Goal: Information Seeking & Learning: Learn about a topic

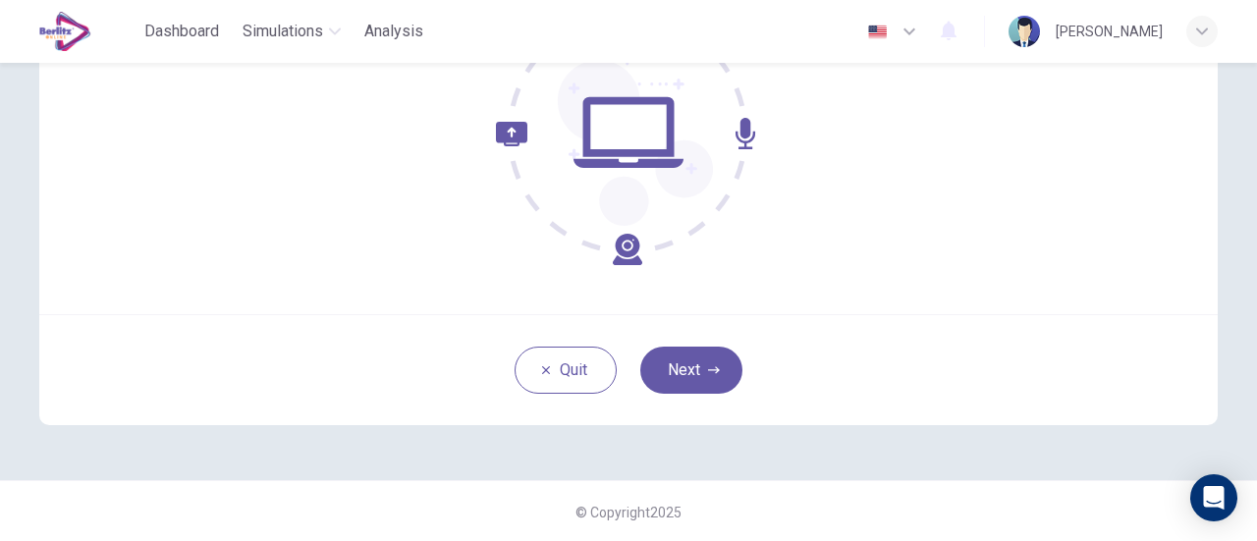
scroll to position [276, 0]
click at [689, 384] on button "Next" at bounding box center [691, 369] width 102 height 47
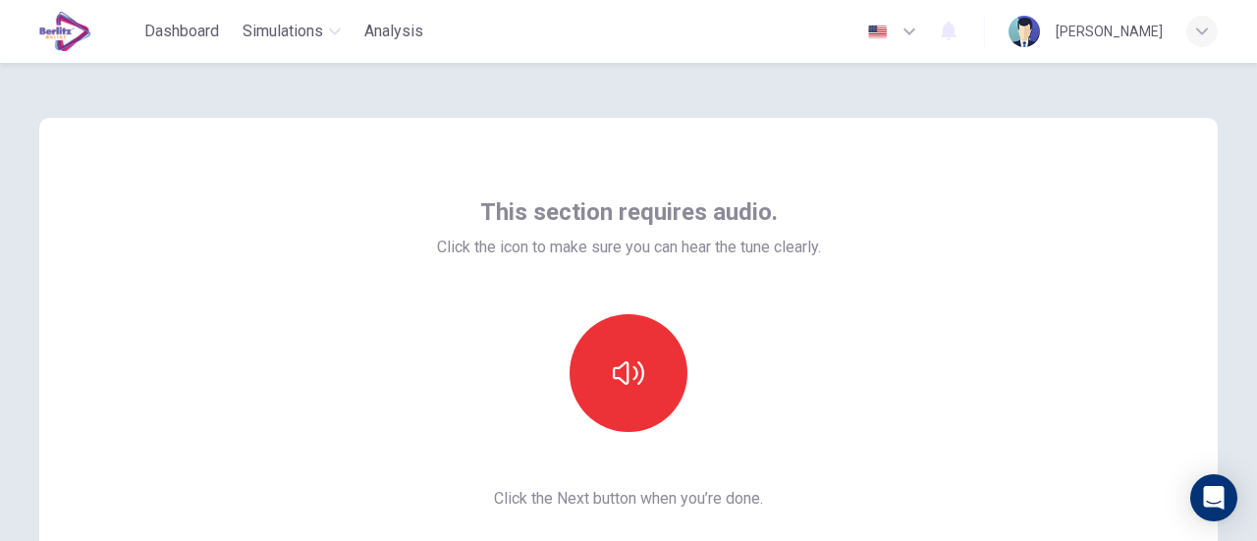
scroll to position [98, 0]
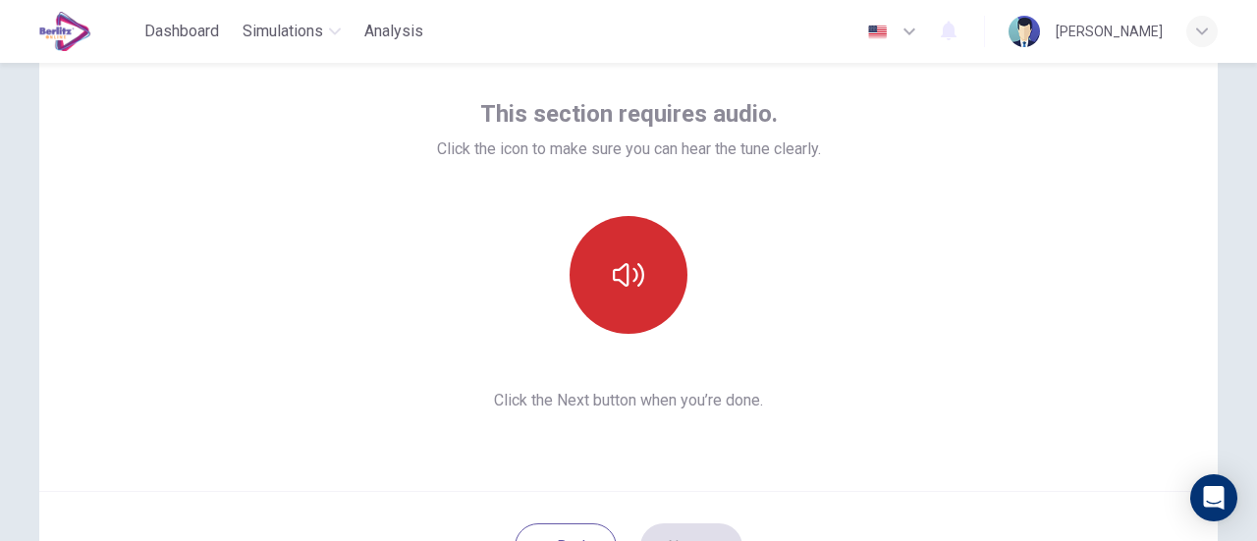
click at [572, 270] on button "button" at bounding box center [628, 275] width 118 height 118
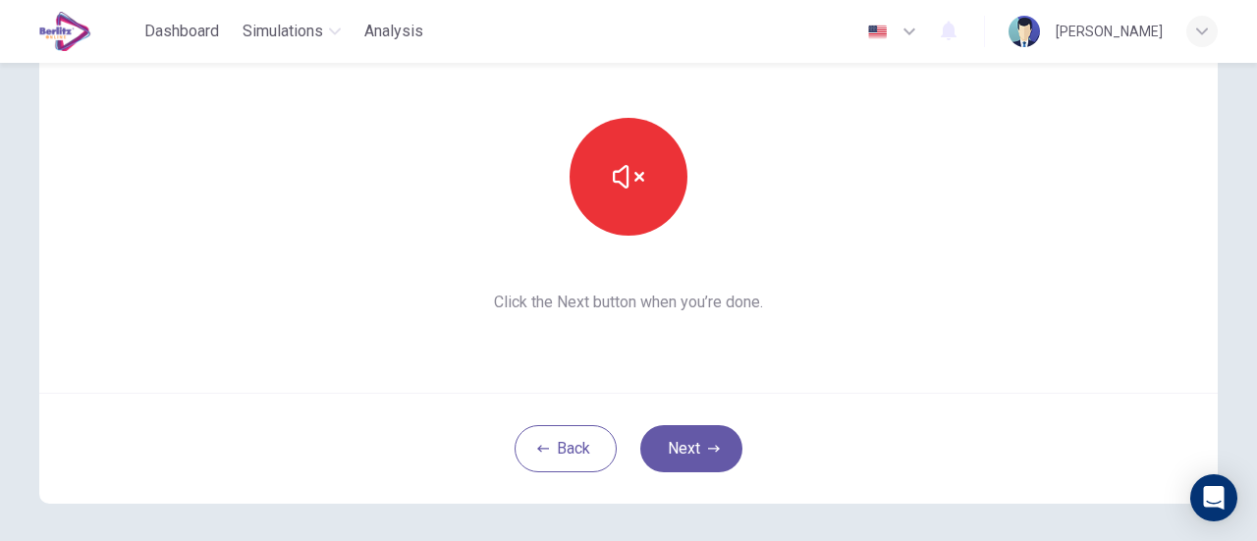
scroll to position [201, 0]
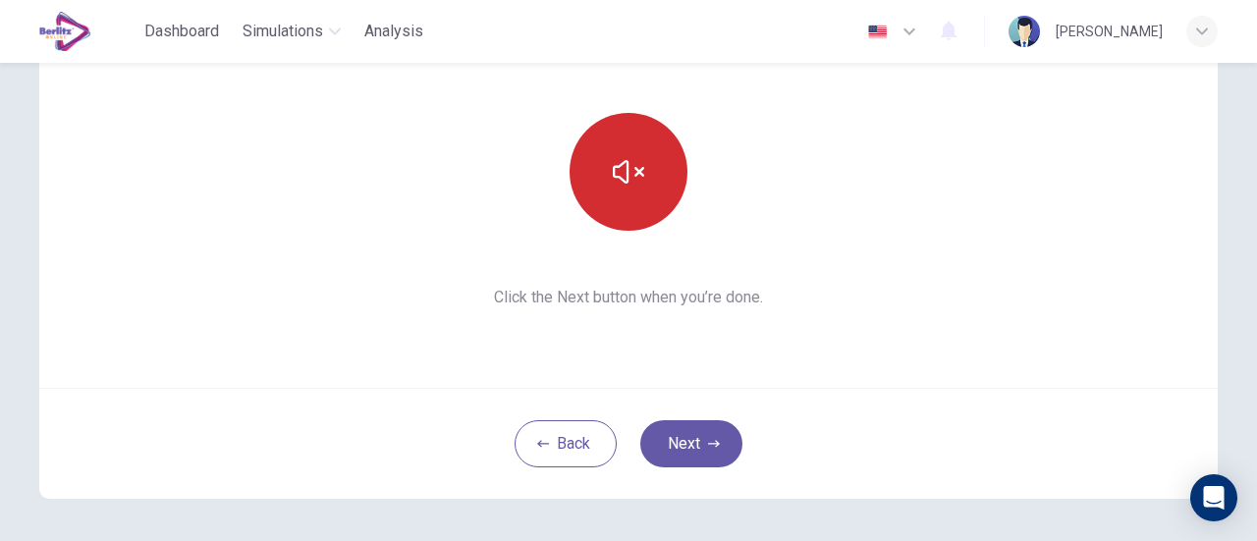
click at [632, 186] on icon "button" at bounding box center [628, 171] width 31 height 31
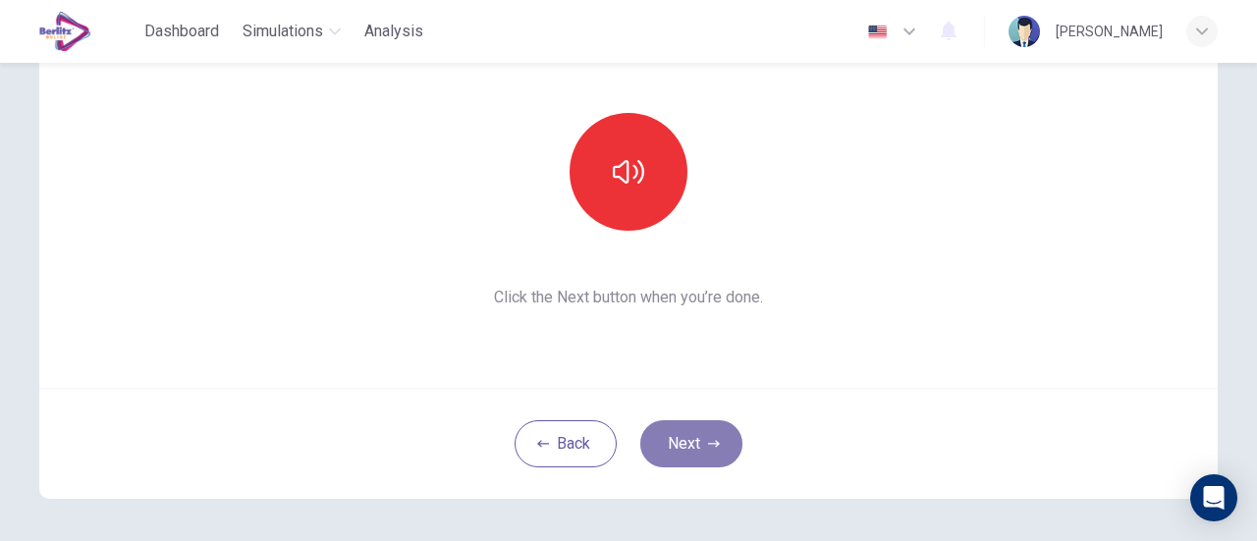
click at [689, 437] on button "Next" at bounding box center [691, 443] width 102 height 47
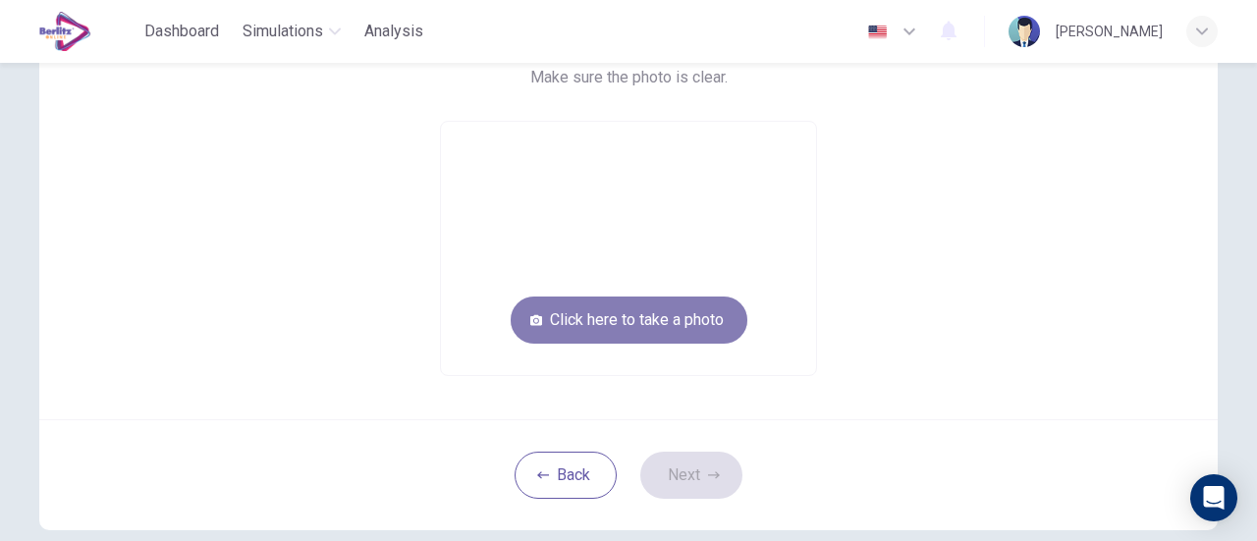
click at [683, 315] on button "Click here to take a photo" at bounding box center [629, 320] width 237 height 47
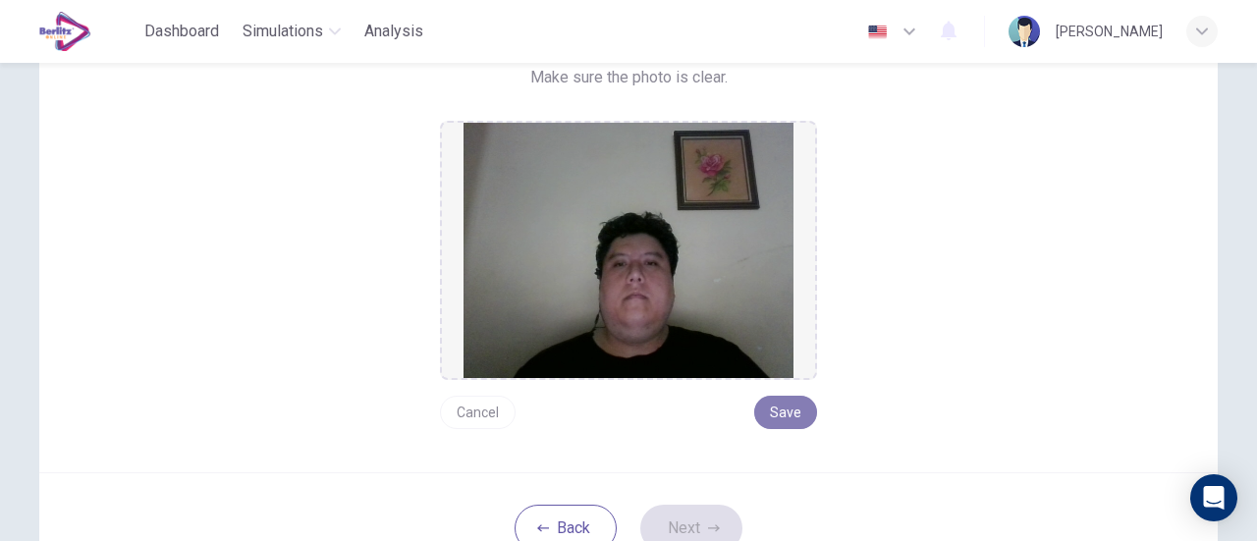
click at [787, 413] on button "Save" at bounding box center [785, 412] width 63 height 33
click at [696, 517] on button "Next" at bounding box center [691, 528] width 102 height 47
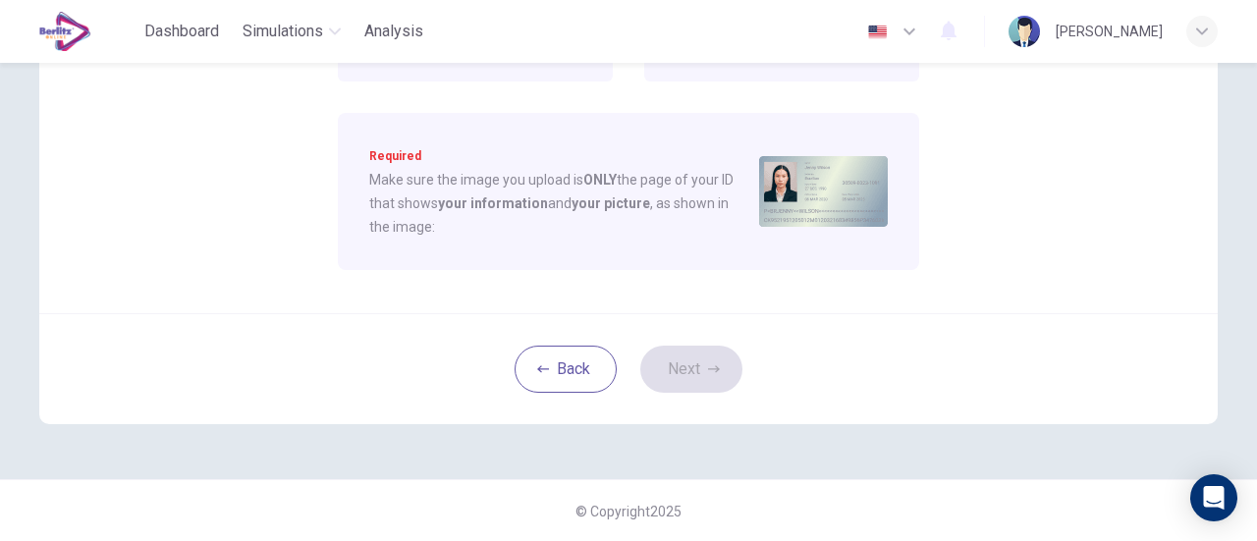
scroll to position [87, 0]
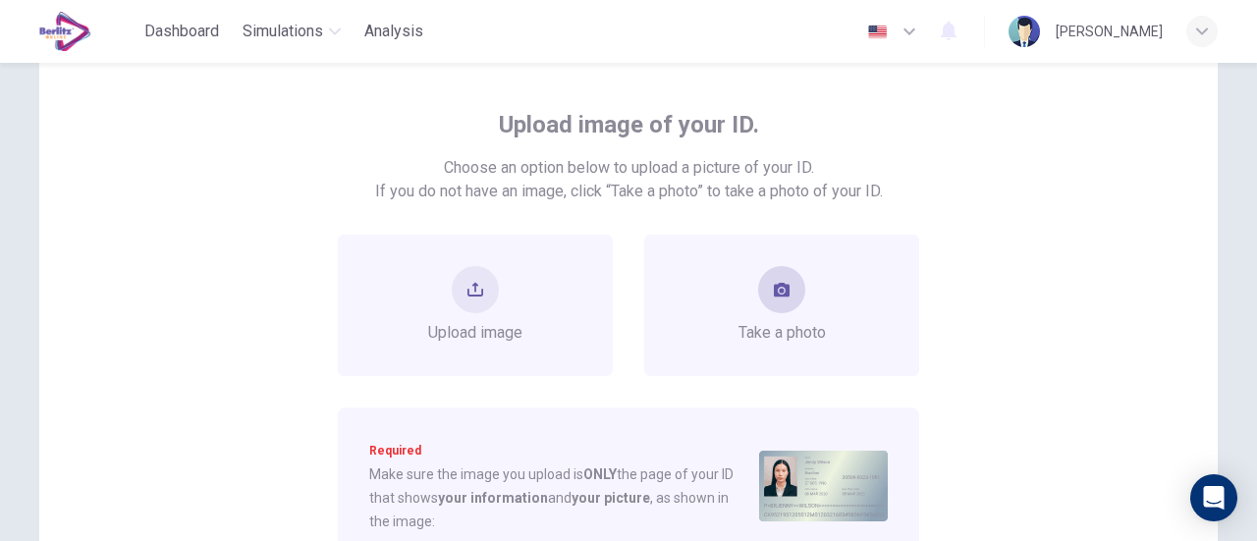
click at [776, 294] on icon "take photo" at bounding box center [782, 290] width 16 height 14
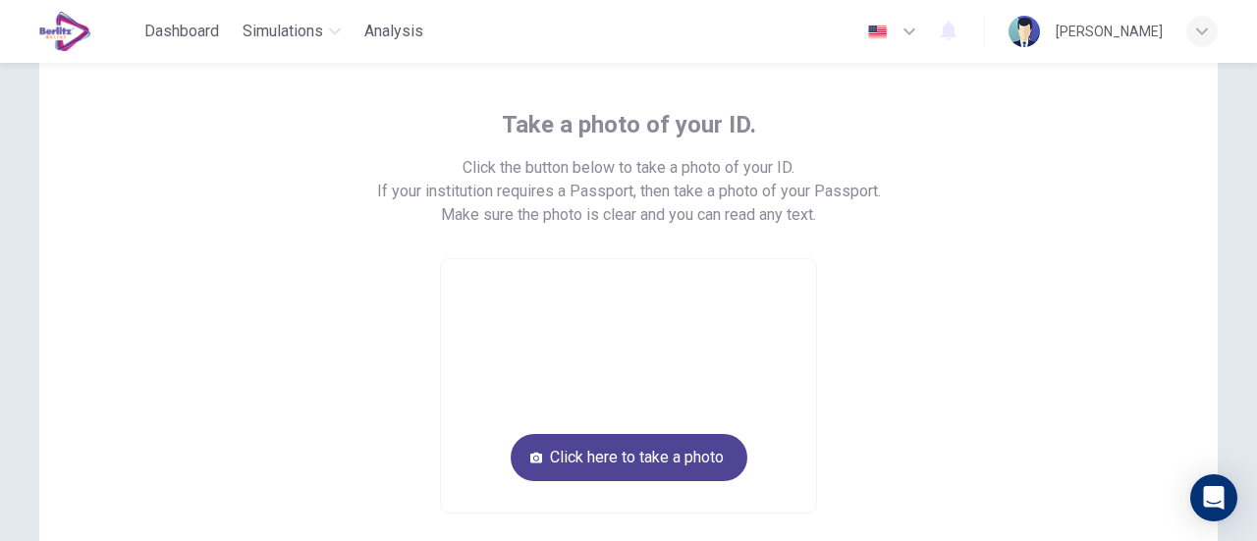
click at [665, 466] on button "Click here to take a photo" at bounding box center [629, 457] width 237 height 47
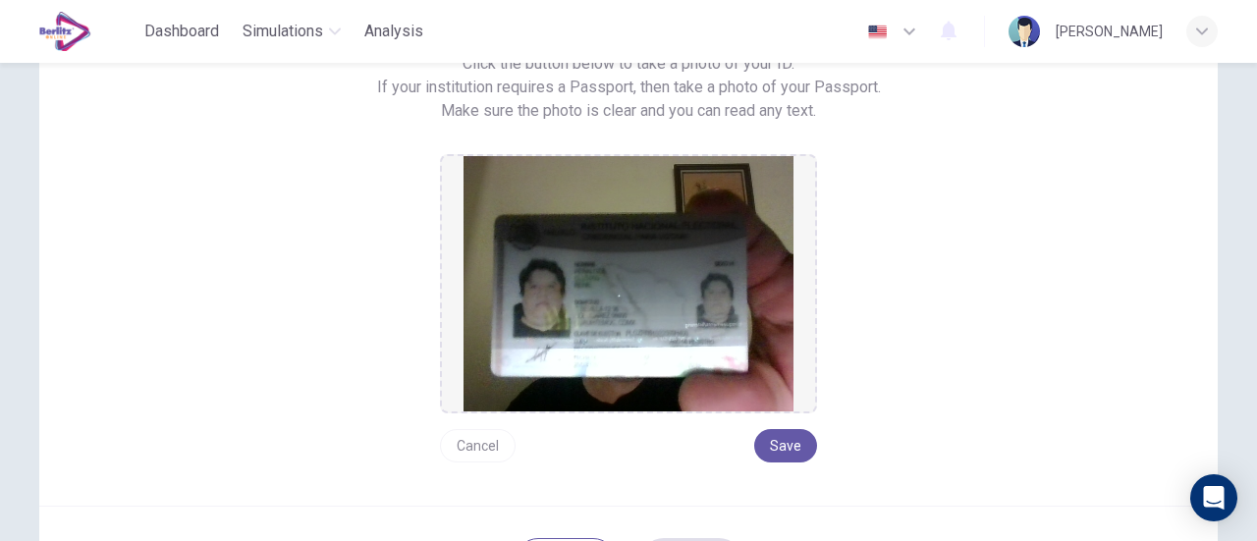
scroll to position [284, 0]
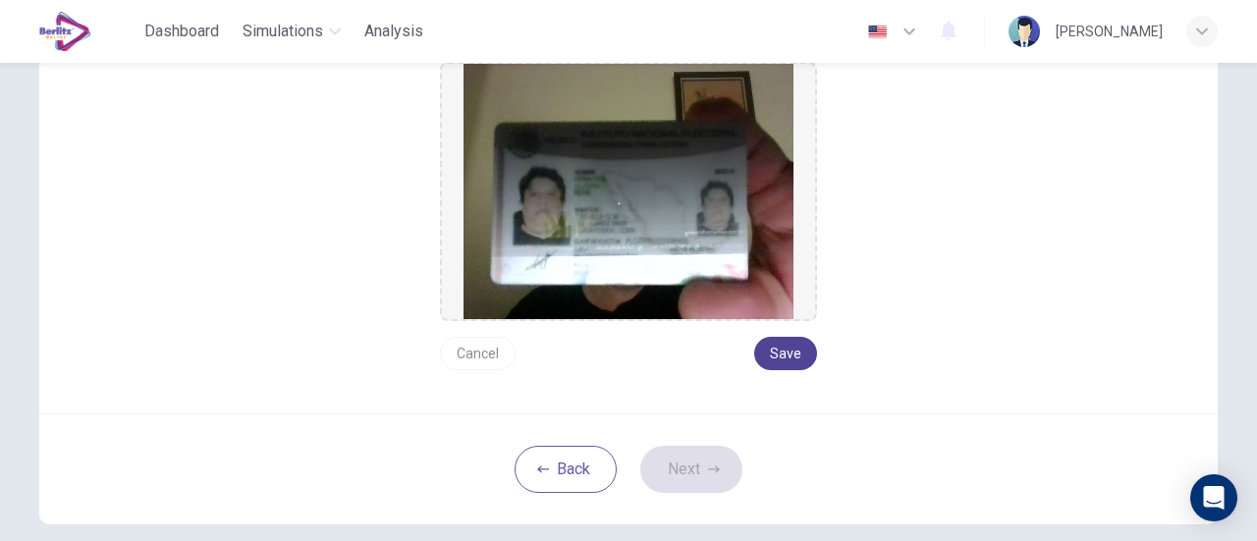
click at [785, 346] on button "Save" at bounding box center [785, 353] width 63 height 33
click at [702, 479] on button "Next" at bounding box center [691, 469] width 102 height 47
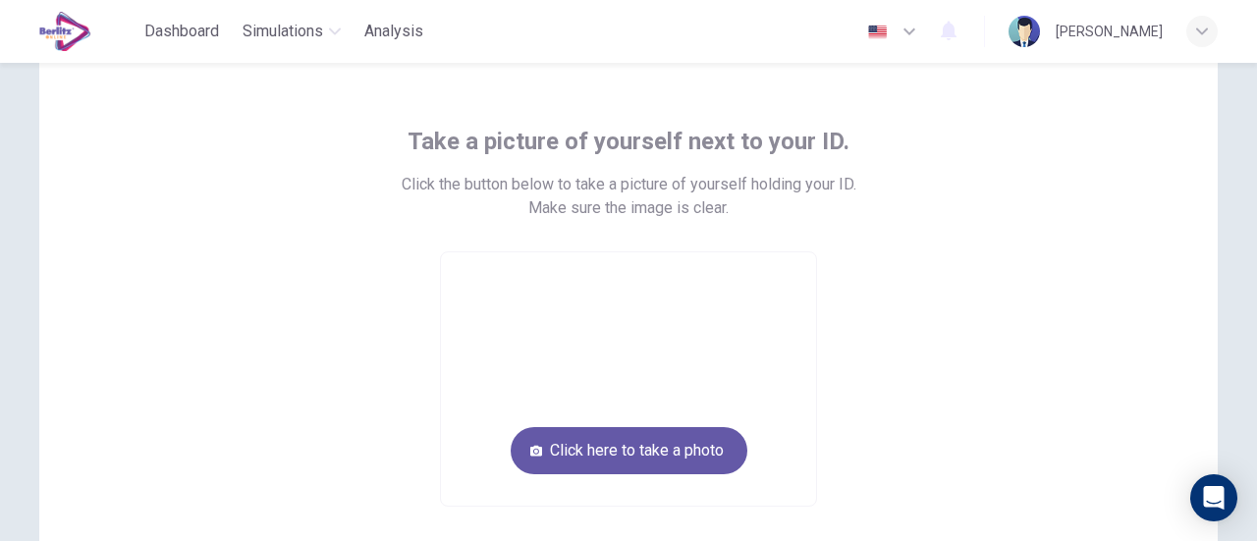
scroll to position [111, 0]
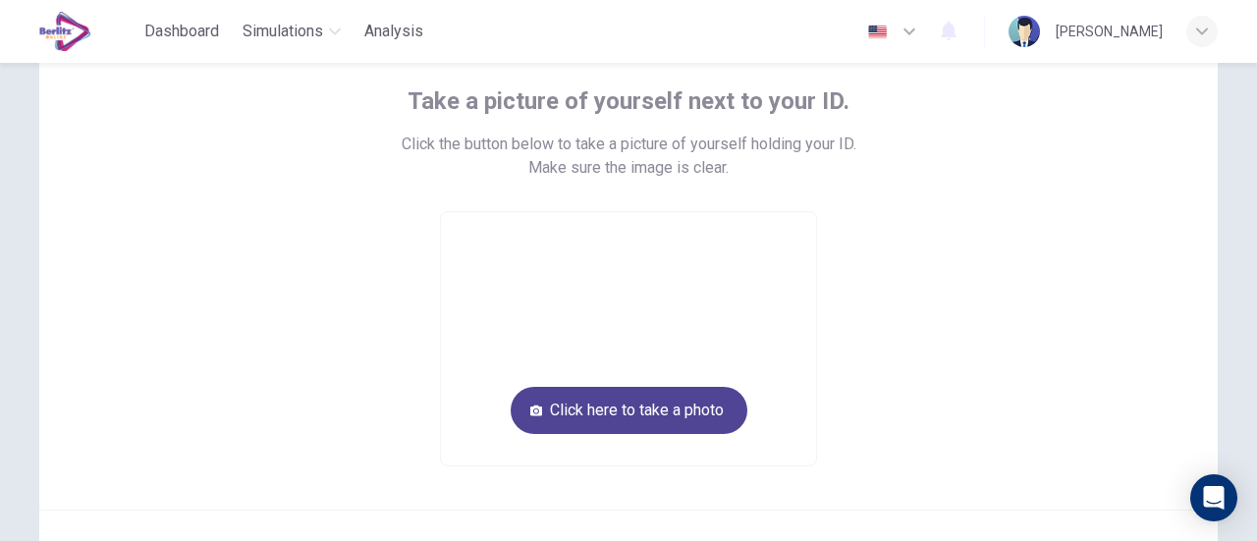
click at [700, 406] on button "Click here to take a photo" at bounding box center [629, 410] width 237 height 47
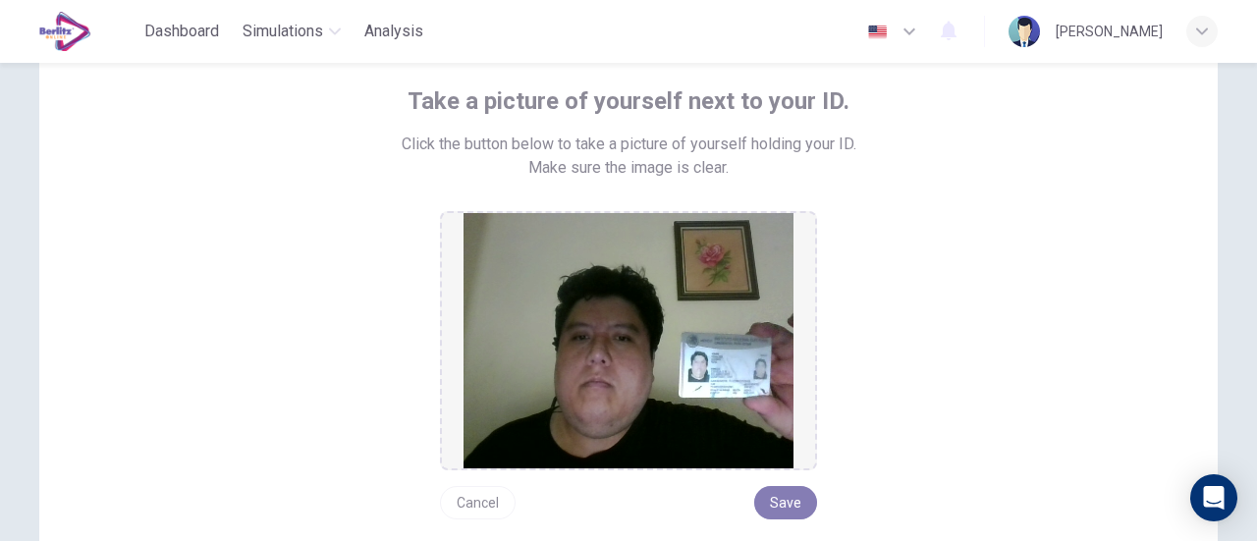
click at [793, 504] on button "Save" at bounding box center [785, 502] width 63 height 33
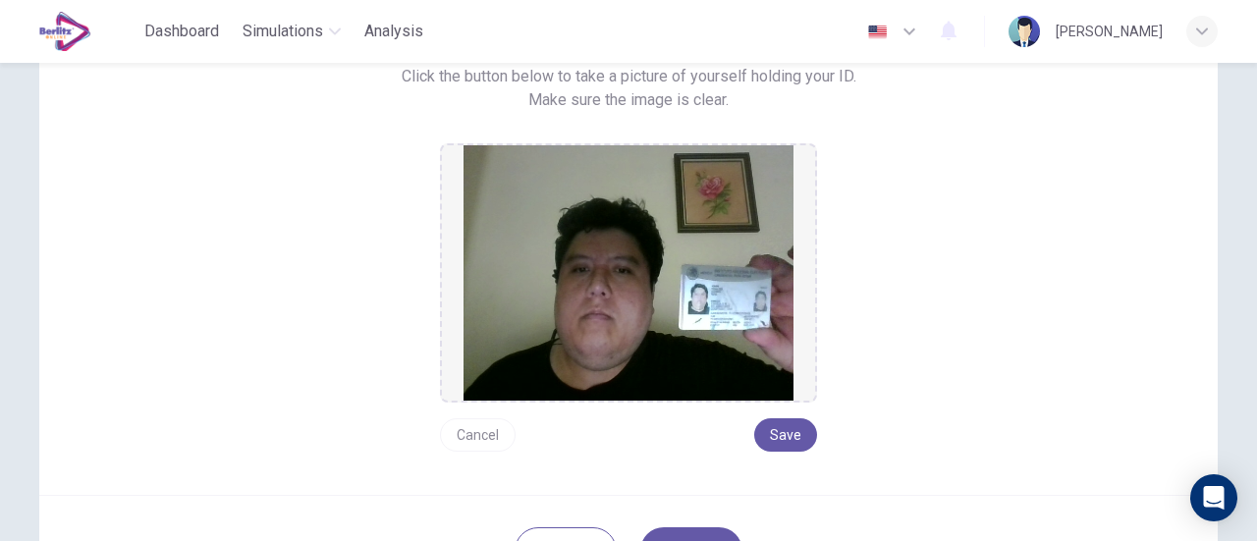
scroll to position [209, 0]
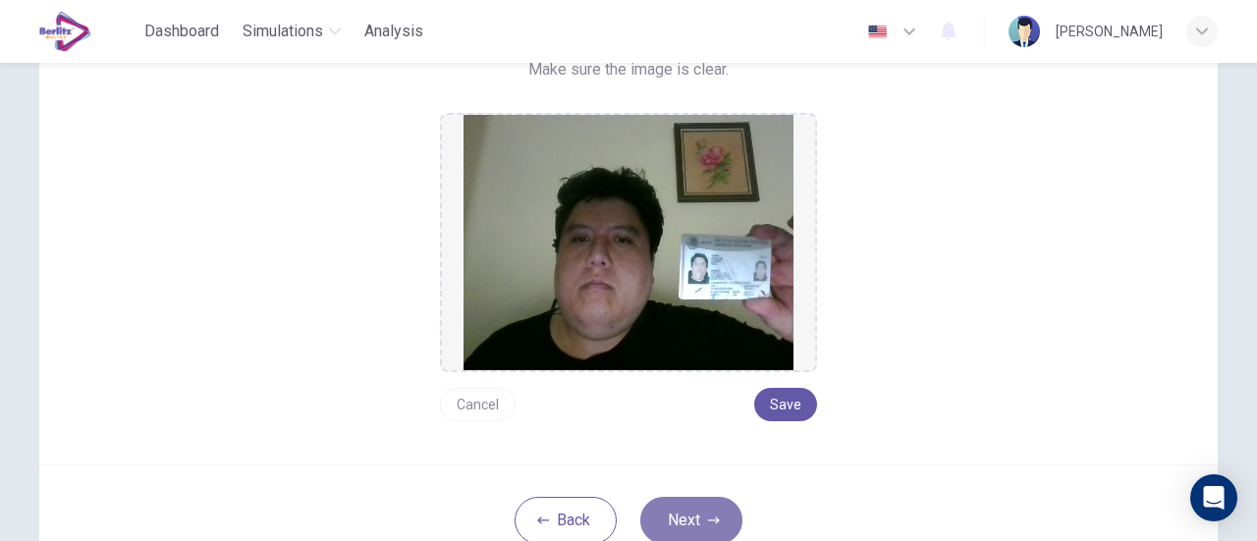
click at [697, 525] on button "Next" at bounding box center [691, 520] width 102 height 47
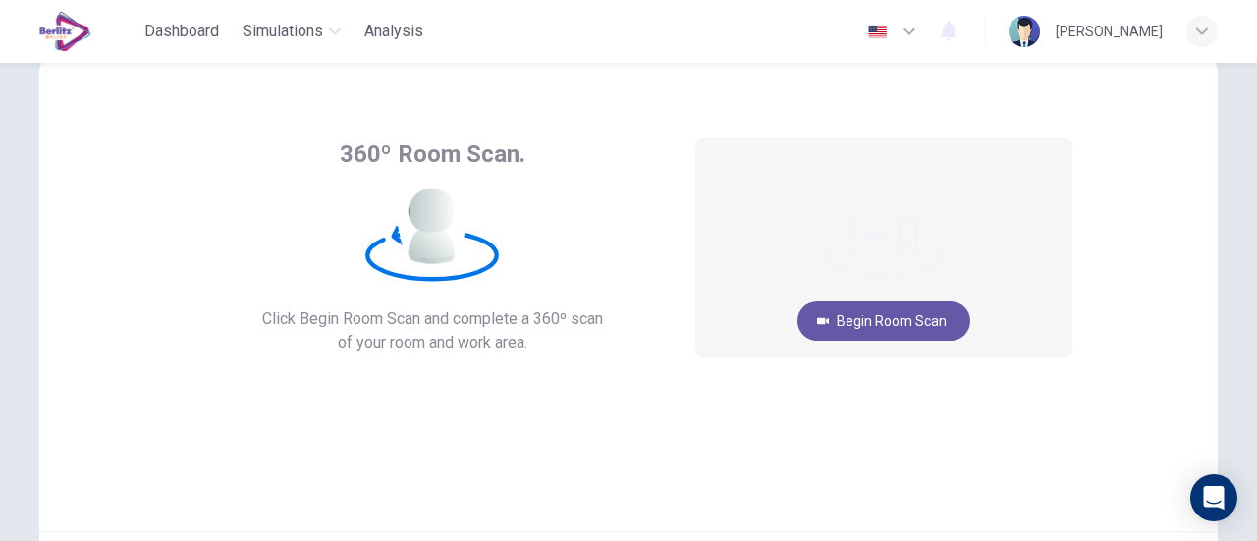
scroll to position [0, 0]
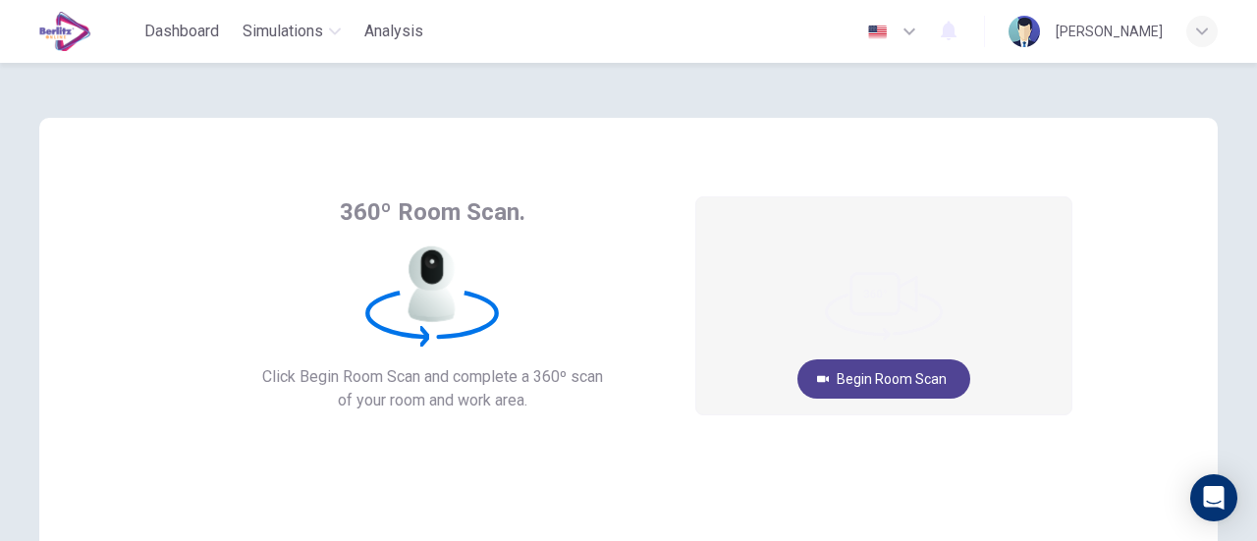
click at [850, 382] on button "Begin Room Scan" at bounding box center [883, 378] width 173 height 39
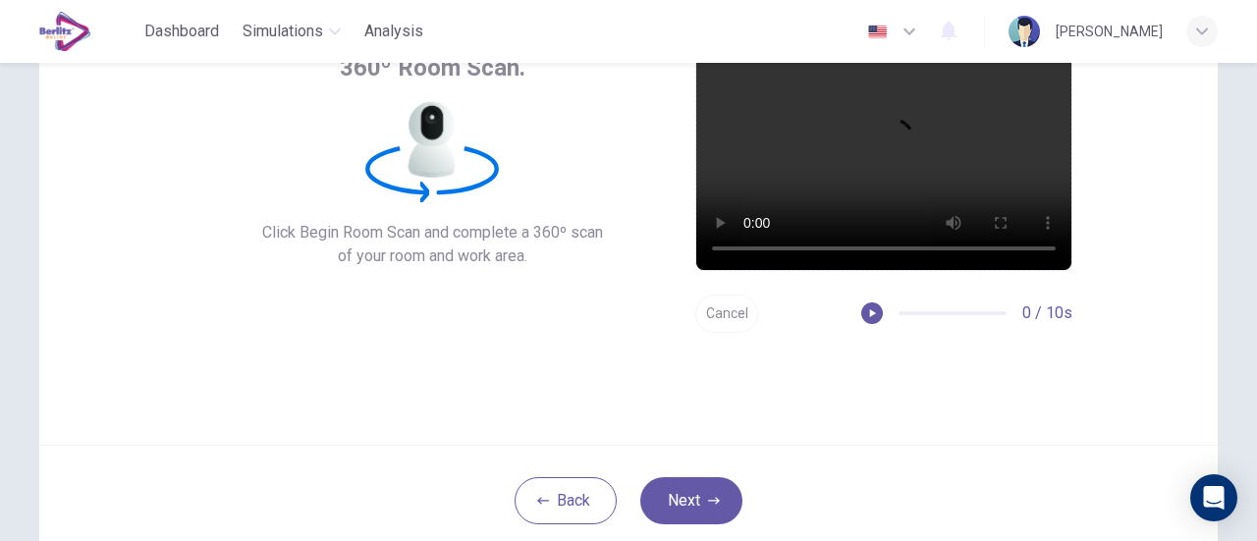
scroll to position [276, 0]
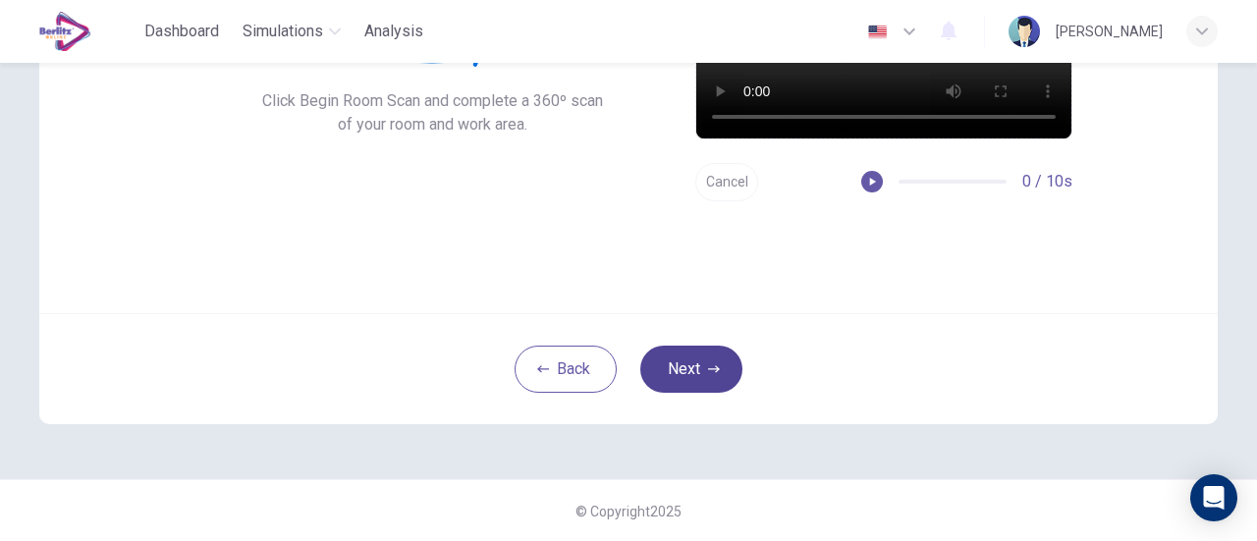
click at [699, 360] on button "Next" at bounding box center [691, 369] width 102 height 47
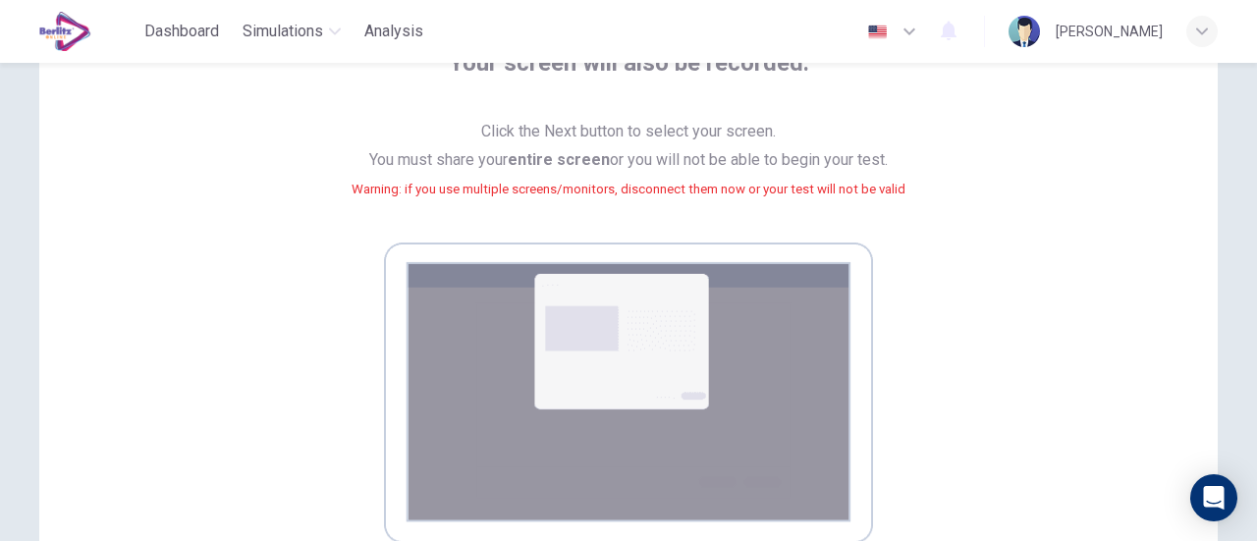
scroll to position [478, 0]
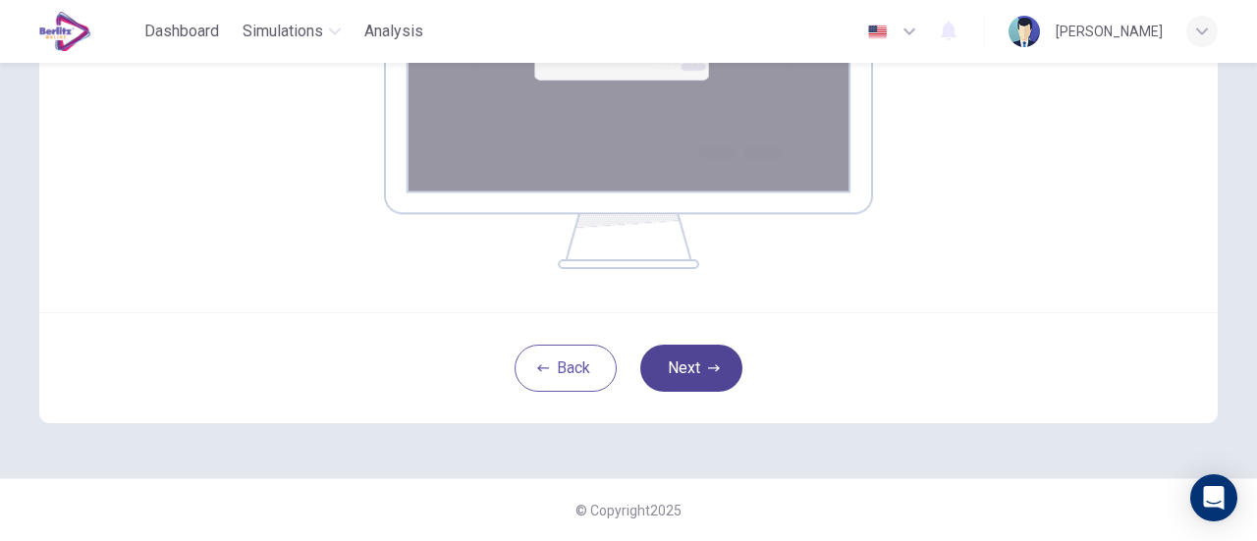
click at [709, 360] on button "Next" at bounding box center [691, 368] width 102 height 47
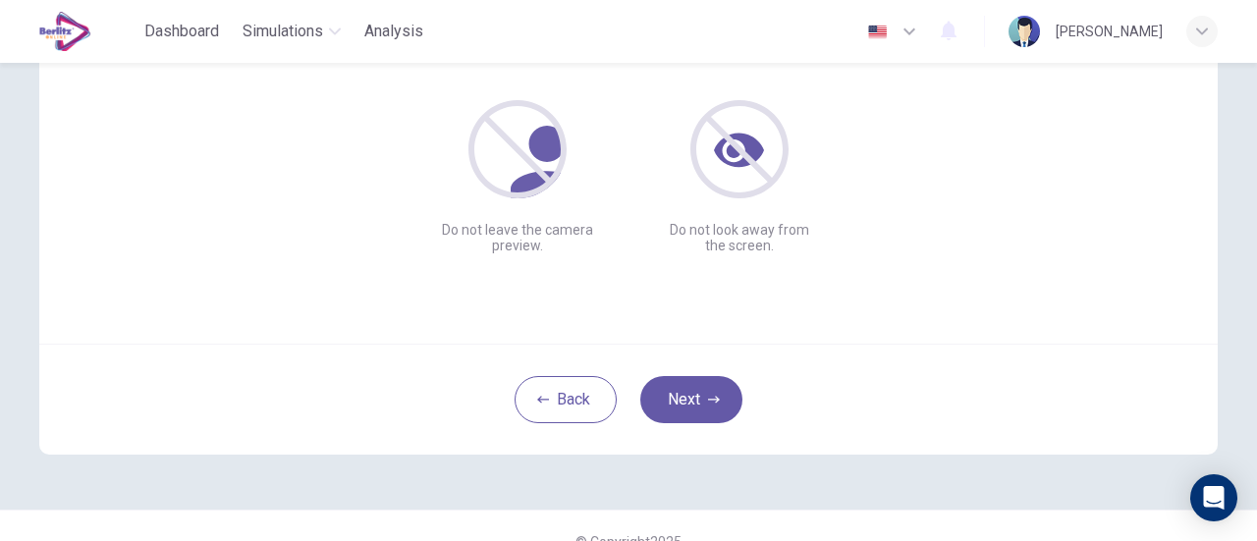
scroll to position [276, 0]
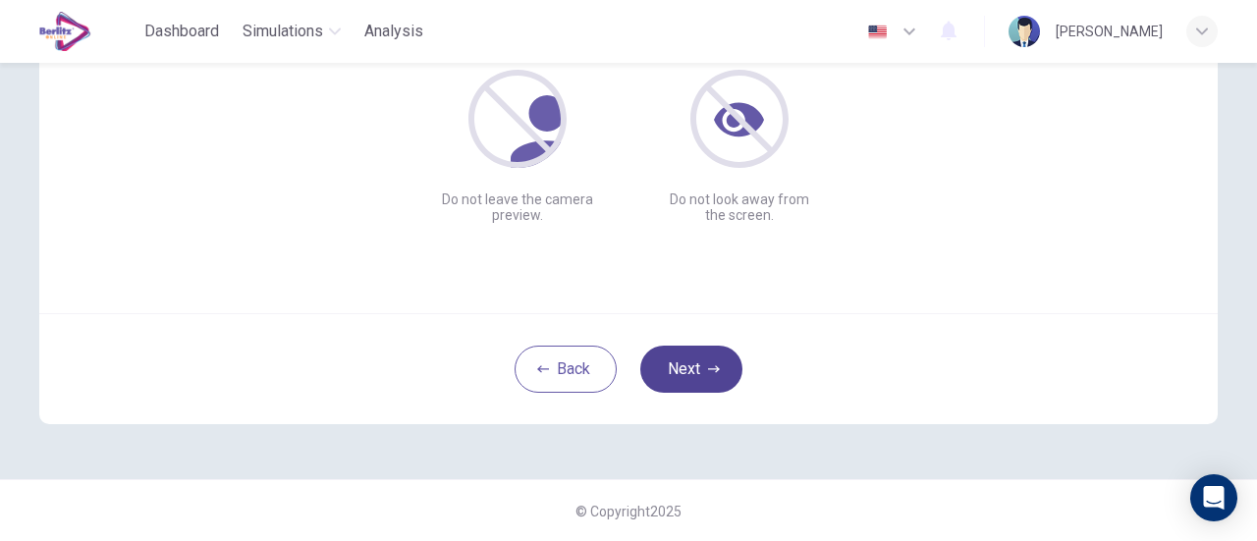
click at [701, 370] on button "Next" at bounding box center [691, 369] width 102 height 47
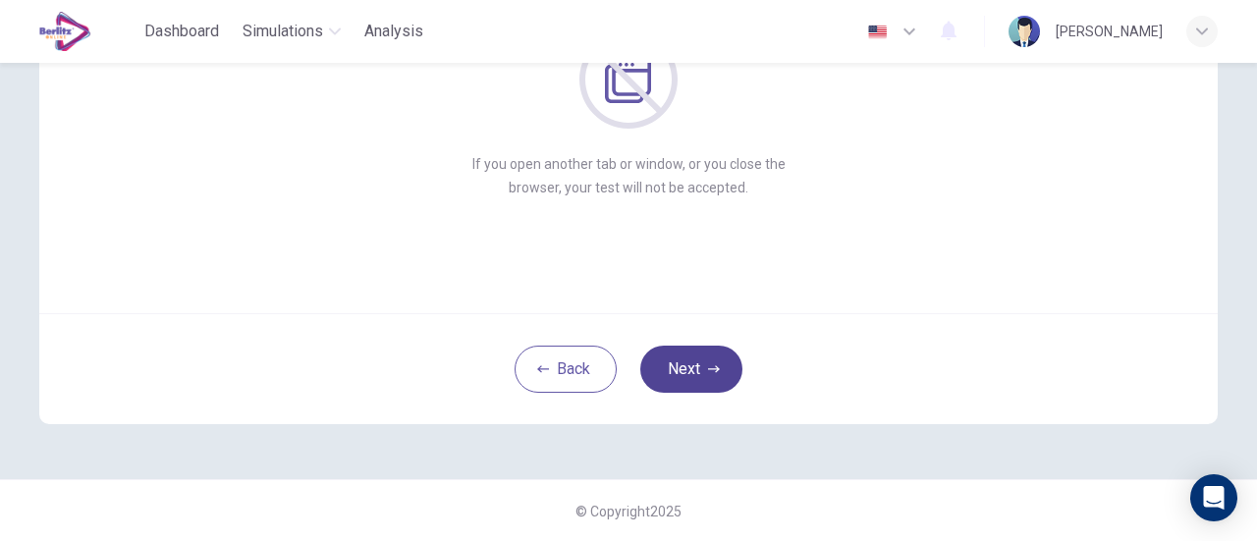
click at [711, 369] on icon "button" at bounding box center [714, 368] width 12 height 7
click at [708, 363] on icon "button" at bounding box center [714, 369] width 12 height 12
click at [697, 365] on button "Next" at bounding box center [691, 369] width 102 height 47
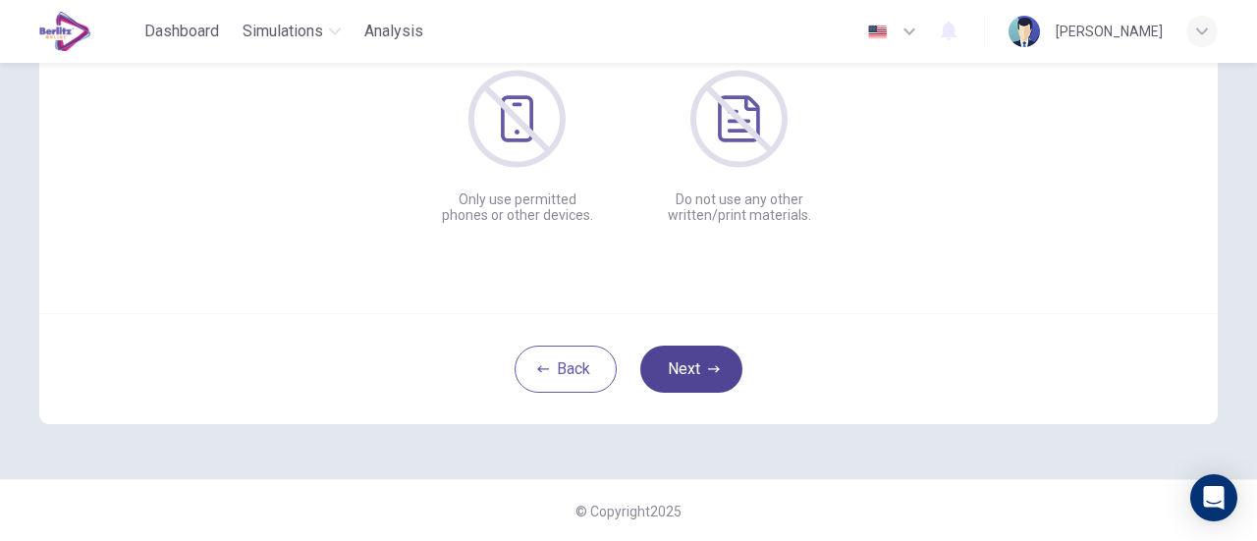
click at [701, 365] on button "Next" at bounding box center [691, 369] width 102 height 47
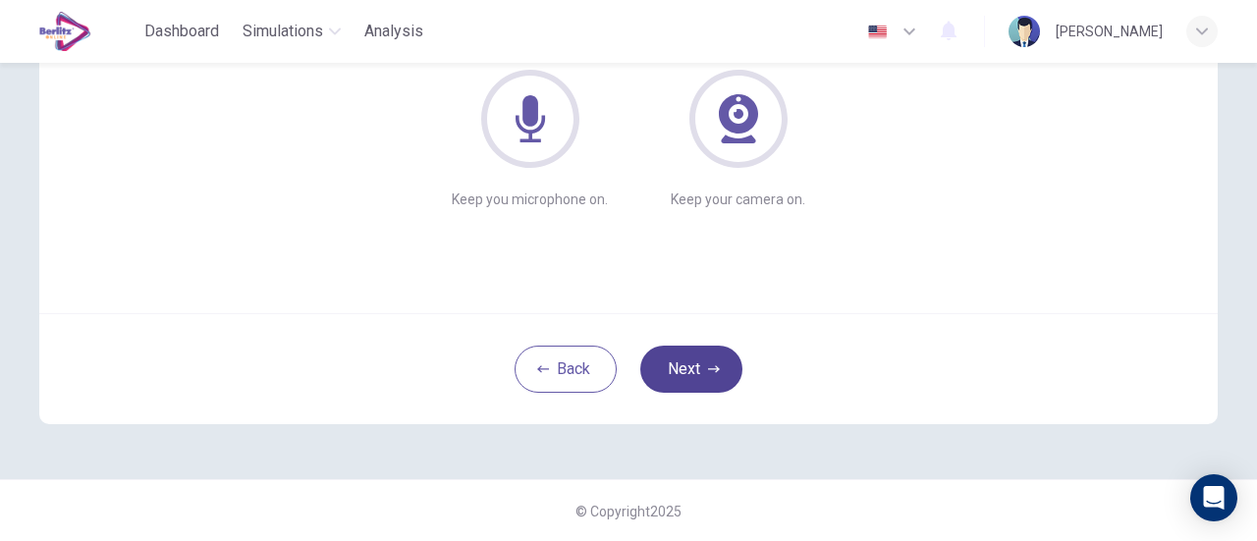
click at [711, 370] on icon "button" at bounding box center [714, 368] width 12 height 7
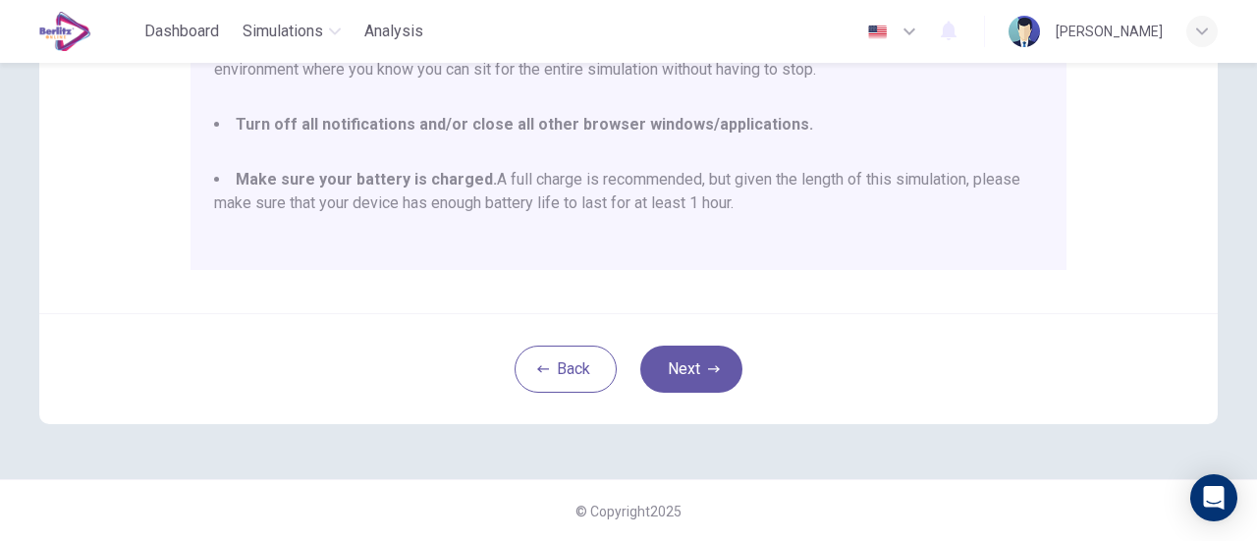
scroll to position [550, 0]
click at [710, 368] on icon "button" at bounding box center [714, 368] width 12 height 7
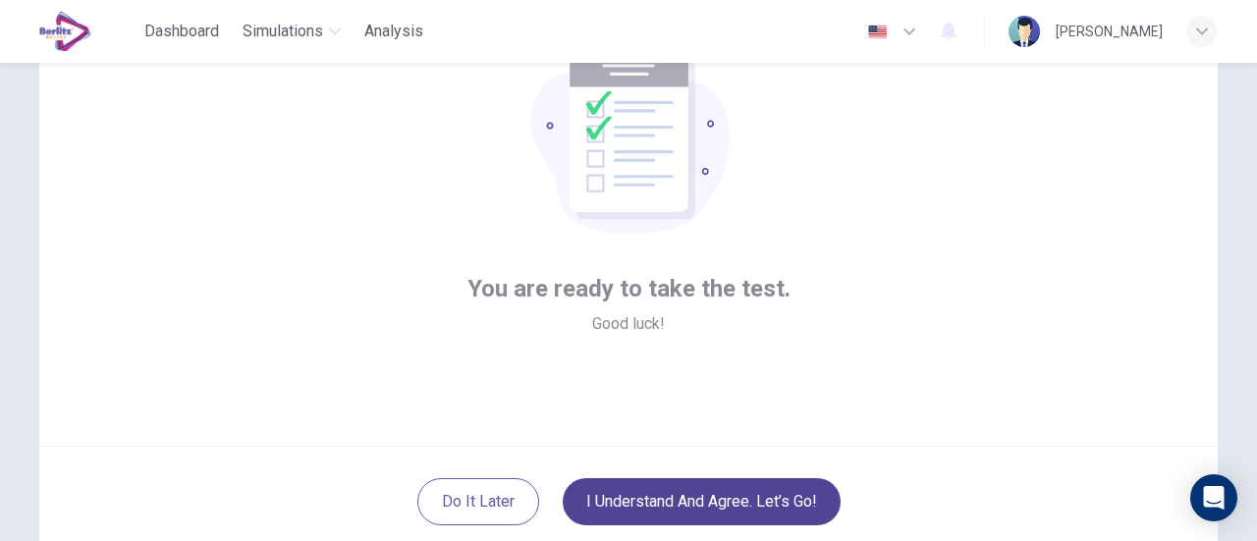
scroll to position [276, 0]
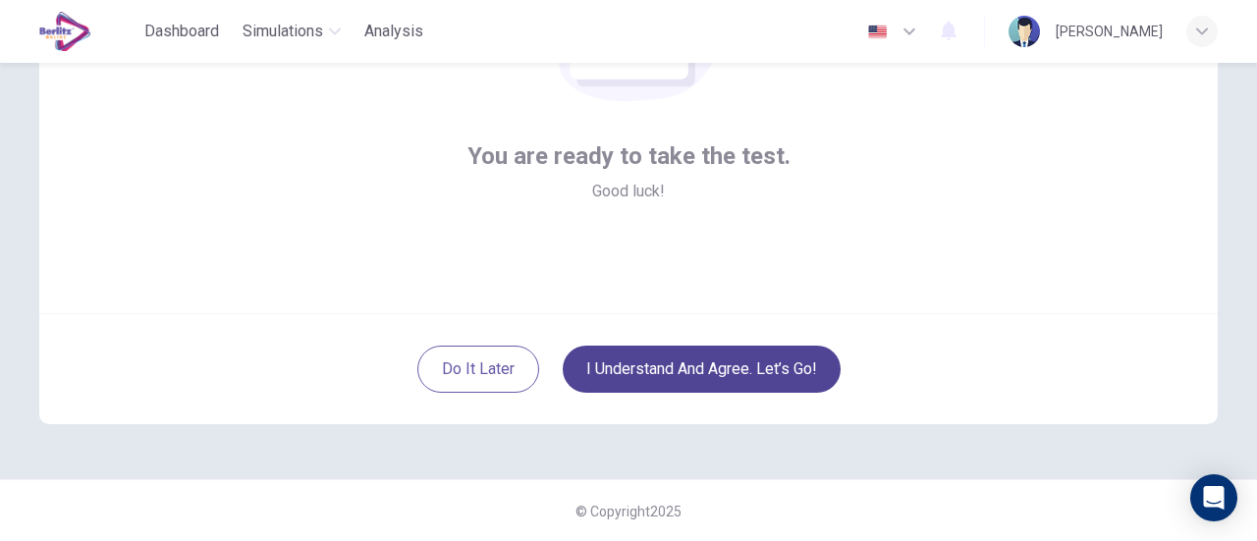
click at [674, 368] on button "I understand and agree. Let’s go!" at bounding box center [702, 369] width 278 height 47
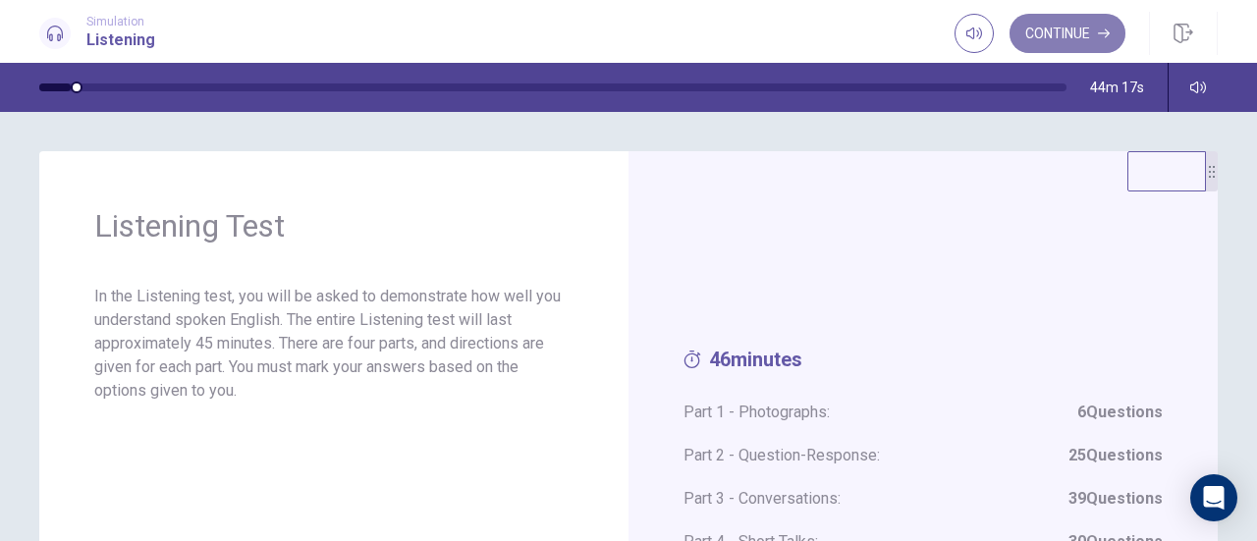
click at [1064, 31] on button "Continue" at bounding box center [1067, 33] width 116 height 39
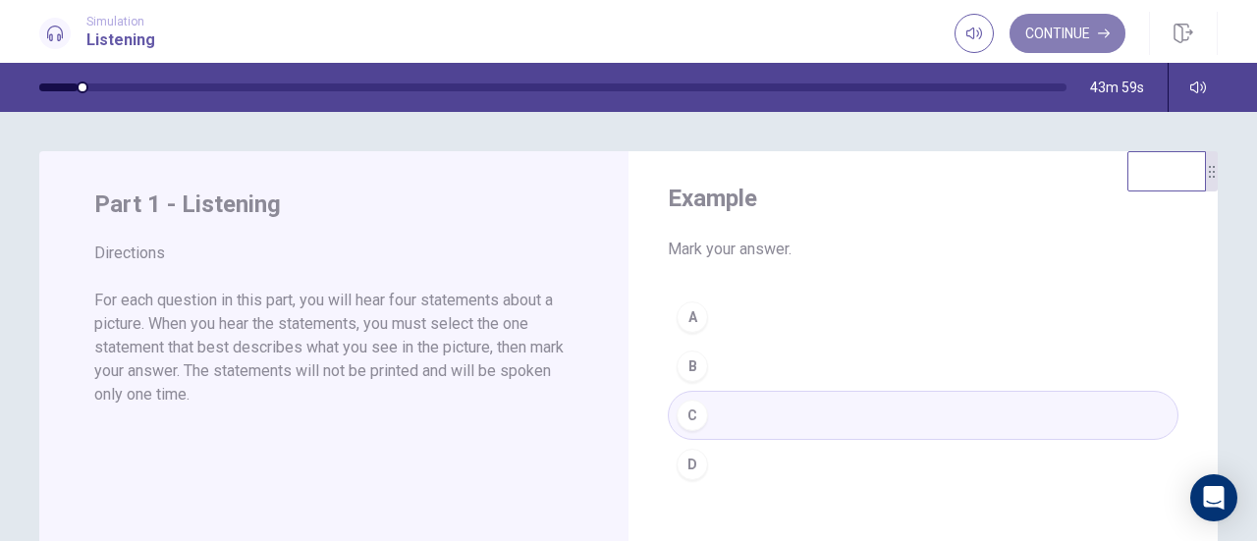
click at [1085, 29] on button "Continue" at bounding box center [1067, 33] width 116 height 39
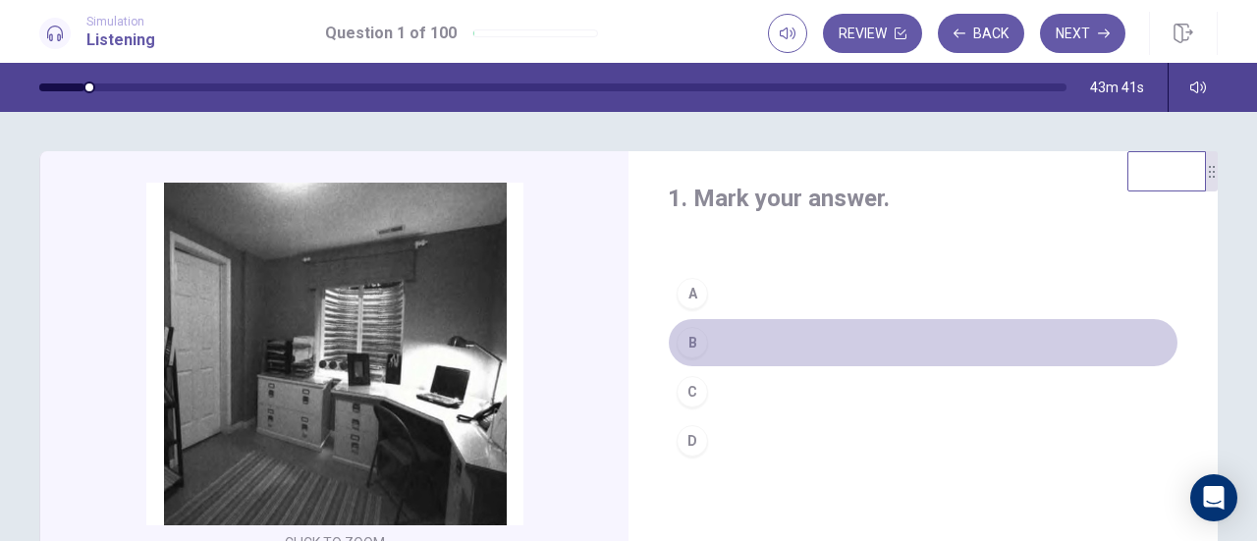
click at [693, 339] on div "B" at bounding box center [692, 342] width 31 height 31
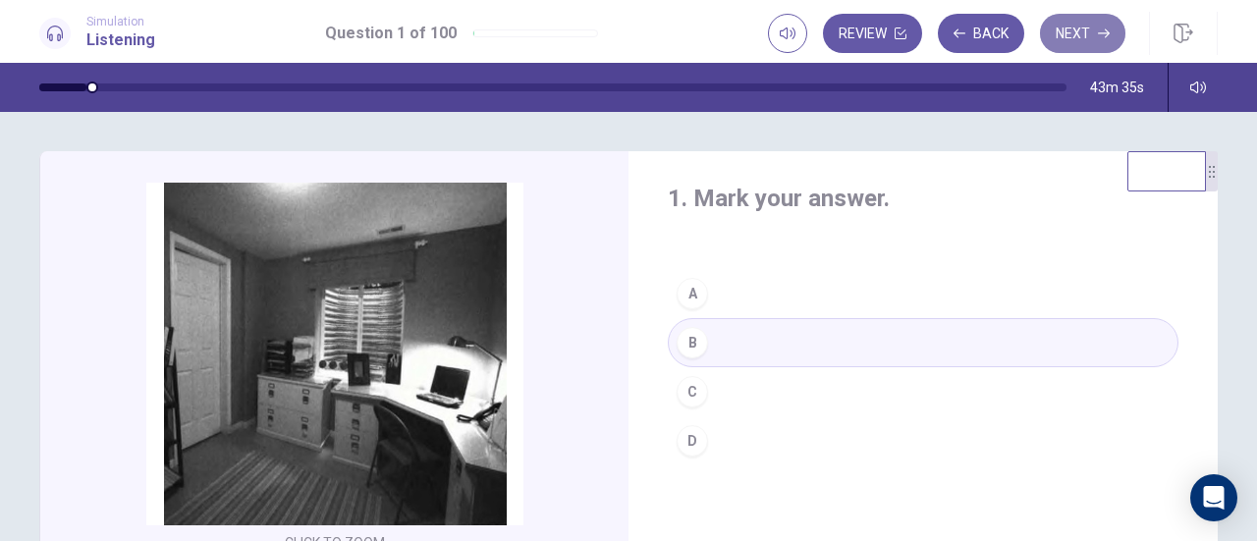
click at [1098, 32] on button "Next" at bounding box center [1082, 33] width 85 height 39
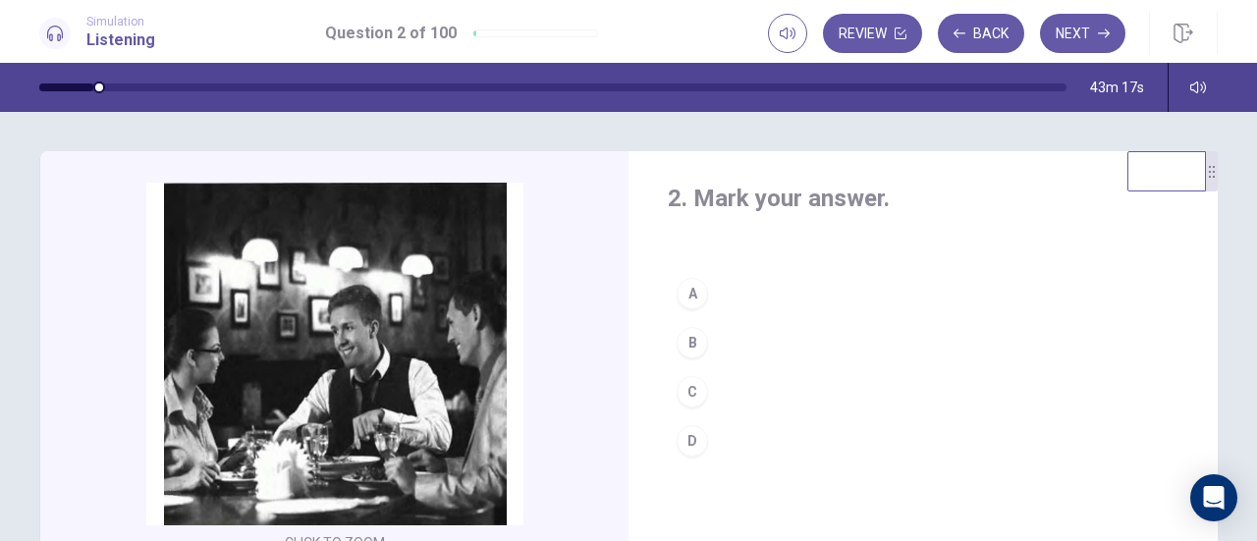
click at [693, 294] on div "A" at bounding box center [692, 293] width 31 height 31
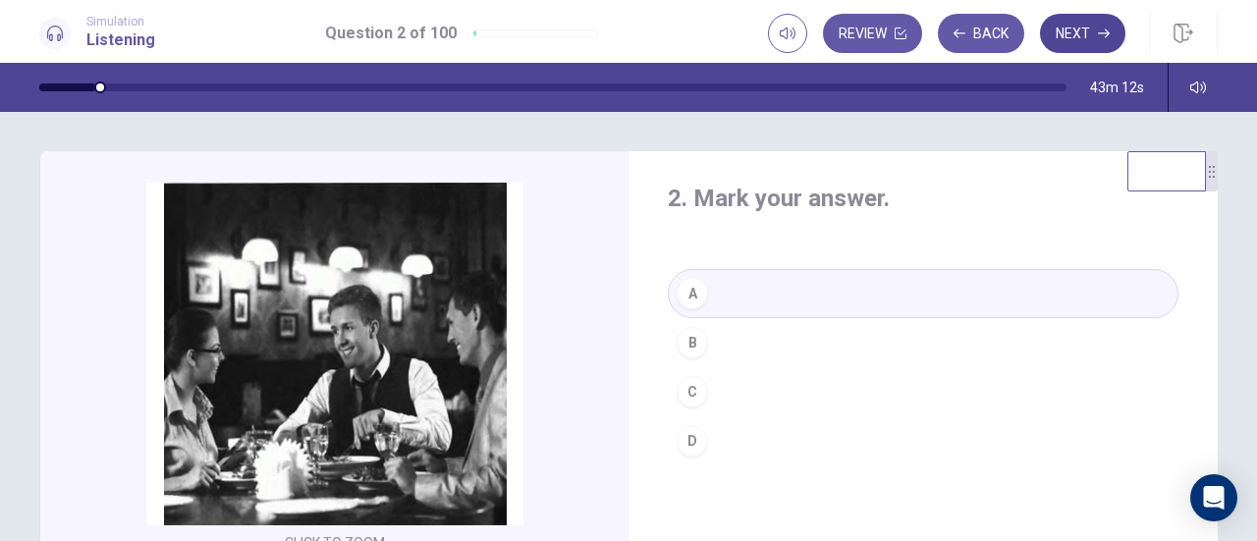
click at [1079, 30] on button "Next" at bounding box center [1082, 33] width 85 height 39
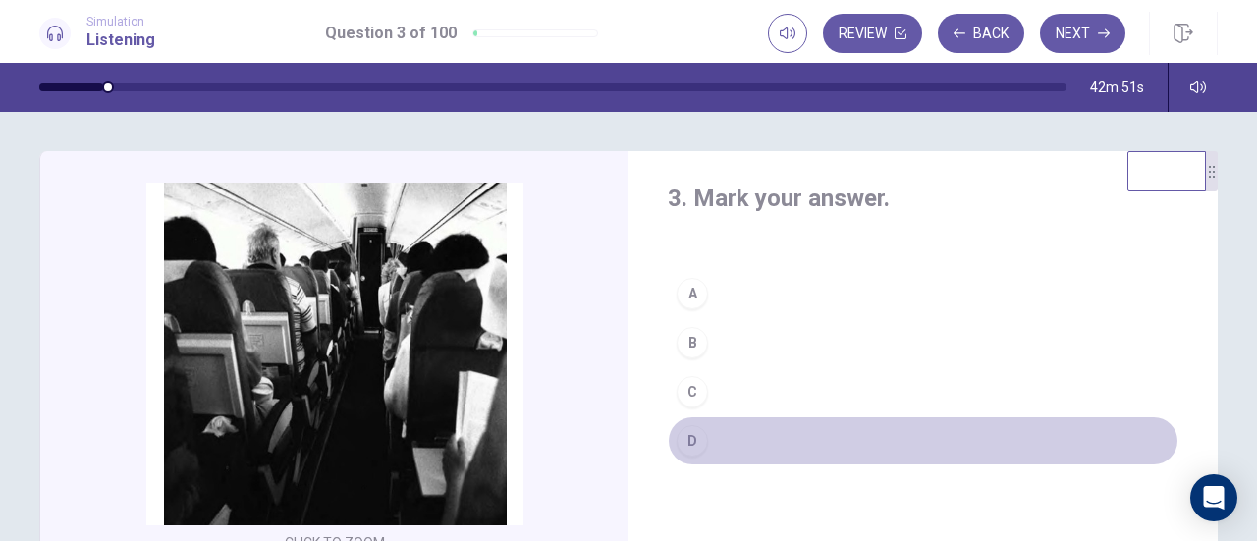
click at [695, 439] on div "D" at bounding box center [692, 440] width 31 height 31
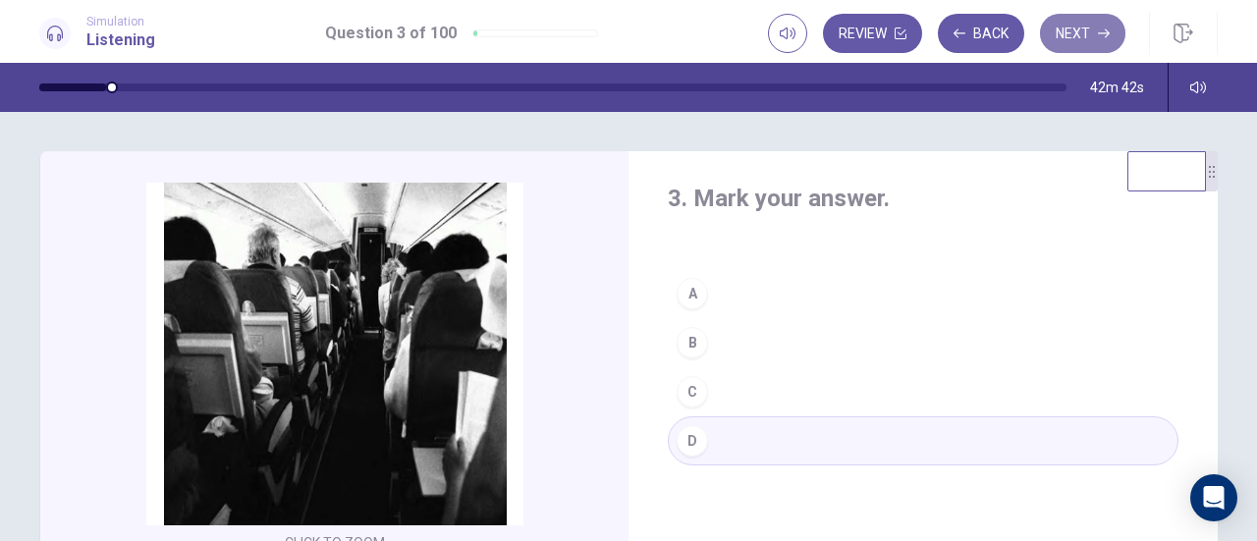
click at [1090, 28] on button "Next" at bounding box center [1082, 33] width 85 height 39
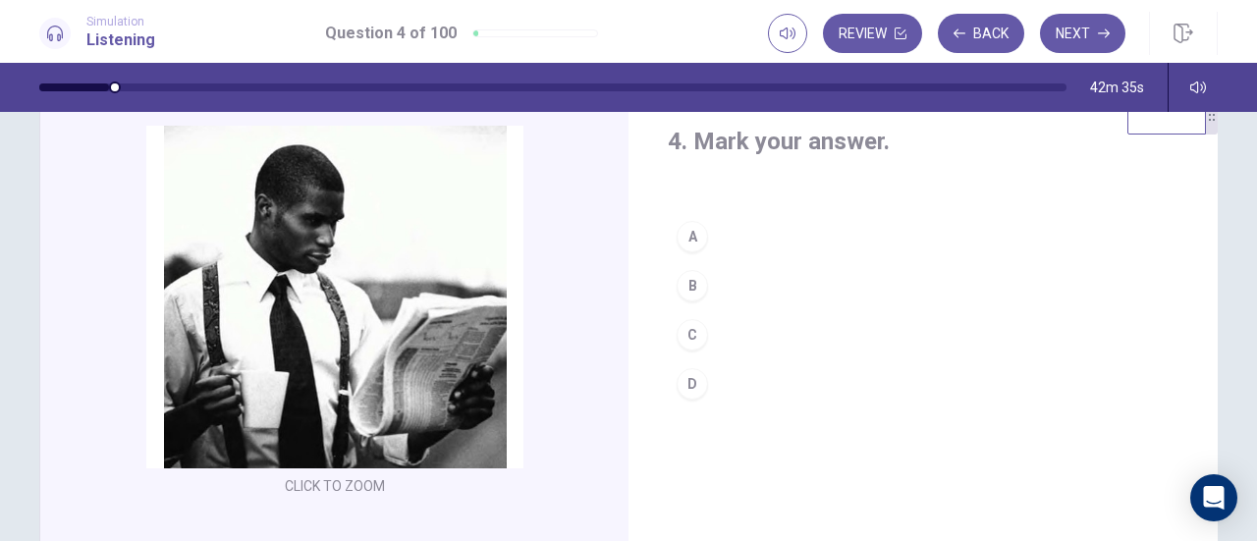
scroll to position [98, 0]
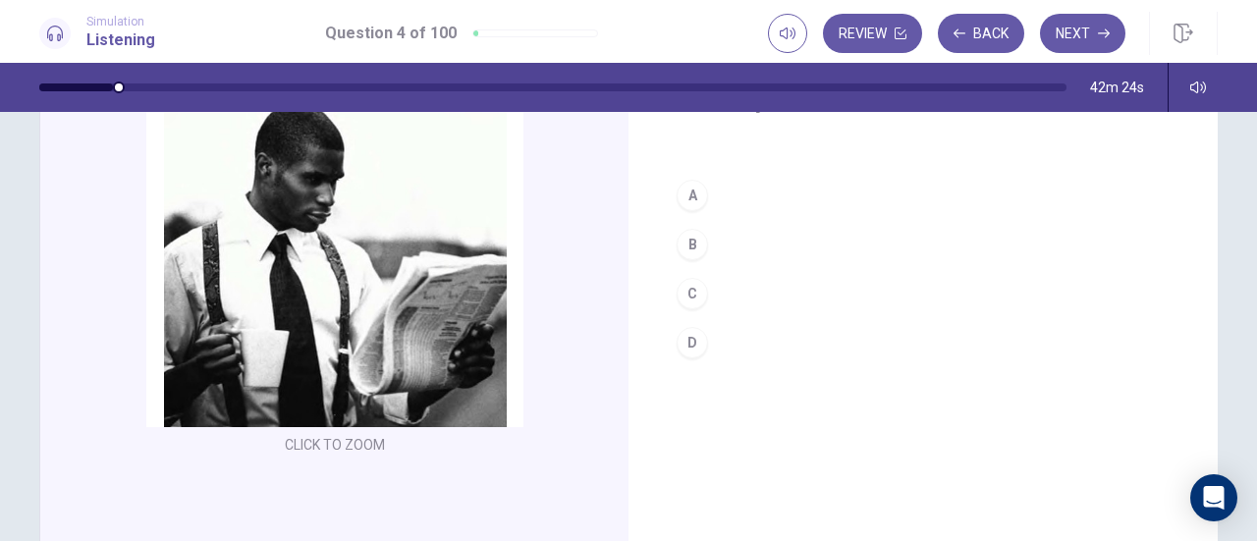
click at [695, 291] on div "C" at bounding box center [692, 293] width 31 height 31
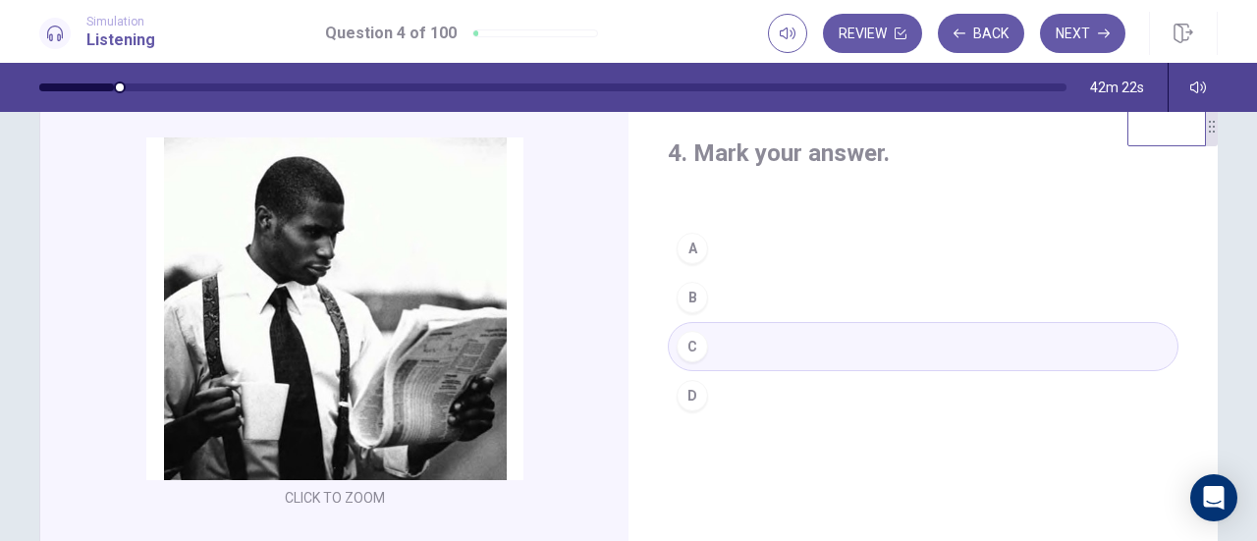
scroll to position [0, 0]
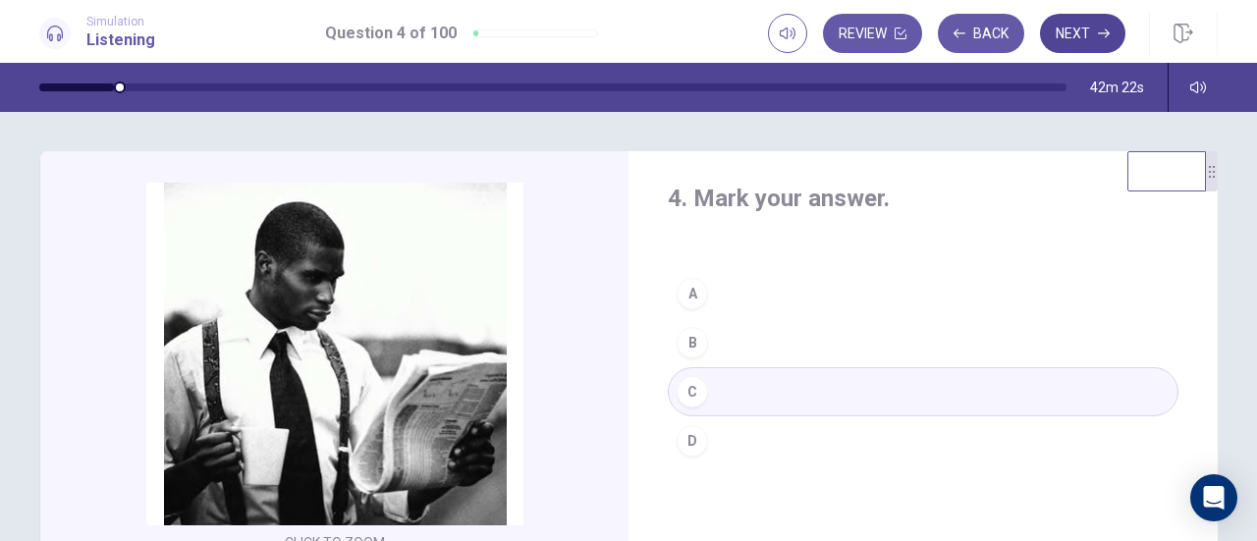
click at [1105, 36] on icon "button" at bounding box center [1104, 33] width 12 height 12
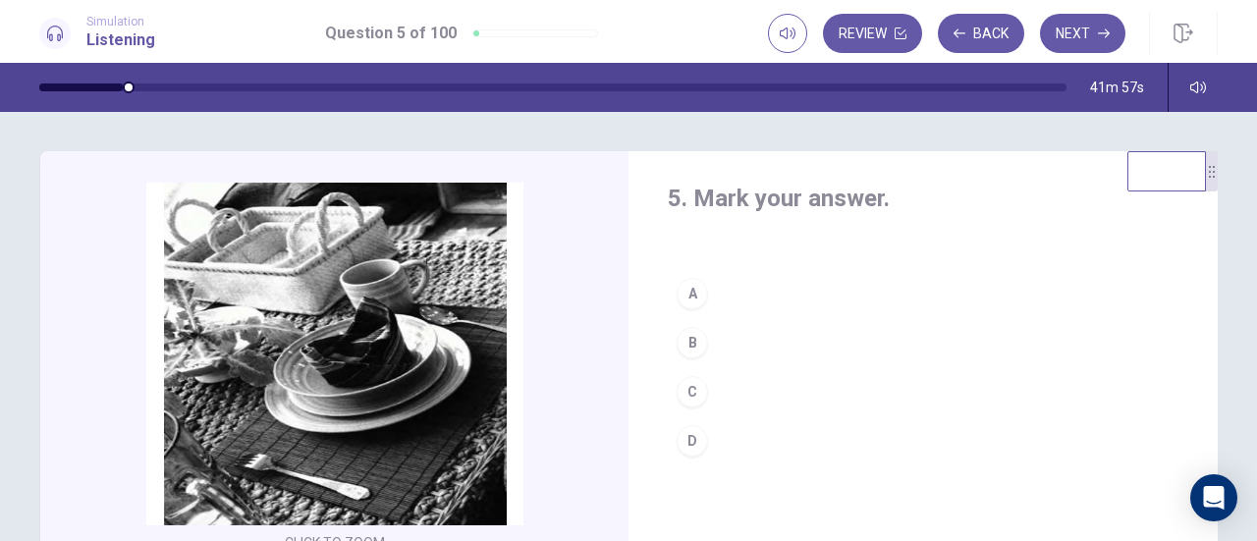
click at [677, 297] on div "A" at bounding box center [692, 293] width 31 height 31
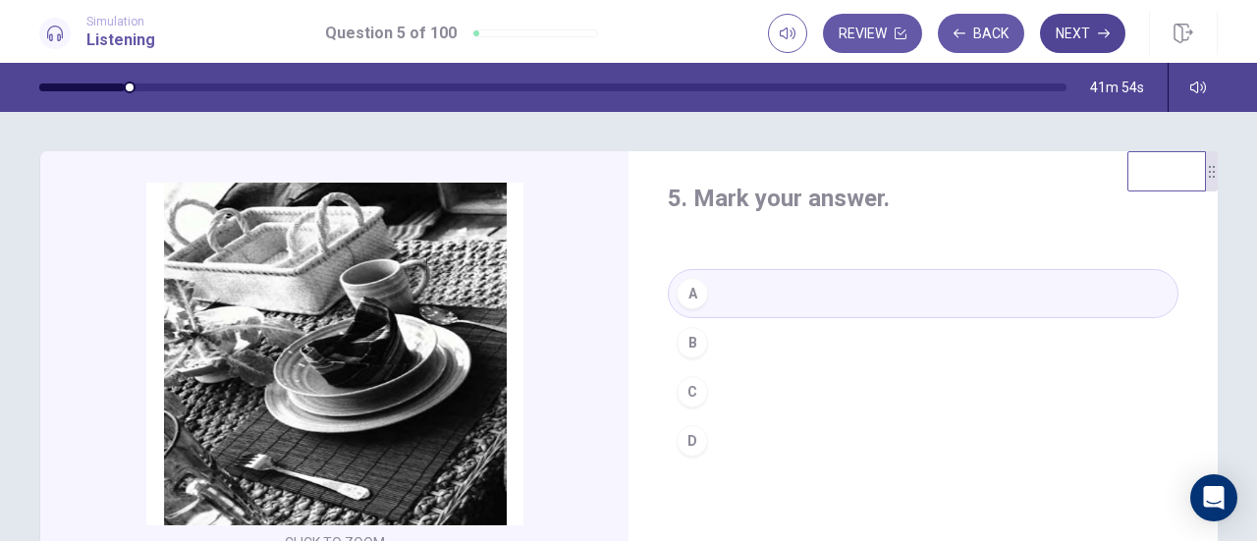
click at [1084, 31] on button "Next" at bounding box center [1082, 33] width 85 height 39
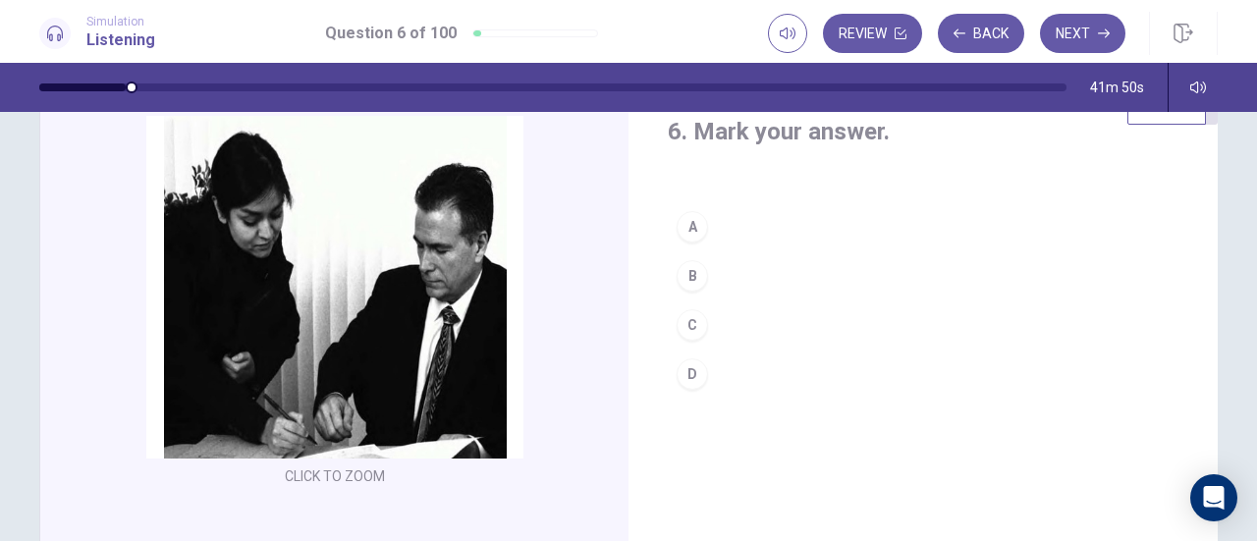
scroll to position [98, 0]
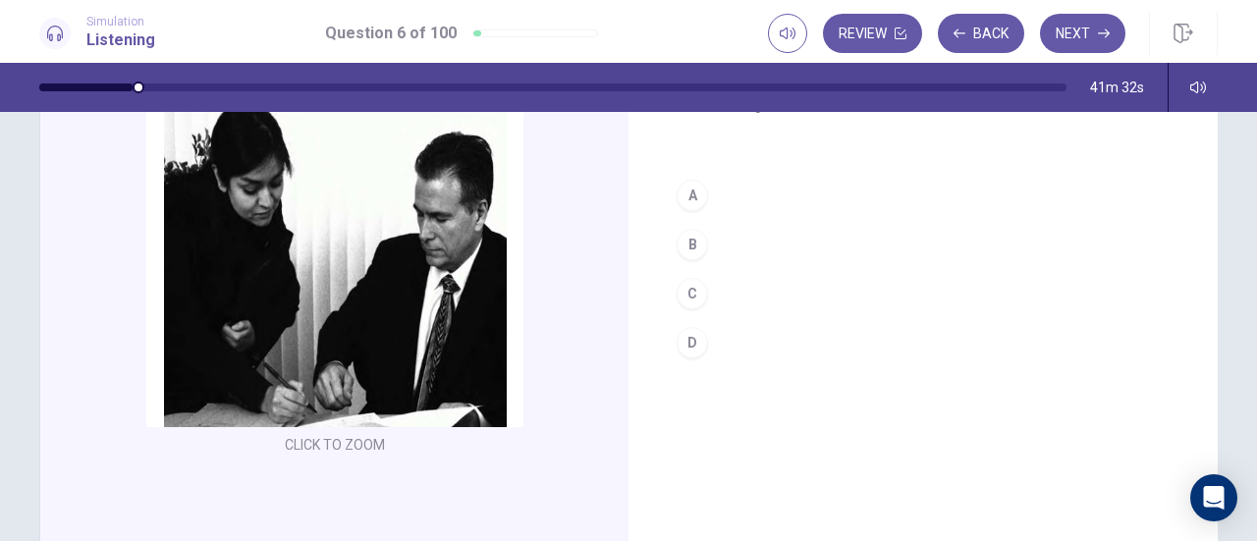
click at [693, 293] on div "C" at bounding box center [692, 293] width 31 height 31
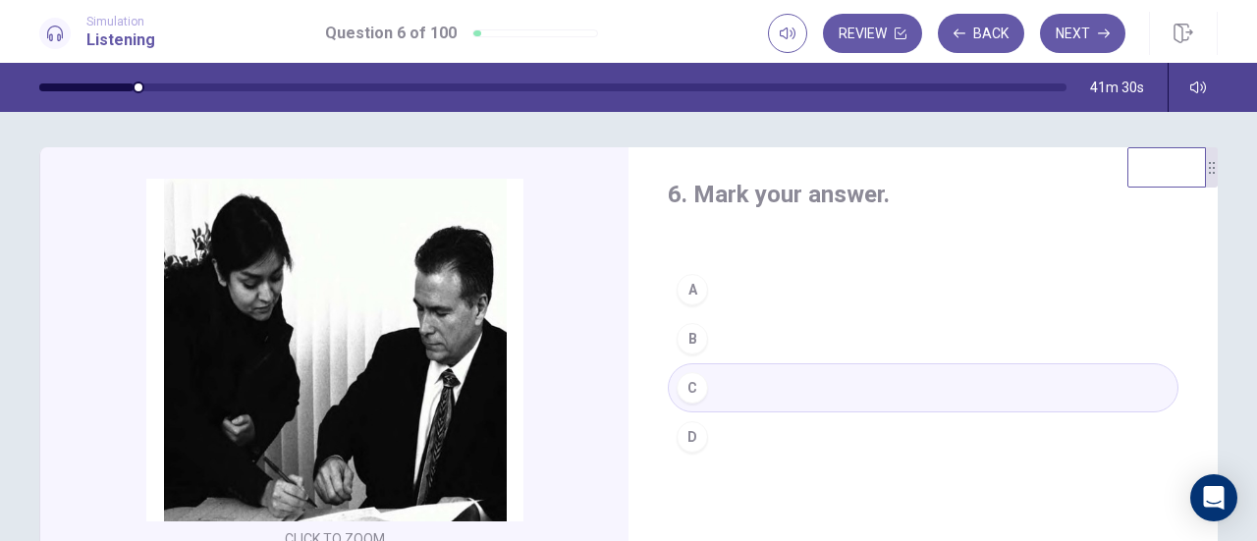
scroll to position [0, 0]
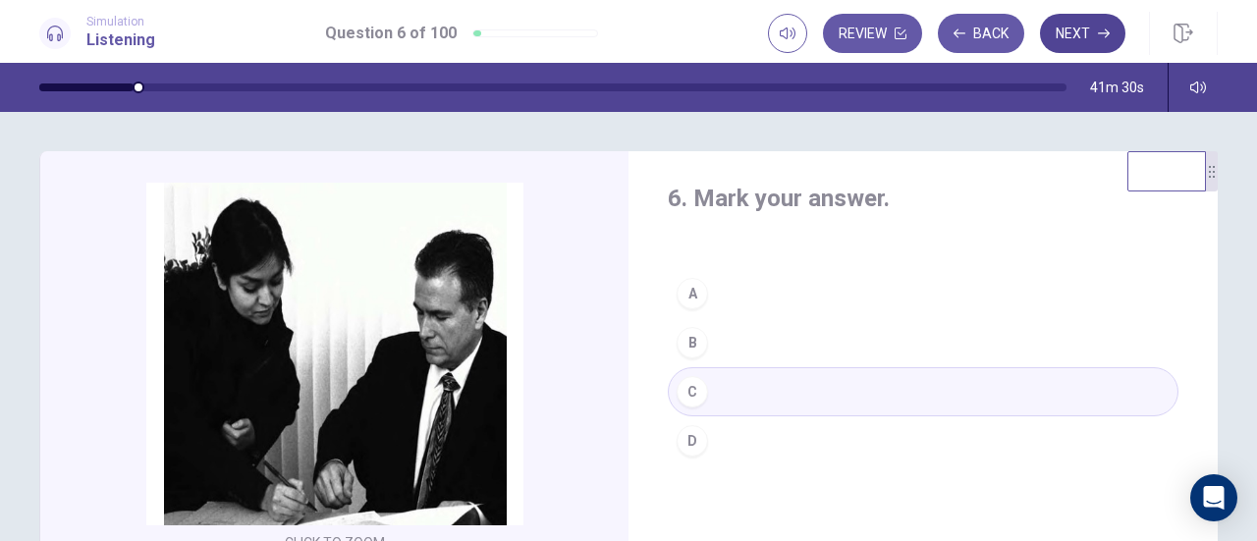
click at [1097, 35] on button "Next" at bounding box center [1082, 33] width 85 height 39
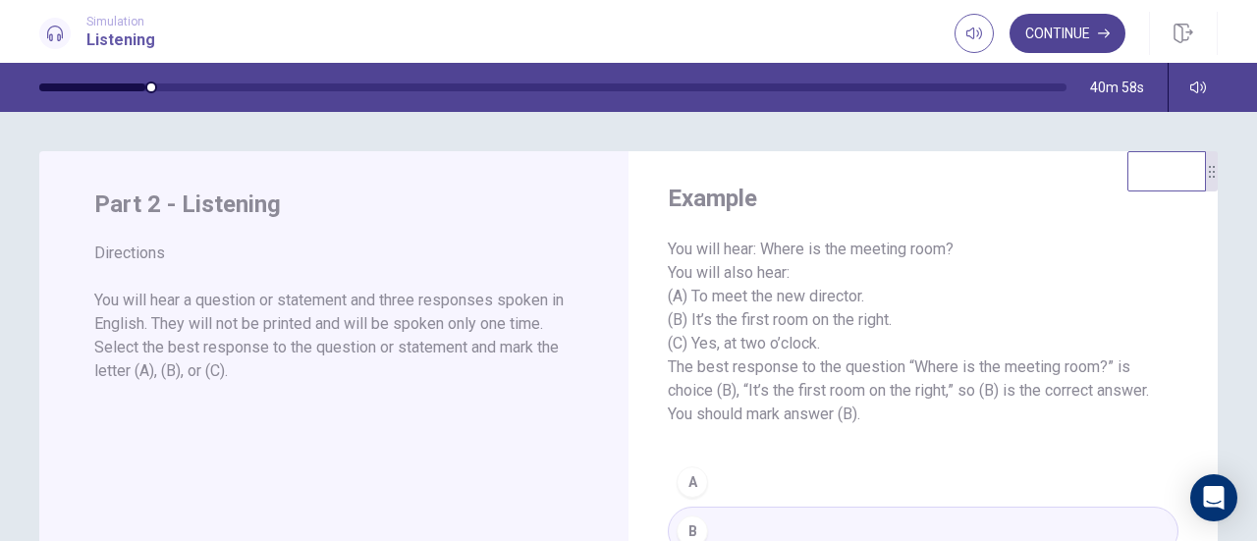
click at [1080, 25] on button "Continue" at bounding box center [1067, 33] width 116 height 39
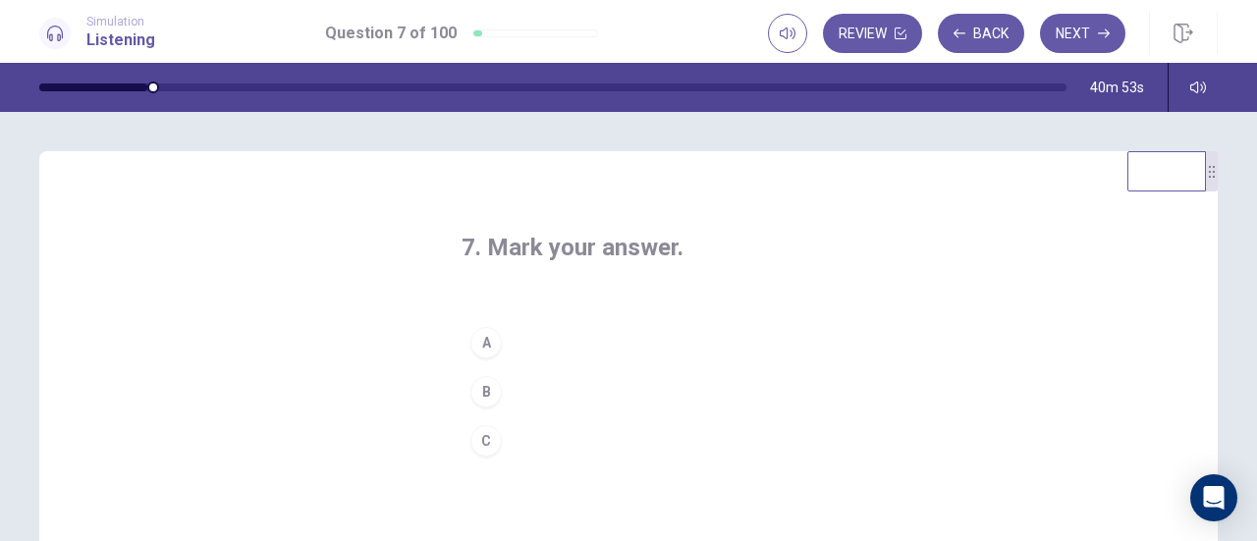
scroll to position [98, 0]
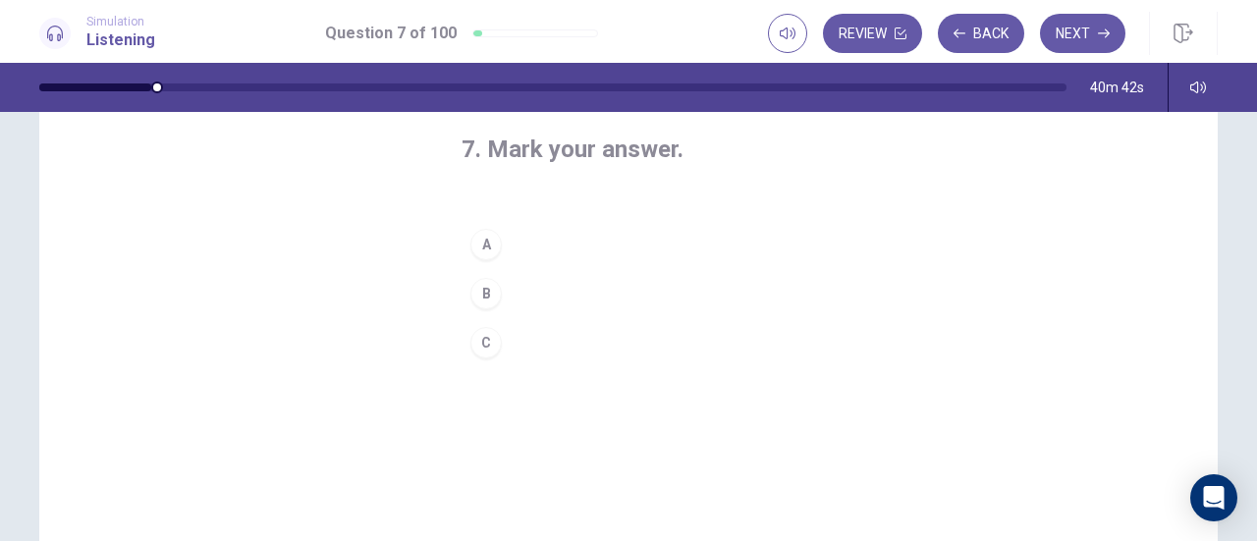
click at [509, 341] on button "C" at bounding box center [628, 342] width 334 height 49
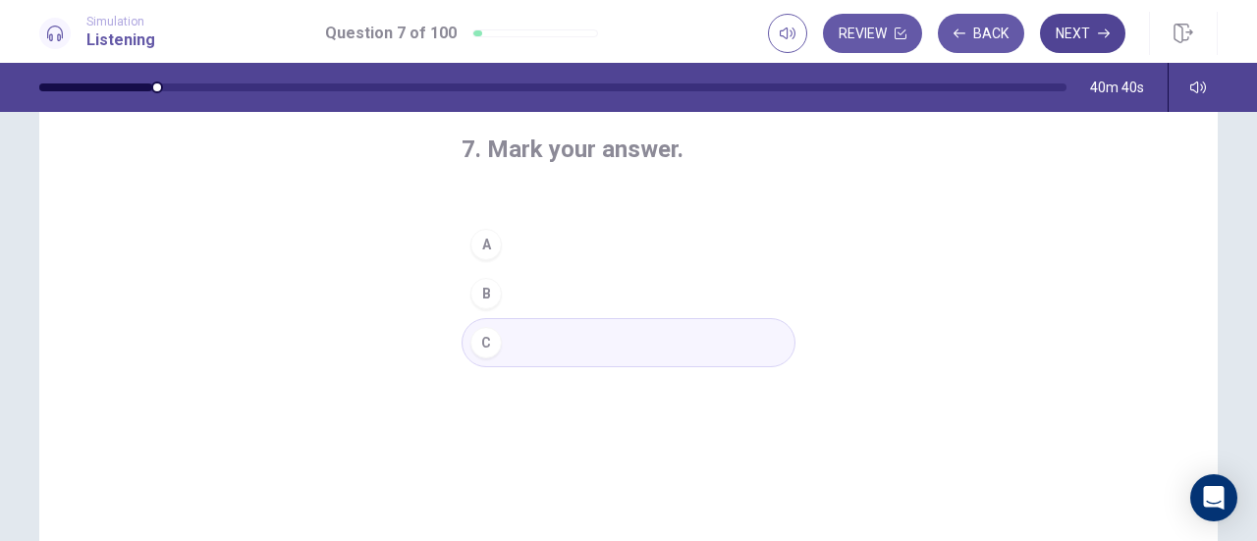
click at [1088, 36] on button "Next" at bounding box center [1082, 33] width 85 height 39
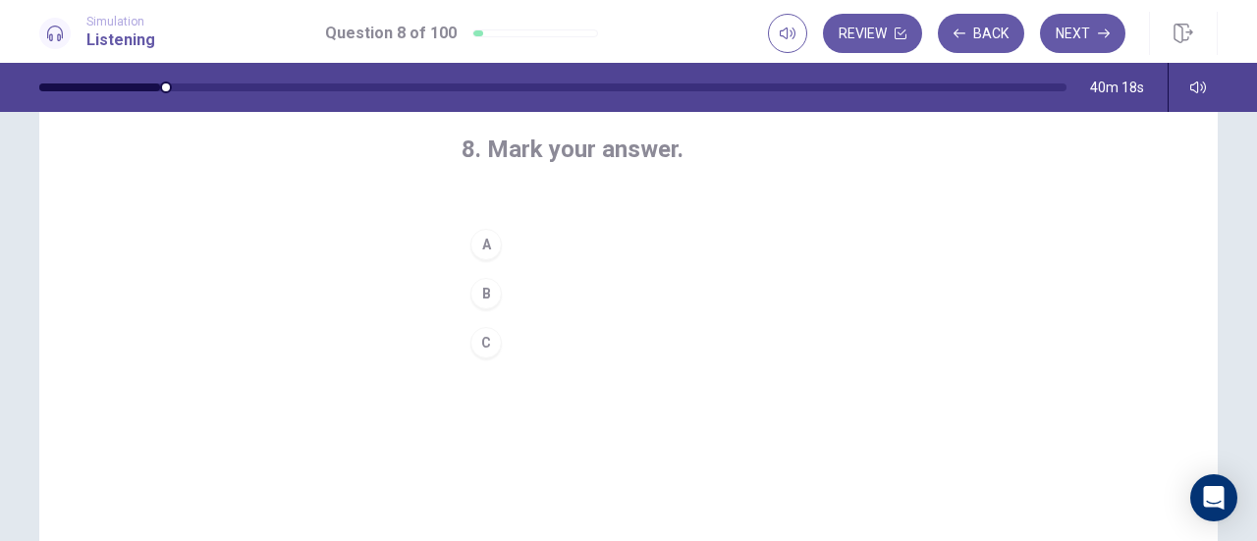
click at [491, 250] on div "A" at bounding box center [485, 244] width 31 height 31
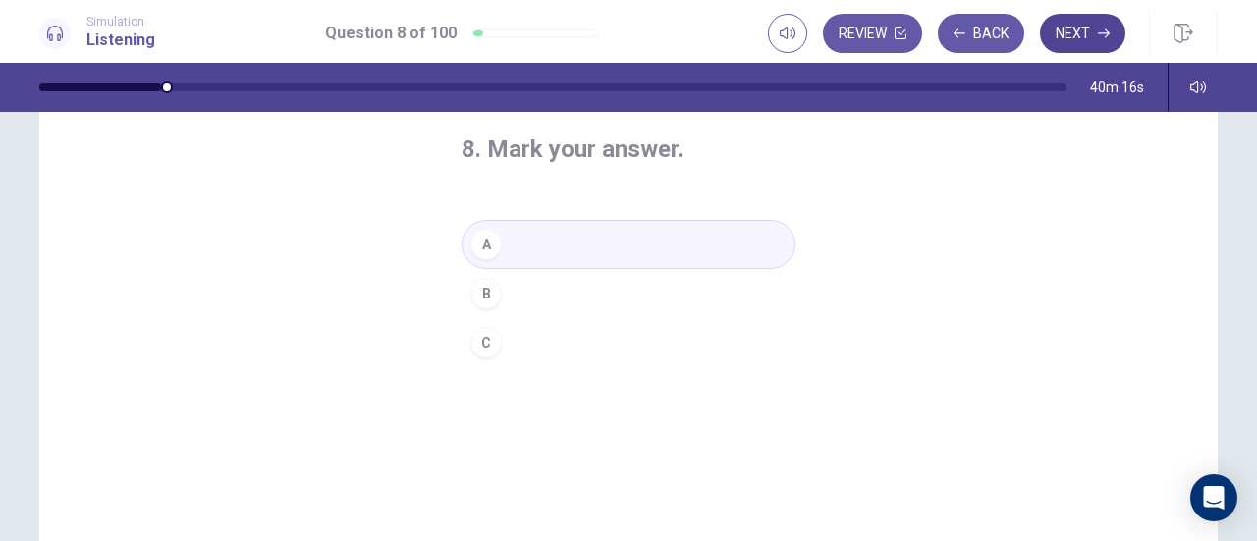
click at [1092, 40] on button "Next" at bounding box center [1082, 33] width 85 height 39
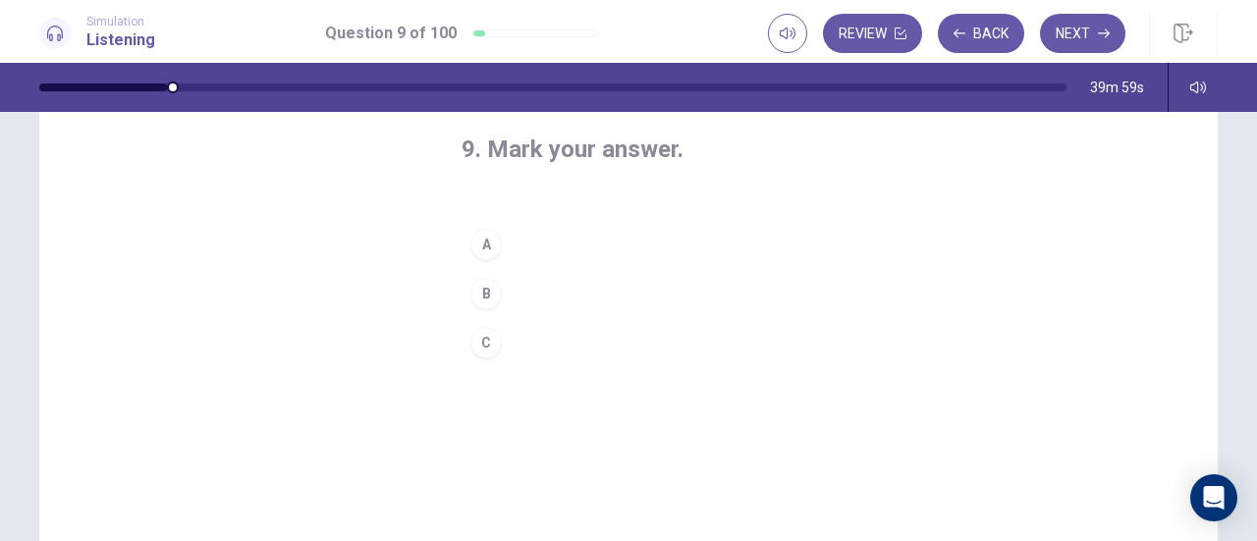
click at [495, 244] on div "A" at bounding box center [485, 244] width 31 height 31
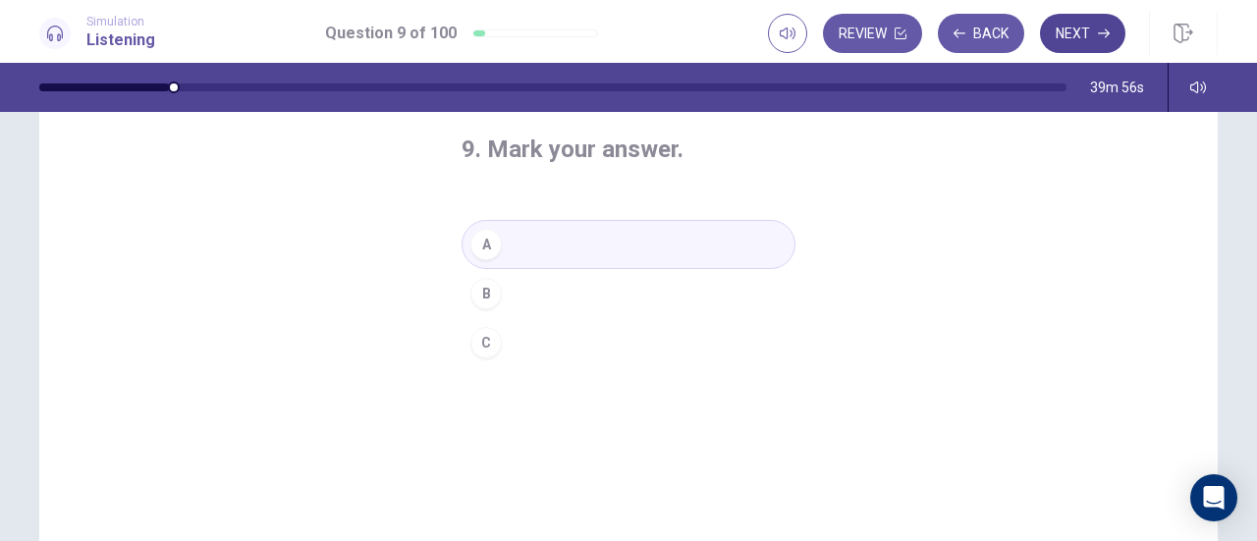
click at [1084, 32] on button "Next" at bounding box center [1082, 33] width 85 height 39
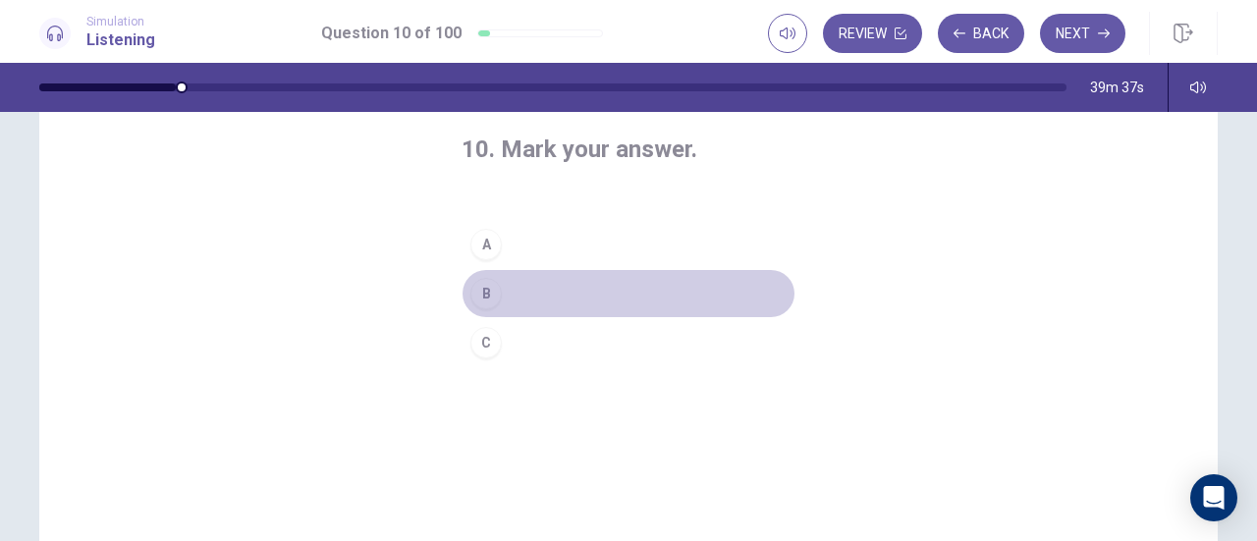
click at [520, 295] on button "B" at bounding box center [628, 293] width 334 height 49
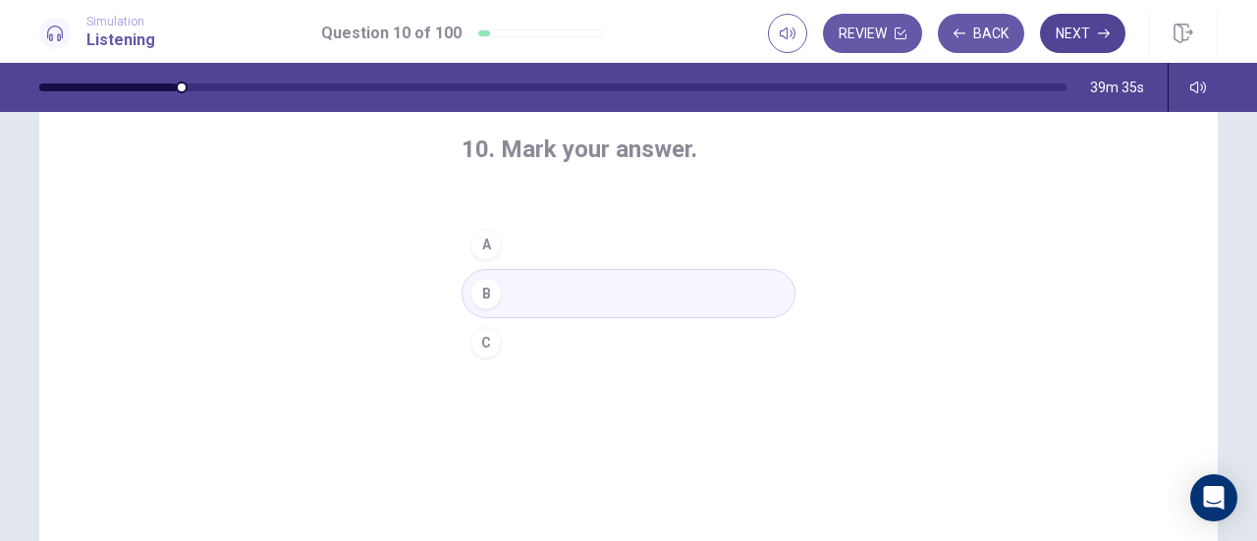
click at [1089, 37] on button "Next" at bounding box center [1082, 33] width 85 height 39
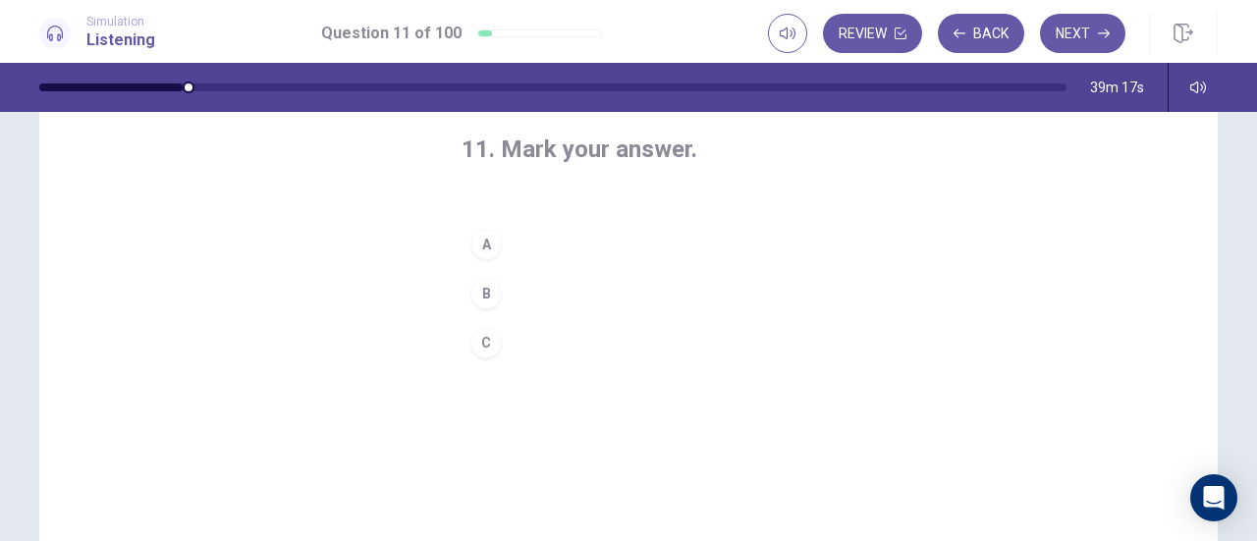
click at [493, 291] on div "B" at bounding box center [485, 293] width 31 height 31
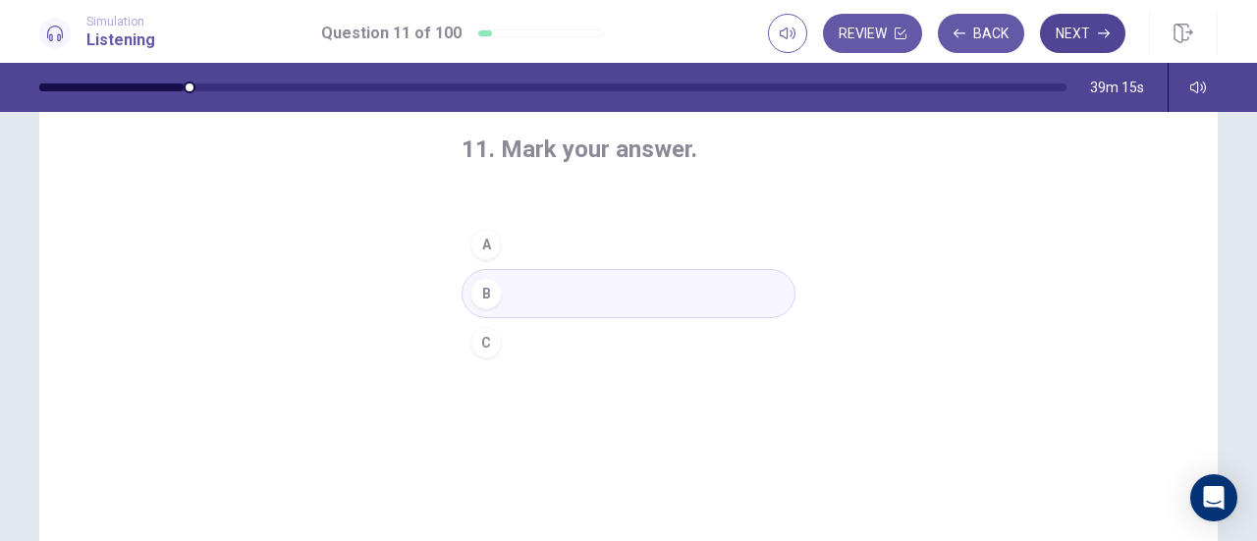
click at [1083, 30] on button "Next" at bounding box center [1082, 33] width 85 height 39
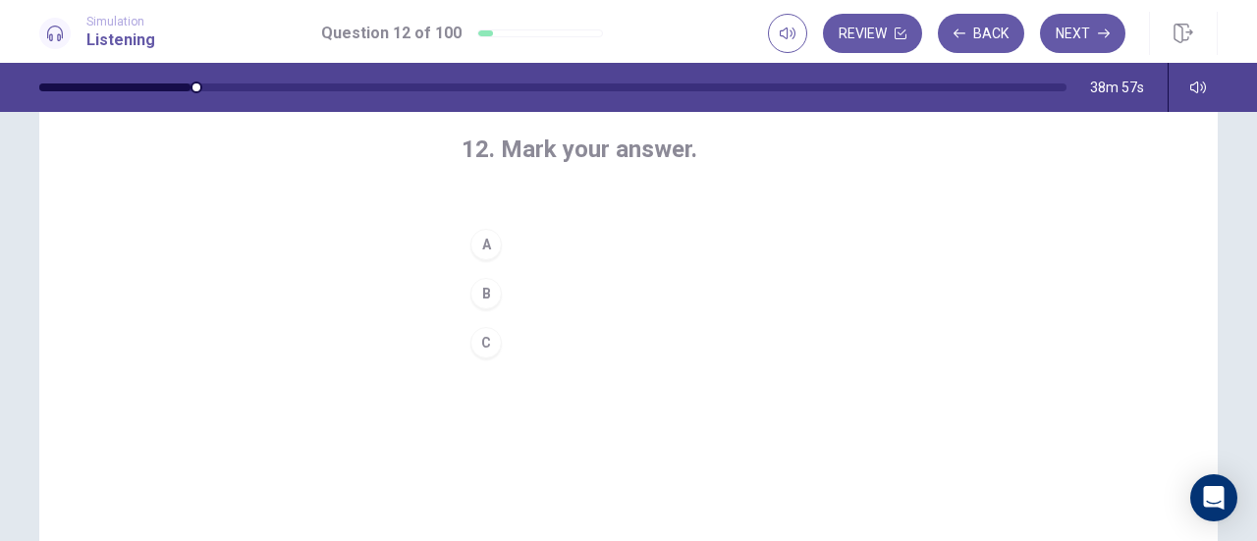
click at [519, 337] on button "C" at bounding box center [628, 342] width 334 height 49
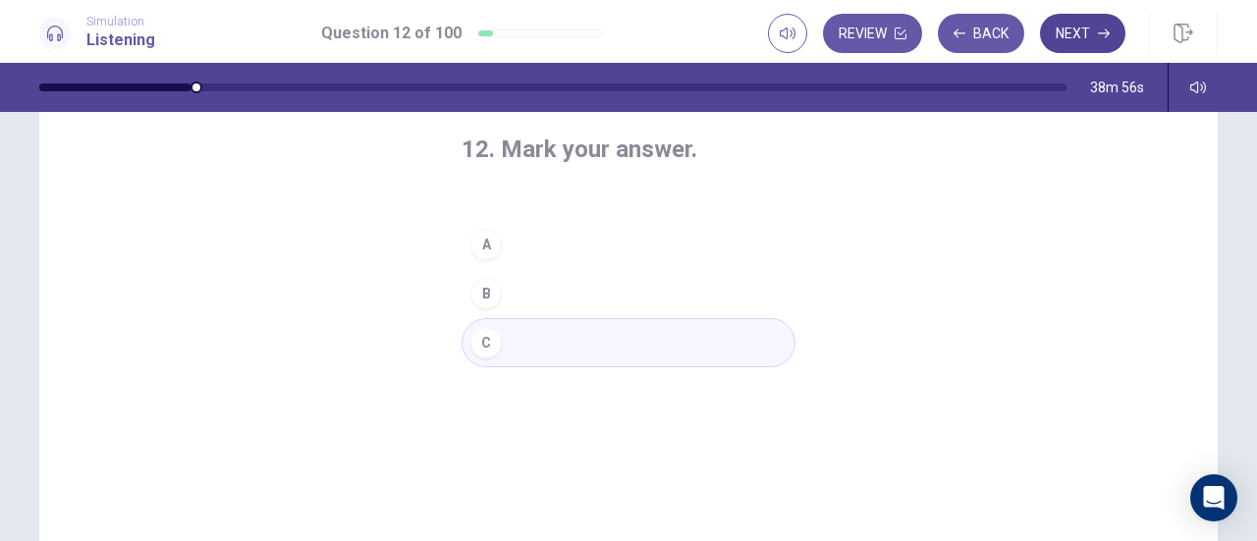
click at [1082, 38] on button "Next" at bounding box center [1082, 33] width 85 height 39
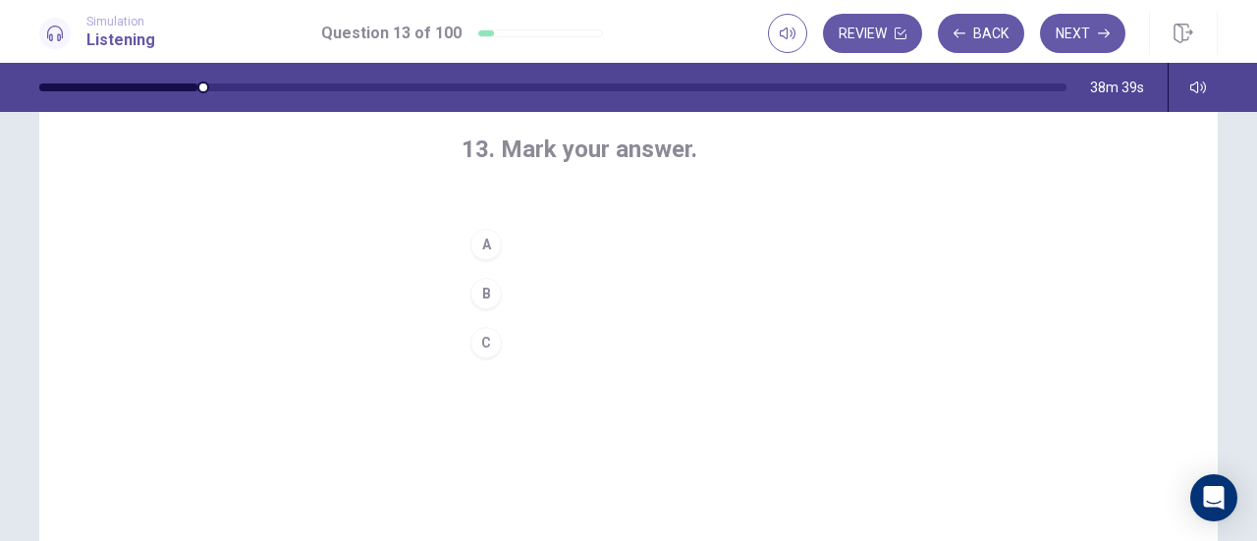
click at [490, 241] on div "A" at bounding box center [485, 244] width 31 height 31
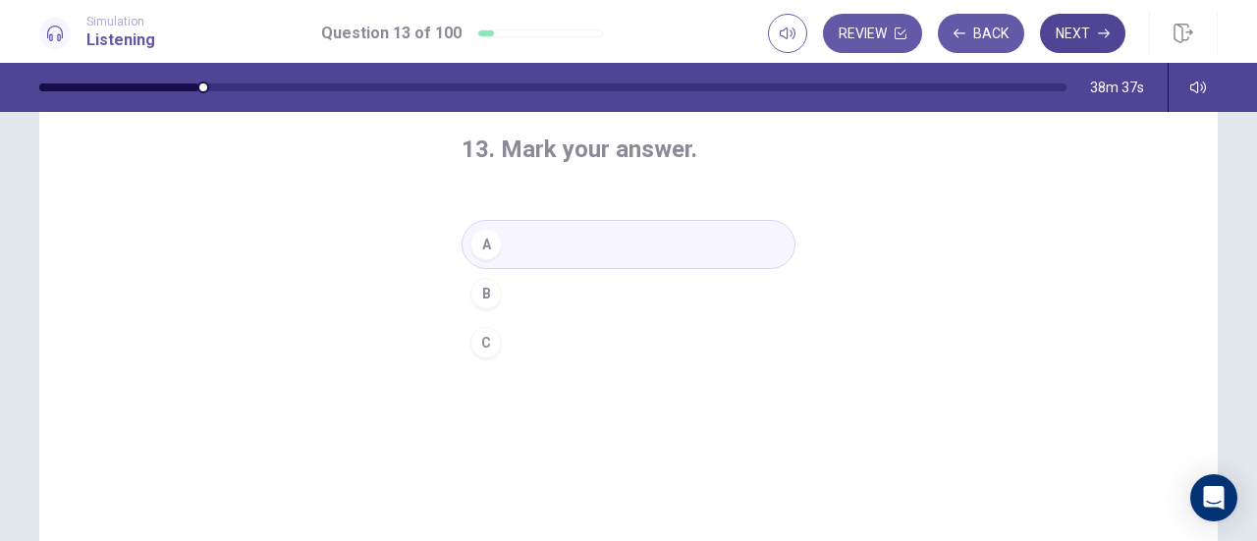
click at [1082, 40] on button "Next" at bounding box center [1082, 33] width 85 height 39
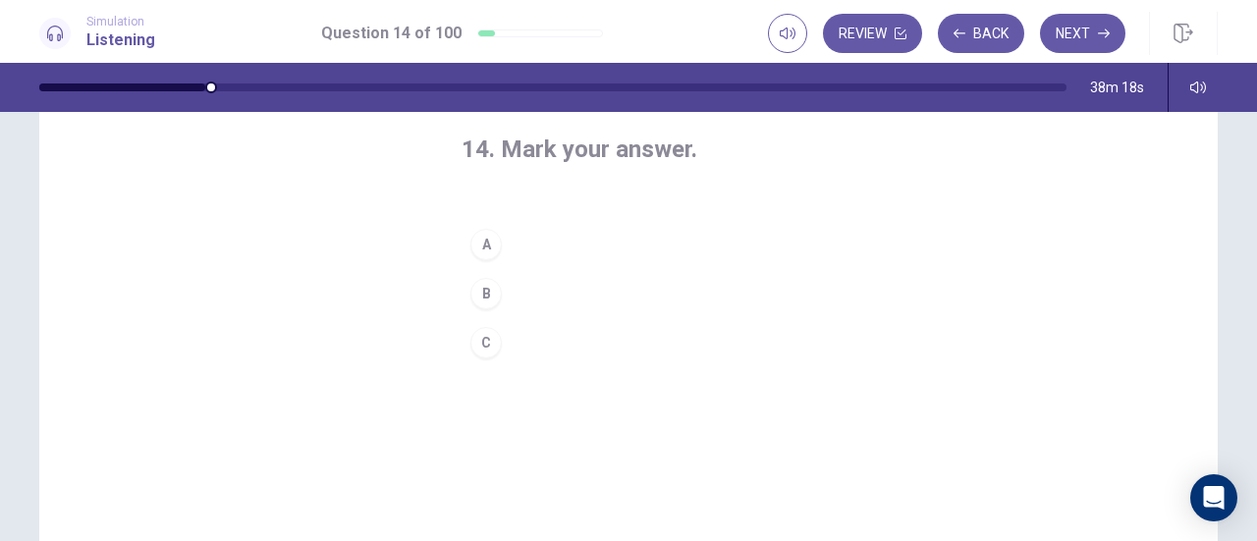
click at [503, 339] on button "C" at bounding box center [628, 342] width 334 height 49
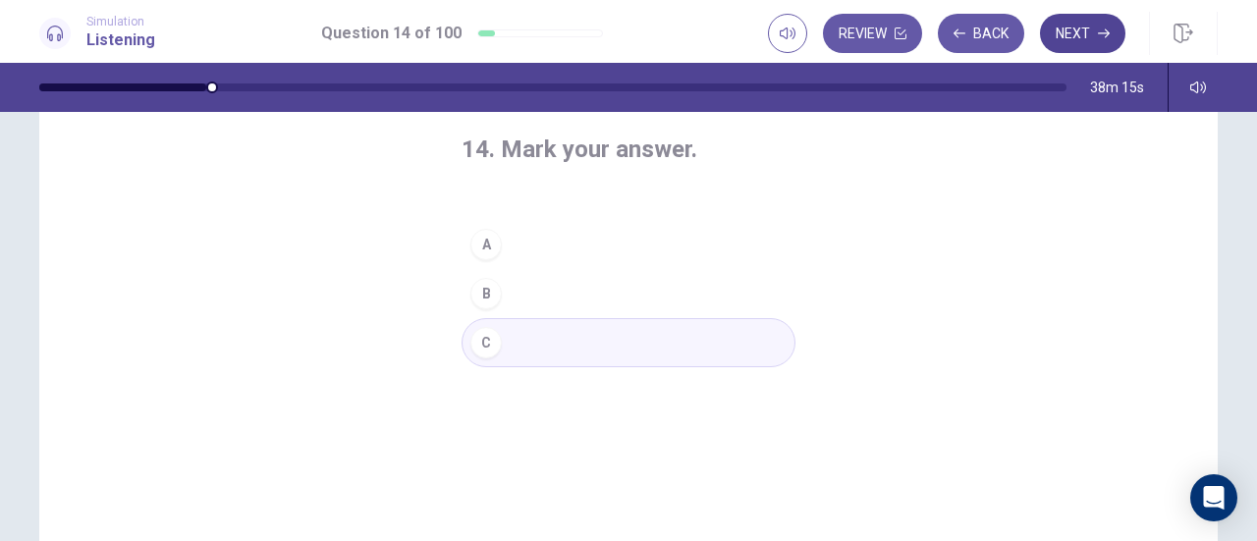
click at [1075, 21] on button "Next" at bounding box center [1082, 33] width 85 height 39
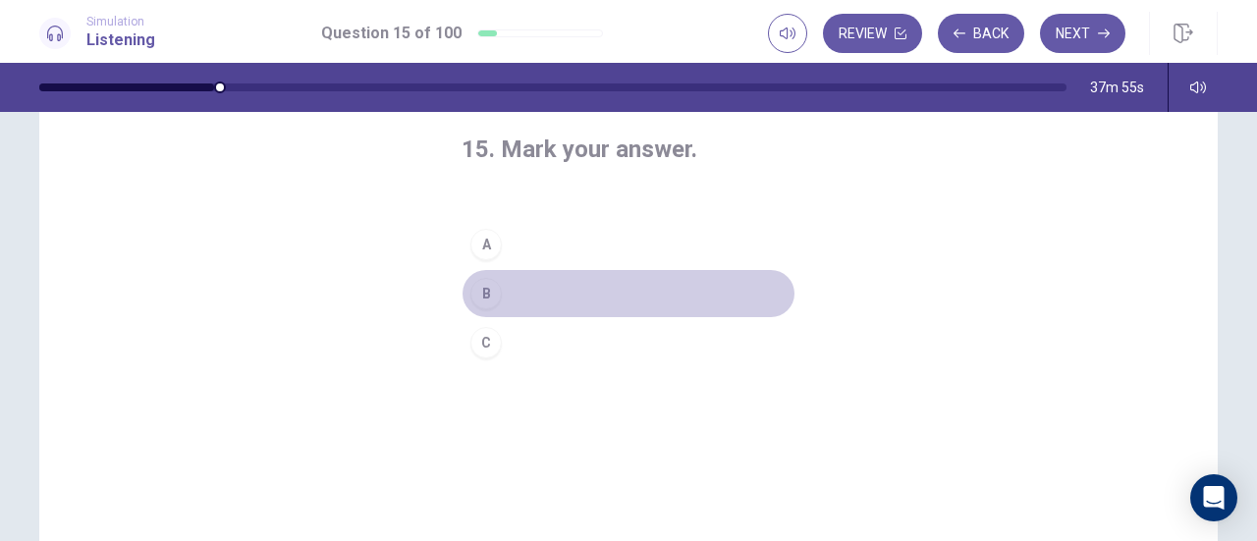
click at [532, 280] on button "B" at bounding box center [628, 293] width 334 height 49
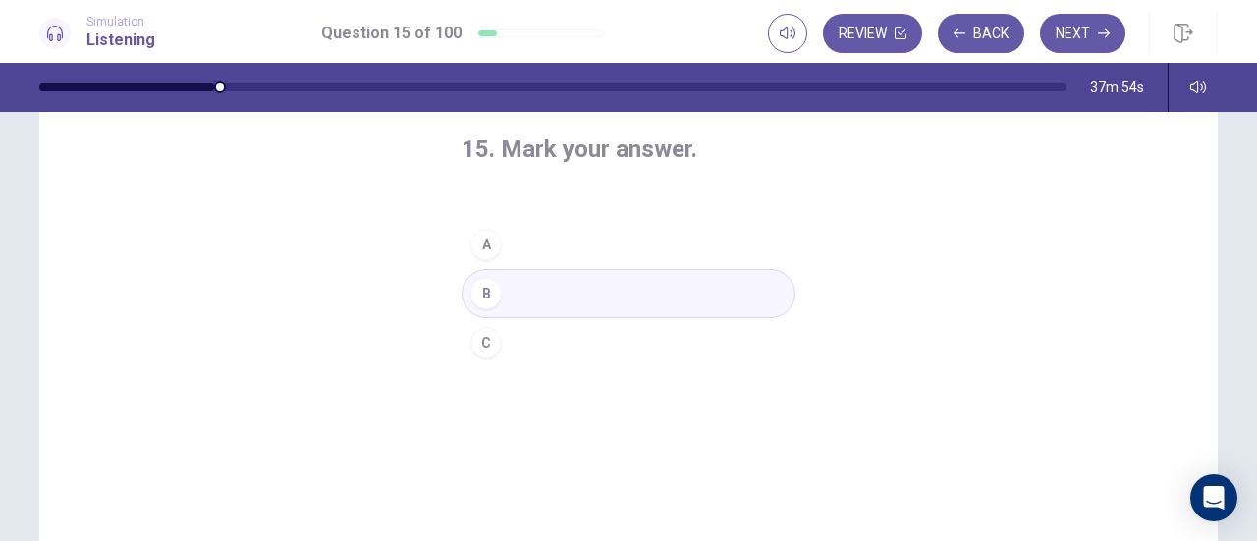
click at [1079, 31] on button "Next" at bounding box center [1082, 33] width 85 height 39
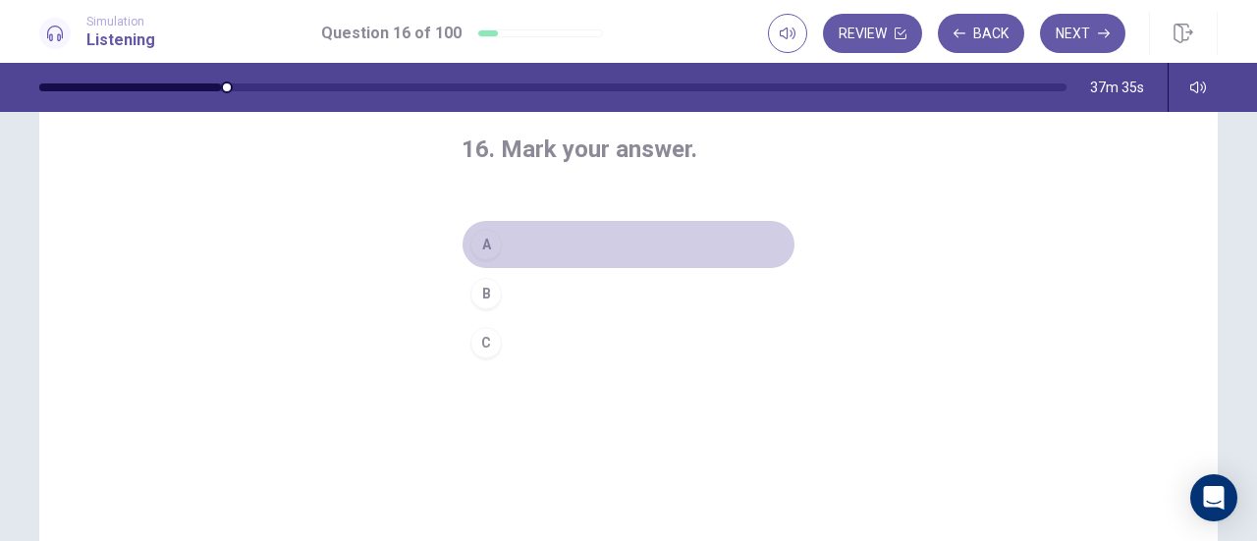
click at [523, 239] on button "A" at bounding box center [628, 244] width 334 height 49
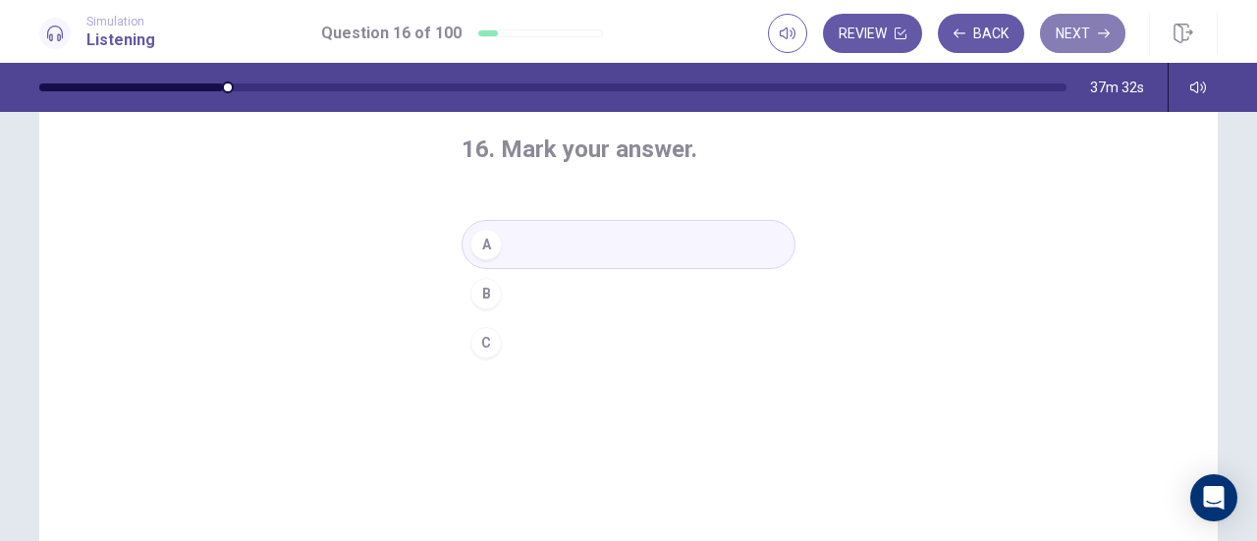
click at [1090, 33] on button "Next" at bounding box center [1082, 33] width 85 height 39
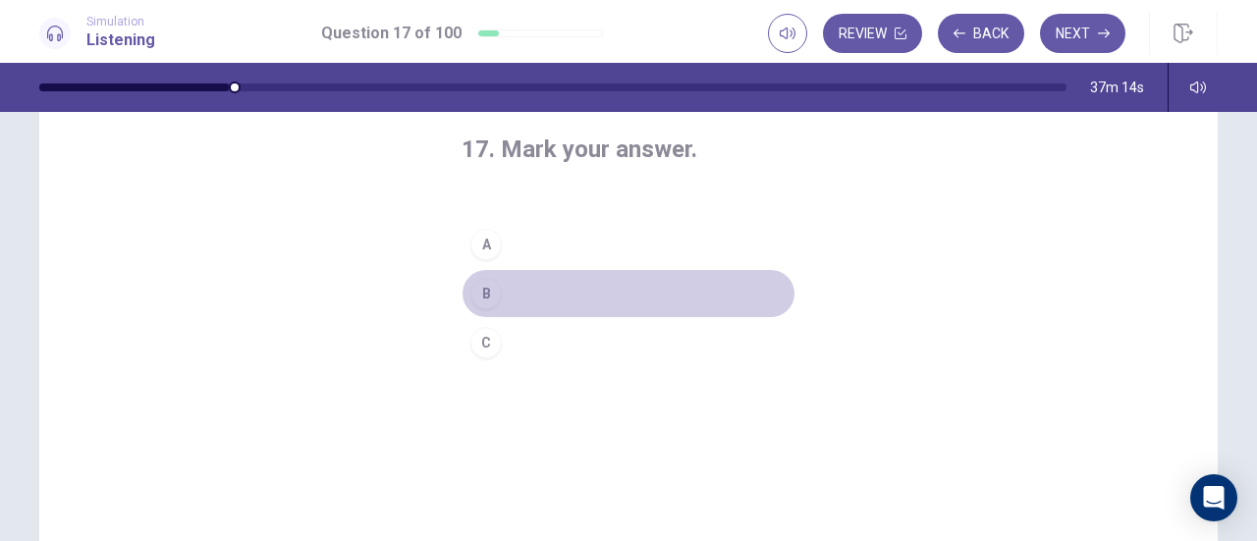
click at [540, 297] on button "B" at bounding box center [628, 293] width 334 height 49
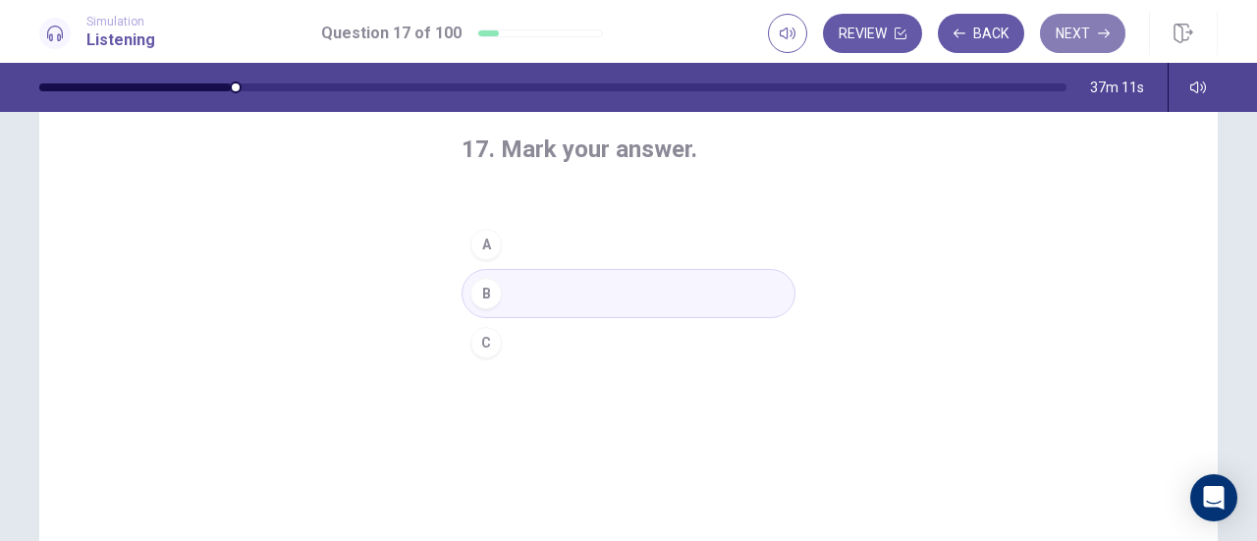
click at [1096, 36] on button "Next" at bounding box center [1082, 33] width 85 height 39
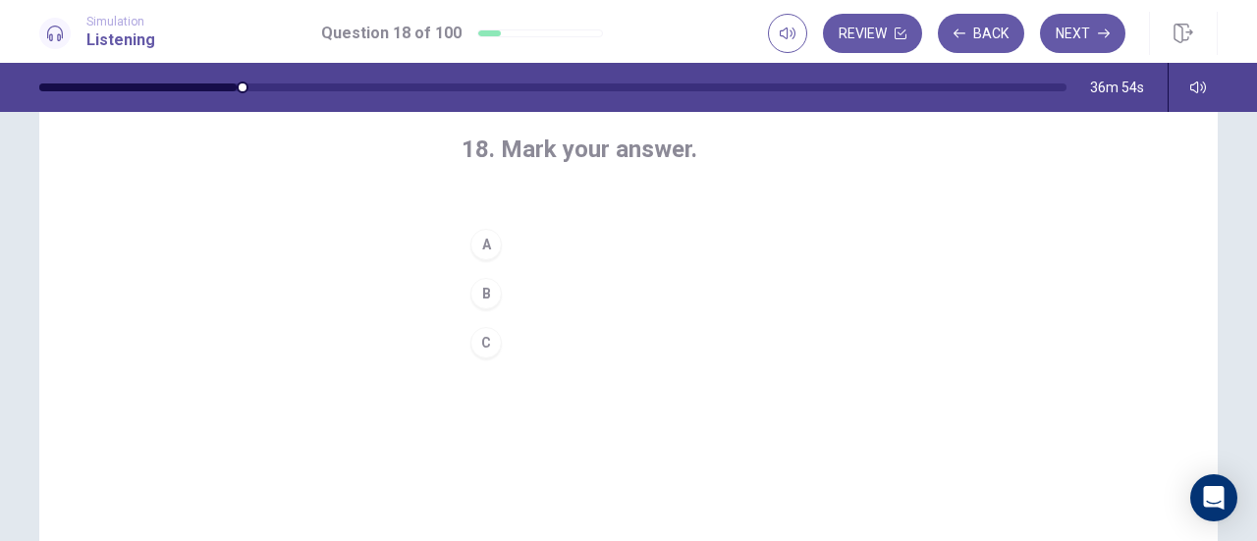
click at [497, 344] on button "C" at bounding box center [628, 342] width 334 height 49
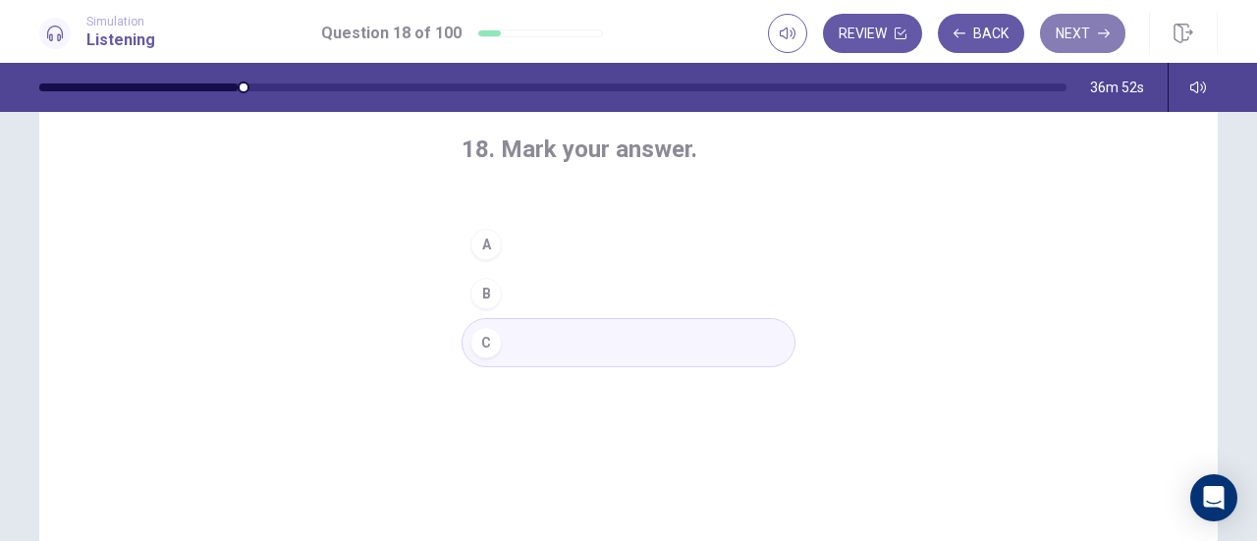
click at [1092, 28] on button "Next" at bounding box center [1082, 33] width 85 height 39
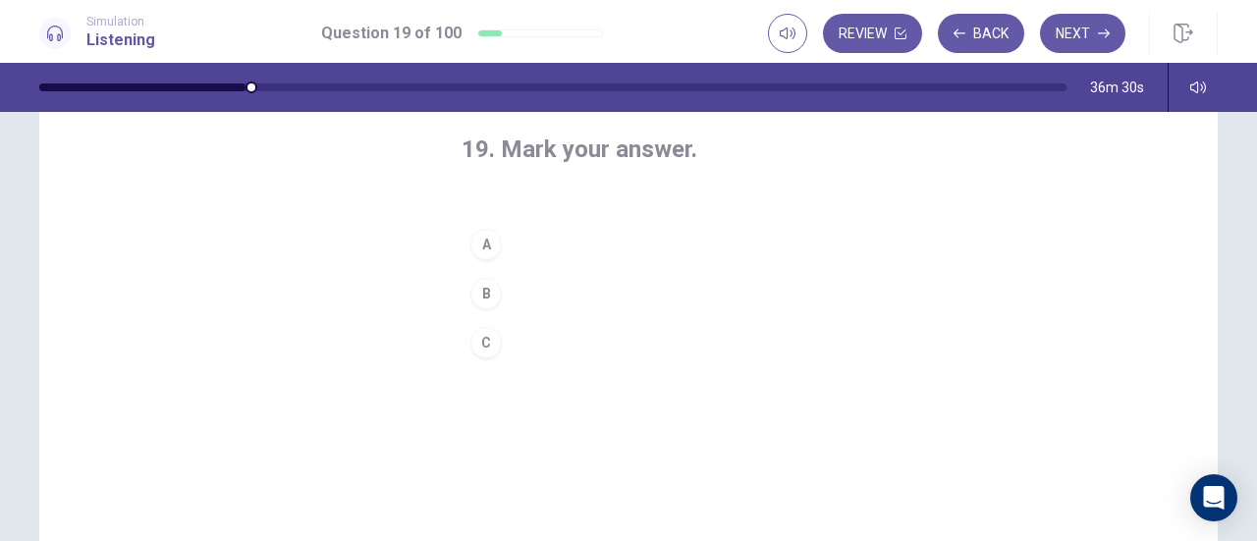
click at [532, 334] on button "C" at bounding box center [628, 342] width 334 height 49
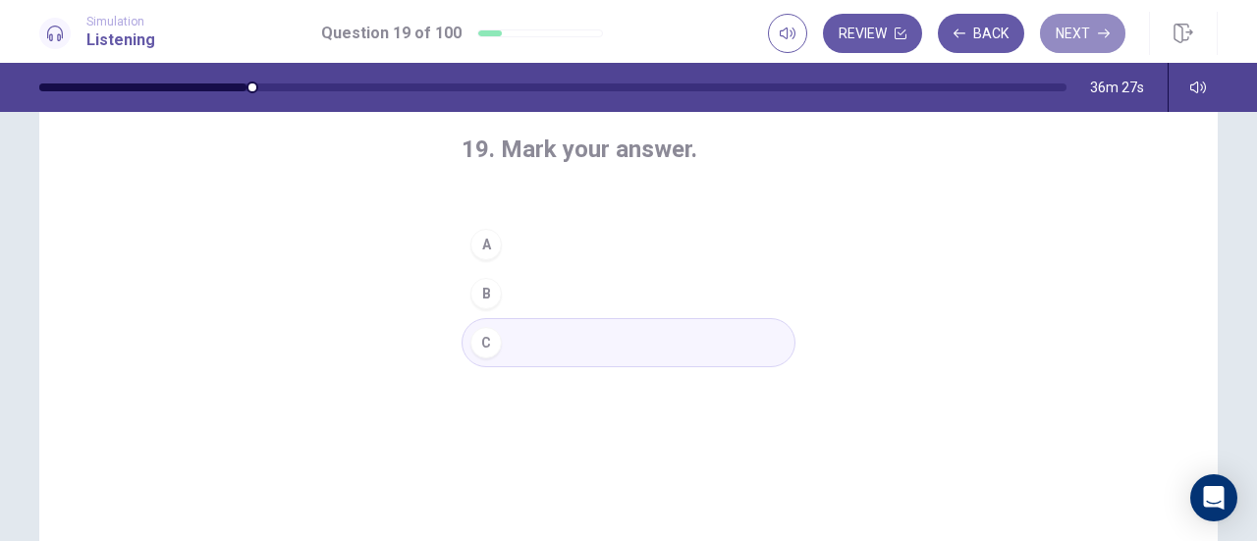
click at [1098, 37] on icon "button" at bounding box center [1104, 33] width 12 height 12
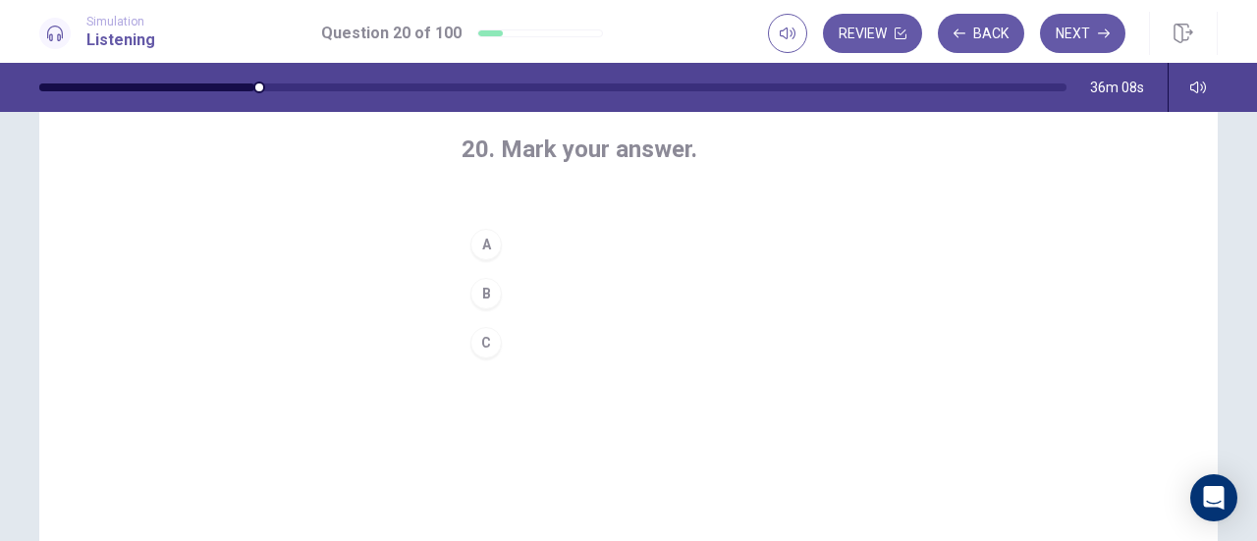
click at [536, 241] on button "A" at bounding box center [628, 244] width 334 height 49
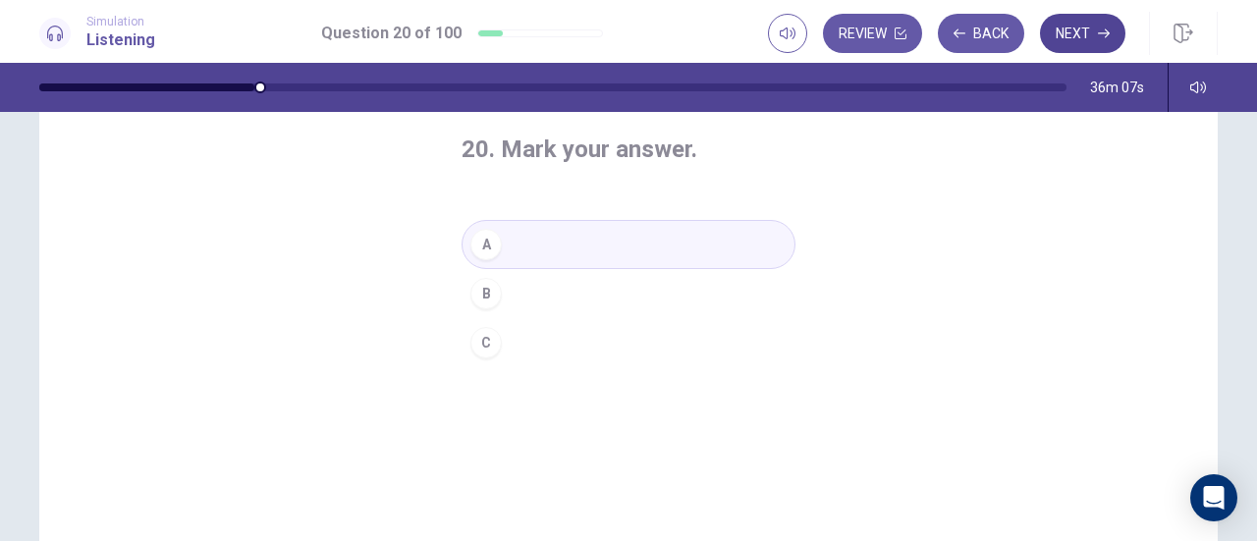
click at [1090, 30] on button "Next" at bounding box center [1082, 33] width 85 height 39
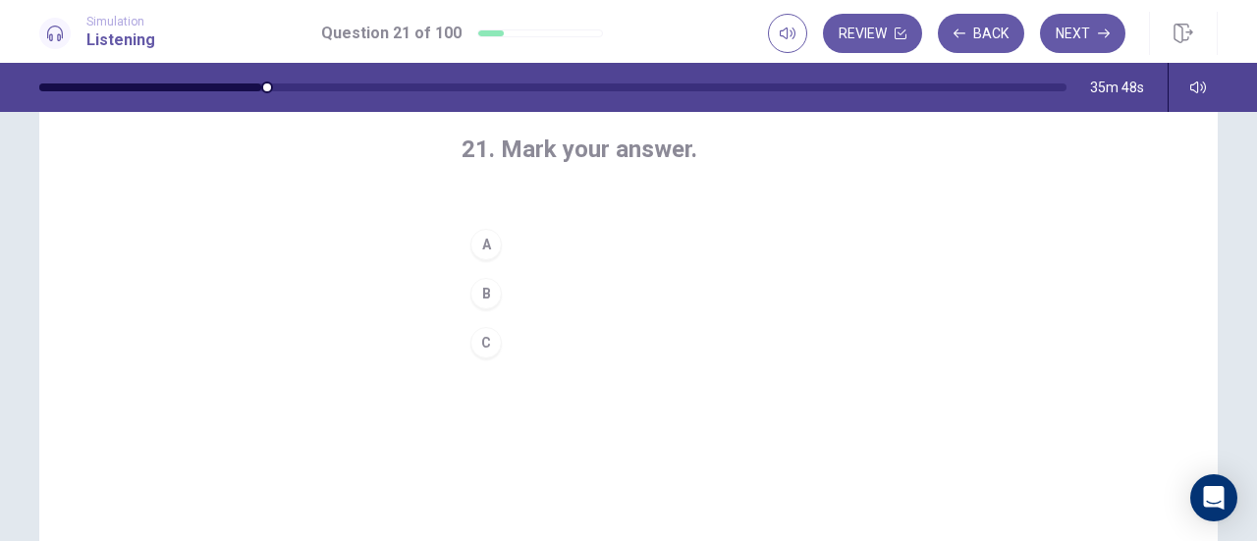
click at [534, 239] on button "A" at bounding box center [628, 244] width 334 height 49
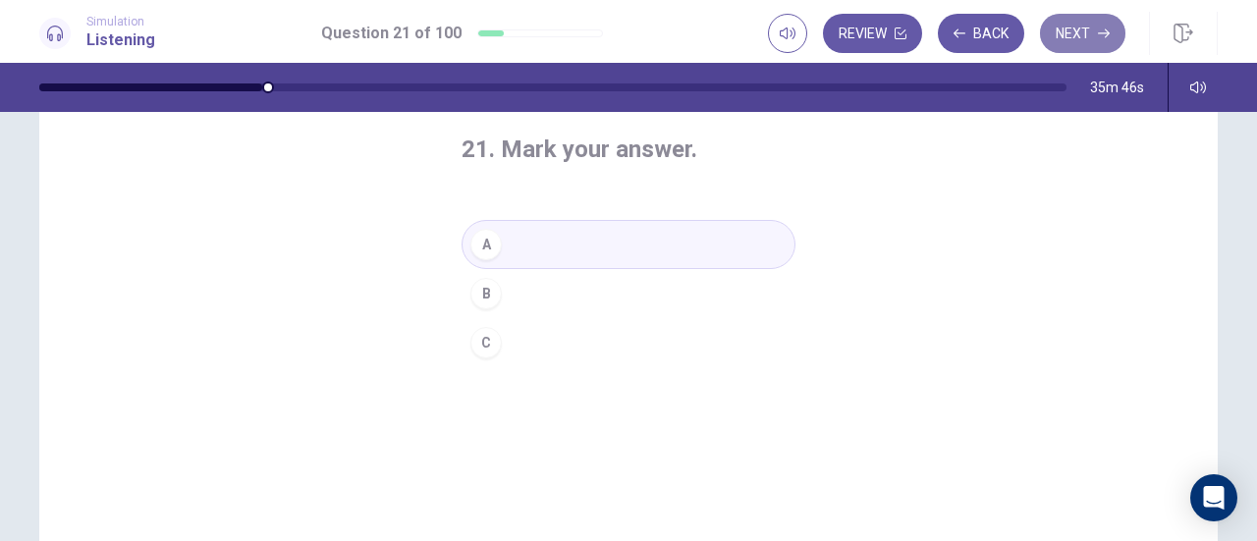
click at [1092, 32] on button "Next" at bounding box center [1082, 33] width 85 height 39
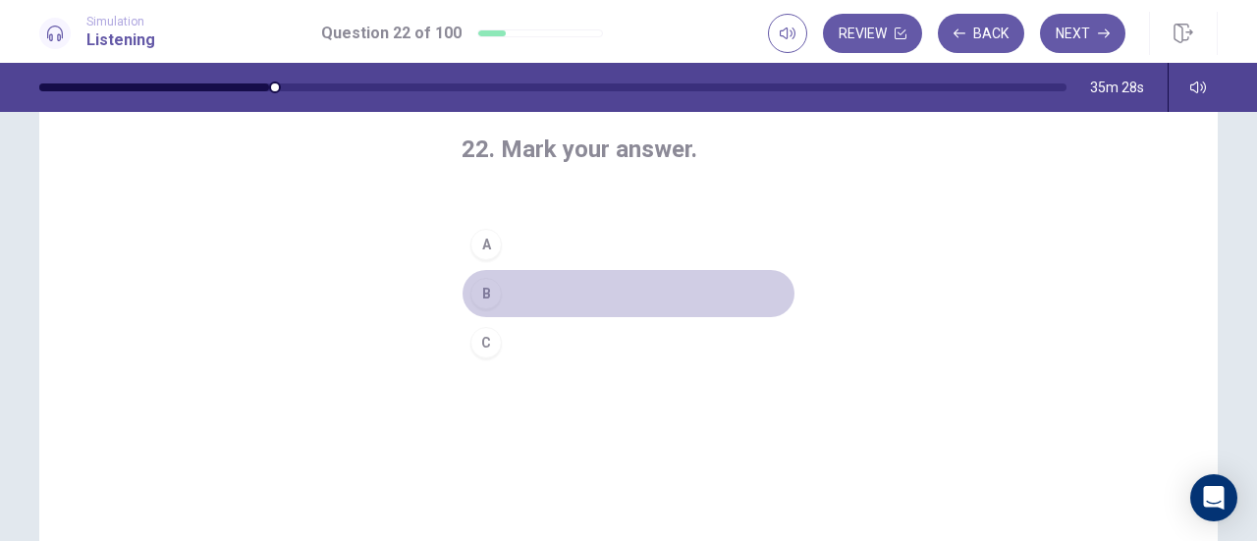
click at [510, 284] on button "B" at bounding box center [628, 293] width 334 height 49
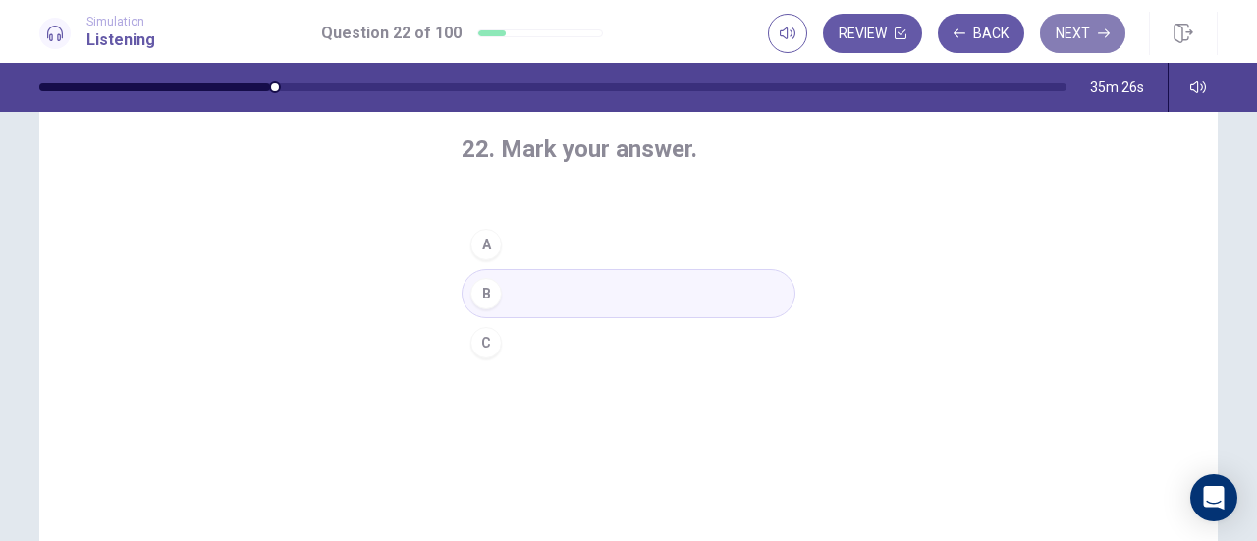
click at [1088, 34] on button "Next" at bounding box center [1082, 33] width 85 height 39
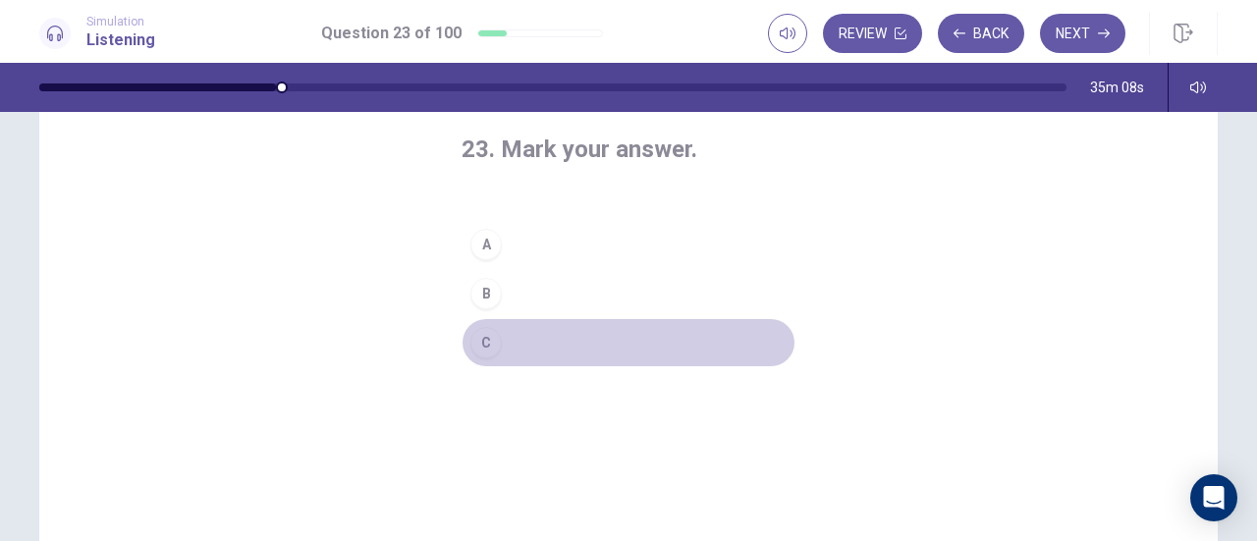
click at [528, 337] on button "C" at bounding box center [628, 342] width 334 height 49
click at [646, 351] on button "C" at bounding box center [628, 342] width 334 height 49
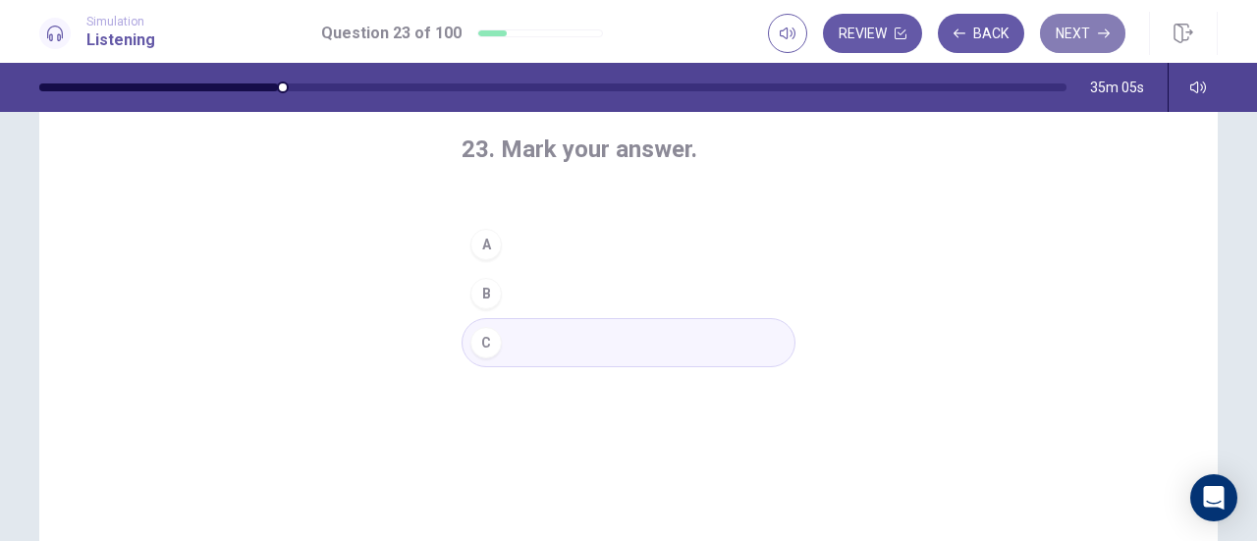
click at [1090, 31] on button "Next" at bounding box center [1082, 33] width 85 height 39
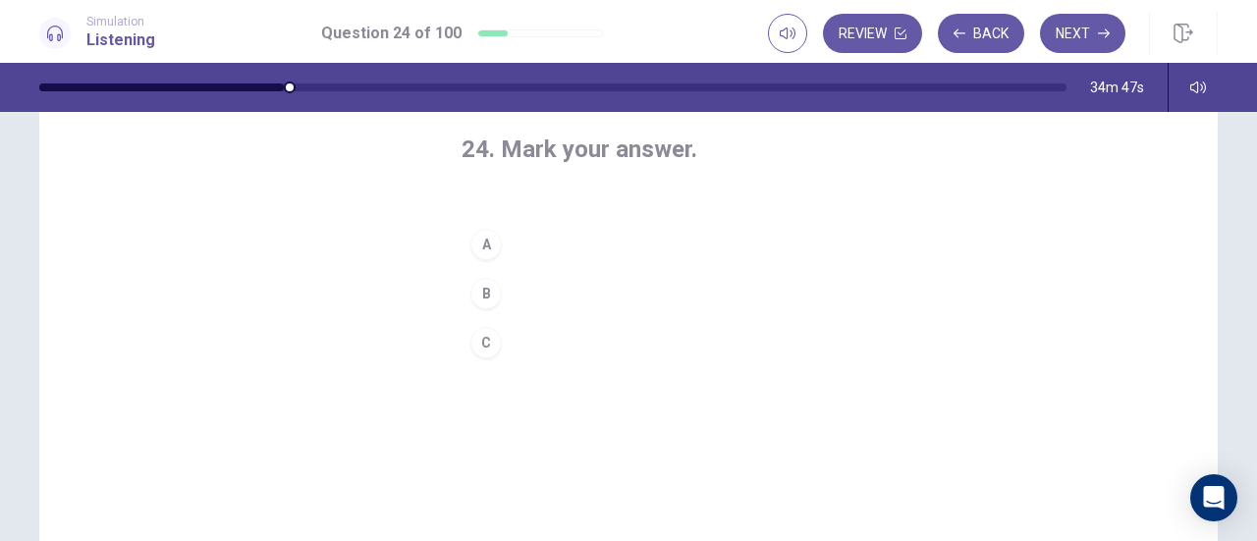
click at [530, 287] on button "B" at bounding box center [628, 293] width 334 height 49
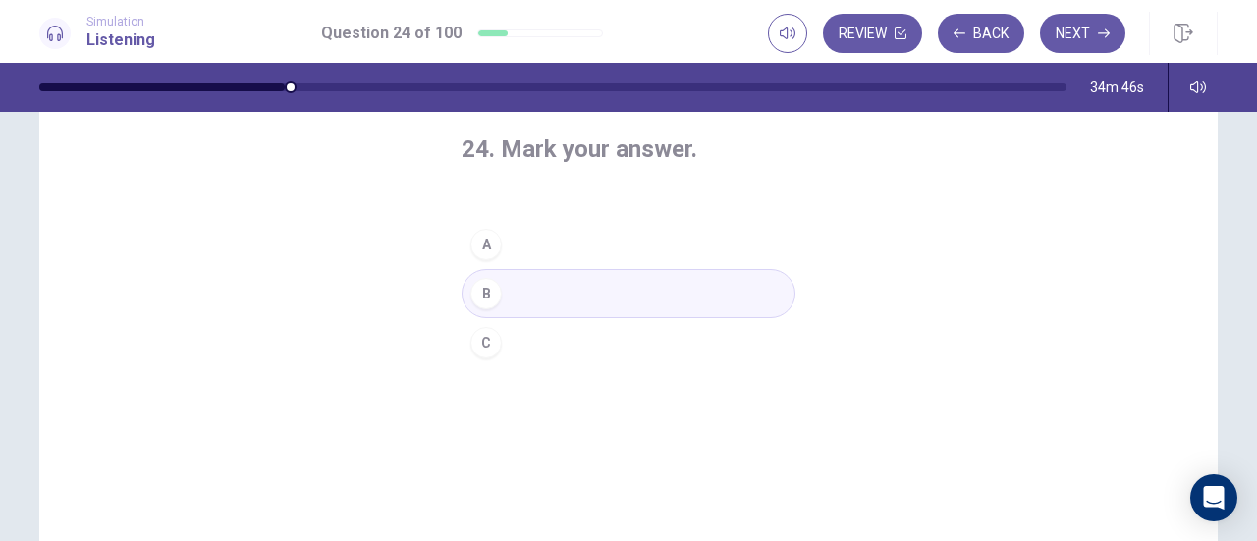
click at [601, 295] on button "B" at bounding box center [628, 293] width 334 height 49
click at [1096, 32] on button "Next" at bounding box center [1082, 33] width 85 height 39
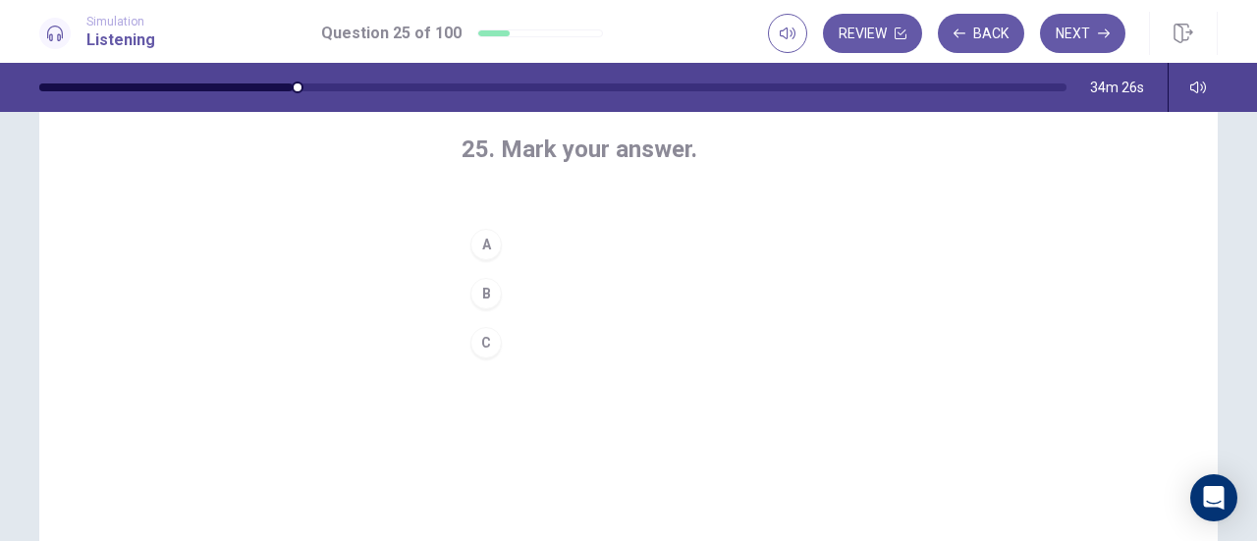
click at [500, 239] on button "A" at bounding box center [628, 244] width 334 height 49
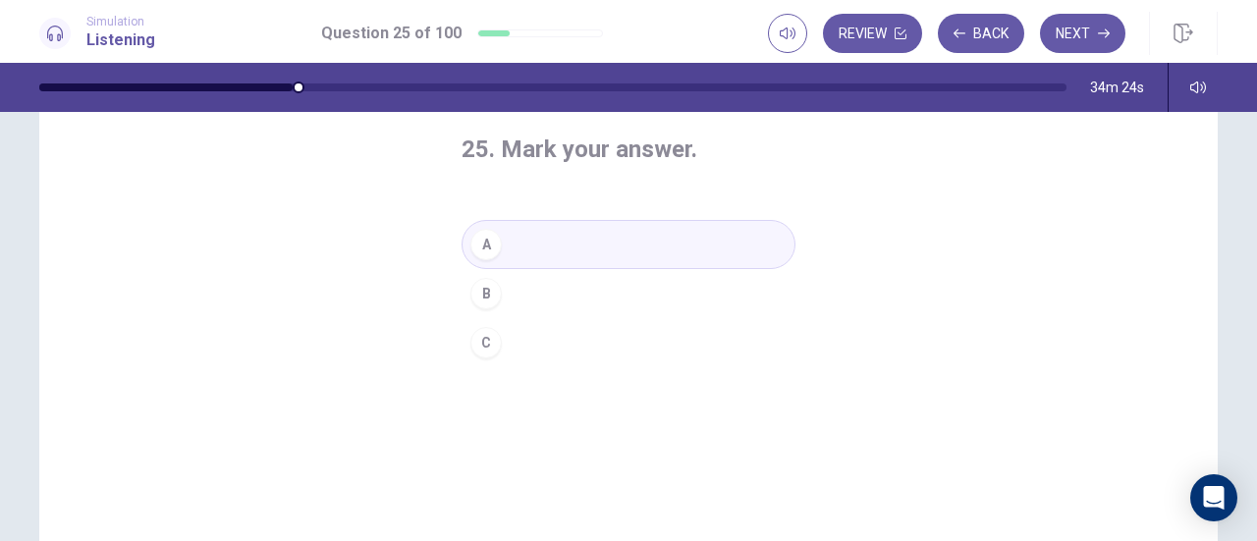
click at [569, 245] on button "A" at bounding box center [628, 244] width 334 height 49
click at [1104, 36] on icon "button" at bounding box center [1104, 33] width 12 height 12
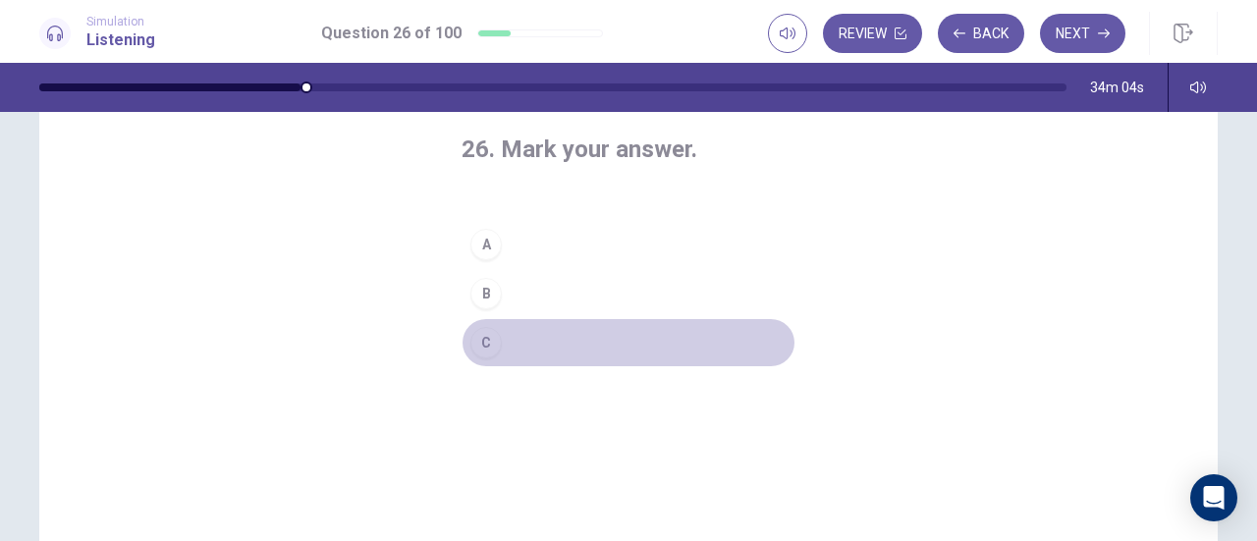
click at [545, 339] on button "C" at bounding box center [628, 342] width 334 height 49
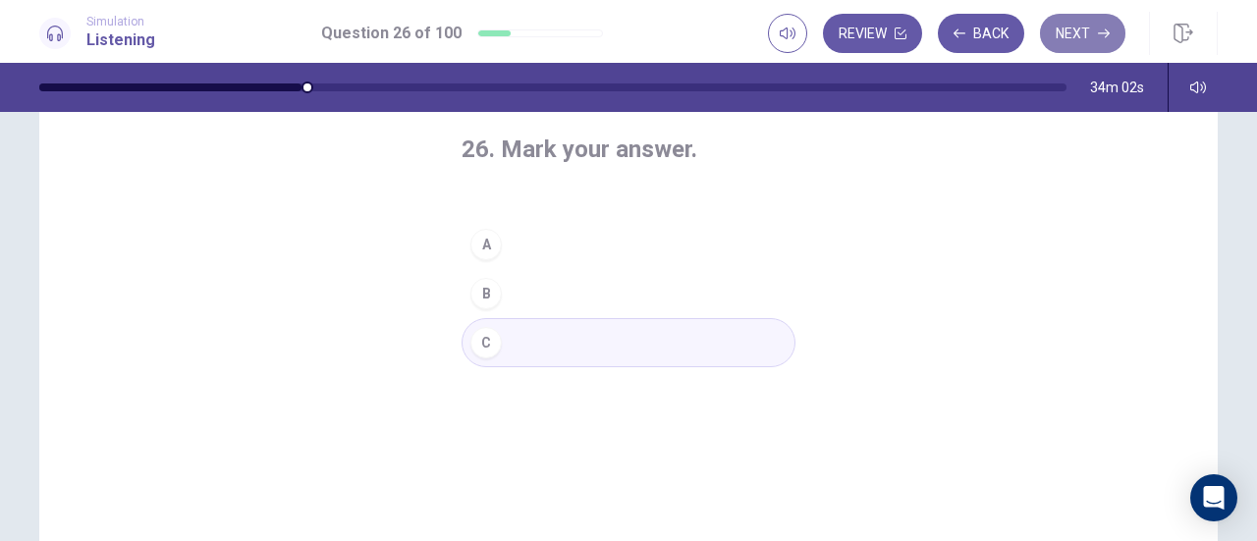
click at [1091, 26] on button "Next" at bounding box center [1082, 33] width 85 height 39
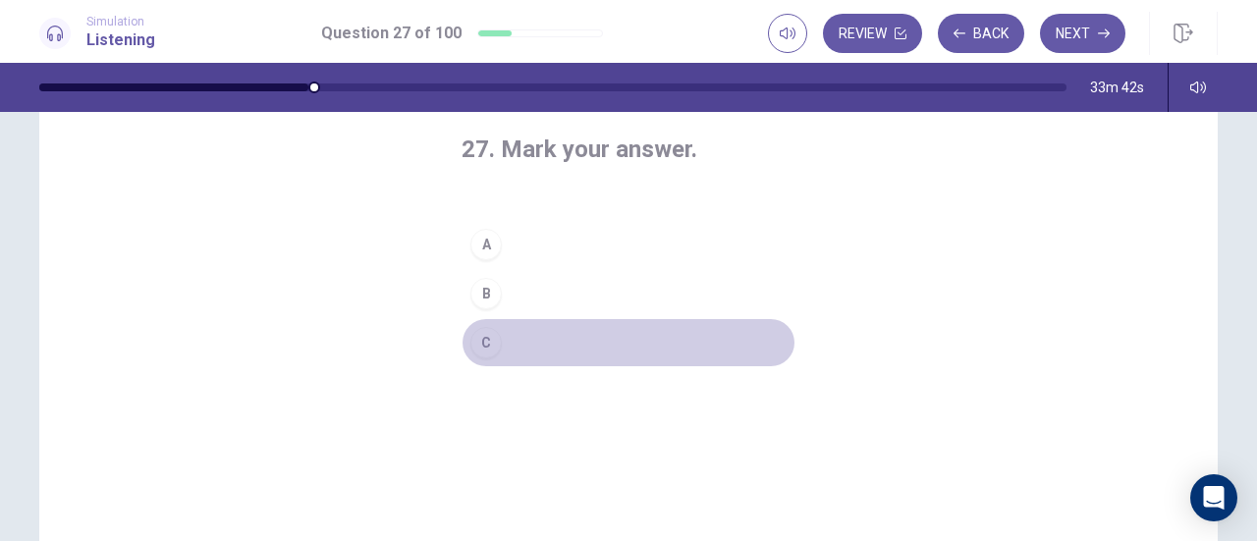
click at [548, 337] on button "C" at bounding box center [628, 342] width 334 height 49
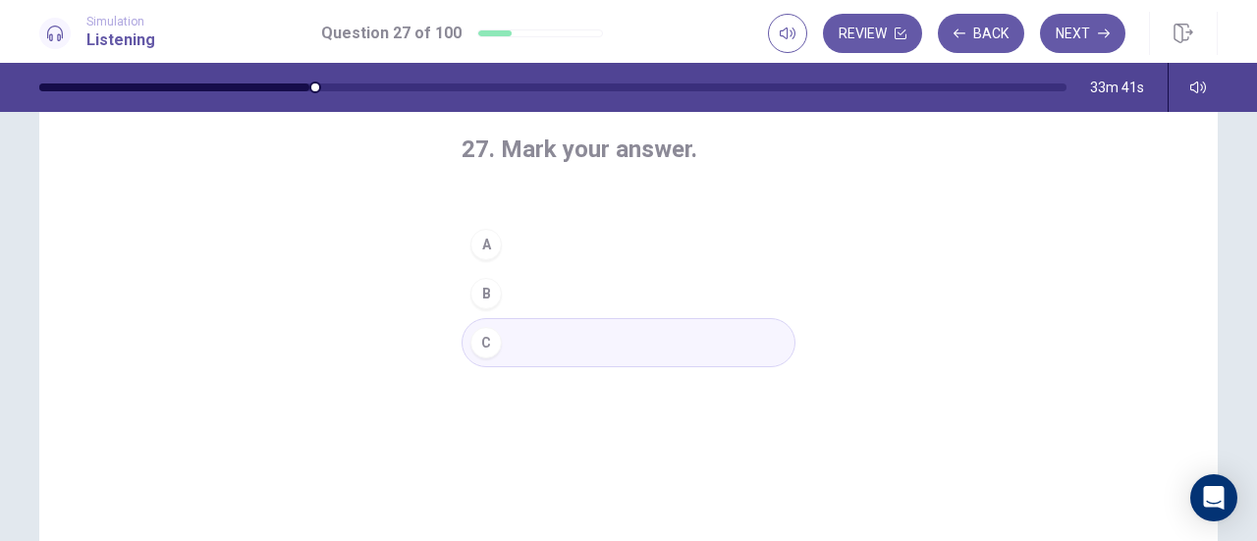
click at [657, 337] on button "C" at bounding box center [628, 342] width 334 height 49
click at [1105, 25] on button "Next" at bounding box center [1082, 33] width 85 height 39
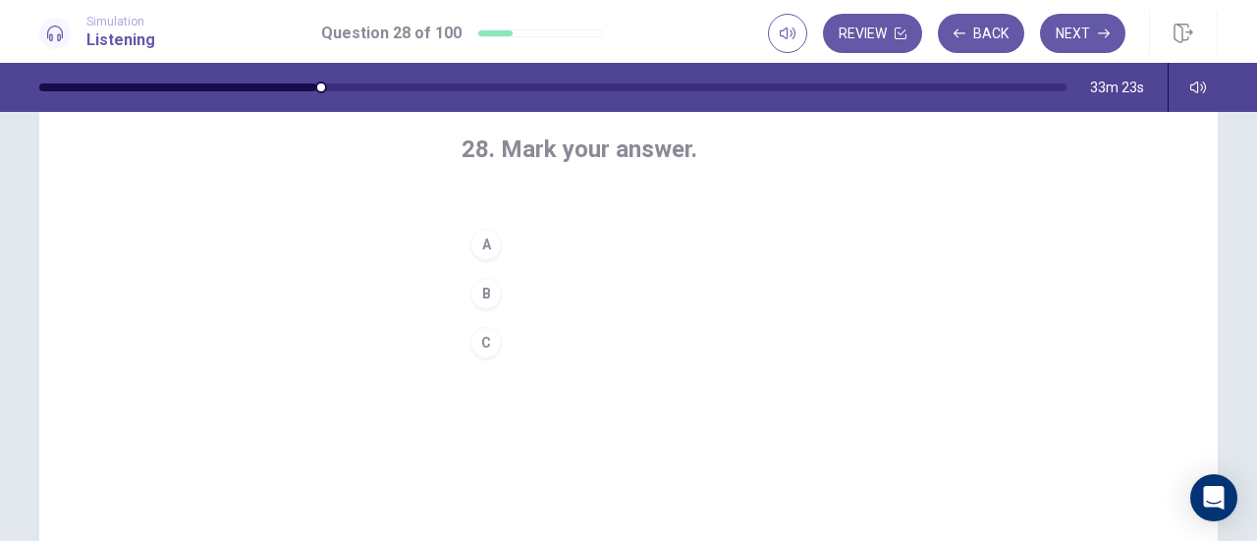
click at [517, 244] on button "A" at bounding box center [628, 244] width 334 height 49
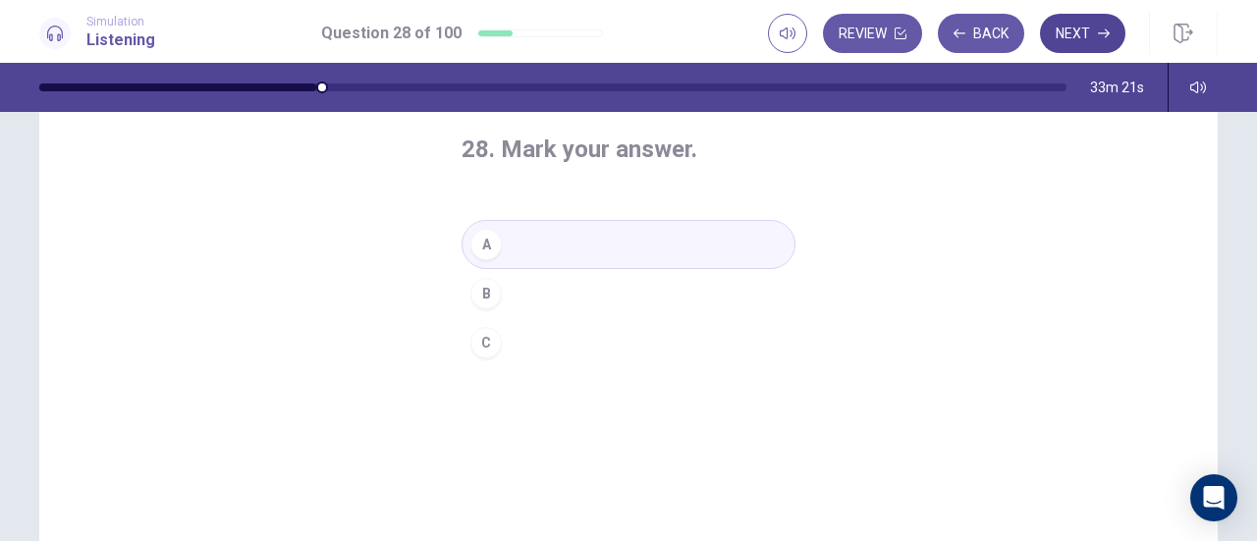
click at [1072, 40] on button "Next" at bounding box center [1082, 33] width 85 height 39
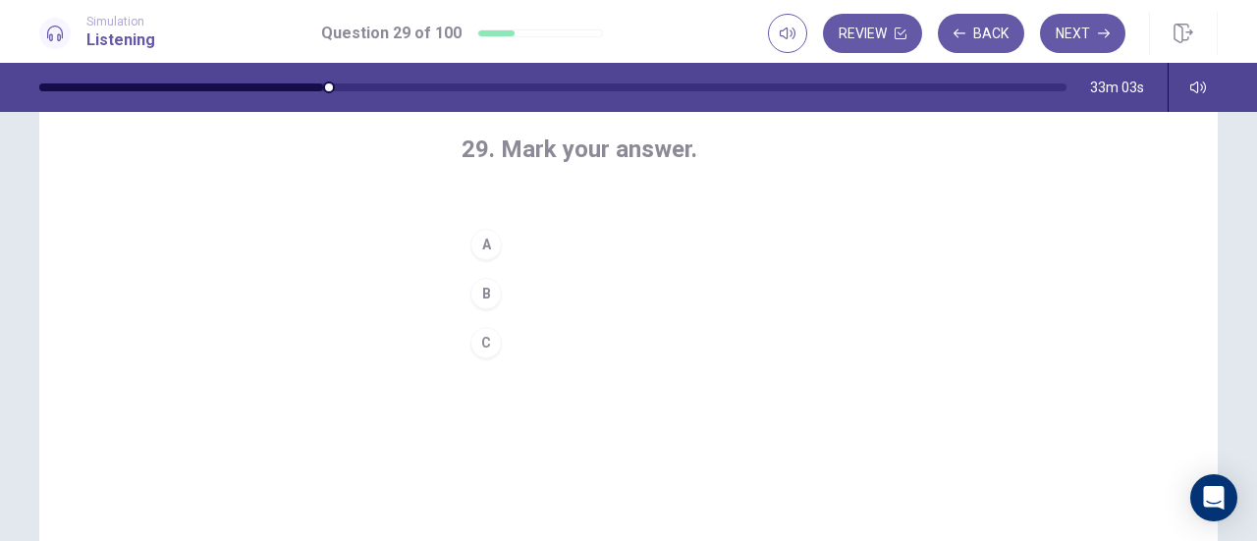
click at [536, 286] on button "B" at bounding box center [628, 293] width 334 height 49
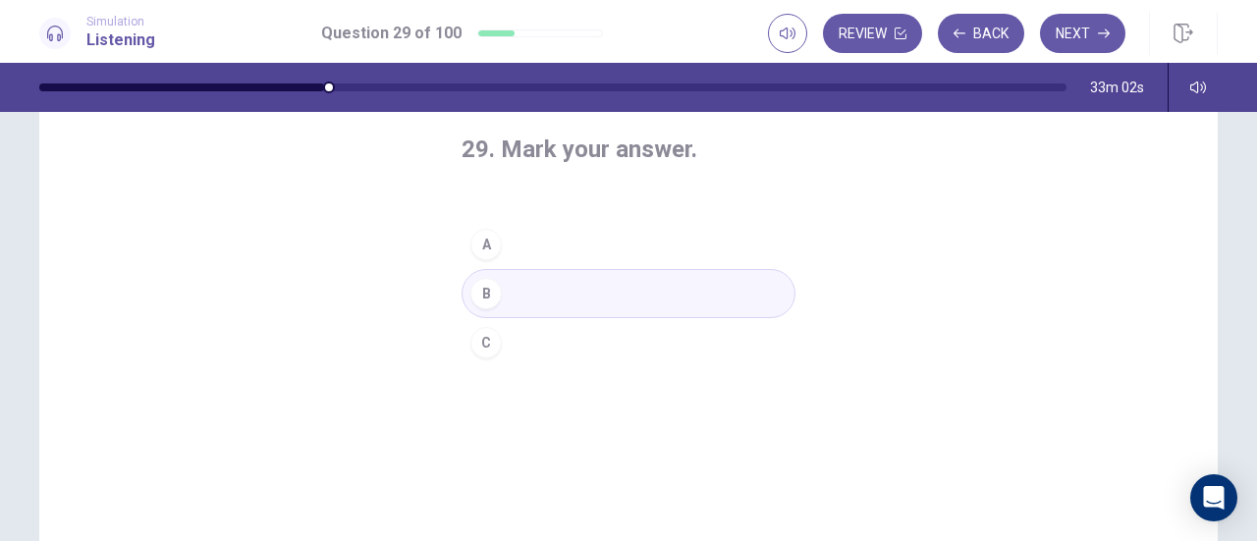
click at [552, 286] on button "B" at bounding box center [628, 293] width 334 height 49
click at [1059, 33] on button "Next" at bounding box center [1082, 33] width 85 height 39
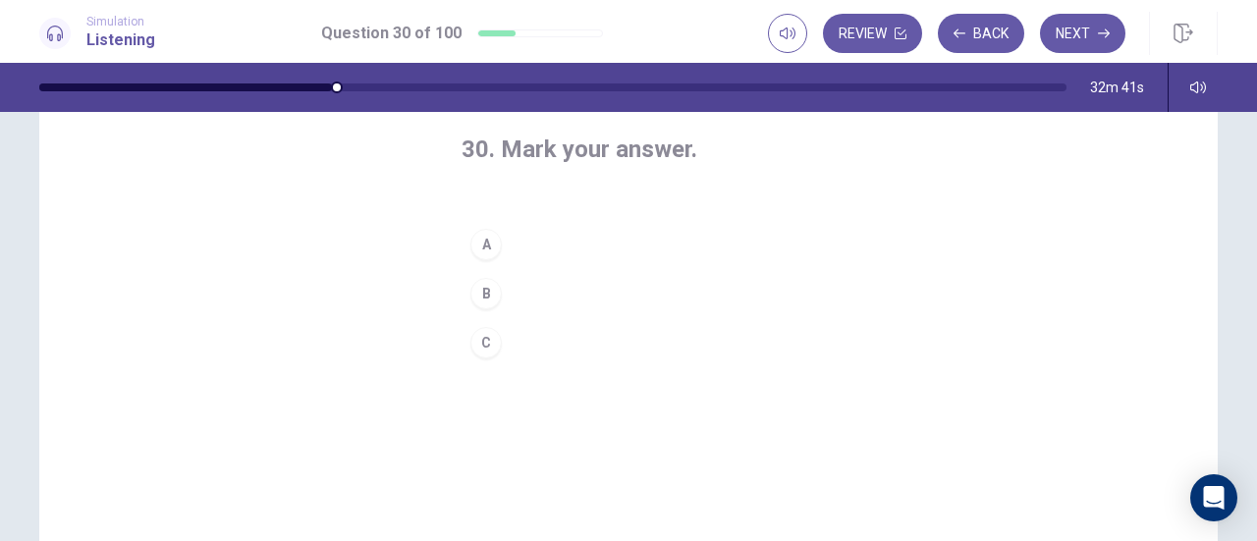
click at [548, 239] on button "A" at bounding box center [628, 244] width 334 height 49
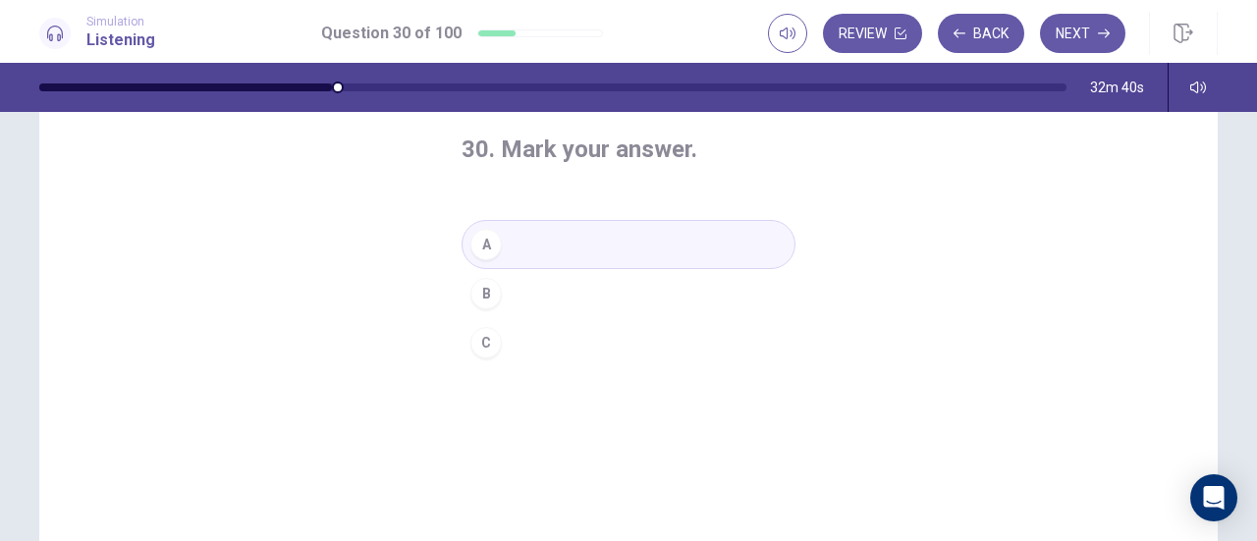
click at [597, 242] on button "A" at bounding box center [628, 244] width 334 height 49
click at [1072, 40] on button "Next" at bounding box center [1082, 33] width 85 height 39
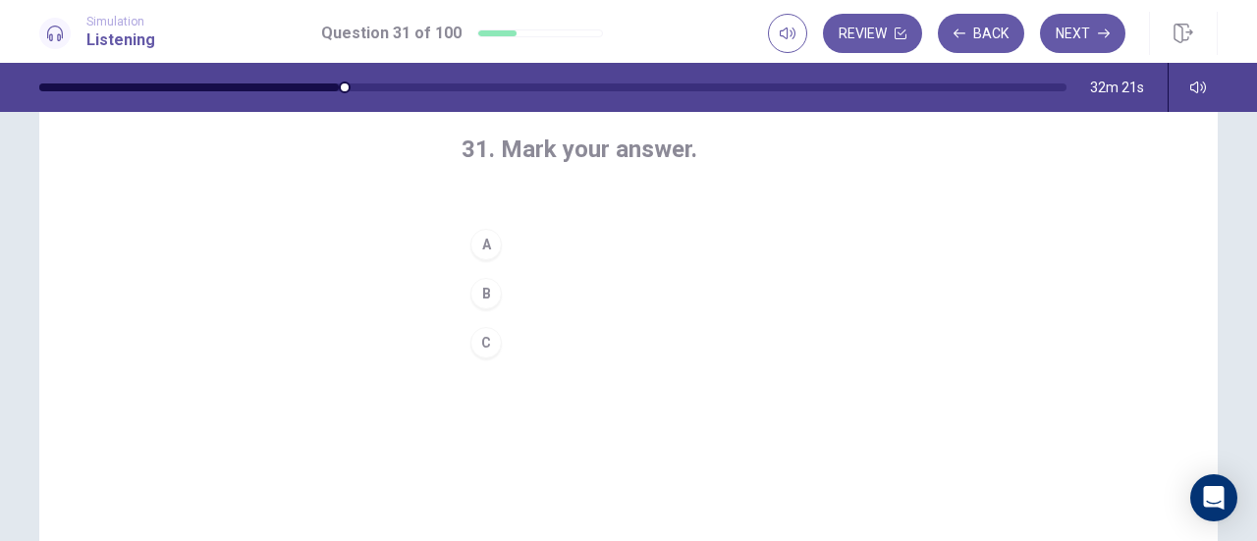
click at [551, 336] on button "C" at bounding box center [628, 342] width 334 height 49
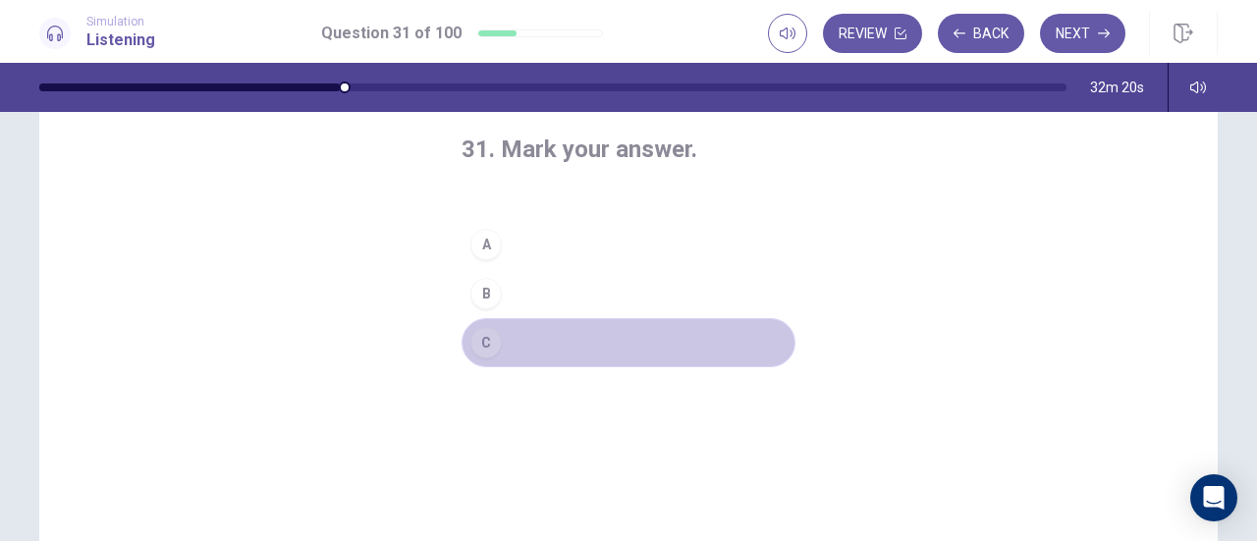
click at [662, 345] on button "C" at bounding box center [628, 342] width 334 height 49
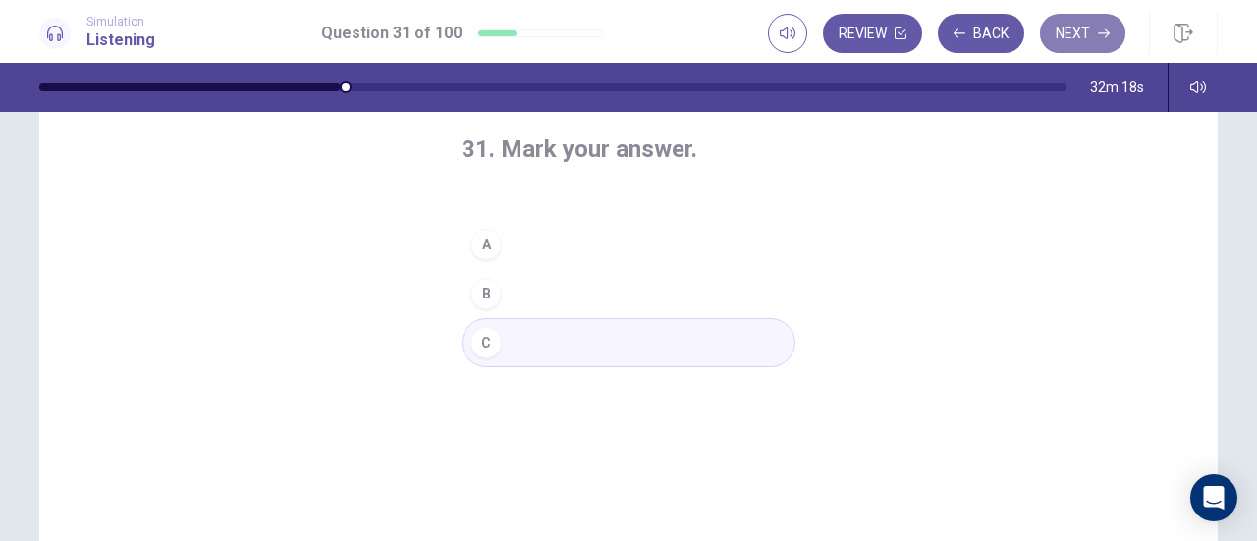
click at [1088, 36] on button "Next" at bounding box center [1082, 33] width 85 height 39
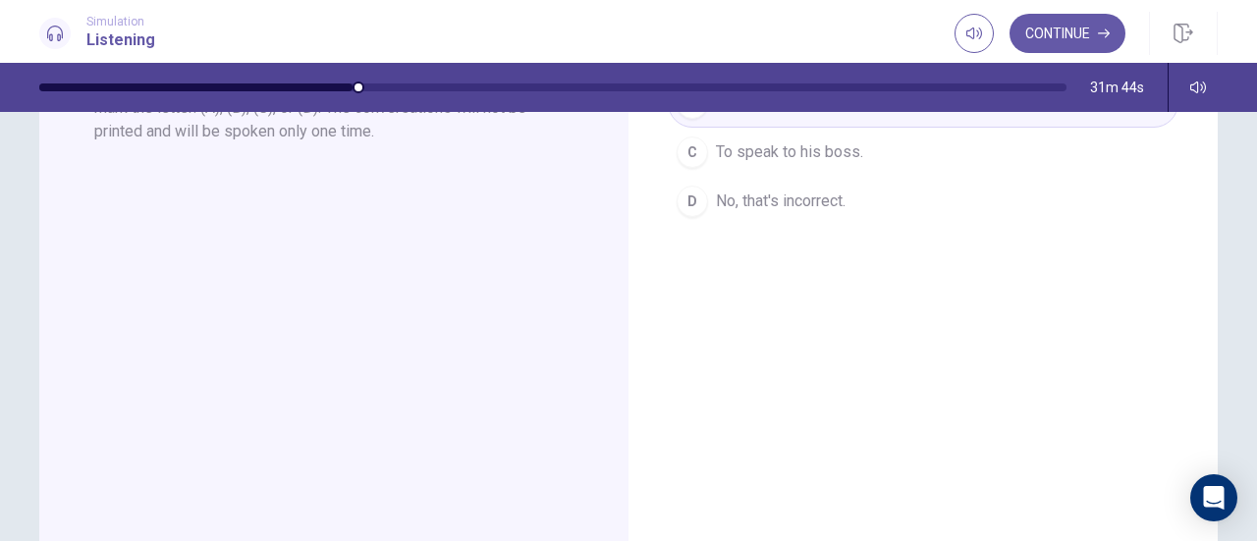
scroll to position [295, 0]
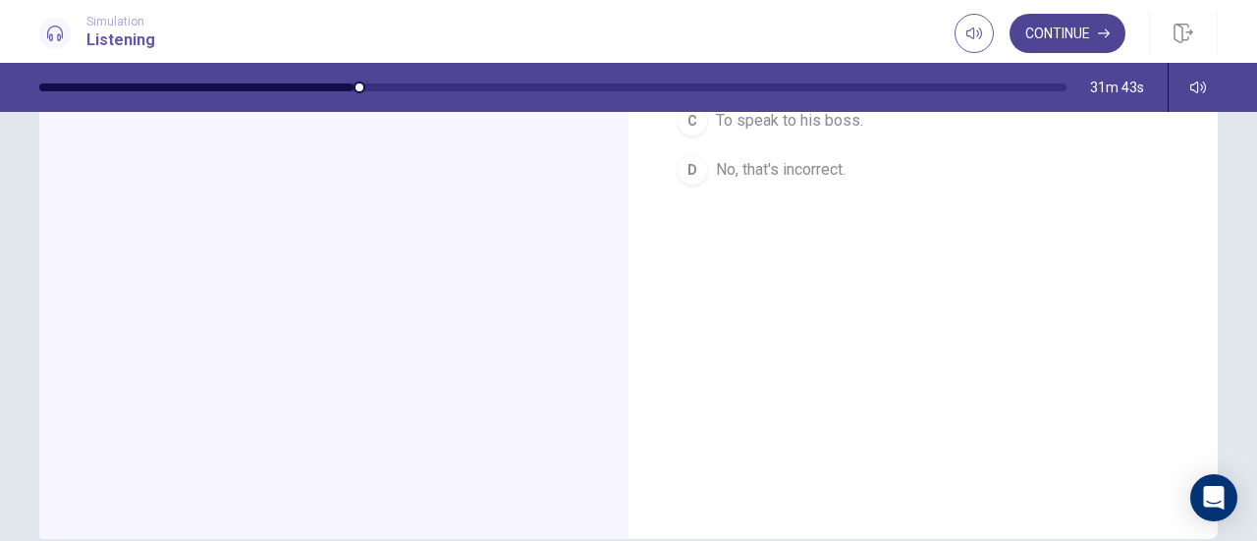
click at [1064, 29] on button "Continue" at bounding box center [1067, 33] width 116 height 39
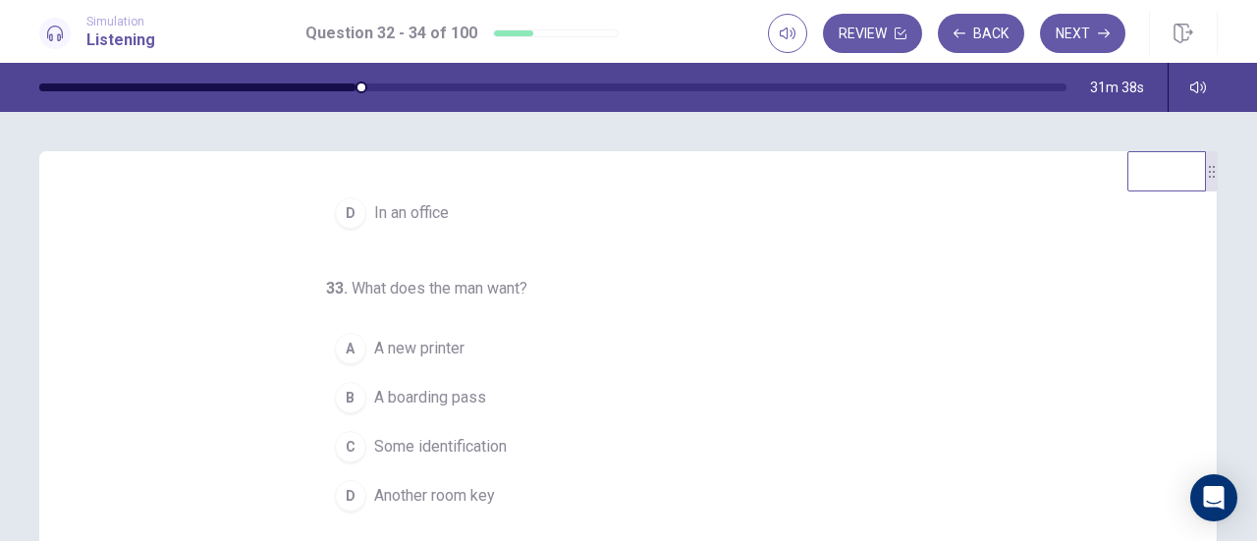
scroll to position [0, 0]
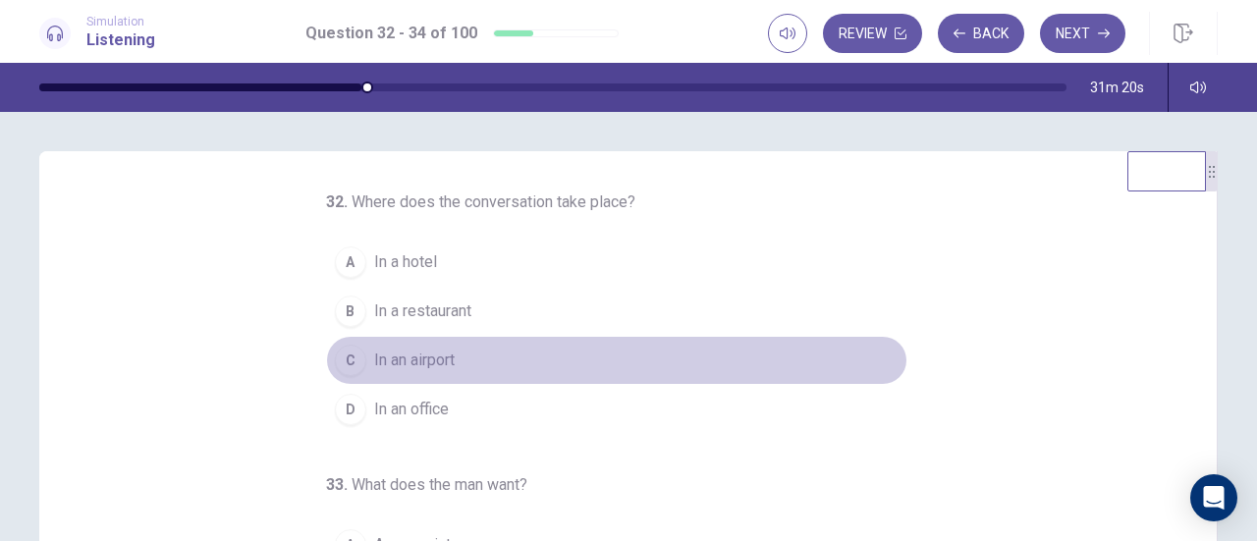
click at [414, 340] on button "C In an airport" at bounding box center [616, 360] width 581 height 49
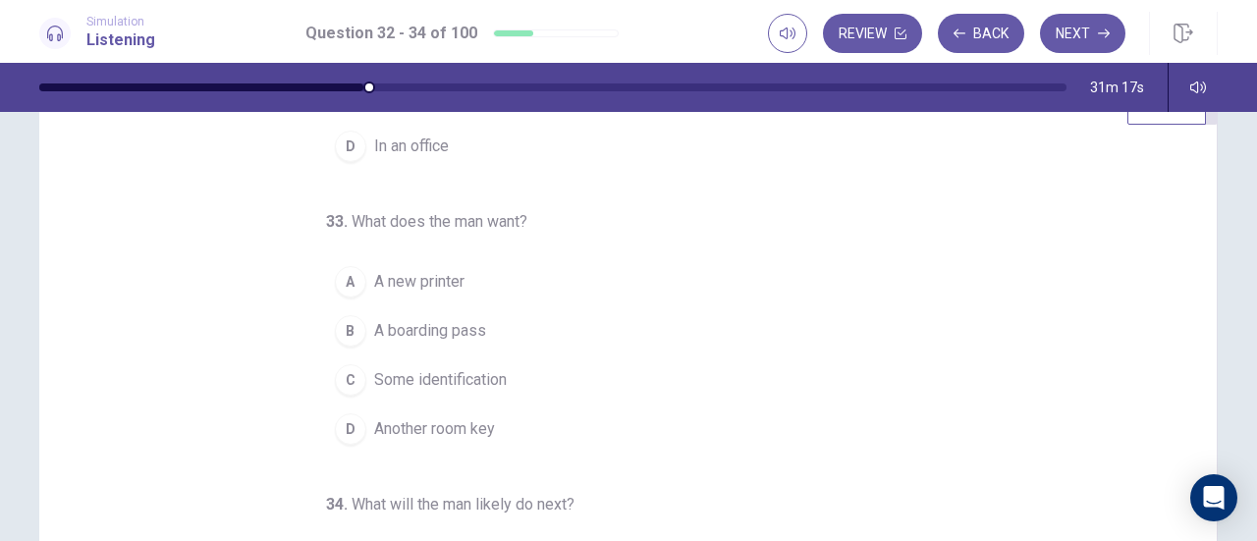
scroll to position [98, 0]
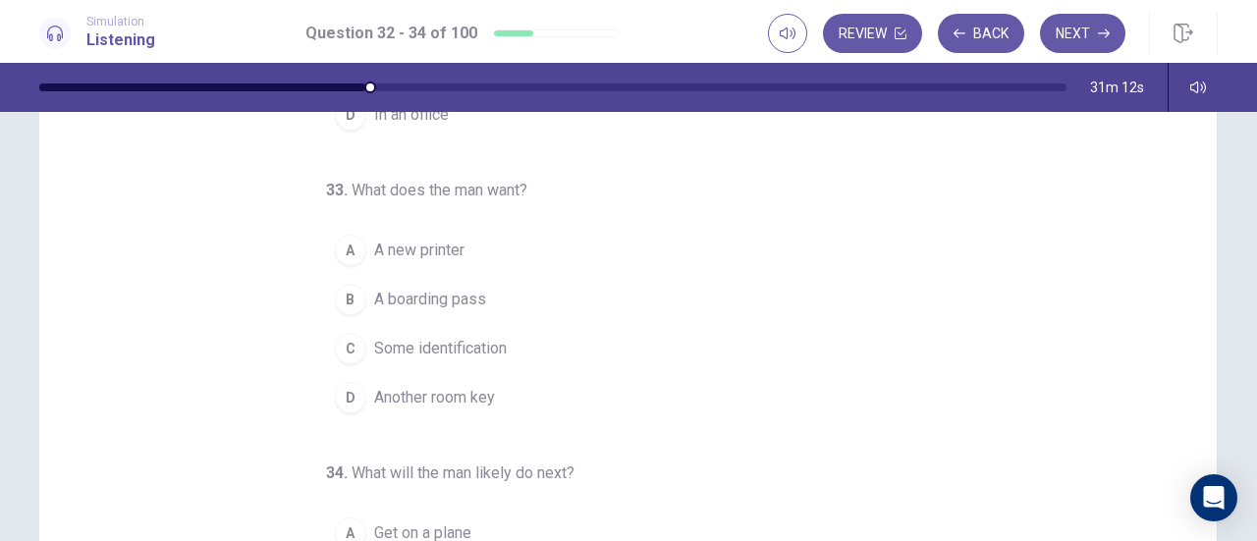
click at [446, 299] on span "A boarding pass" at bounding box center [430, 300] width 112 height 24
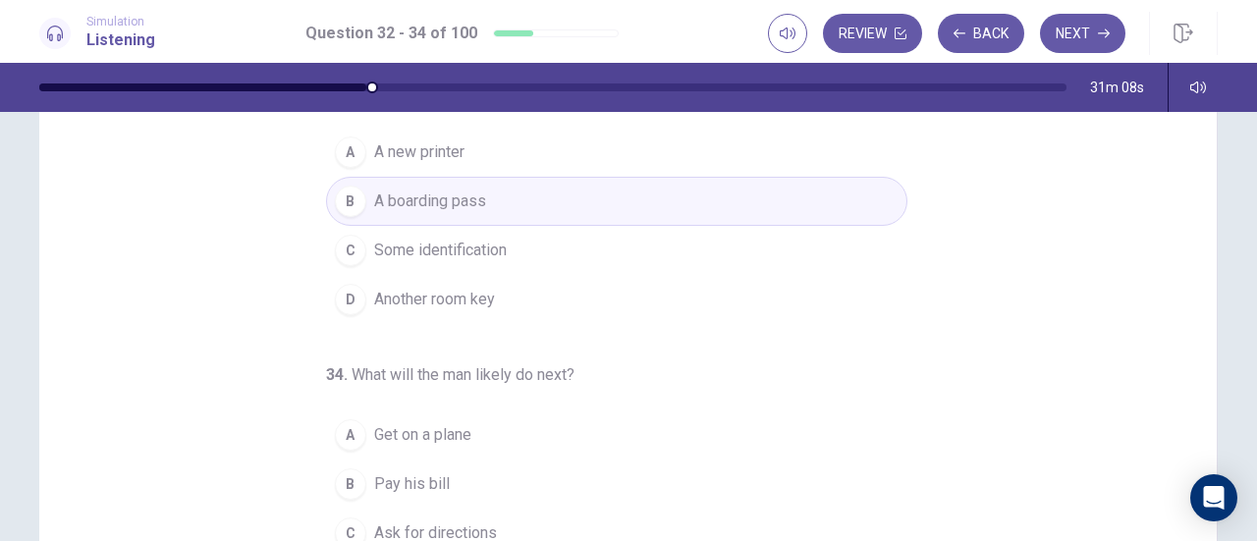
scroll to position [393, 0]
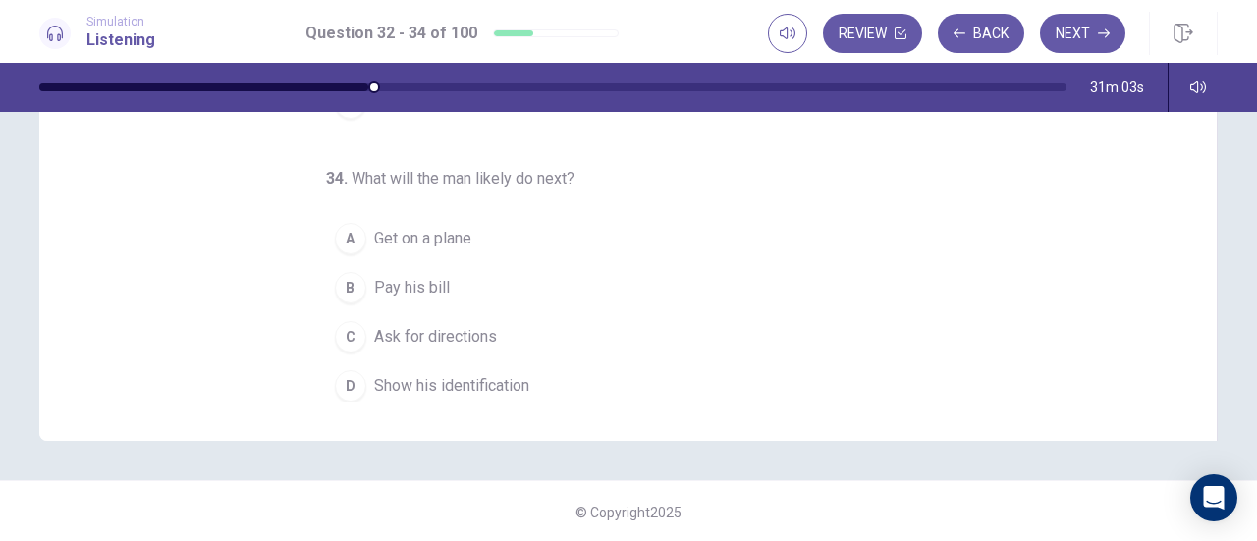
click at [437, 385] on span "Show his identification" at bounding box center [451, 386] width 155 height 24
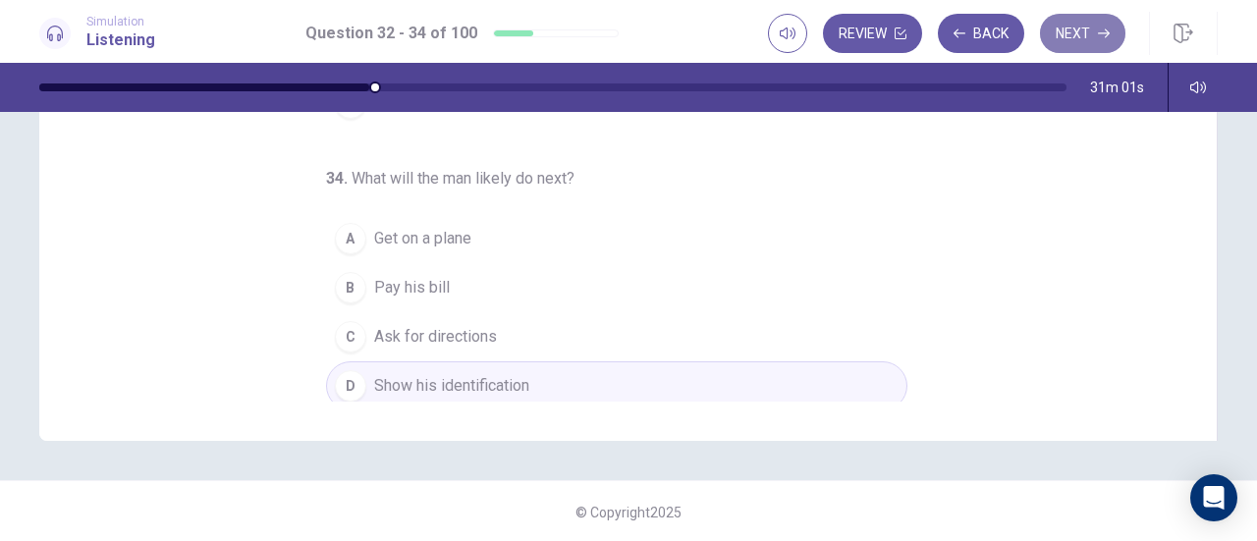
click at [1099, 42] on button "Next" at bounding box center [1082, 33] width 85 height 39
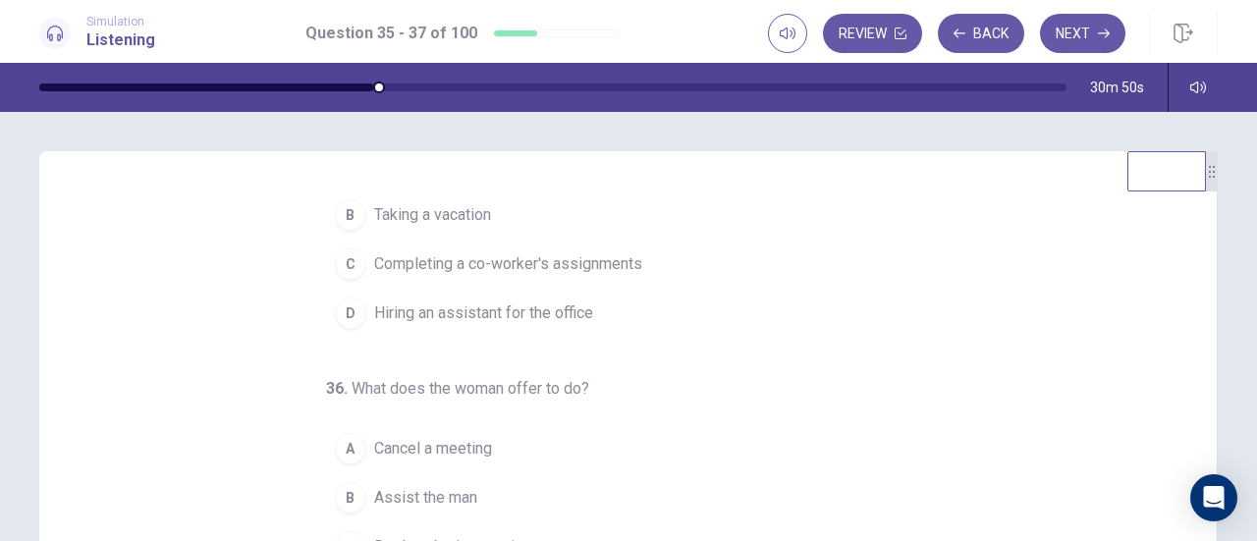
scroll to position [0, 0]
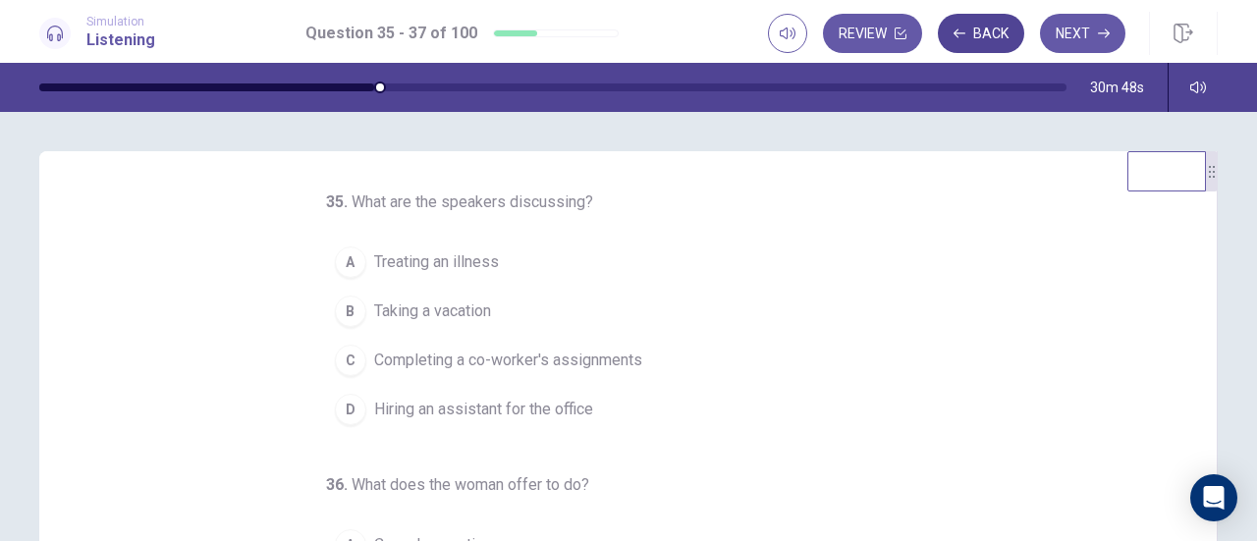
click at [991, 36] on button "Back" at bounding box center [981, 33] width 86 height 39
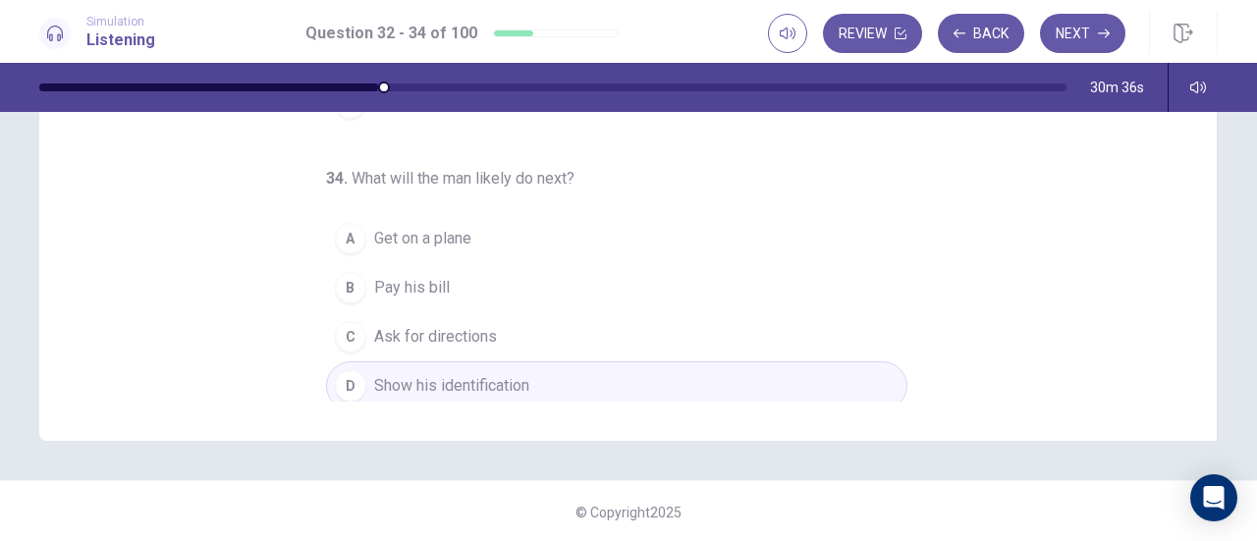
scroll to position [395, 0]
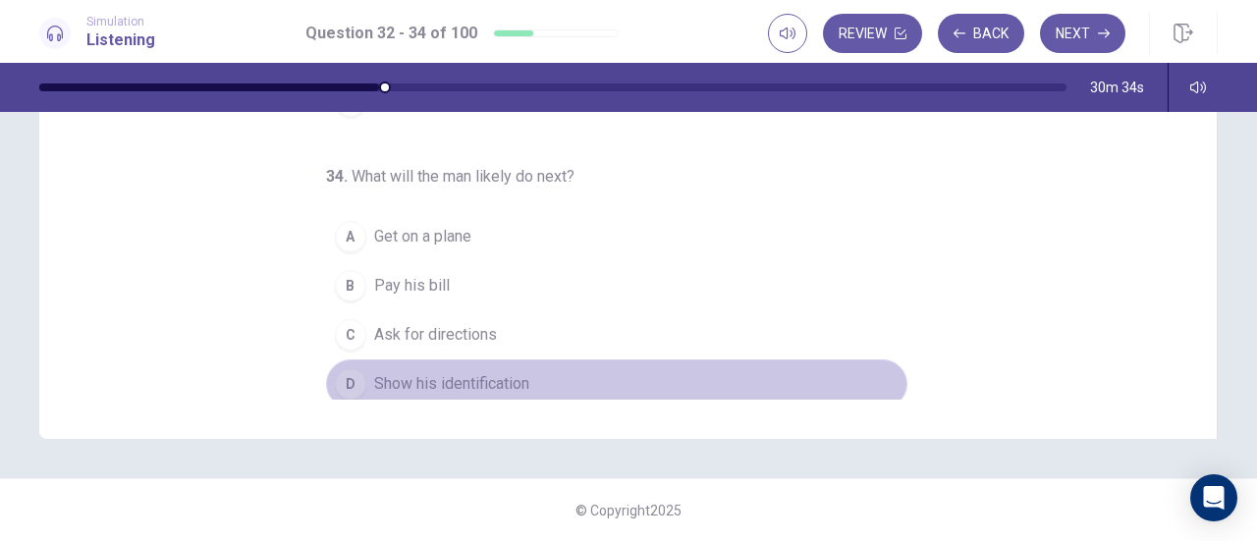
click at [853, 384] on button "D Show his identification" at bounding box center [616, 383] width 581 height 49
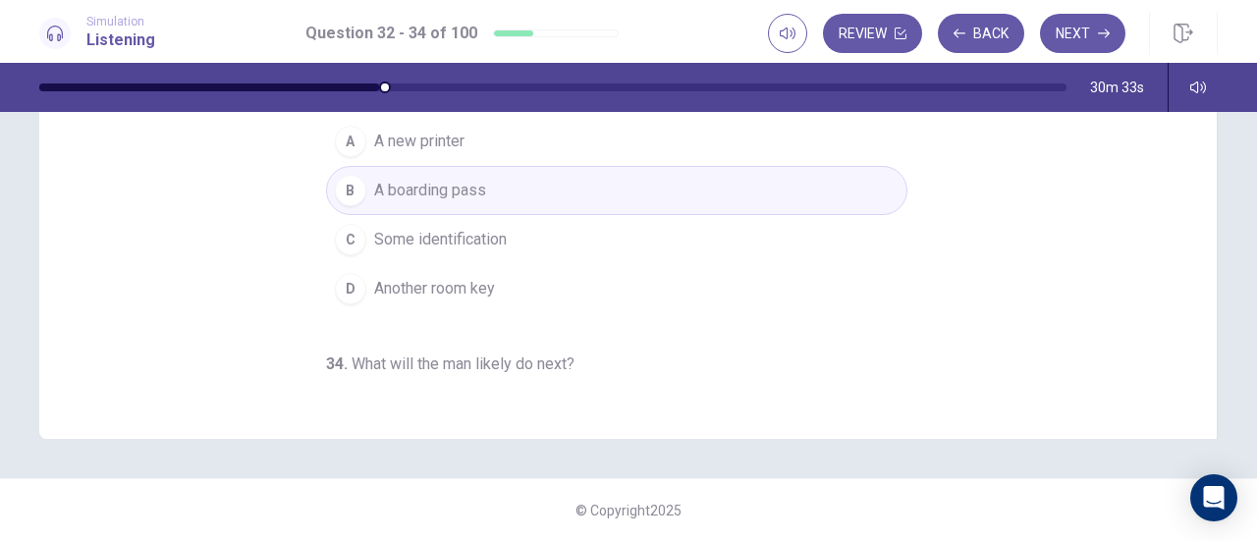
scroll to position [0, 0]
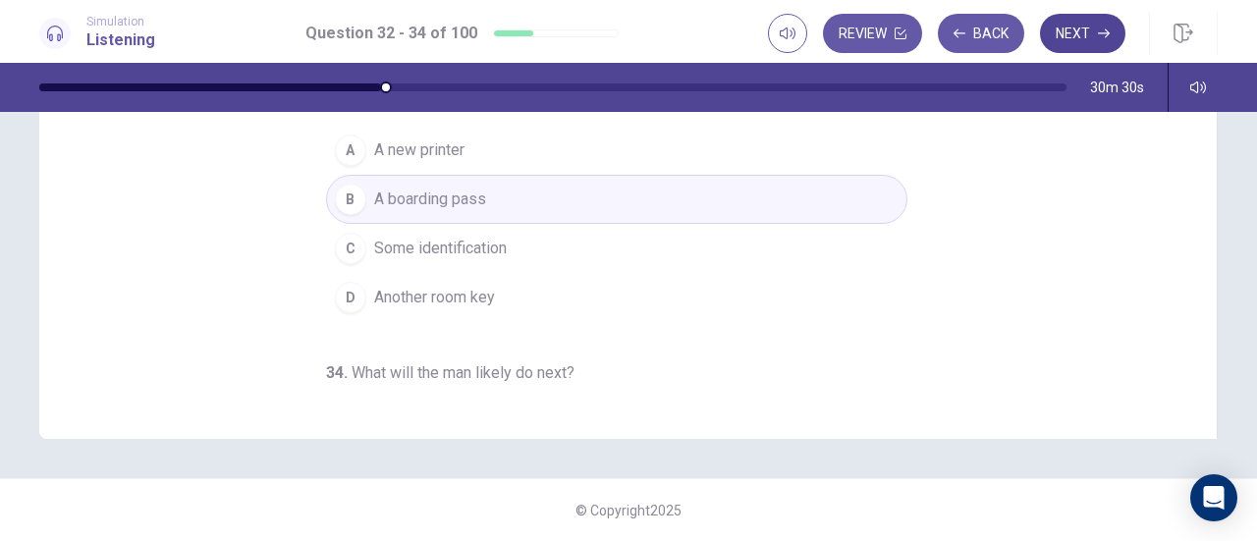
click at [1070, 40] on button "Next" at bounding box center [1082, 33] width 85 height 39
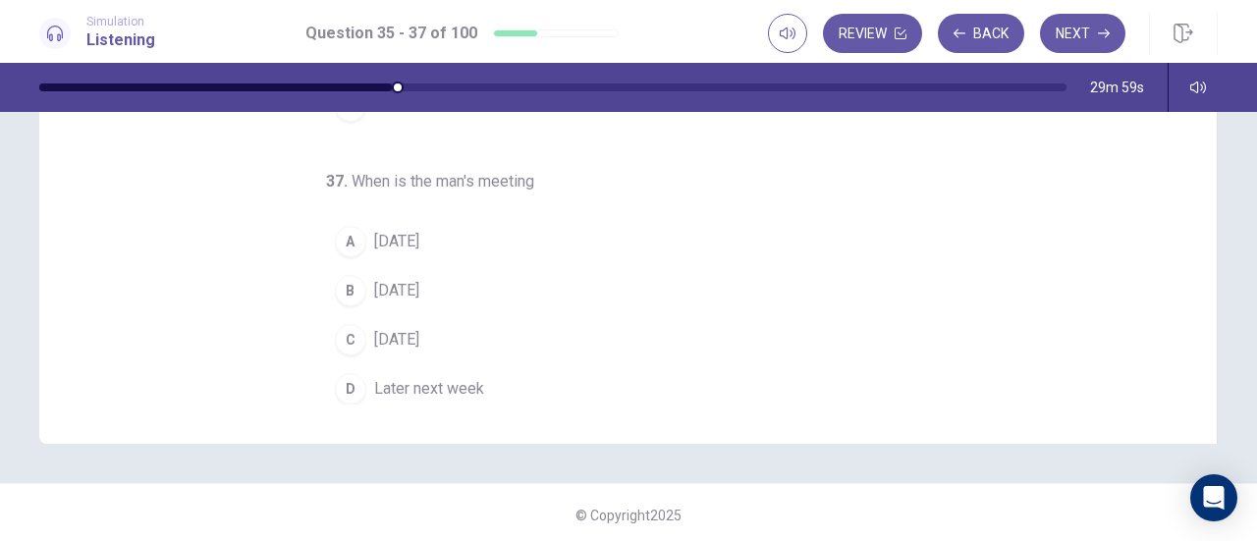
scroll to position [395, 0]
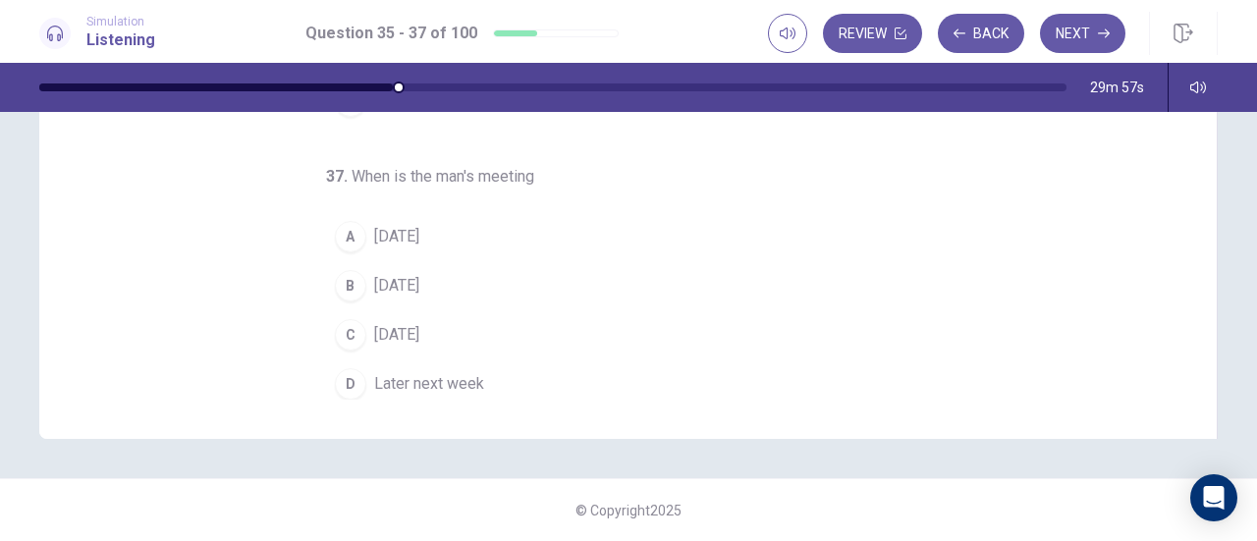
click at [342, 277] on div "B" at bounding box center [350, 285] width 31 height 31
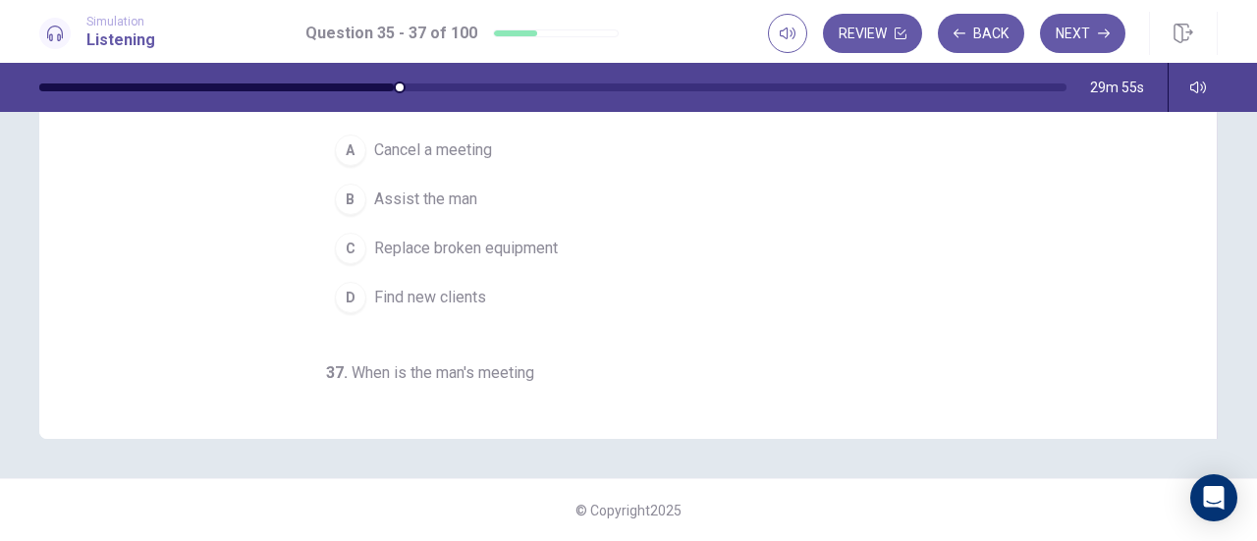
scroll to position [297, 0]
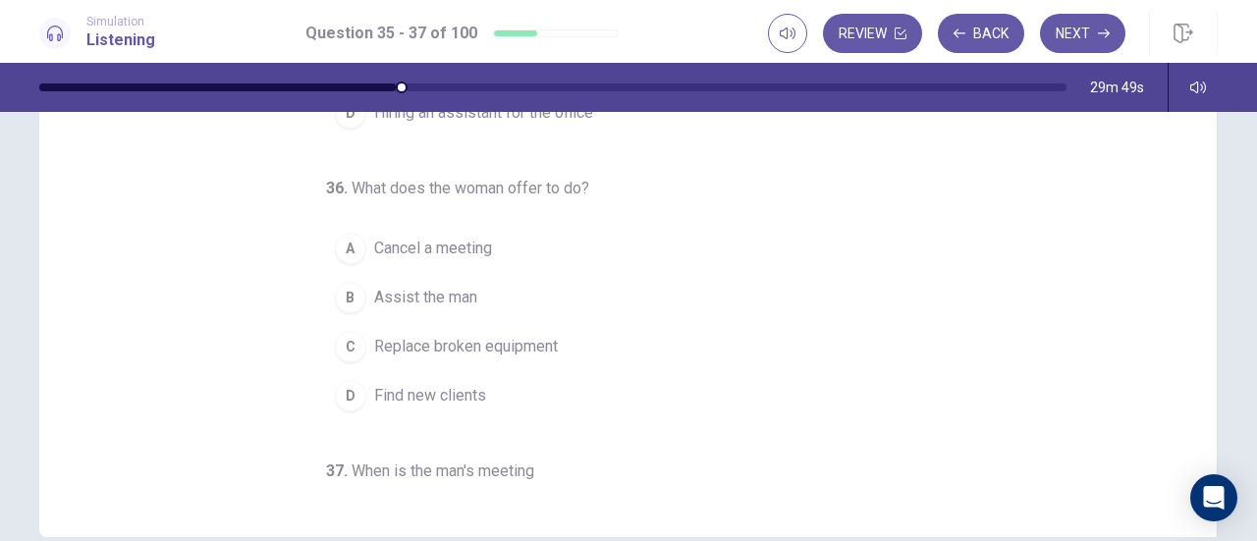
click at [429, 286] on span "Assist the man" at bounding box center [425, 298] width 103 height 24
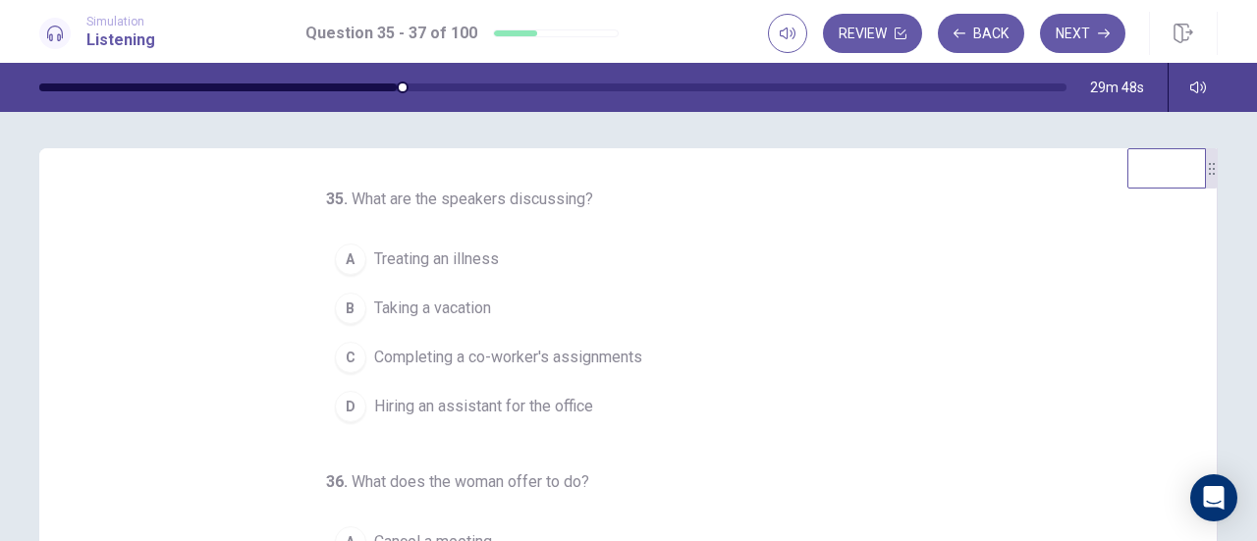
scroll to position [2, 0]
click at [569, 360] on span "Completing a co-worker's assignments" at bounding box center [508, 359] width 268 height 24
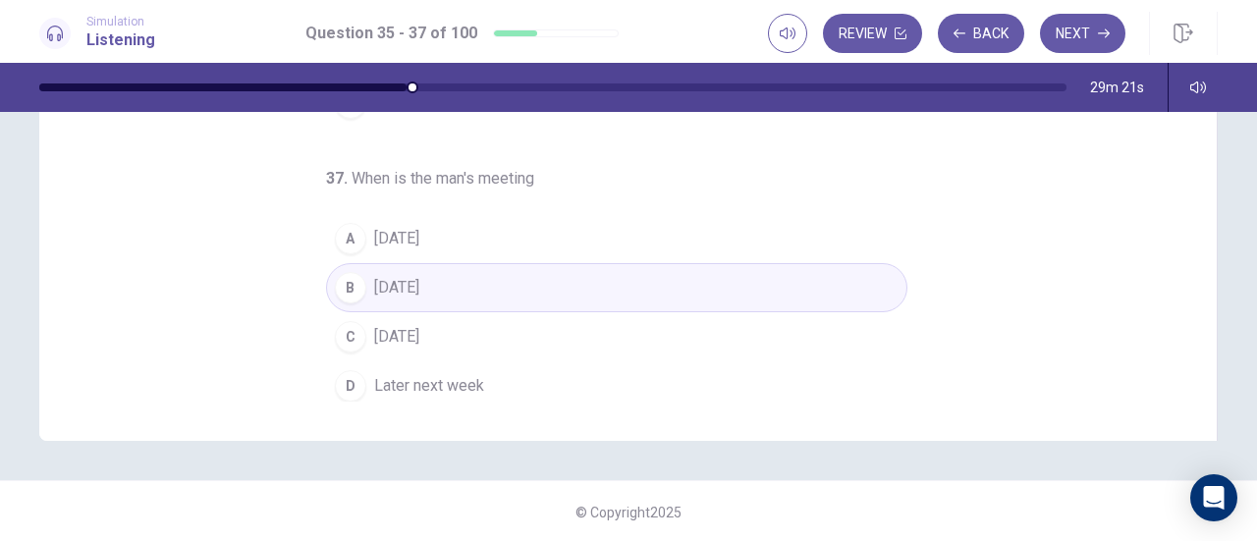
scroll to position [395, 0]
click at [1085, 38] on button "Next" at bounding box center [1082, 33] width 85 height 39
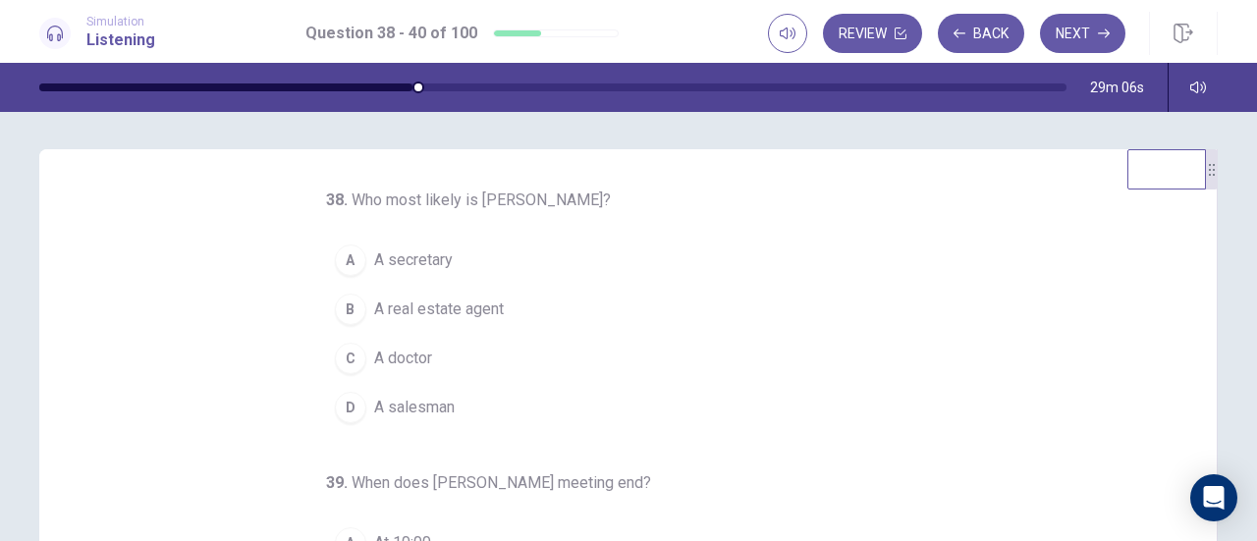
scroll to position [0, 0]
click at [434, 303] on span "A real estate agent" at bounding box center [439, 311] width 130 height 24
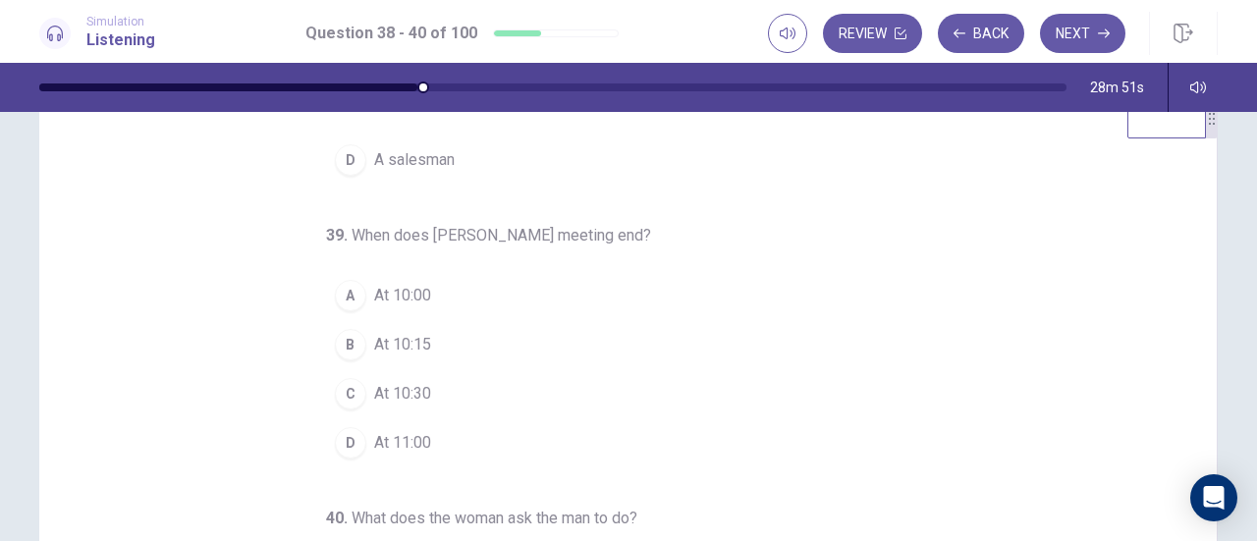
scroll to position [98, 0]
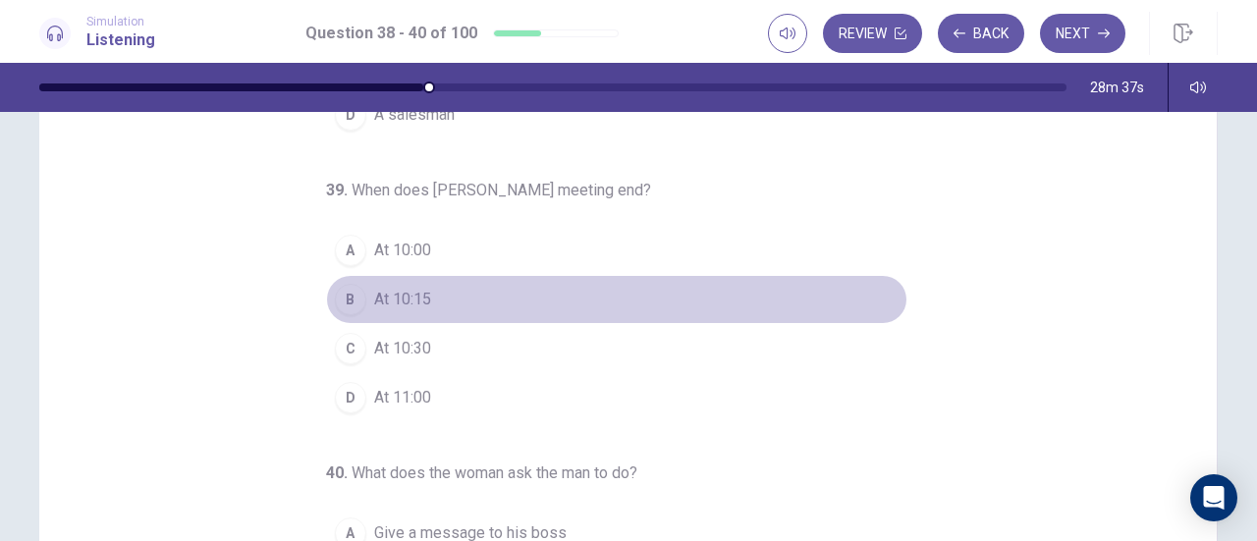
click at [342, 297] on div "B" at bounding box center [350, 299] width 31 height 31
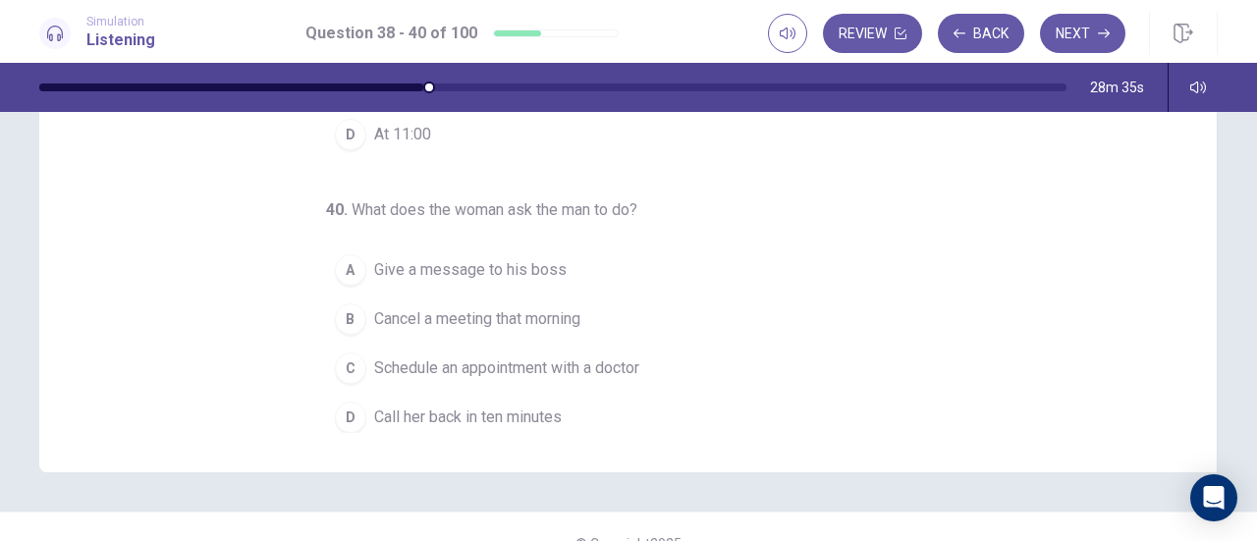
scroll to position [393, 0]
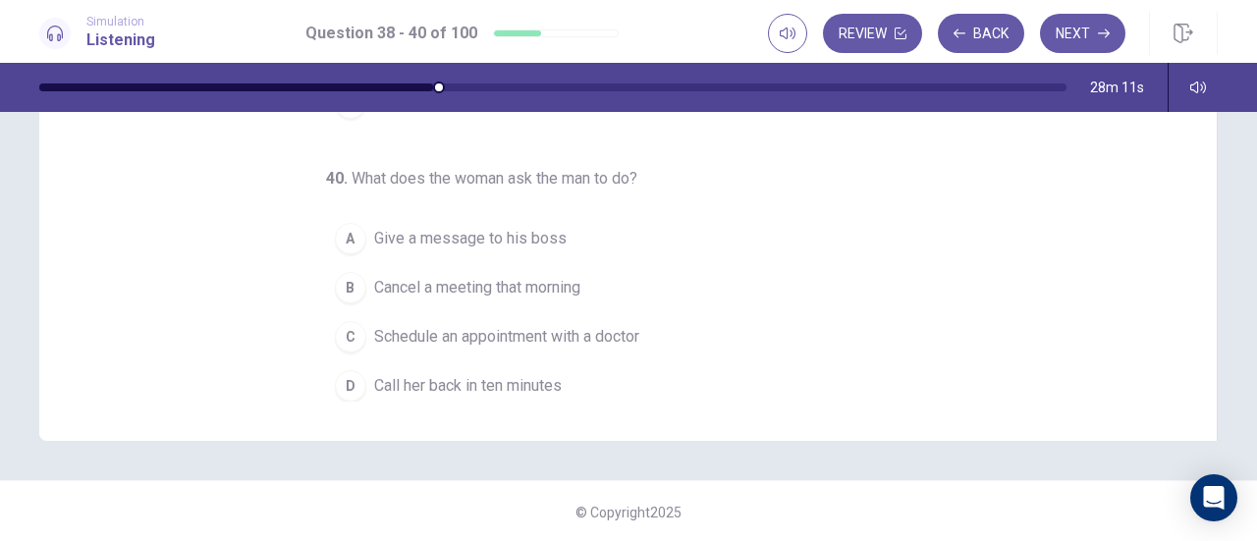
click at [438, 227] on span "Give a message to his boss" at bounding box center [470, 239] width 192 height 24
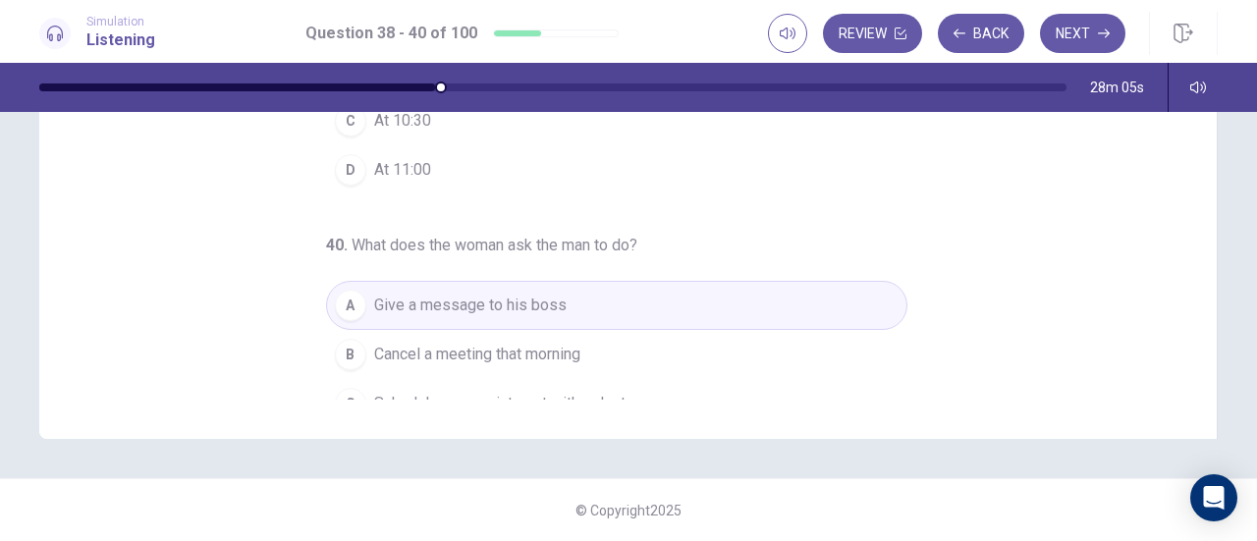
scroll to position [196, 0]
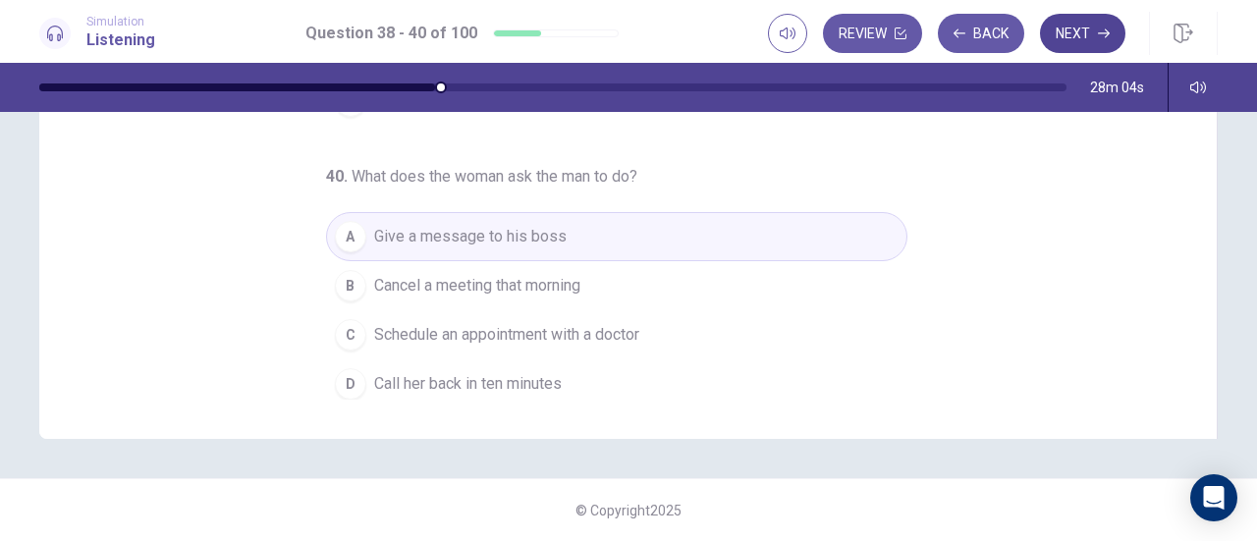
click at [1074, 37] on button "Next" at bounding box center [1082, 33] width 85 height 39
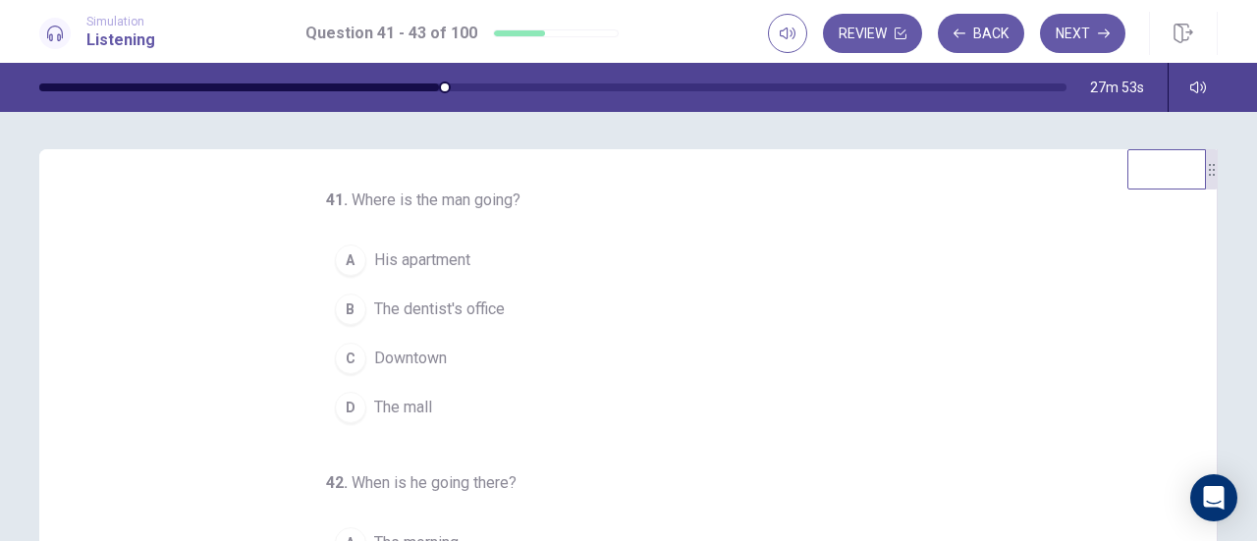
scroll to position [0, 0]
click at [347, 313] on div "B" at bounding box center [350, 311] width 31 height 31
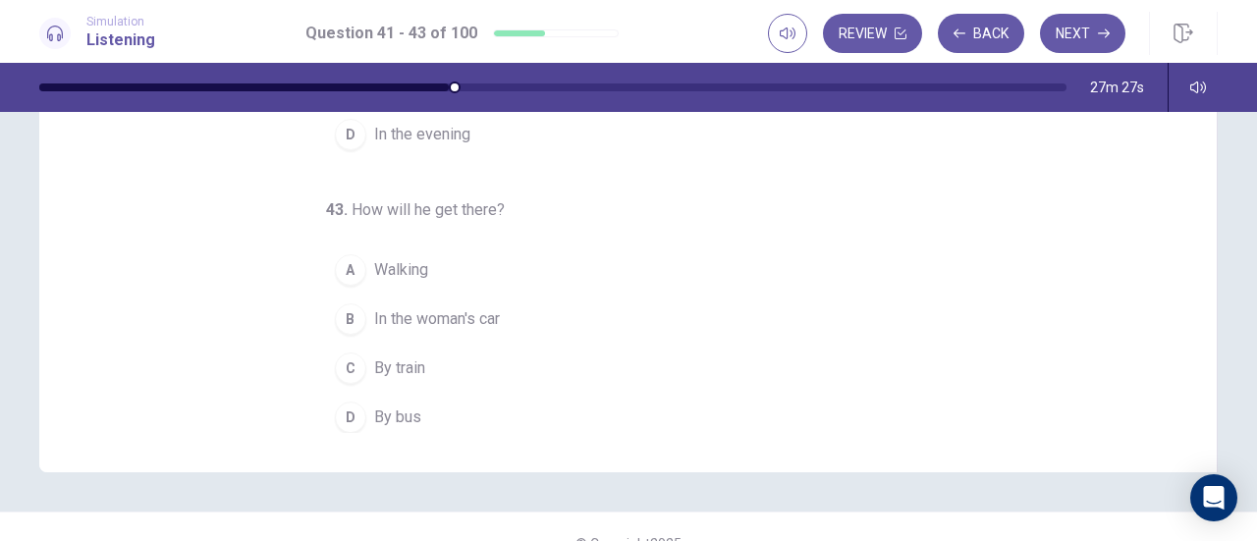
scroll to position [393, 0]
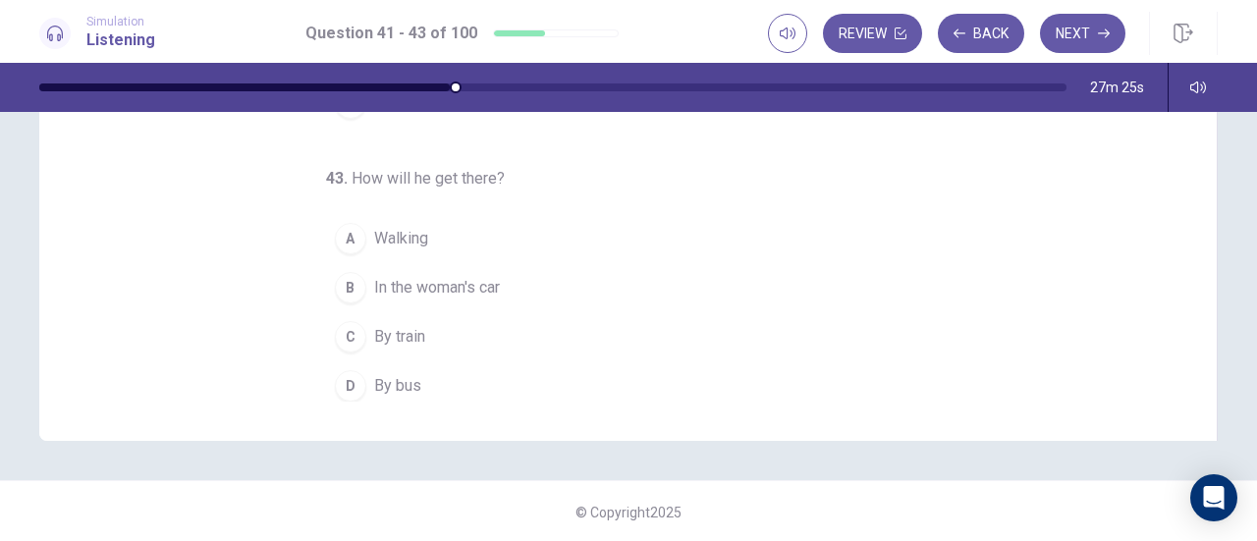
click at [337, 382] on div "D" at bounding box center [350, 385] width 31 height 31
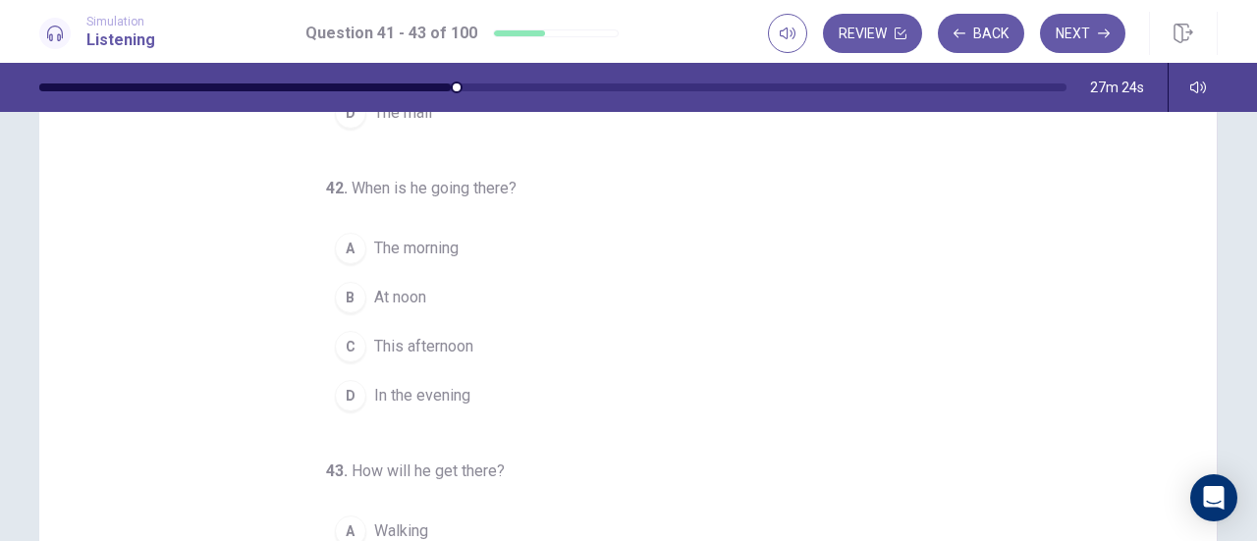
scroll to position [100, 0]
click at [408, 243] on span "The morning" at bounding box center [416, 249] width 84 height 24
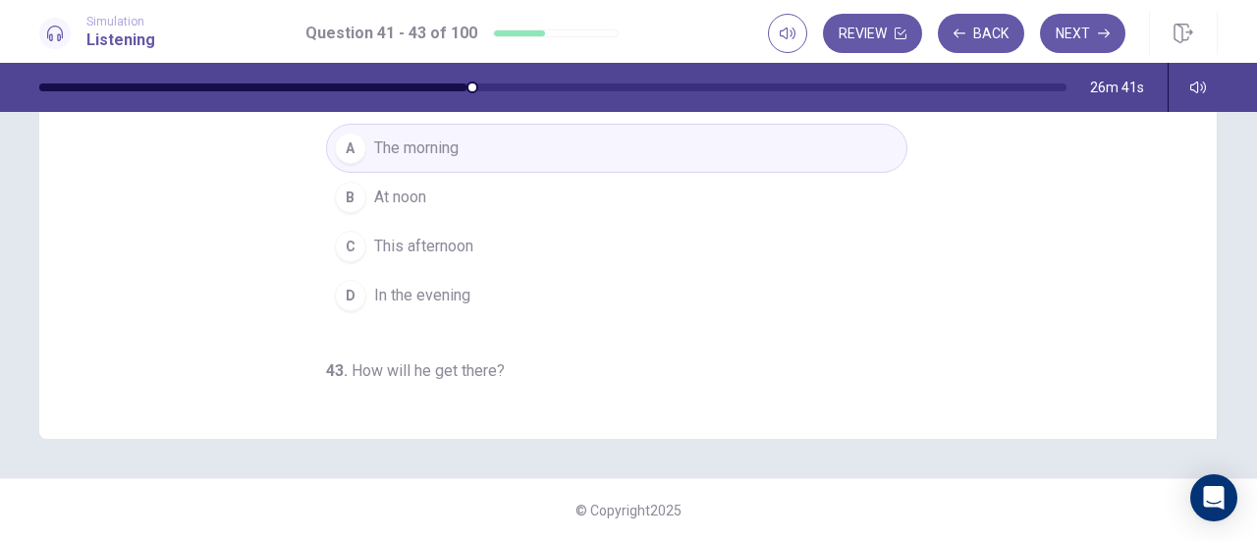
scroll to position [0, 0]
click at [1106, 33] on icon "button" at bounding box center [1104, 33] width 12 height 9
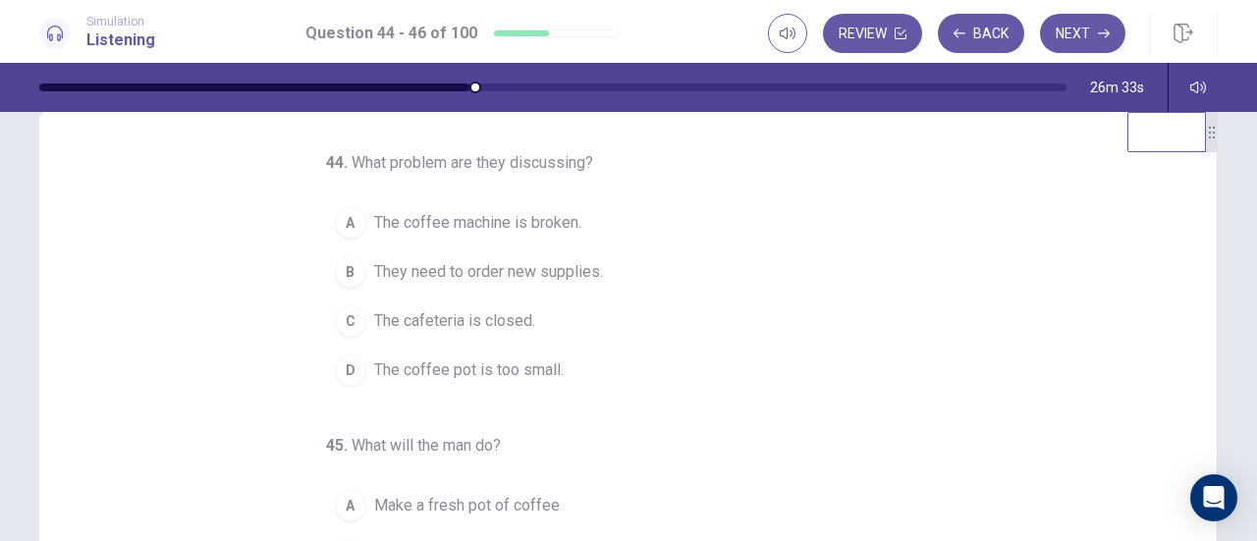
scroll to position [2, 0]
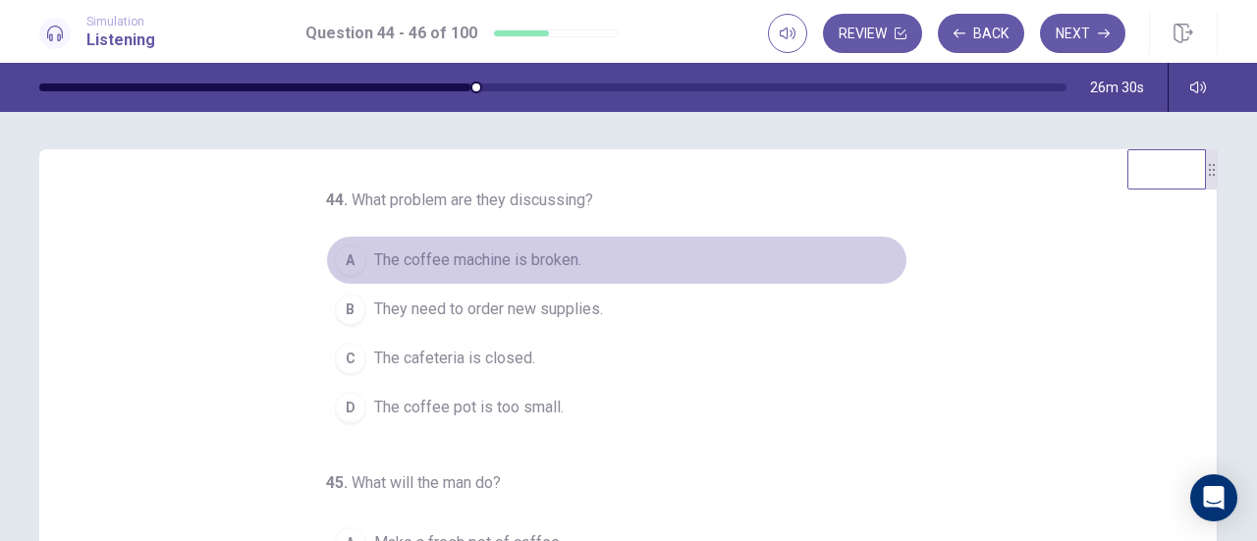
click at [447, 256] on span "The coffee machine is broken." at bounding box center [477, 260] width 207 height 24
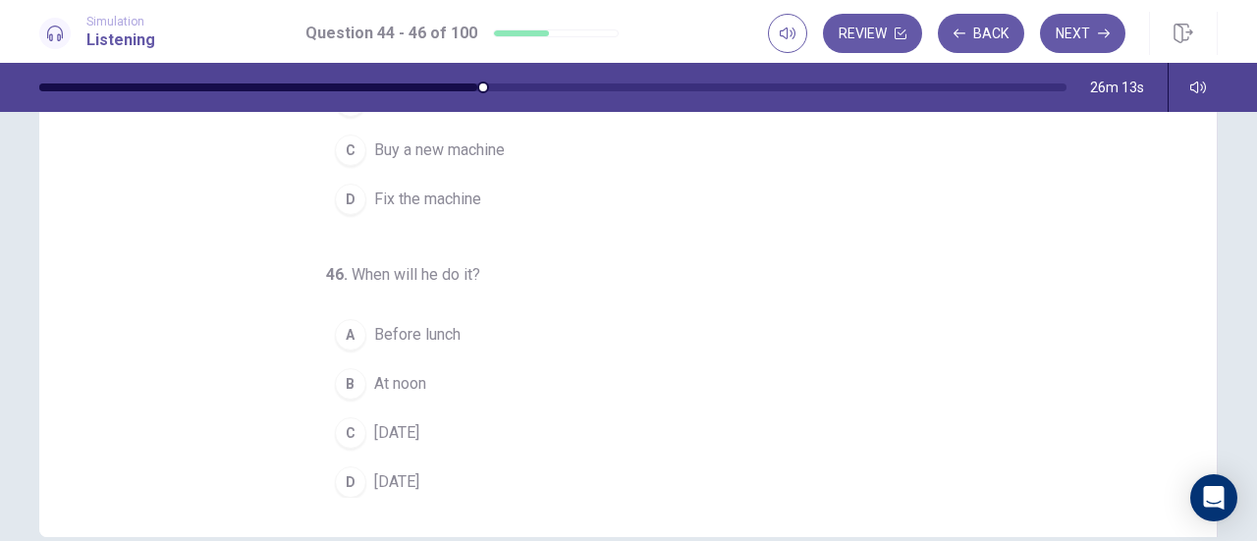
scroll to position [196, 0]
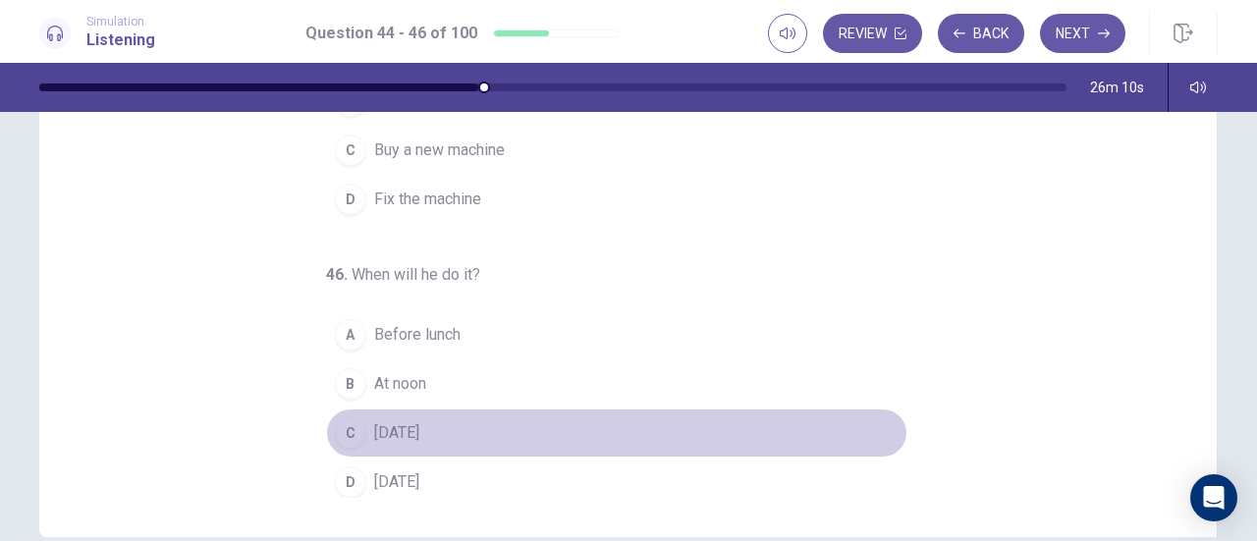
click at [341, 424] on div "C" at bounding box center [350, 432] width 31 height 31
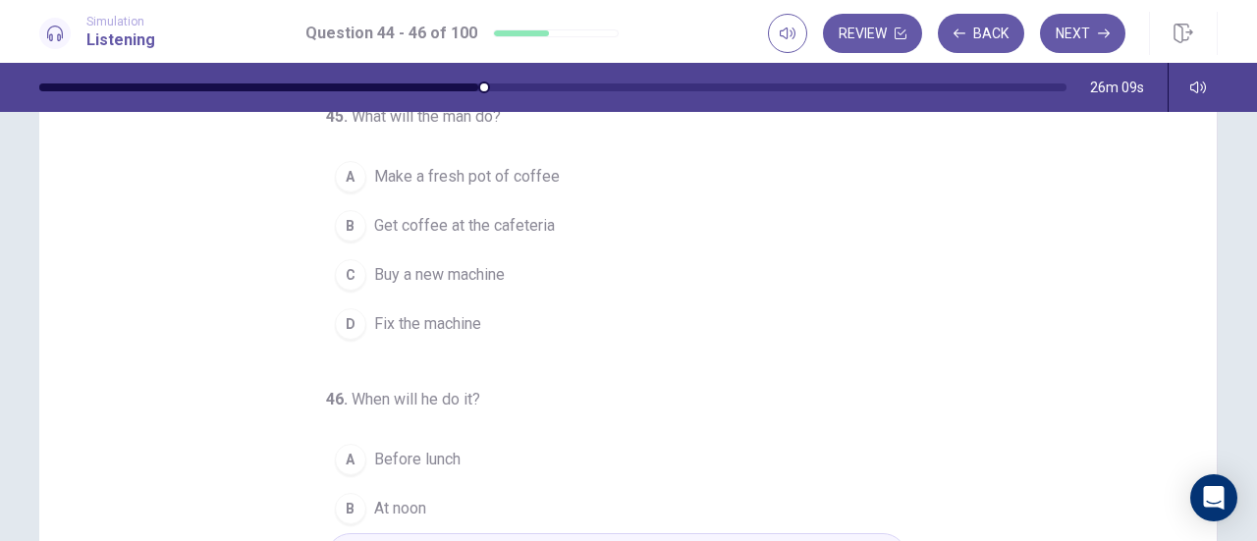
scroll to position [0, 0]
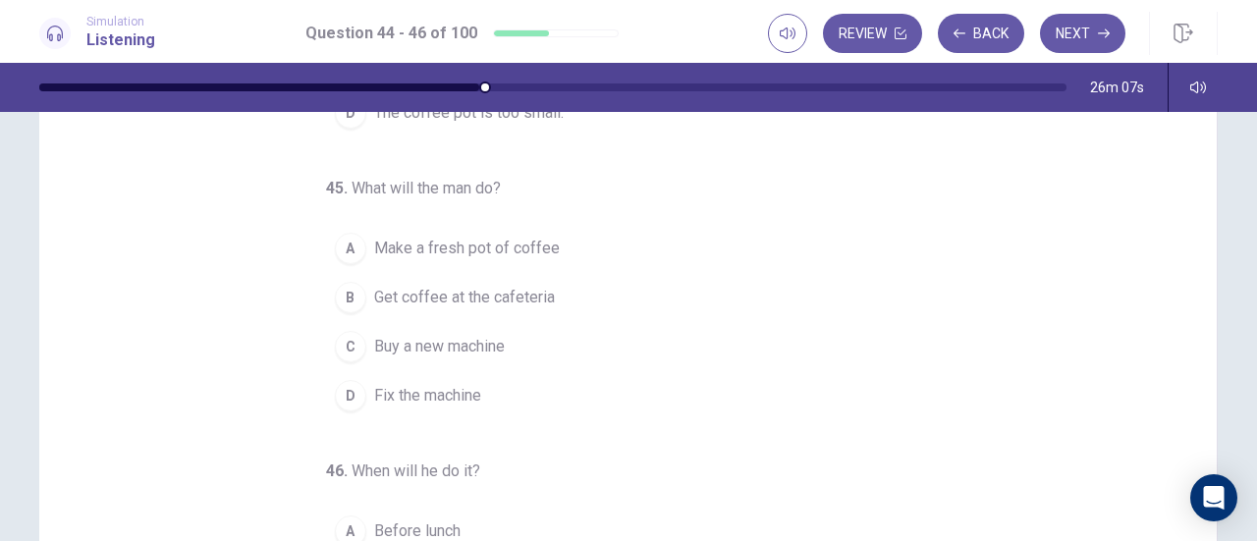
click at [417, 335] on span "Buy a new machine" at bounding box center [439, 347] width 131 height 24
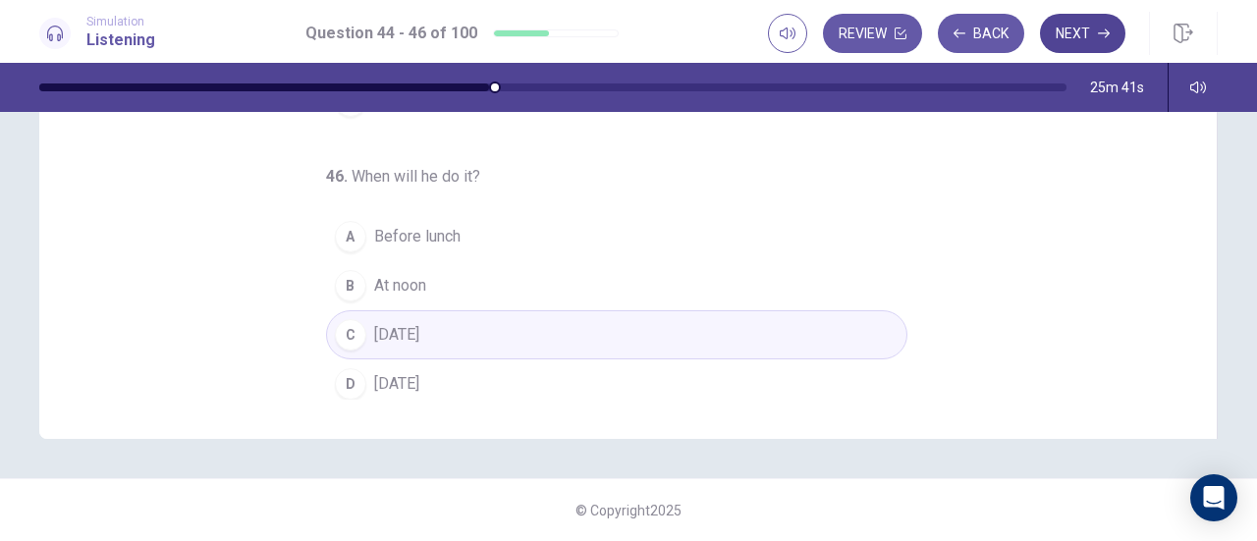
click at [1066, 33] on button "Next" at bounding box center [1082, 33] width 85 height 39
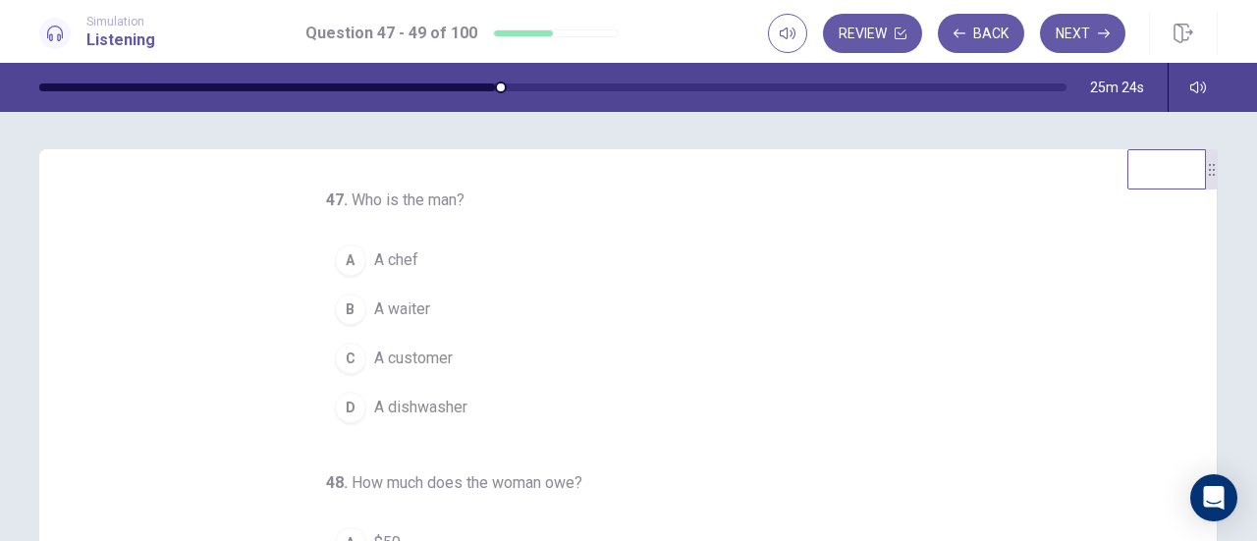
click at [340, 307] on div "B" at bounding box center [350, 309] width 31 height 31
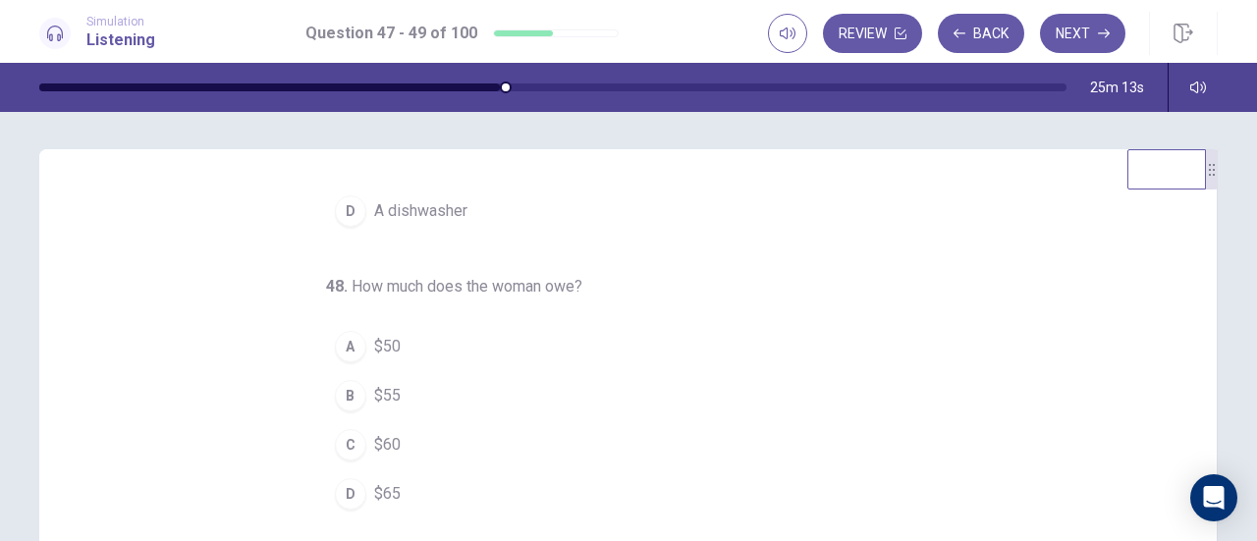
scroll to position [100, 0]
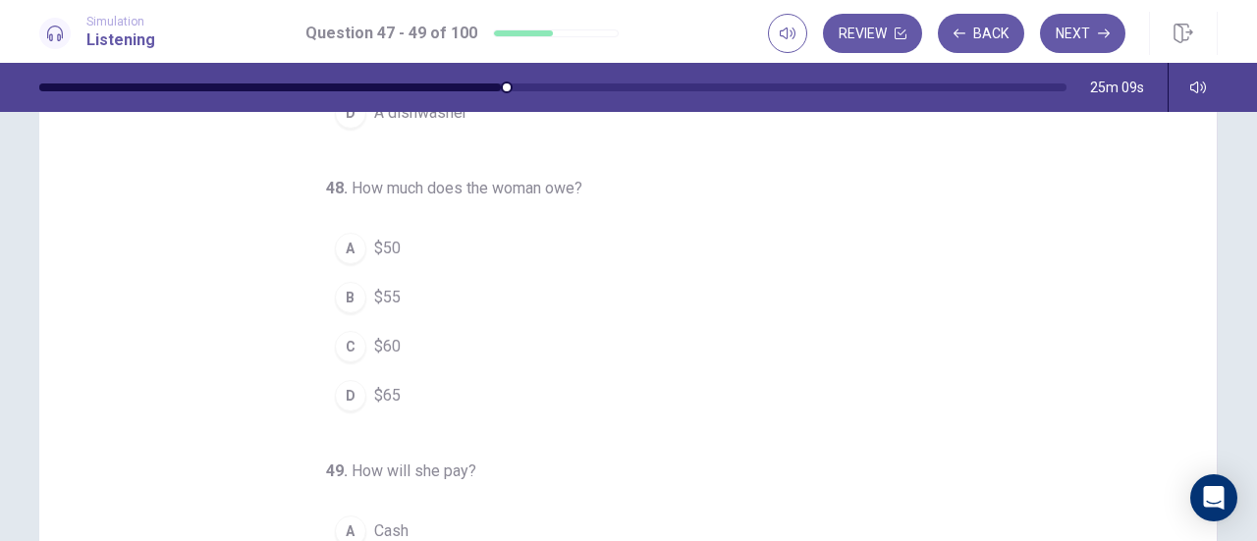
click at [343, 397] on div "D" at bounding box center [350, 395] width 31 height 31
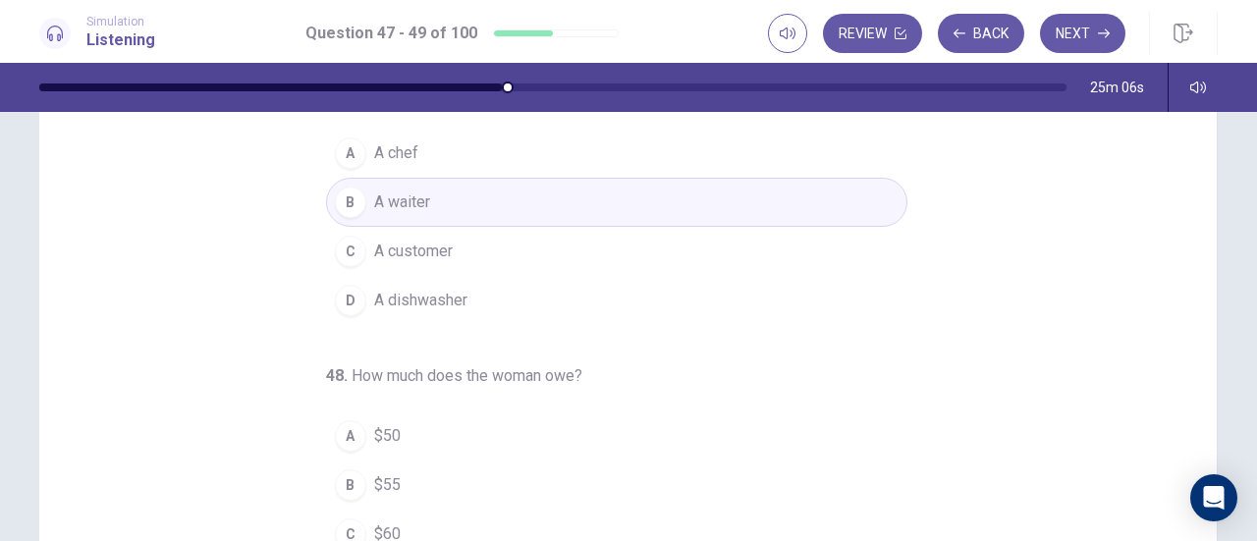
scroll to position [0, 0]
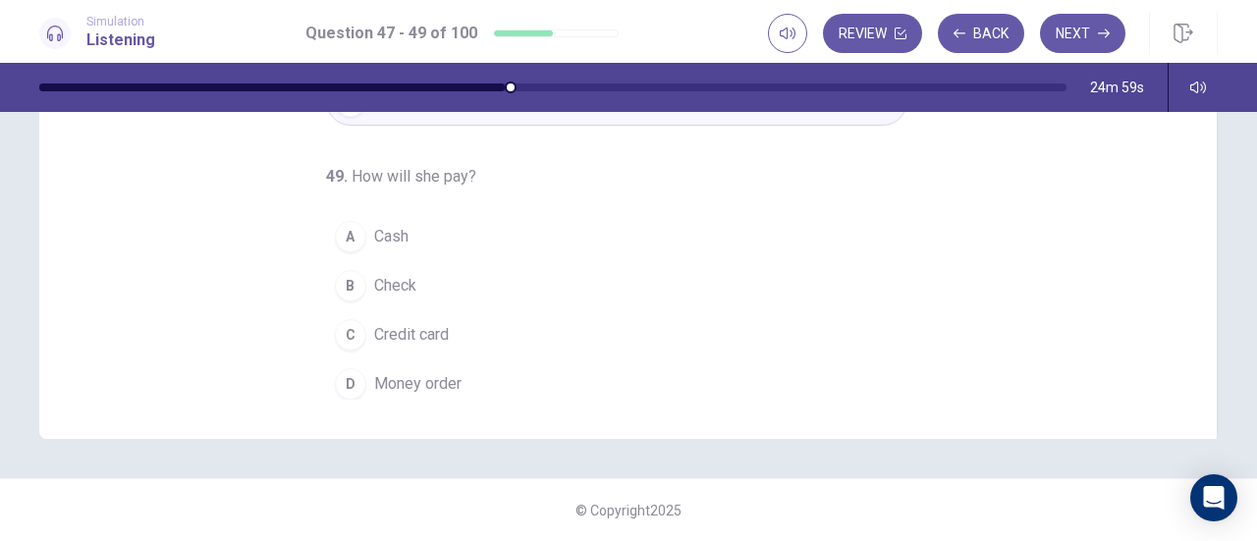
click at [342, 235] on div "A" at bounding box center [350, 236] width 31 height 31
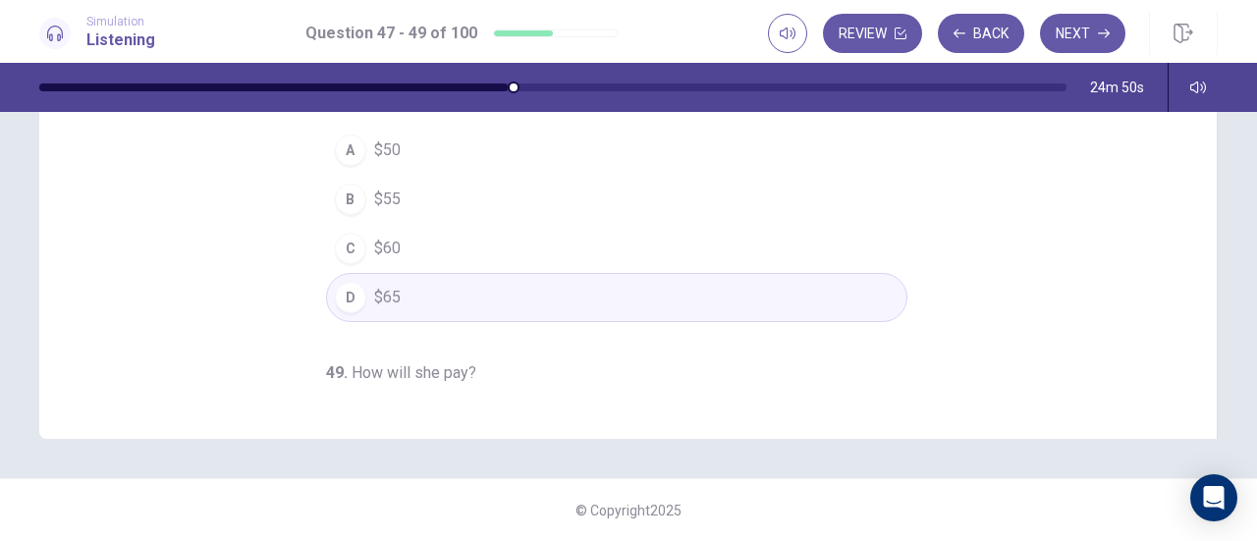
scroll to position [196, 0]
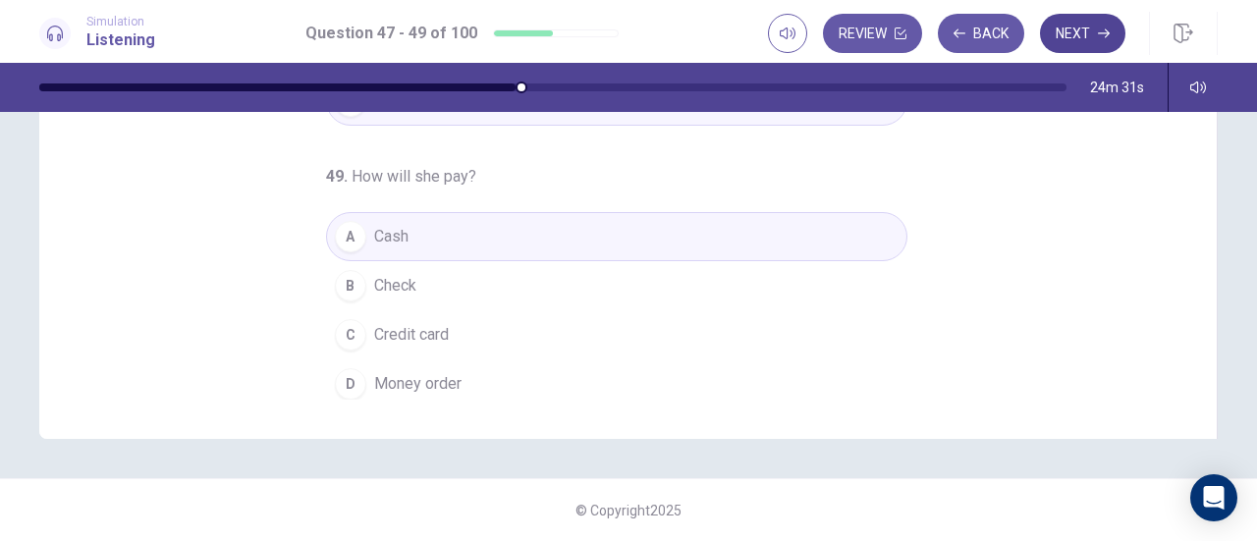
click at [1084, 35] on button "Next" at bounding box center [1082, 33] width 85 height 39
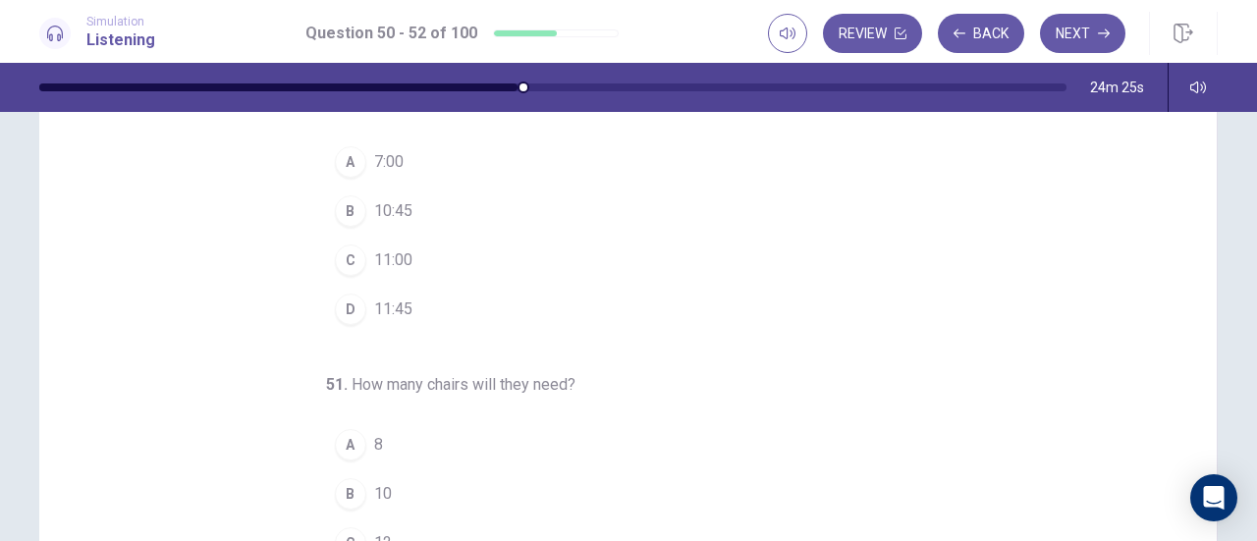
scroll to position [2, 0]
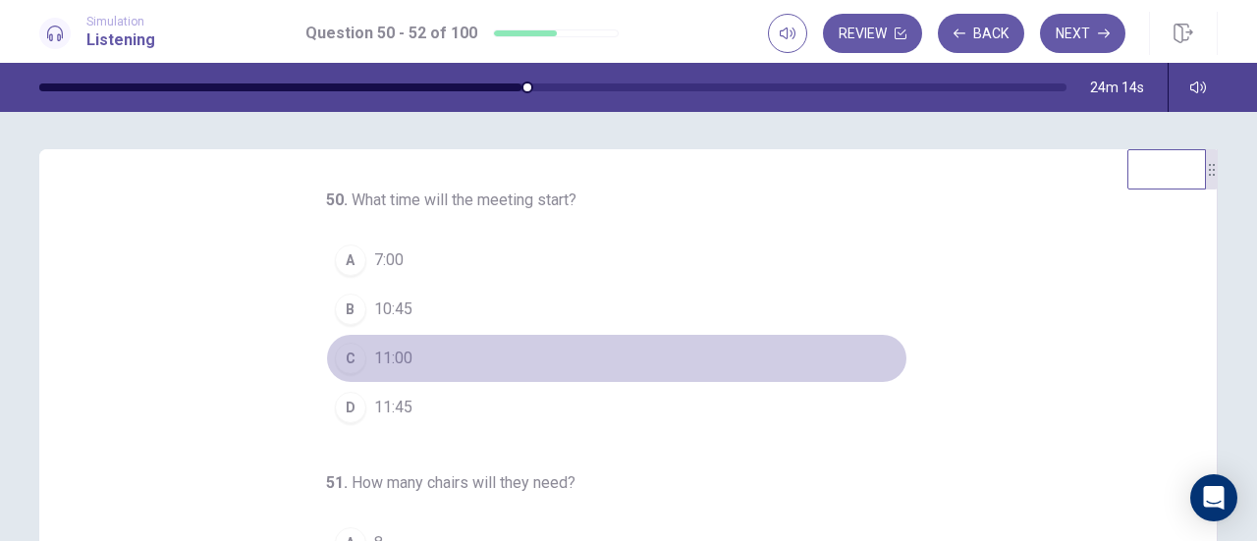
drag, startPoint x: 331, startPoint y: 356, endPoint x: 365, endPoint y: 357, distance: 34.4
click at [335, 357] on div "C" at bounding box center [350, 358] width 31 height 31
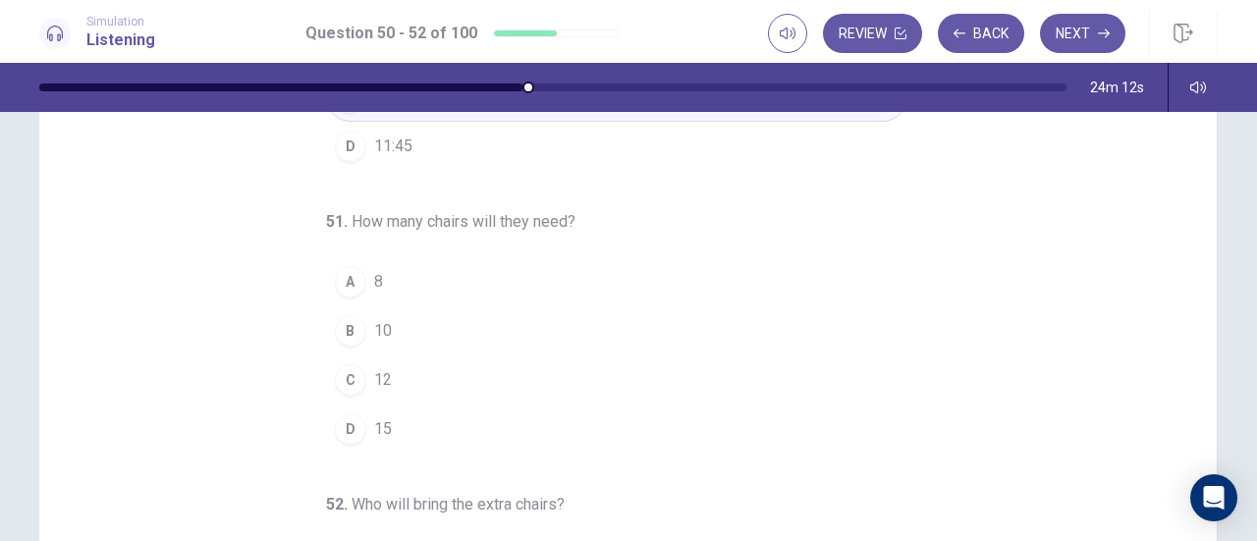
scroll to position [98, 0]
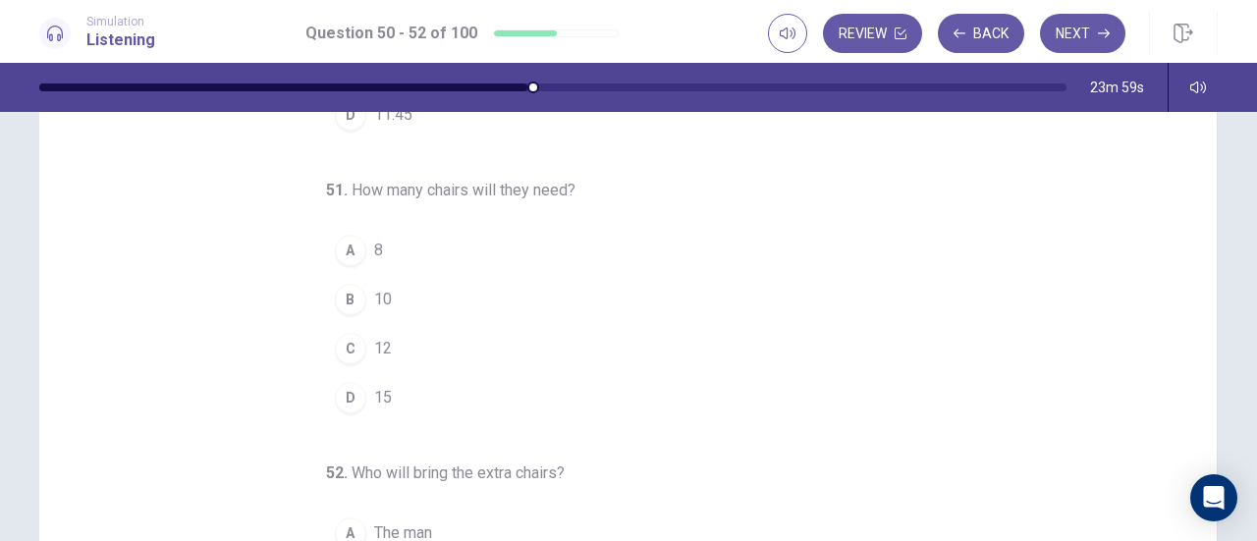
click at [343, 400] on div "D" at bounding box center [350, 397] width 31 height 31
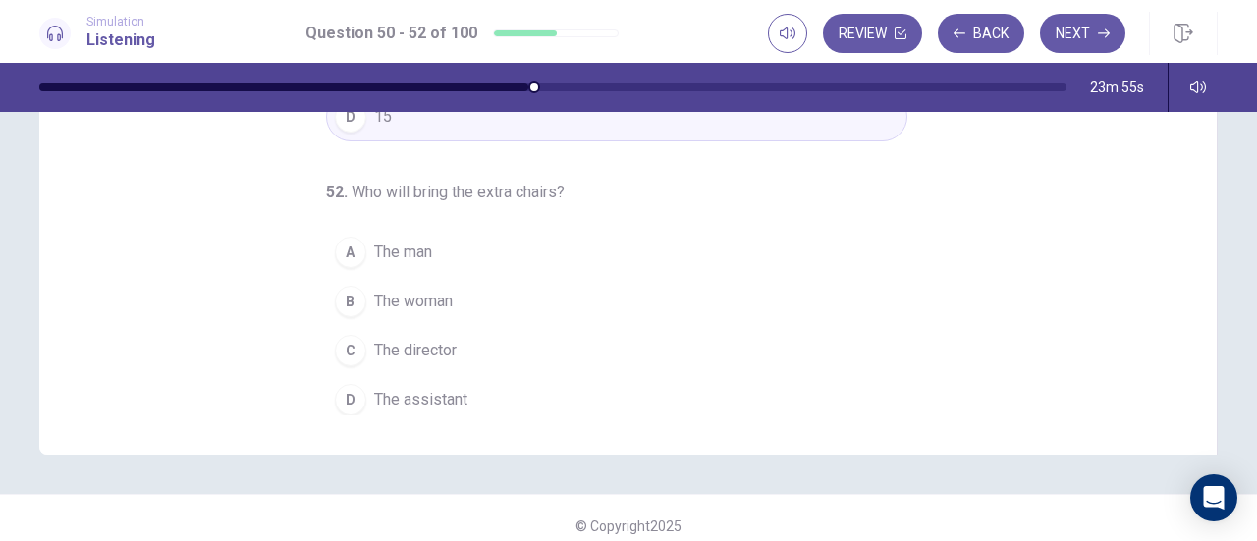
scroll to position [393, 0]
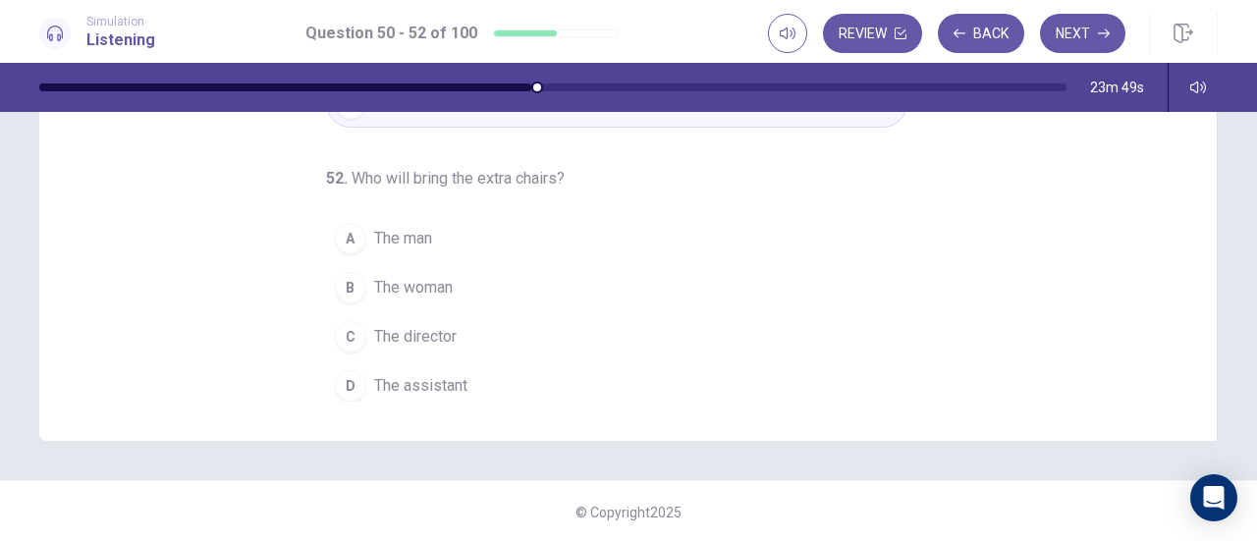
click at [346, 378] on div "D" at bounding box center [350, 385] width 31 height 31
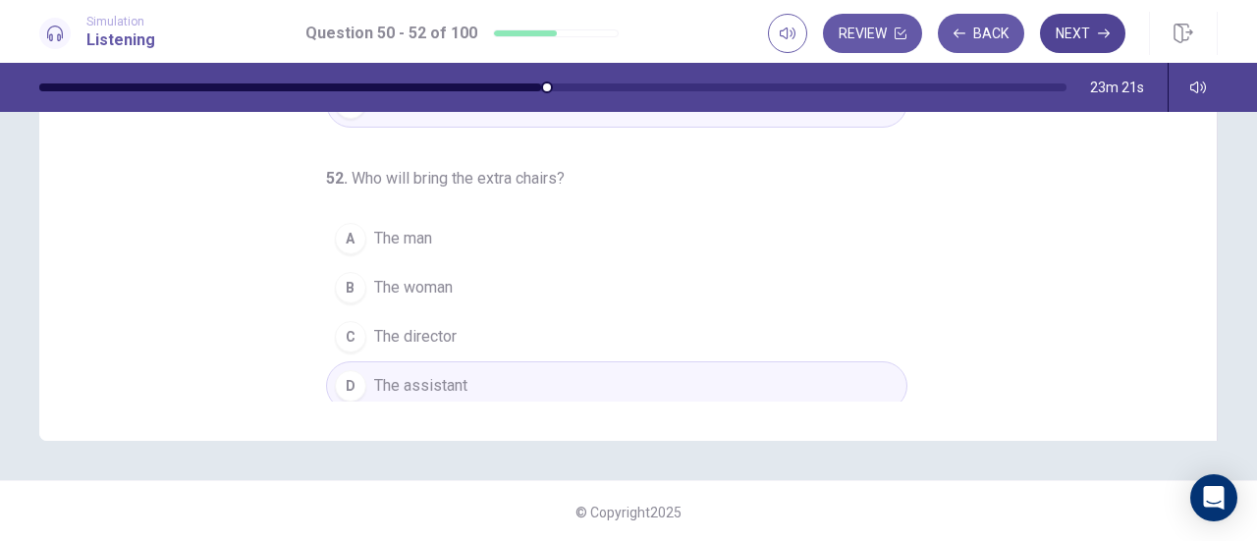
click at [1084, 31] on button "Next" at bounding box center [1082, 33] width 85 height 39
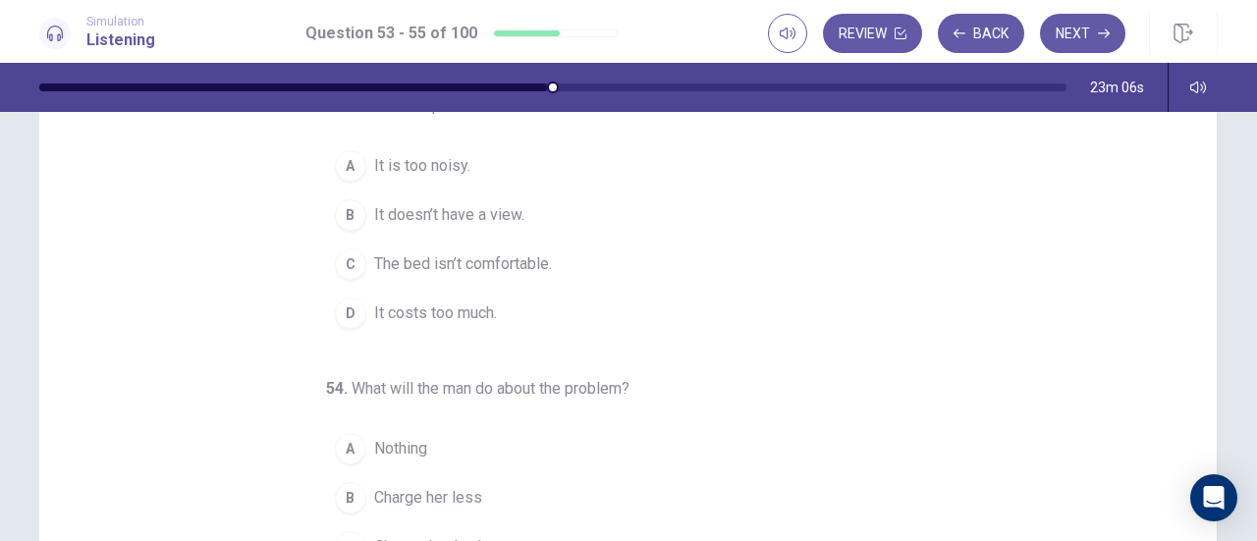
scroll to position [0, 0]
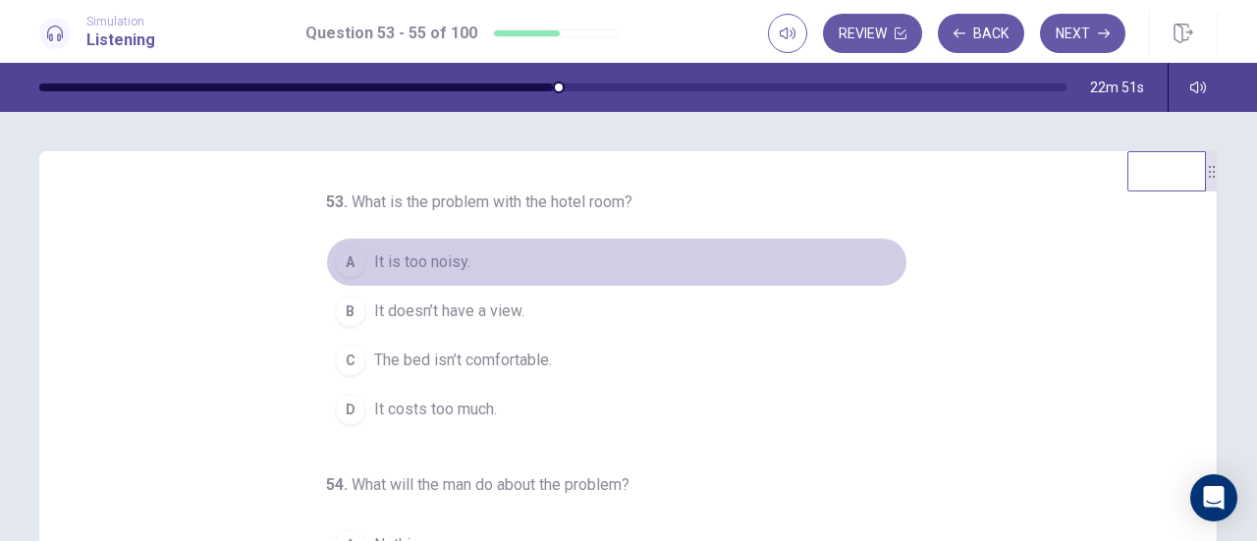
click at [393, 259] on span "It is too noisy." at bounding box center [422, 262] width 96 height 24
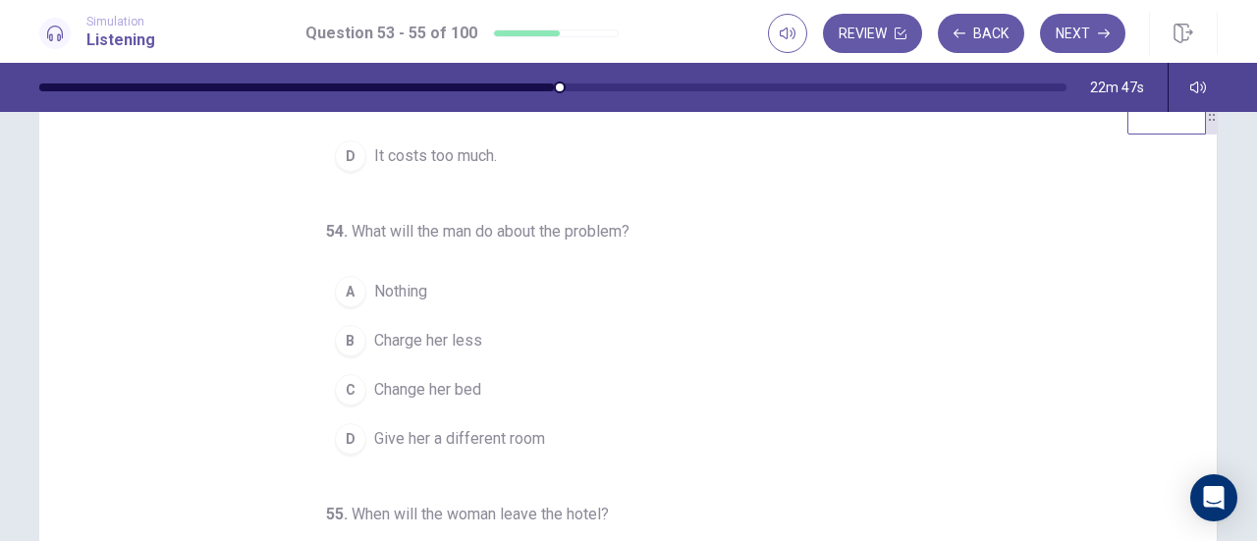
scroll to position [98, 0]
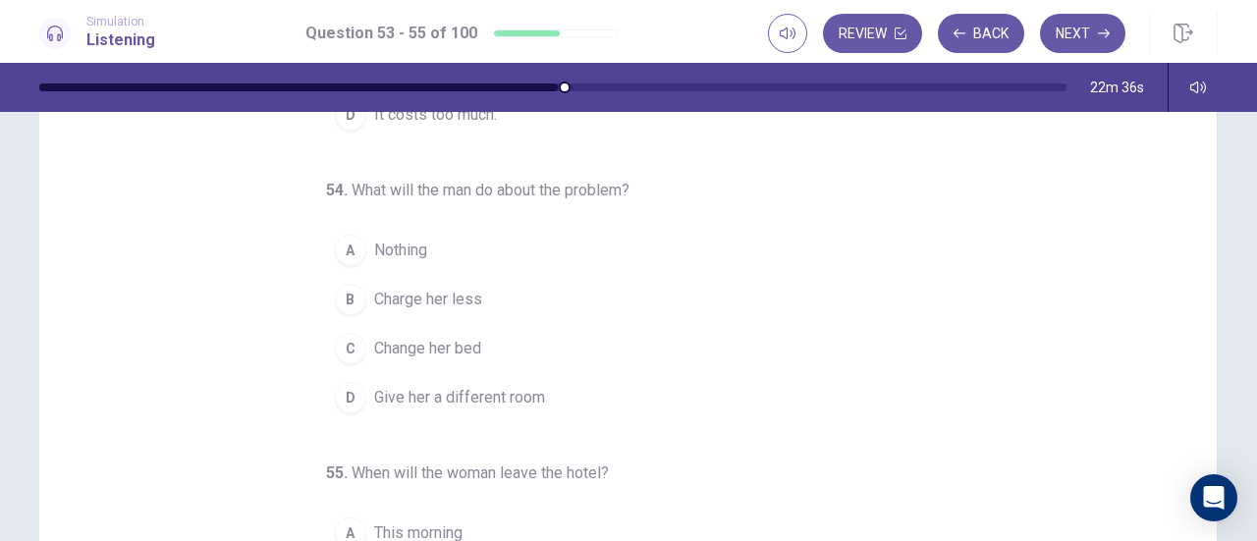
click at [397, 293] on span "Charge her less" at bounding box center [428, 300] width 108 height 24
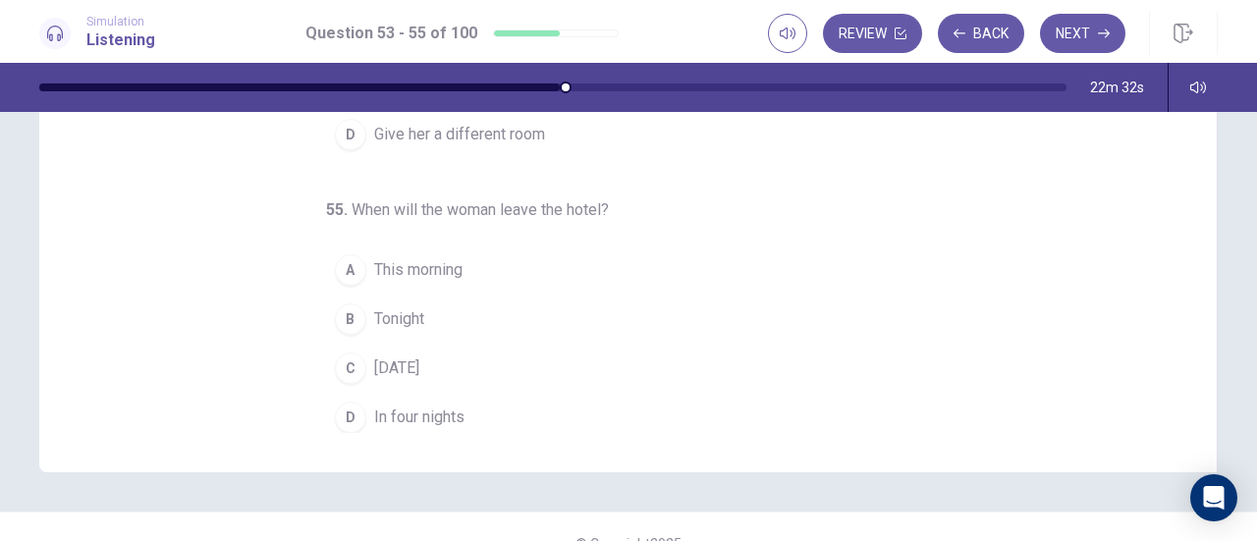
scroll to position [393, 0]
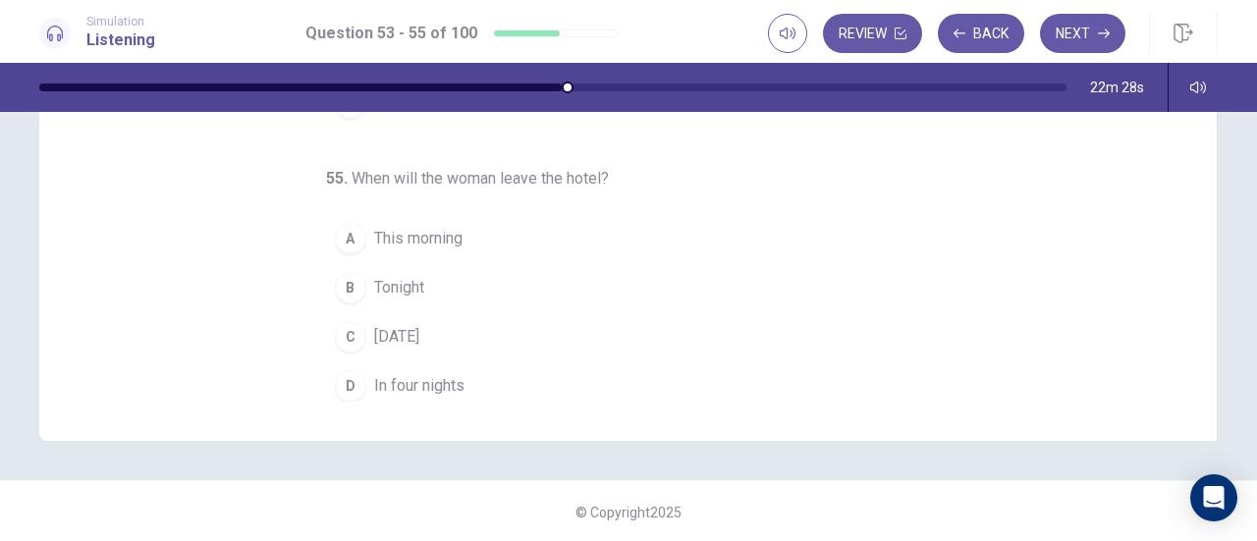
click at [353, 328] on div "C" at bounding box center [350, 336] width 31 height 31
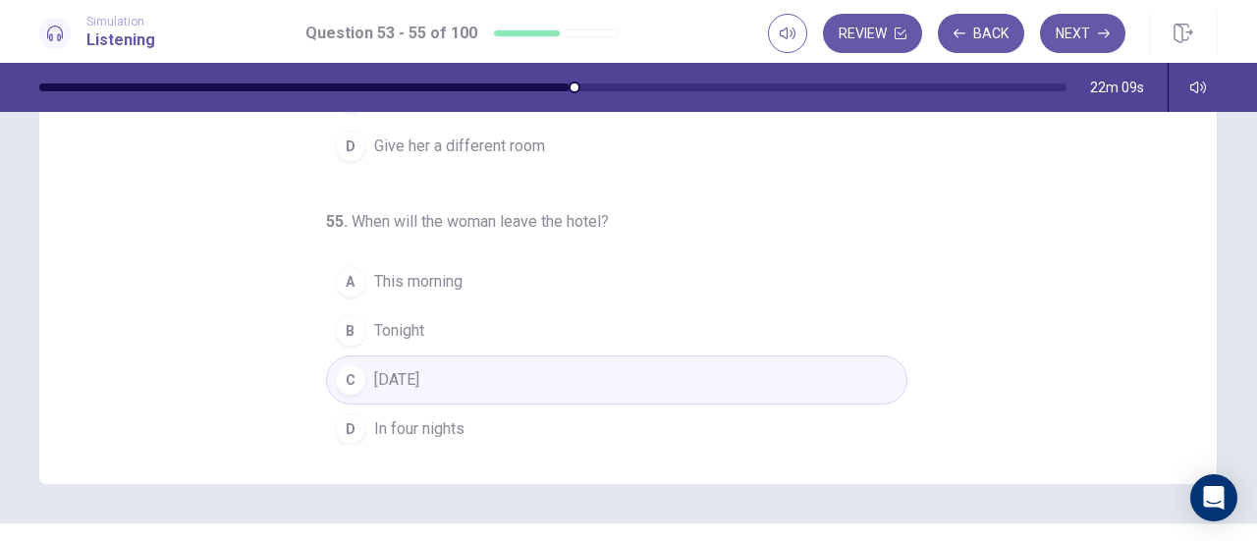
scroll to position [395, 0]
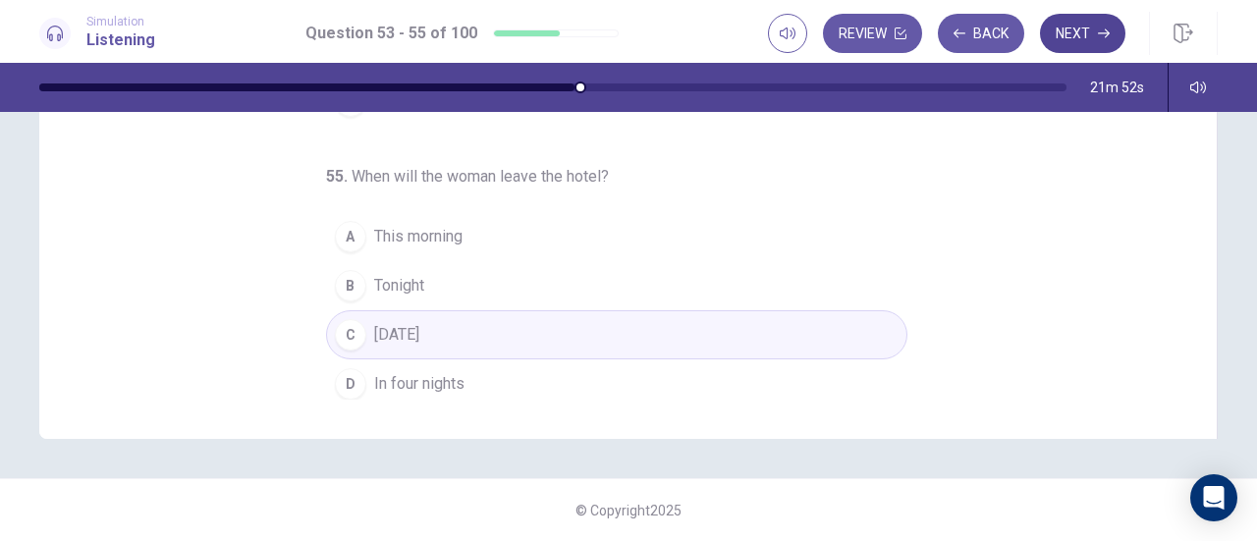
click at [1081, 34] on button "Next" at bounding box center [1082, 33] width 85 height 39
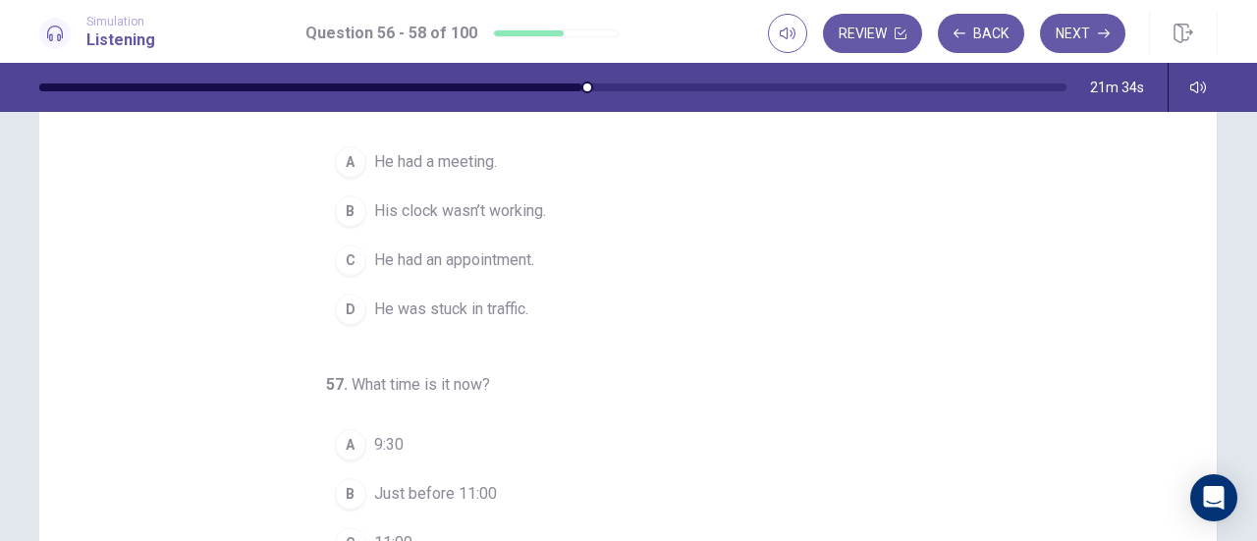
scroll to position [2, 0]
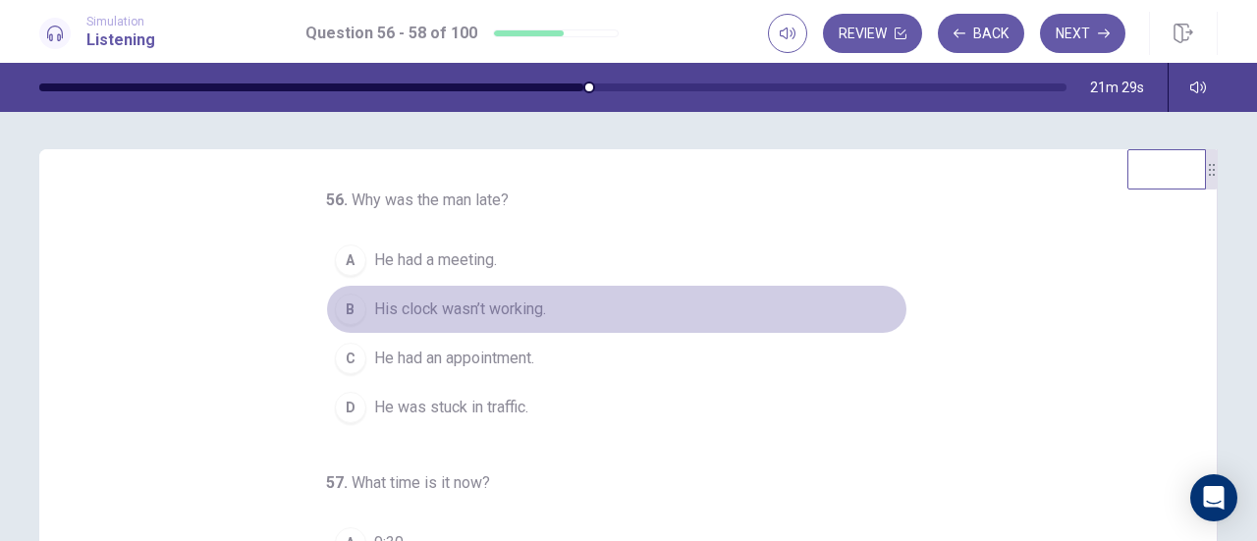
click at [466, 303] on span "His clock wasn’t working." at bounding box center [460, 310] width 172 height 24
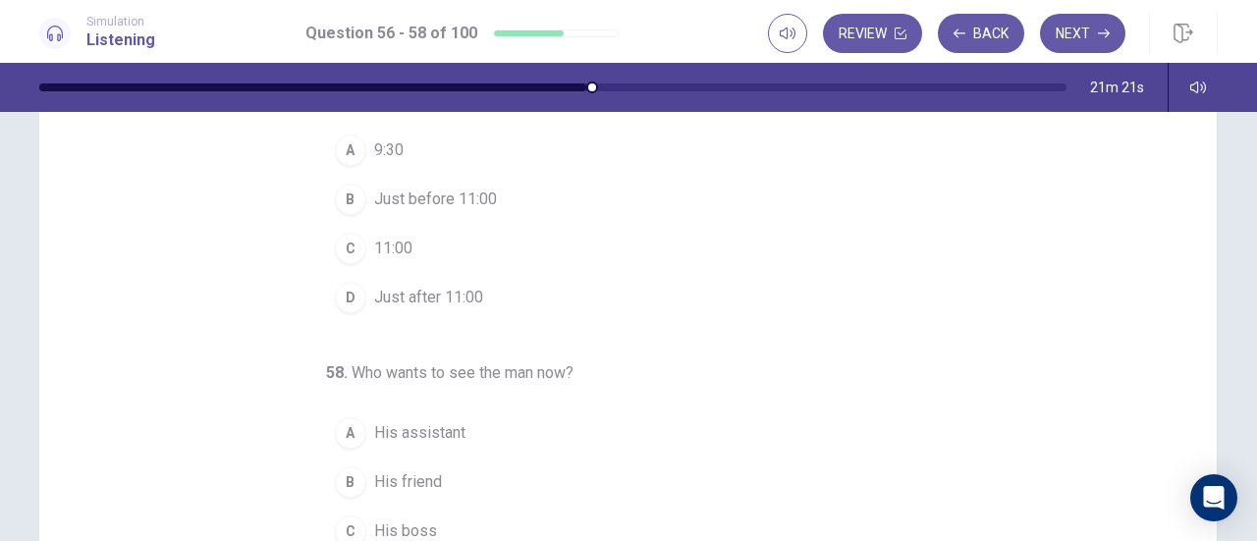
scroll to position [98, 0]
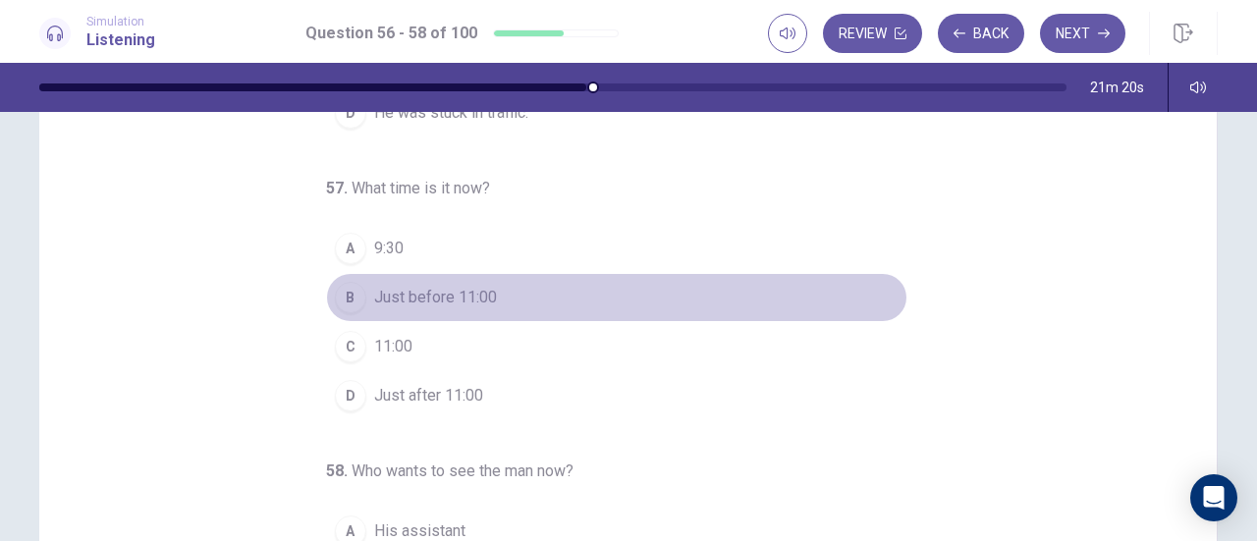
click at [351, 293] on div "B" at bounding box center [350, 297] width 31 height 31
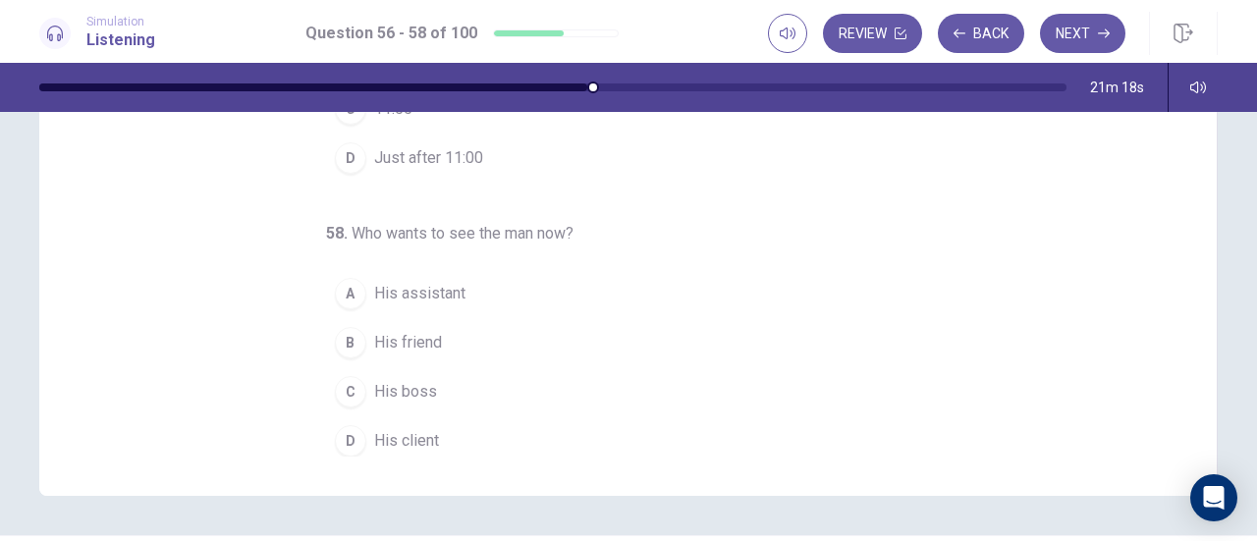
scroll to position [395, 0]
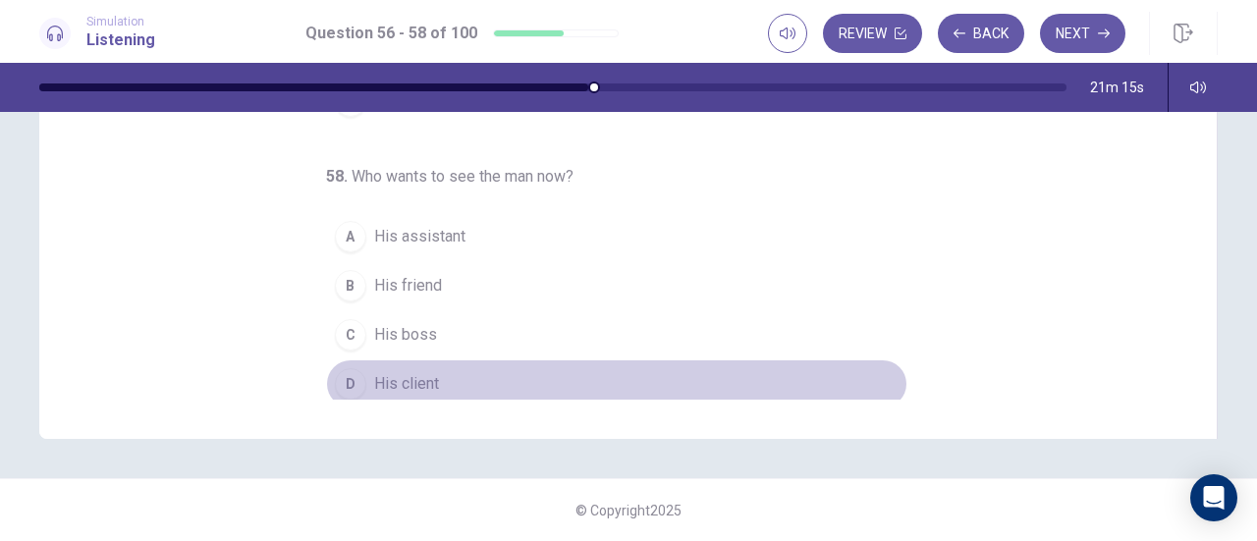
click at [382, 380] on span "His client" at bounding box center [406, 384] width 65 height 24
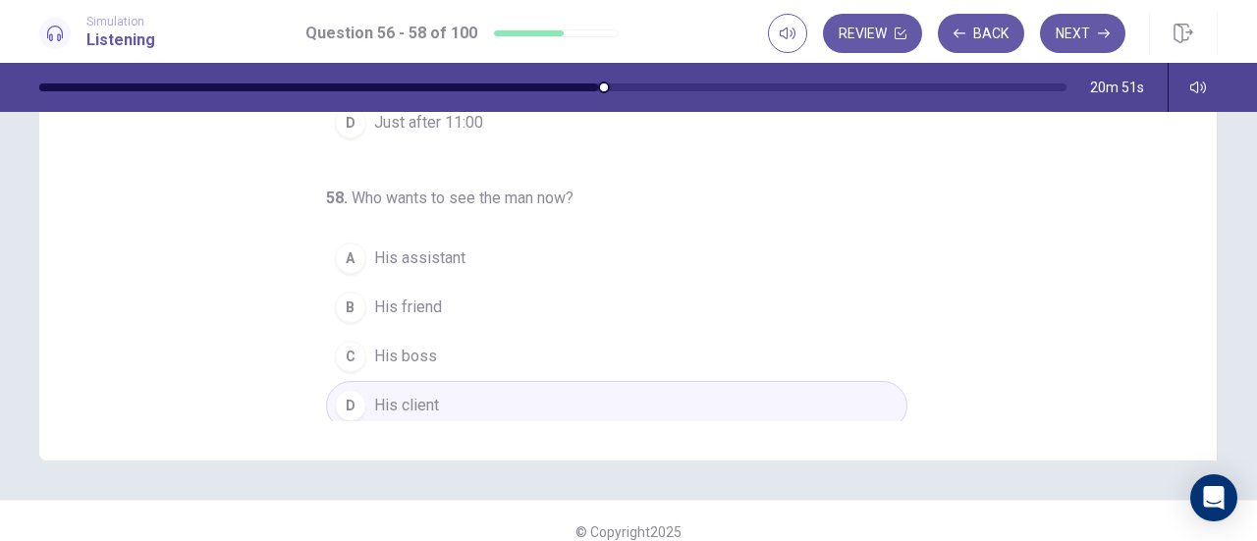
scroll to position [393, 0]
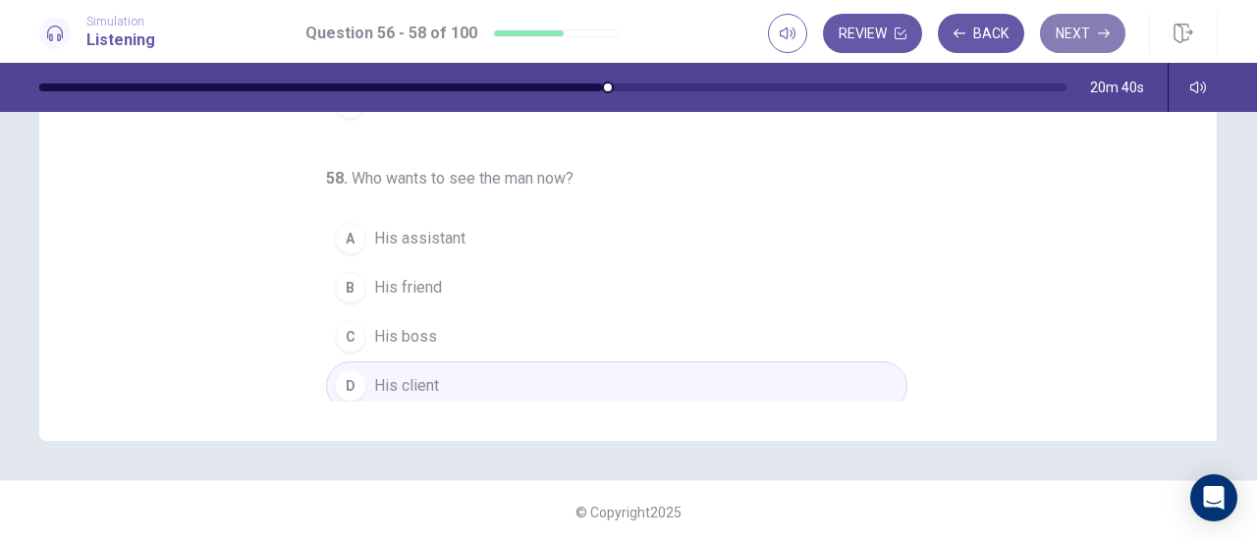
click at [1082, 35] on button "Next" at bounding box center [1082, 33] width 85 height 39
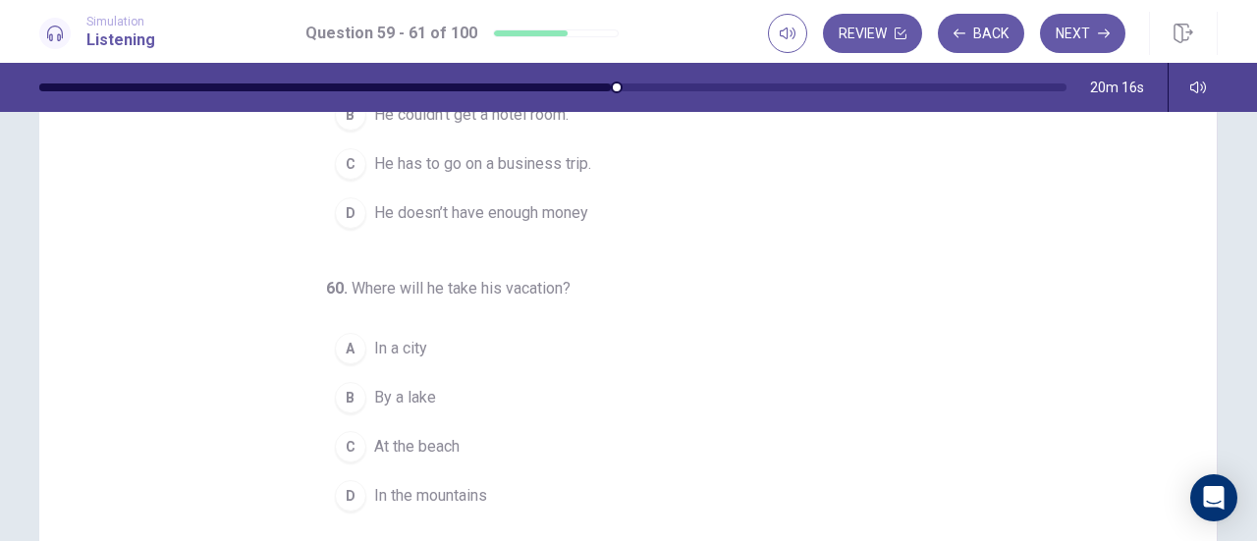
scroll to position [98, 0]
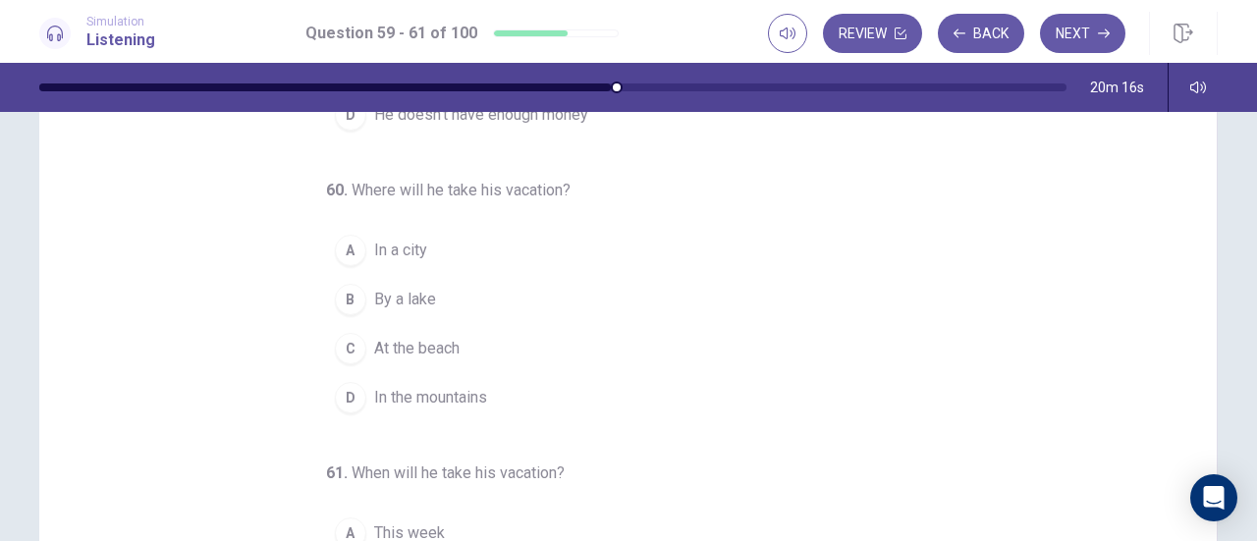
click at [352, 360] on div "C" at bounding box center [350, 348] width 31 height 31
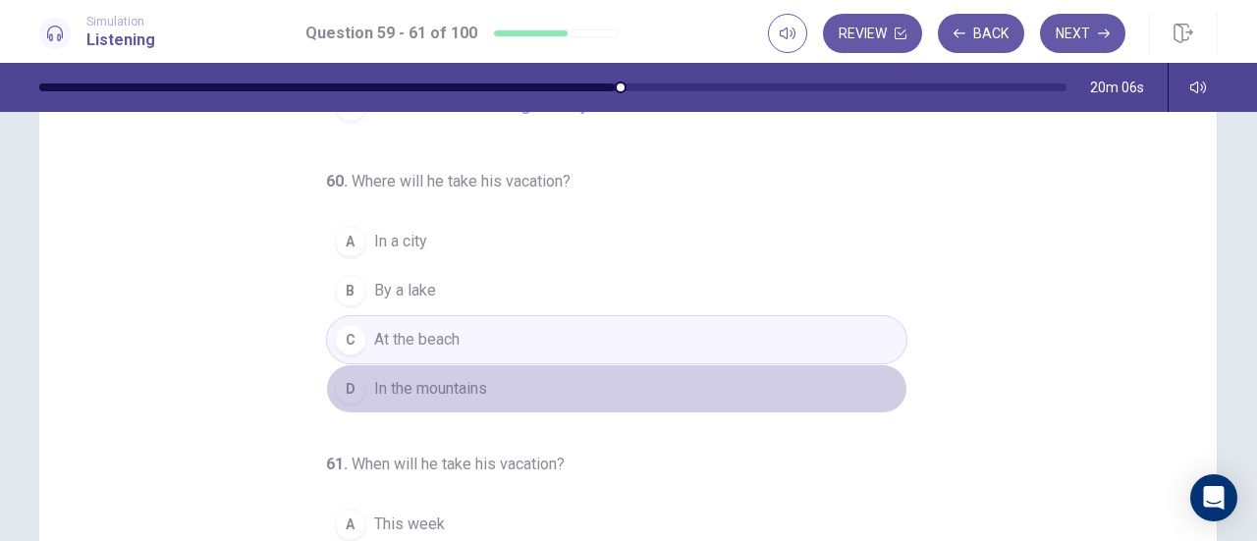
click at [444, 391] on span "In the mountains" at bounding box center [430, 389] width 113 height 24
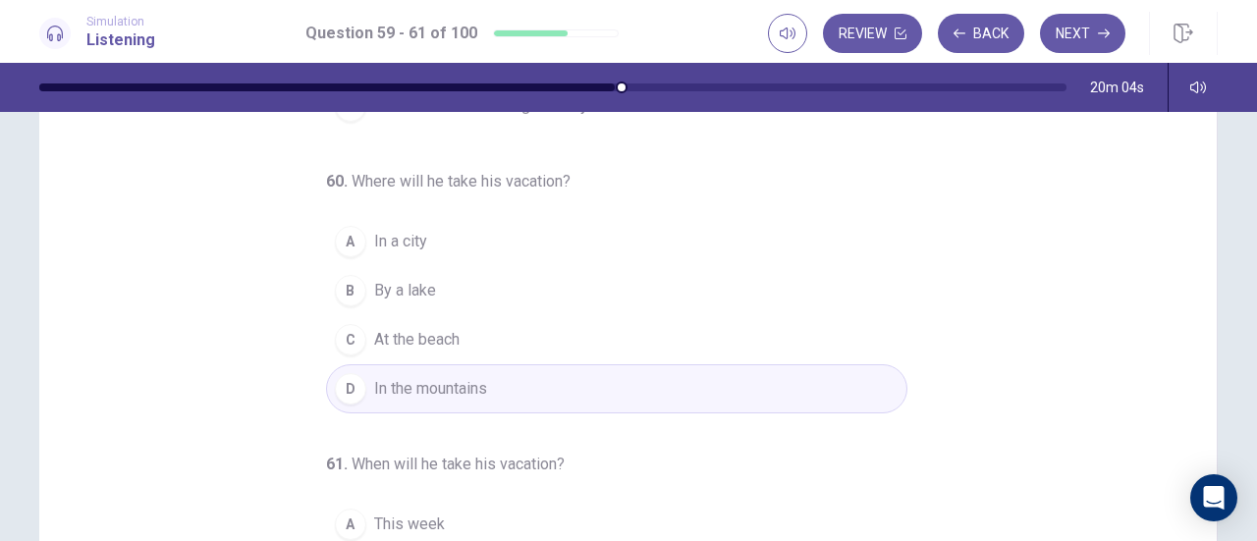
scroll to position [220, 0]
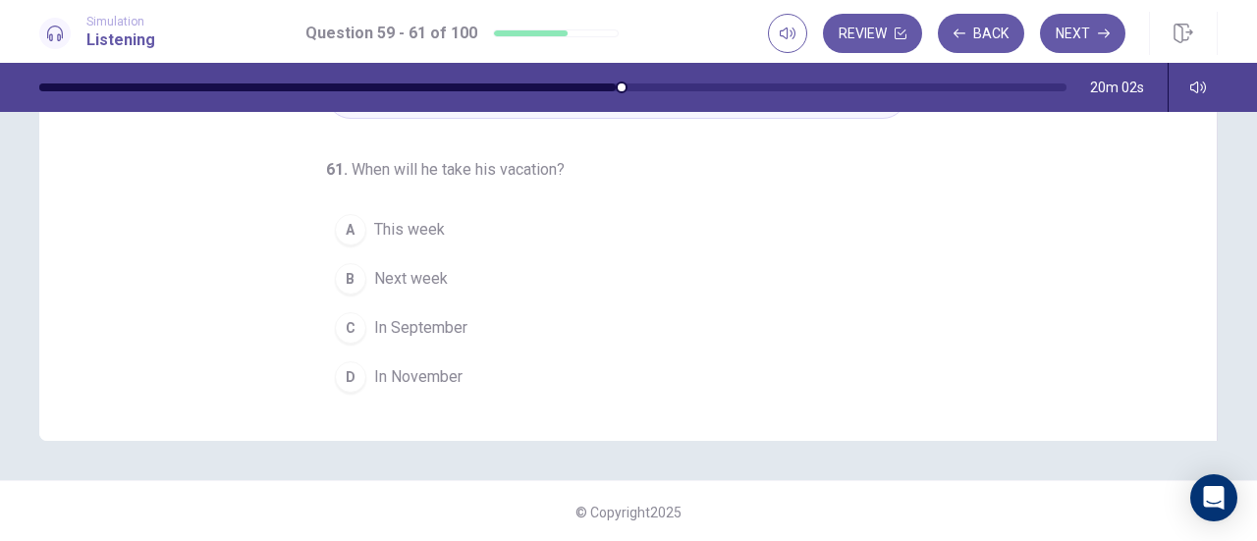
click at [420, 328] on span "In September" at bounding box center [420, 328] width 93 height 24
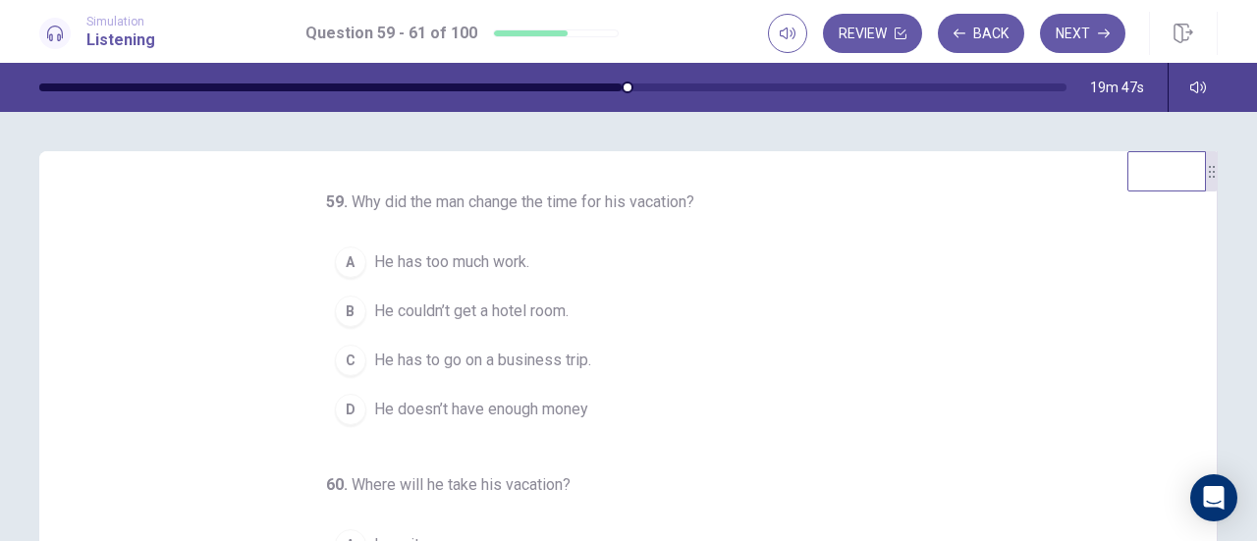
click at [483, 323] on span "He couldn’t get a hotel room." at bounding box center [471, 311] width 194 height 24
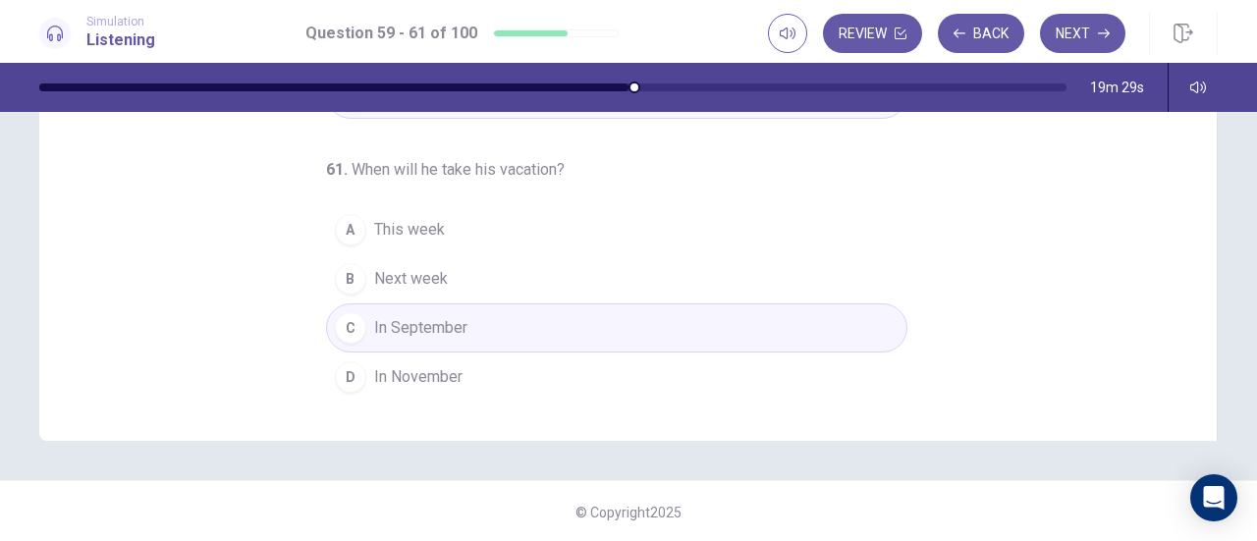
scroll to position [395, 0]
click at [1082, 30] on button "Next" at bounding box center [1082, 33] width 85 height 39
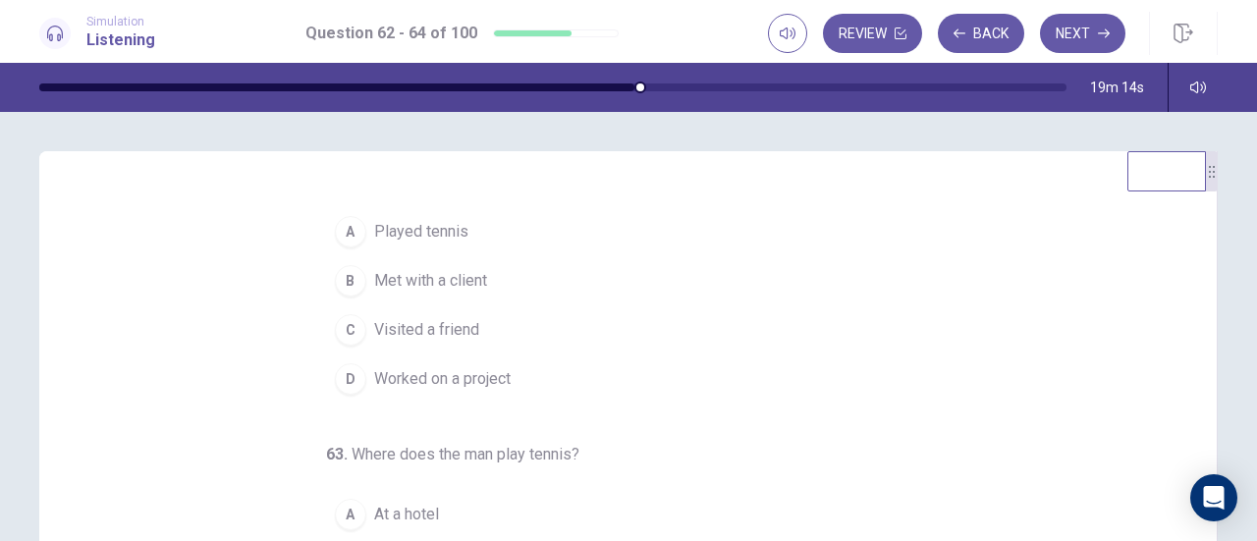
scroll to position [0, 0]
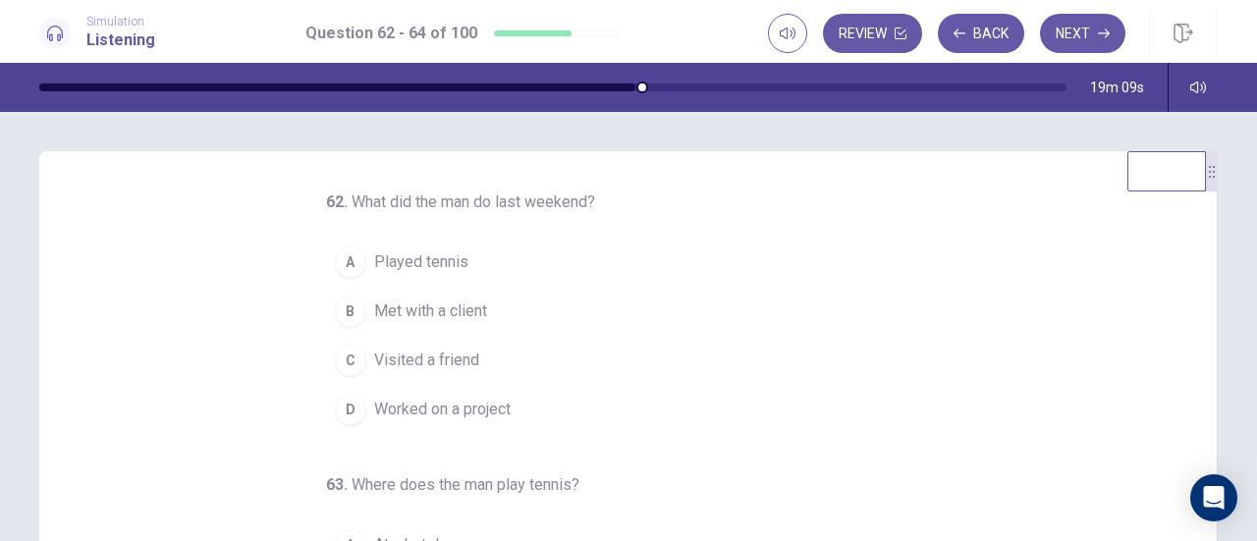
click at [461, 404] on span "Worked on a project" at bounding box center [442, 410] width 136 height 24
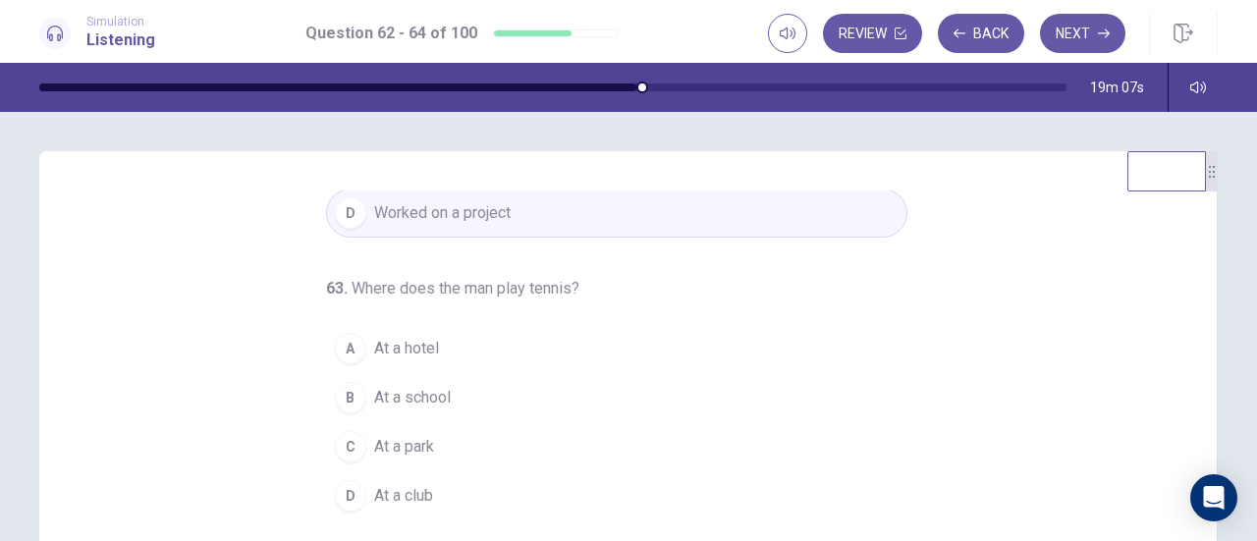
scroll to position [98, 0]
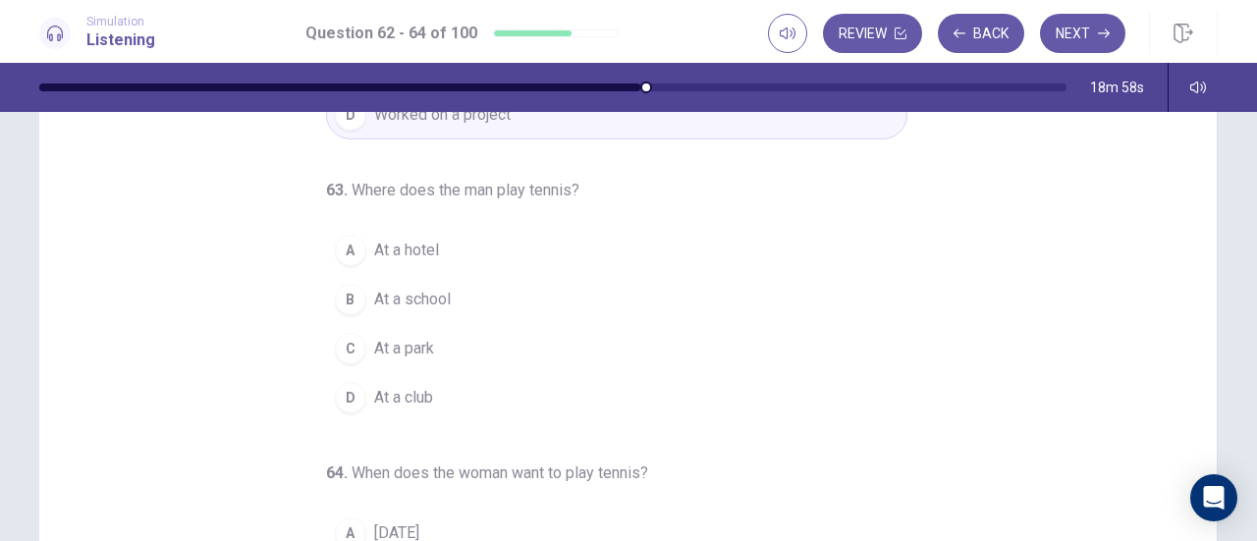
click at [395, 244] on span "At a hotel" at bounding box center [406, 251] width 65 height 24
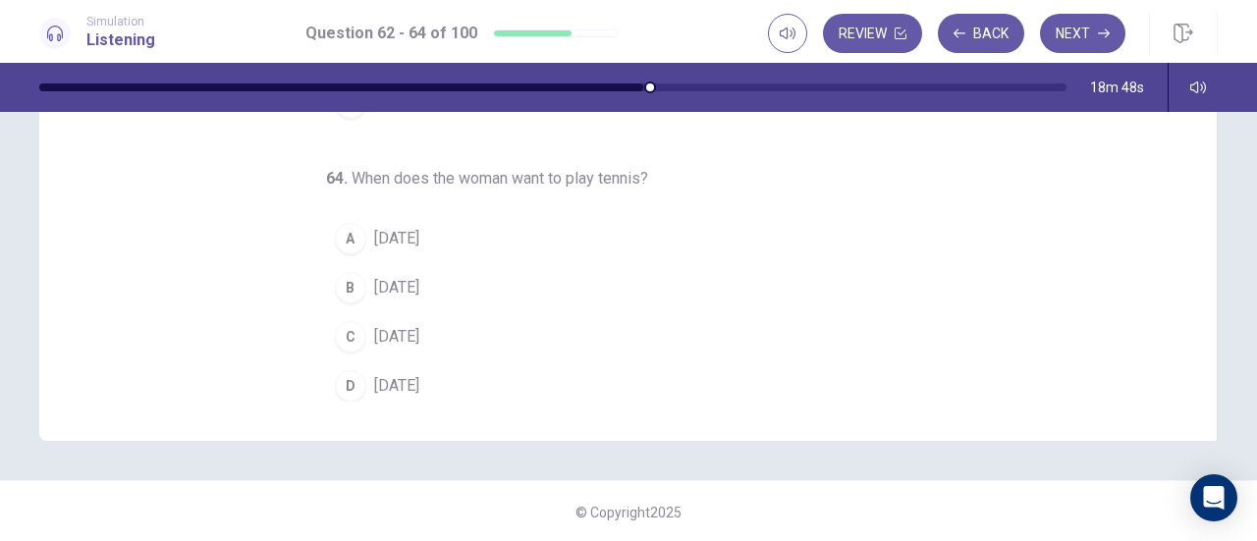
scroll to position [196, 0]
click at [346, 379] on div "D" at bounding box center [350, 385] width 31 height 31
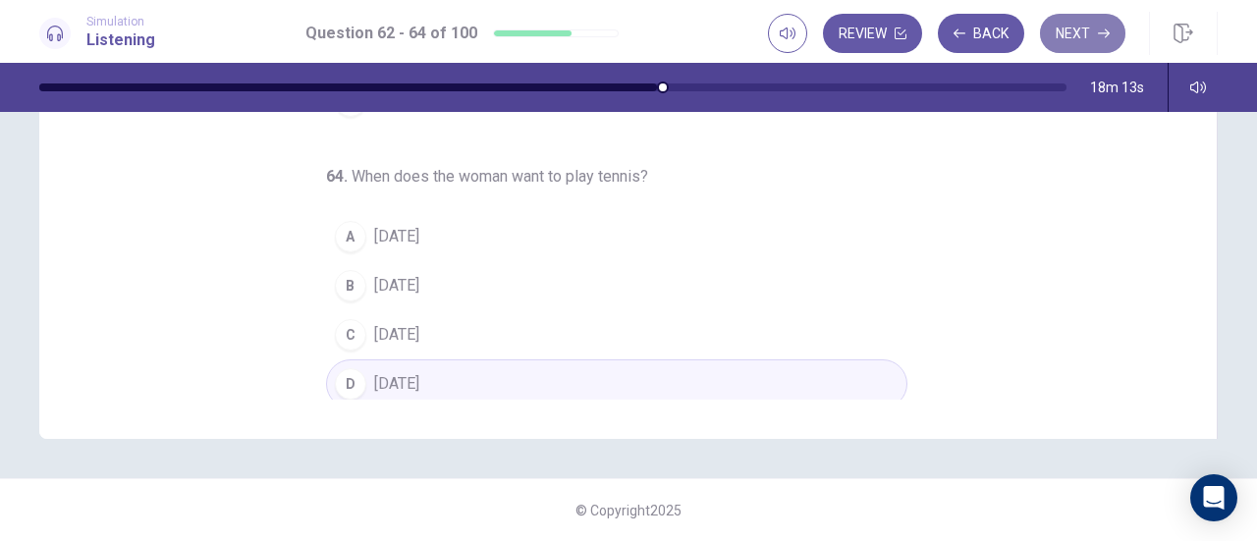
click at [1088, 34] on button "Next" at bounding box center [1082, 33] width 85 height 39
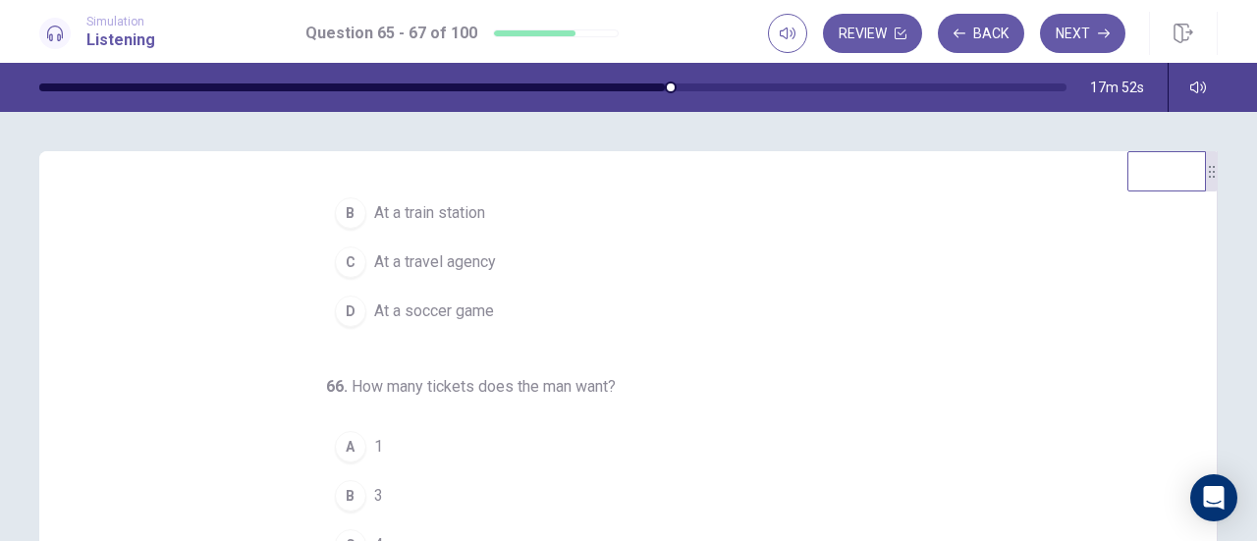
scroll to position [0, 0]
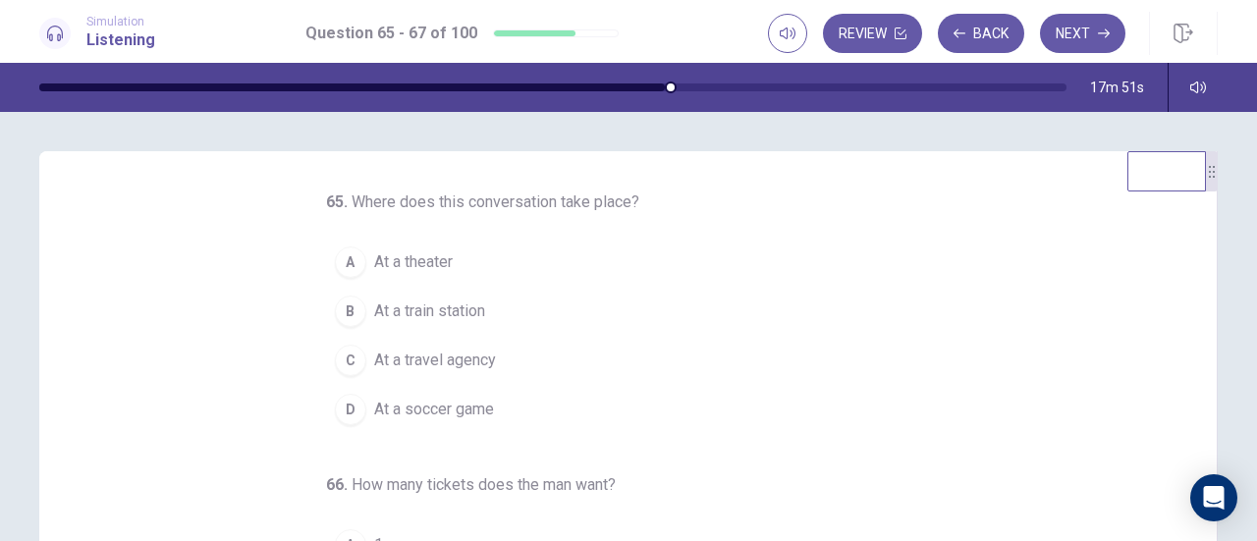
click at [378, 258] on span "At a theater" at bounding box center [413, 262] width 79 height 24
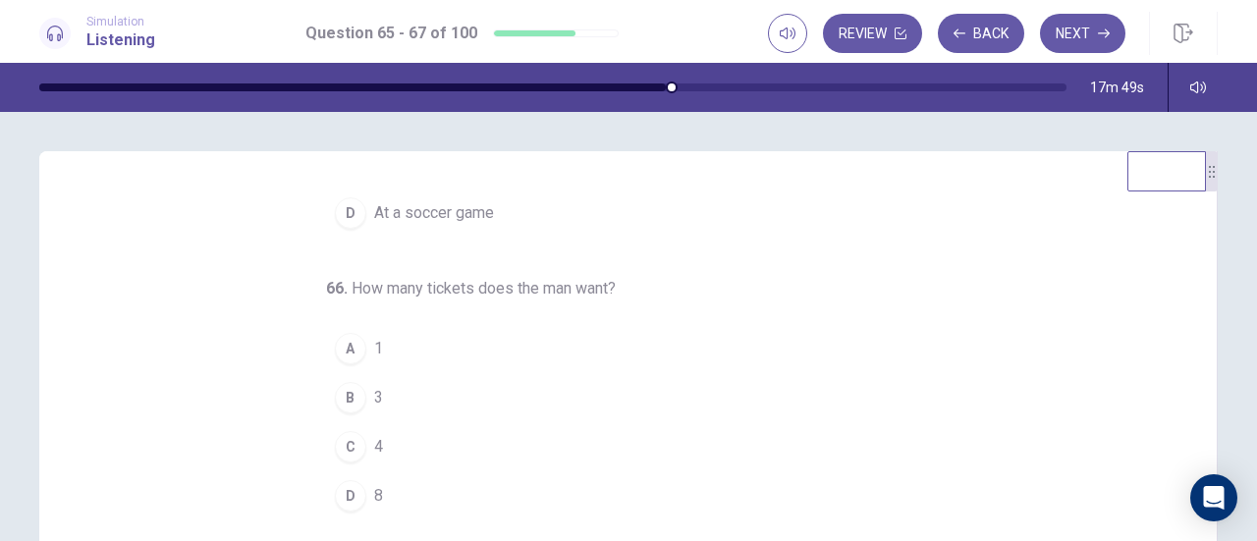
scroll to position [98, 0]
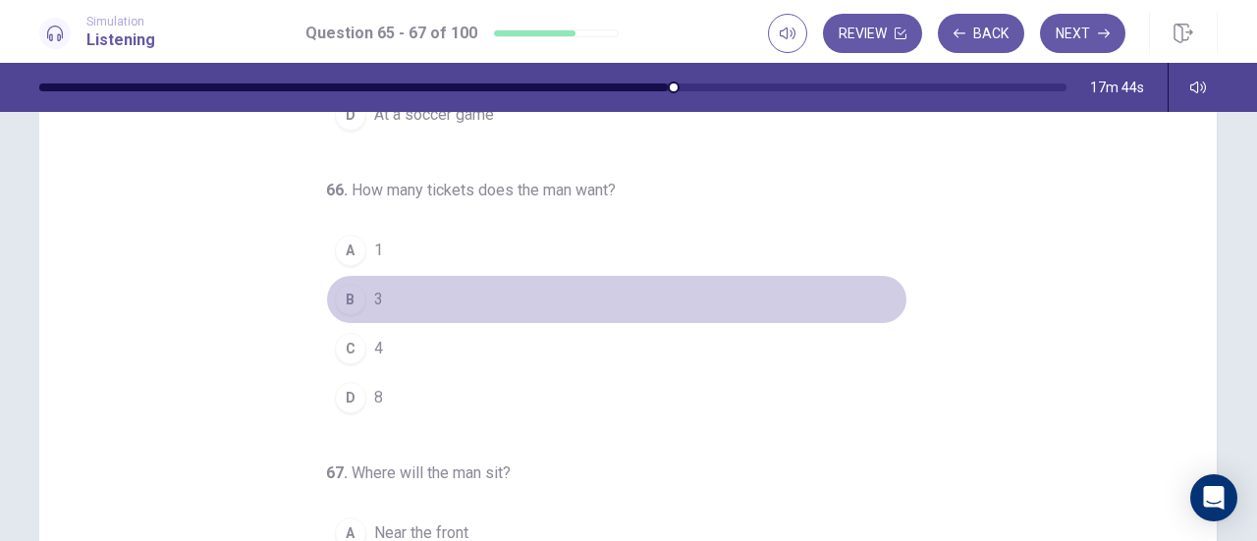
click at [342, 299] on div "B" at bounding box center [350, 299] width 31 height 31
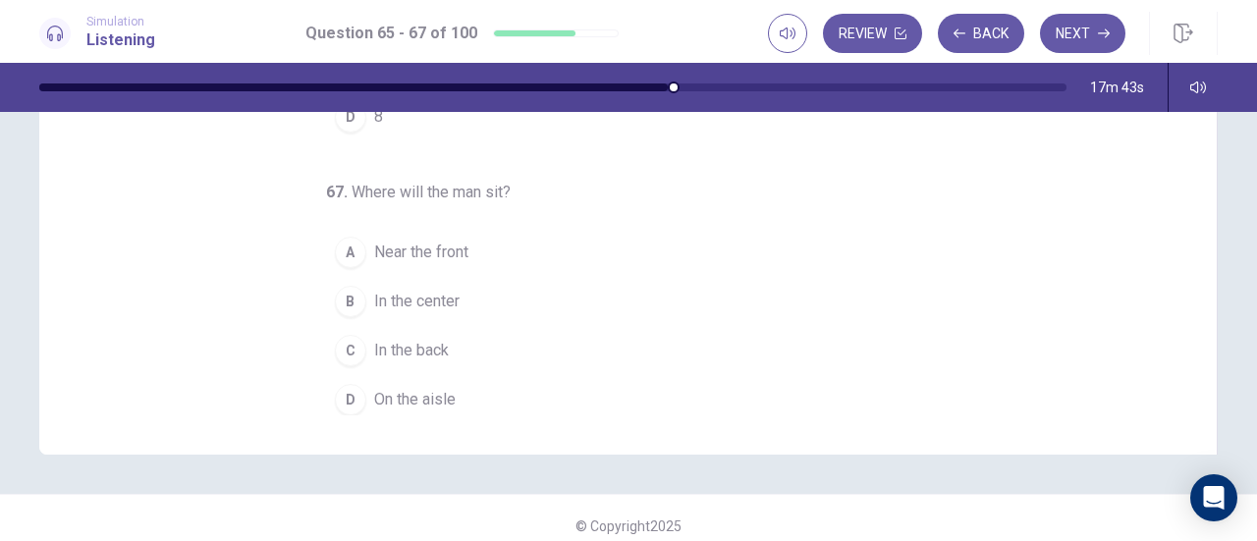
scroll to position [393, 0]
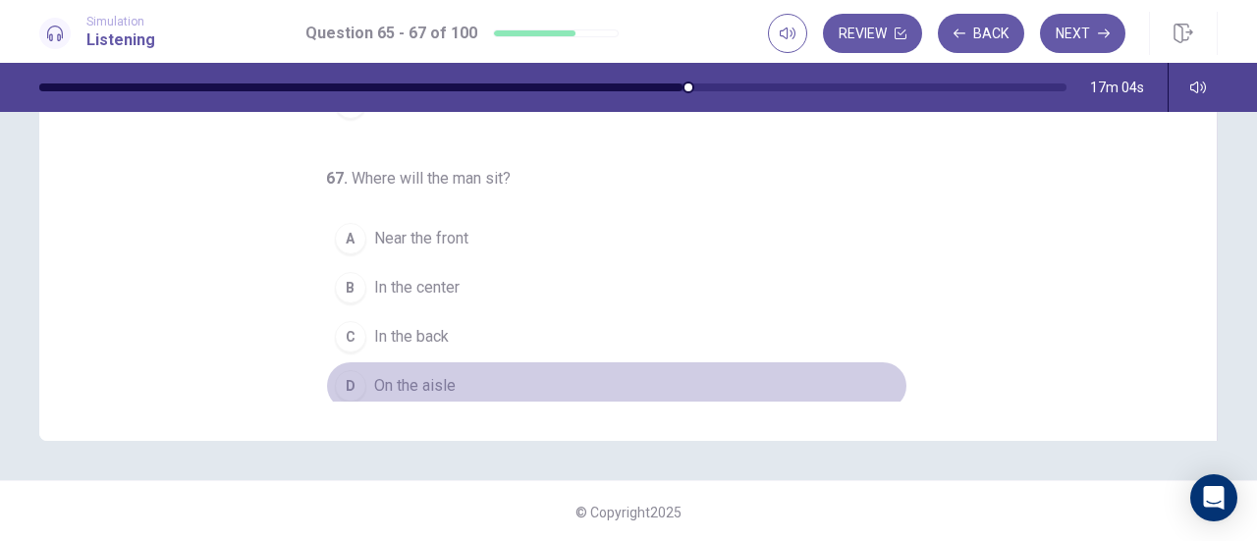
click at [411, 374] on span "On the aisle" at bounding box center [414, 386] width 81 height 24
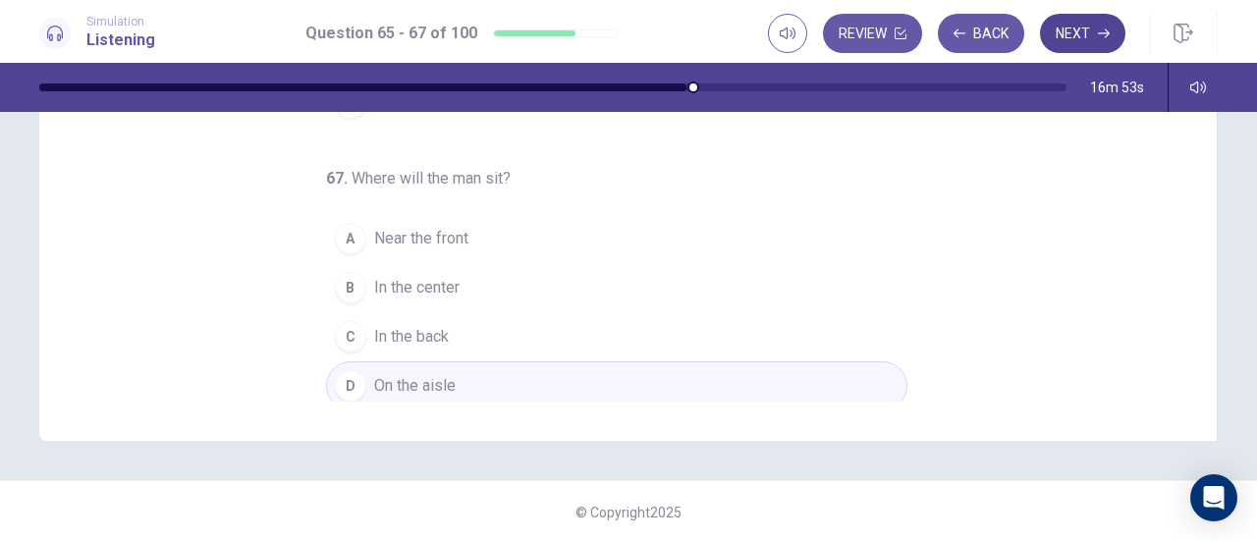
click at [1084, 34] on button "Next" at bounding box center [1082, 33] width 85 height 39
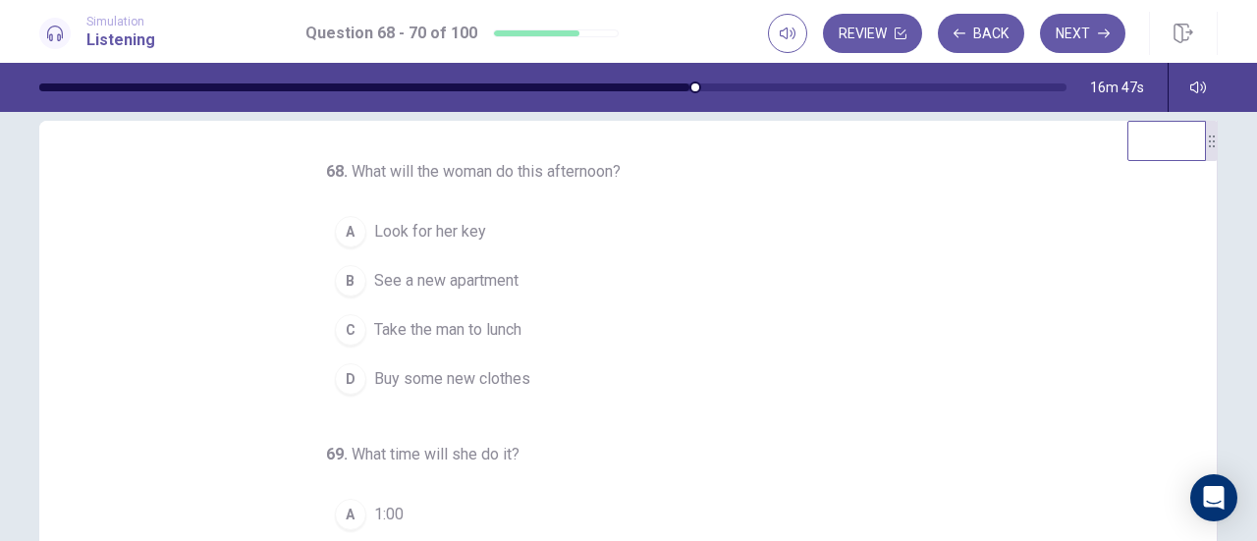
scroll to position [0, 0]
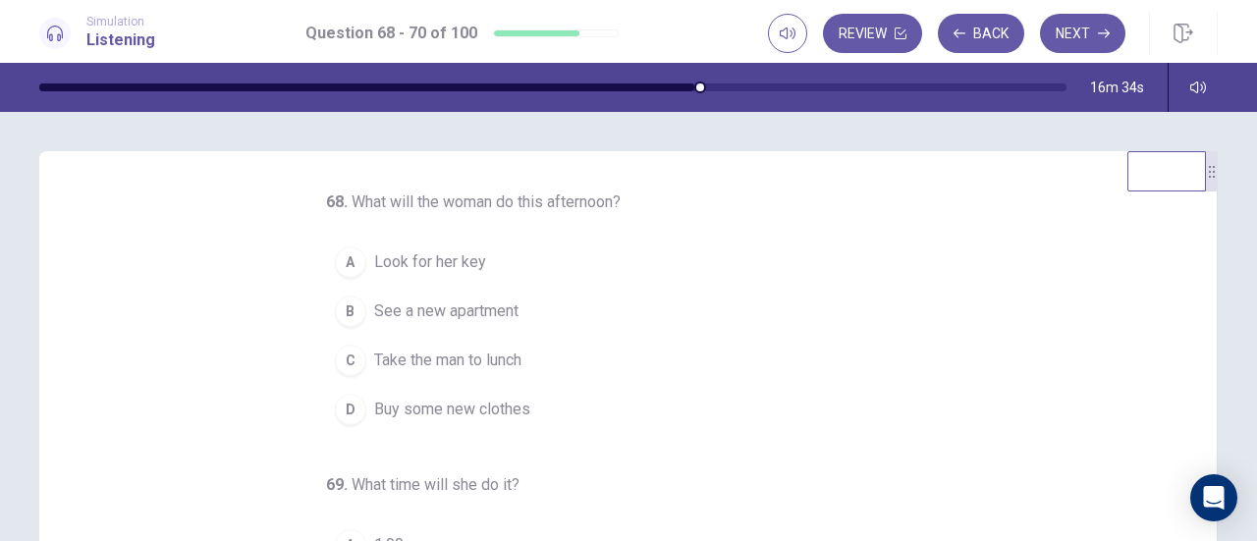
click at [473, 305] on span "See a new apartment" at bounding box center [446, 311] width 144 height 24
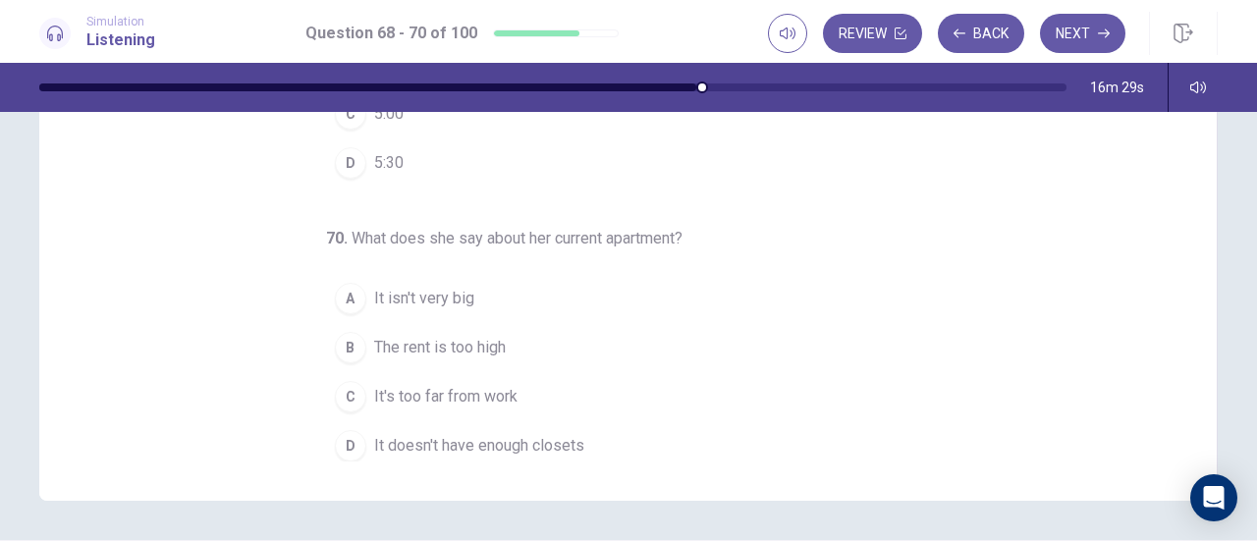
scroll to position [393, 0]
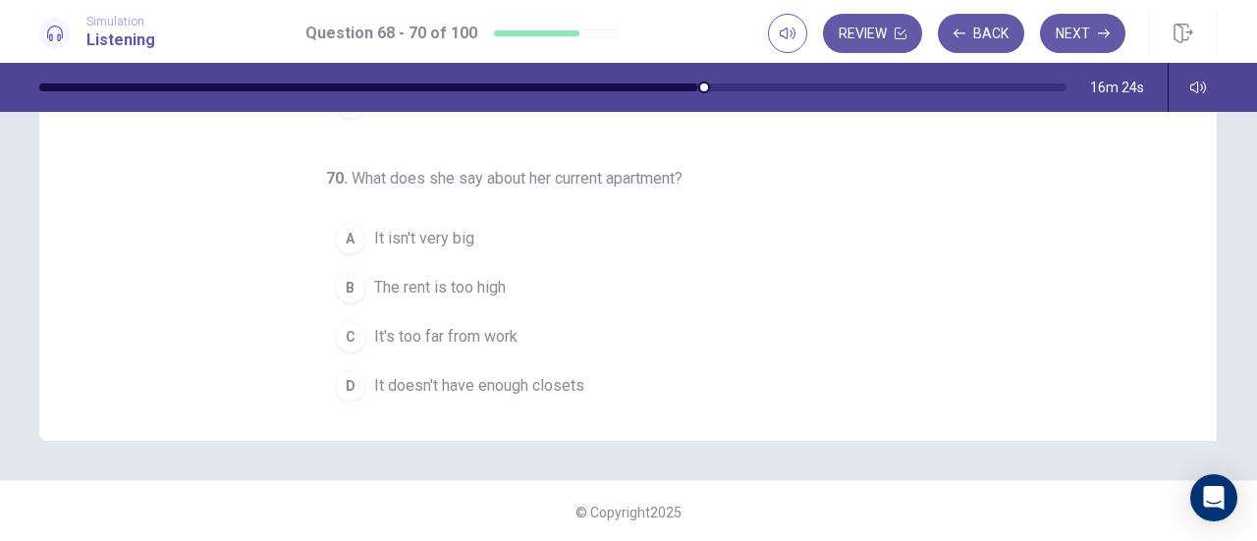
click at [432, 329] on span "It's too far from work" at bounding box center [445, 337] width 143 height 24
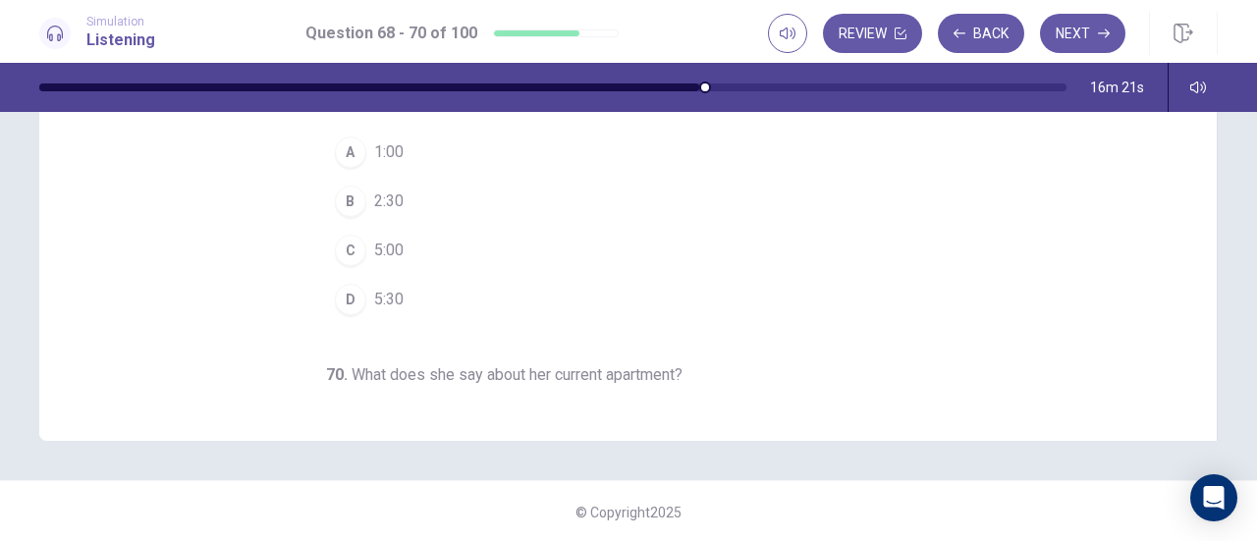
scroll to position [295, 0]
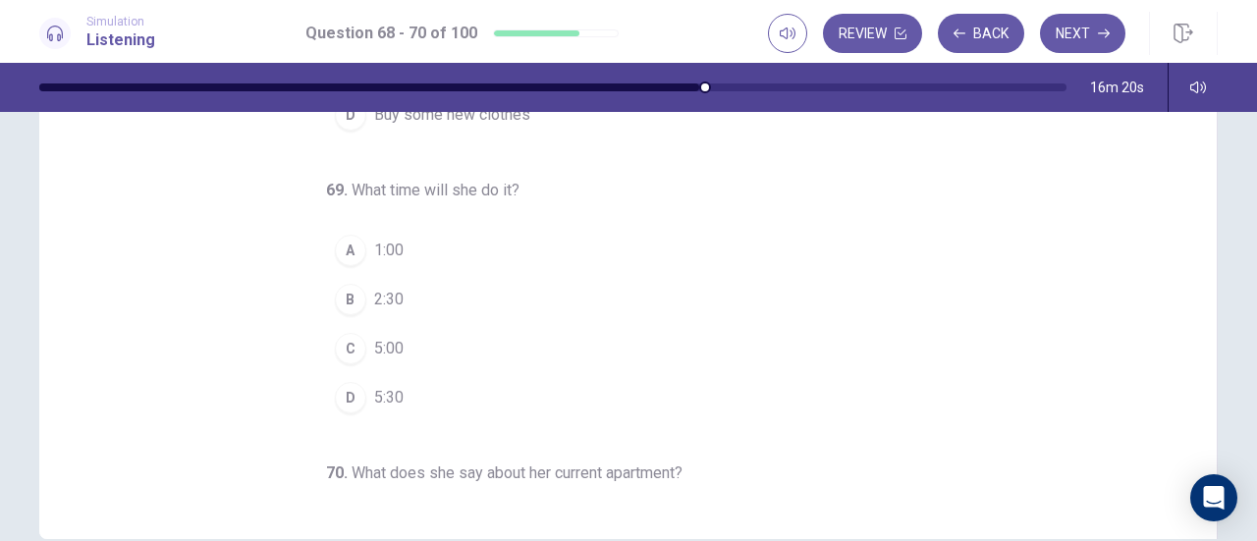
click at [344, 293] on div "B" at bounding box center [350, 299] width 31 height 31
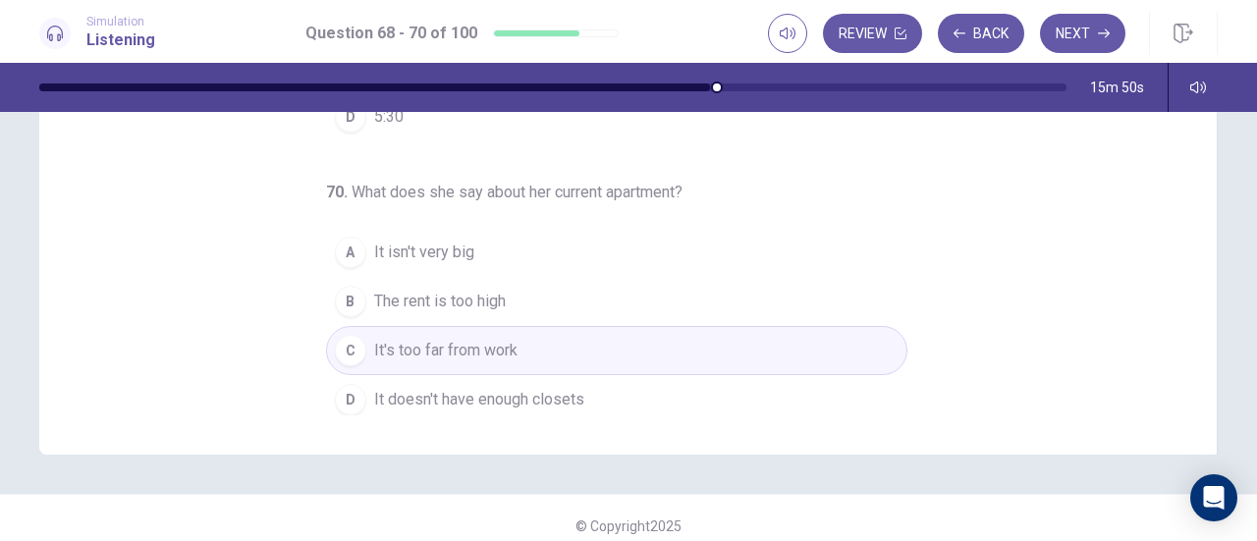
scroll to position [395, 0]
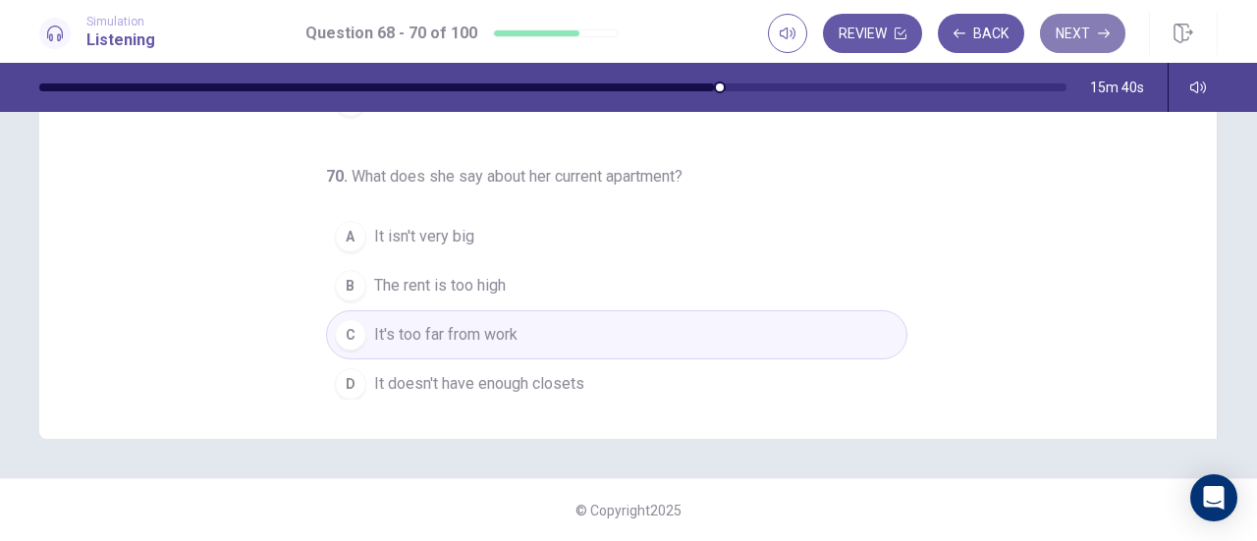
click at [1086, 36] on button "Next" at bounding box center [1082, 33] width 85 height 39
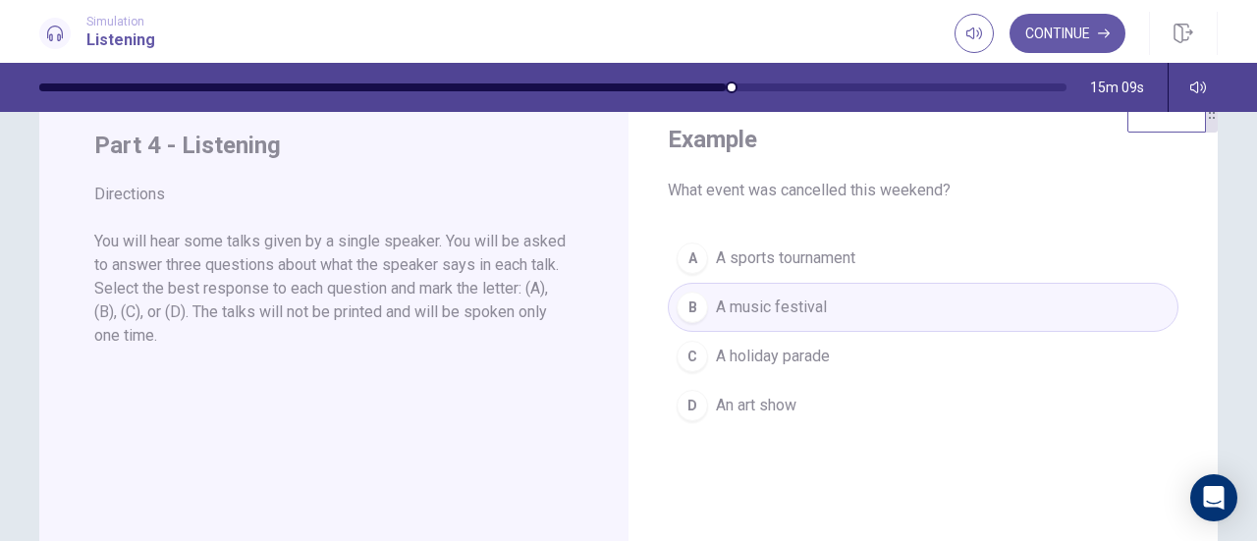
scroll to position [0, 0]
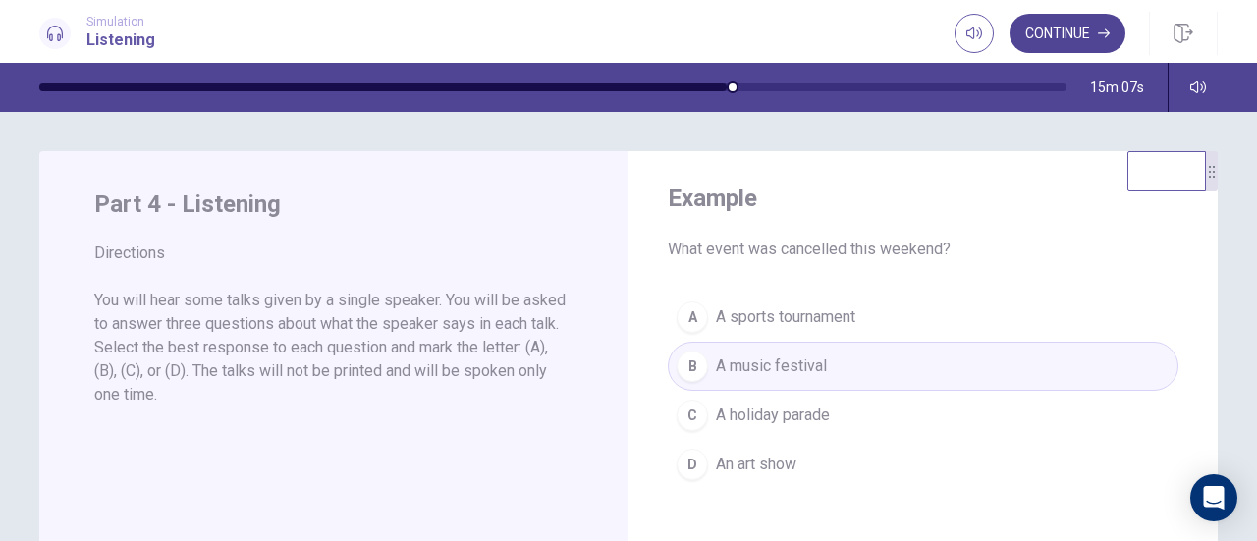
click at [1068, 26] on button "Continue" at bounding box center [1067, 33] width 116 height 39
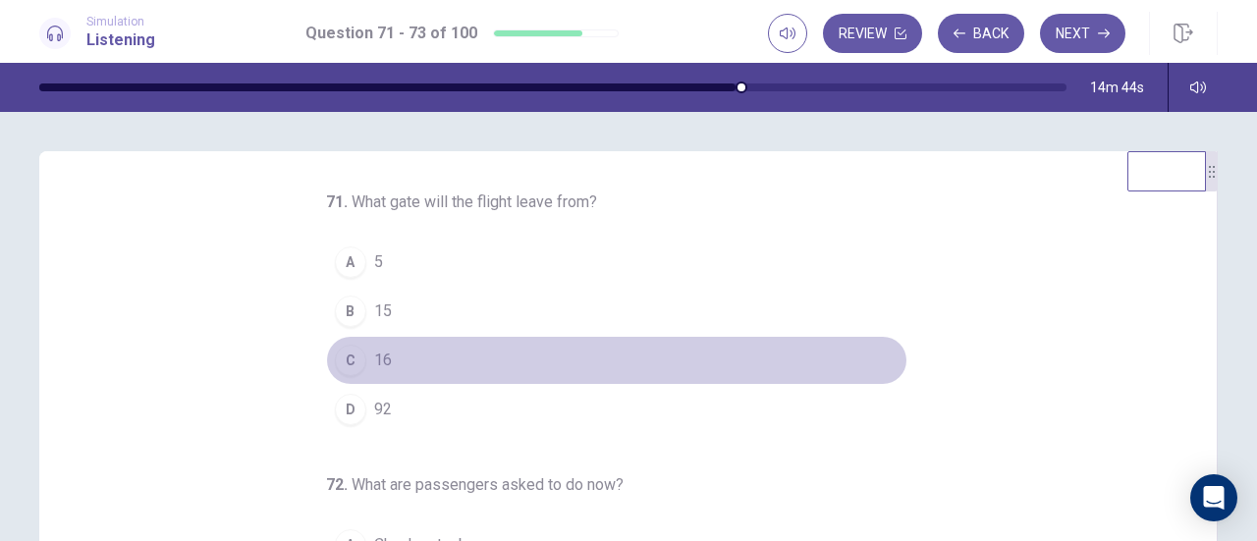
click at [341, 364] on div "C" at bounding box center [350, 360] width 31 height 31
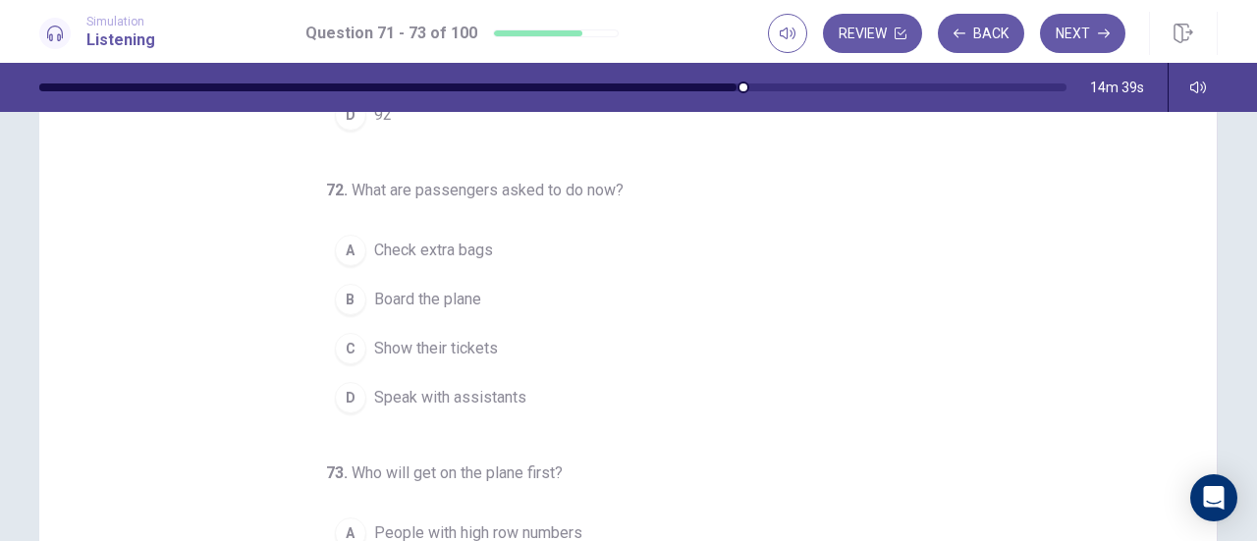
scroll to position [196, 0]
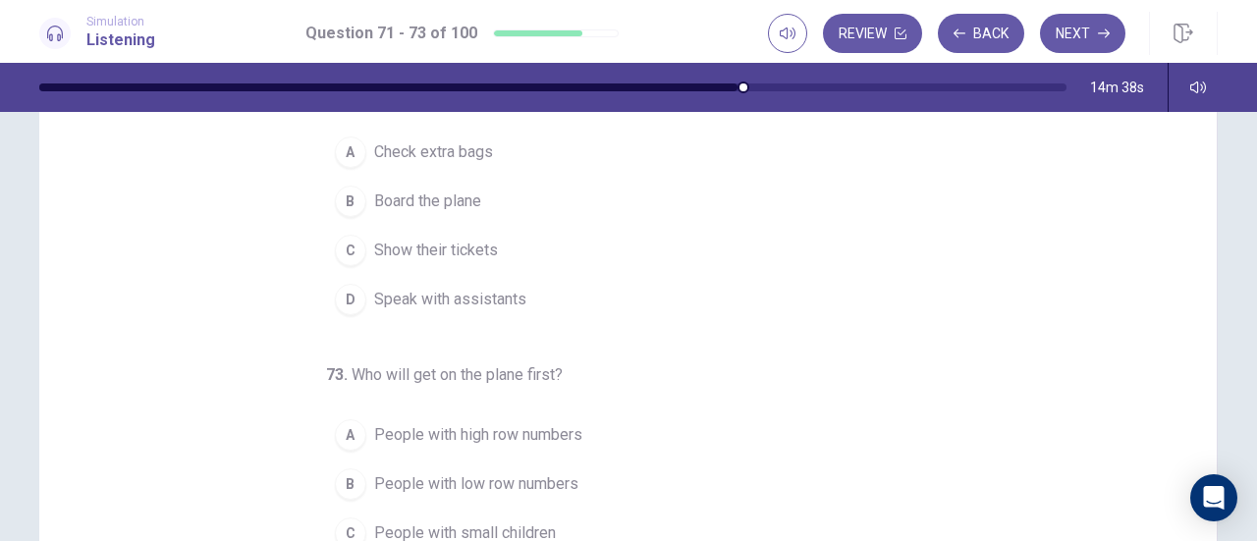
click at [445, 239] on span "Show their tickets" at bounding box center [436, 251] width 124 height 24
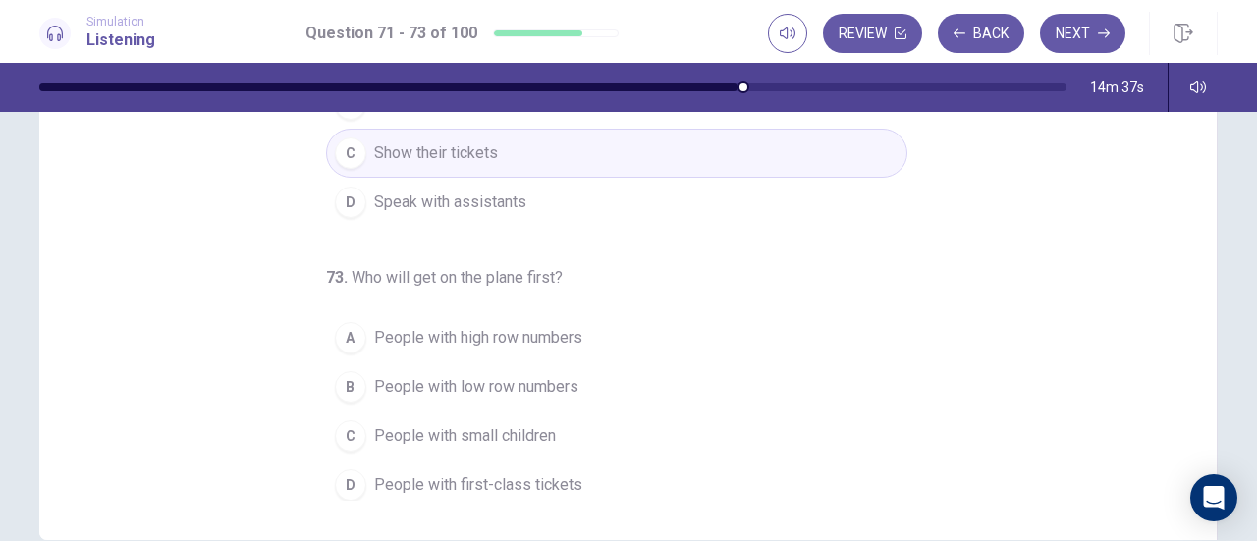
scroll to position [393, 0]
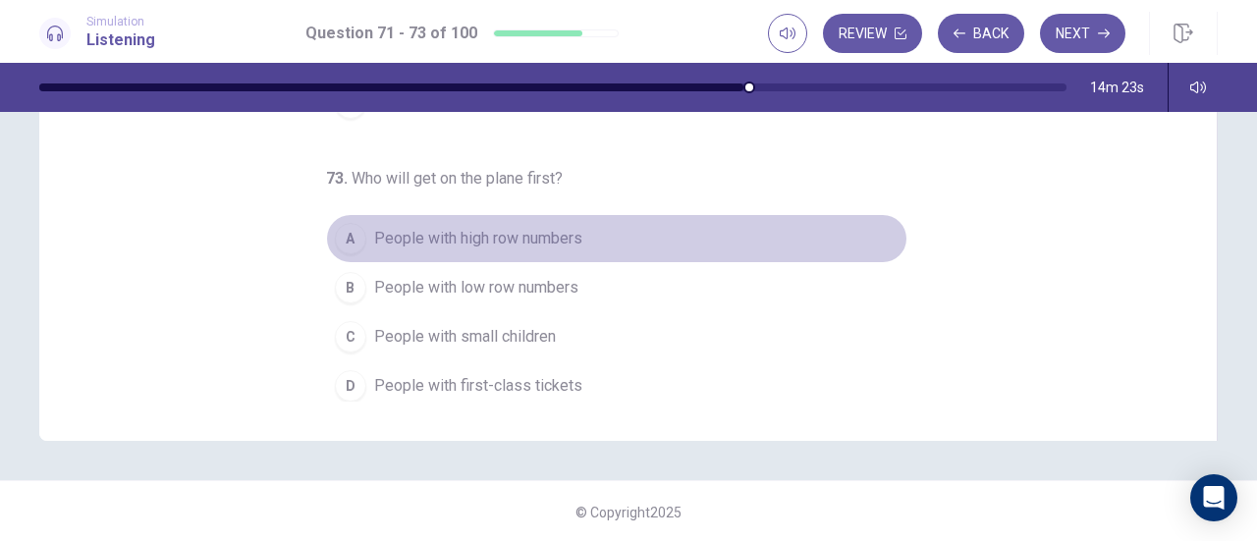
click at [541, 228] on span "People with high row numbers" at bounding box center [478, 239] width 208 height 24
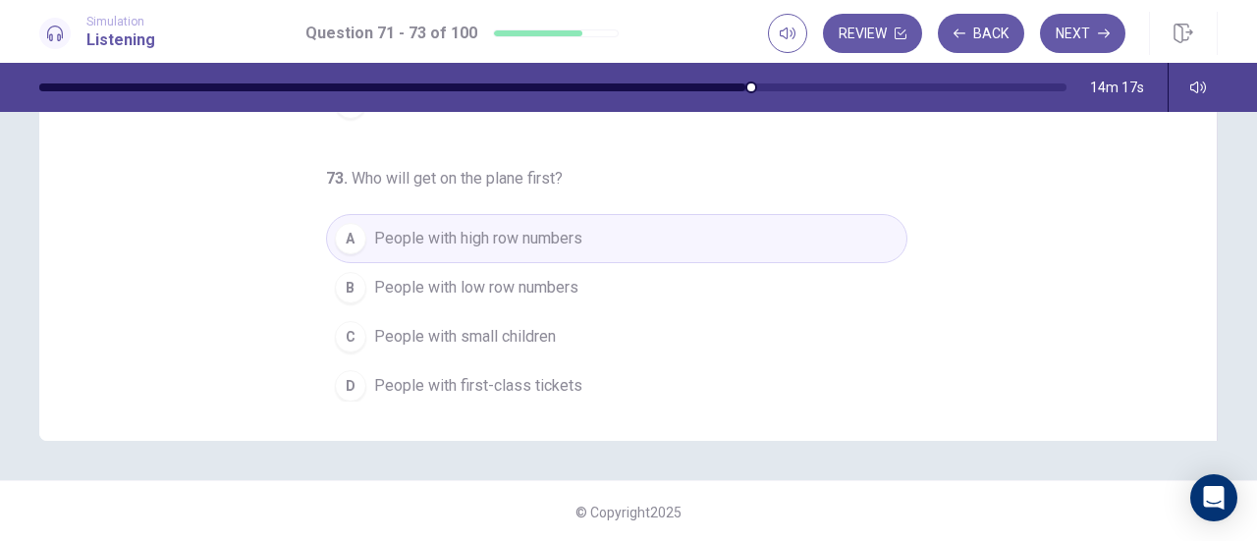
click at [495, 325] on span "People with small children" at bounding box center [465, 337] width 182 height 24
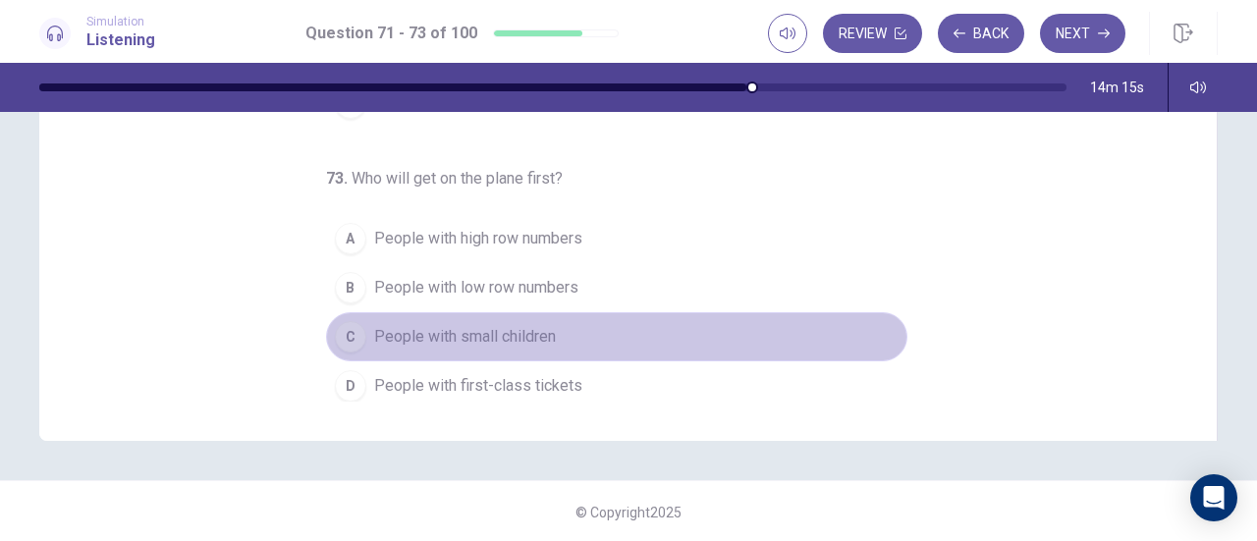
click at [540, 331] on span "People with small children" at bounding box center [465, 337] width 182 height 24
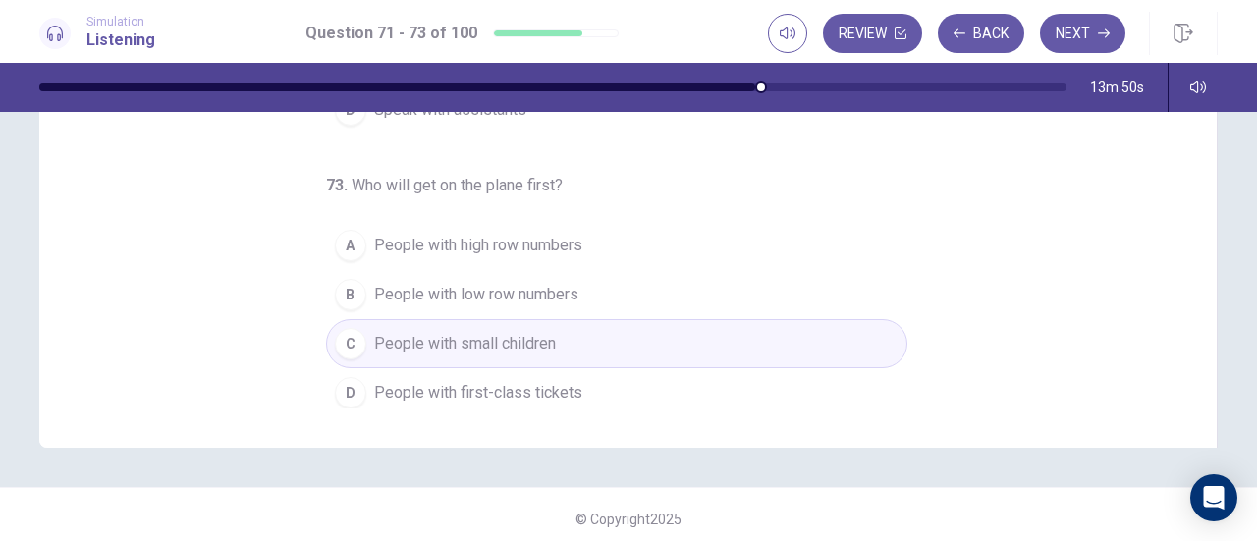
scroll to position [395, 0]
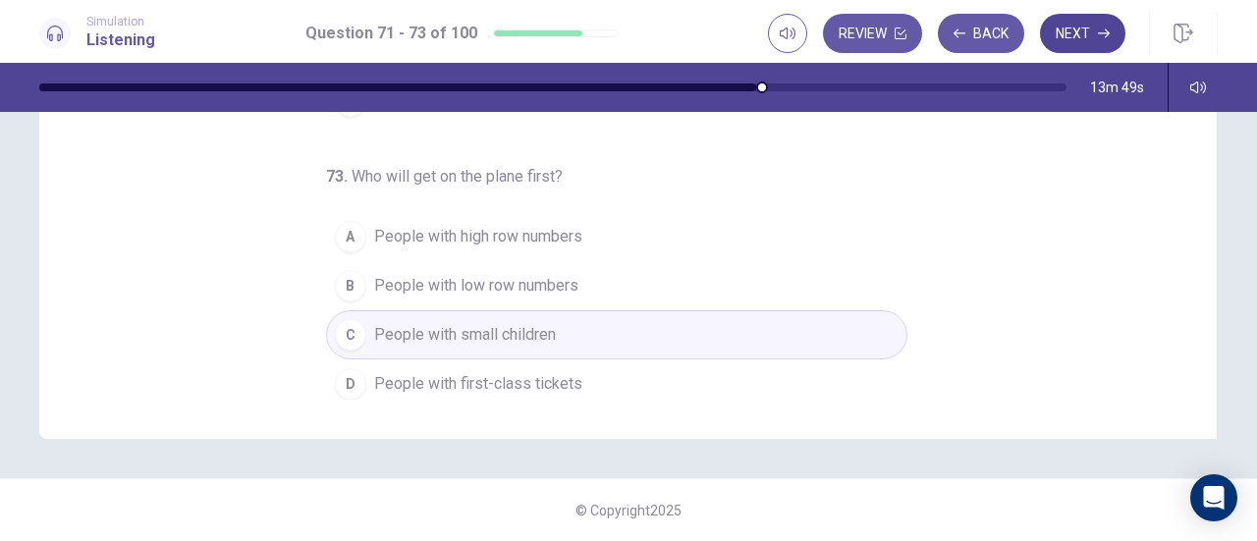
click at [1087, 42] on button "Next" at bounding box center [1082, 33] width 85 height 39
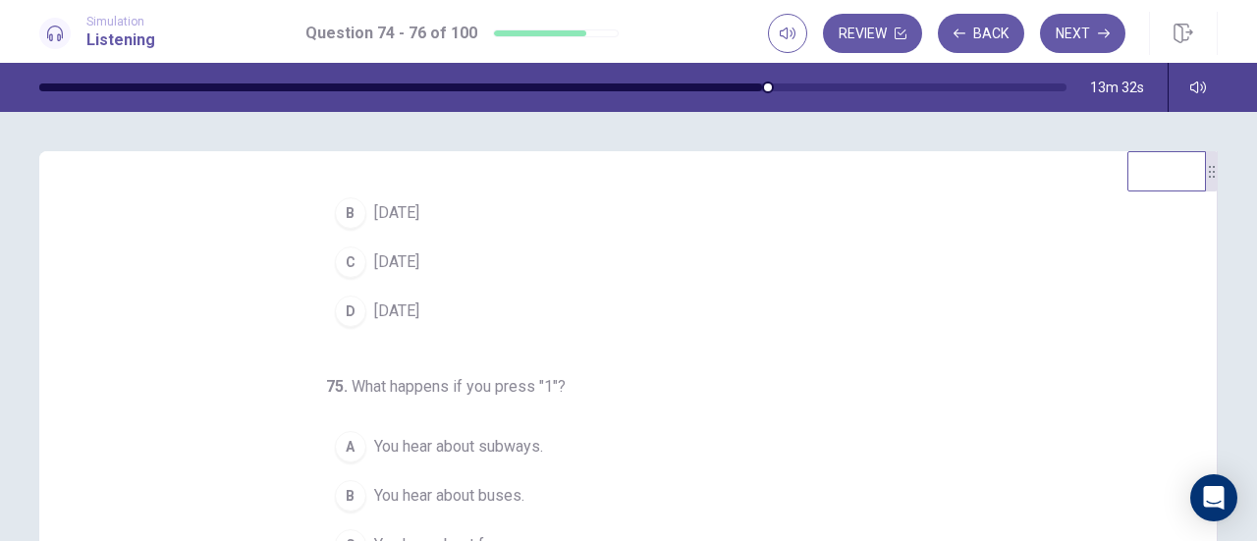
scroll to position [0, 0]
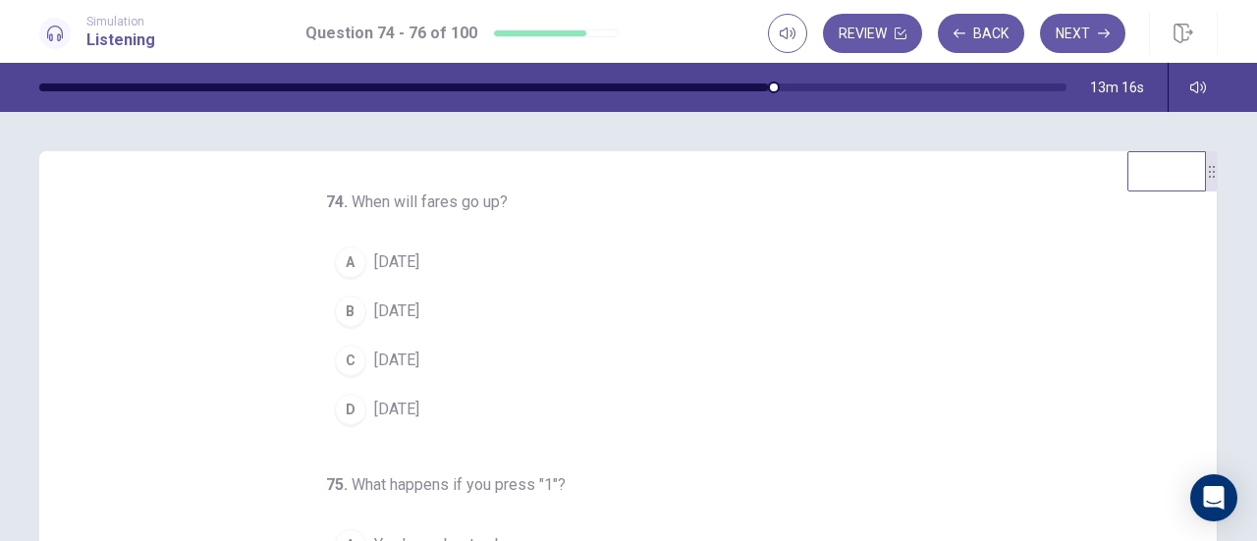
click at [346, 262] on div "A" at bounding box center [350, 261] width 31 height 31
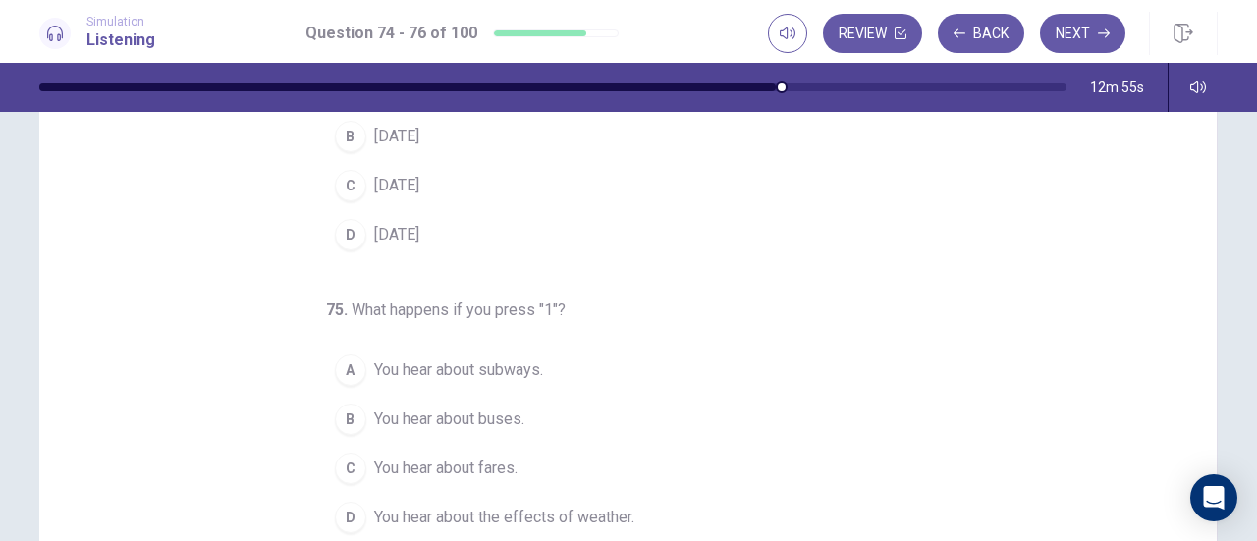
scroll to position [196, 0]
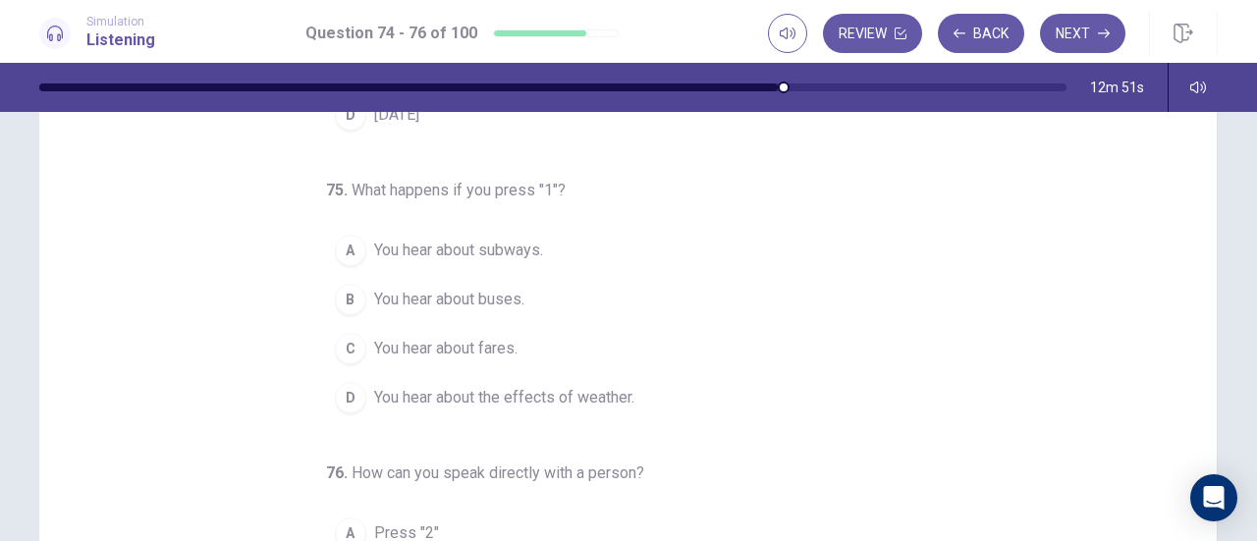
click at [351, 299] on div "B" at bounding box center [350, 299] width 31 height 31
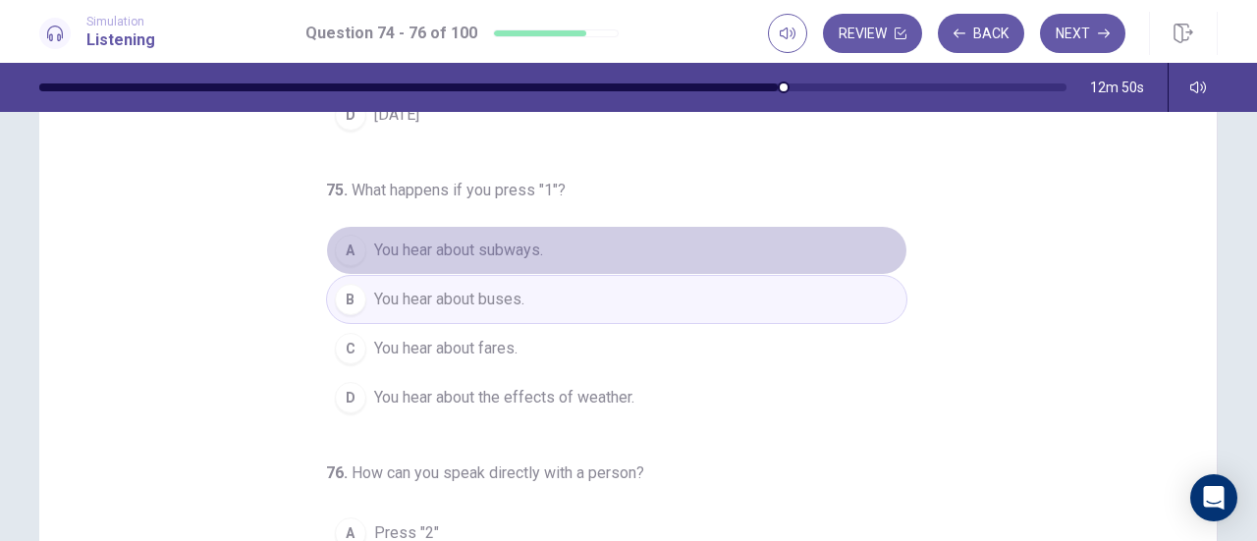
click at [344, 250] on div "A" at bounding box center [350, 250] width 31 height 31
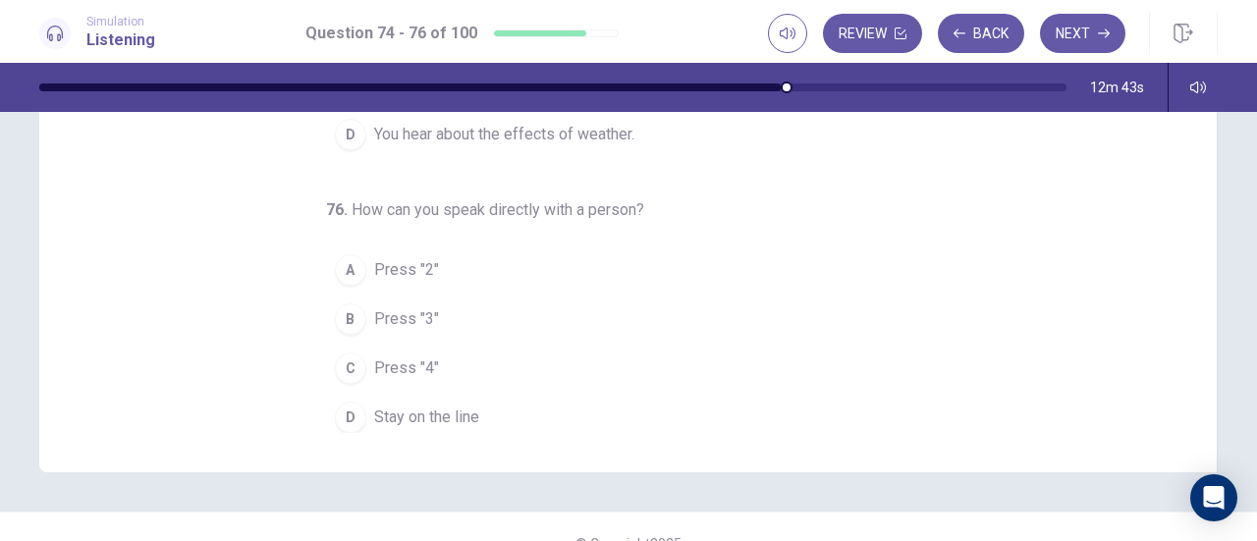
scroll to position [395, 0]
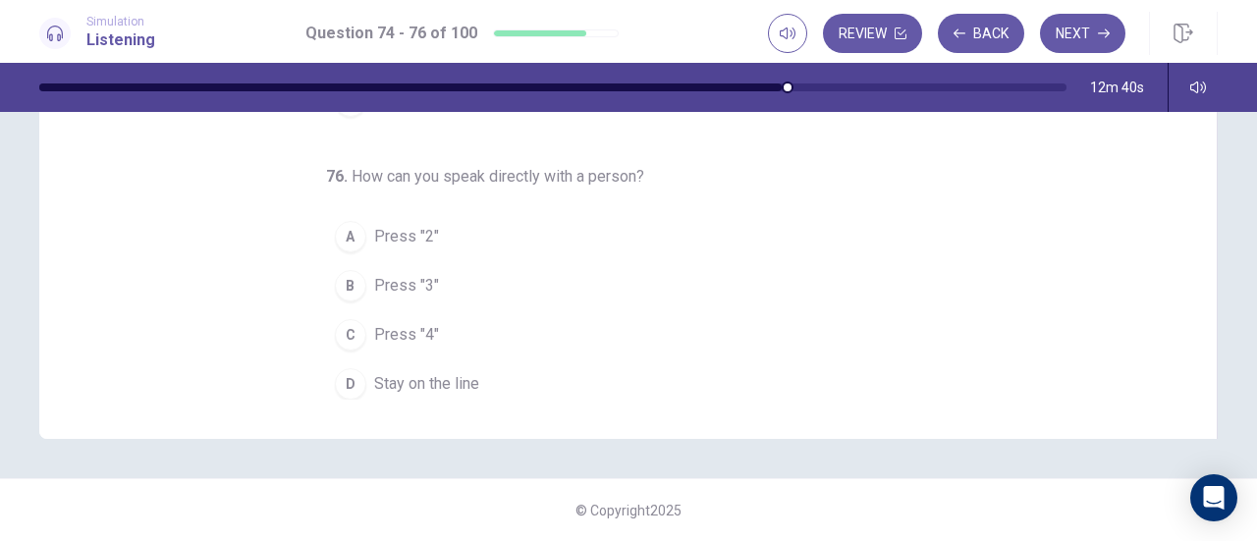
click at [338, 373] on div "D" at bounding box center [350, 383] width 31 height 31
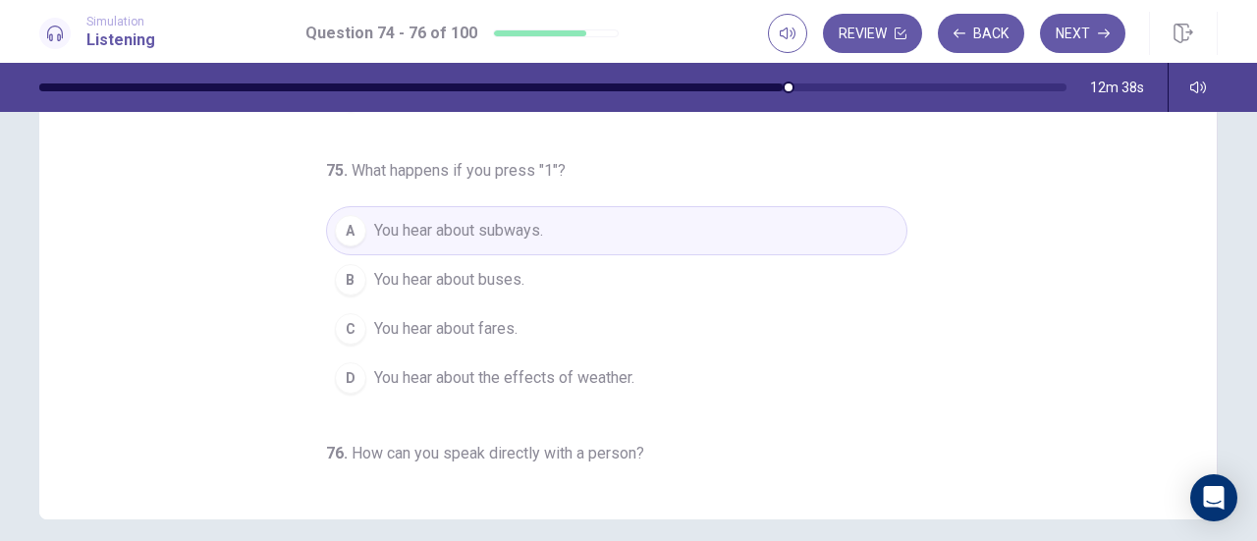
scroll to position [297, 0]
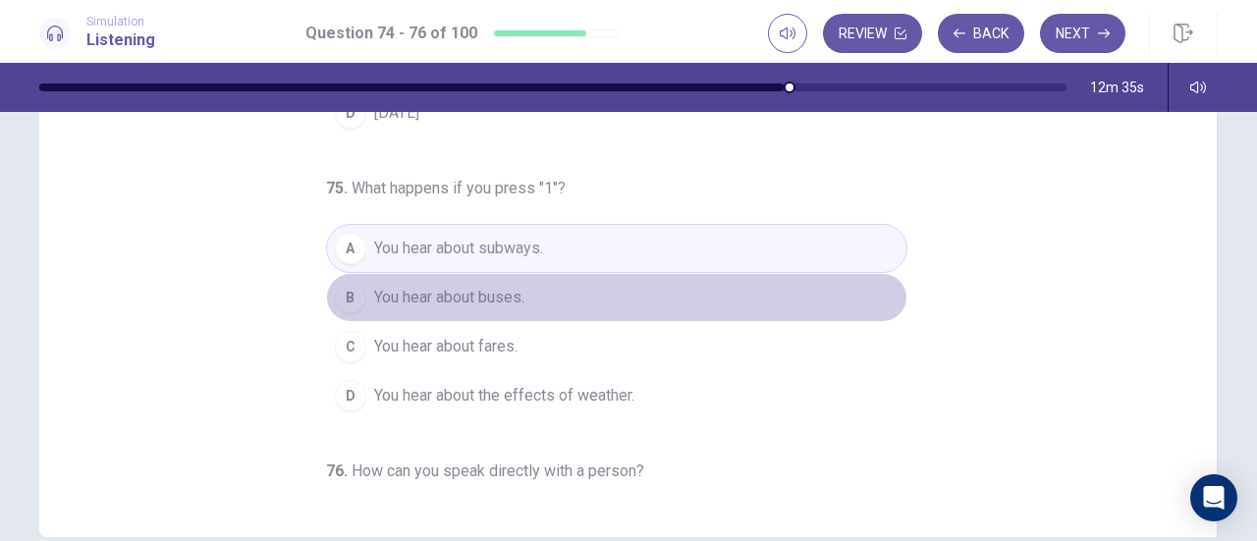
click at [481, 299] on span "You hear about buses." at bounding box center [449, 298] width 150 height 24
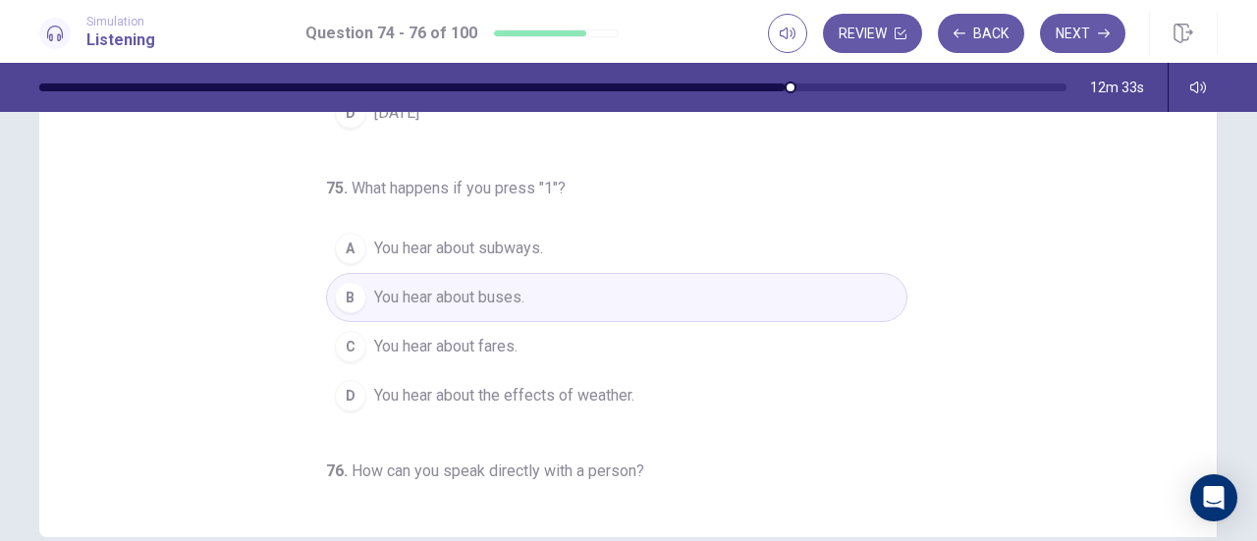
click at [516, 328] on button "C You hear about fares." at bounding box center [616, 346] width 581 height 49
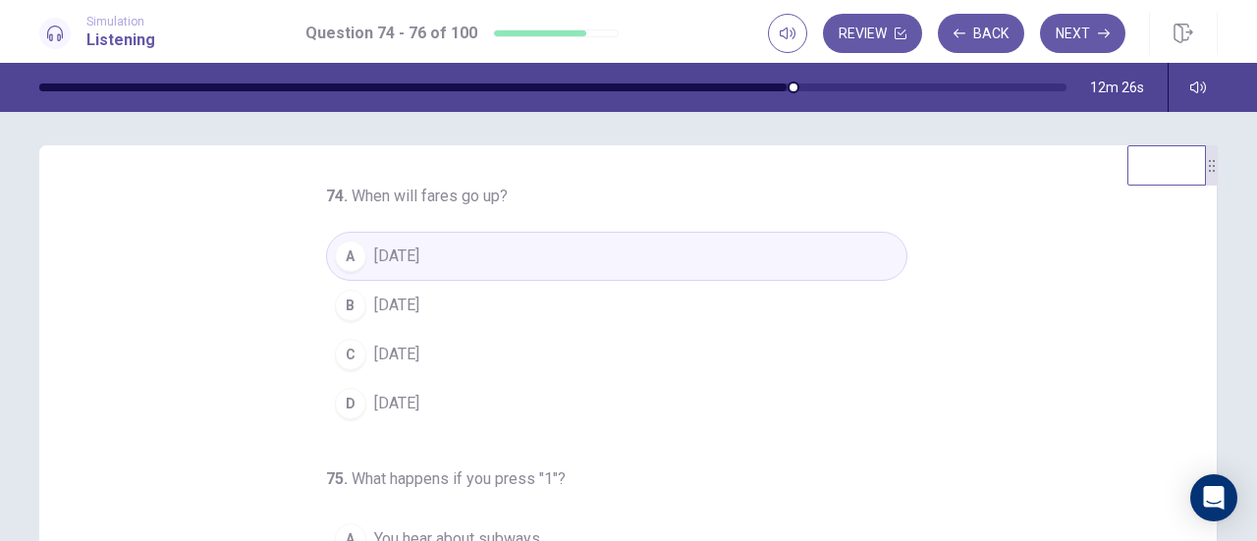
scroll to position [2, 0]
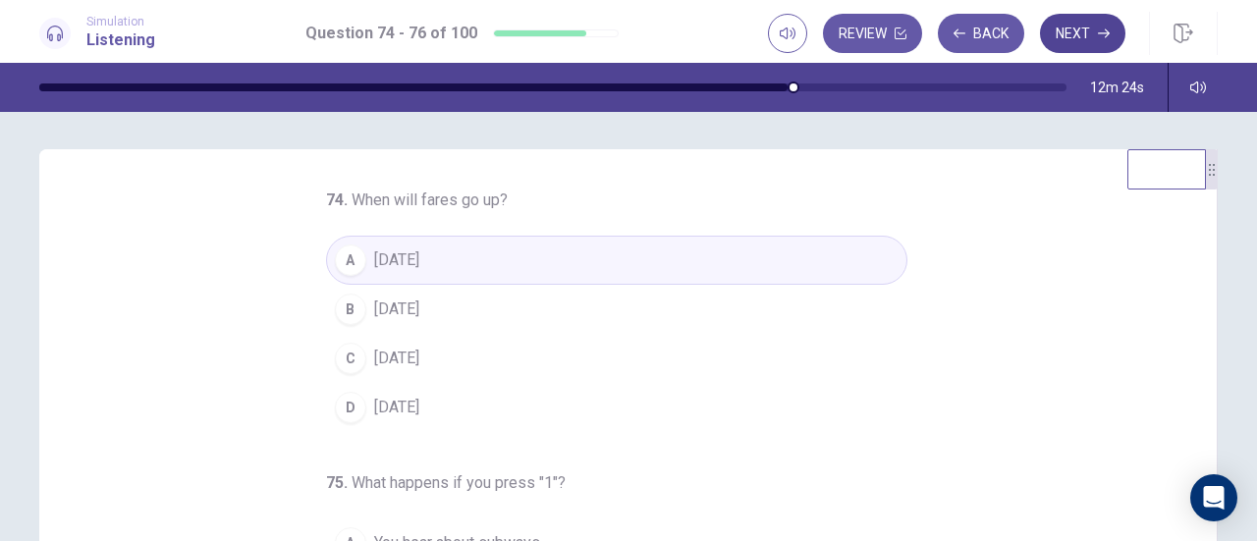
click at [1072, 24] on button "Next" at bounding box center [1082, 33] width 85 height 39
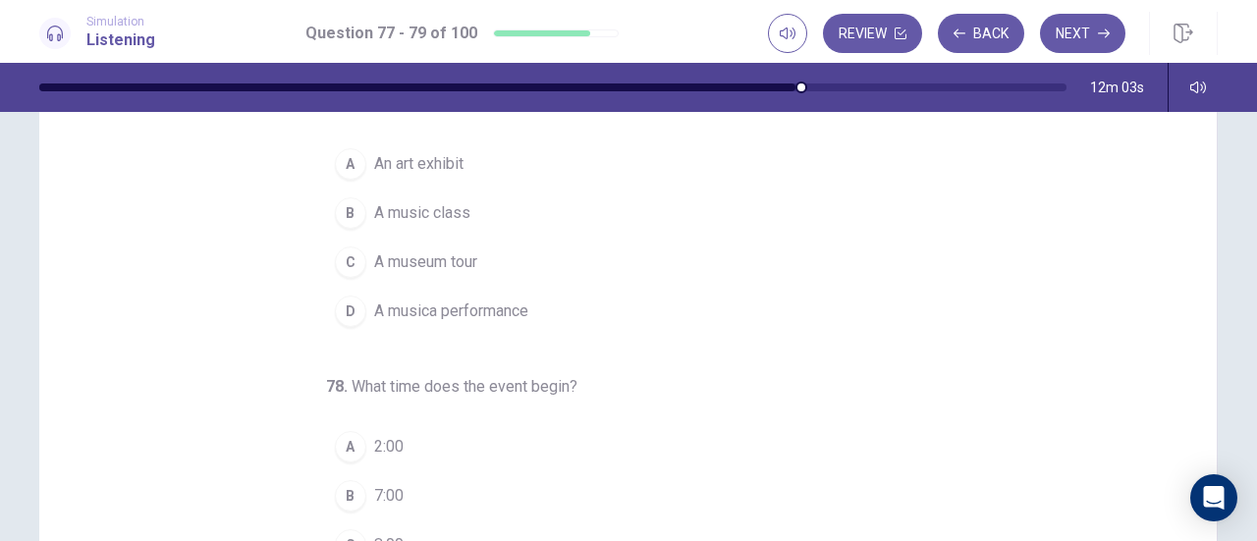
scroll to position [0, 0]
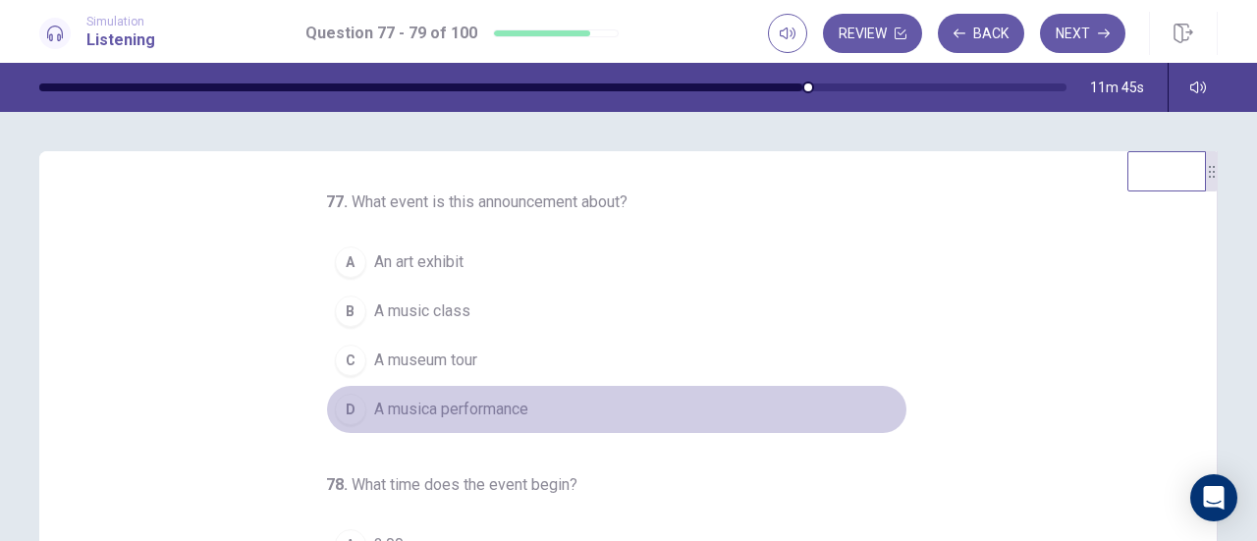
click at [414, 415] on span "A musica performance" at bounding box center [451, 410] width 154 height 24
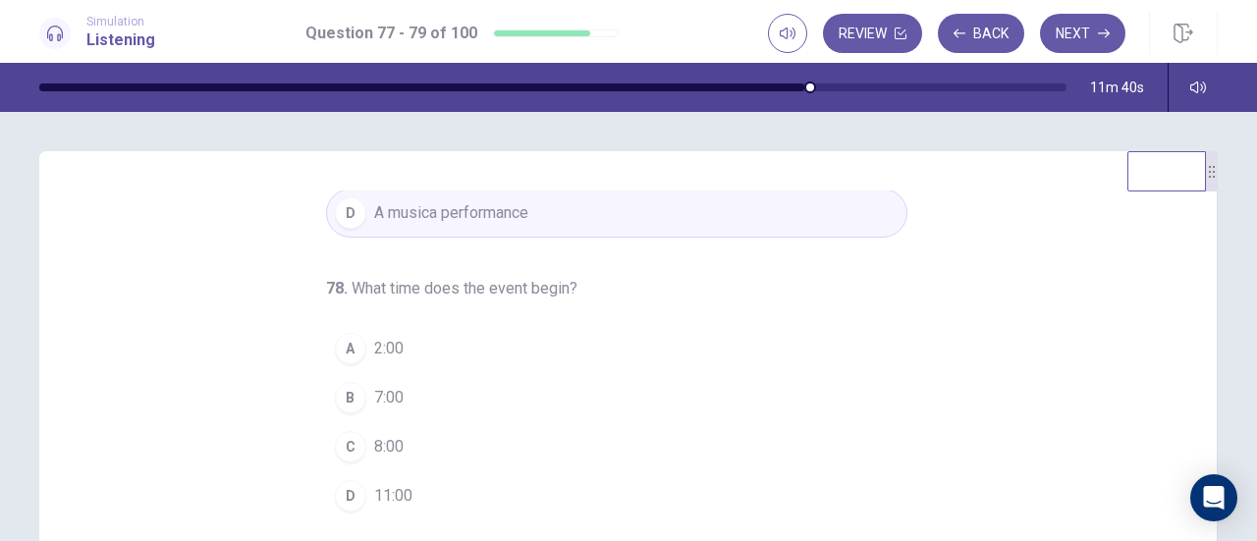
scroll to position [98, 0]
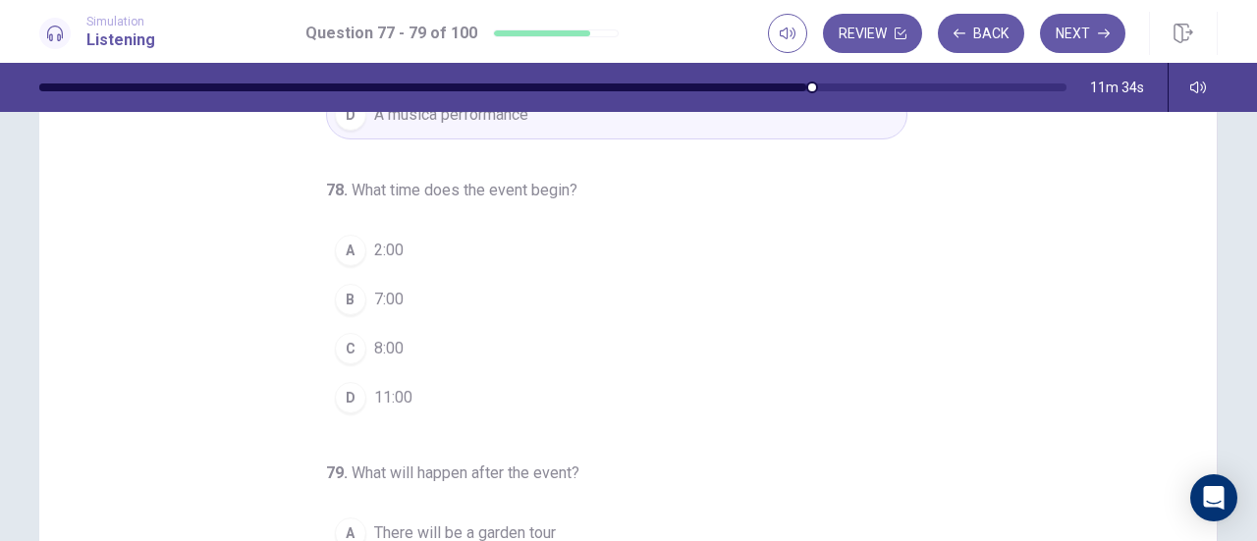
click at [338, 347] on div "C" at bounding box center [350, 348] width 31 height 31
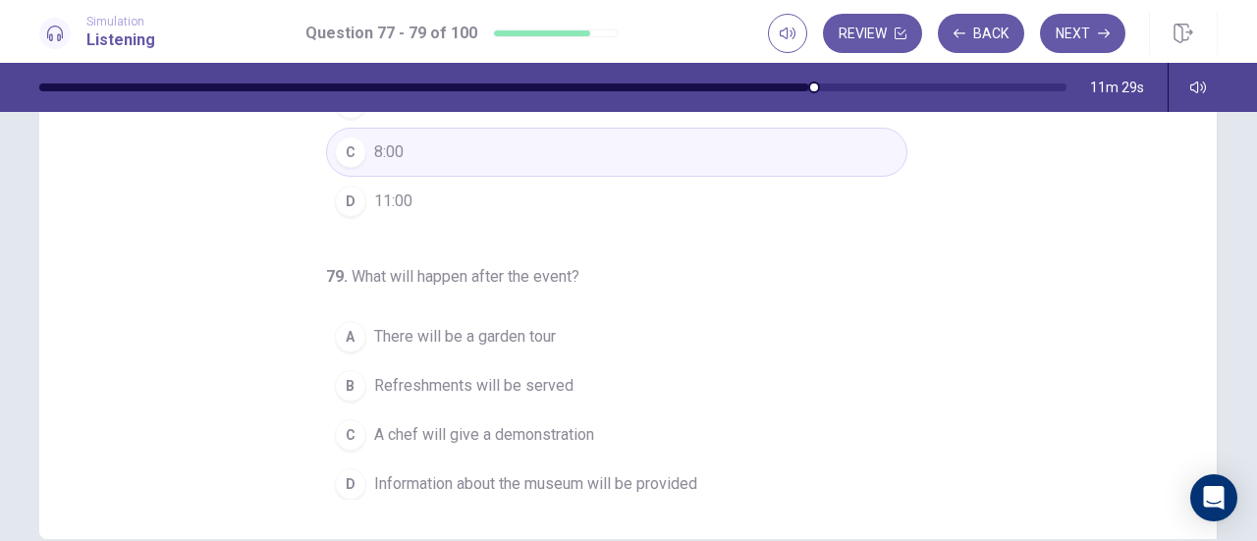
scroll to position [393, 0]
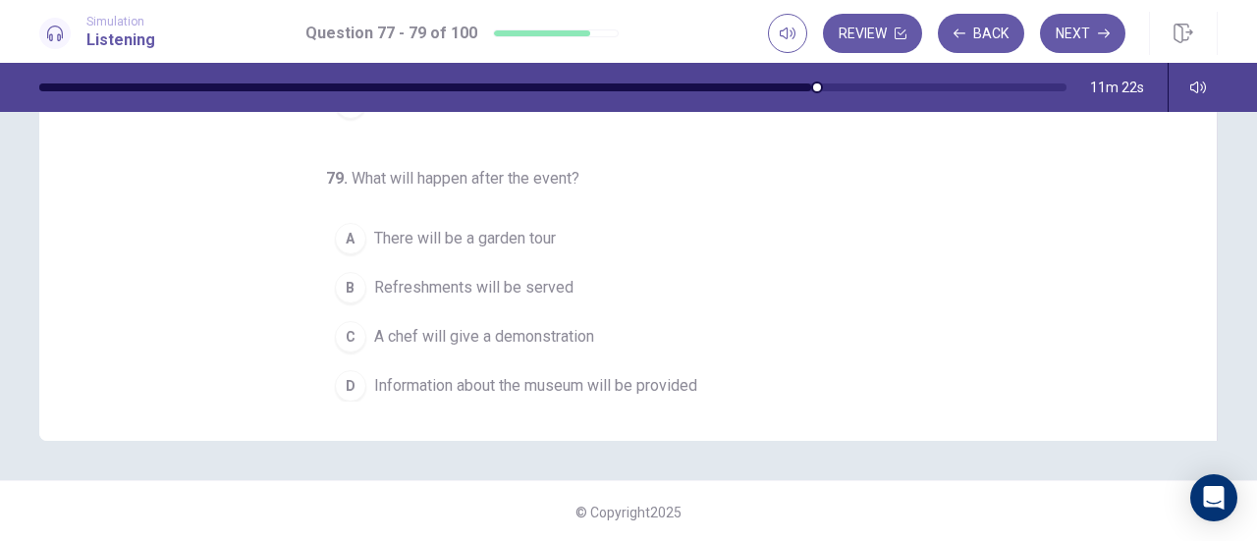
click at [429, 280] on span "Refreshments will be served" at bounding box center [473, 288] width 199 height 24
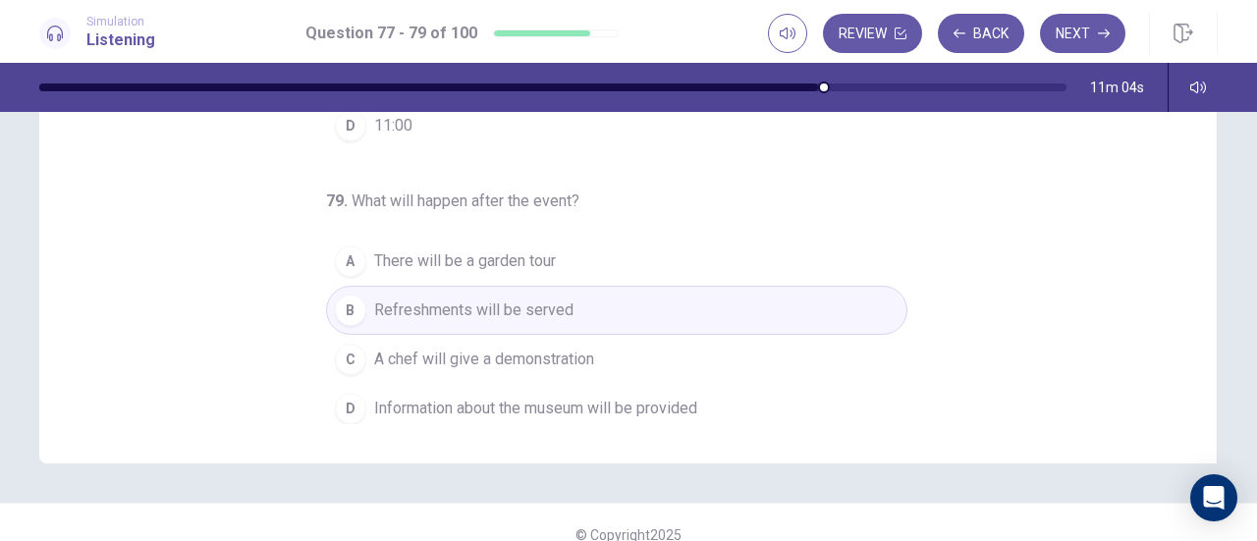
scroll to position [395, 0]
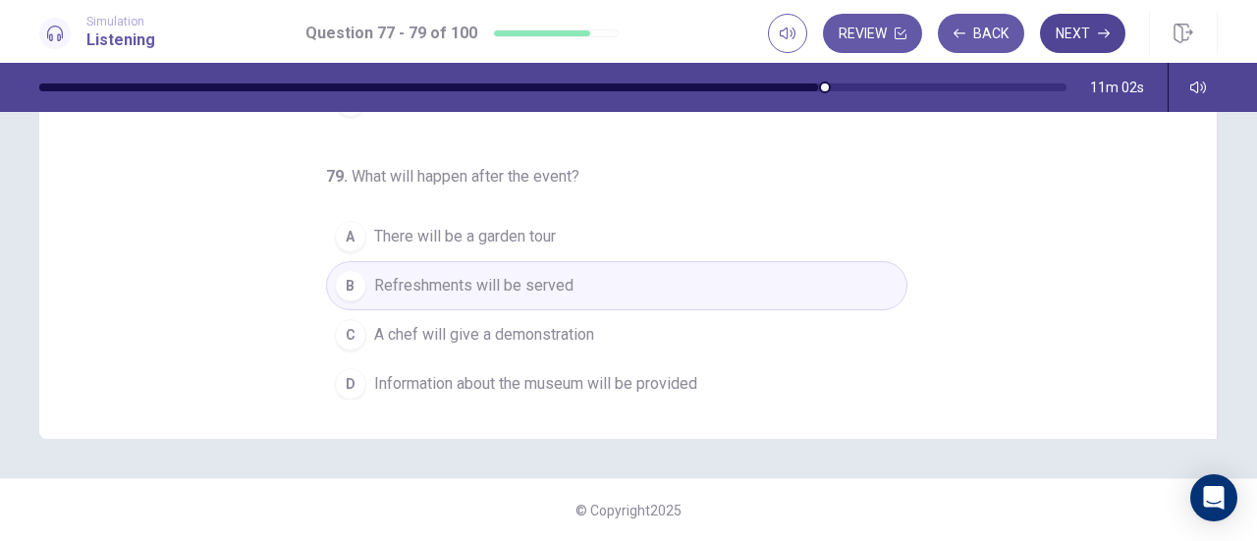
click at [1080, 36] on button "Next" at bounding box center [1082, 33] width 85 height 39
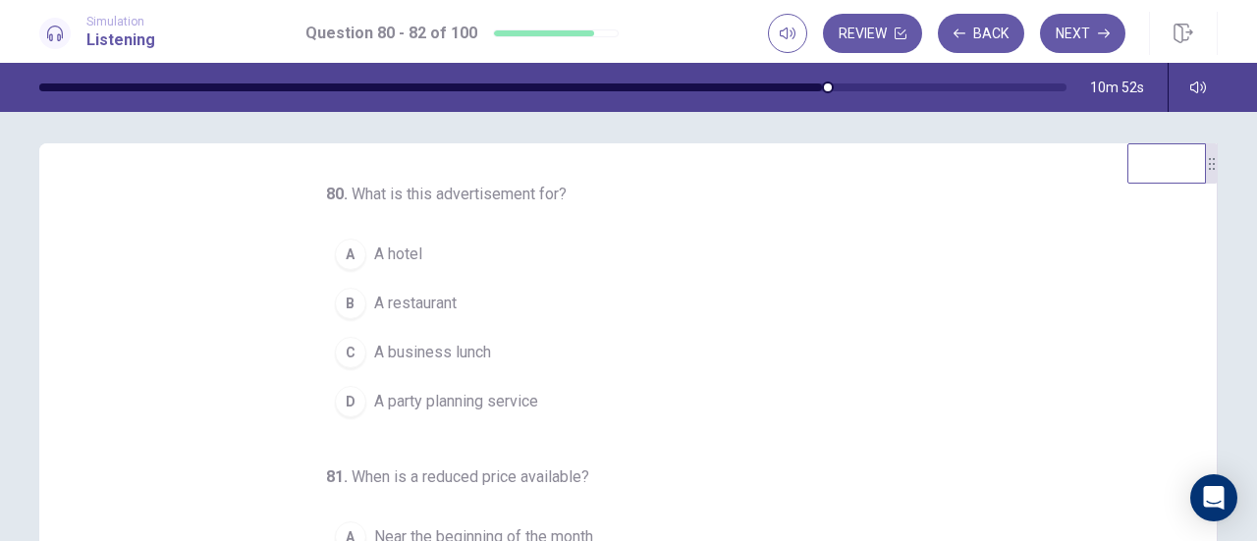
scroll to position [2, 0]
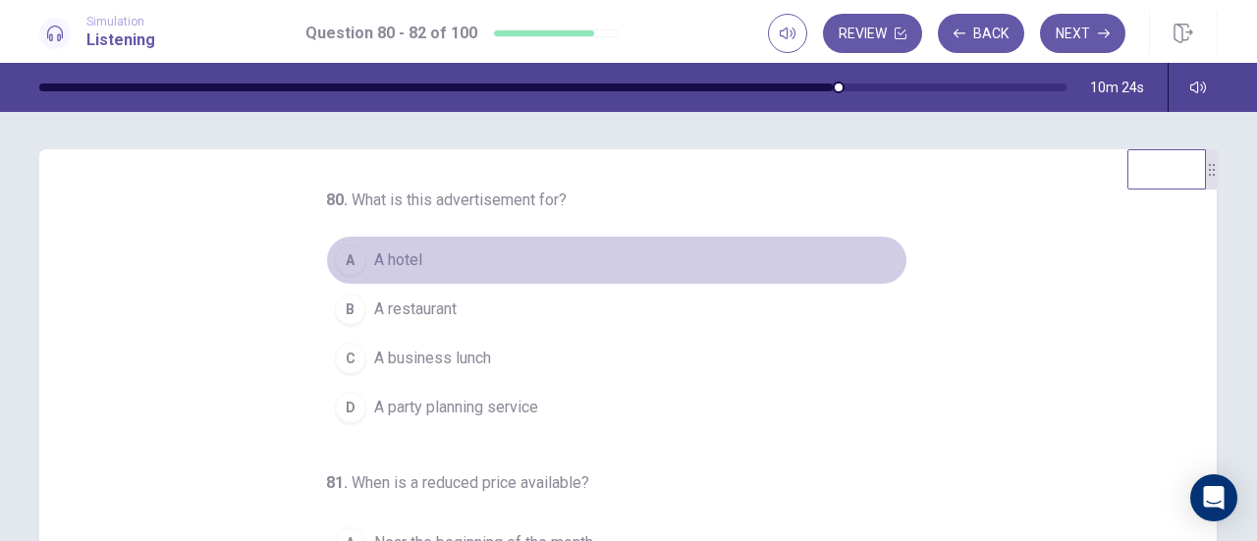
click at [385, 255] on span "A hotel" at bounding box center [398, 260] width 48 height 24
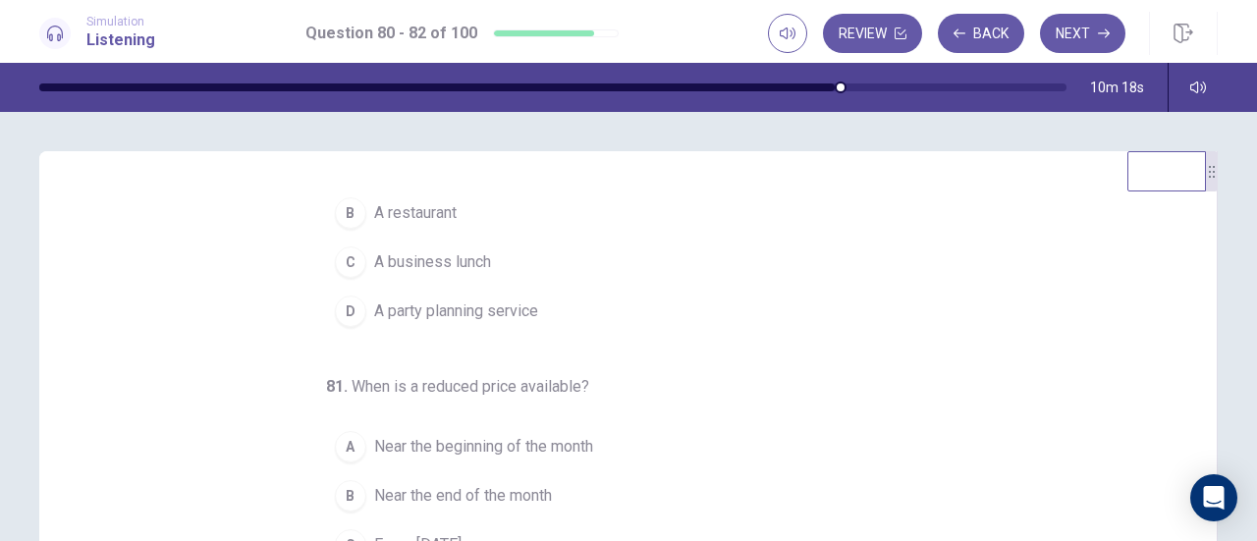
scroll to position [0, 0]
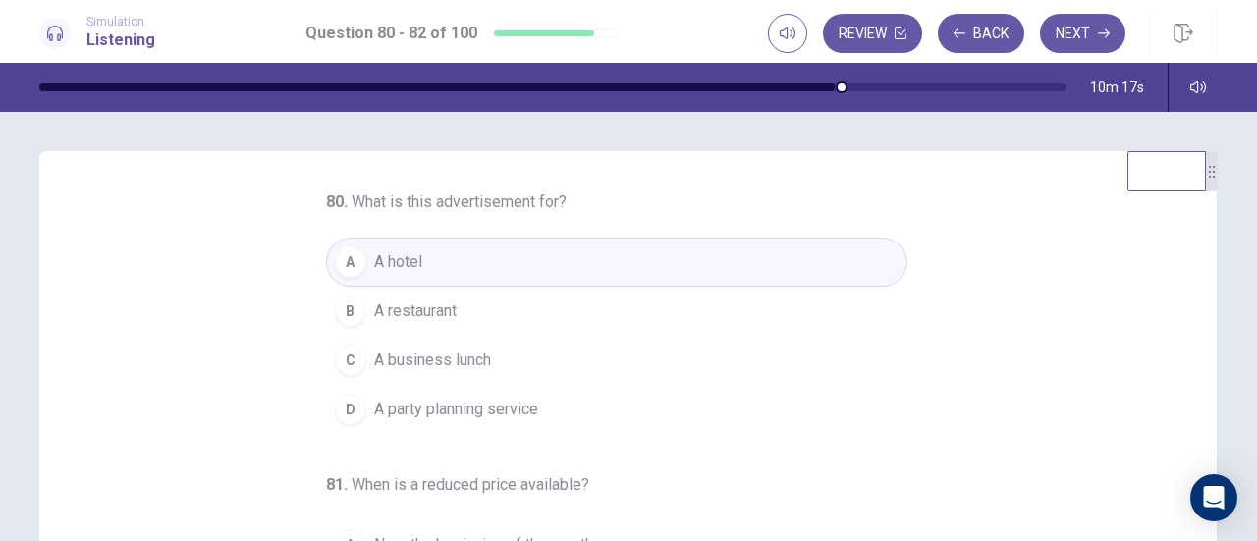
click at [427, 316] on span "A restaurant" at bounding box center [415, 311] width 82 height 24
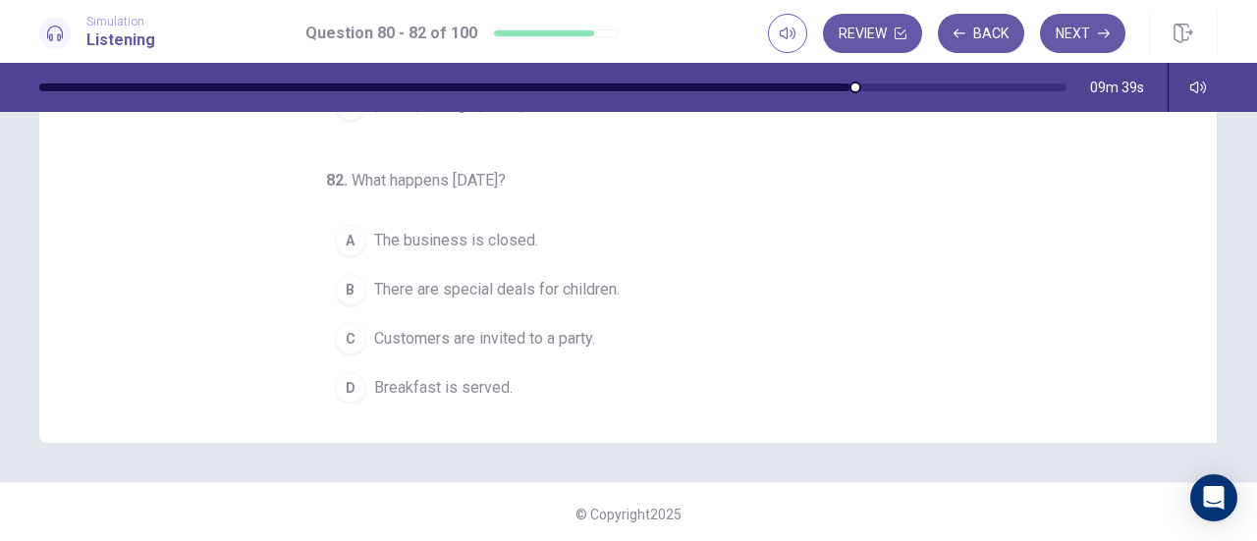
scroll to position [393, 0]
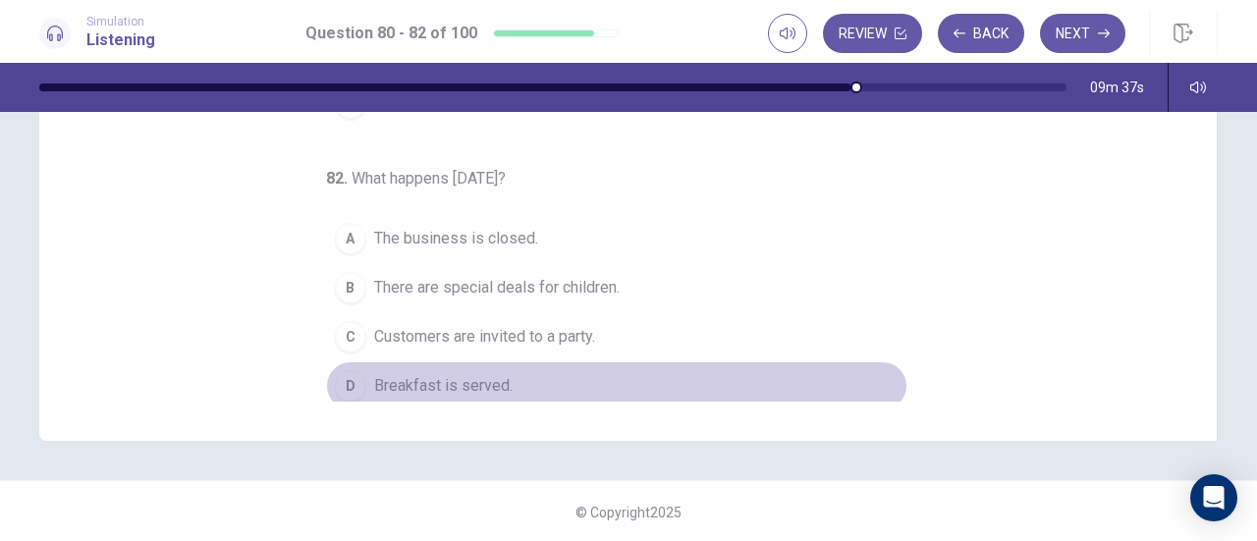
click at [459, 375] on span "Breakfast is served." at bounding box center [443, 386] width 138 height 24
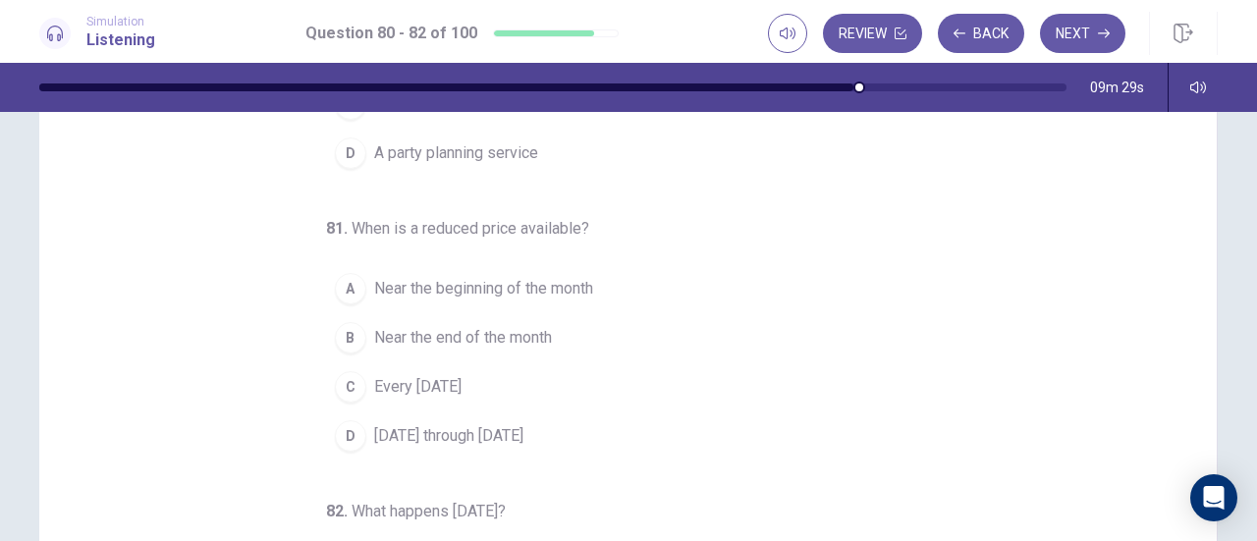
scroll to position [98, 0]
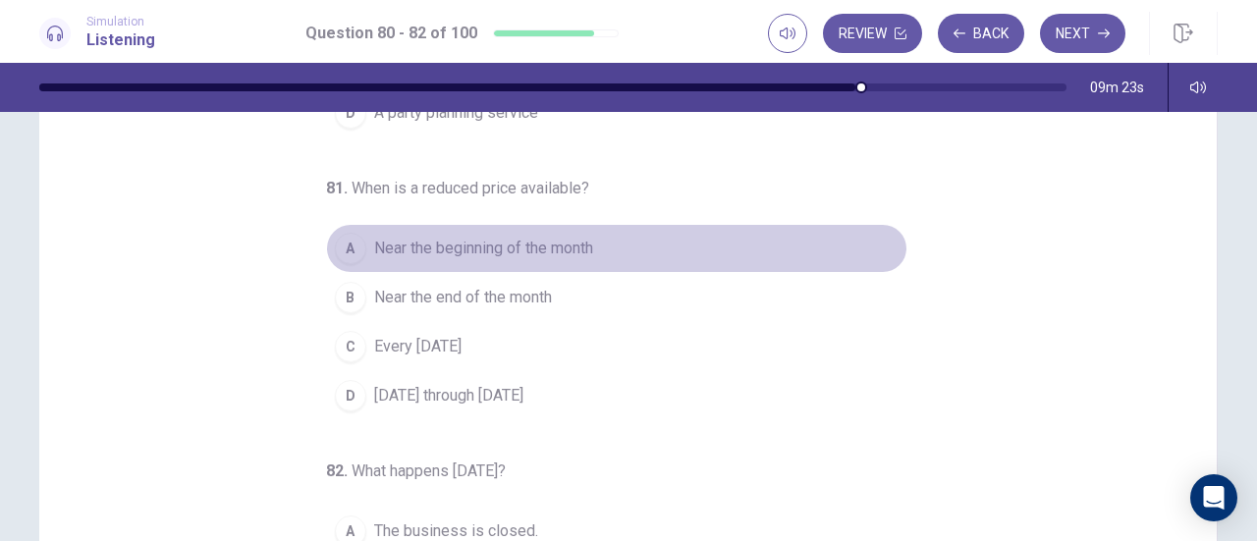
click at [506, 253] on span "Near the beginning of the month" at bounding box center [483, 249] width 219 height 24
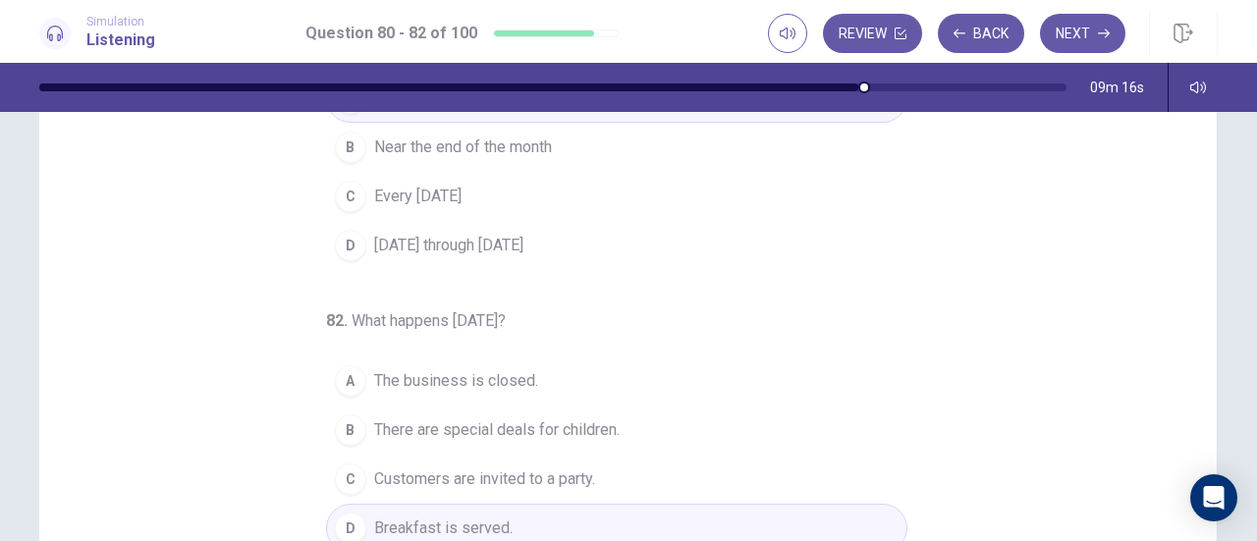
scroll to position [395, 0]
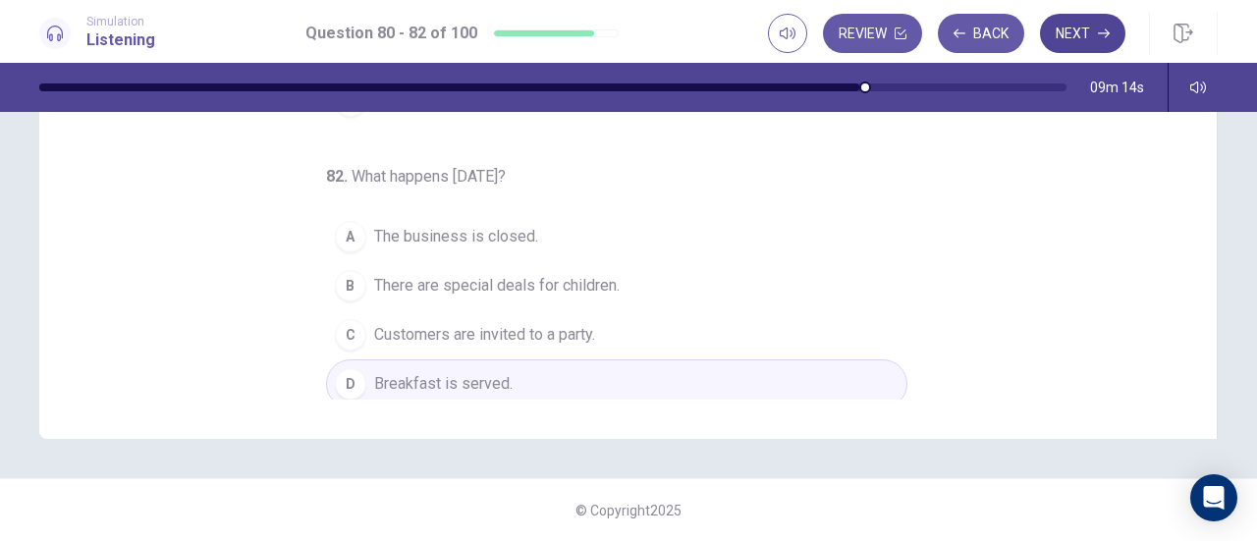
click at [1082, 40] on button "Next" at bounding box center [1082, 33] width 85 height 39
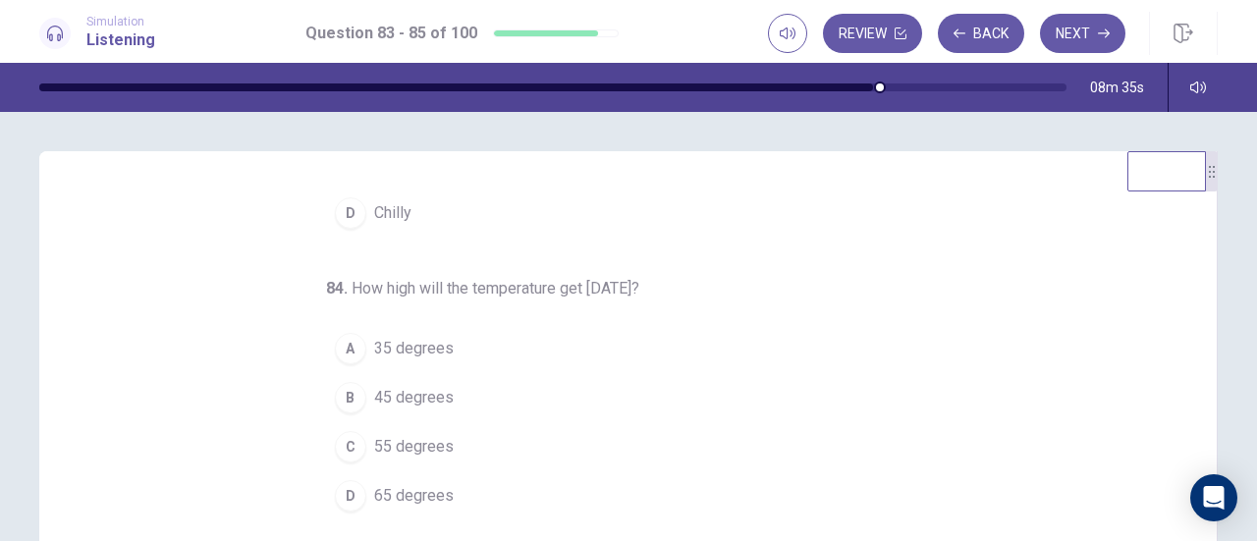
scroll to position [196, 0]
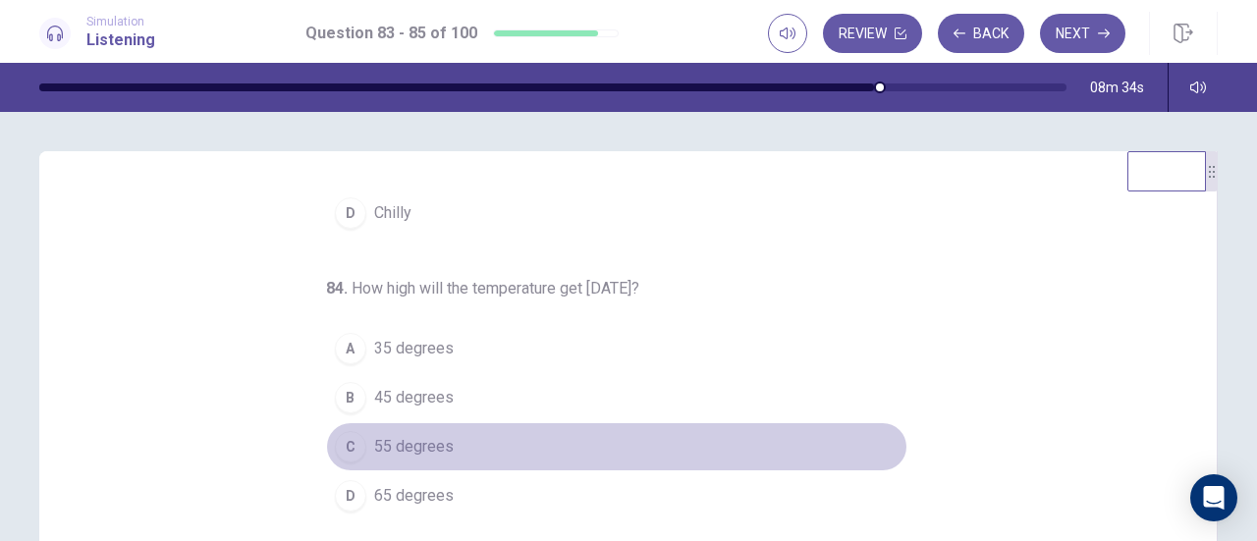
click at [374, 449] on span "55 degrees" at bounding box center [414, 447] width 80 height 24
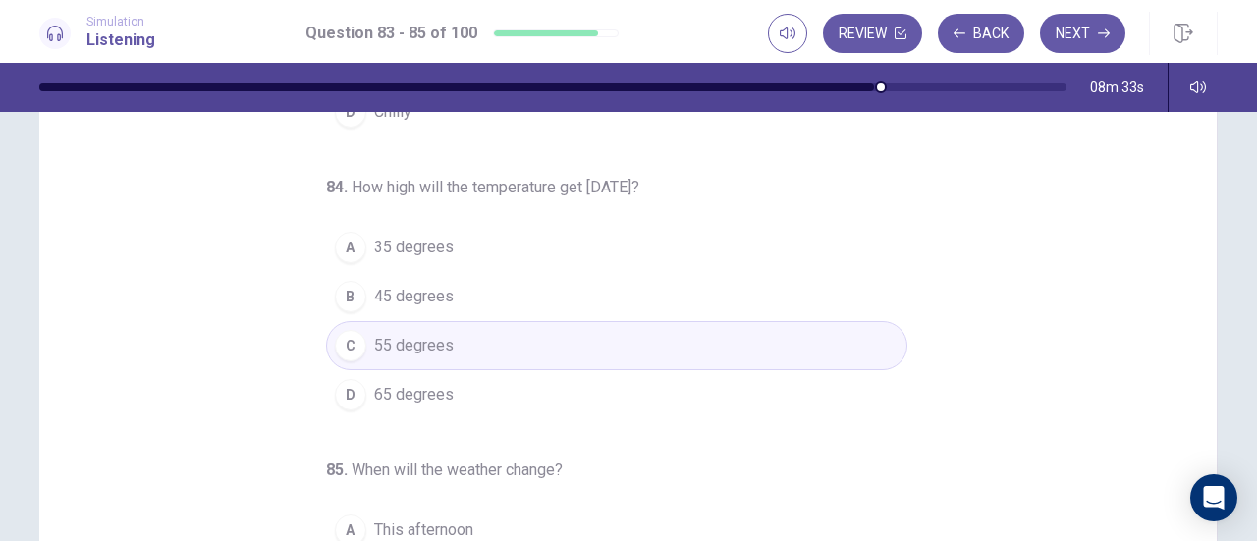
scroll to position [194, 0]
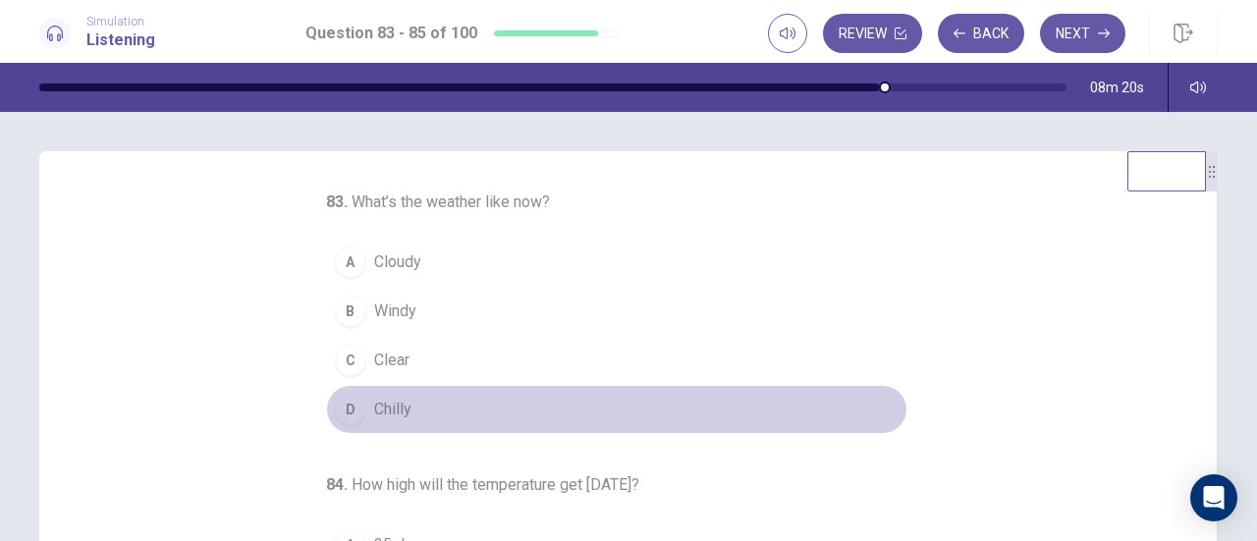
click at [338, 407] on div "D" at bounding box center [350, 409] width 31 height 31
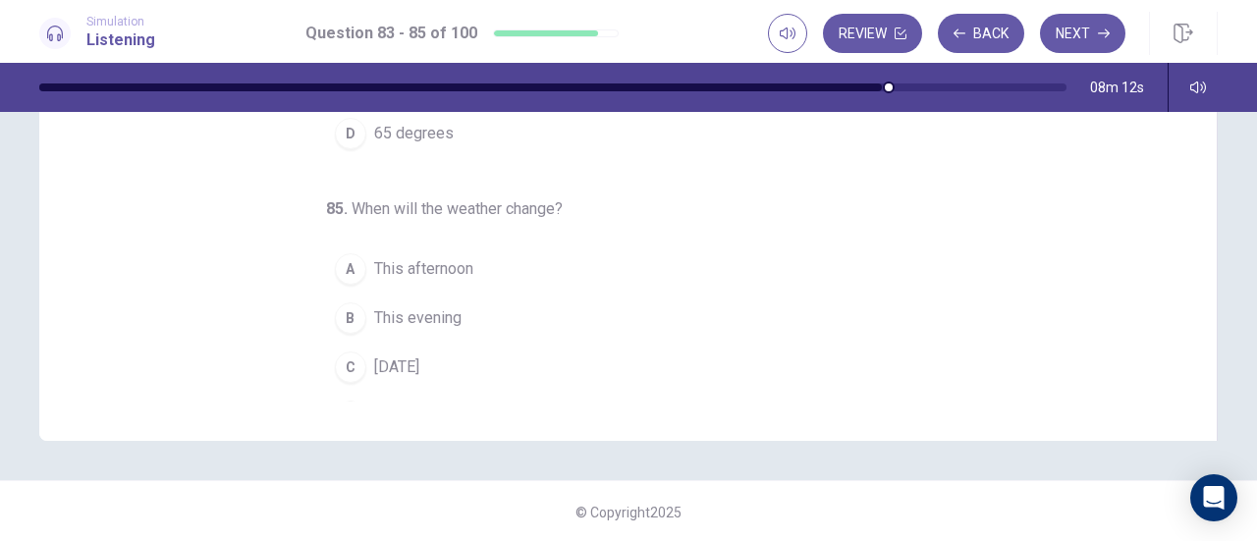
scroll to position [196, 0]
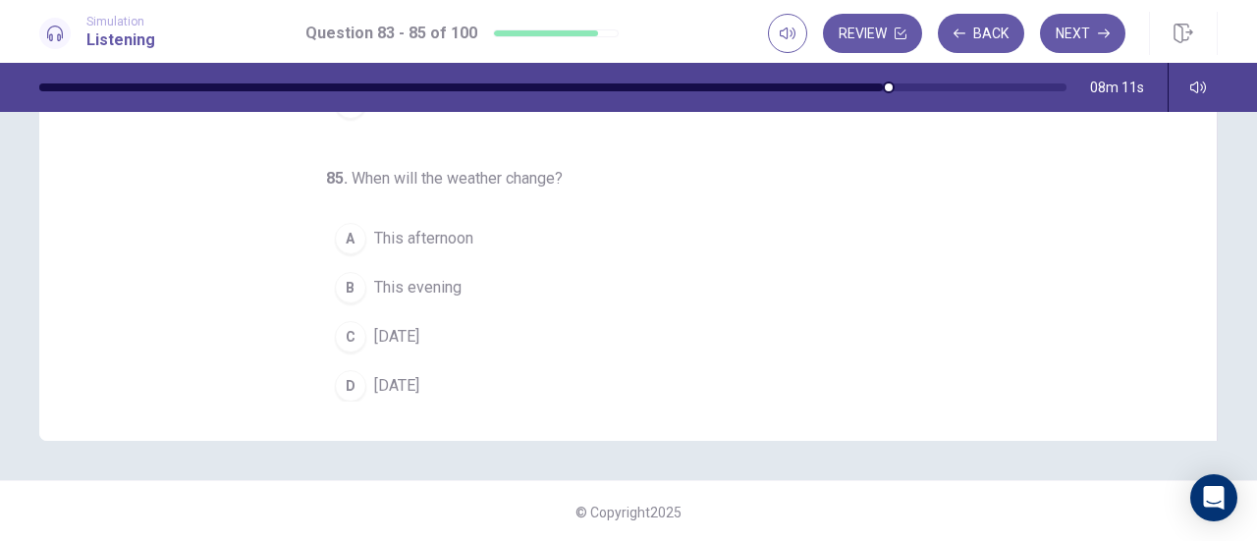
click at [373, 392] on button "D [DATE]" at bounding box center [616, 385] width 581 height 49
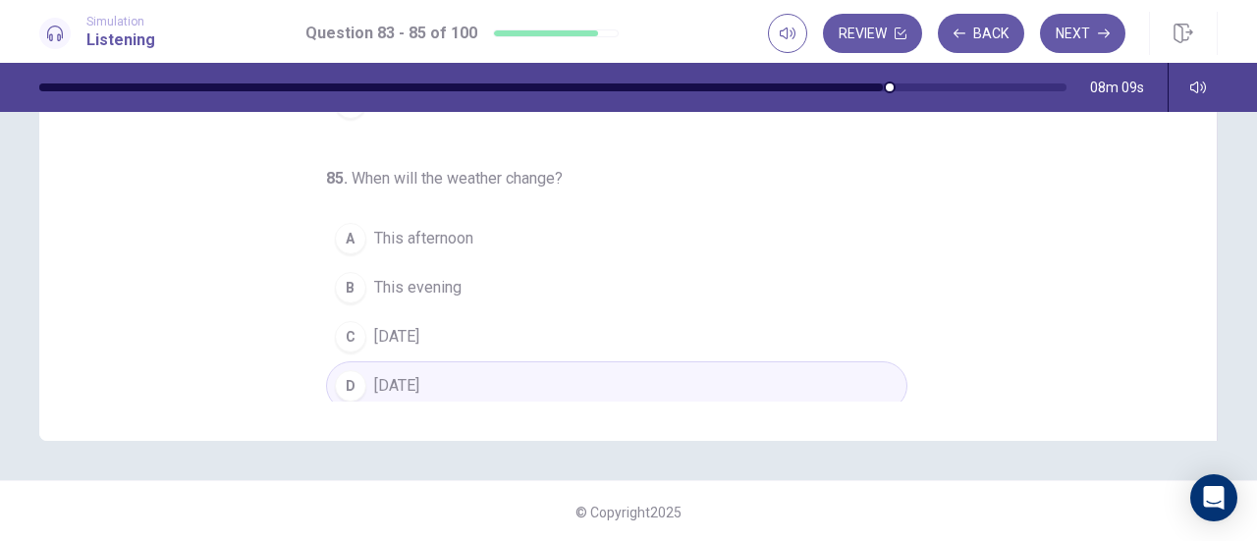
scroll to position [395, 0]
click at [1098, 33] on icon "button" at bounding box center [1104, 33] width 12 height 12
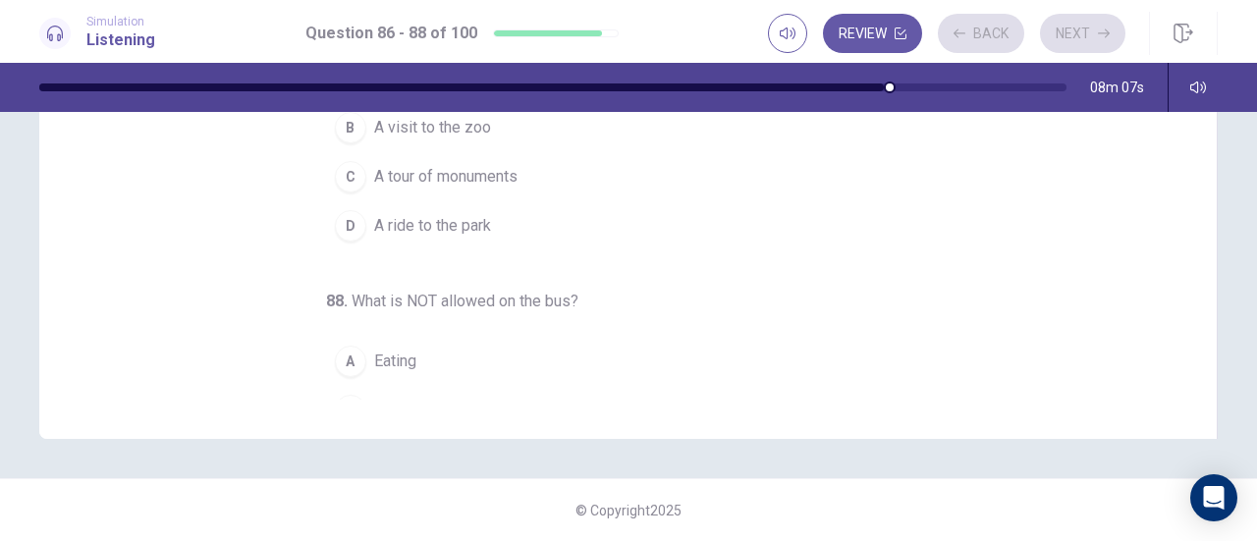
scroll to position [0, 0]
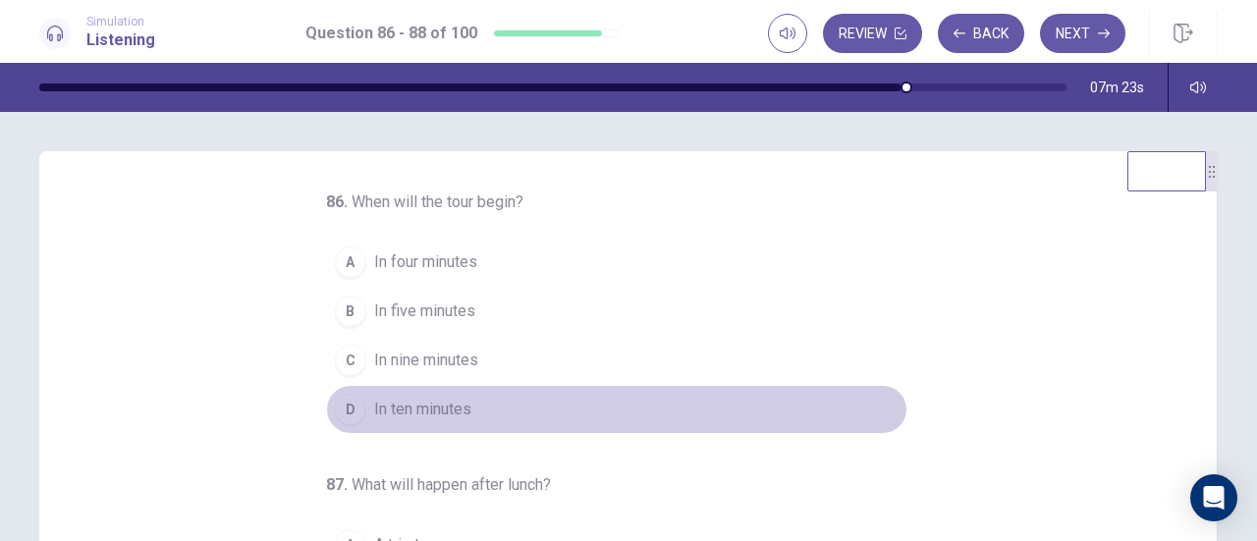
click at [388, 412] on span "In ten minutes" at bounding box center [422, 410] width 97 height 24
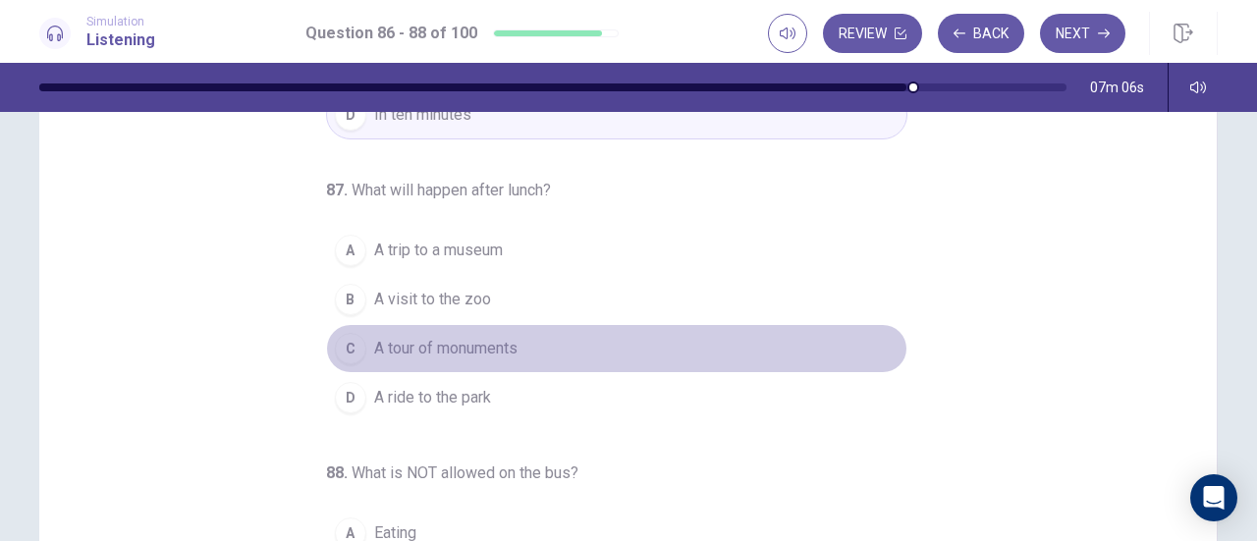
click at [439, 340] on span "A tour of monuments" at bounding box center [445, 349] width 143 height 24
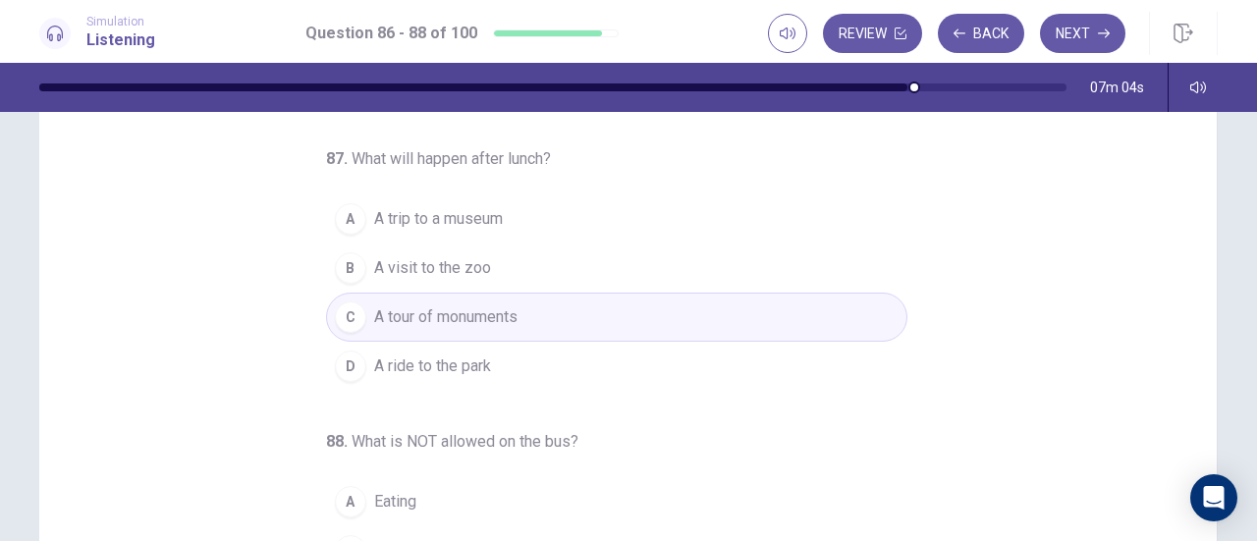
scroll to position [98, 0]
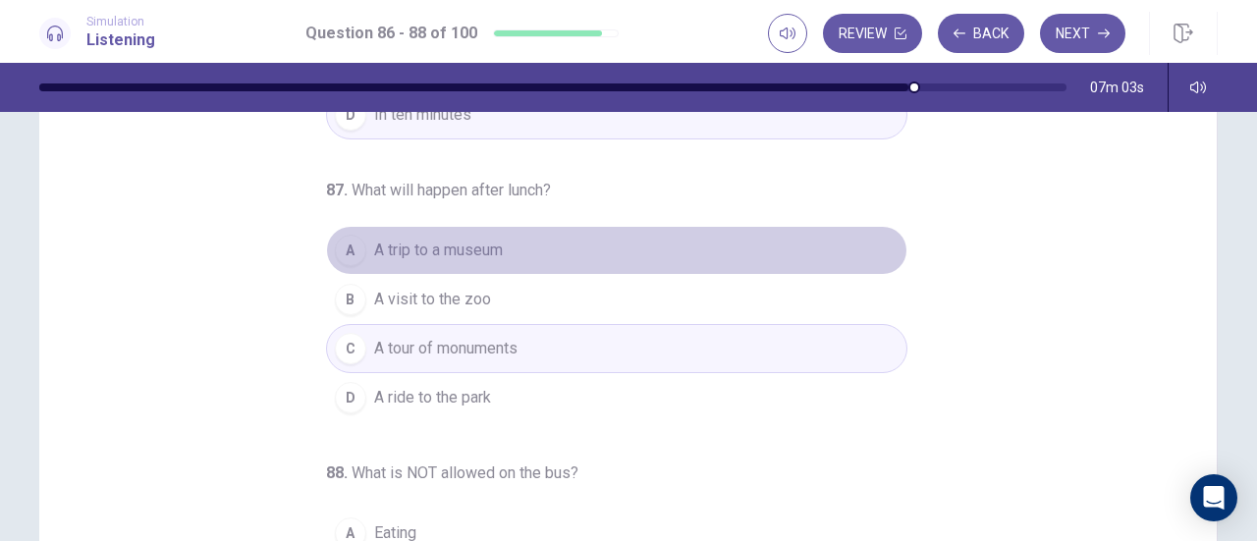
click at [477, 246] on span "A trip to a museum" at bounding box center [438, 251] width 129 height 24
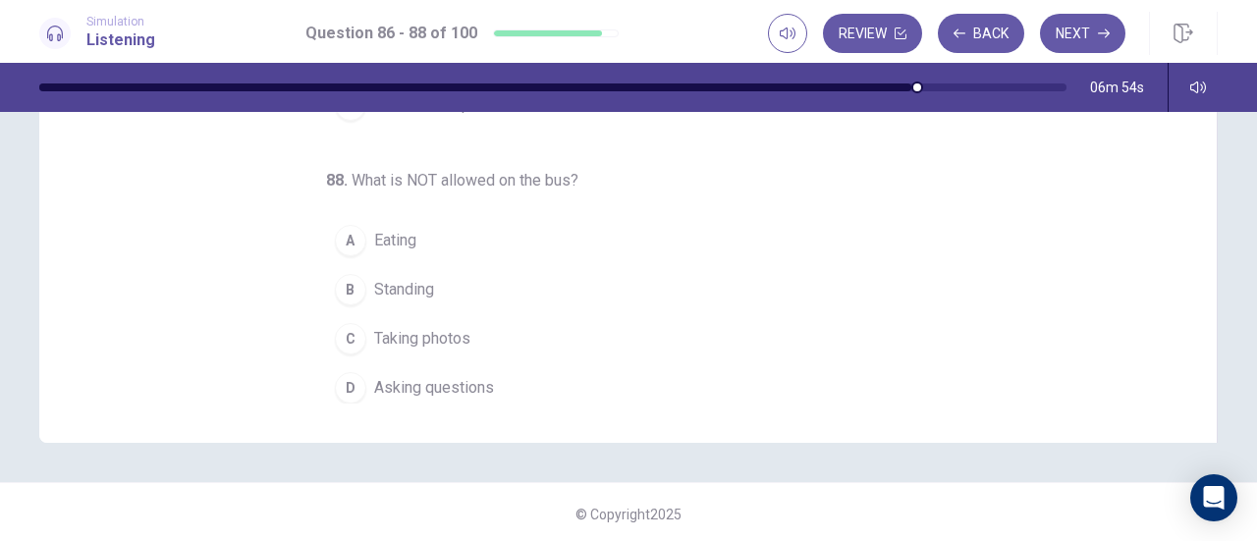
scroll to position [393, 0]
click at [391, 276] on span "Standing" at bounding box center [404, 288] width 60 height 24
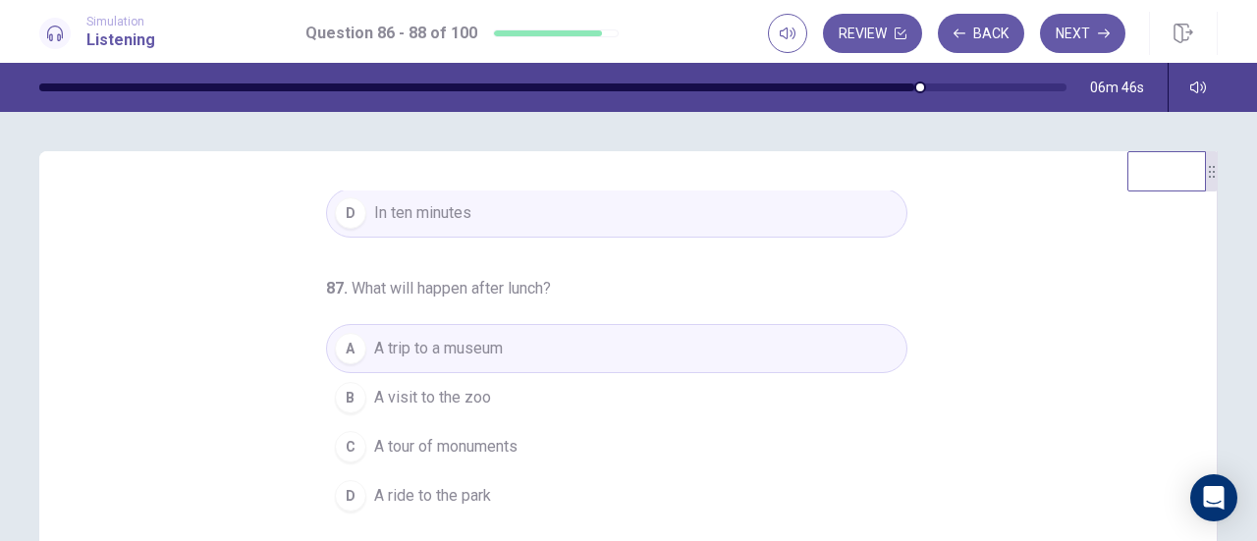
scroll to position [0, 0]
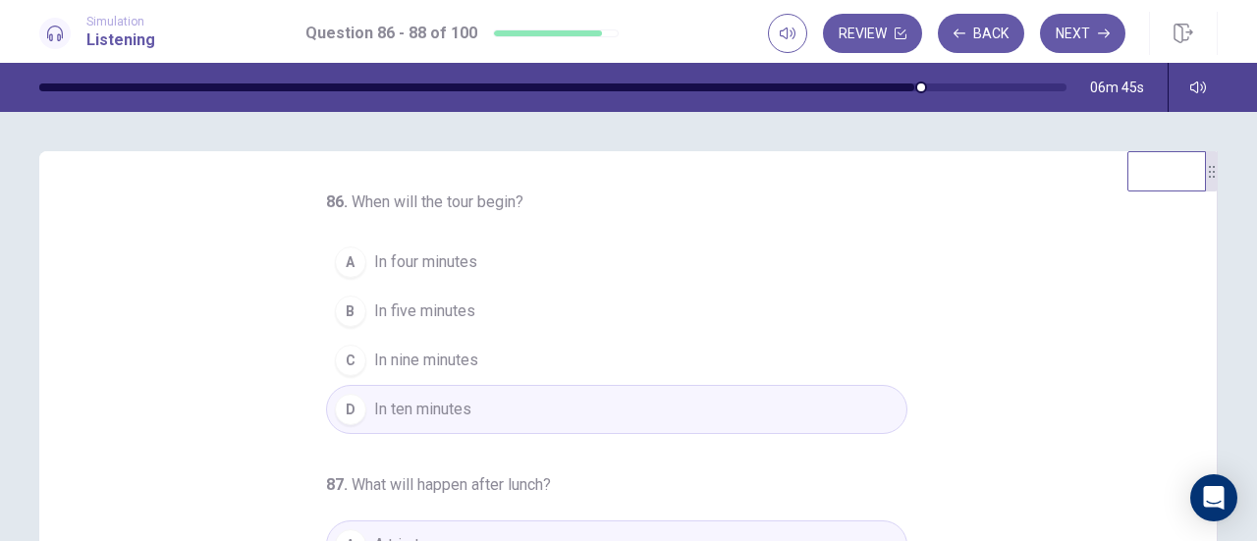
click at [1093, 36] on button "Next" at bounding box center [1082, 33] width 85 height 39
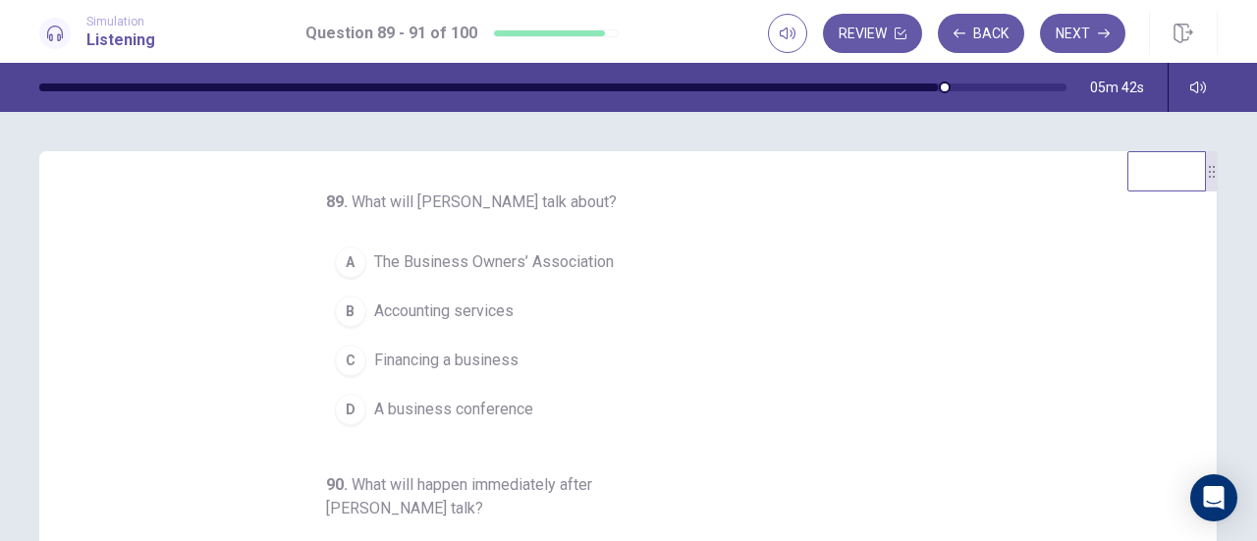
click at [346, 355] on div "C" at bounding box center [350, 360] width 31 height 31
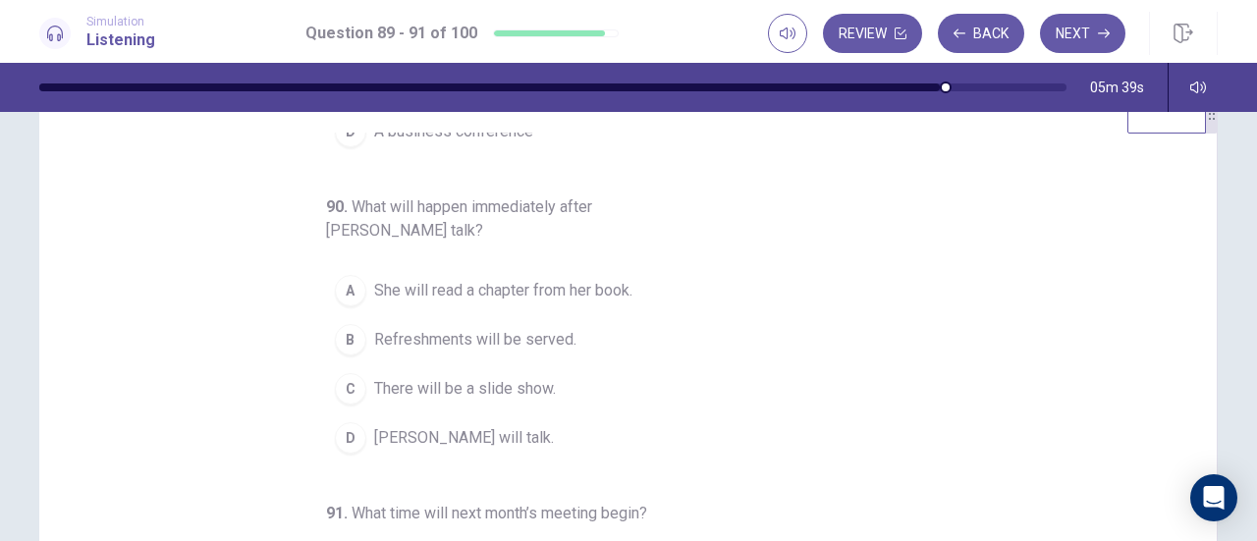
scroll to position [98, 0]
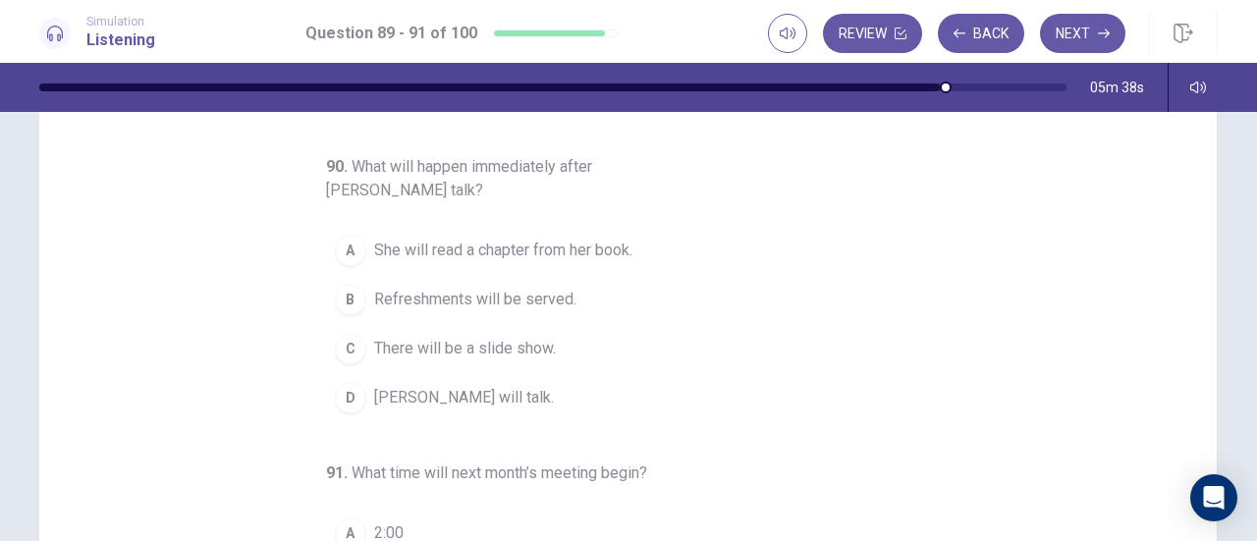
click at [510, 298] on span "Refreshments will be served." at bounding box center [475, 300] width 202 height 24
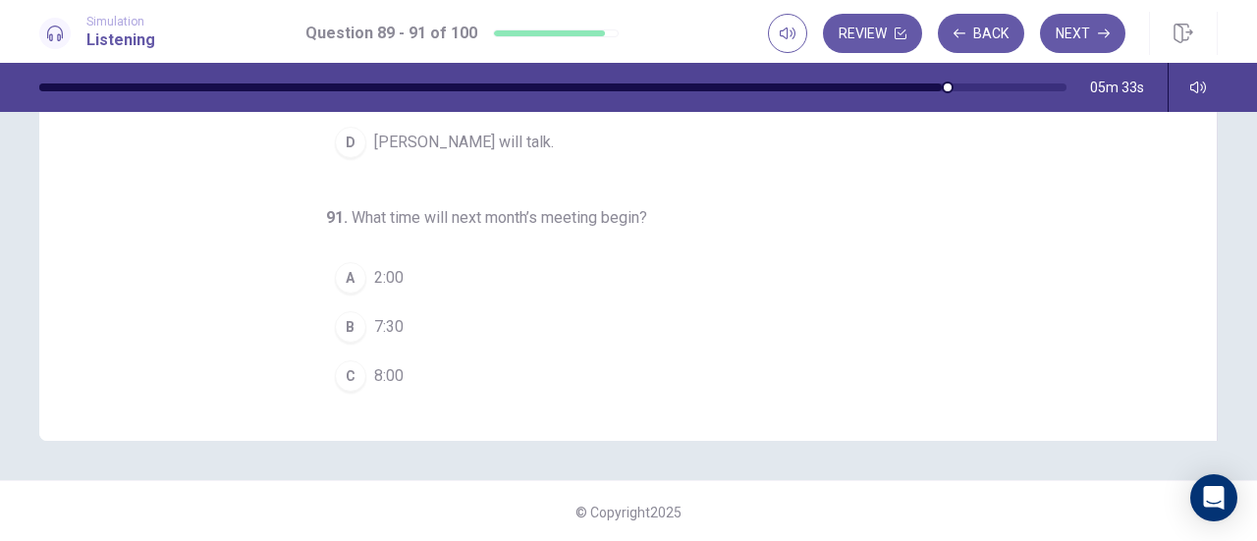
scroll to position [220, 0]
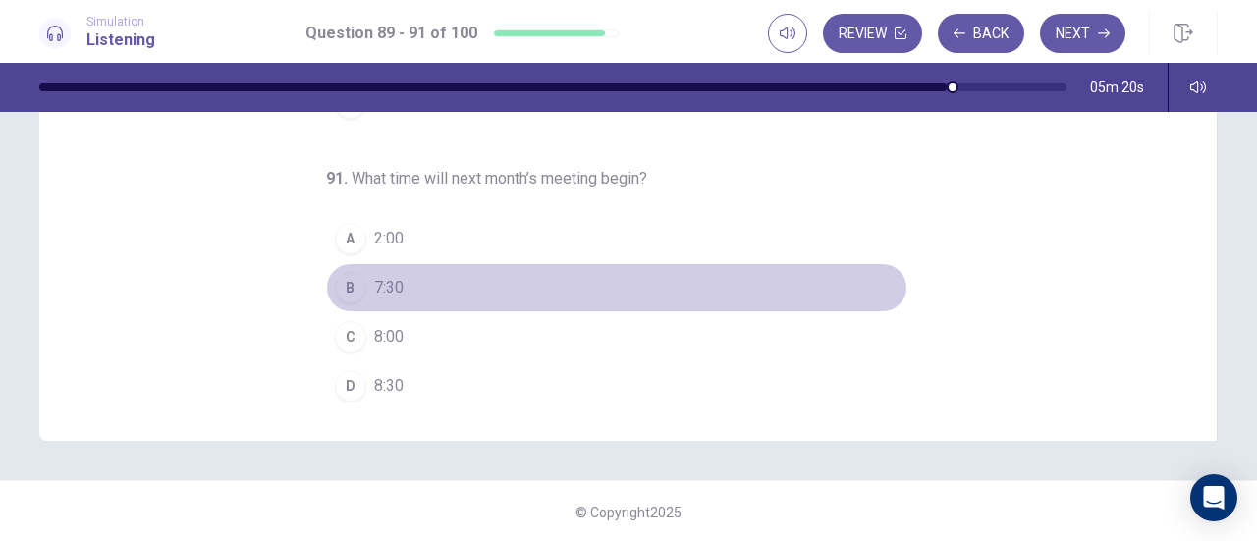
click at [346, 289] on div "B" at bounding box center [350, 287] width 31 height 31
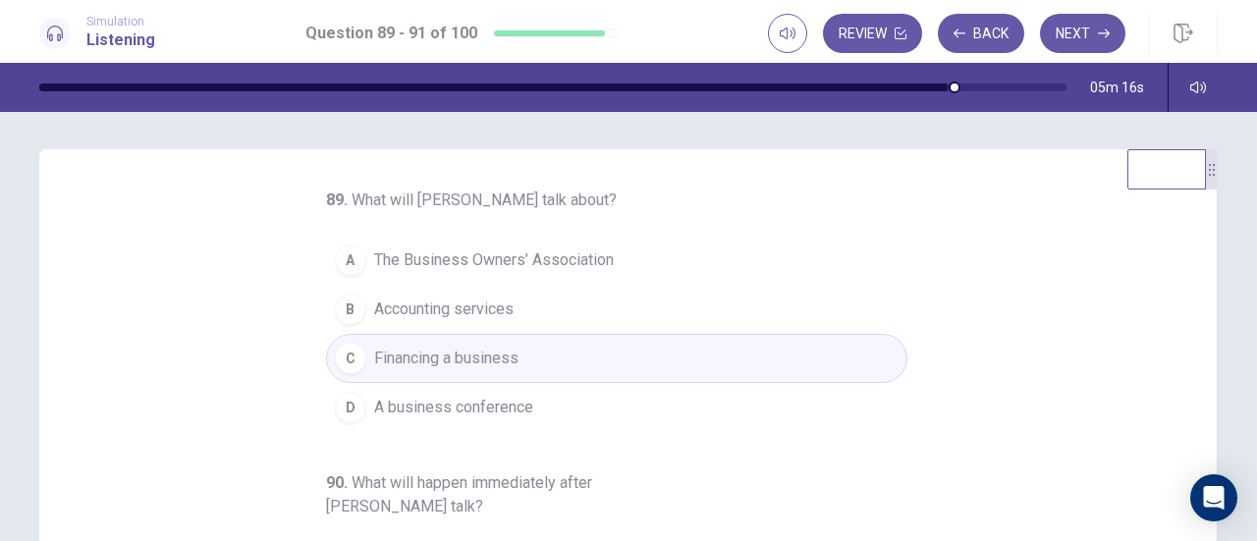
scroll to position [0, 0]
click at [1076, 27] on button "Next" at bounding box center [1082, 33] width 85 height 39
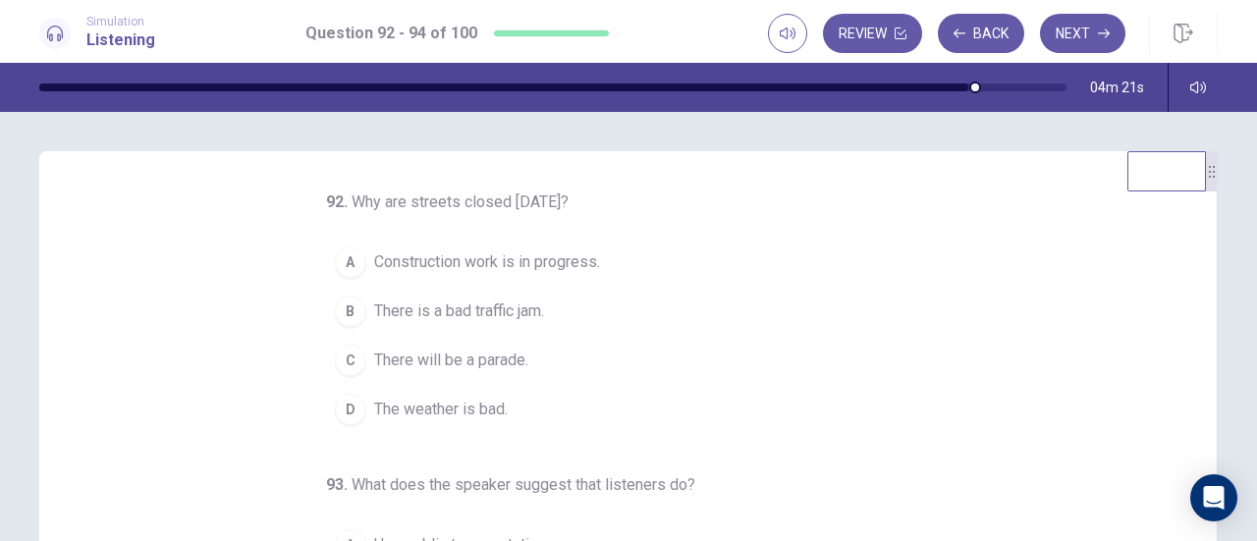
click at [444, 356] on span "There will be a parade." at bounding box center [451, 361] width 154 height 24
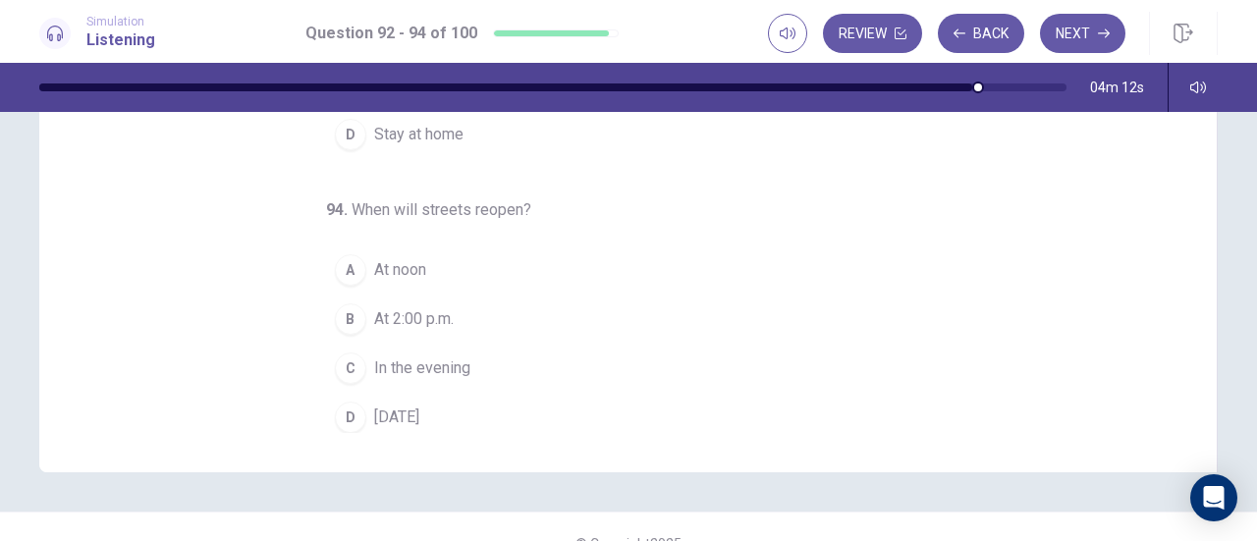
scroll to position [393, 0]
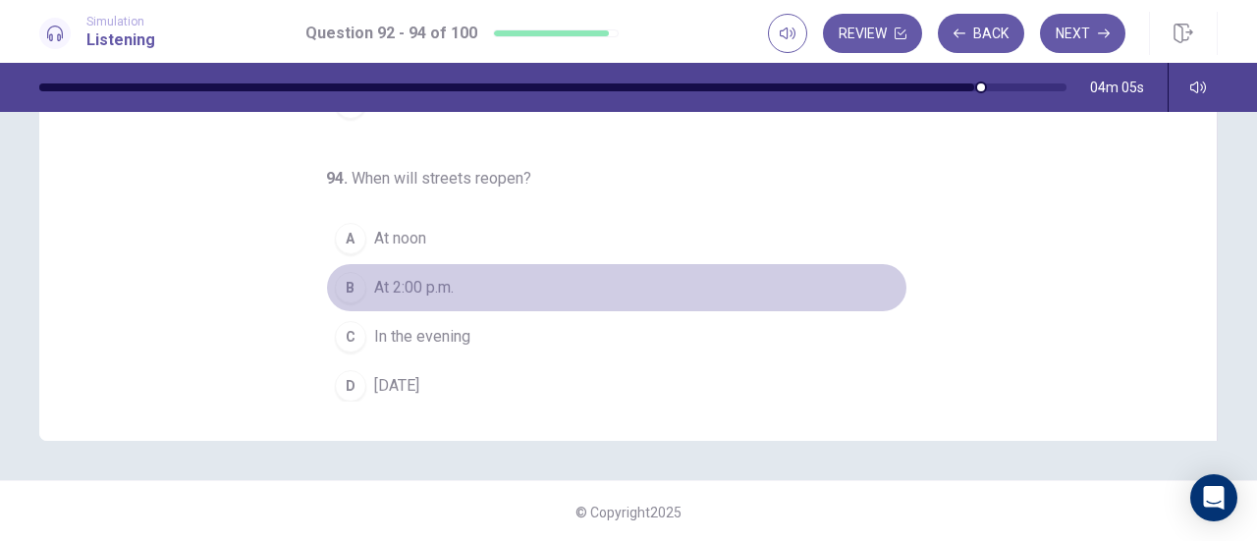
click at [423, 281] on span "At 2:00 p.m." at bounding box center [414, 288] width 80 height 24
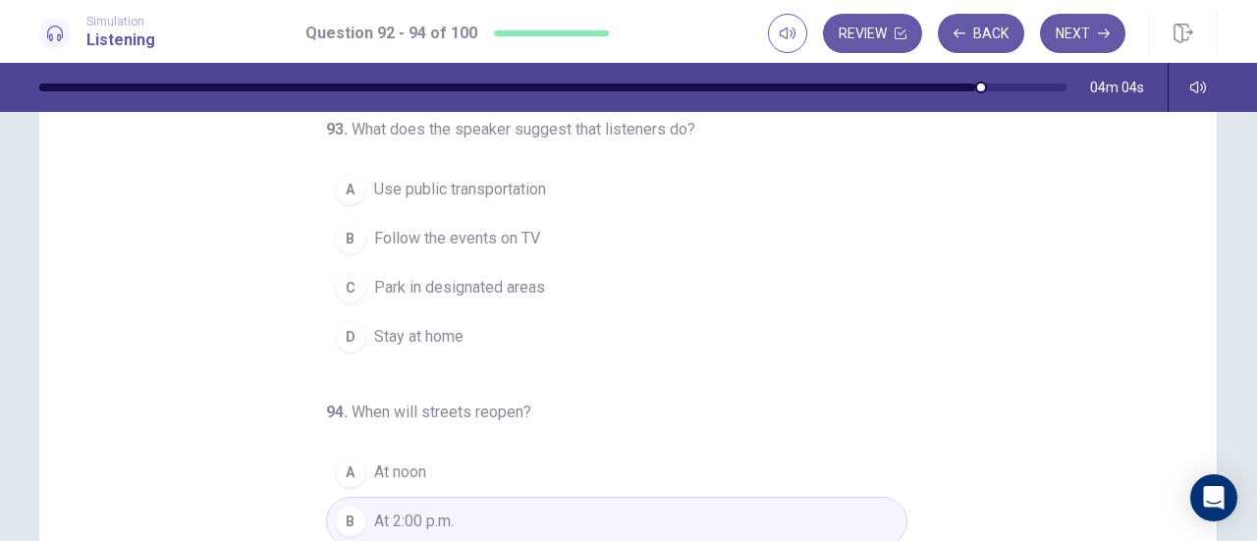
scroll to position [100, 0]
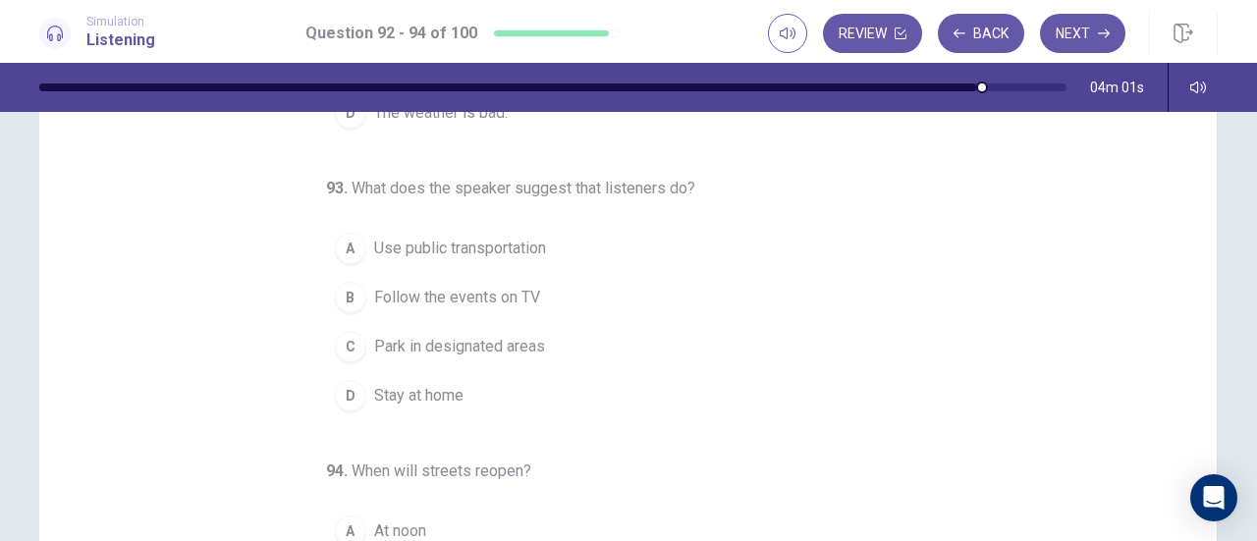
click at [497, 243] on span "Use public transportation" at bounding box center [460, 249] width 172 height 24
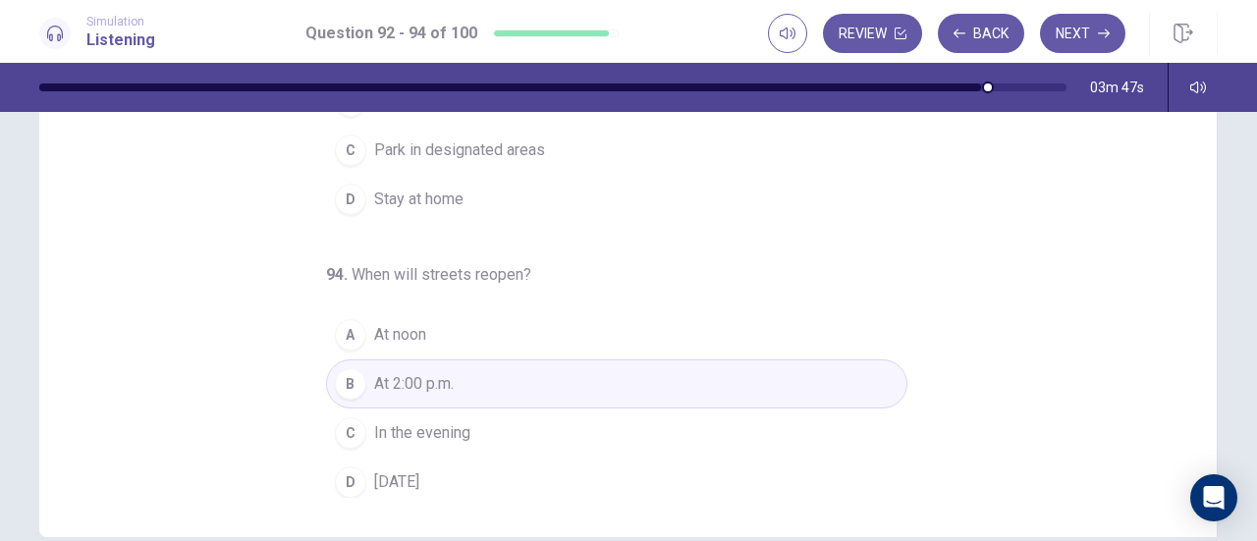
scroll to position [395, 0]
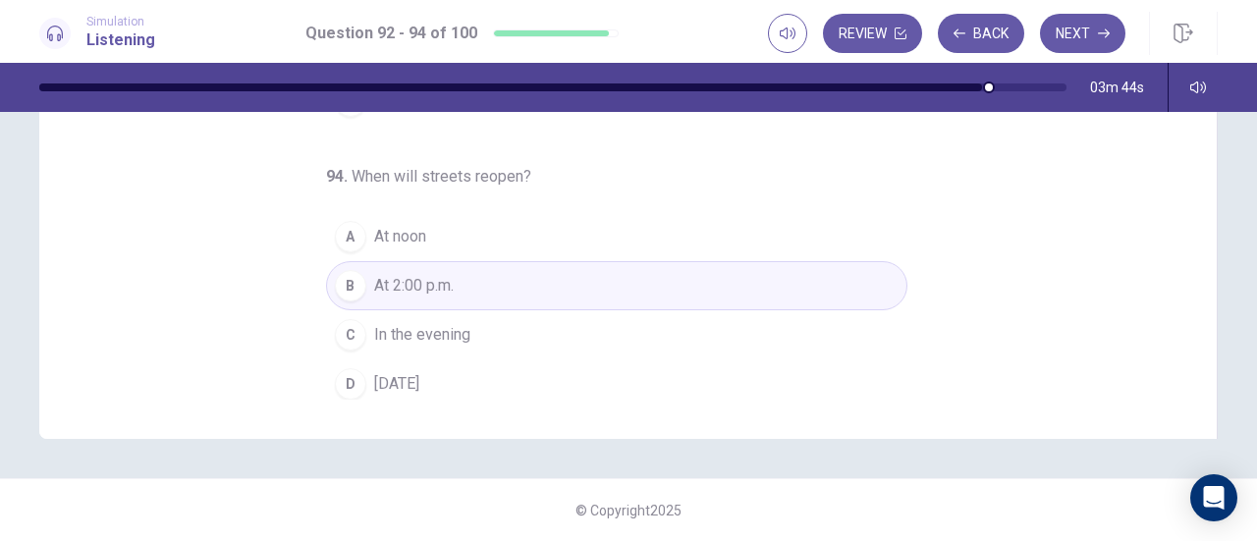
click at [405, 376] on span "[DATE]" at bounding box center [396, 384] width 45 height 24
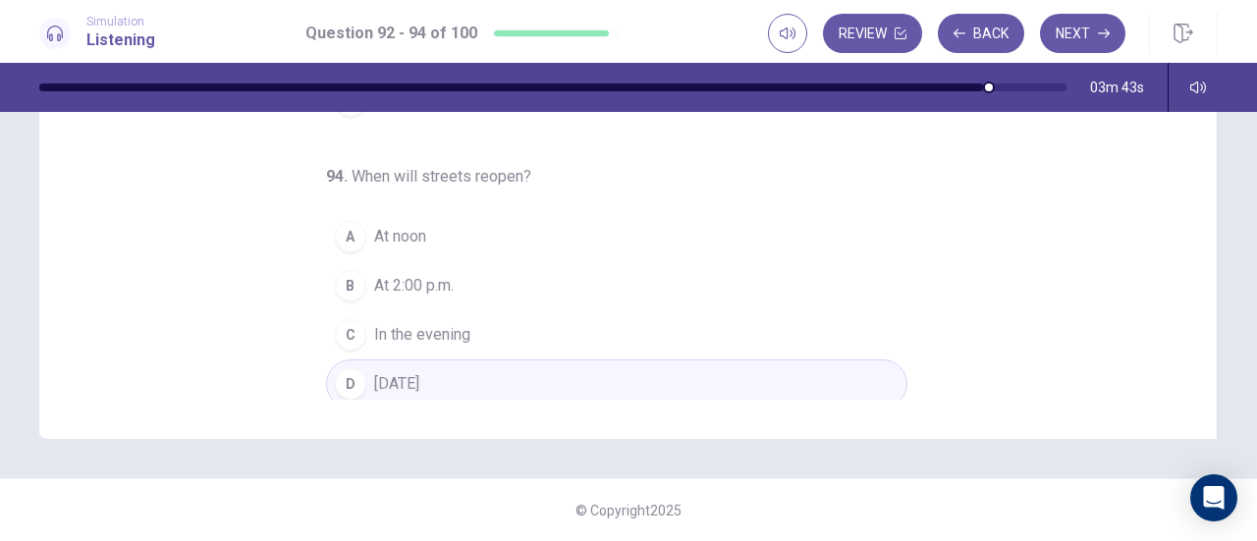
click at [457, 375] on button "D [DATE]" at bounding box center [616, 383] width 581 height 49
click at [1078, 40] on button "Next" at bounding box center [1082, 33] width 85 height 39
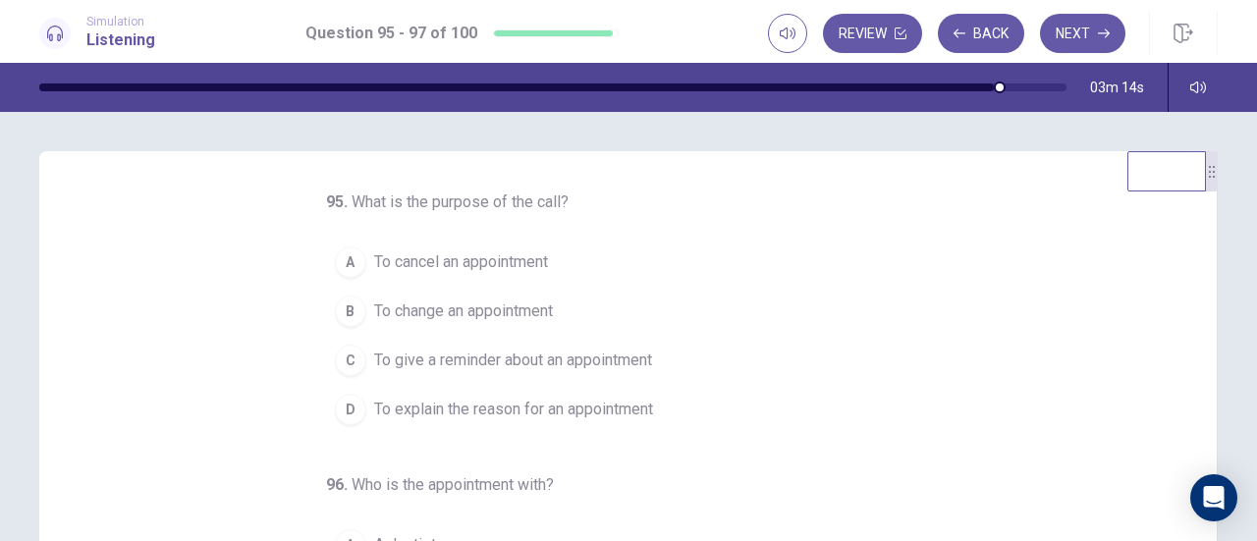
scroll to position [0, 0]
click at [464, 352] on span "To give a reminder about an appointment" at bounding box center [513, 361] width 278 height 24
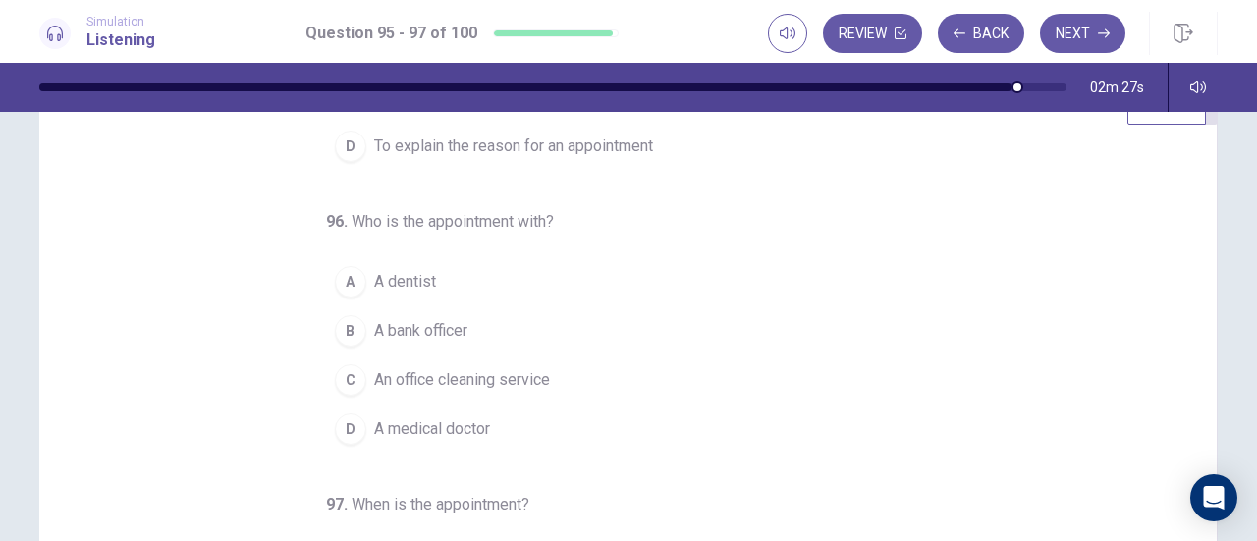
scroll to position [98, 0]
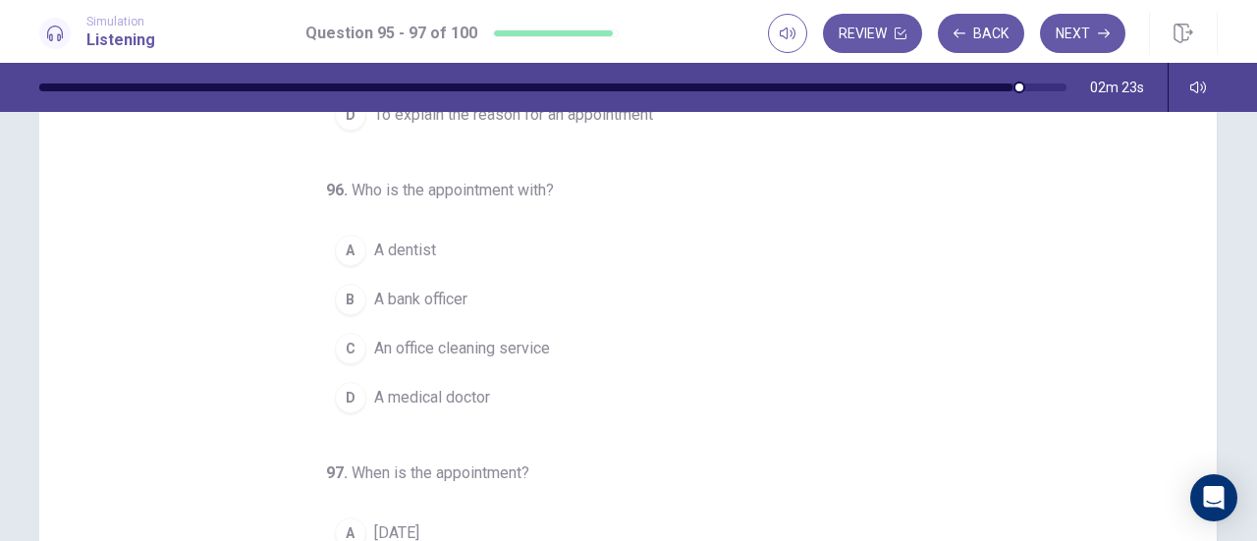
click at [428, 398] on span "A medical doctor" at bounding box center [432, 398] width 116 height 24
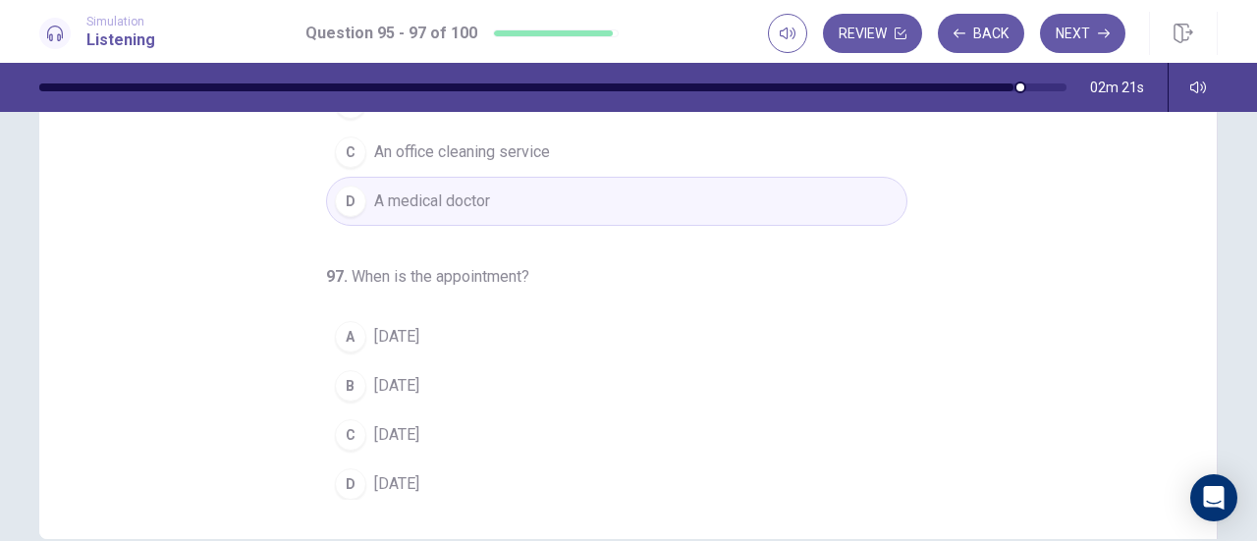
scroll to position [393, 0]
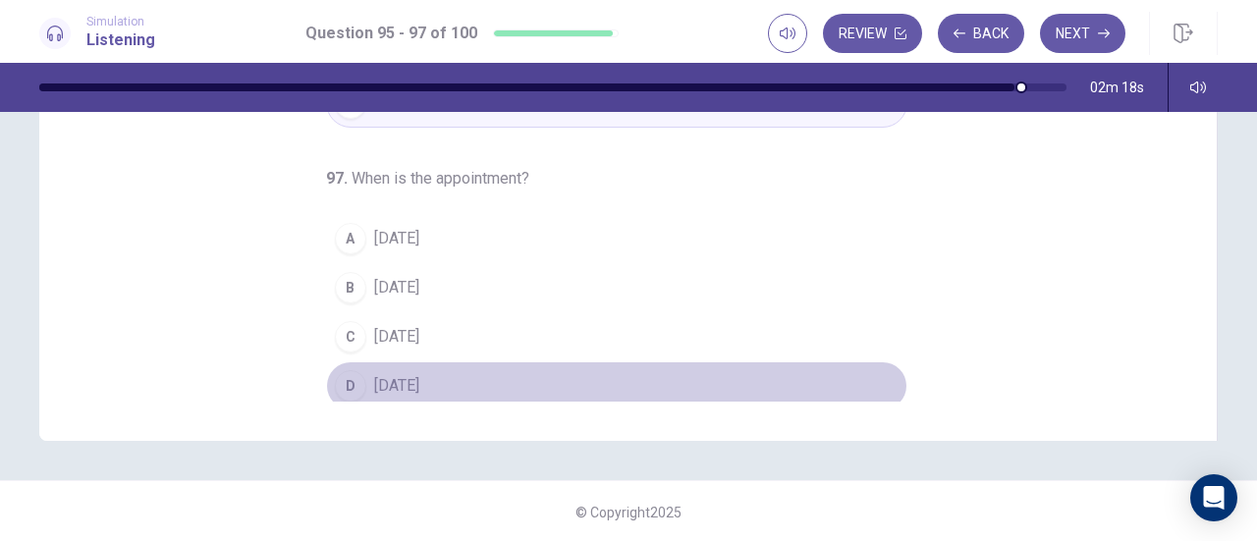
click at [408, 374] on span "[DATE]" at bounding box center [396, 386] width 45 height 24
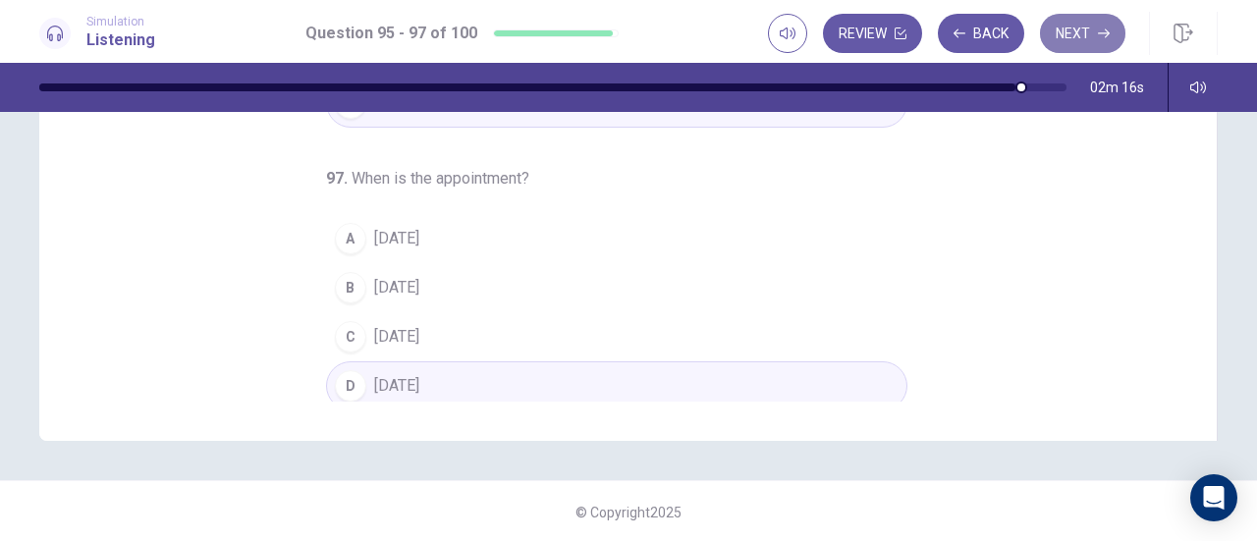
click at [1070, 38] on button "Next" at bounding box center [1082, 33] width 85 height 39
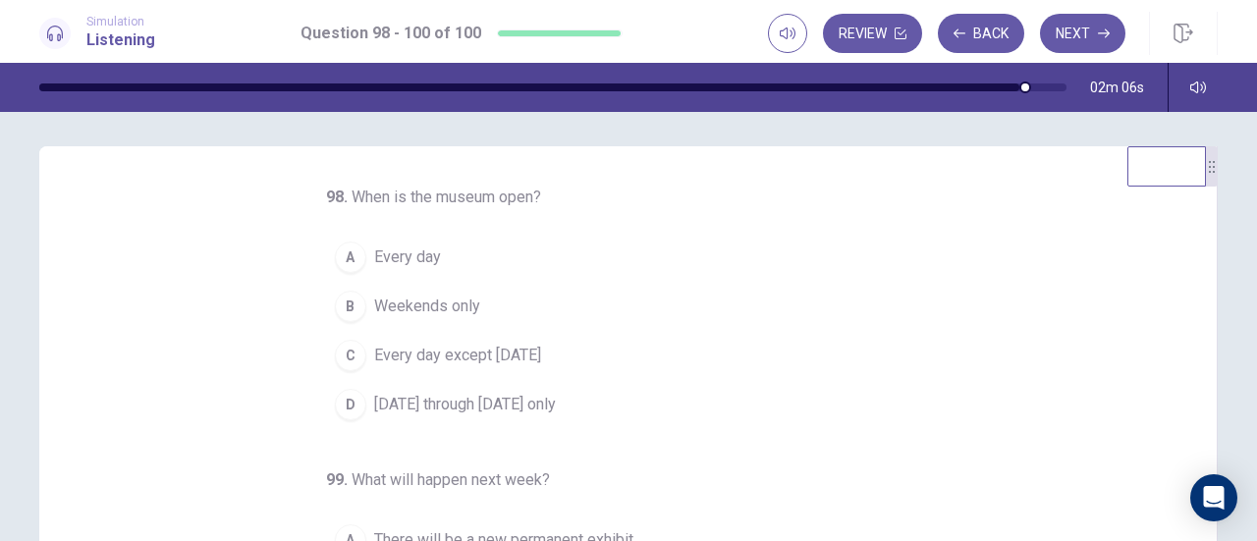
scroll to position [0, 0]
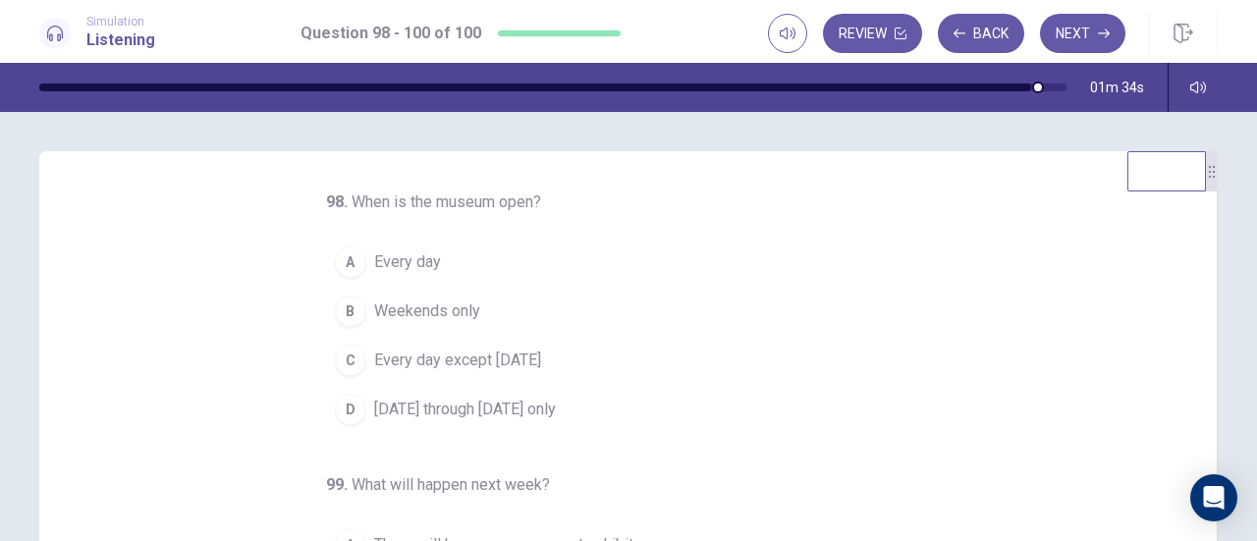
click at [403, 258] on span "Every day" at bounding box center [407, 262] width 67 height 24
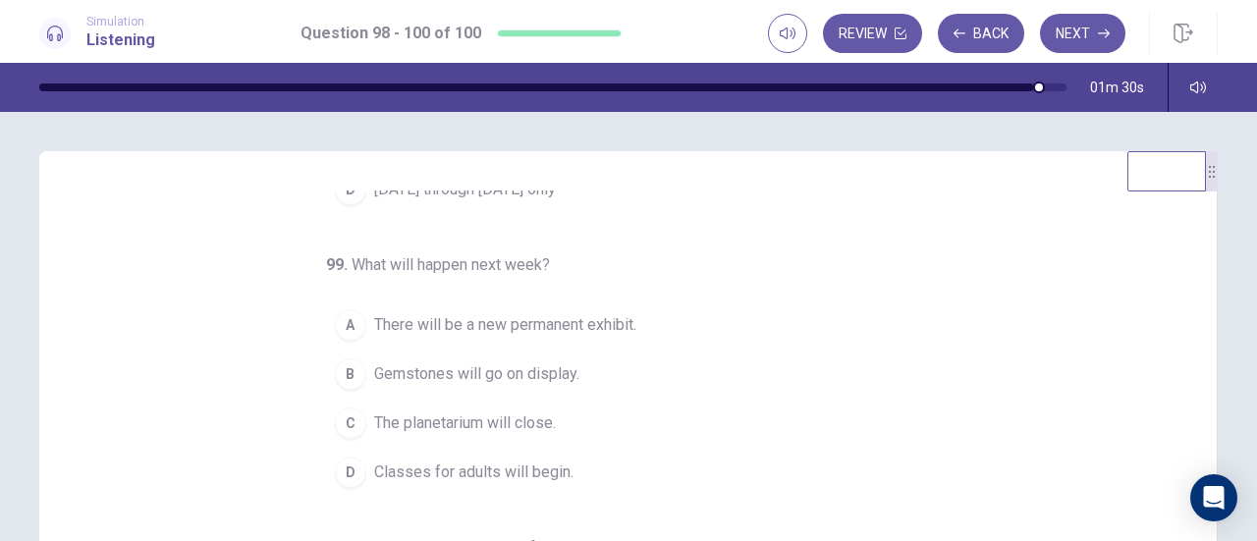
scroll to position [98, 0]
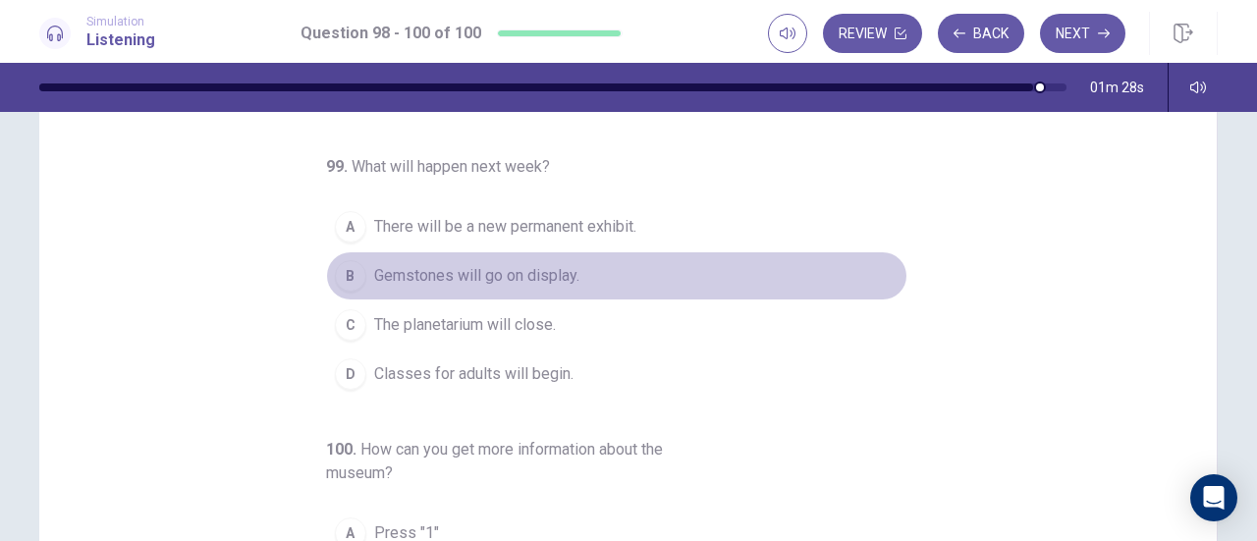
click at [473, 275] on span "Gemstones will go on display." at bounding box center [476, 276] width 205 height 24
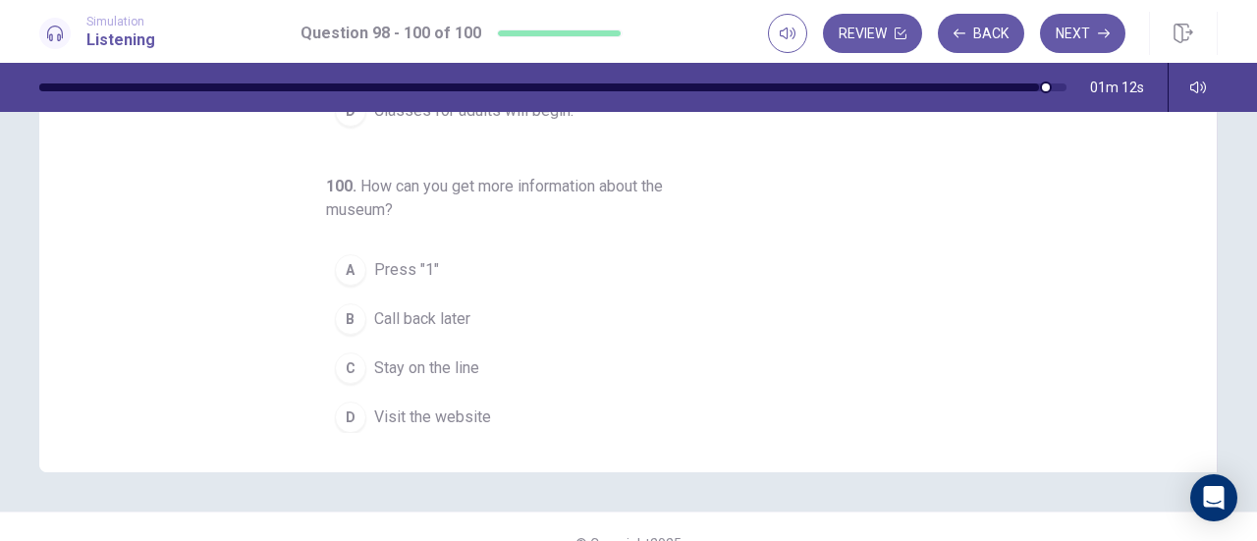
scroll to position [393, 0]
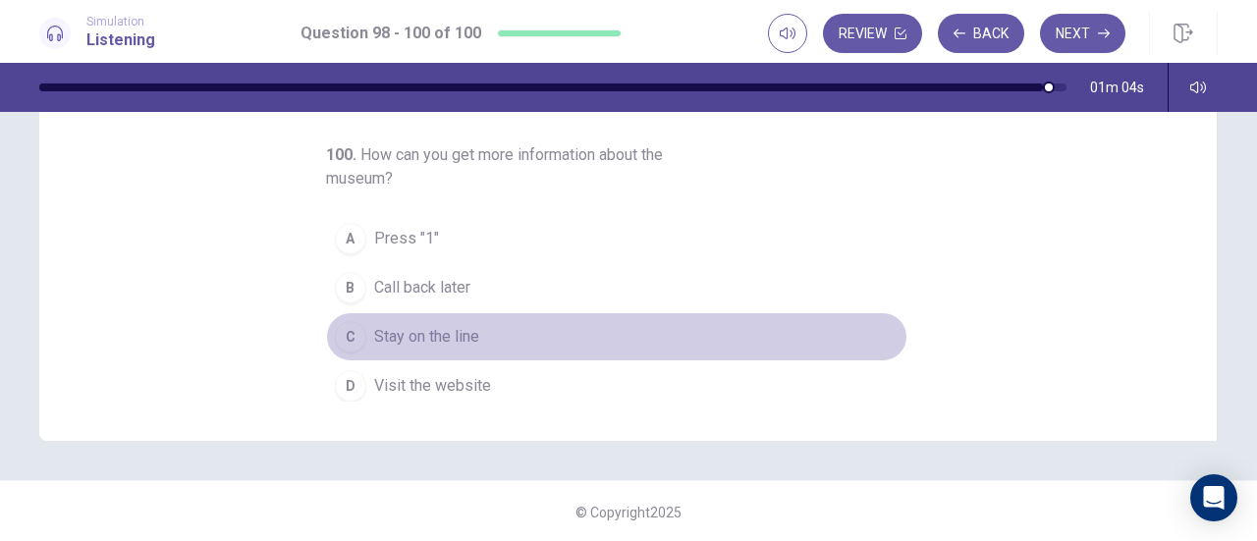
click at [433, 335] on span "Stay on the line" at bounding box center [426, 337] width 105 height 24
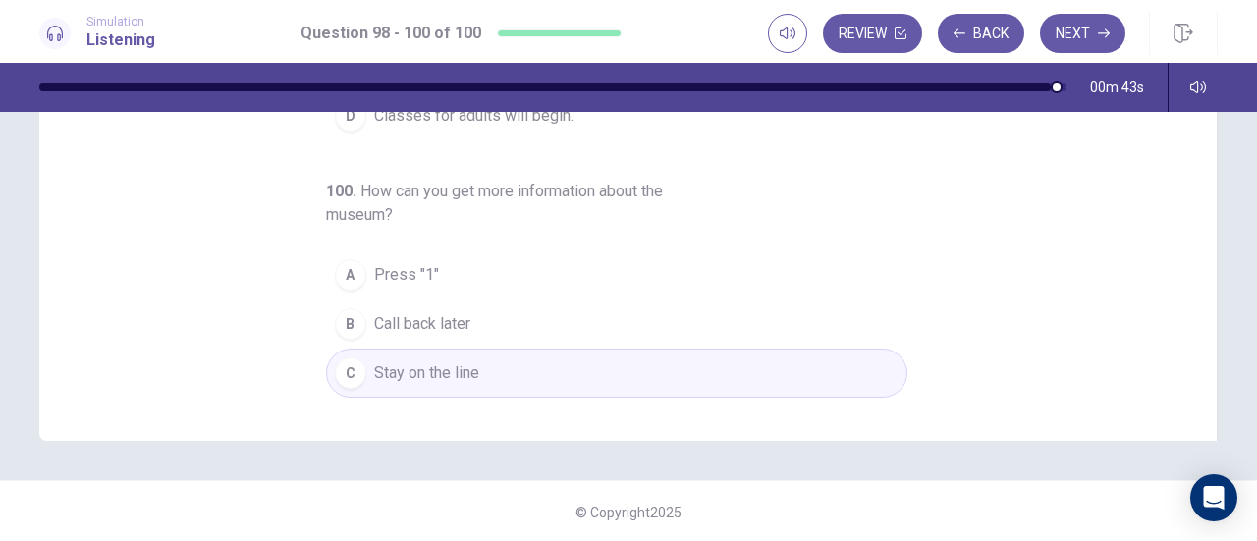
scroll to position [220, 0]
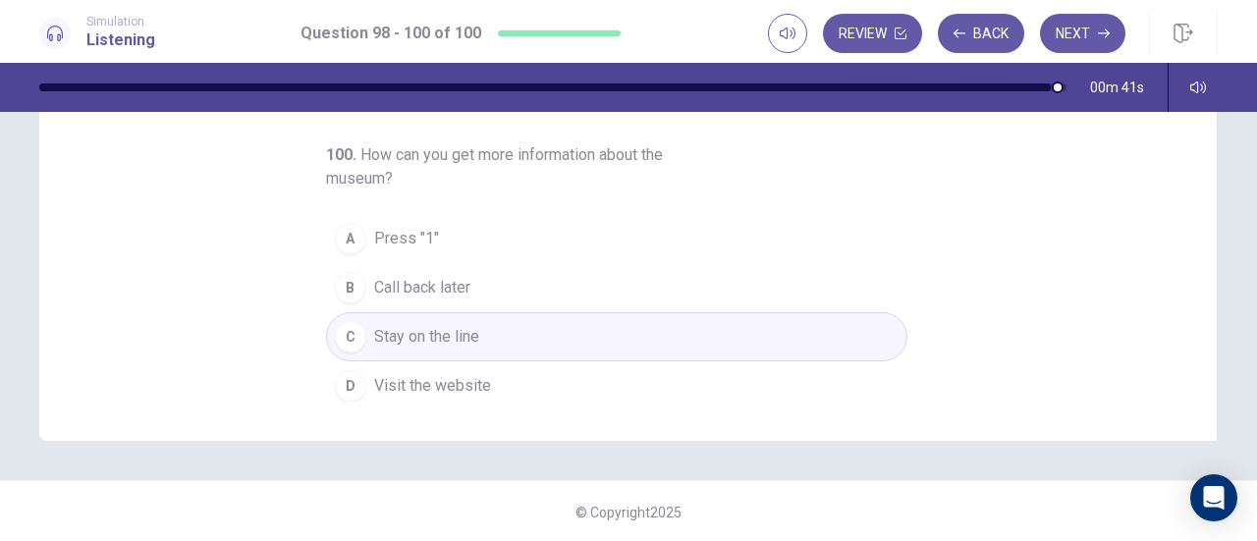
click at [677, 330] on button "C Stay on the line" at bounding box center [616, 336] width 581 height 49
click at [1080, 28] on button "Next" at bounding box center [1082, 33] width 85 height 39
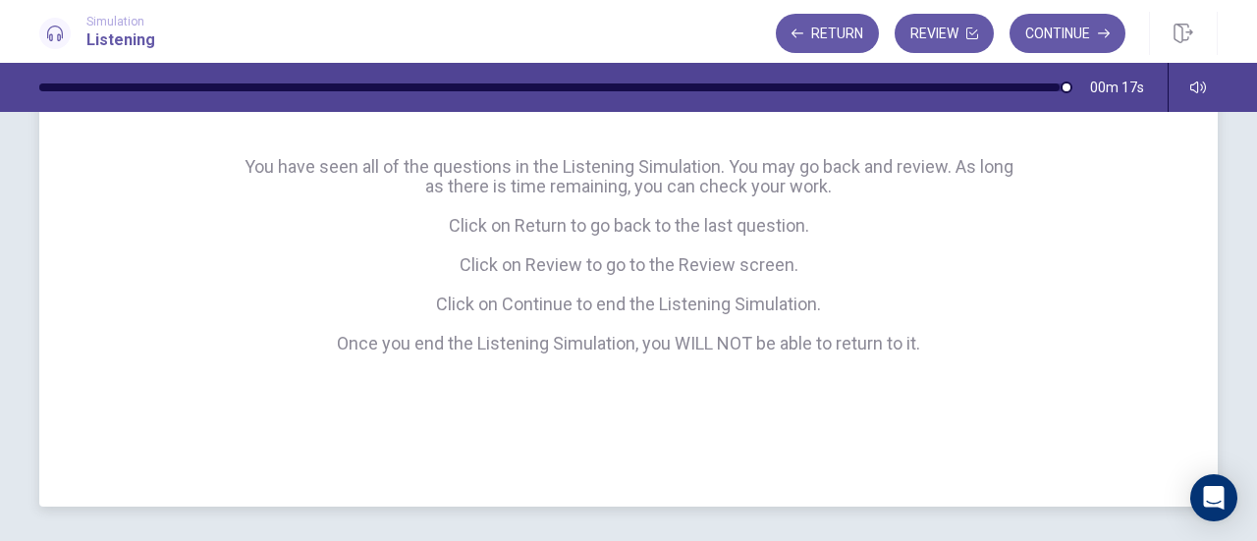
scroll to position [242, 0]
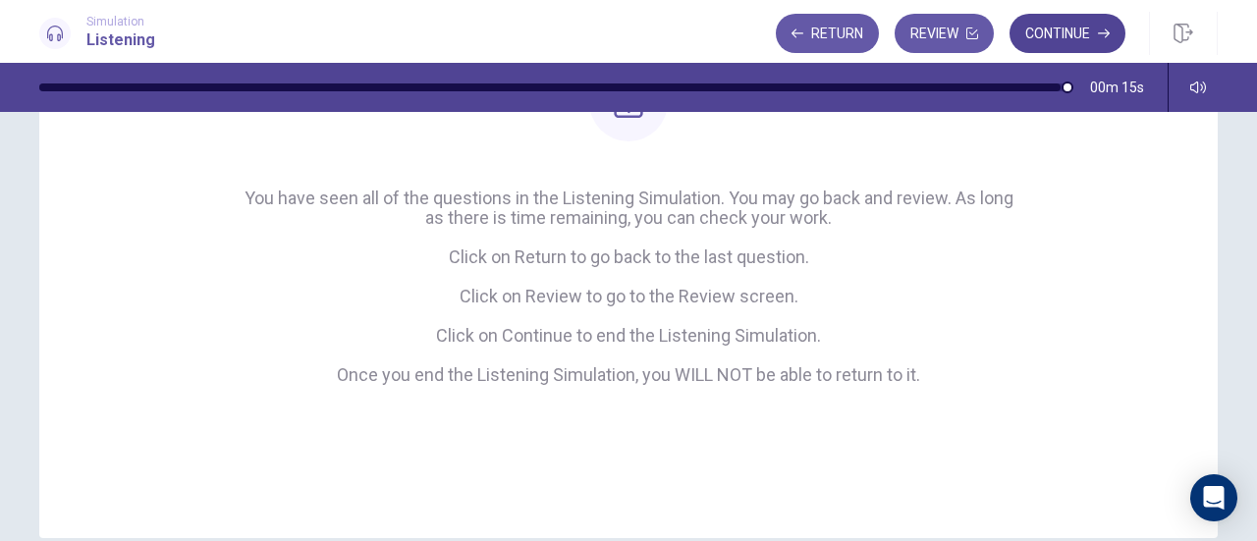
click at [1077, 32] on button "Continue" at bounding box center [1067, 33] width 116 height 39
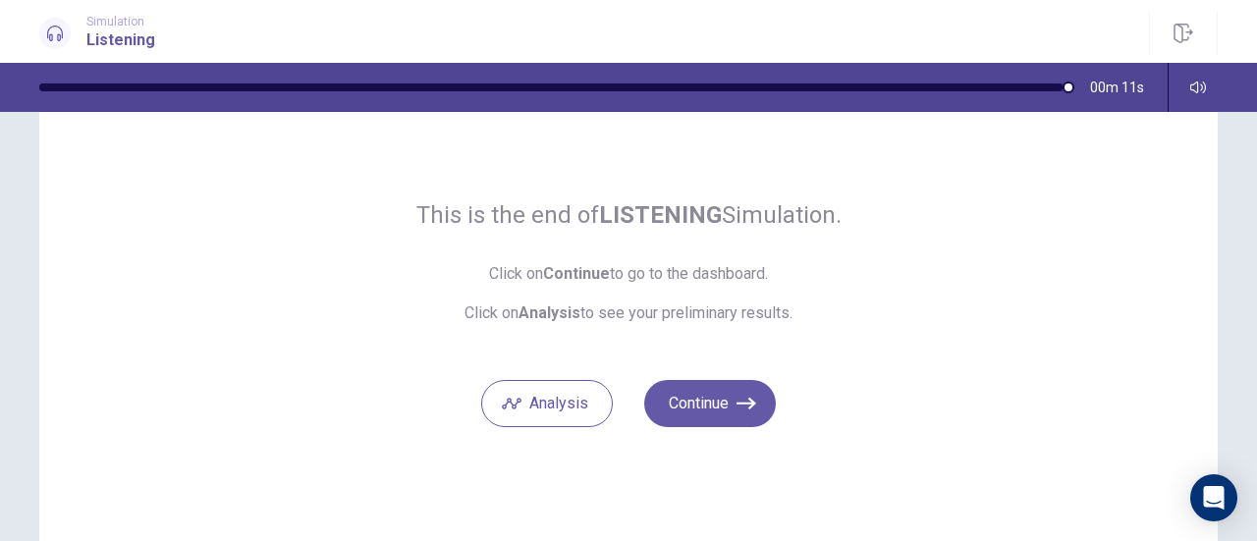
scroll to position [124, 0]
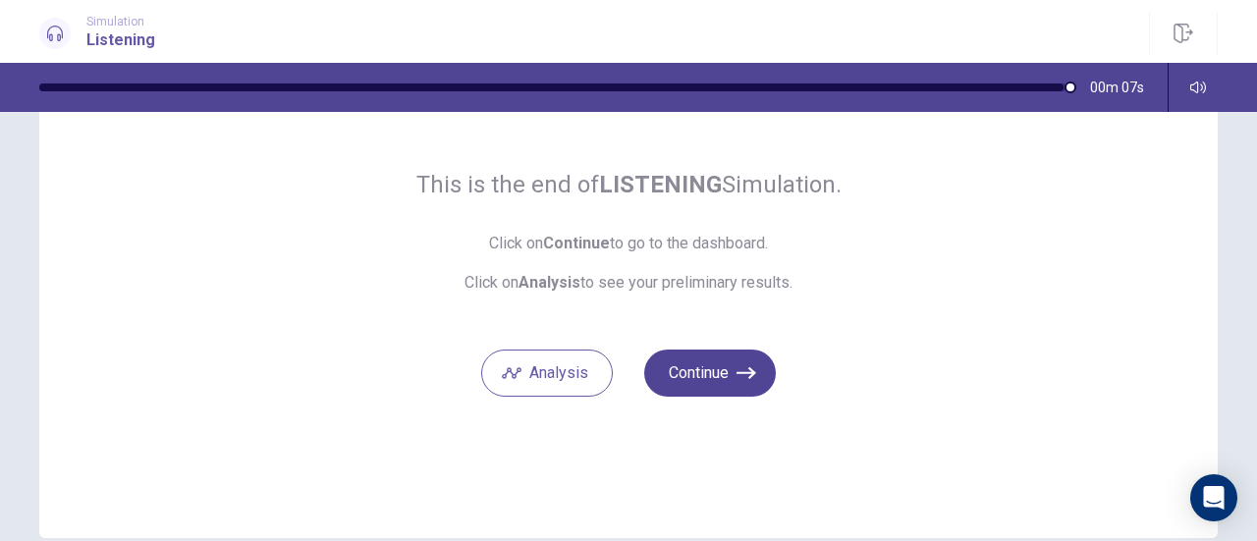
click at [717, 372] on button "Continue" at bounding box center [710, 373] width 132 height 47
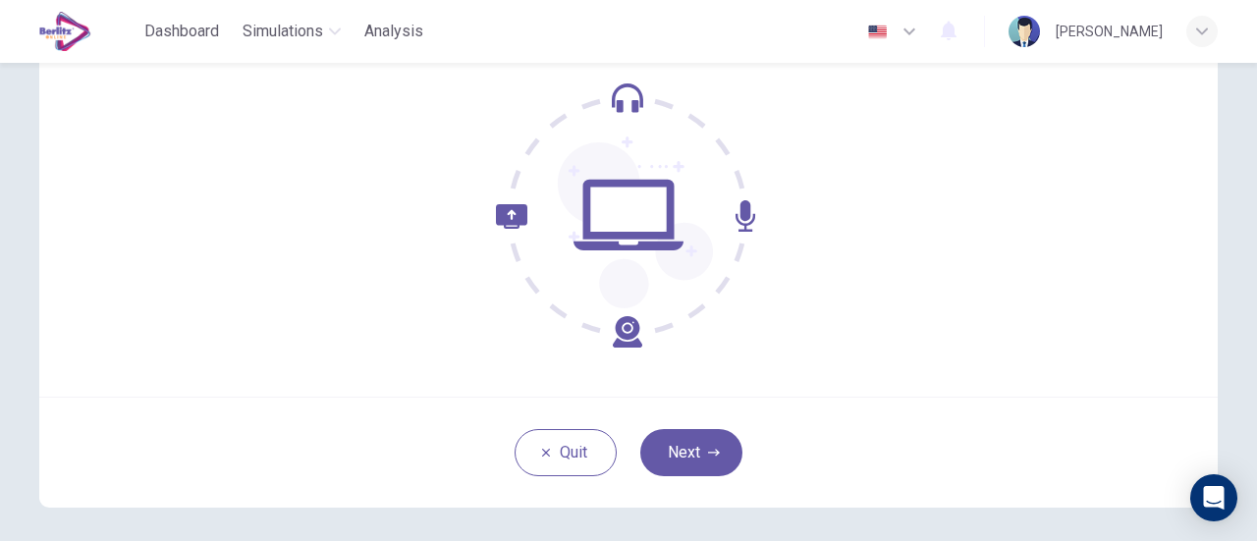
scroll to position [196, 0]
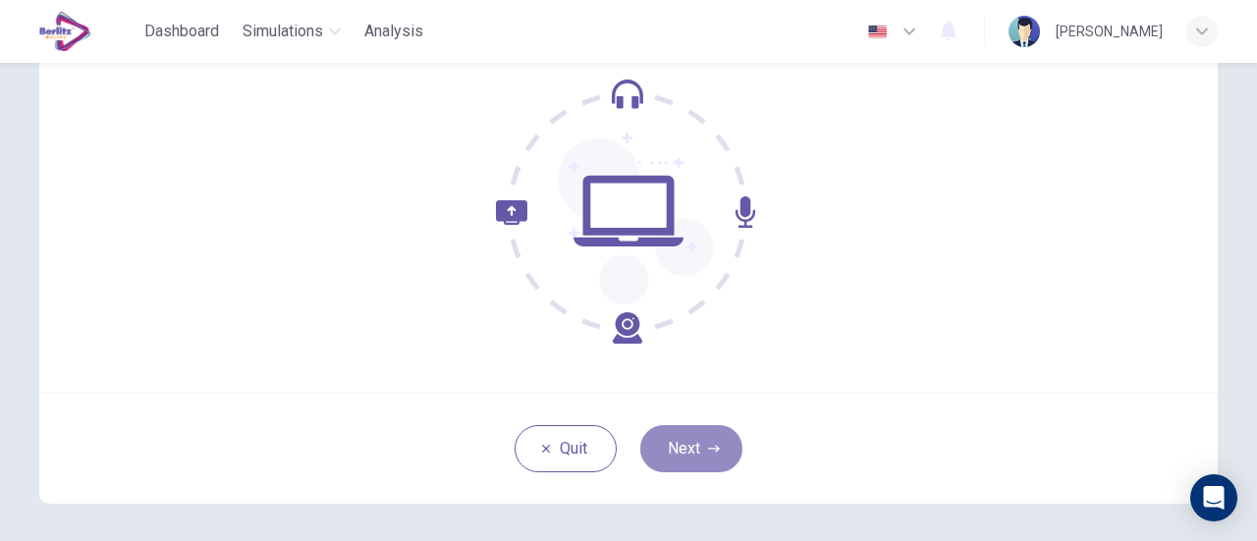
click at [719, 435] on button "Next" at bounding box center [691, 448] width 102 height 47
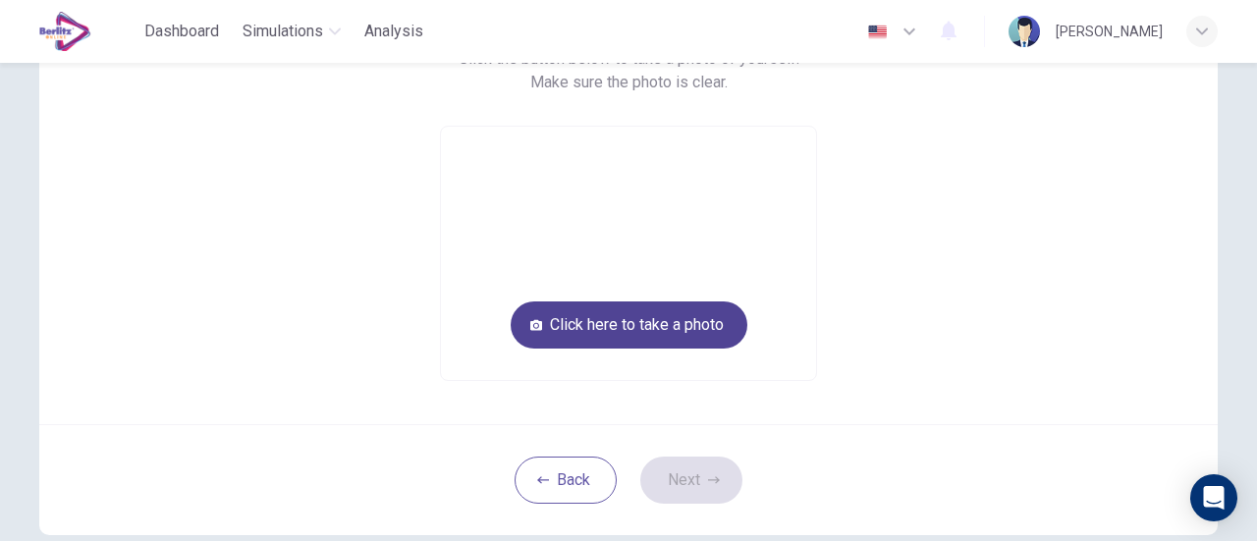
click at [705, 333] on button "Click here to take a photo" at bounding box center [629, 324] width 237 height 47
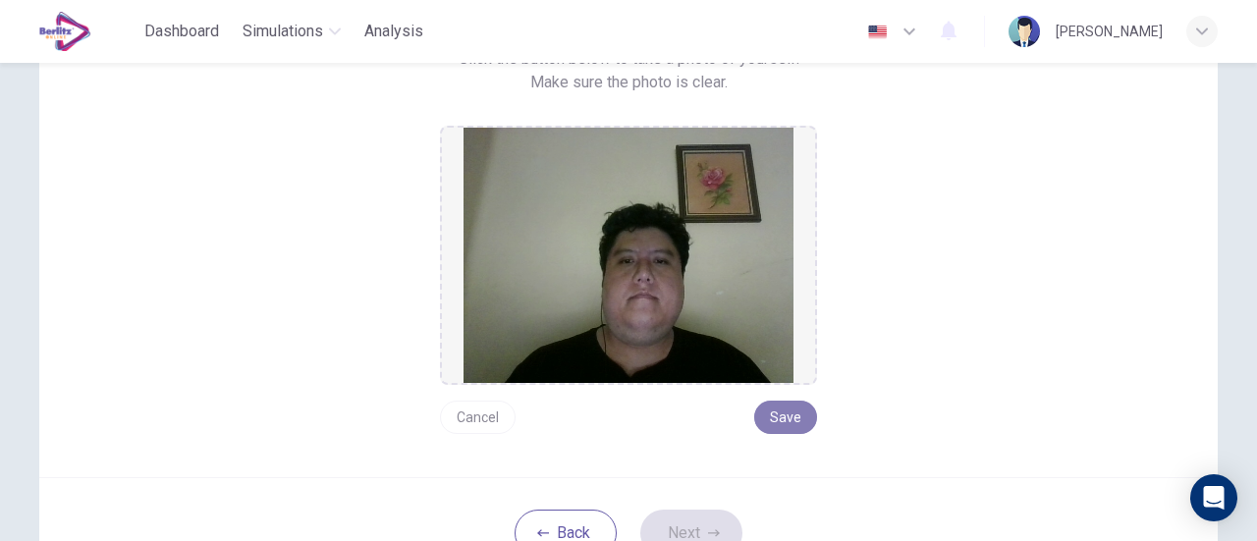
click at [800, 414] on button "Save" at bounding box center [785, 417] width 63 height 33
click at [708, 528] on icon "button" at bounding box center [714, 533] width 12 height 12
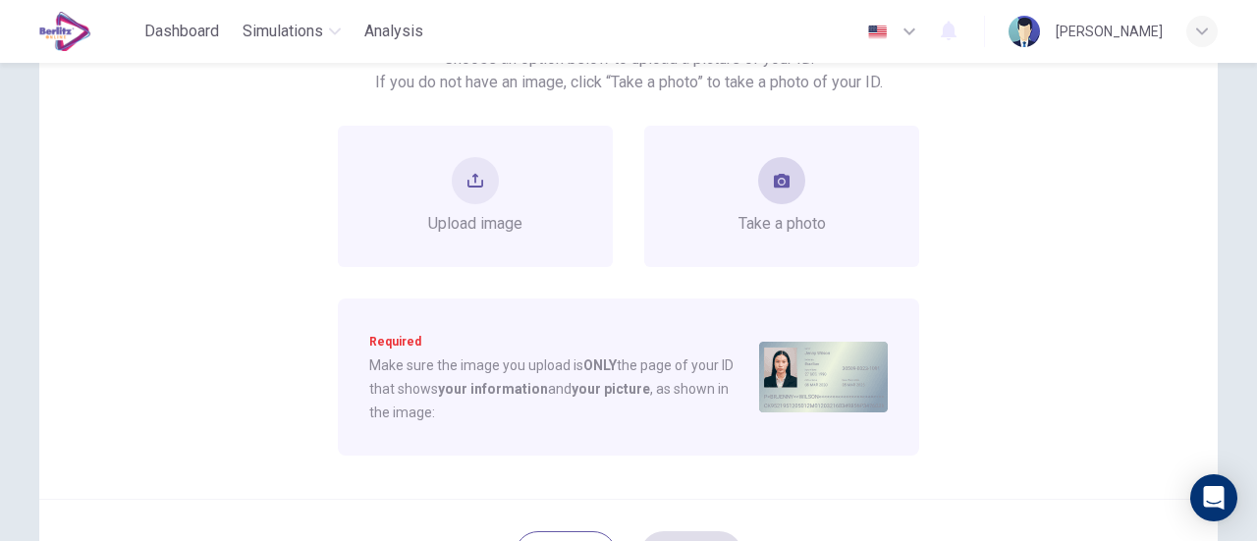
click at [778, 195] on button "take photo" at bounding box center [781, 180] width 47 height 47
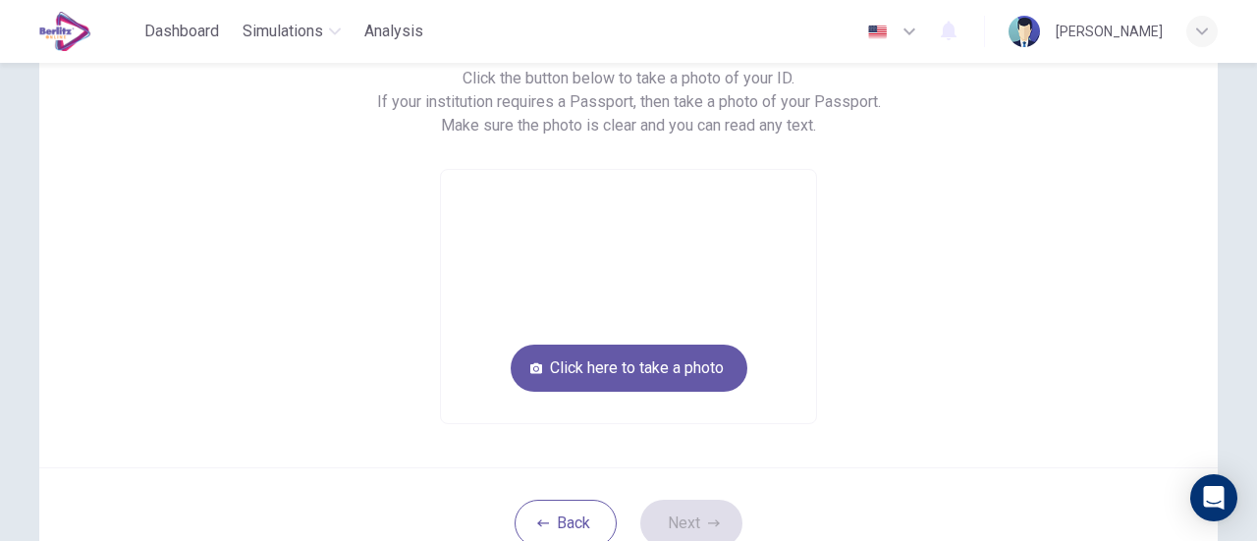
scroll to position [135, 0]
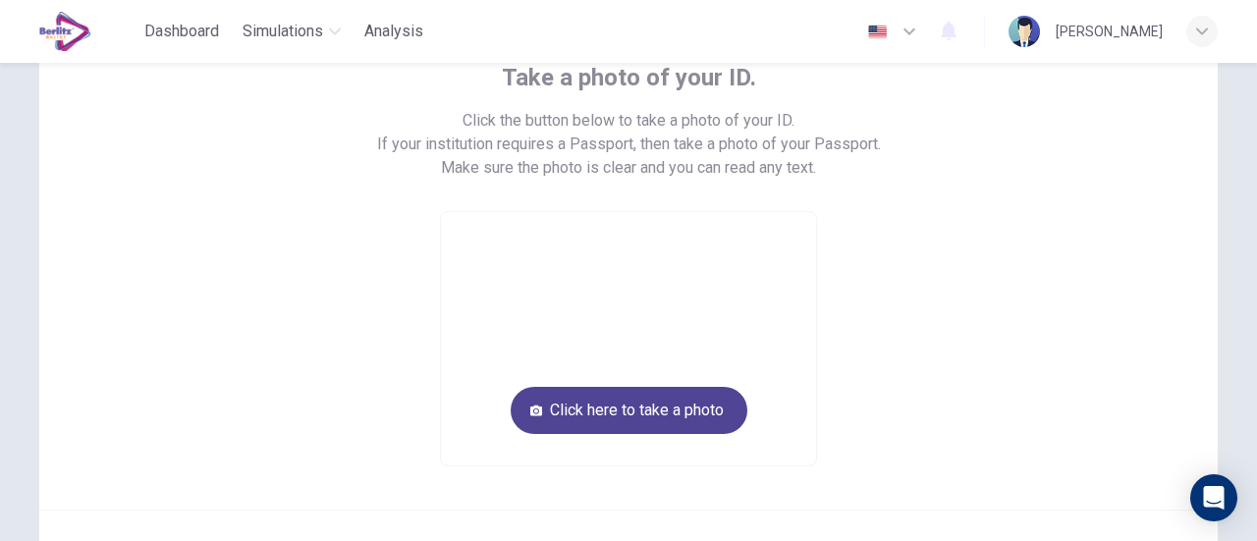
click at [710, 409] on button "Click here to take a photo" at bounding box center [629, 410] width 237 height 47
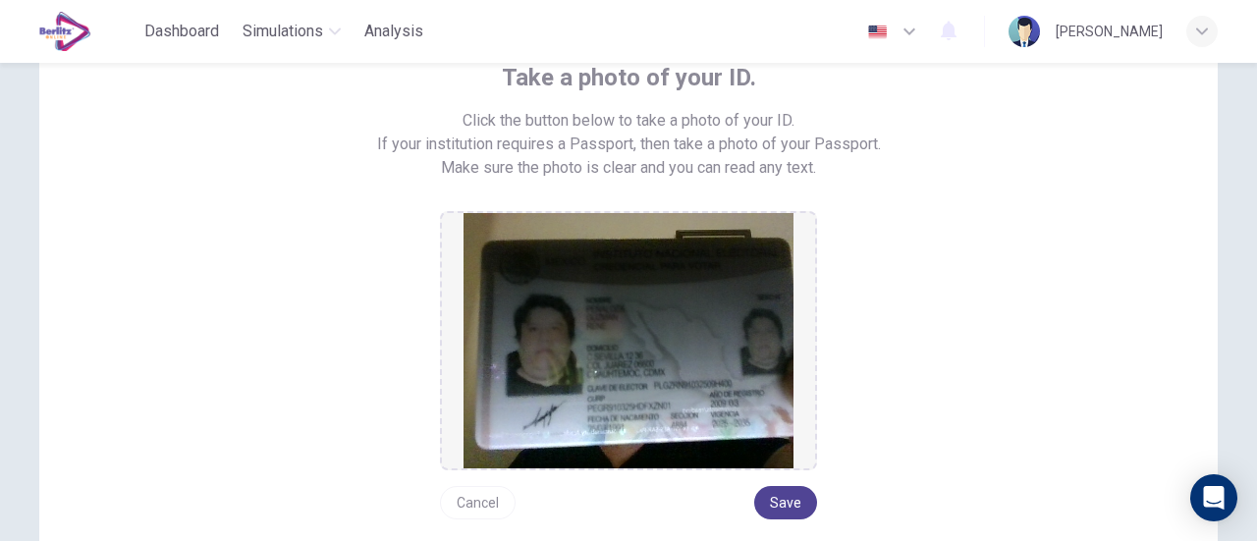
click at [783, 504] on button "Save" at bounding box center [785, 502] width 63 height 33
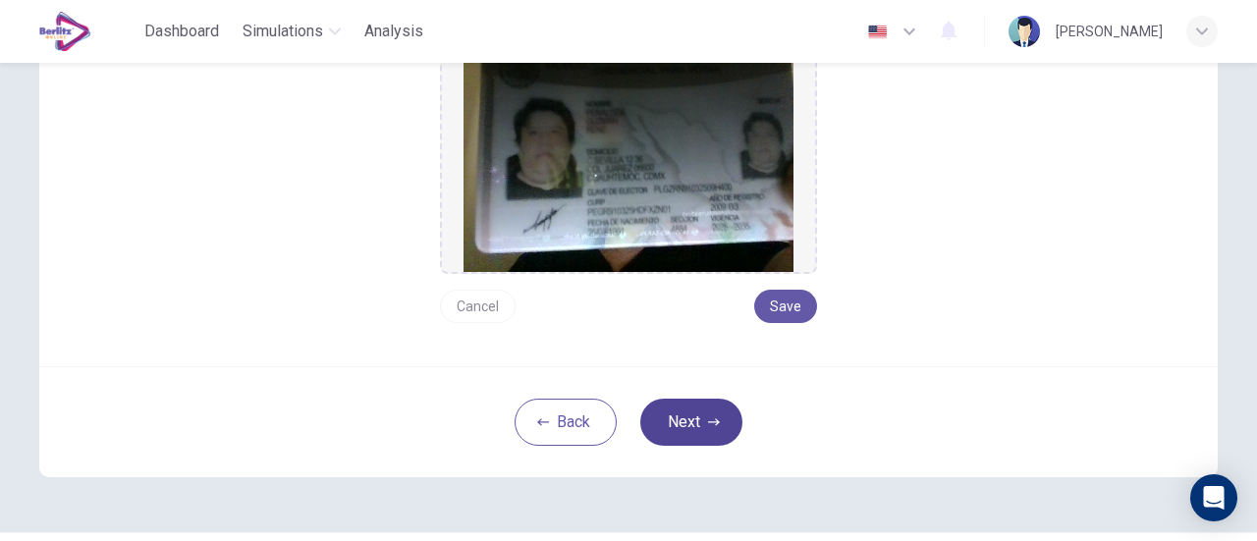
click at [708, 423] on icon "button" at bounding box center [714, 422] width 12 height 12
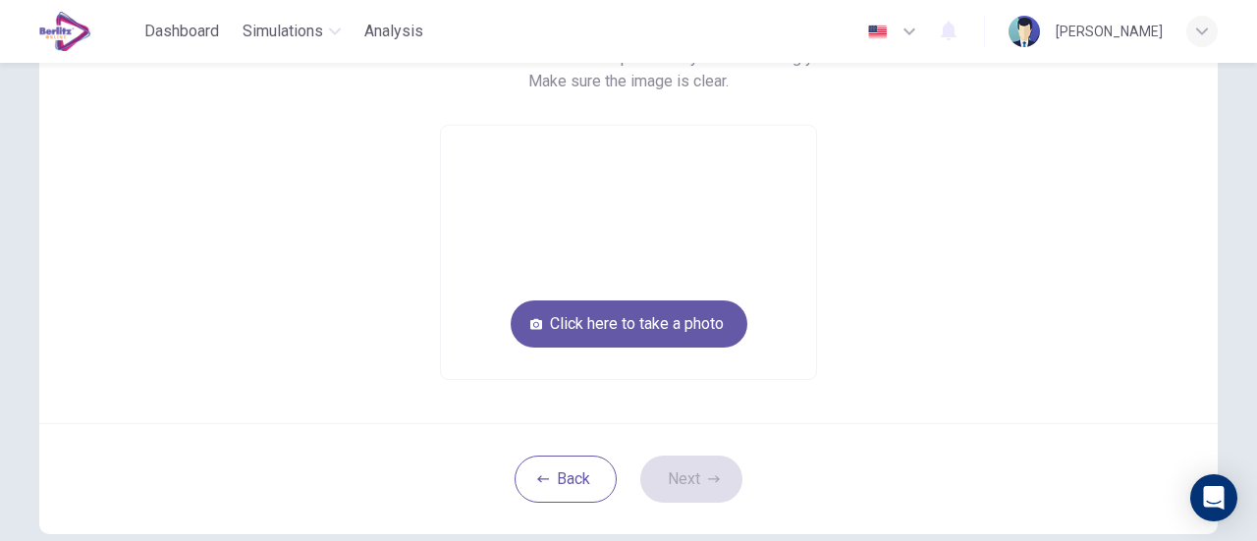
scroll to position [209, 0]
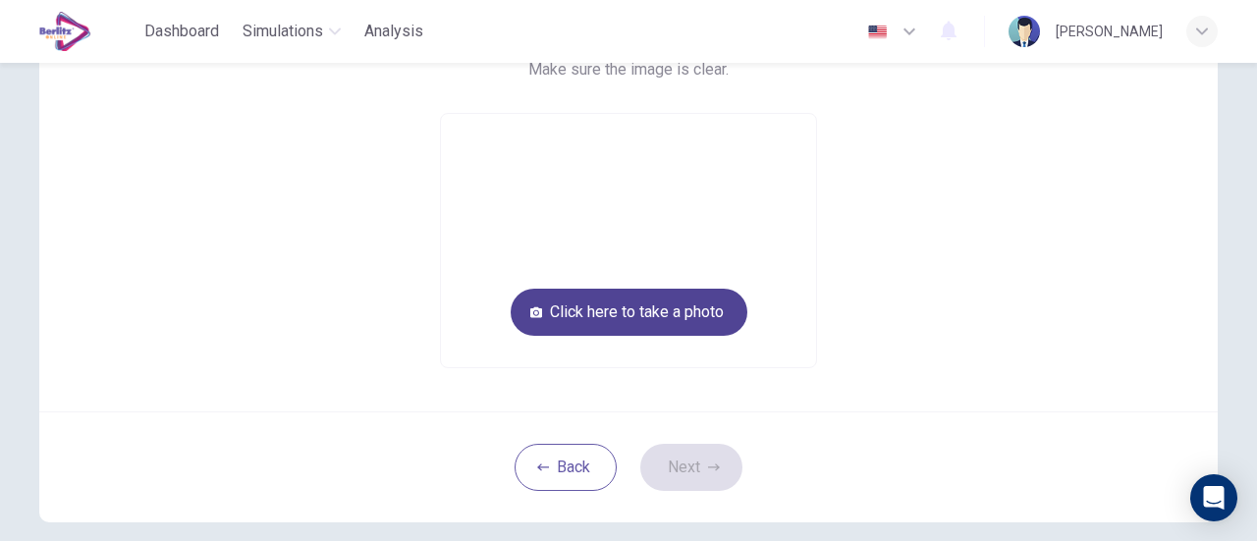
click at [693, 313] on button "Click here to take a photo" at bounding box center [629, 312] width 237 height 47
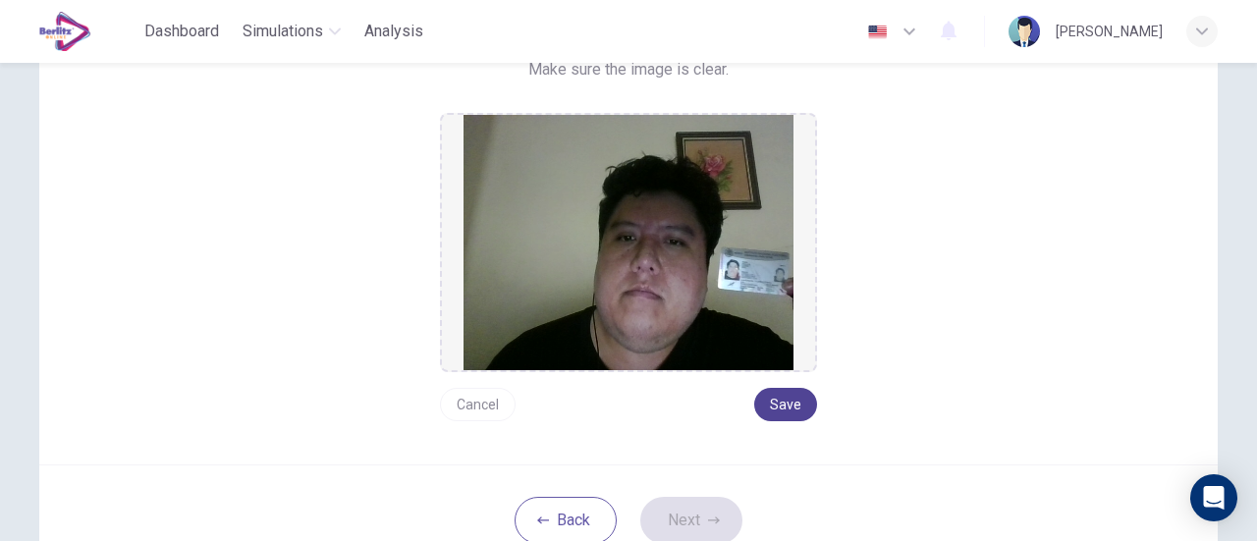
click at [789, 403] on button "Save" at bounding box center [785, 404] width 63 height 33
click at [717, 510] on button "Next" at bounding box center [691, 520] width 102 height 47
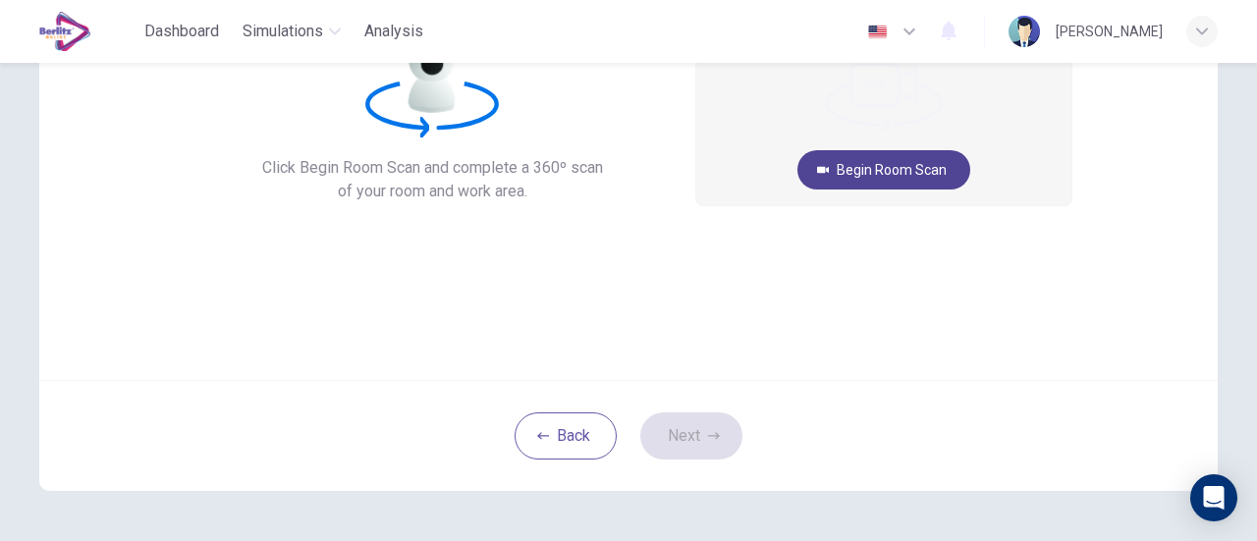
click at [921, 175] on button "Begin Room Scan" at bounding box center [883, 169] width 173 height 39
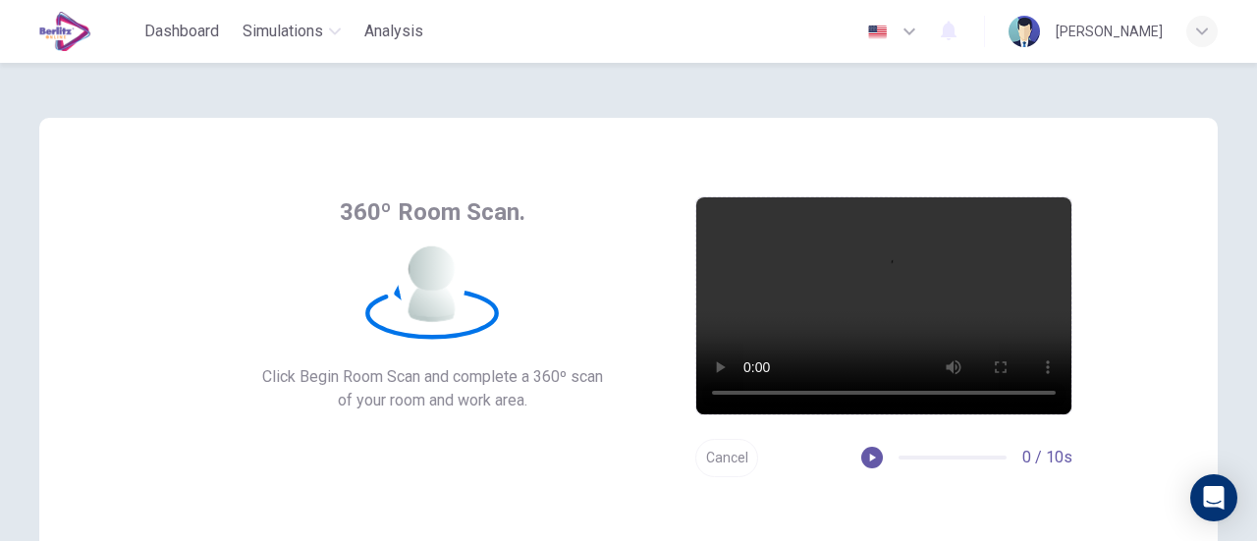
scroll to position [196, 0]
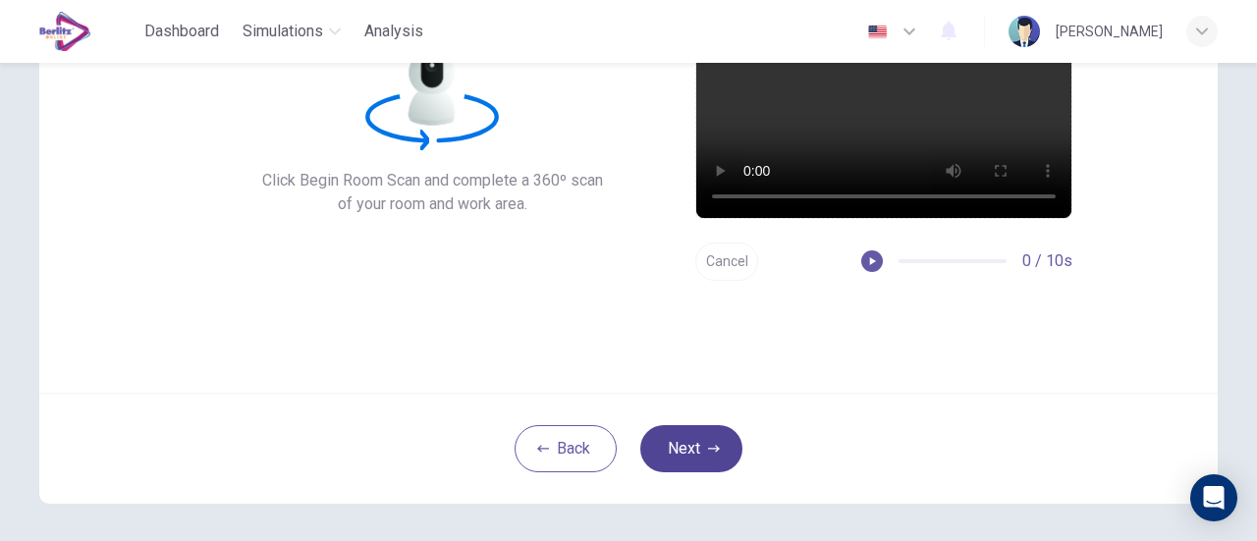
click at [731, 441] on button "Next" at bounding box center [691, 448] width 102 height 47
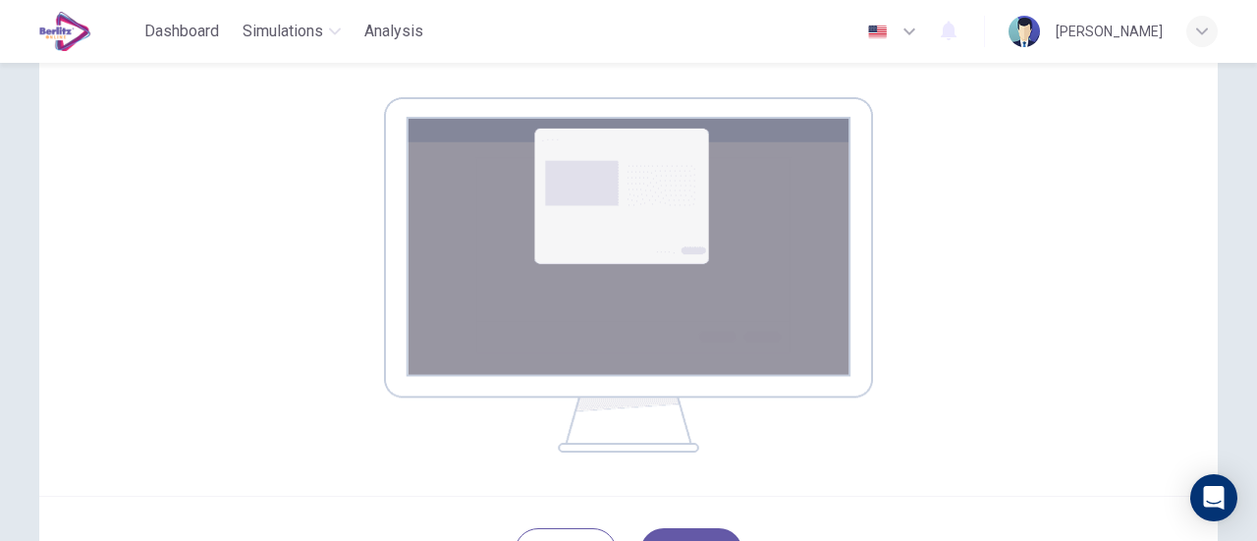
scroll to position [478, 0]
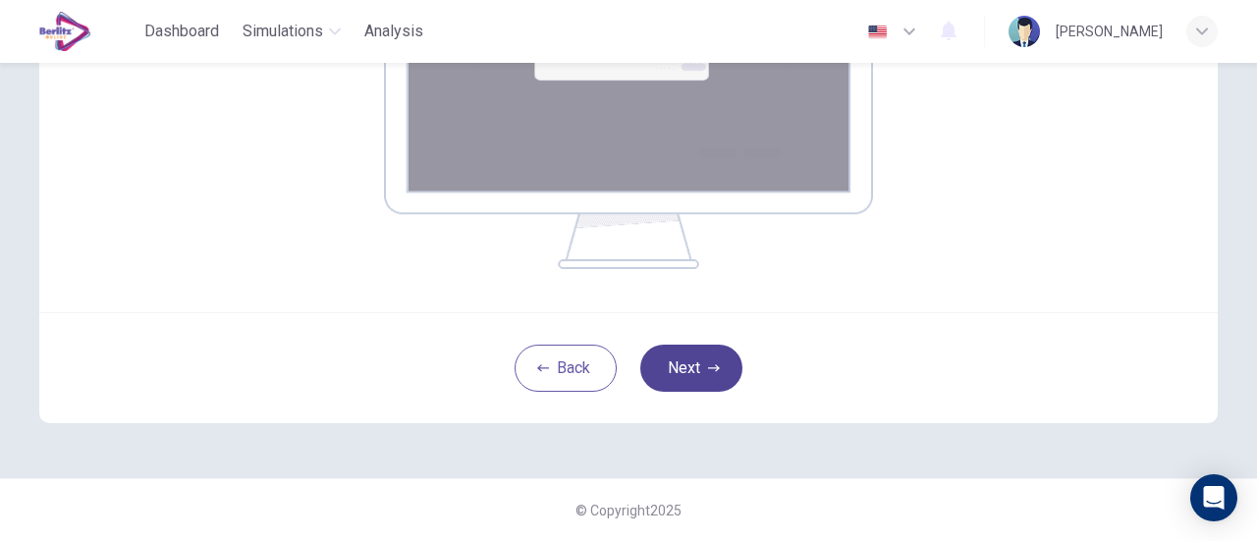
click at [715, 366] on button "Next" at bounding box center [691, 368] width 102 height 47
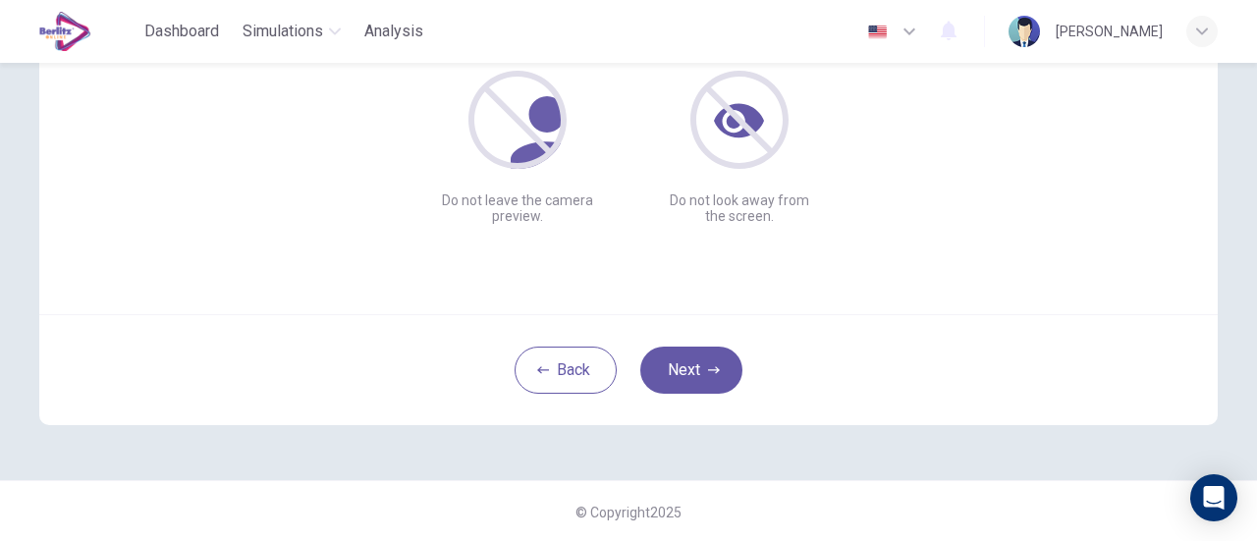
scroll to position [276, 0]
click at [698, 385] on button "Next" at bounding box center [691, 369] width 102 height 47
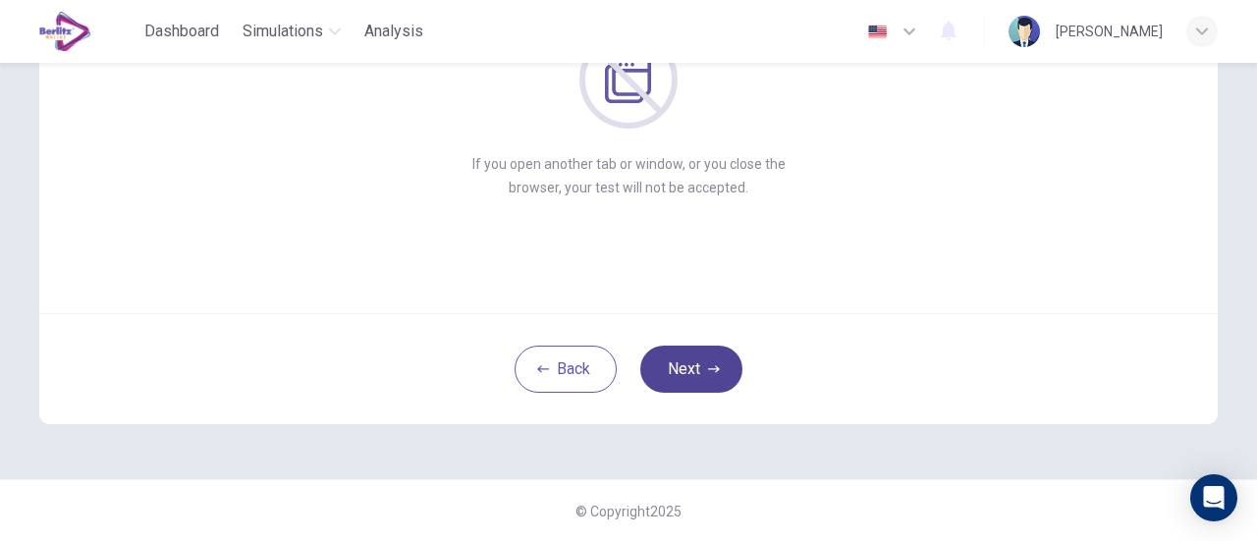
click at [711, 376] on button "Next" at bounding box center [691, 369] width 102 height 47
click at [717, 366] on button "Next" at bounding box center [691, 369] width 102 height 47
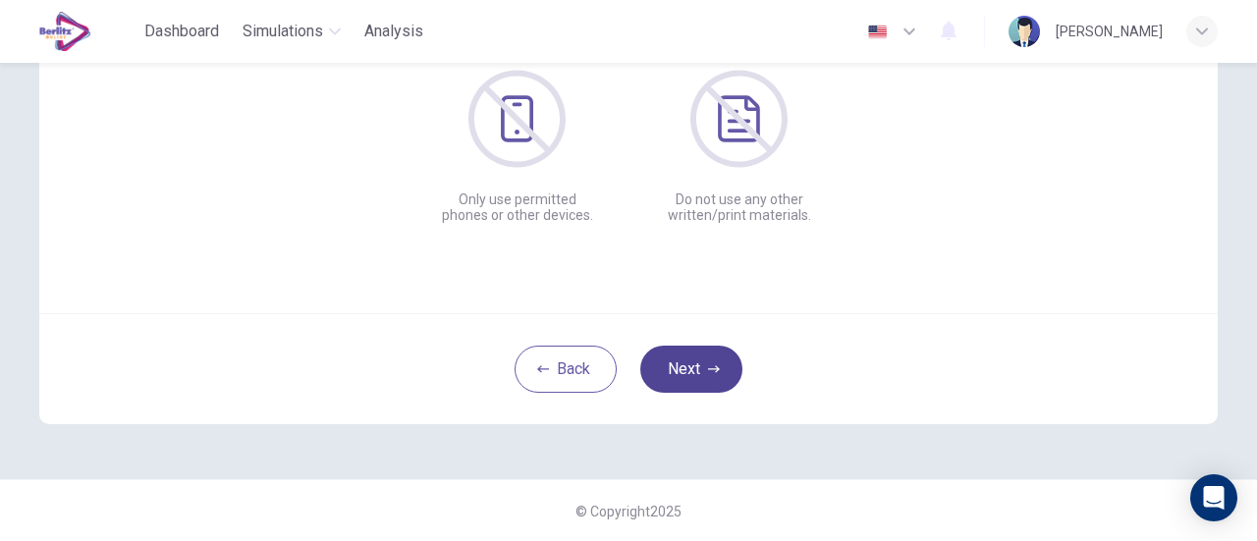
click at [717, 366] on button "Next" at bounding box center [691, 369] width 102 height 47
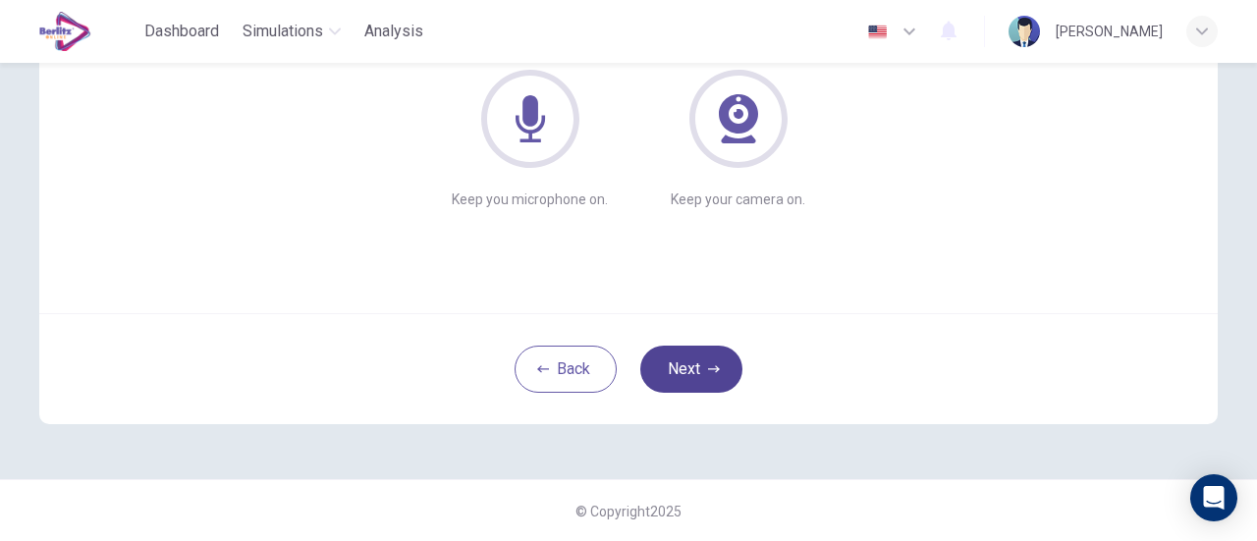
click at [717, 366] on button "Next" at bounding box center [691, 369] width 102 height 47
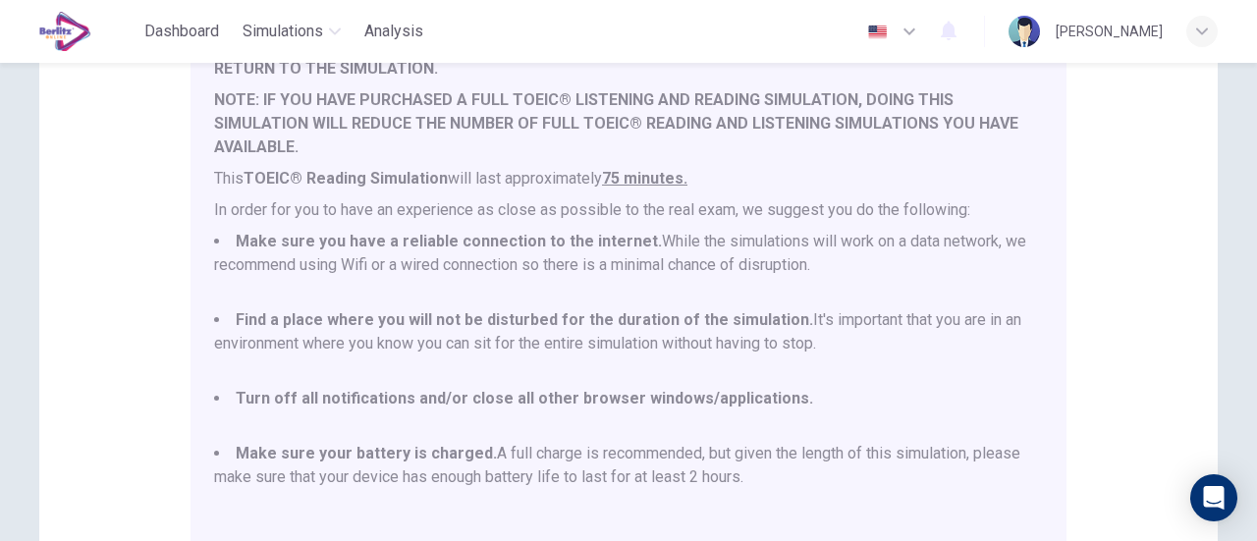
scroll to position [550, 0]
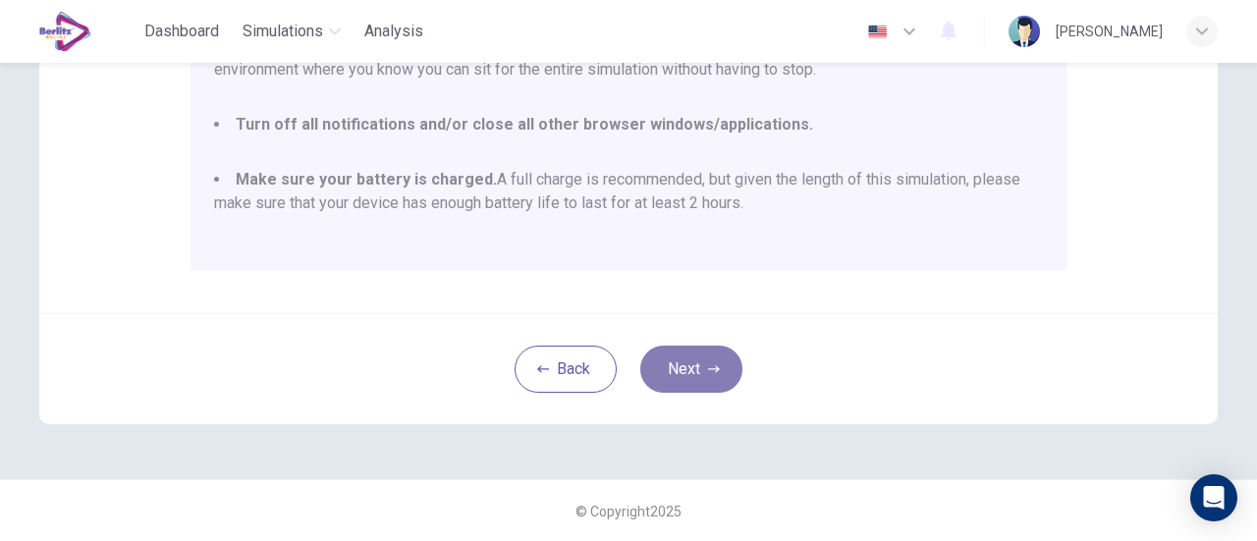
click at [721, 352] on button "Next" at bounding box center [691, 369] width 102 height 47
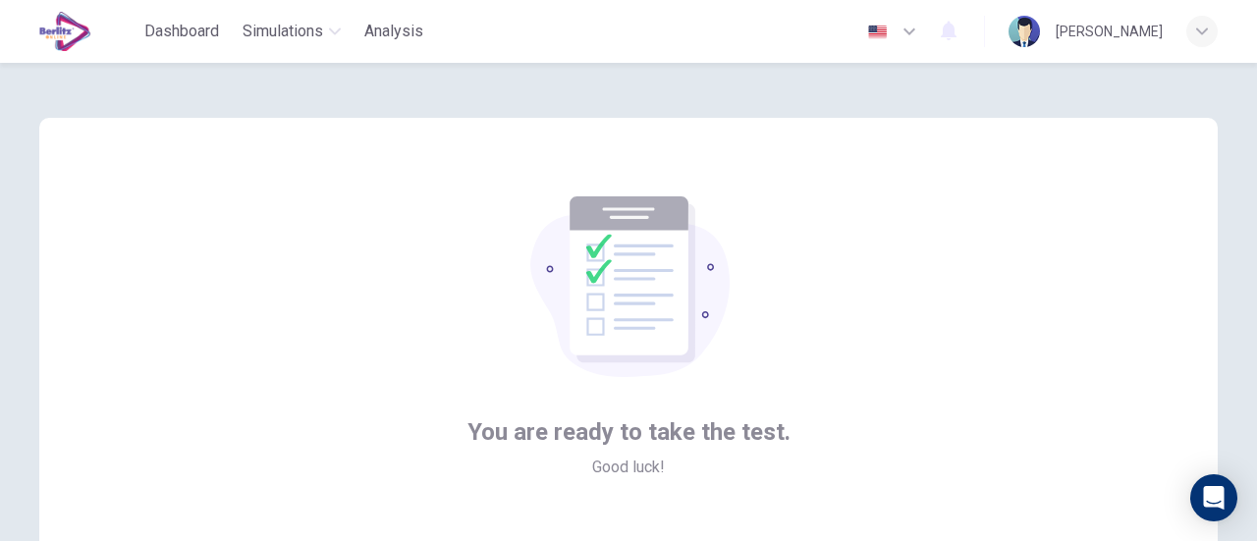
scroll to position [276, 0]
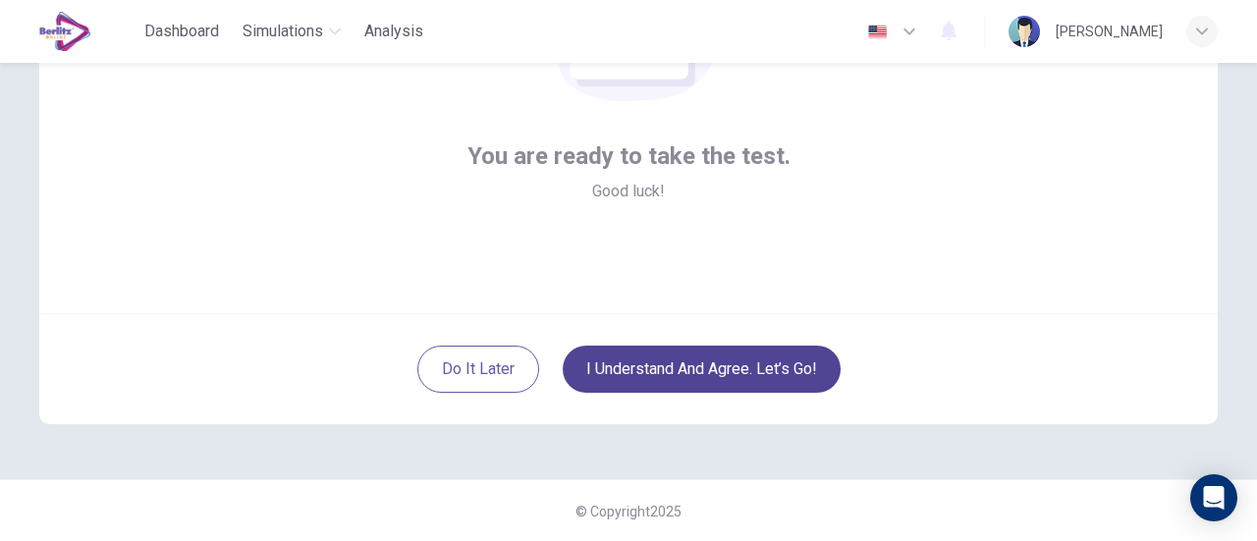
click at [764, 369] on button "I understand and agree. Let’s go!" at bounding box center [702, 369] width 278 height 47
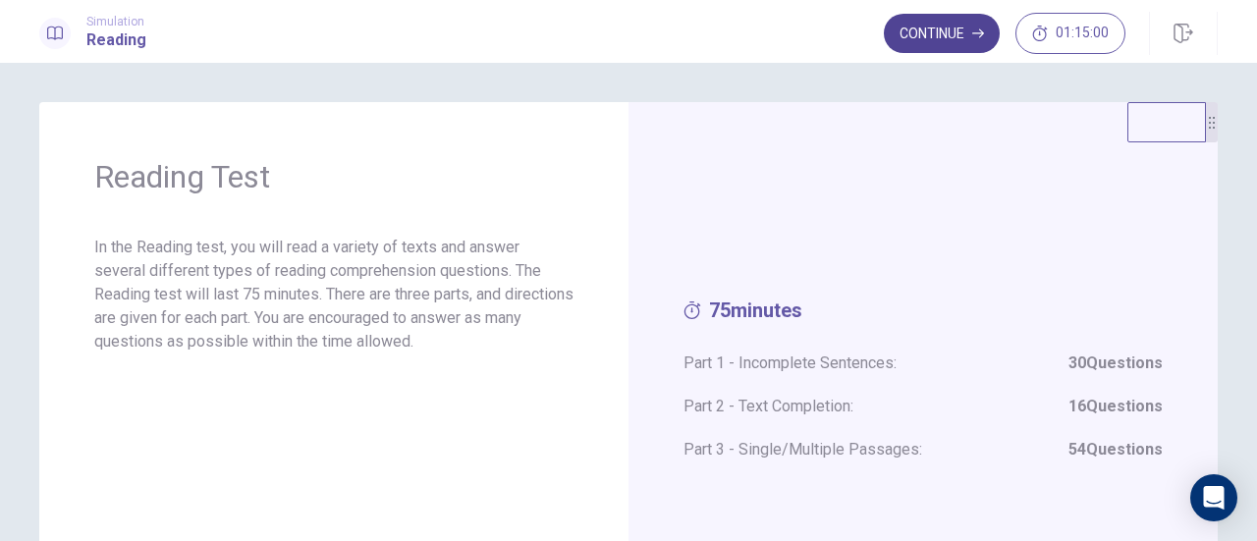
click at [970, 30] on button "Continue" at bounding box center [942, 33] width 116 height 39
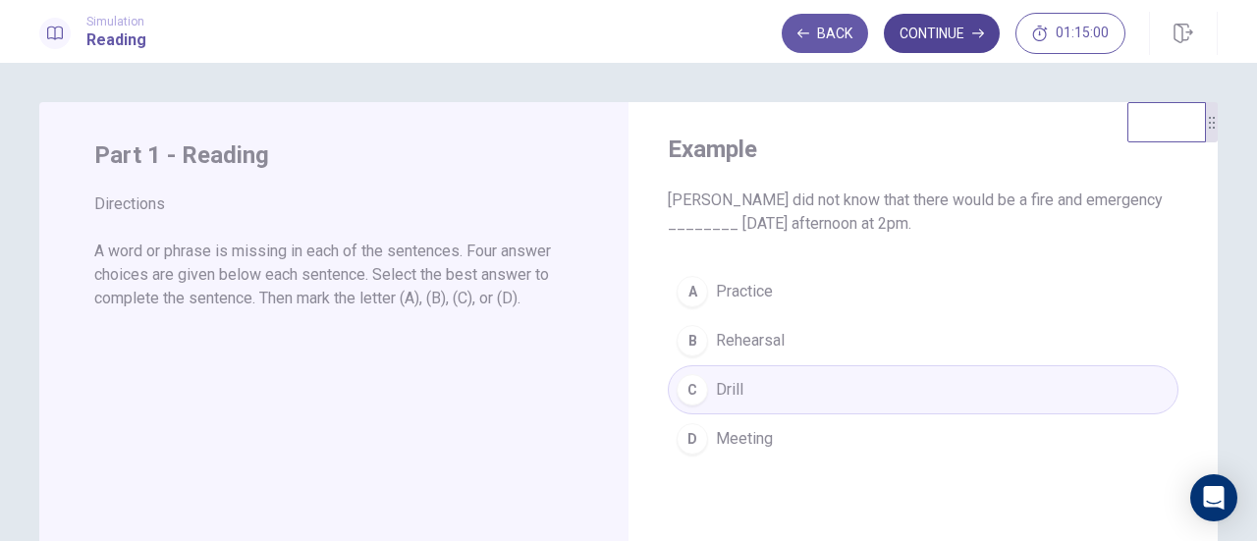
click at [931, 27] on button "Continue" at bounding box center [942, 33] width 116 height 39
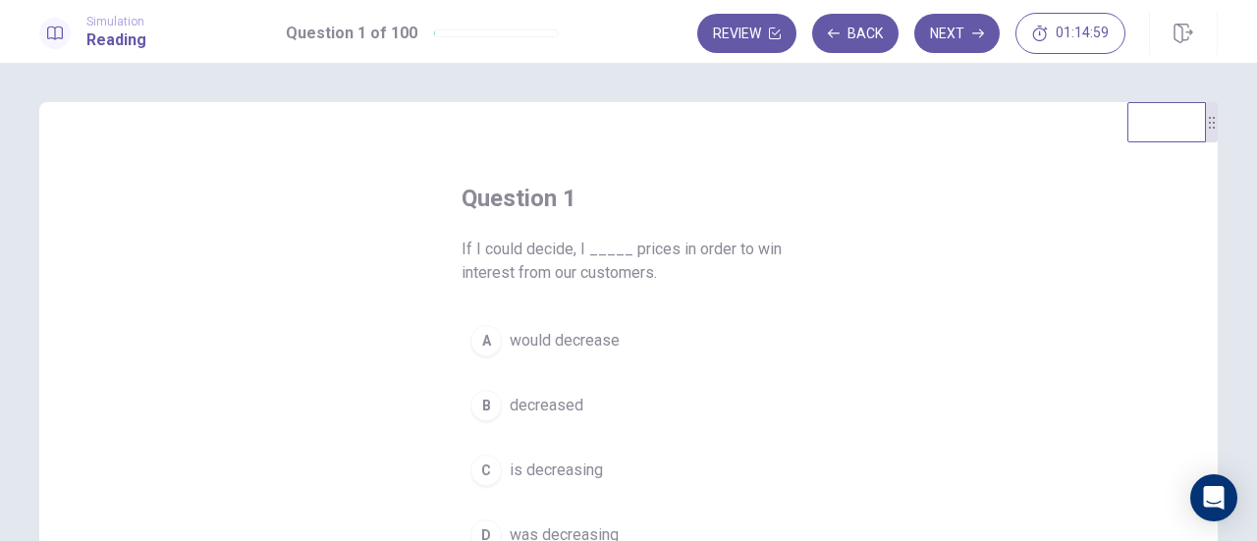
scroll to position [98, 0]
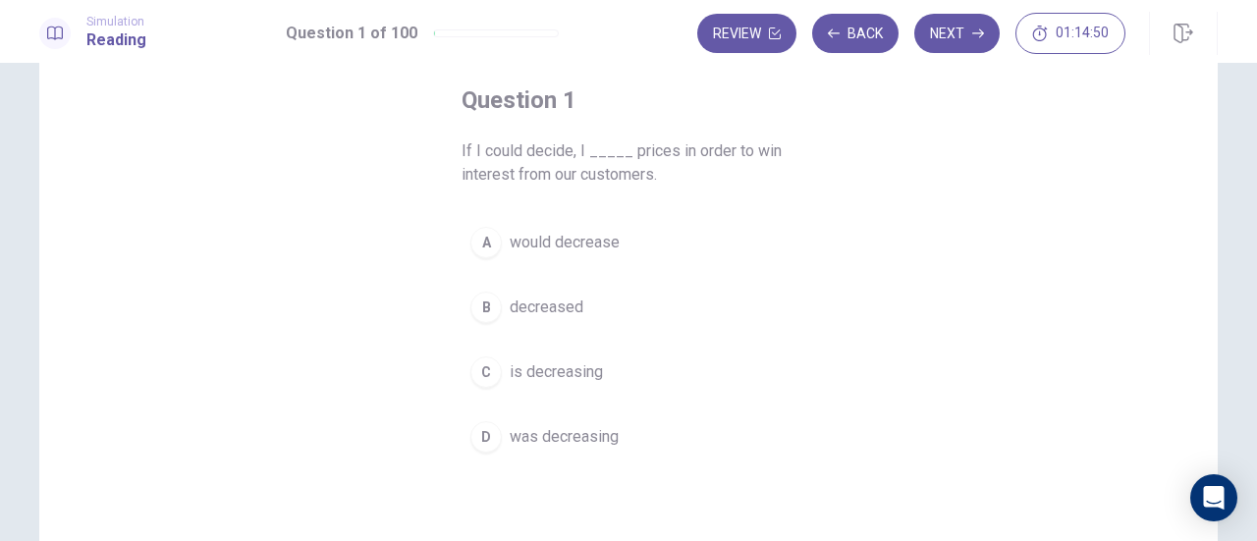
click at [548, 238] on span "would decrease" at bounding box center [565, 243] width 110 height 24
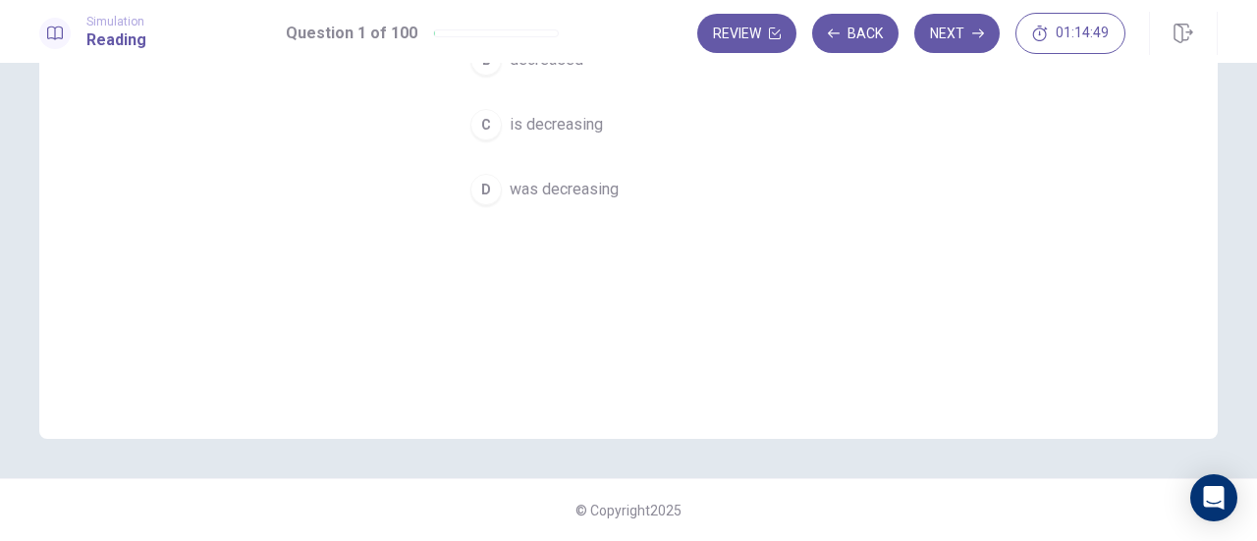
scroll to position [51, 0]
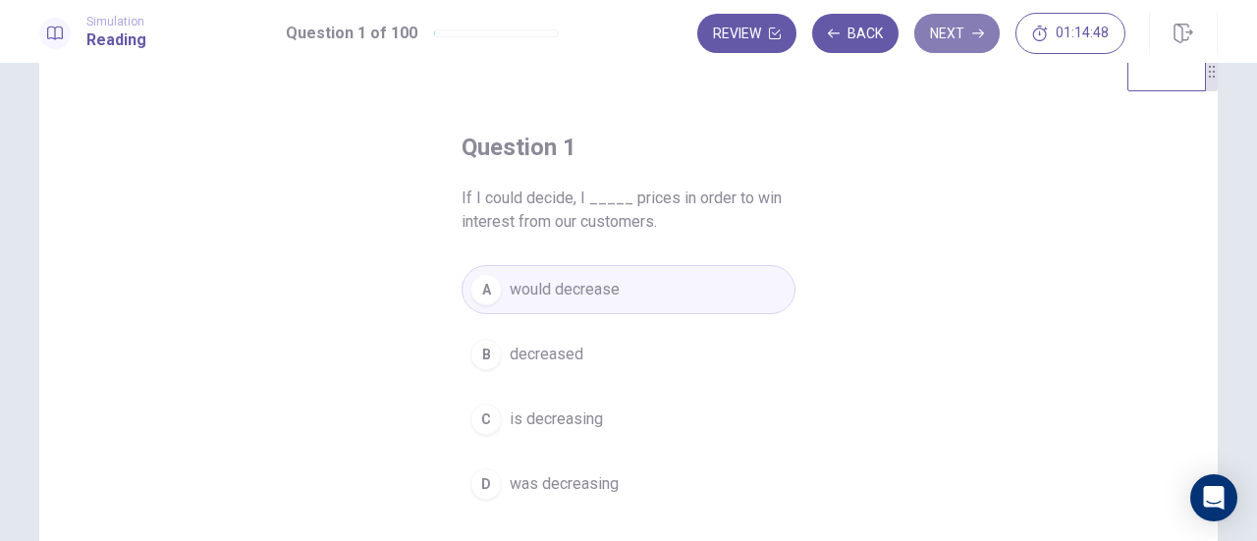
click at [962, 34] on button "Next" at bounding box center [956, 33] width 85 height 39
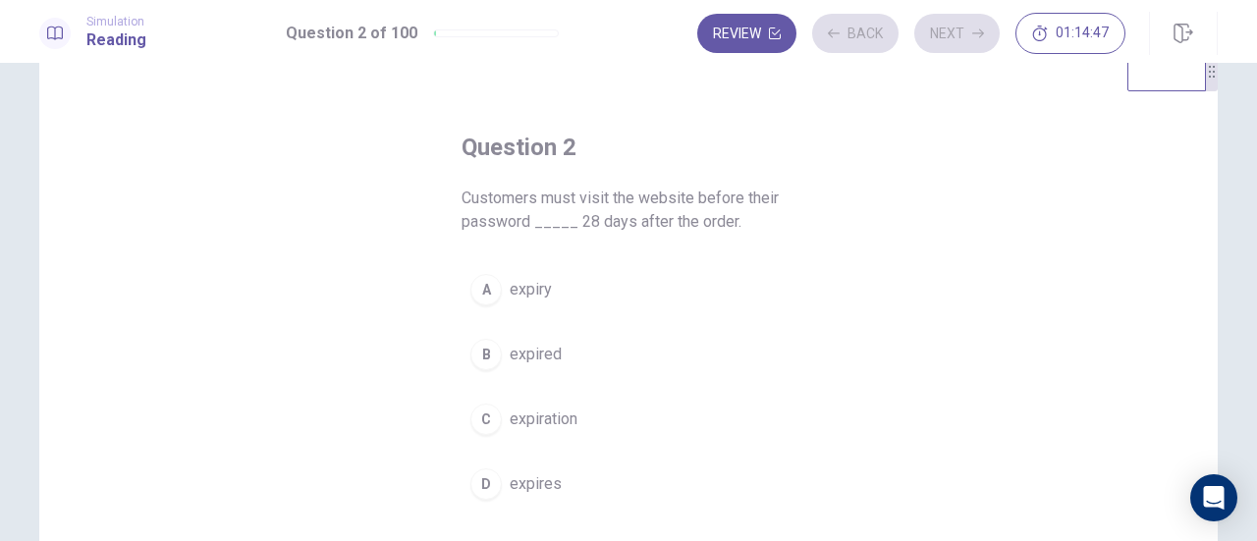
scroll to position [149, 0]
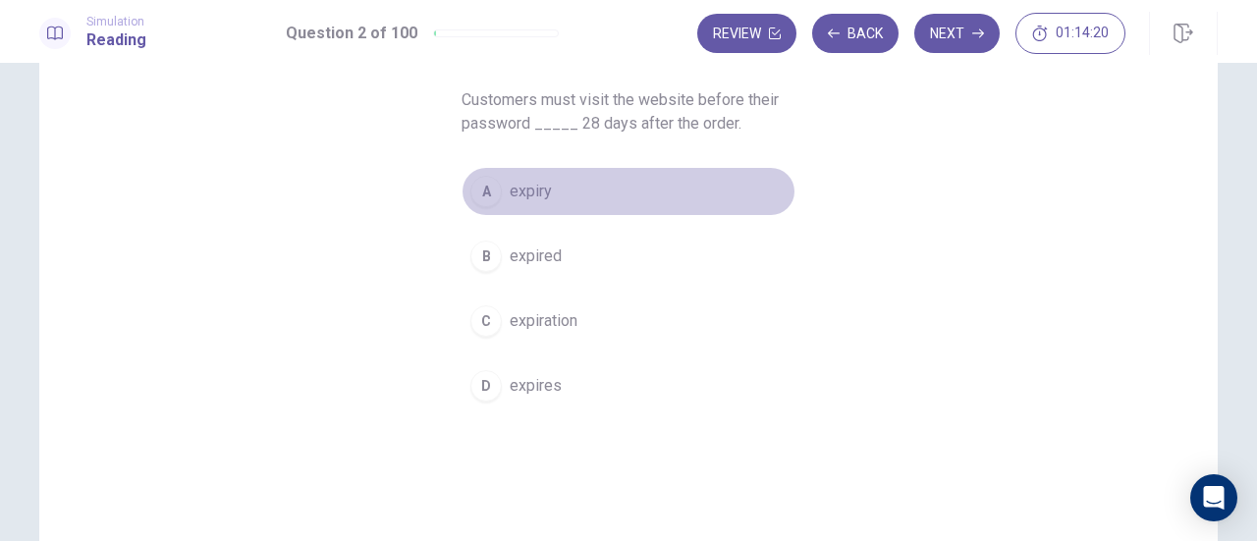
click at [479, 189] on div "A" at bounding box center [485, 191] width 31 height 31
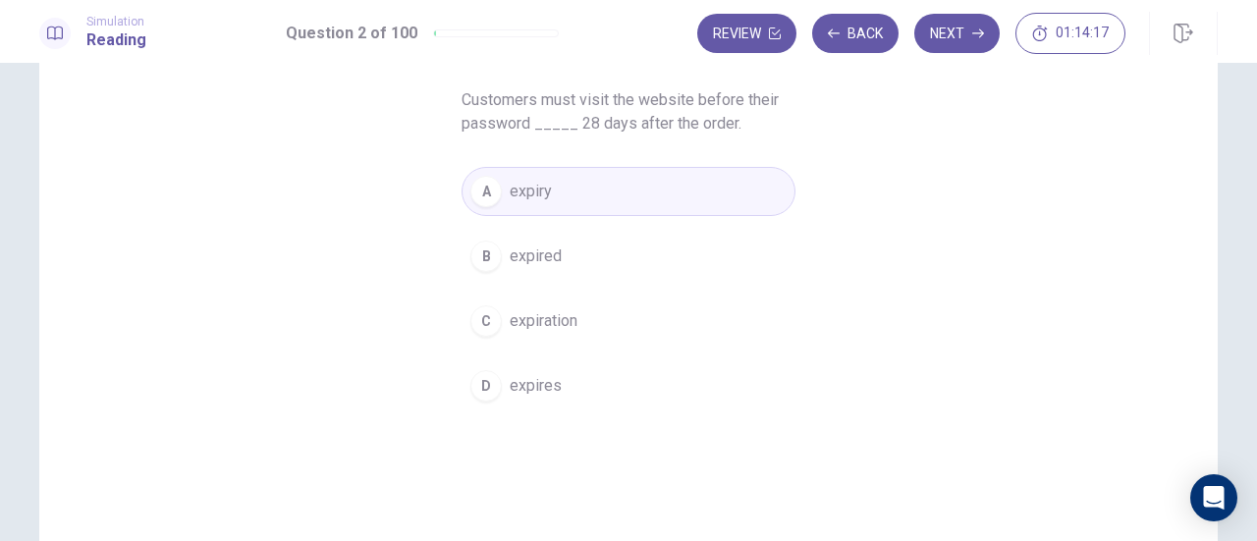
click at [540, 387] on span "expires" at bounding box center [536, 386] width 52 height 24
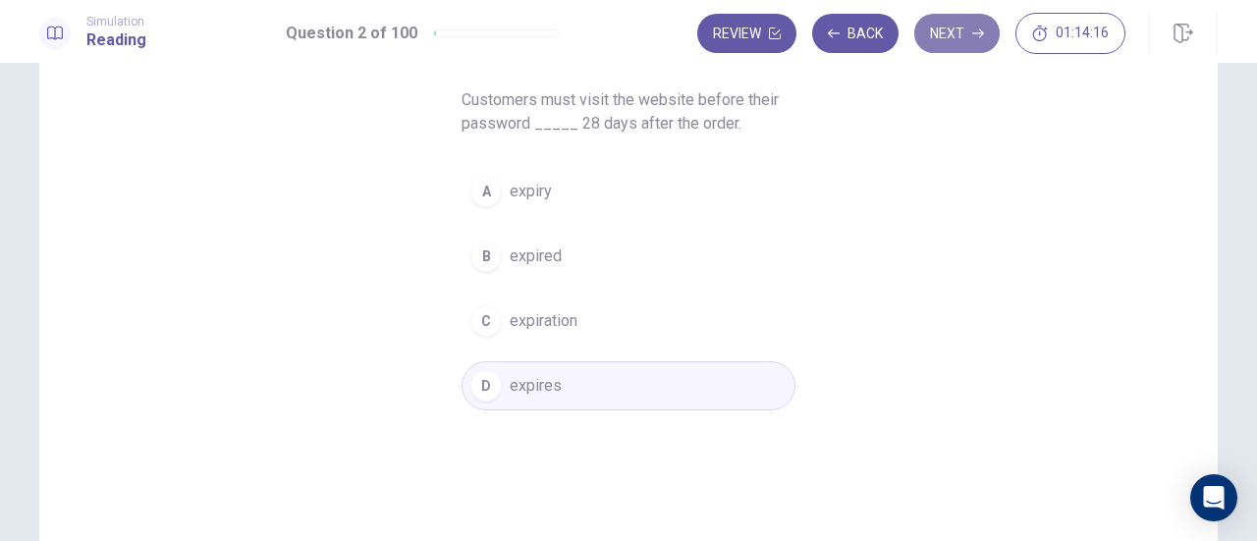
click at [962, 46] on button "Next" at bounding box center [956, 33] width 85 height 39
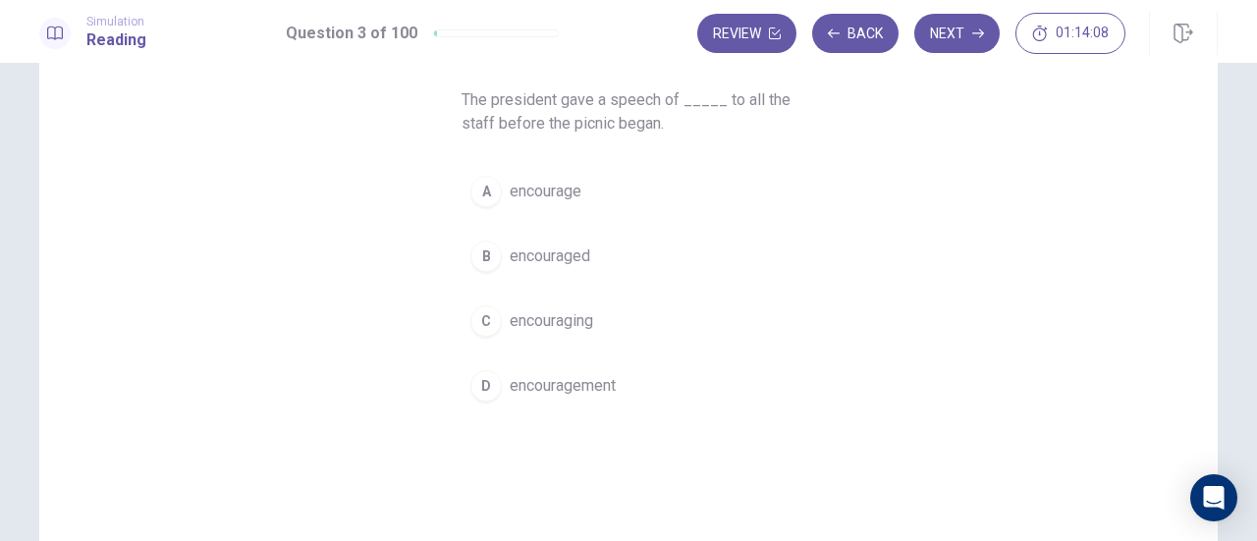
click at [573, 384] on span "encouragement" at bounding box center [563, 386] width 106 height 24
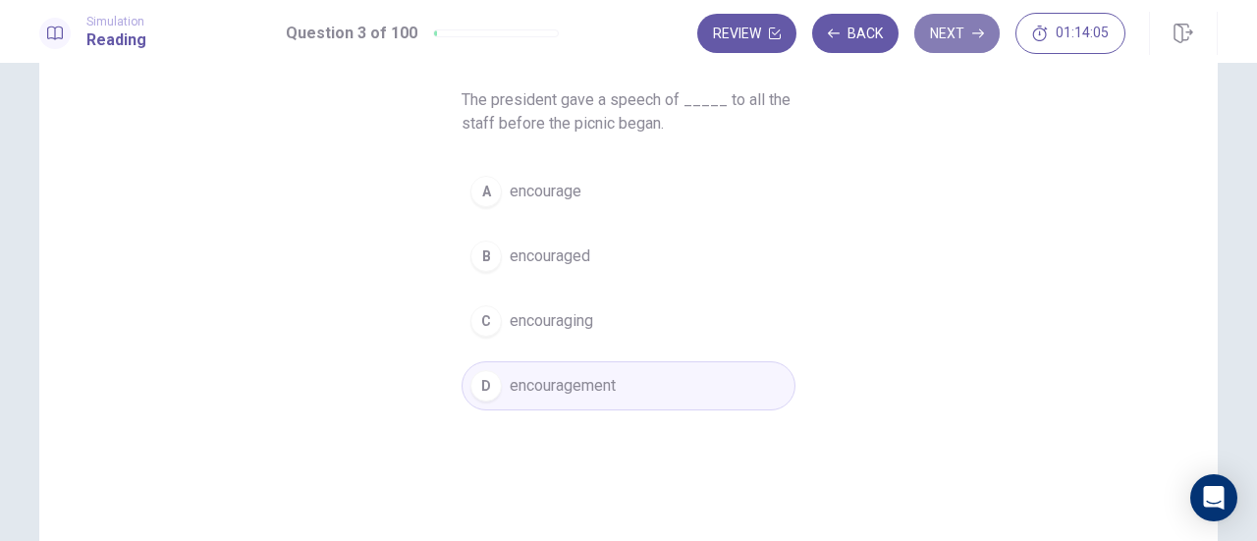
click at [984, 41] on button "Next" at bounding box center [956, 33] width 85 height 39
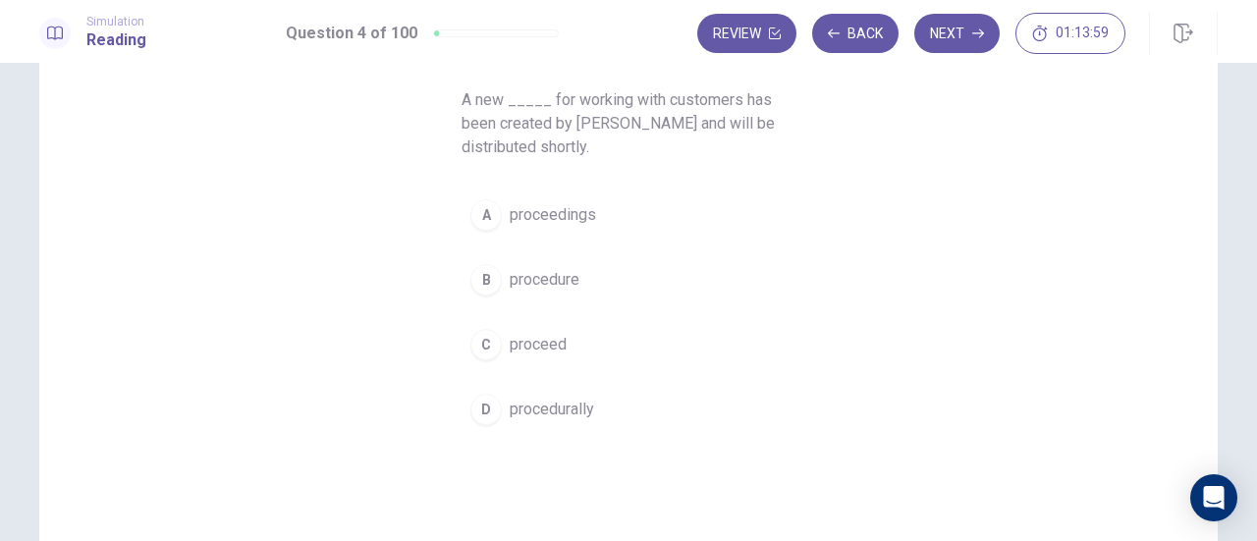
click at [540, 276] on span "procedure" at bounding box center [545, 280] width 70 height 24
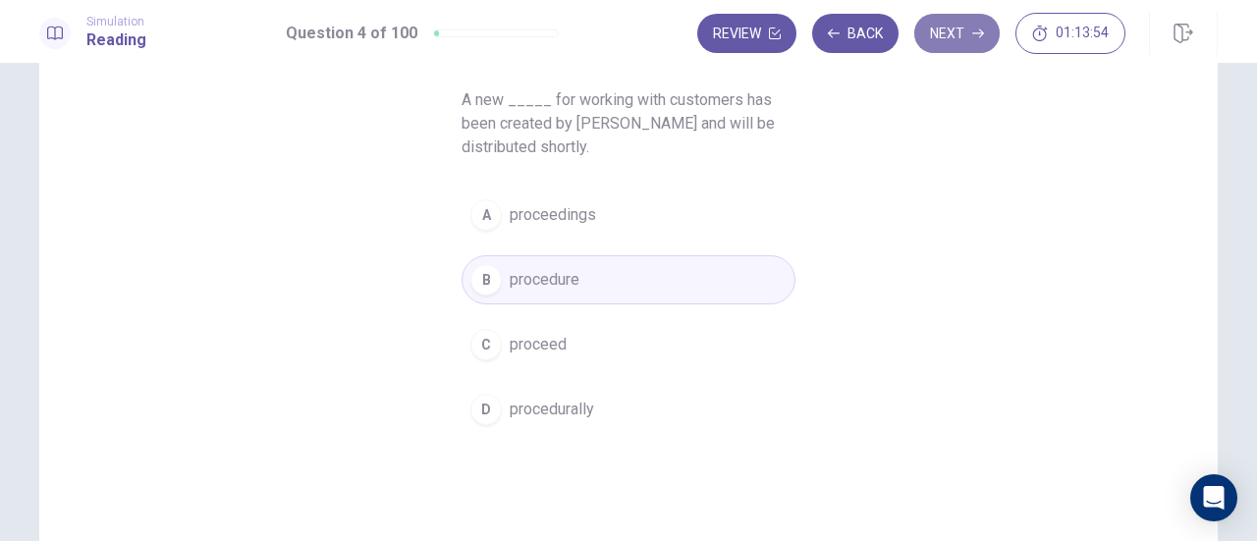
click at [960, 40] on button "Next" at bounding box center [956, 33] width 85 height 39
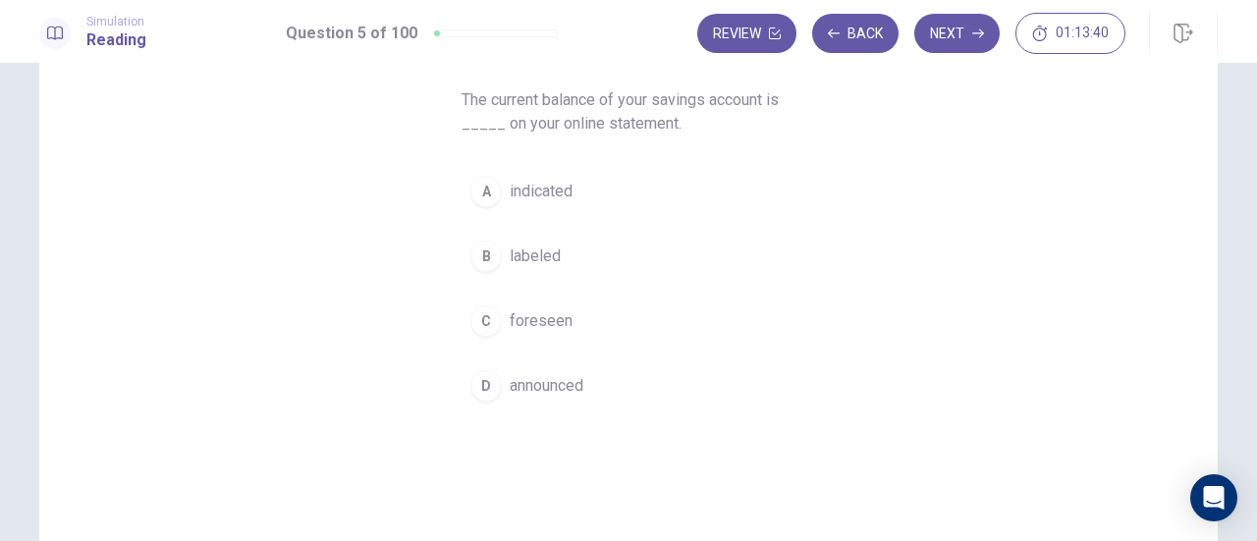
click at [547, 190] on span "indicated" at bounding box center [541, 192] width 63 height 24
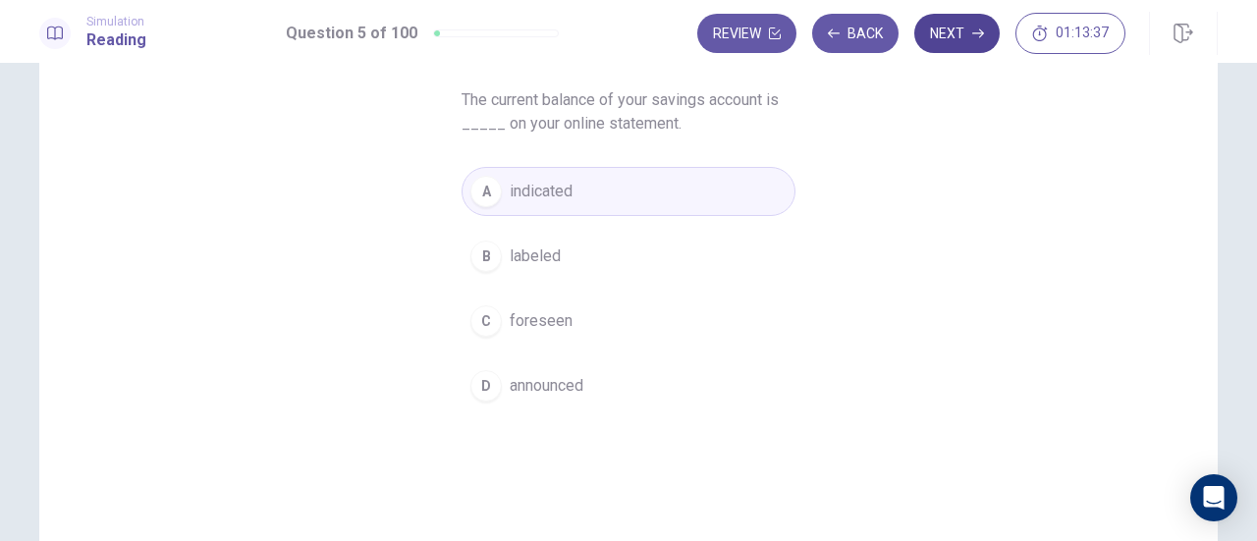
click at [949, 38] on button "Next" at bounding box center [956, 33] width 85 height 39
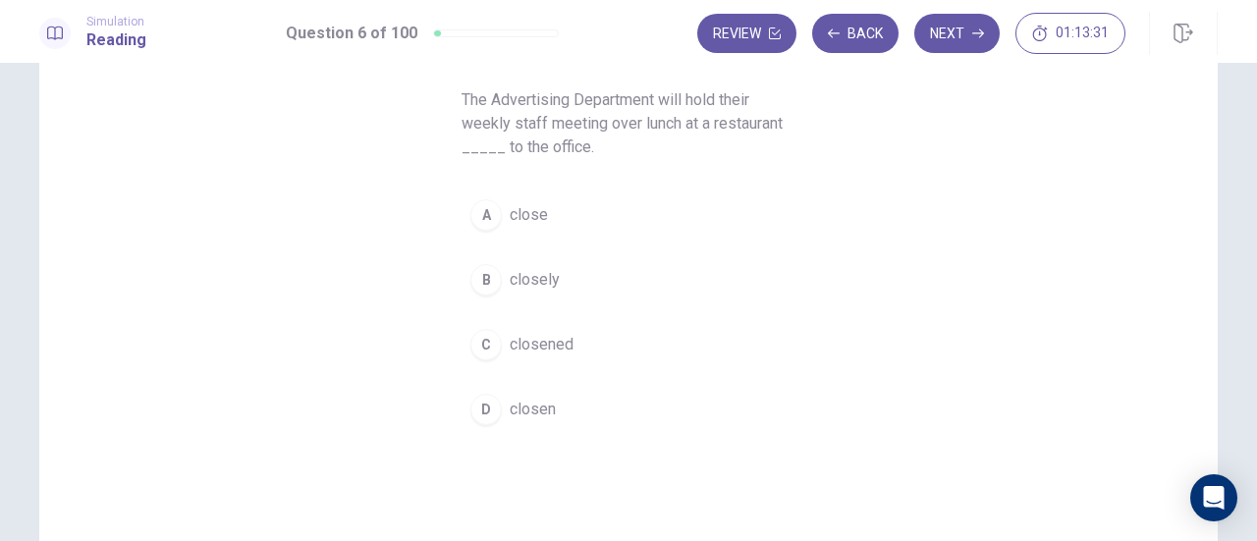
click at [512, 211] on span "close" at bounding box center [529, 215] width 38 height 24
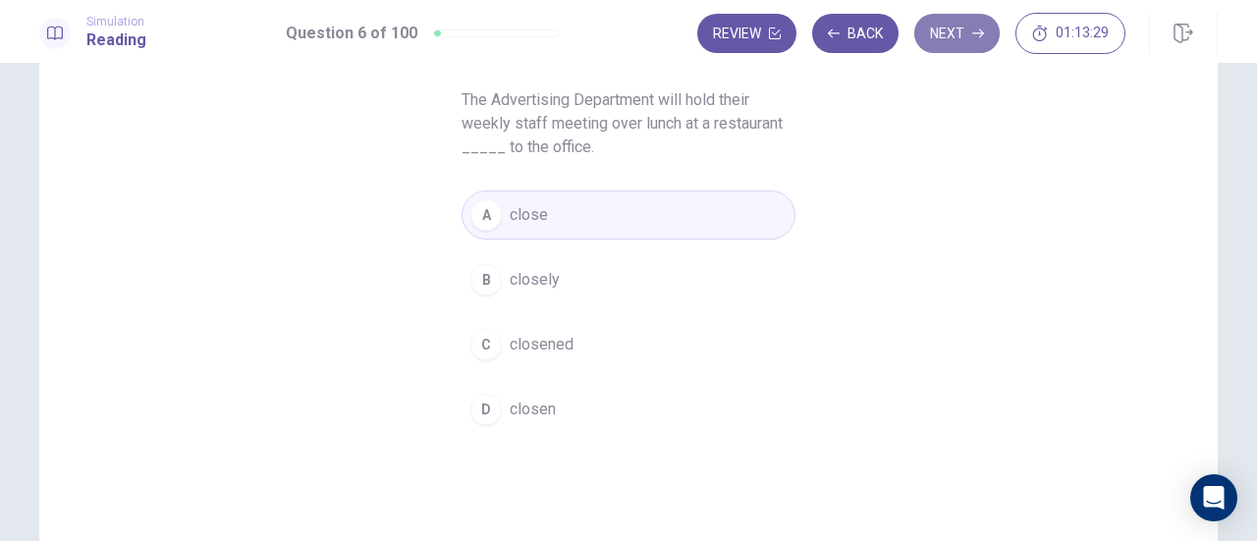
click at [959, 34] on button "Next" at bounding box center [956, 33] width 85 height 39
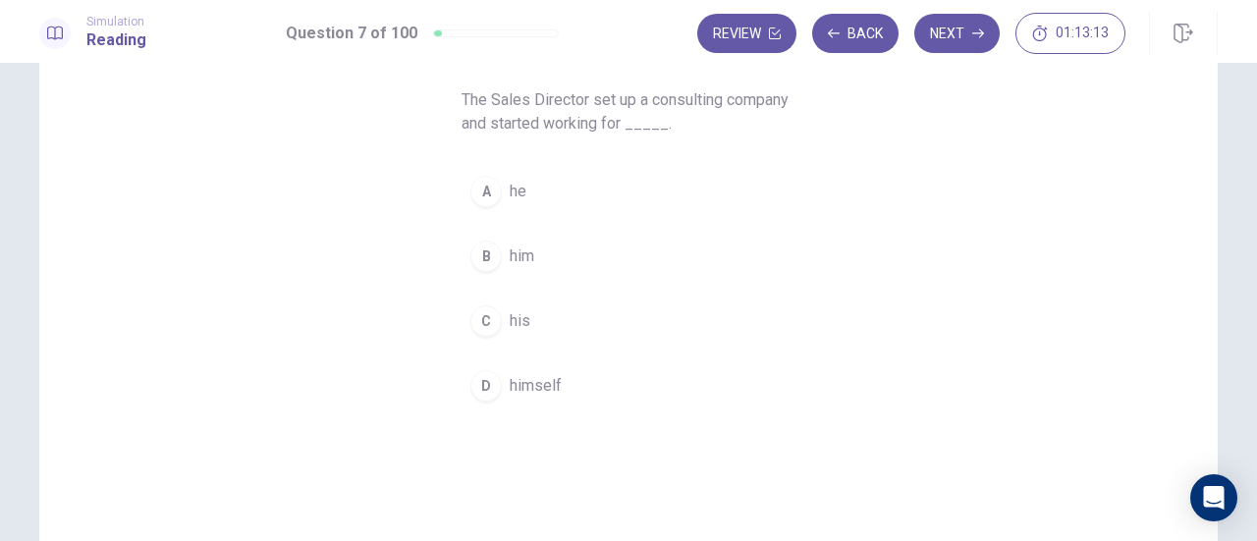
click at [522, 375] on span "himself" at bounding box center [536, 386] width 52 height 24
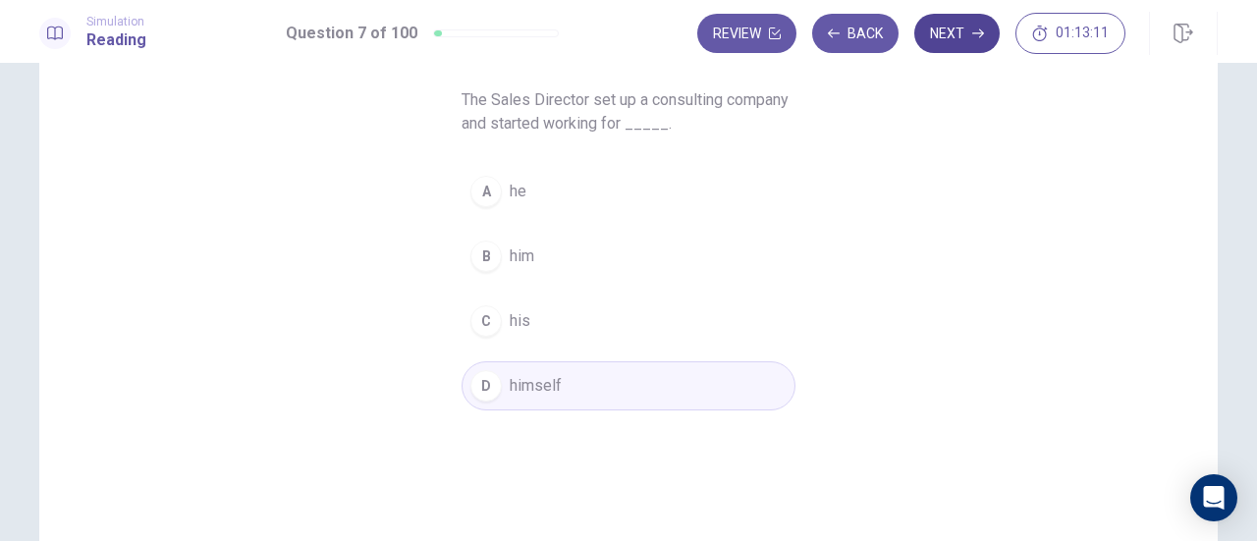
click at [980, 39] on button "Next" at bounding box center [956, 33] width 85 height 39
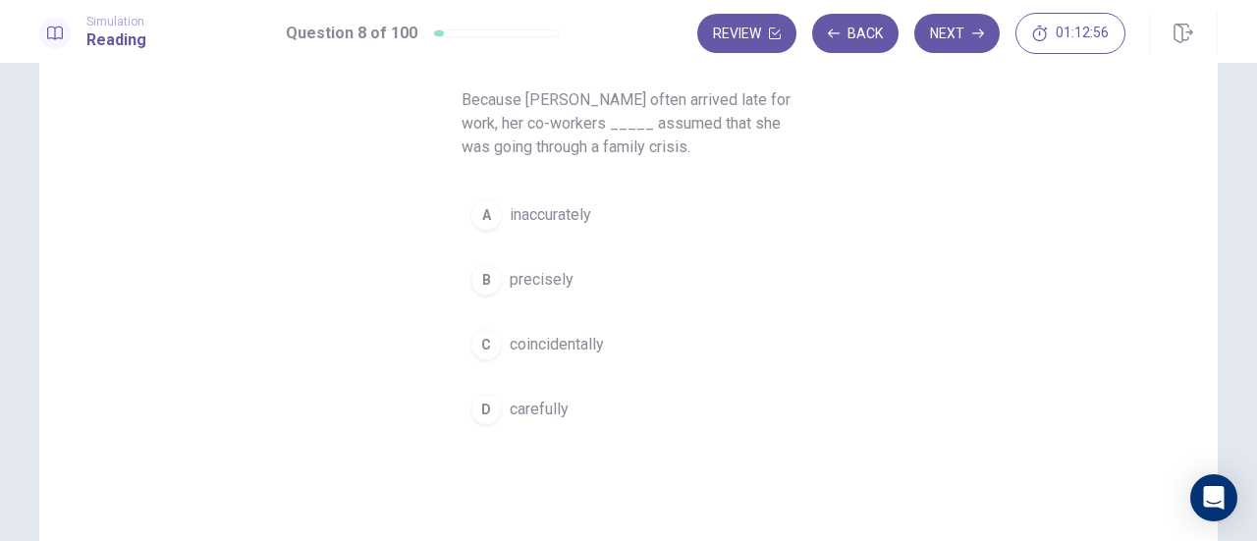
click at [545, 212] on span "inaccurately" at bounding box center [550, 215] width 81 height 24
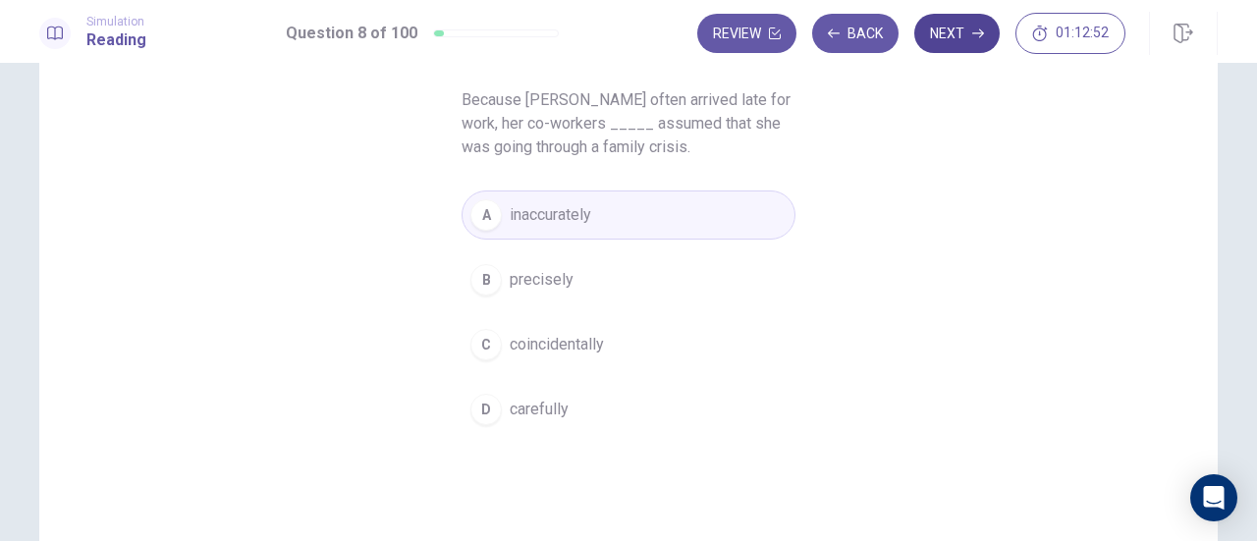
click at [959, 40] on button "Next" at bounding box center [956, 33] width 85 height 39
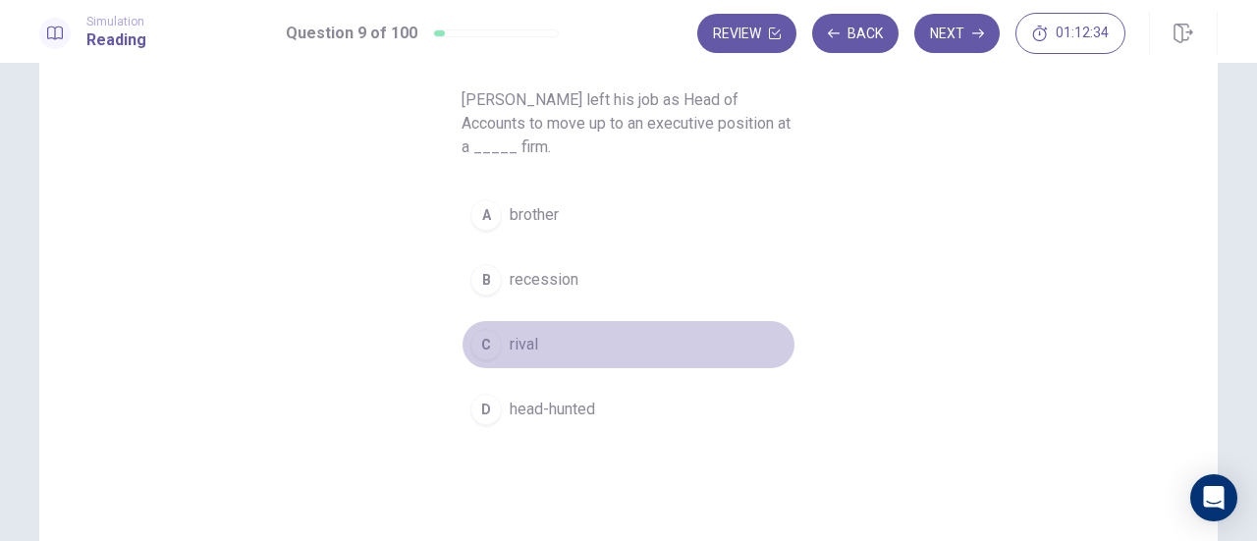
click at [527, 344] on span "rival" at bounding box center [524, 345] width 28 height 24
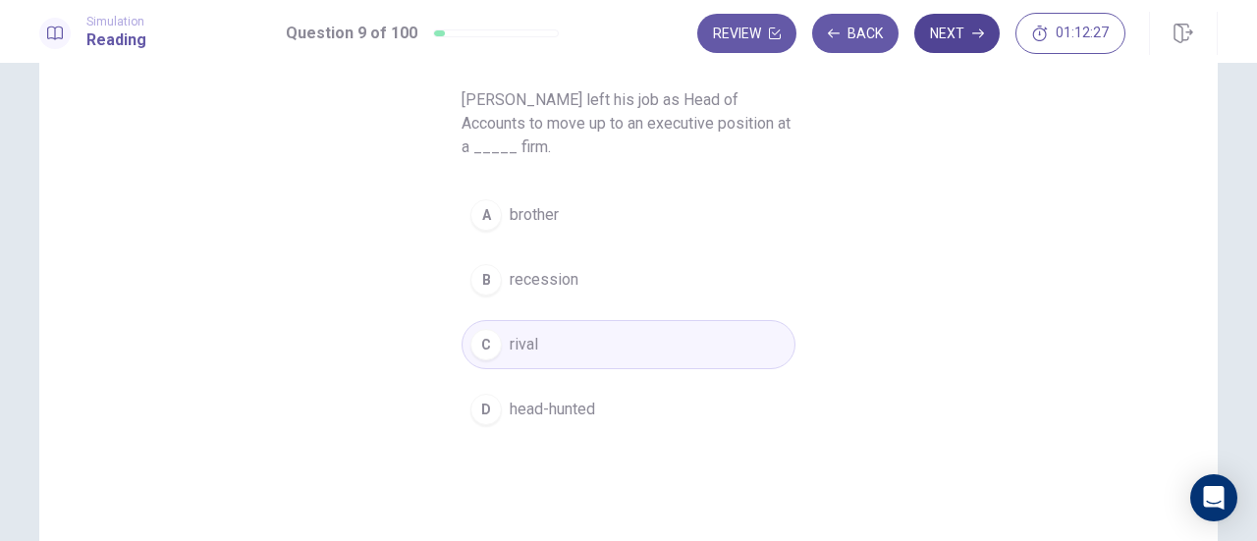
click at [968, 32] on button "Next" at bounding box center [956, 33] width 85 height 39
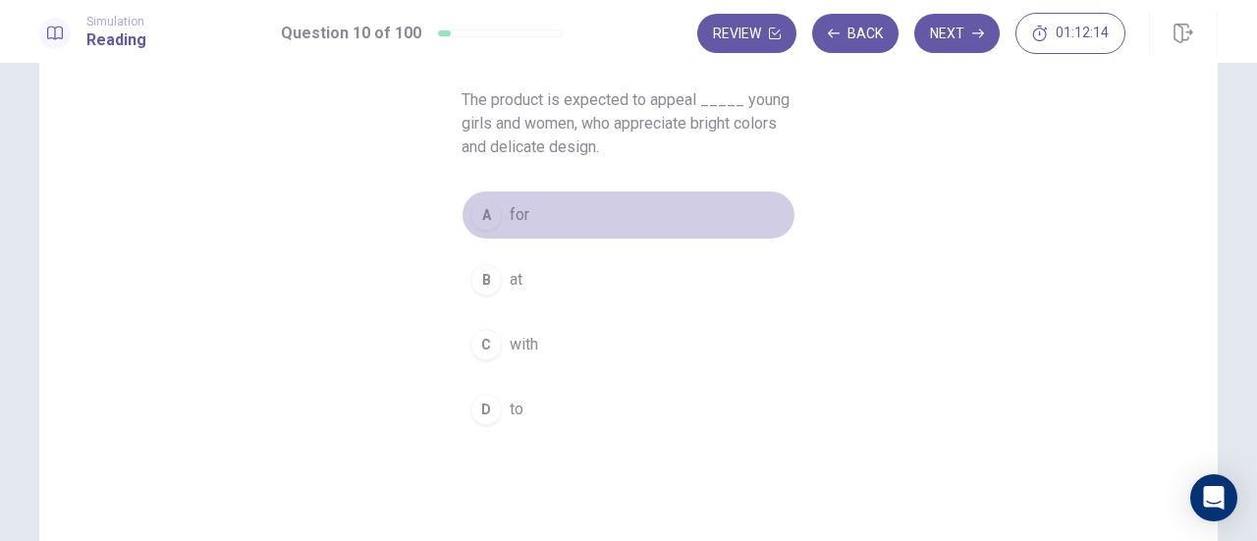
click at [513, 216] on span "for" at bounding box center [520, 215] width 20 height 24
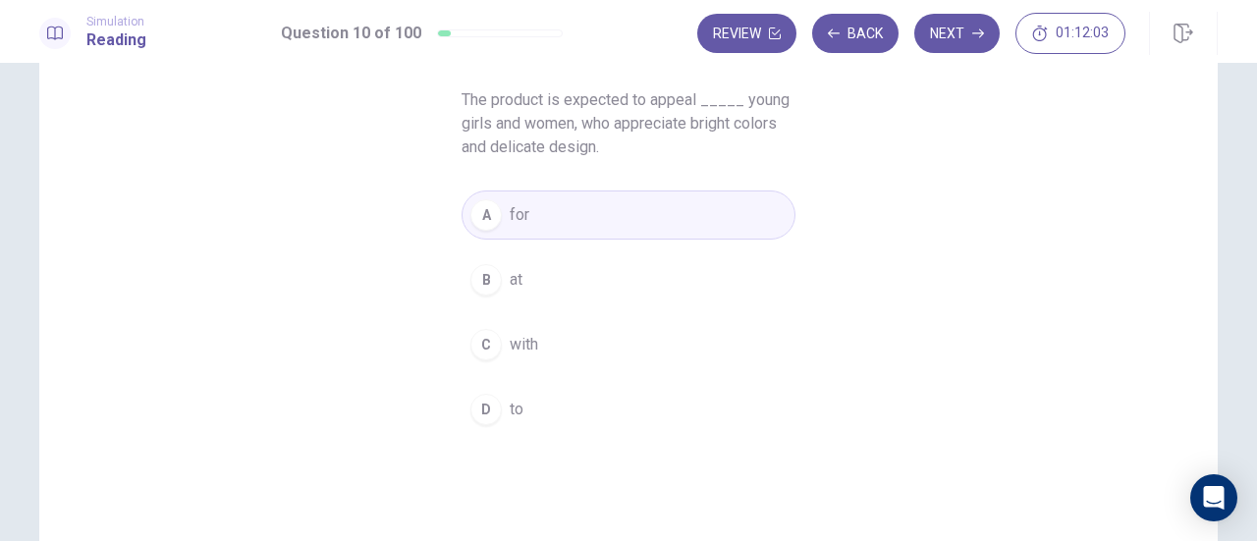
click at [525, 406] on button "D to" at bounding box center [628, 409] width 334 height 49
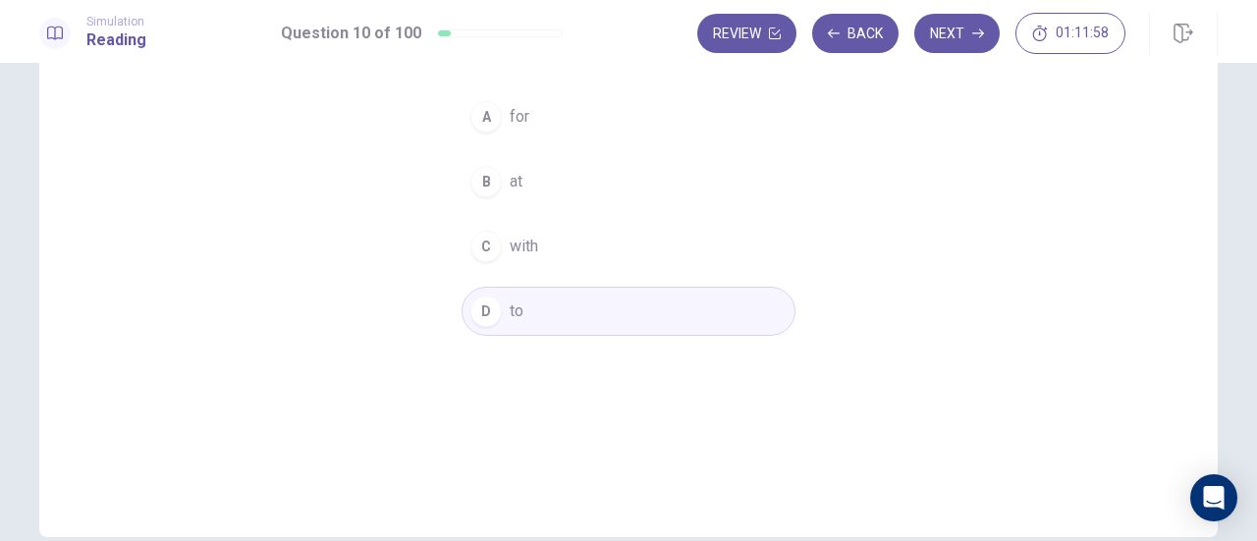
scroll to position [51, 0]
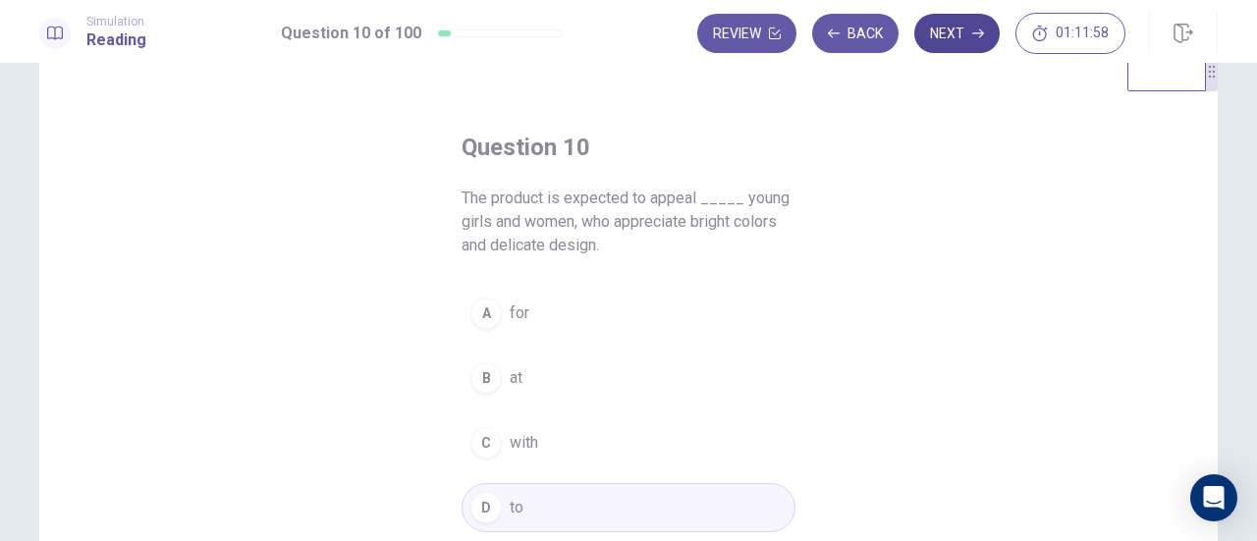
click at [970, 28] on button "Next" at bounding box center [956, 33] width 85 height 39
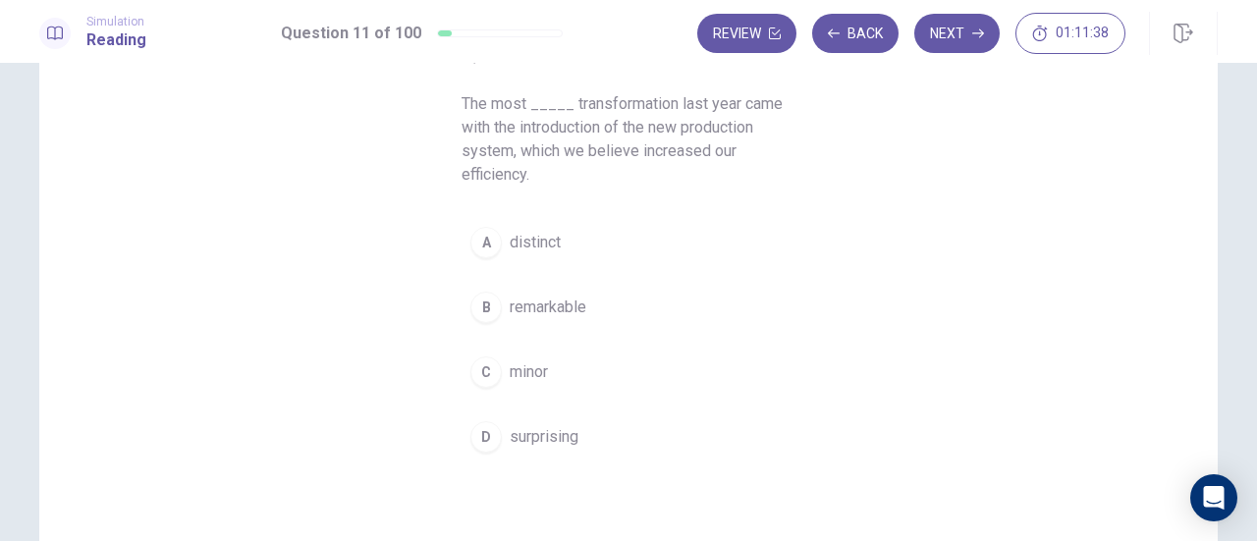
scroll to position [149, 0]
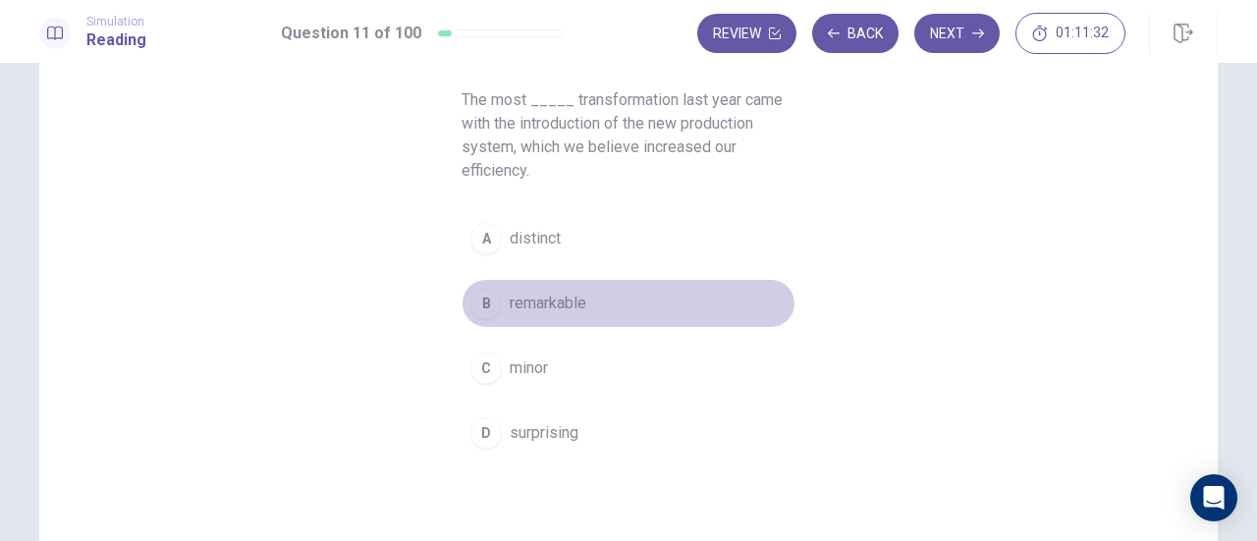
click at [561, 303] on span "remarkable" at bounding box center [548, 304] width 77 height 24
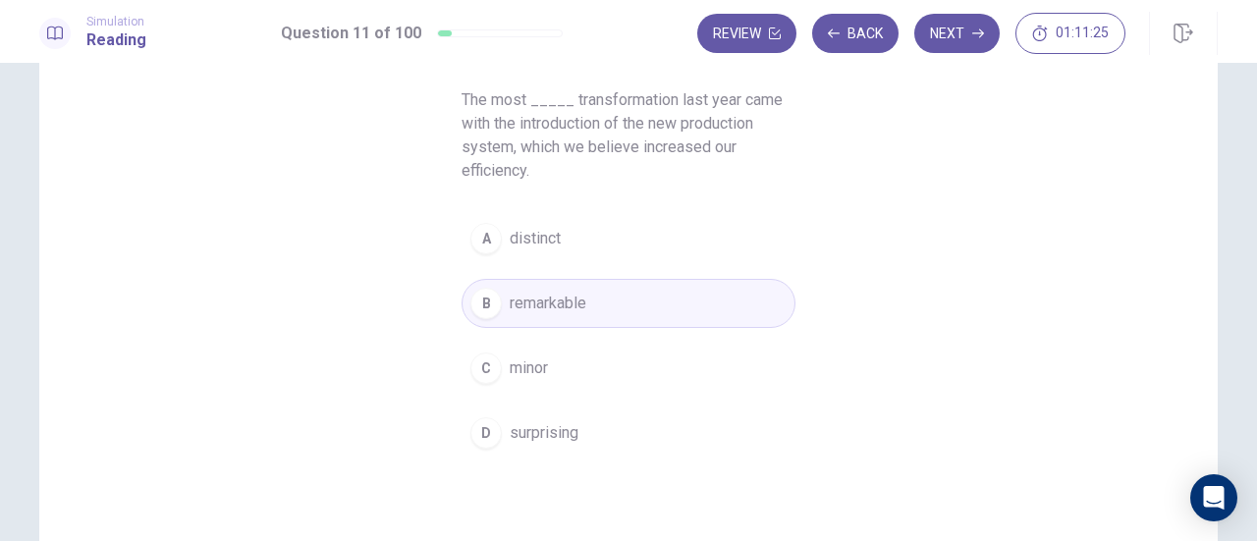
click at [569, 421] on span "surprising" at bounding box center [544, 433] width 69 height 24
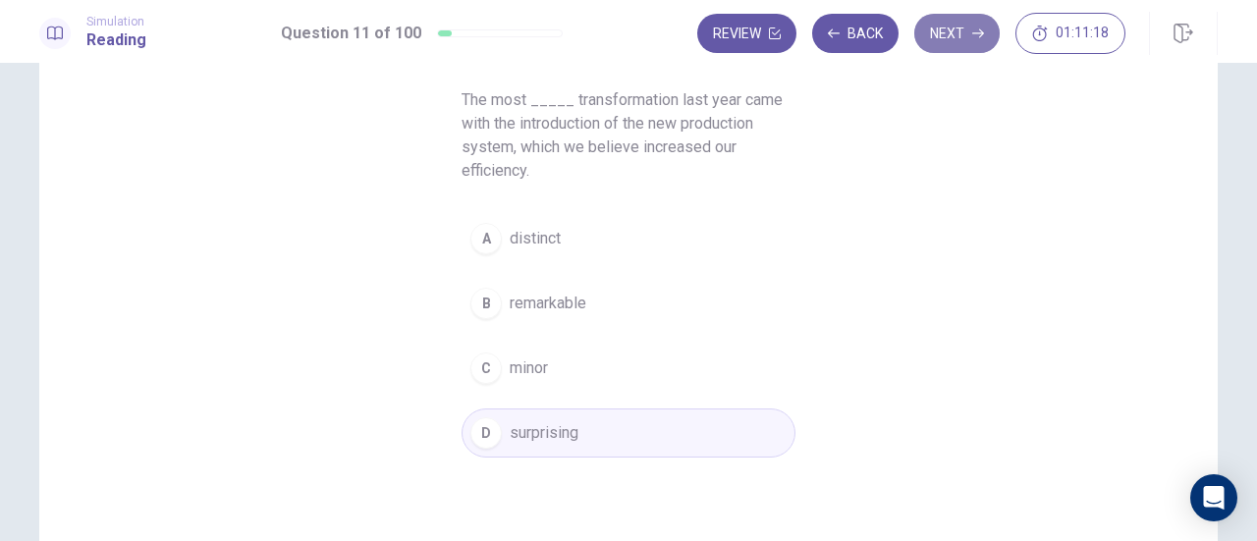
click at [958, 39] on button "Next" at bounding box center [956, 33] width 85 height 39
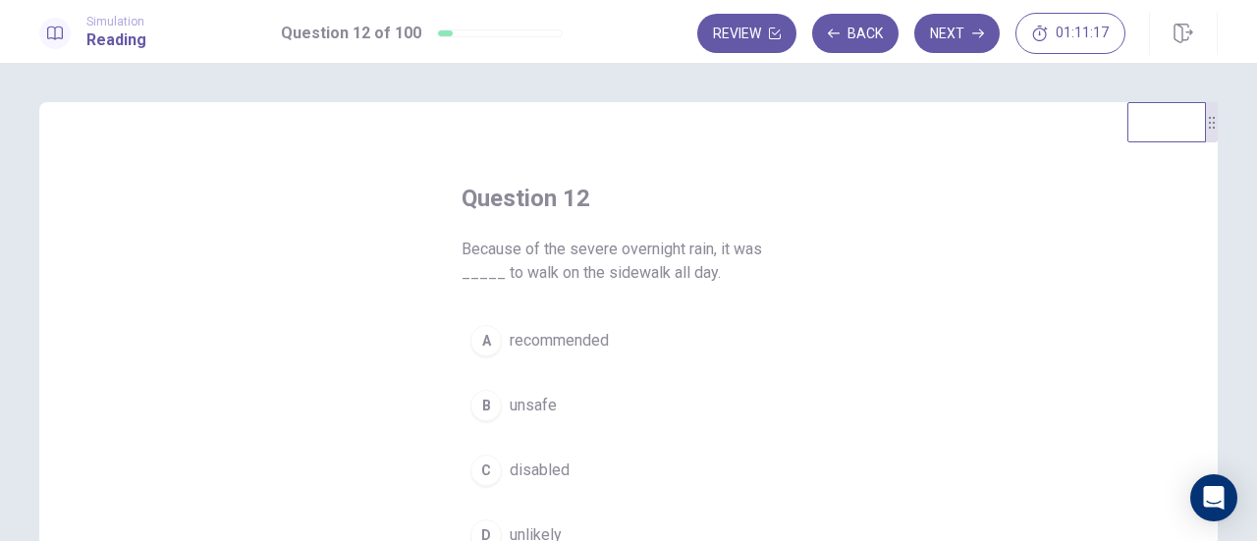
scroll to position [98, 0]
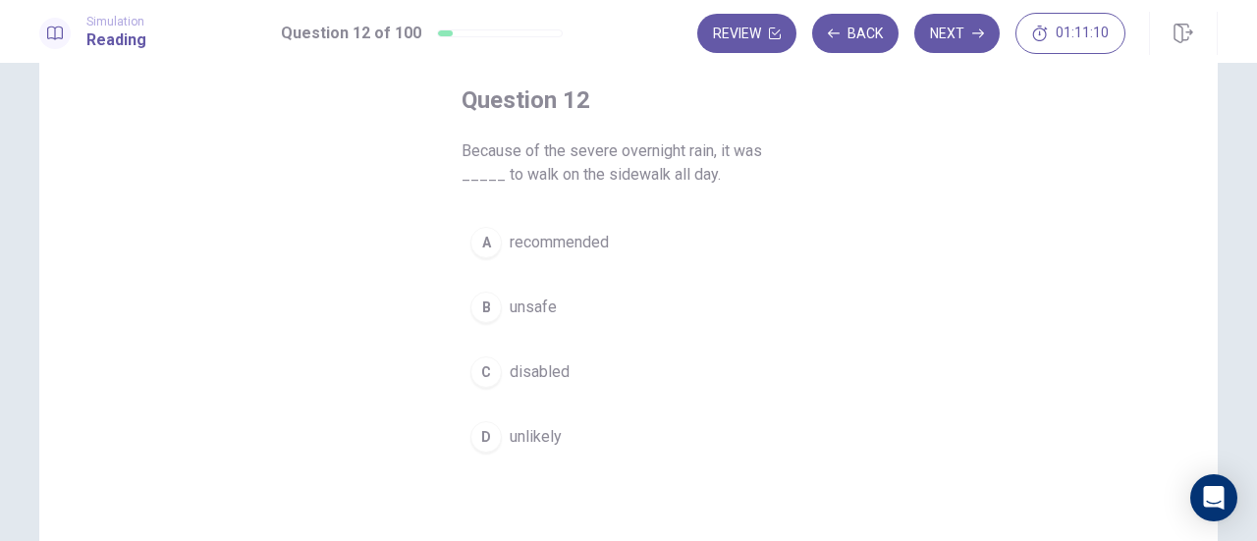
click at [527, 308] on span "unsafe" at bounding box center [533, 308] width 47 height 24
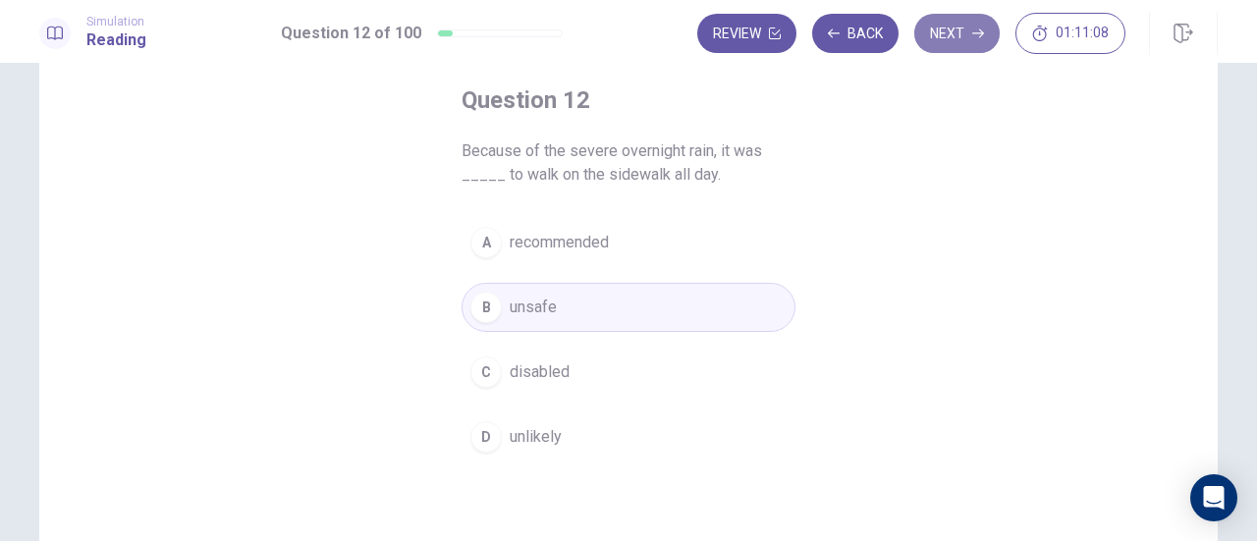
click at [964, 32] on button "Next" at bounding box center [956, 33] width 85 height 39
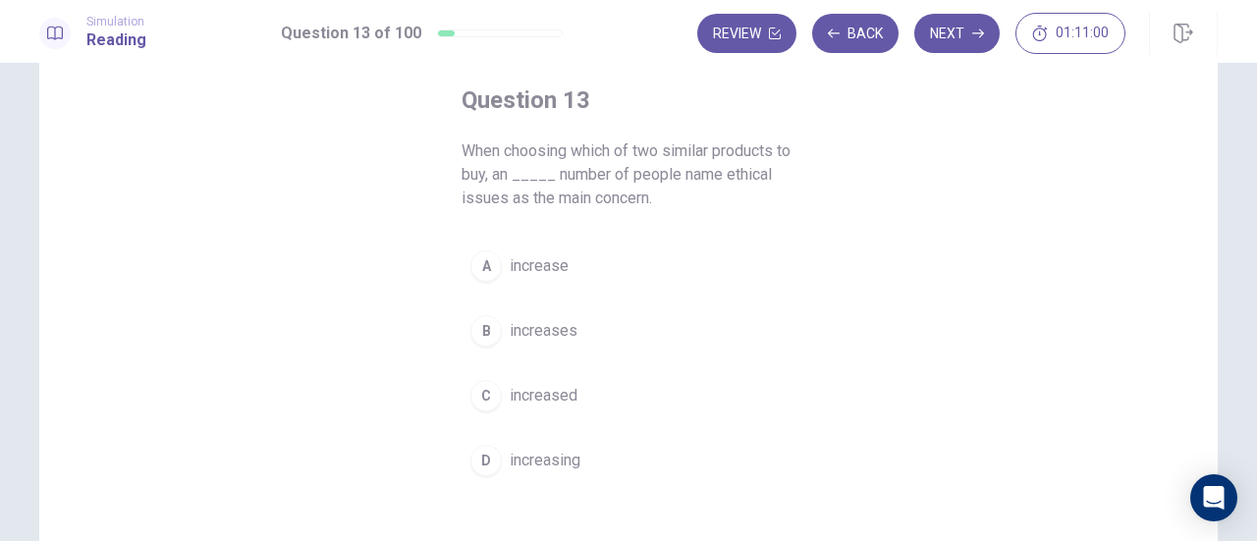
click at [536, 259] on span "increase" at bounding box center [539, 266] width 59 height 24
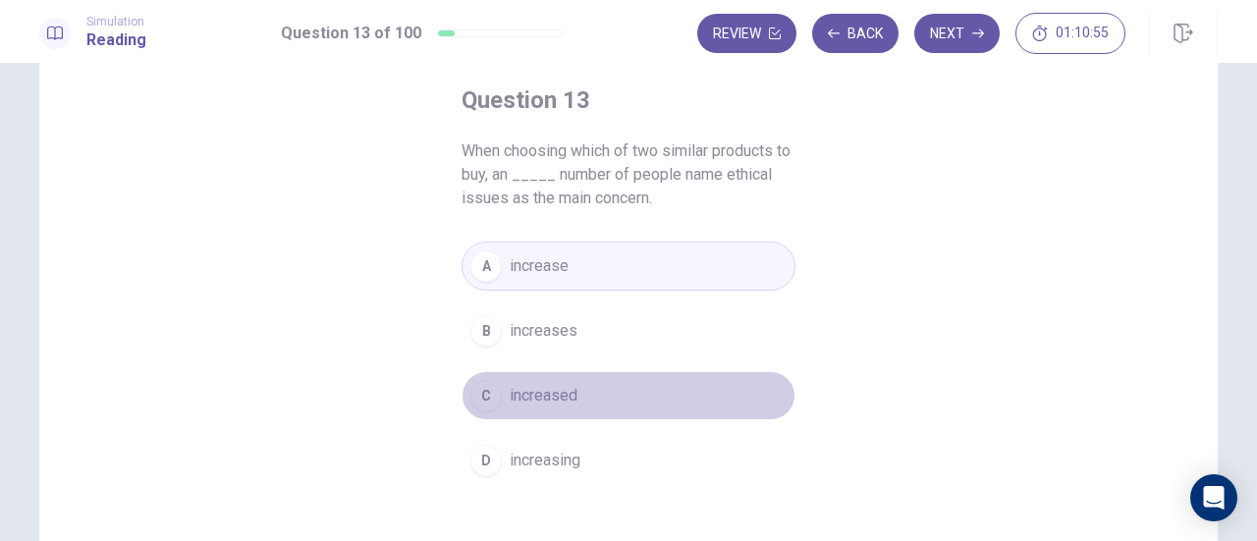
click at [569, 392] on span "increased" at bounding box center [544, 396] width 68 height 24
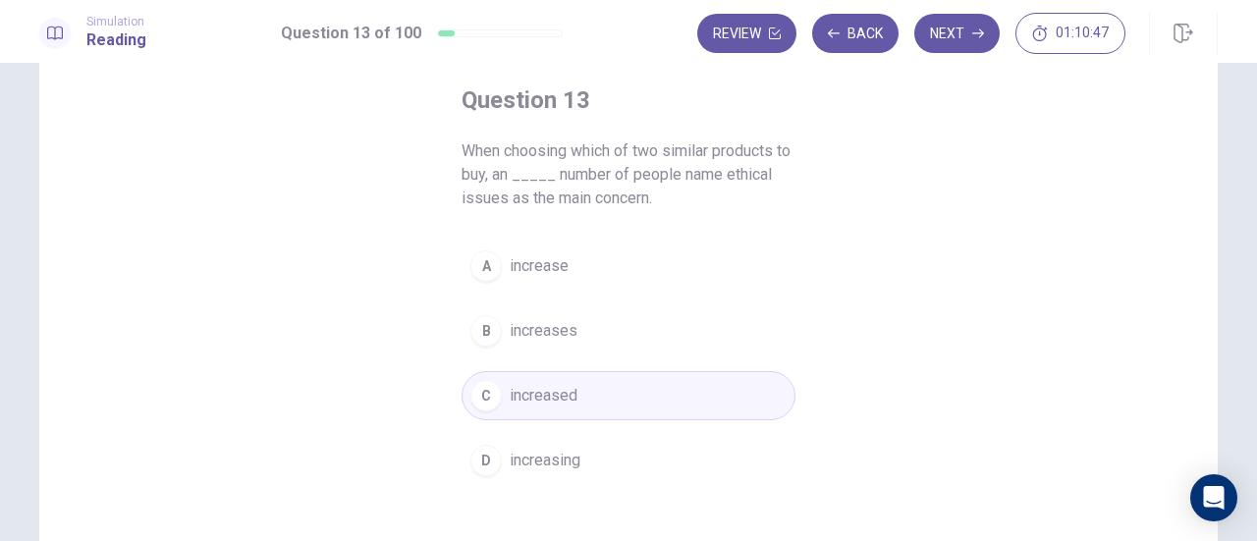
click at [562, 271] on span "increase" at bounding box center [539, 266] width 59 height 24
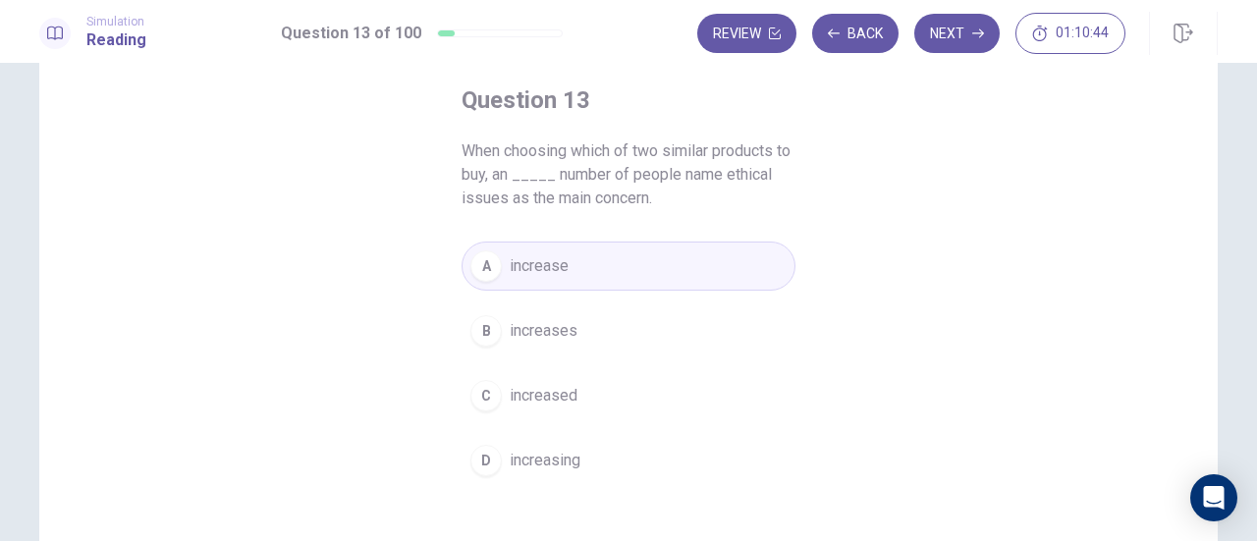
click at [984, 34] on button "Next" at bounding box center [956, 33] width 85 height 39
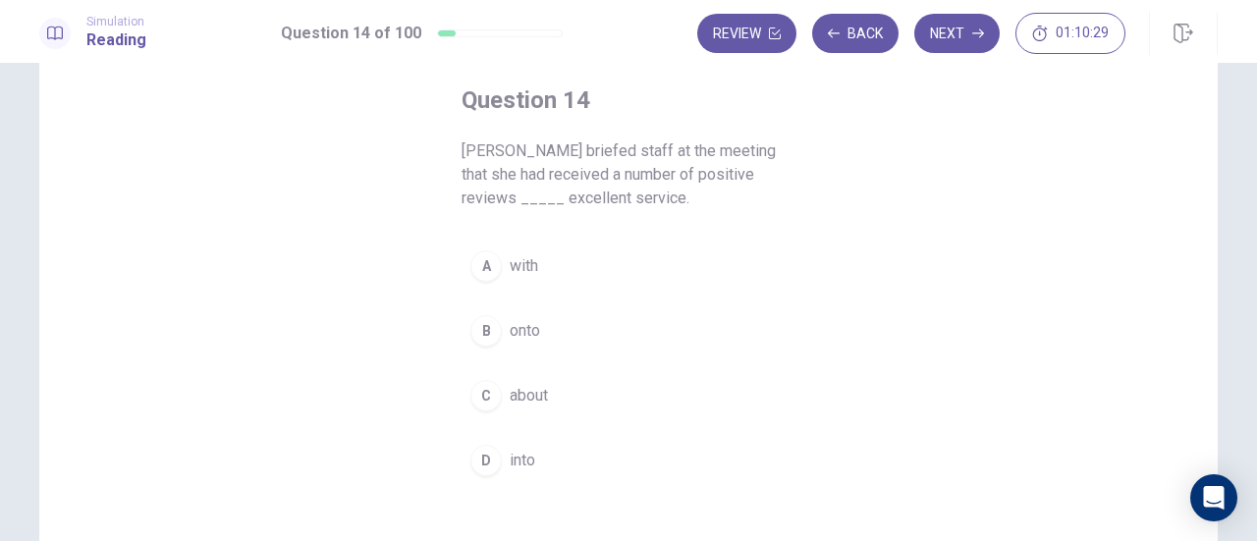
click at [529, 398] on span "about" at bounding box center [529, 396] width 38 height 24
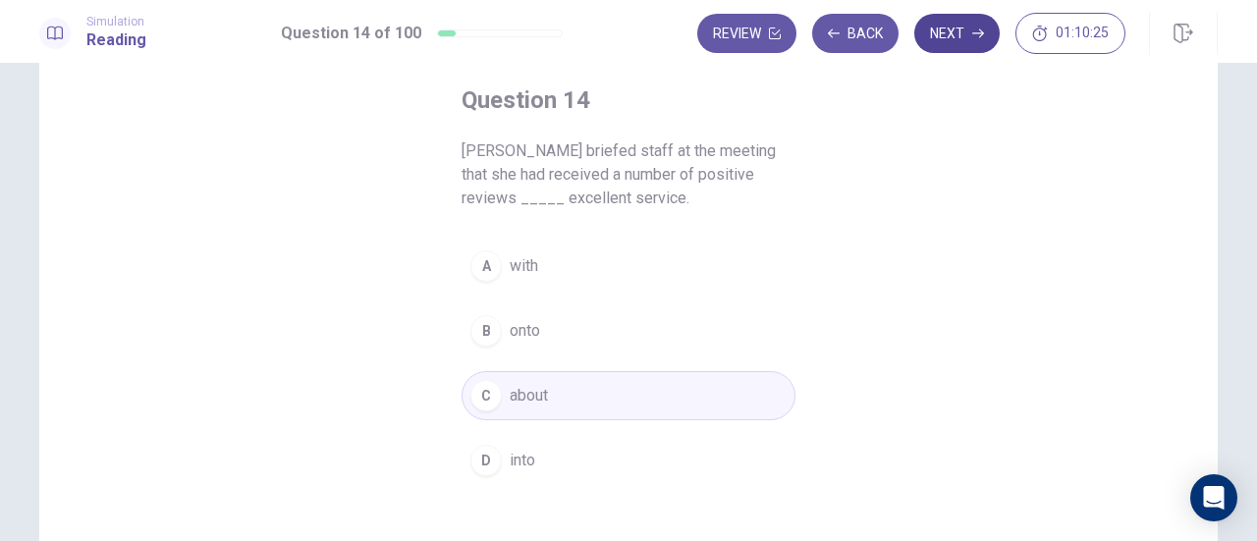
click at [970, 34] on button "Next" at bounding box center [956, 33] width 85 height 39
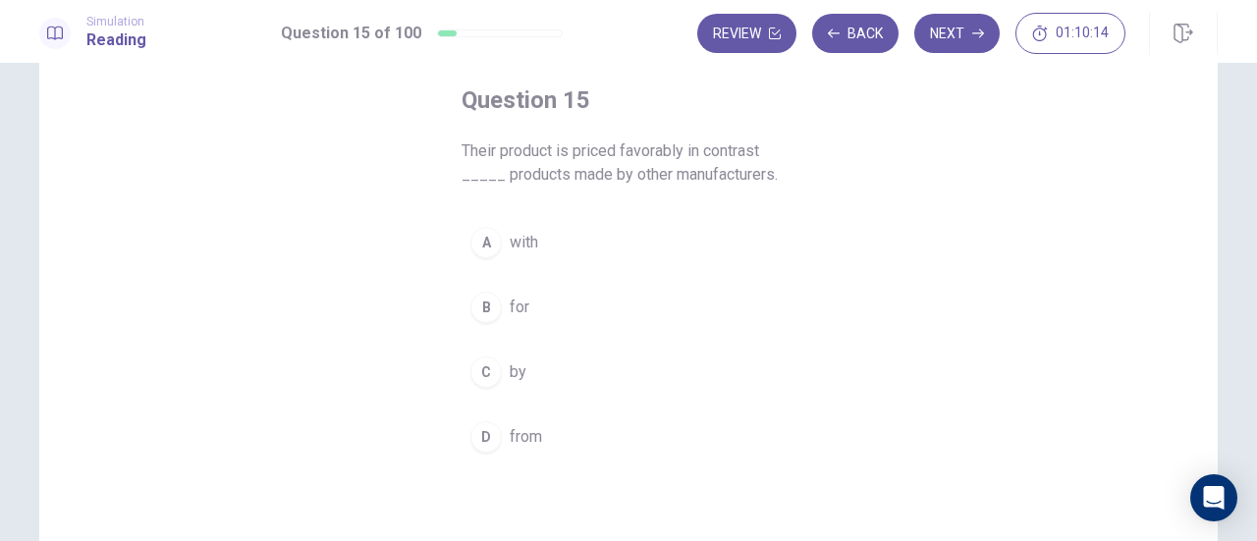
click at [532, 248] on span "with" at bounding box center [524, 243] width 28 height 24
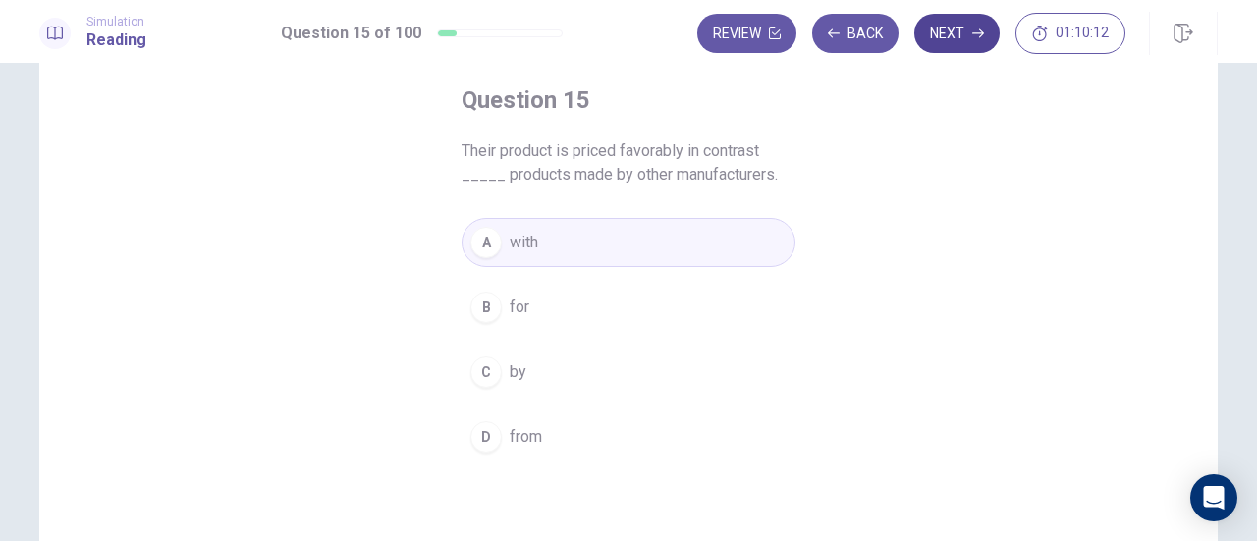
click at [953, 49] on button "Next" at bounding box center [956, 33] width 85 height 39
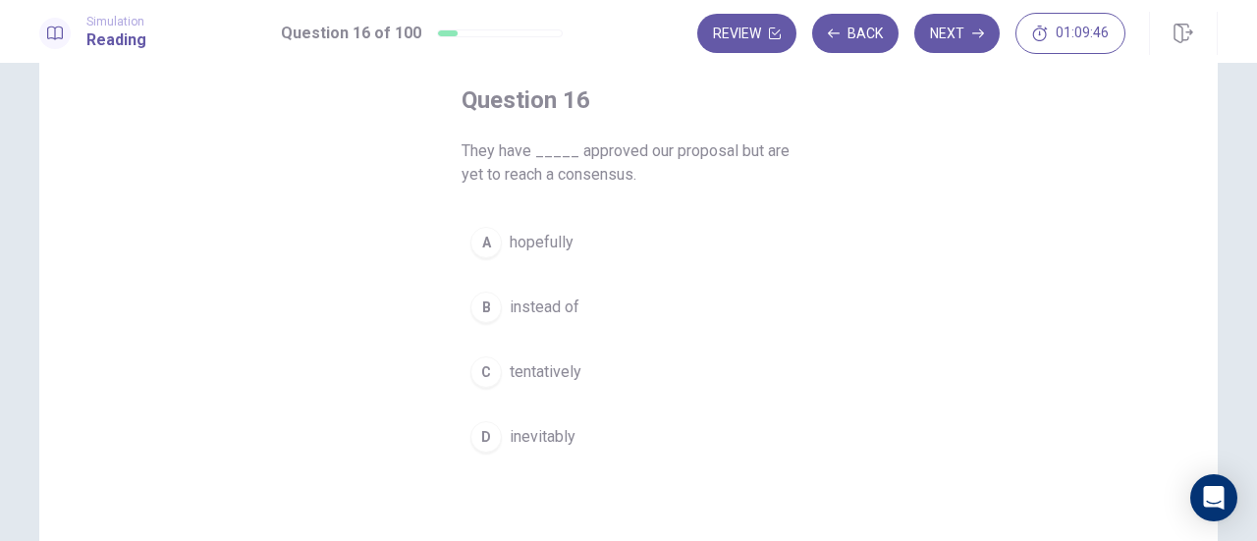
click at [538, 365] on span "tentatively" at bounding box center [546, 372] width 72 height 24
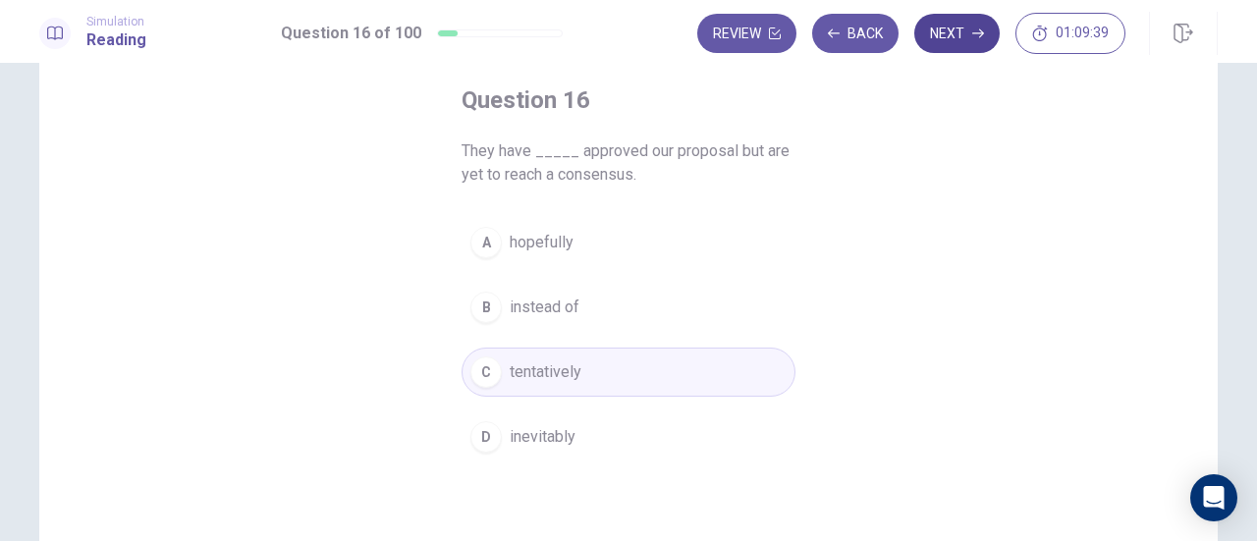
click at [960, 33] on button "Next" at bounding box center [956, 33] width 85 height 39
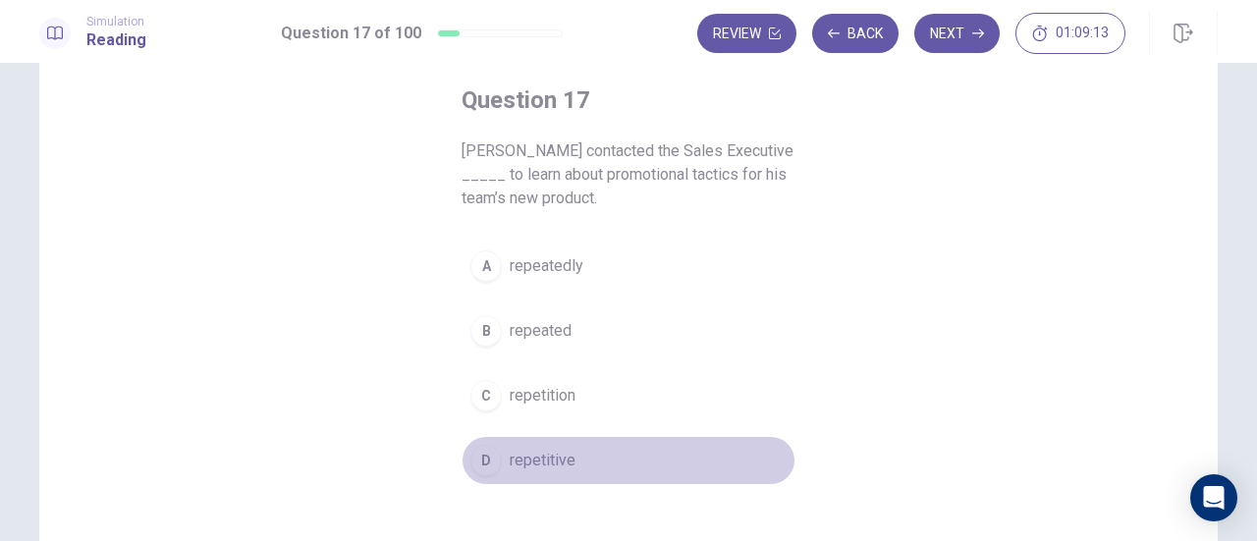
click at [528, 453] on span "repetitive" at bounding box center [543, 461] width 66 height 24
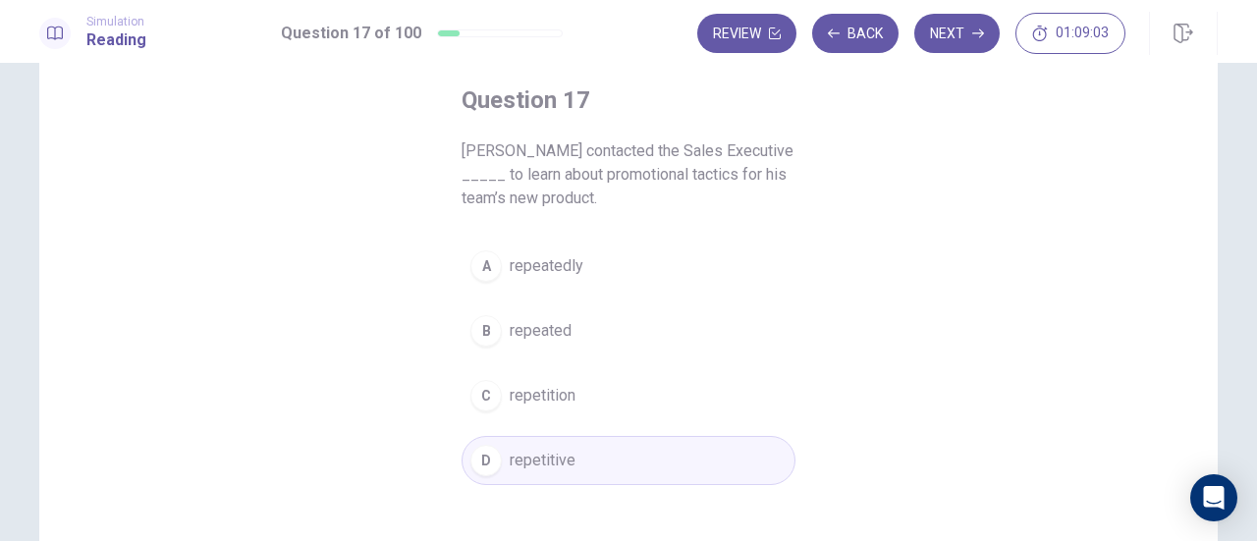
click at [560, 268] on span "repeatedly" at bounding box center [547, 266] width 74 height 24
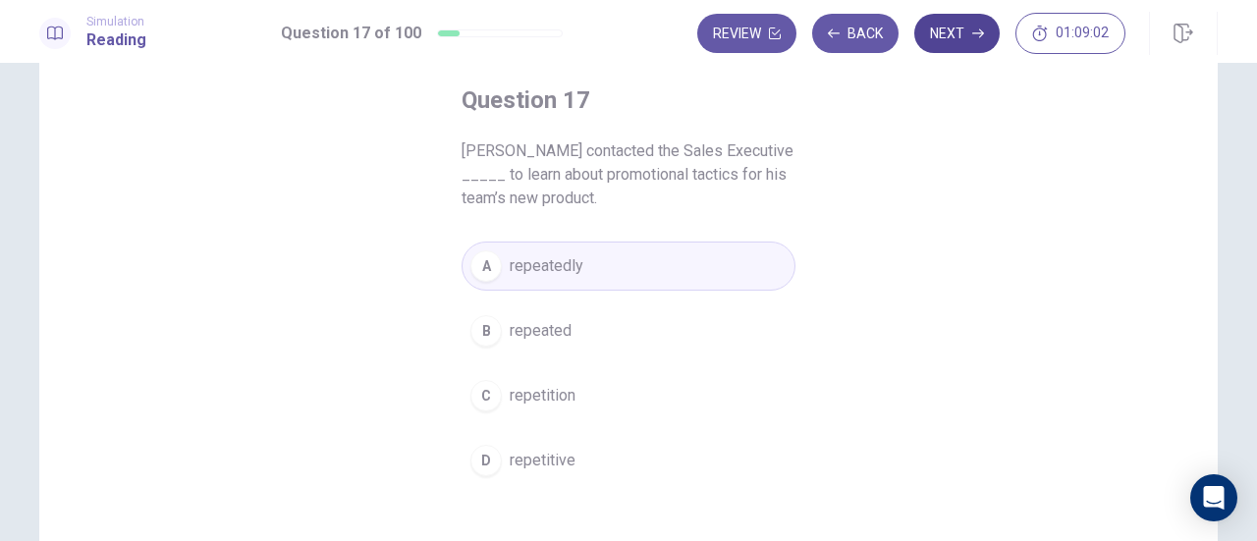
click at [965, 29] on button "Next" at bounding box center [956, 33] width 85 height 39
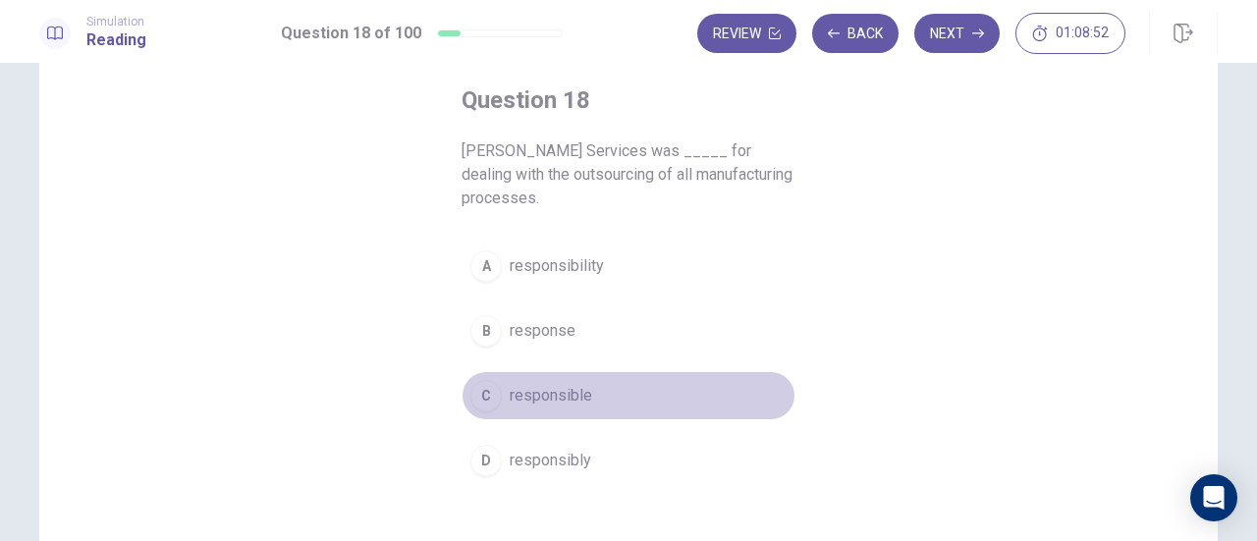
click at [548, 397] on span "responsible" at bounding box center [551, 396] width 82 height 24
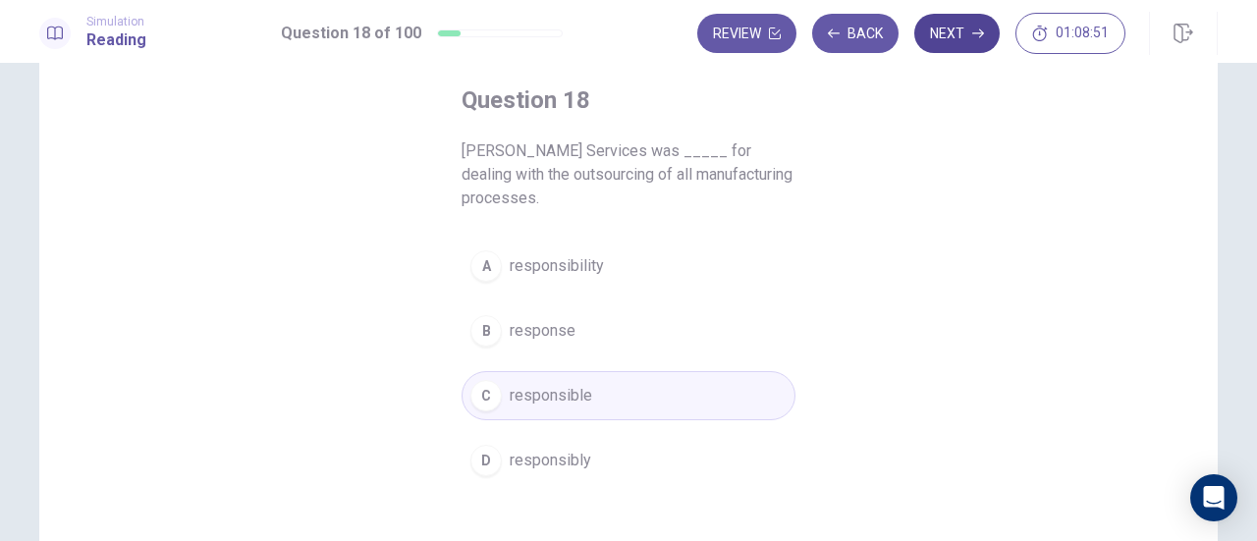
click at [972, 35] on button "Next" at bounding box center [956, 33] width 85 height 39
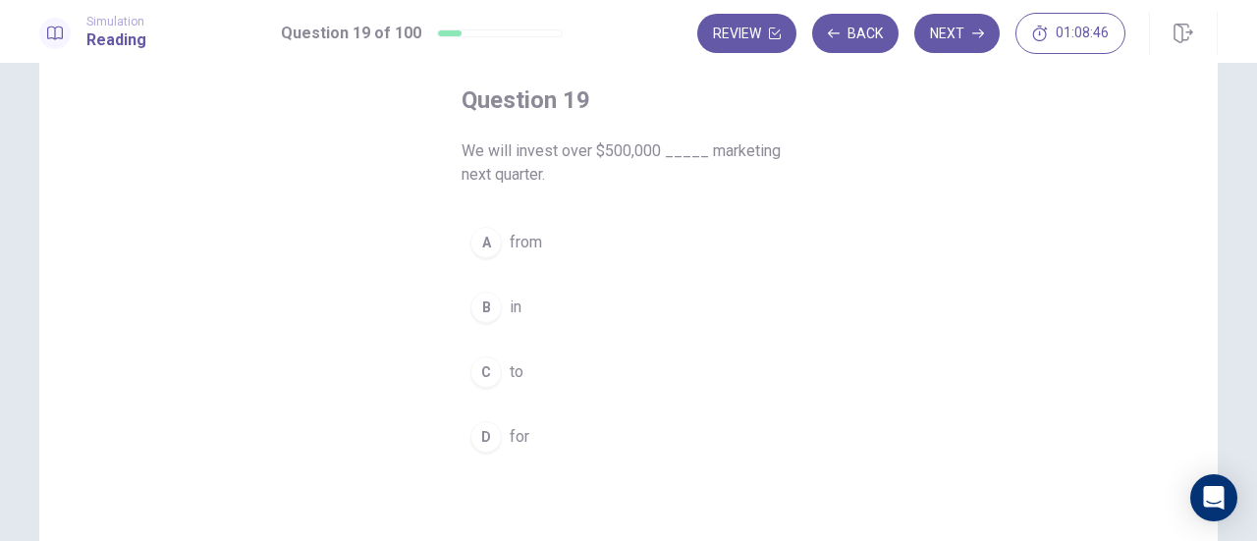
click at [510, 310] on span "in" at bounding box center [516, 308] width 12 height 24
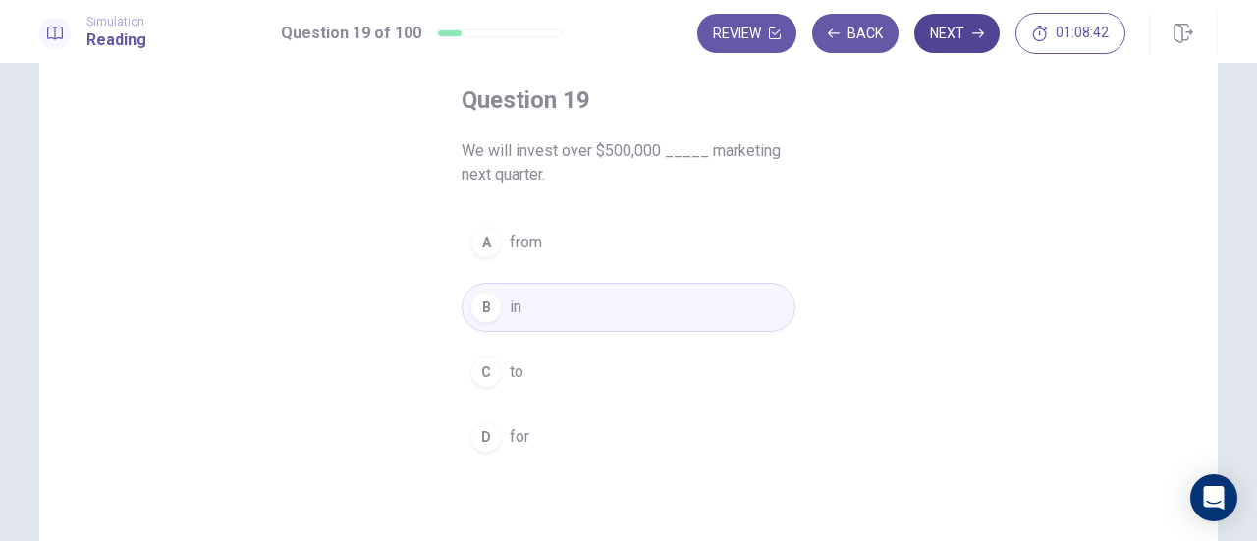
click at [968, 39] on button "Next" at bounding box center [956, 33] width 85 height 39
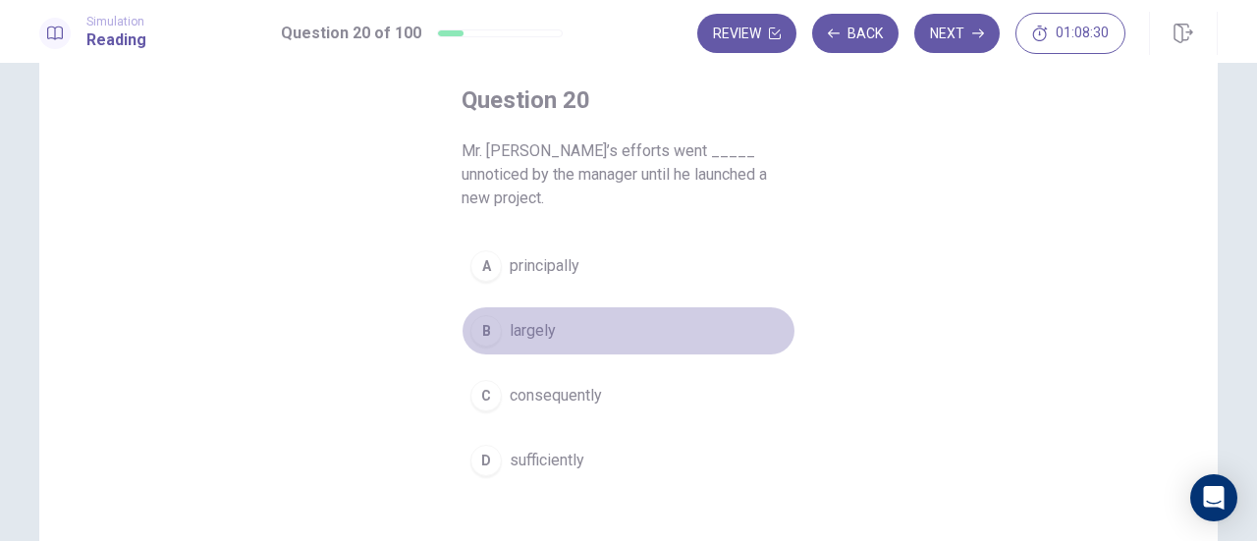
click at [513, 319] on span "largely" at bounding box center [533, 331] width 46 height 24
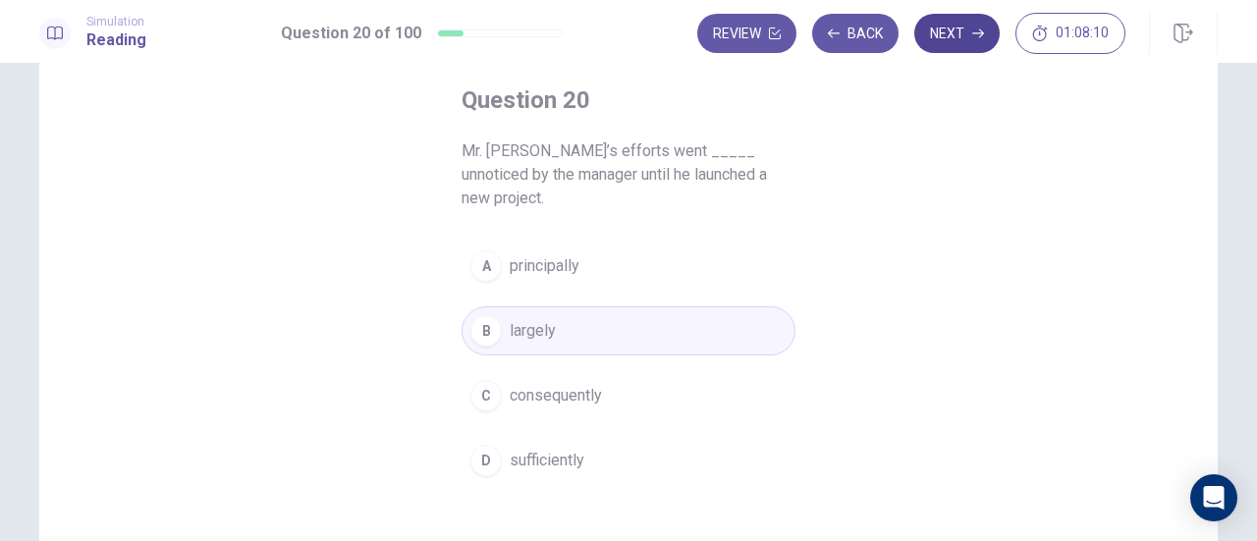
click at [979, 38] on icon "button" at bounding box center [978, 33] width 12 height 12
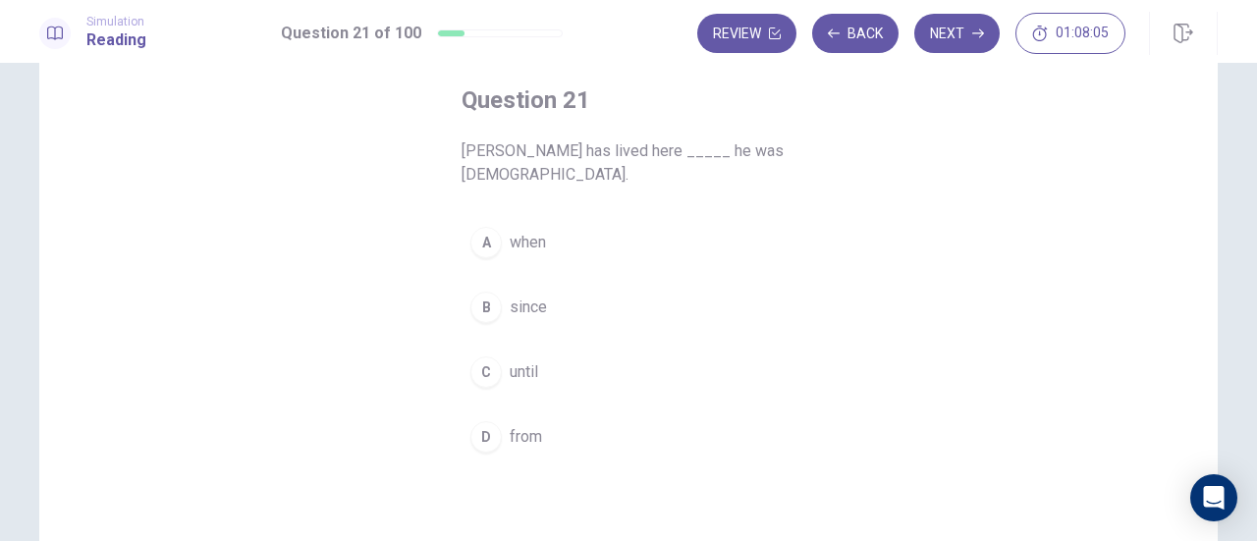
click at [535, 306] on span "since" at bounding box center [528, 308] width 37 height 24
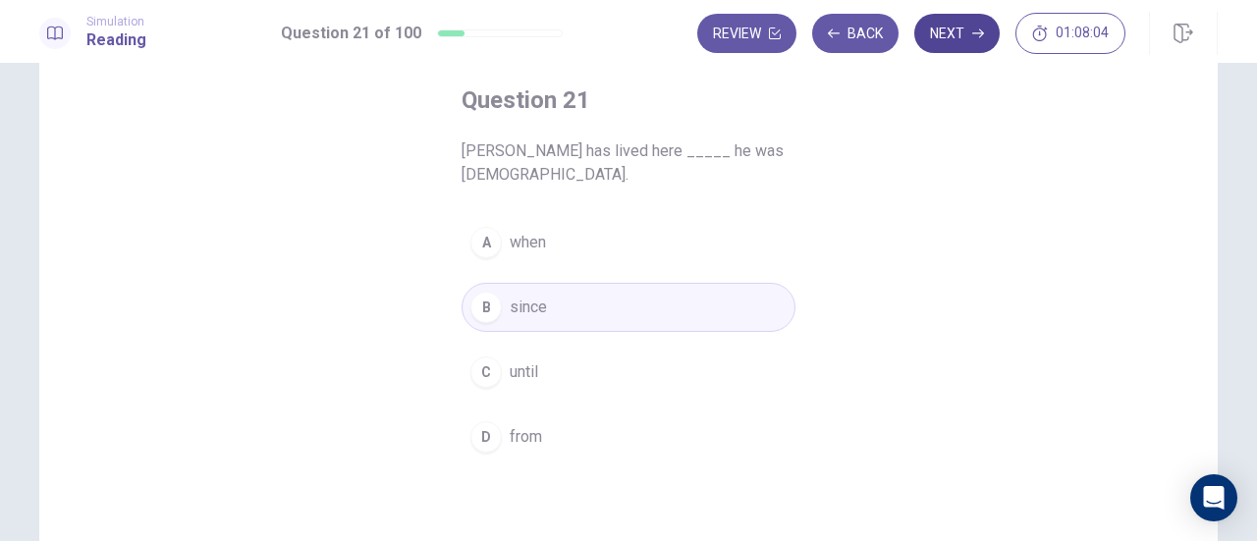
click at [968, 32] on button "Next" at bounding box center [956, 33] width 85 height 39
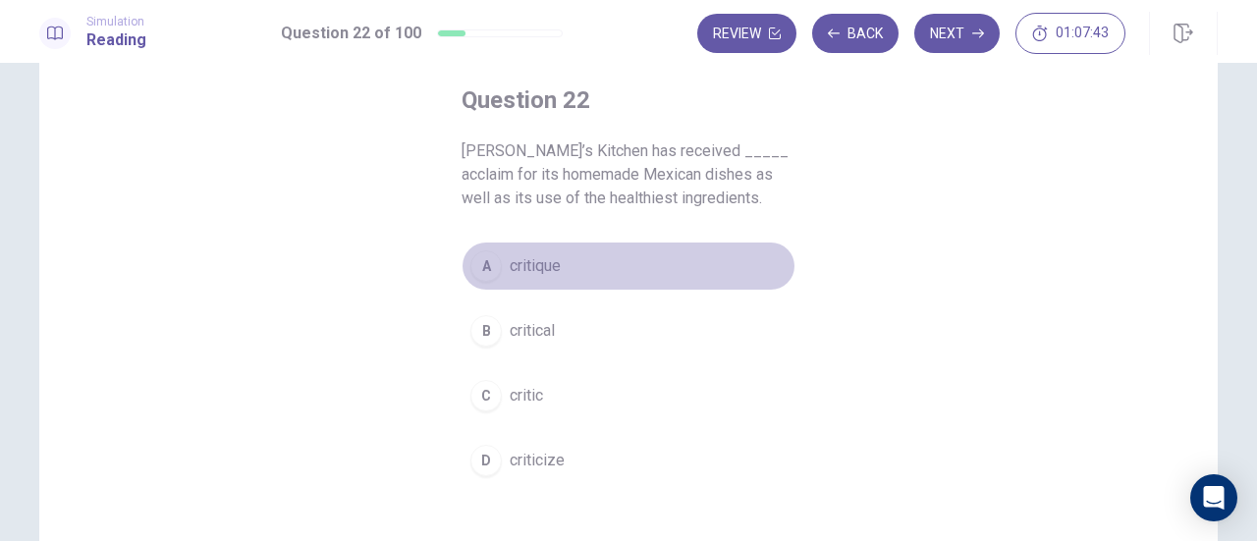
click at [520, 266] on span "critique" at bounding box center [535, 266] width 51 height 24
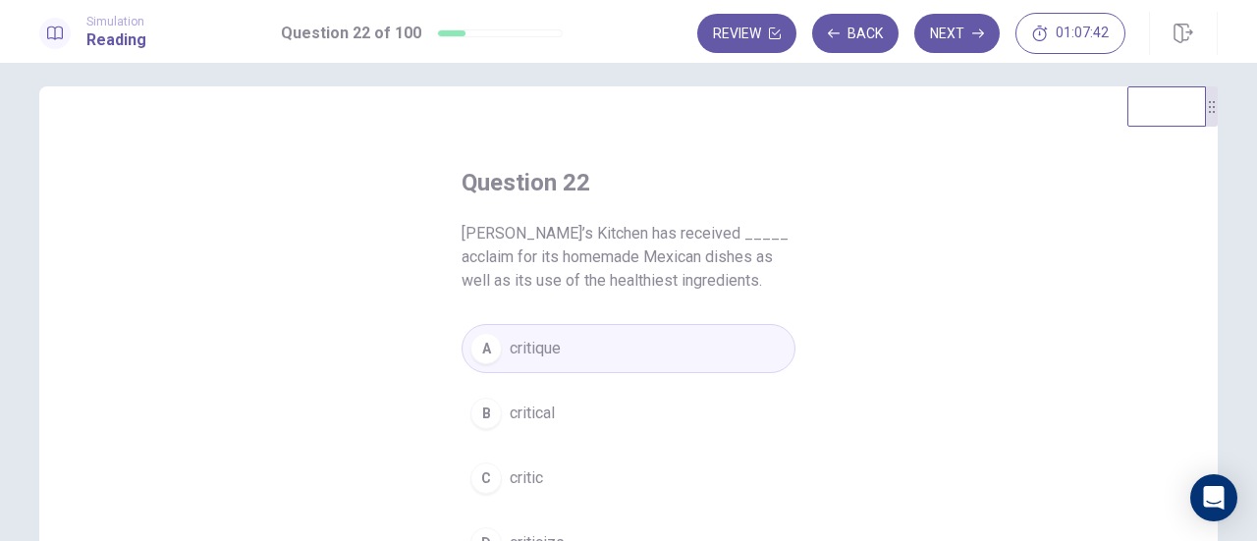
scroll to position [0, 0]
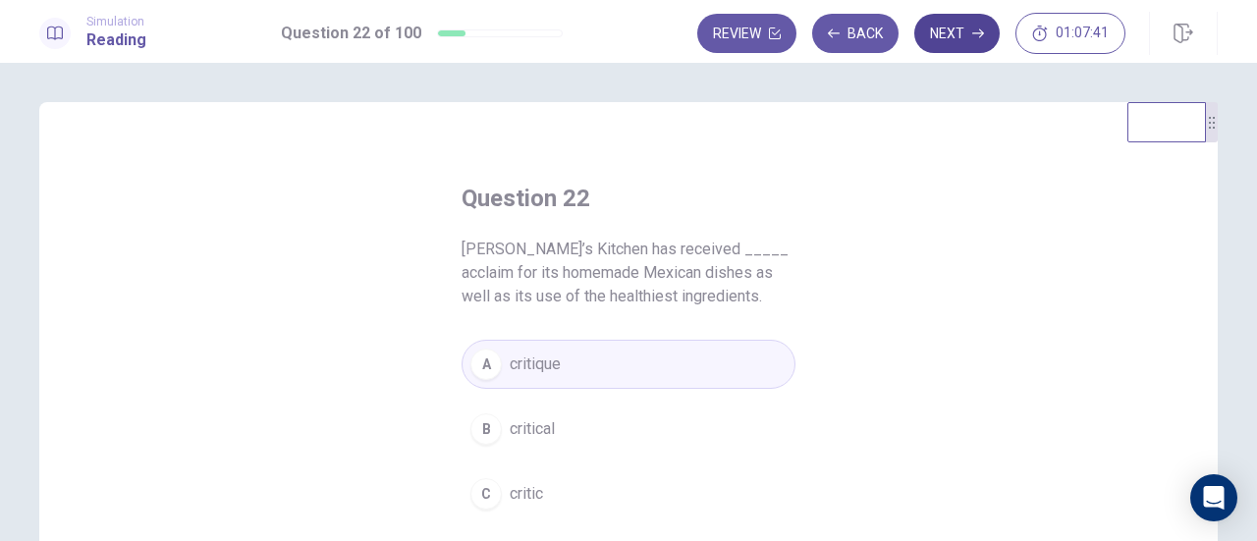
click at [979, 29] on icon "button" at bounding box center [978, 33] width 12 height 12
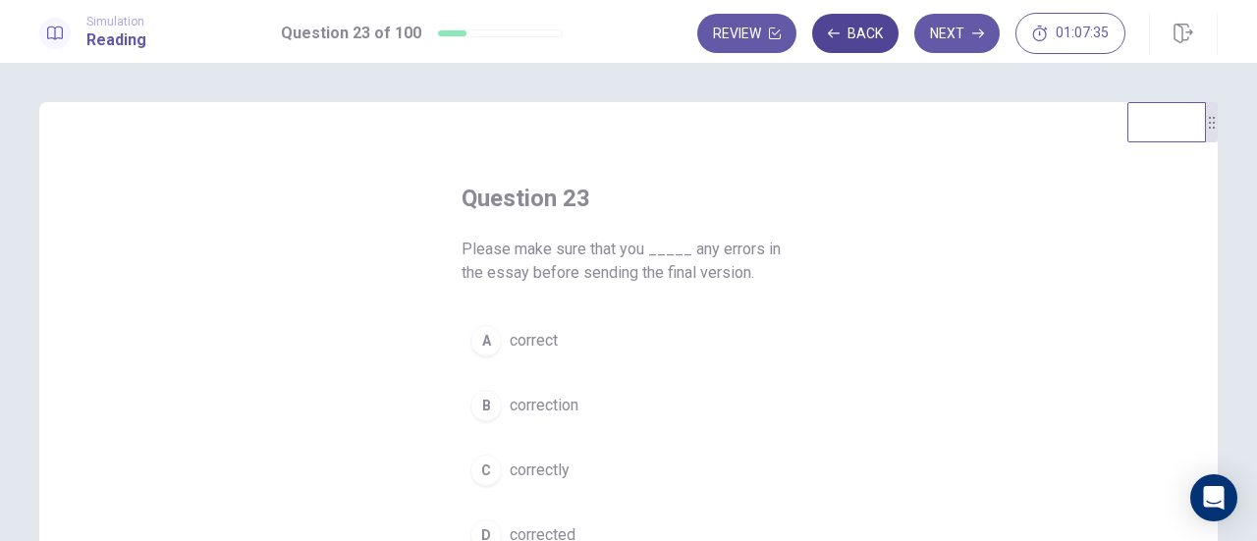
click at [868, 32] on button "Back" at bounding box center [855, 33] width 86 height 39
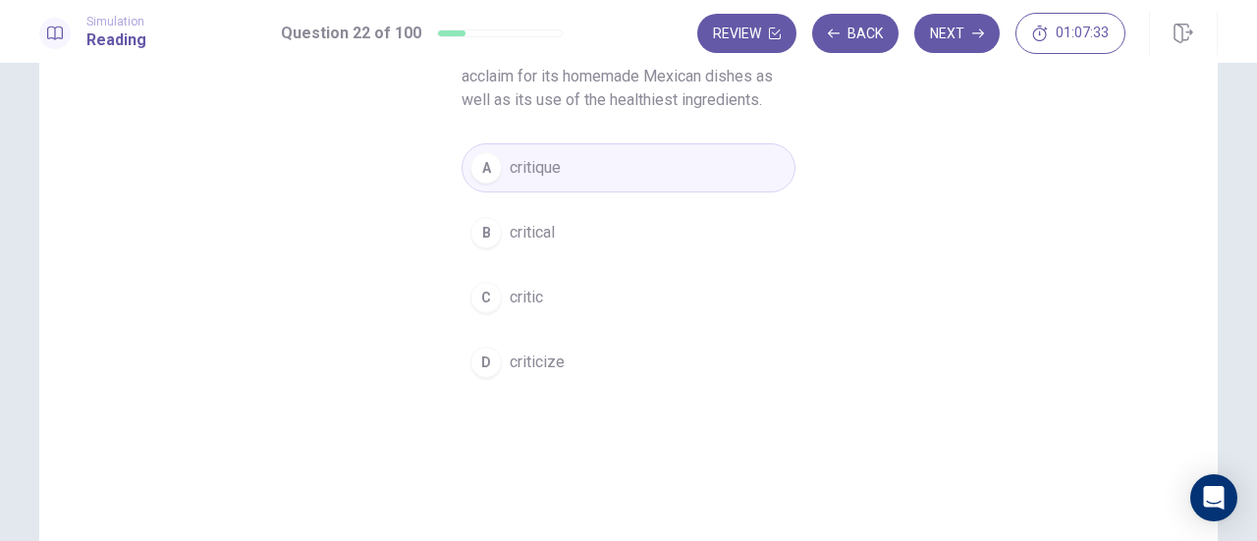
scroll to position [98, 0]
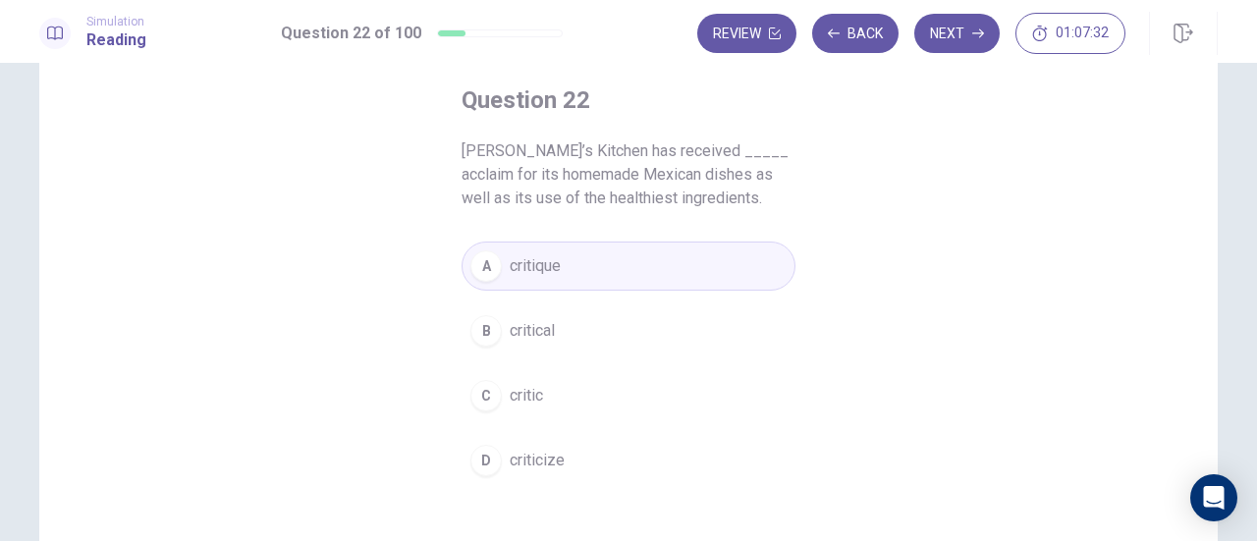
click at [662, 318] on button "B critical" at bounding box center [628, 330] width 334 height 49
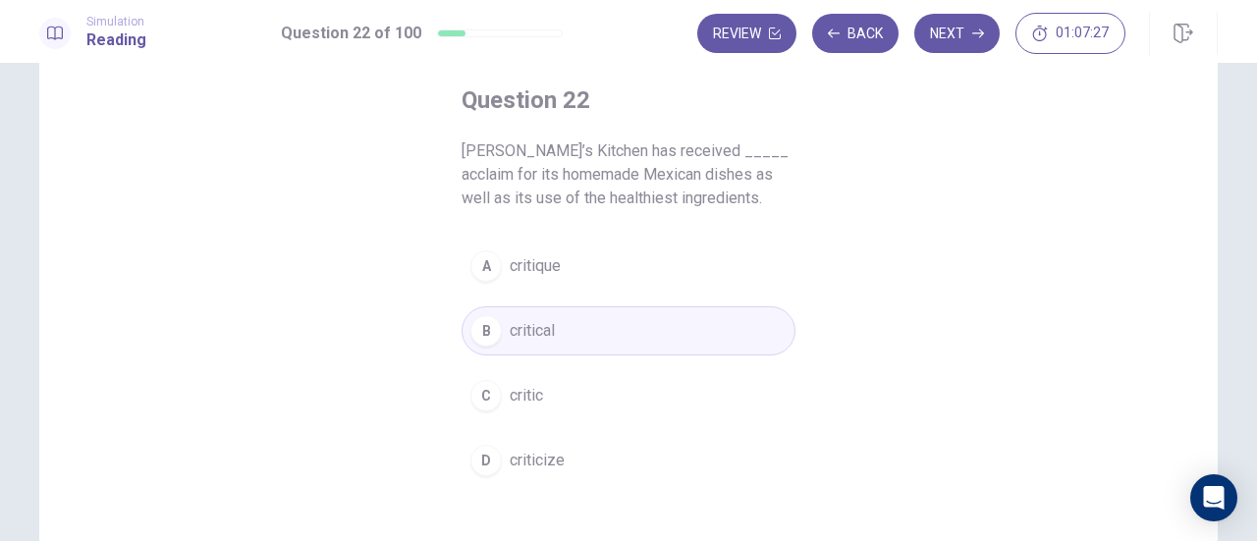
click at [581, 387] on button "C critic" at bounding box center [628, 395] width 334 height 49
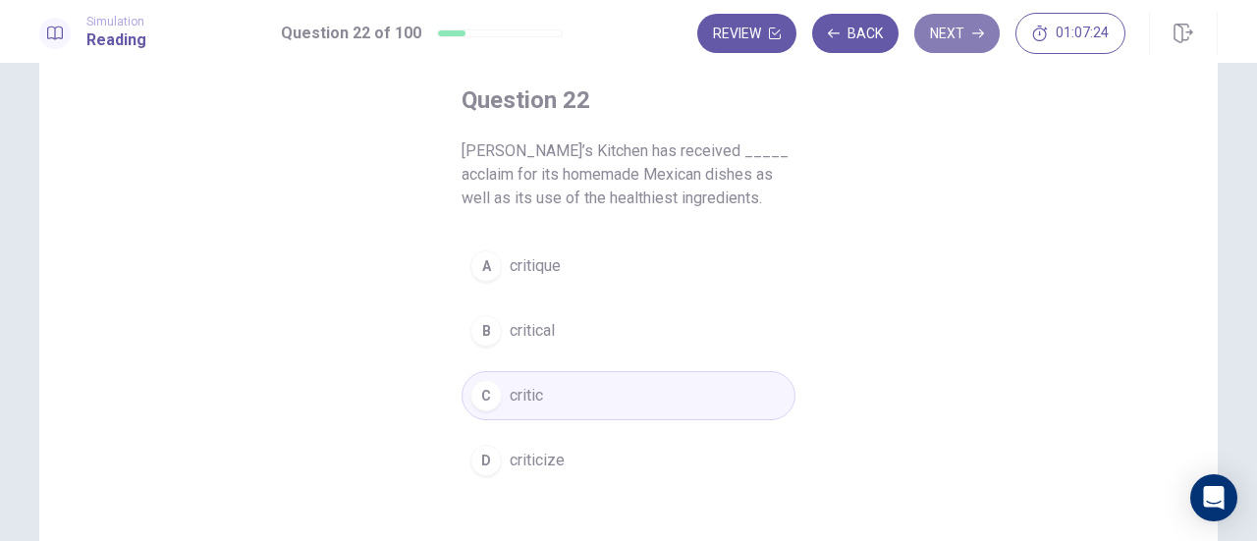
click at [965, 42] on button "Next" at bounding box center [956, 33] width 85 height 39
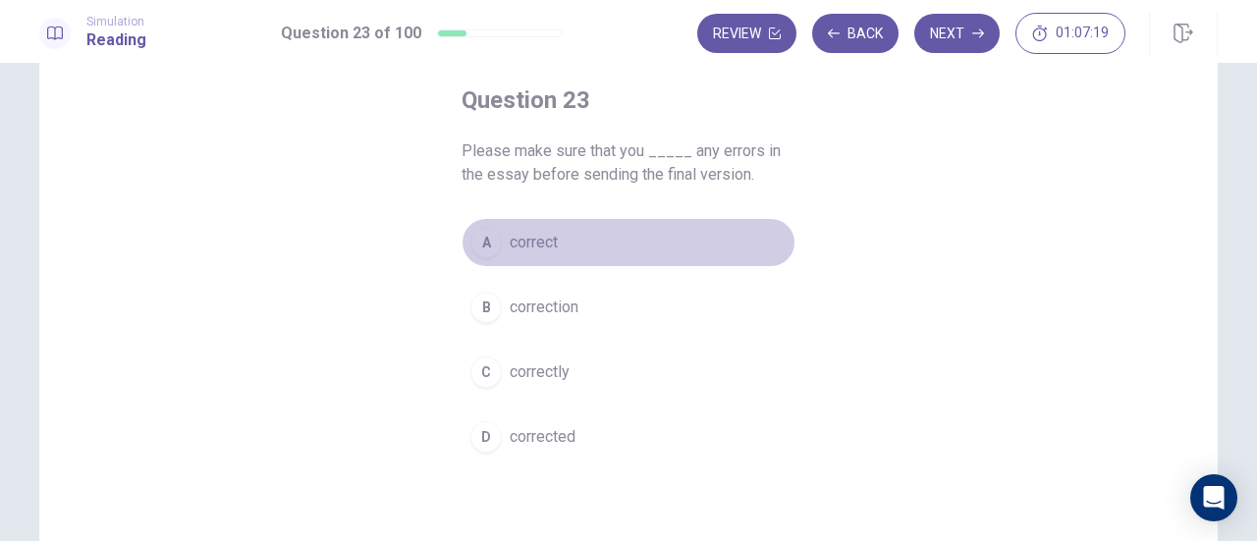
click at [532, 232] on span "correct" at bounding box center [534, 243] width 48 height 24
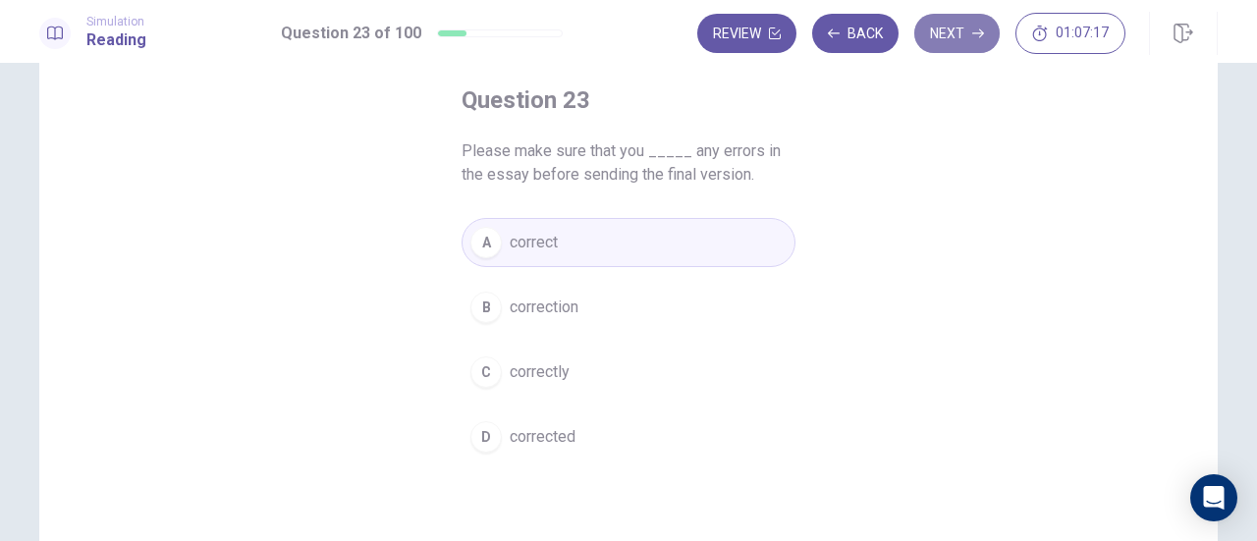
click at [972, 34] on button "Next" at bounding box center [956, 33] width 85 height 39
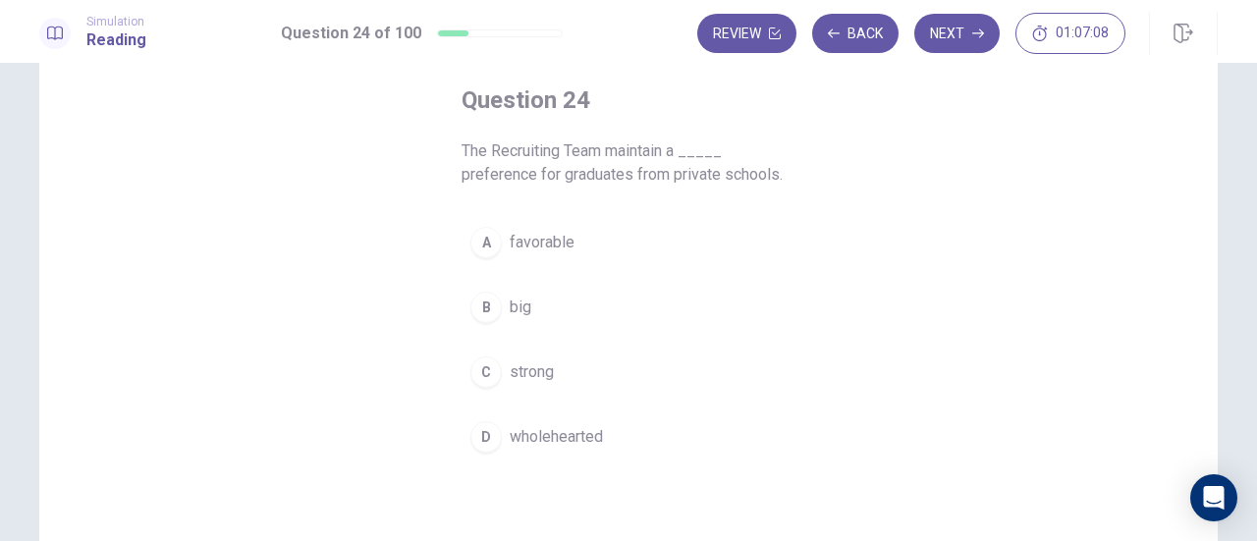
click at [517, 307] on span "big" at bounding box center [521, 308] width 22 height 24
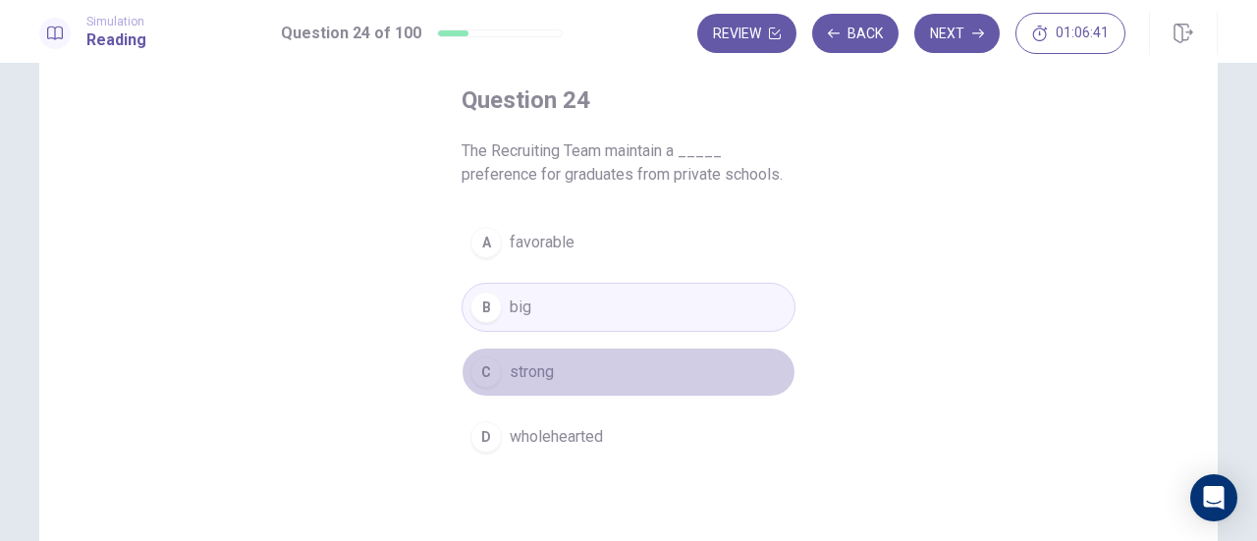
click at [518, 375] on span "strong" at bounding box center [532, 372] width 44 height 24
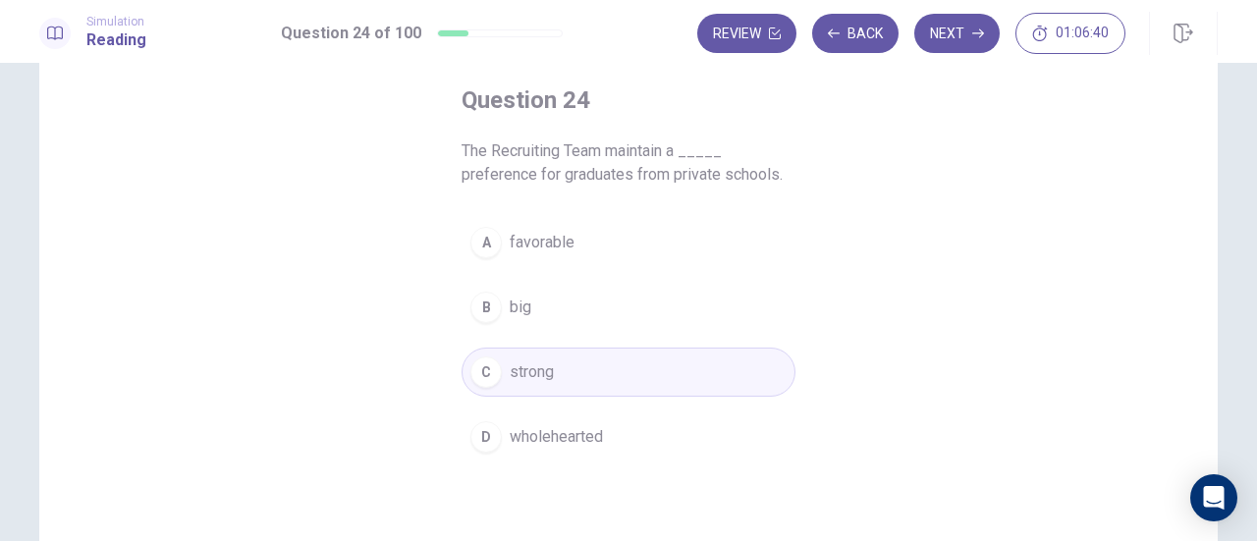
click at [942, 54] on div "Review Back Next 01:06:40" at bounding box center [957, 33] width 520 height 43
click at [967, 27] on button "Next" at bounding box center [956, 33] width 85 height 39
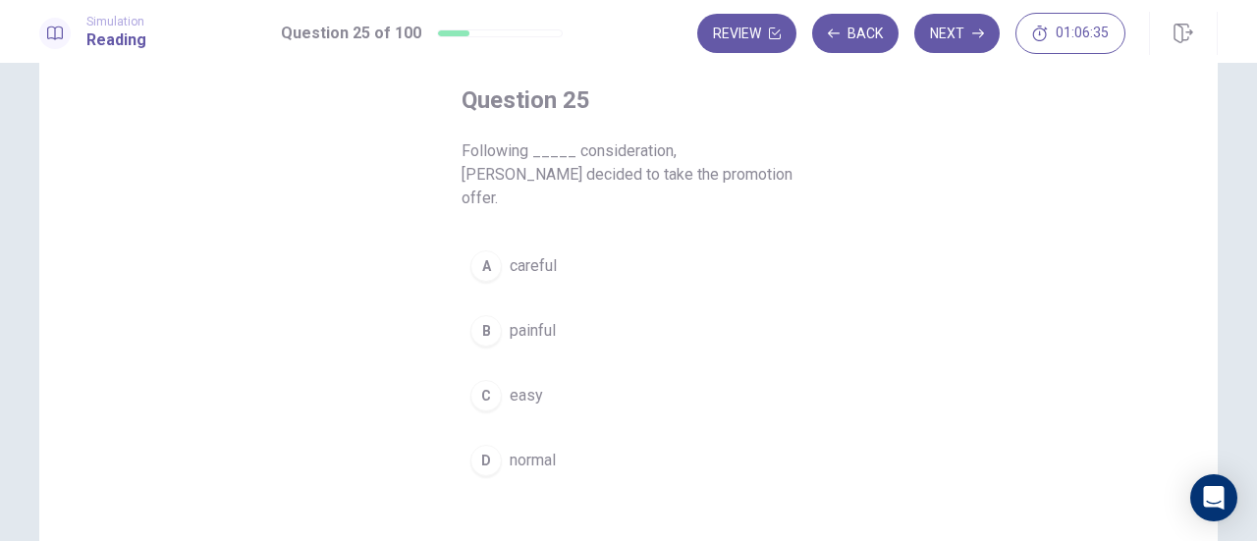
click at [536, 254] on span "careful" at bounding box center [533, 266] width 47 height 24
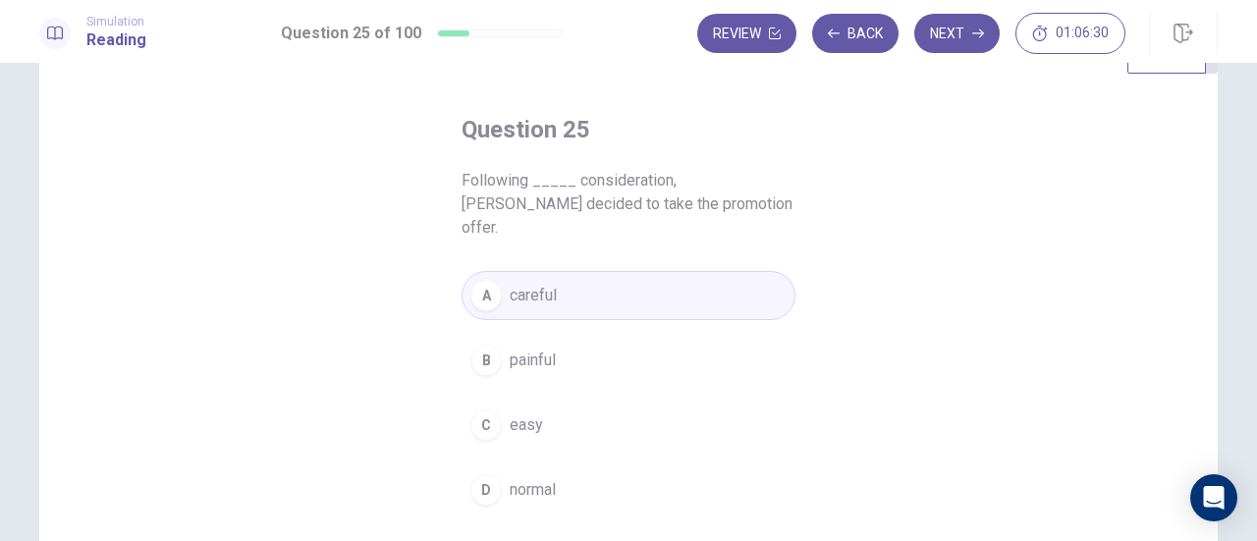
scroll to position [51, 0]
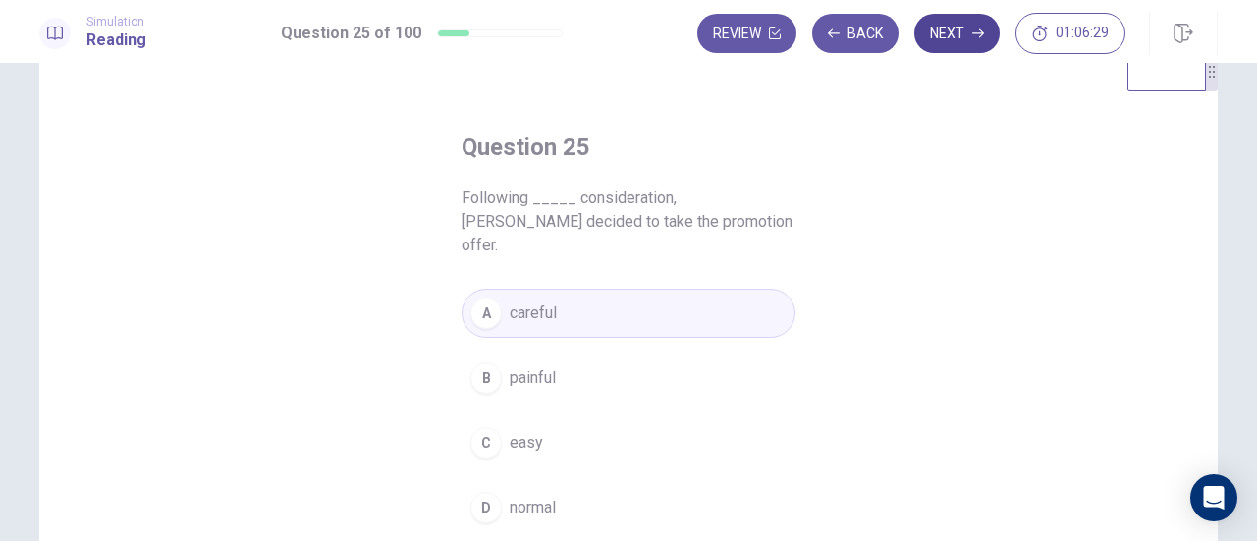
click at [965, 32] on button "Next" at bounding box center [956, 33] width 85 height 39
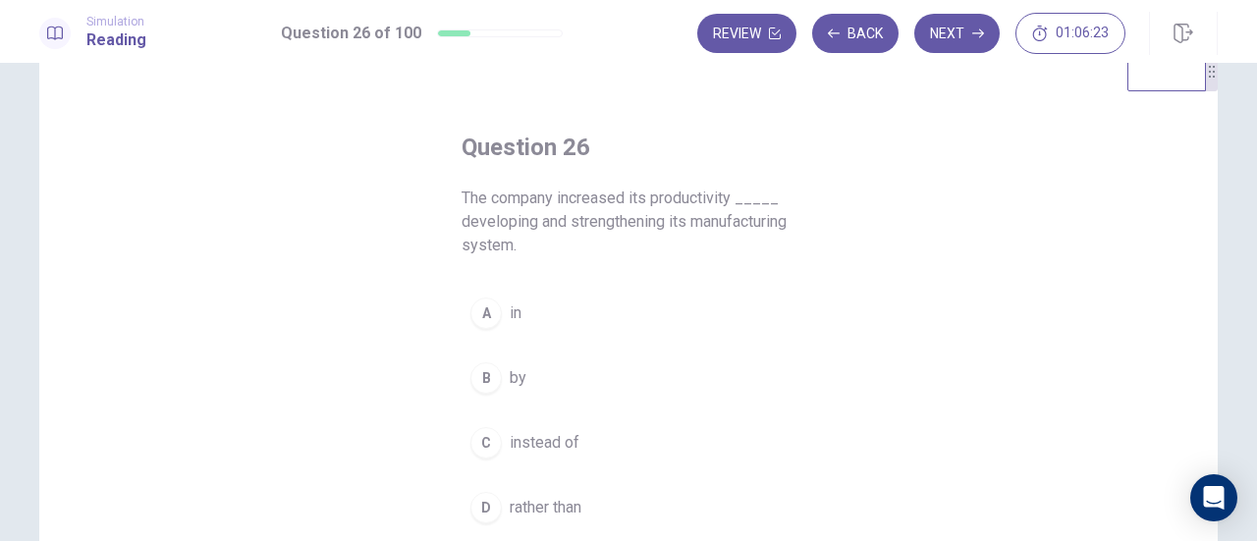
click at [498, 380] on button "B by" at bounding box center [628, 377] width 334 height 49
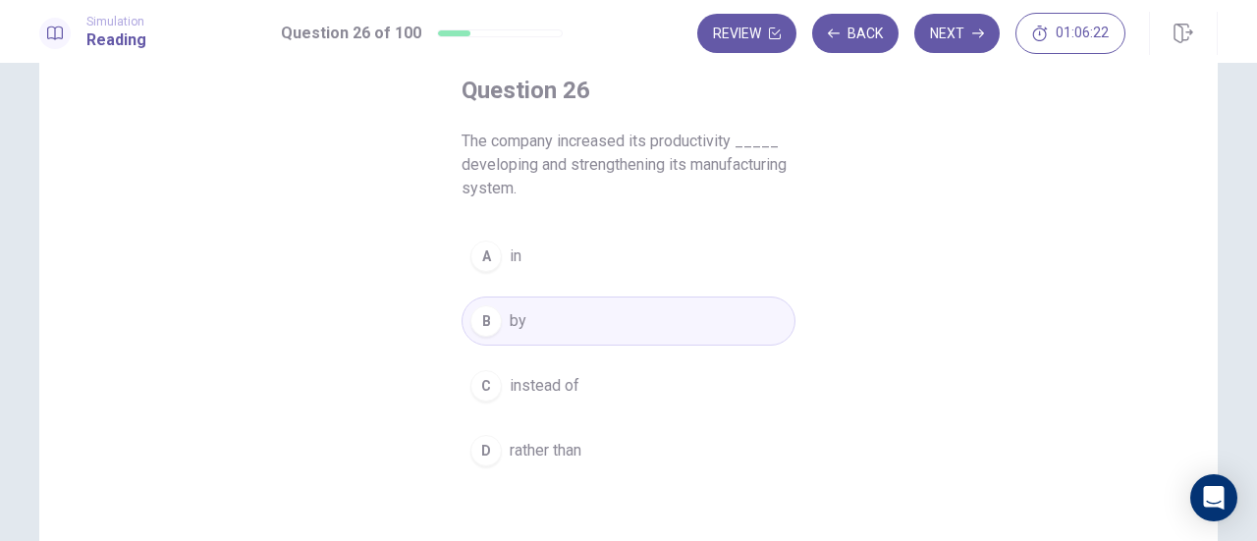
scroll to position [149, 0]
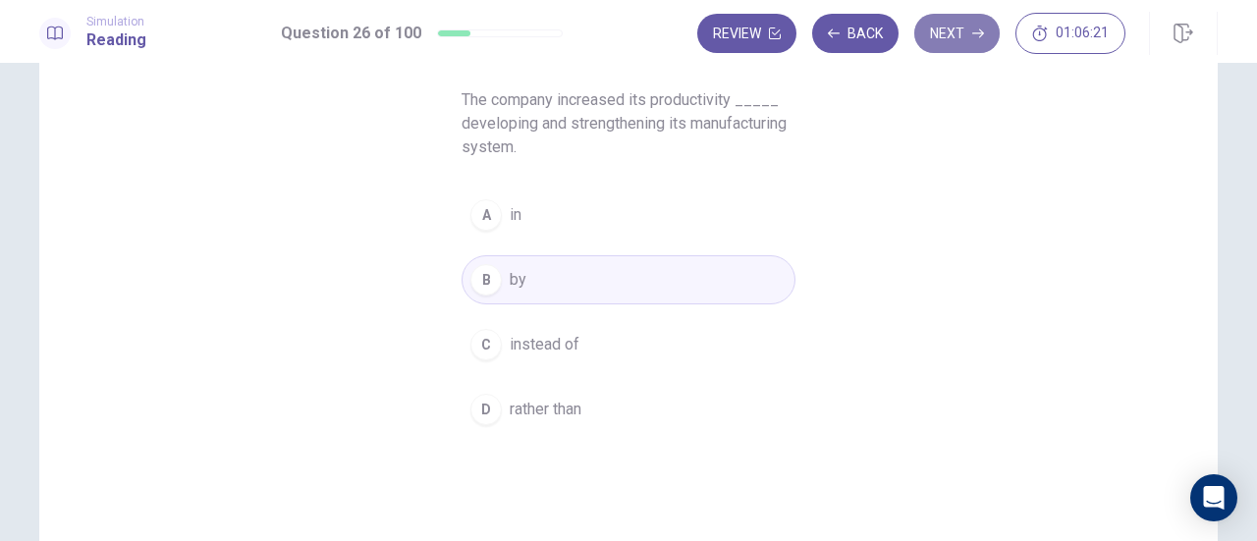
click at [983, 40] on button "Next" at bounding box center [956, 33] width 85 height 39
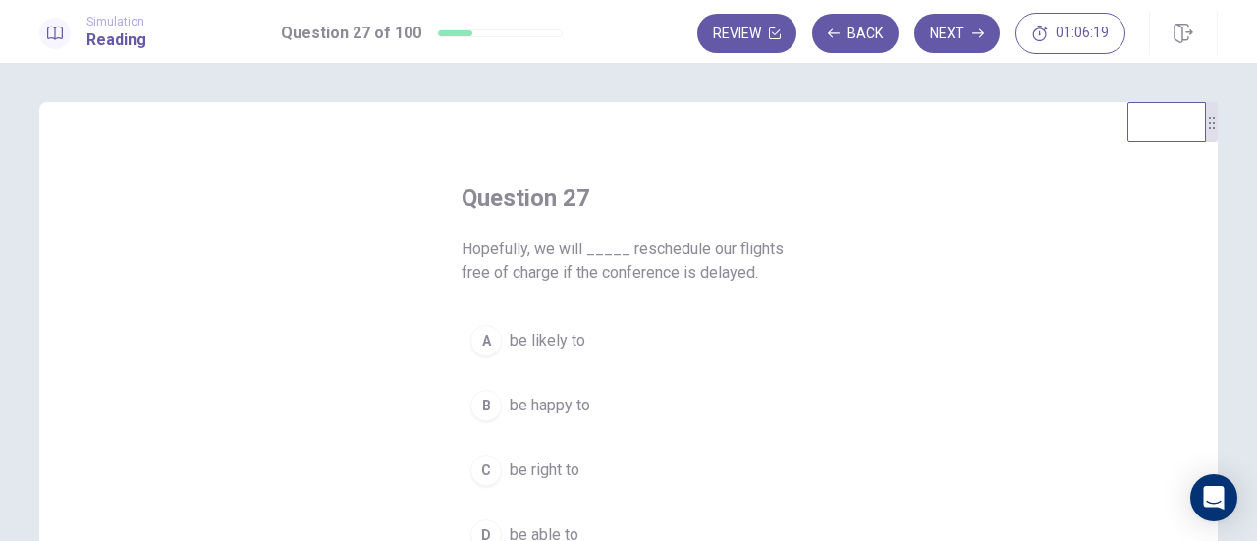
scroll to position [98, 0]
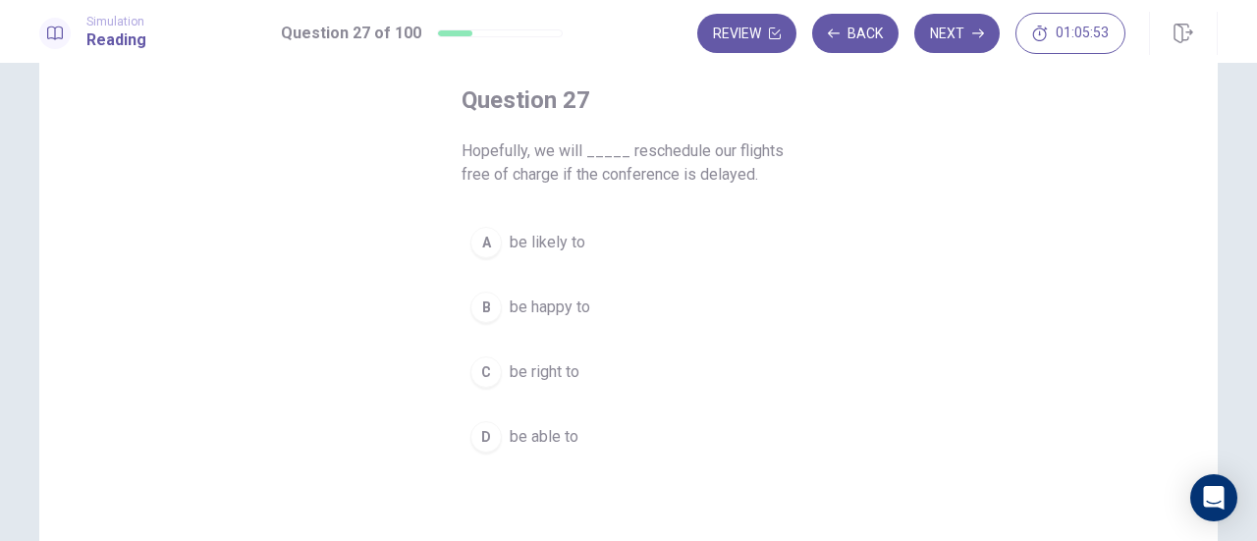
click at [556, 431] on span "be able to" at bounding box center [544, 437] width 69 height 24
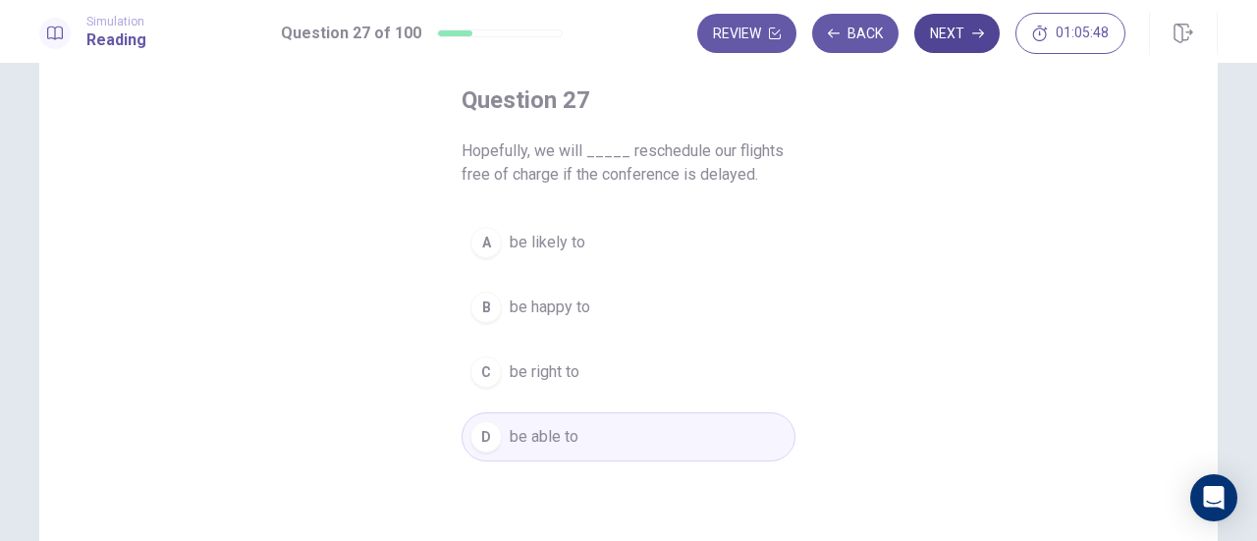
click at [972, 41] on button "Next" at bounding box center [956, 33] width 85 height 39
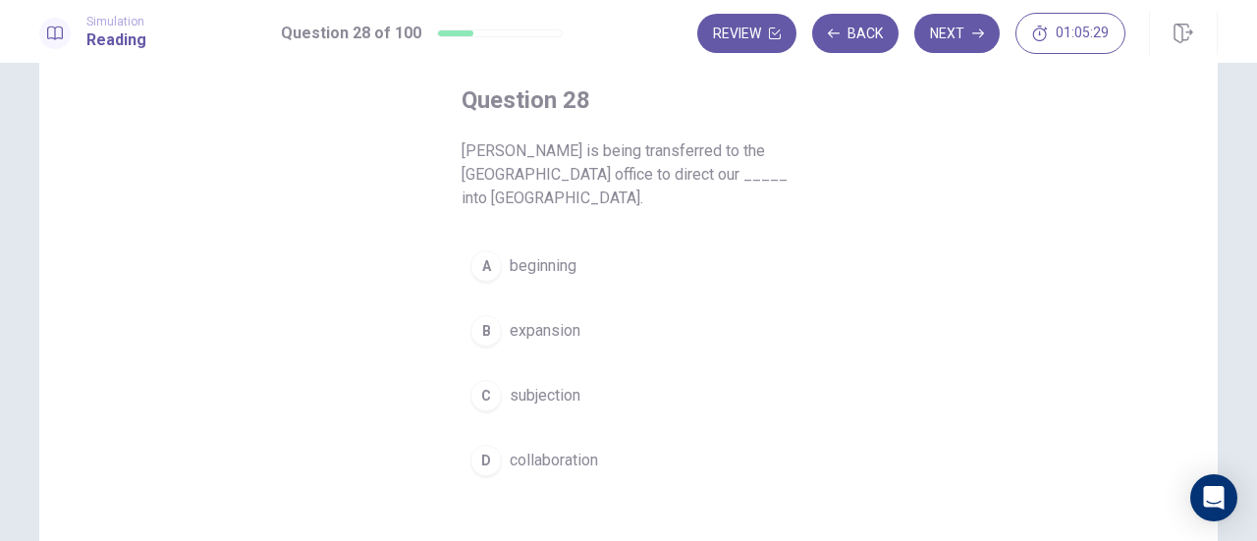
click at [552, 319] on span "expansion" at bounding box center [545, 331] width 71 height 24
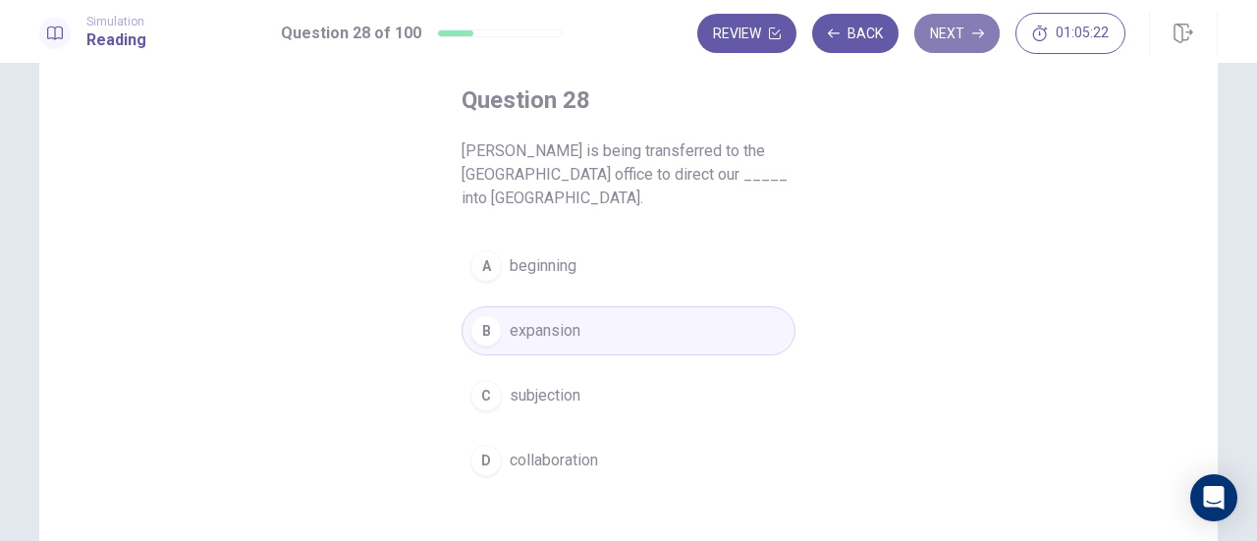
click at [982, 37] on icon "button" at bounding box center [978, 33] width 12 height 12
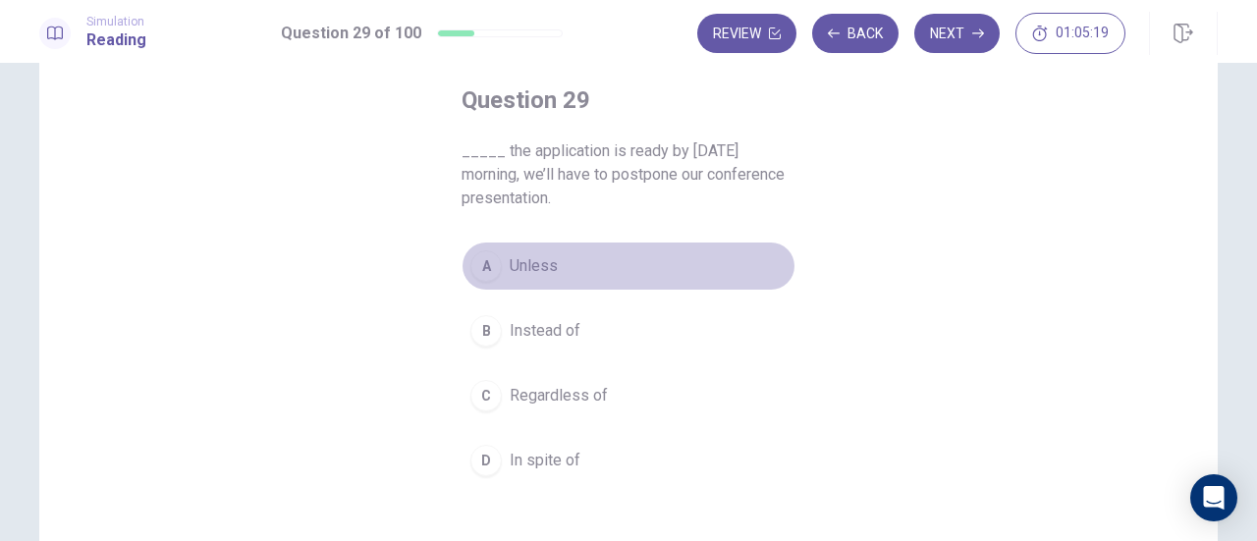
click at [531, 251] on button "A Unless" at bounding box center [628, 266] width 334 height 49
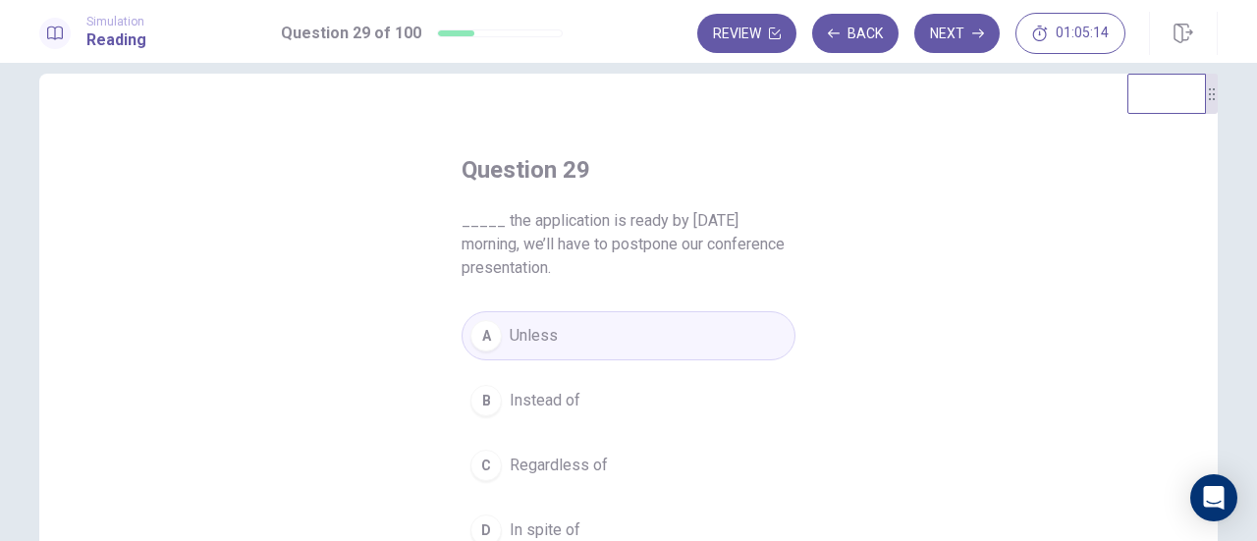
scroll to position [0, 0]
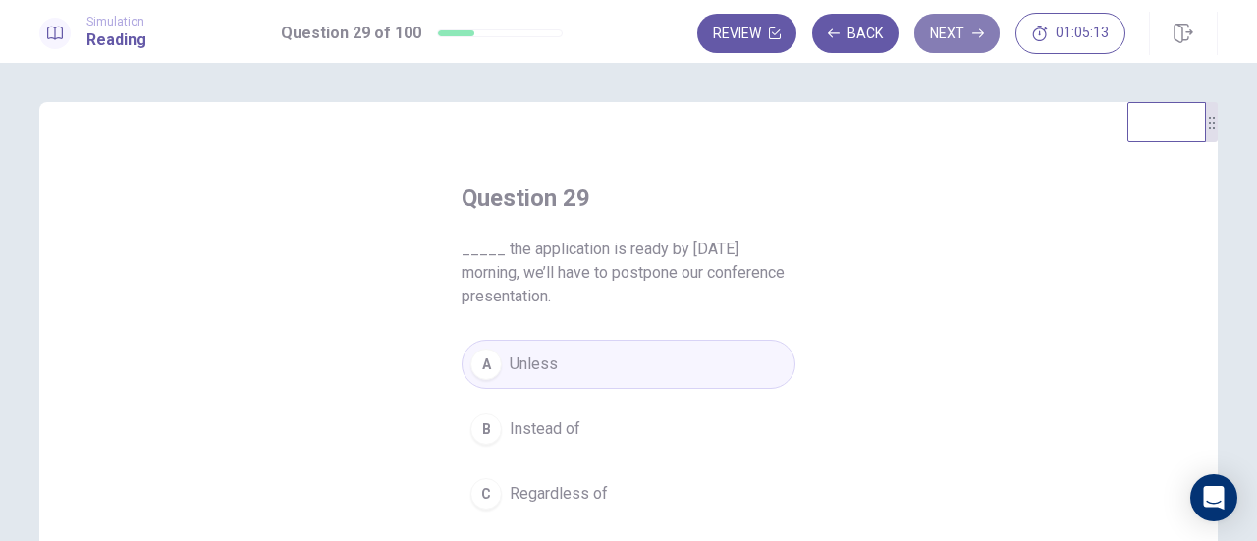
click at [970, 28] on button "Next" at bounding box center [956, 33] width 85 height 39
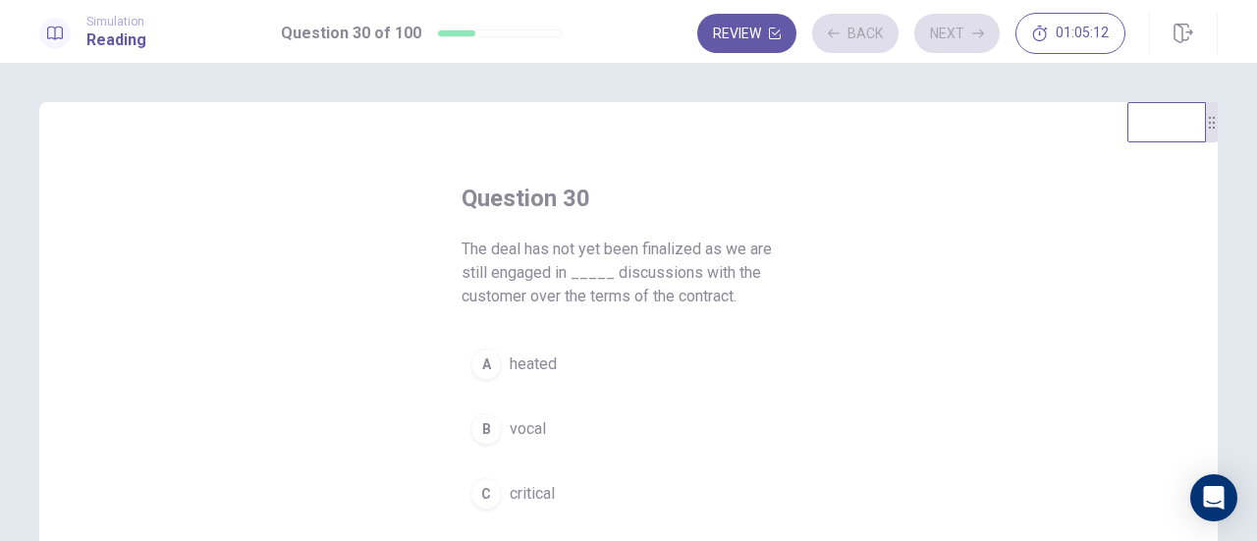
scroll to position [98, 0]
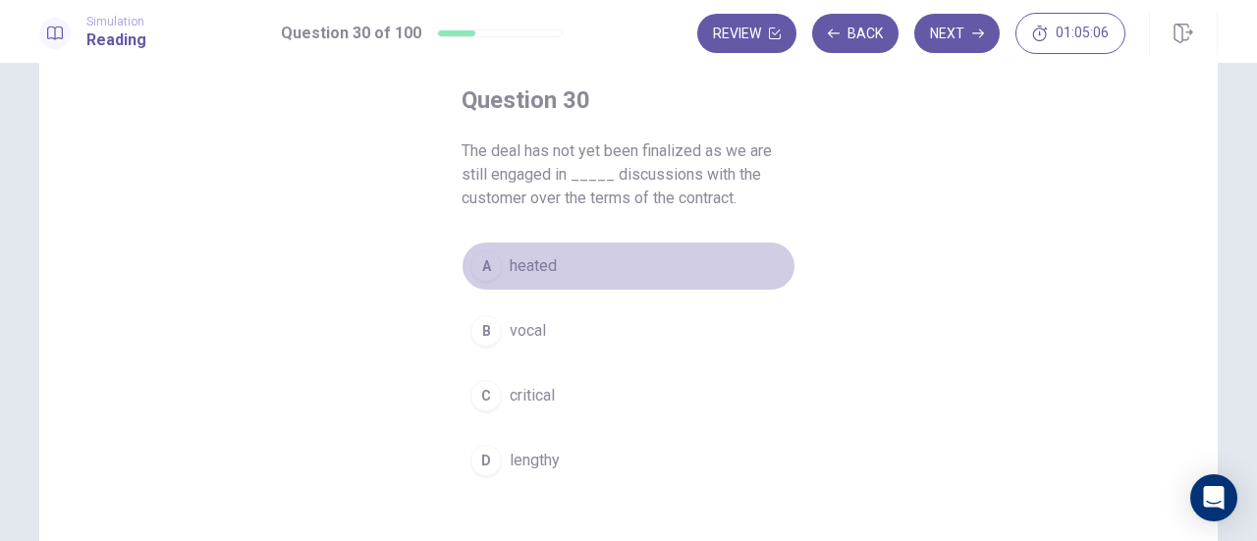
click at [528, 270] on span "heated" at bounding box center [533, 266] width 47 height 24
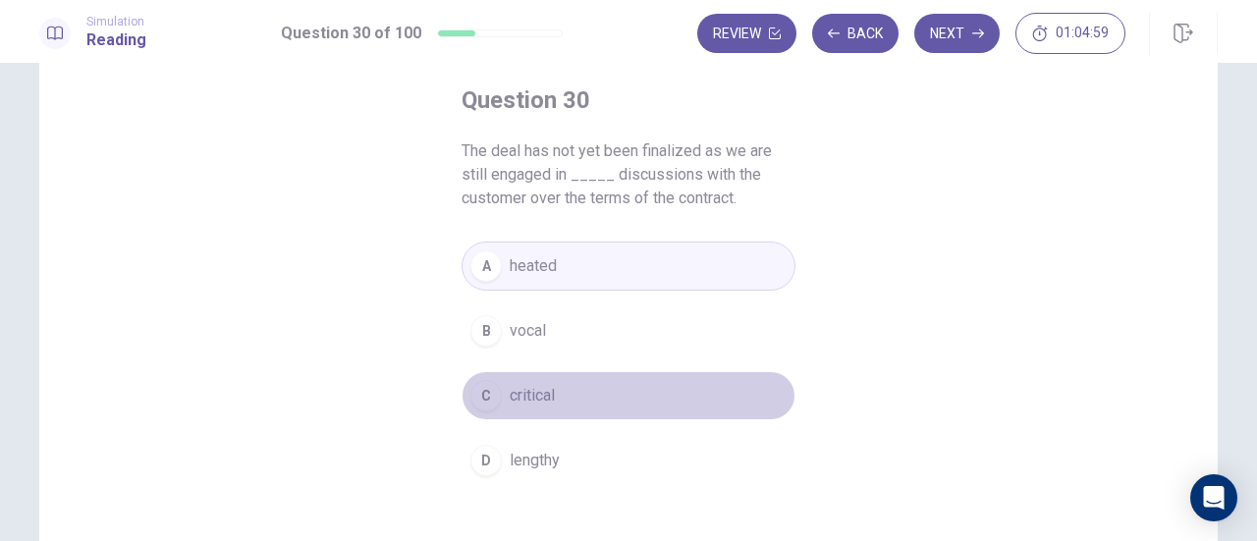
click at [556, 404] on button "C critical" at bounding box center [628, 395] width 334 height 49
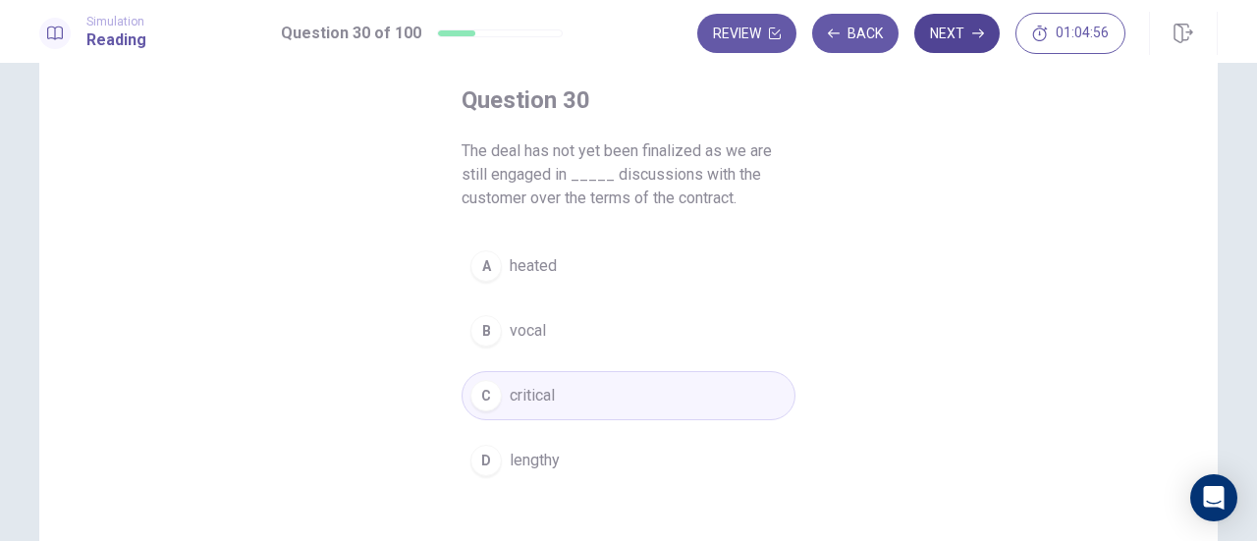
click at [967, 32] on button "Next" at bounding box center [956, 33] width 85 height 39
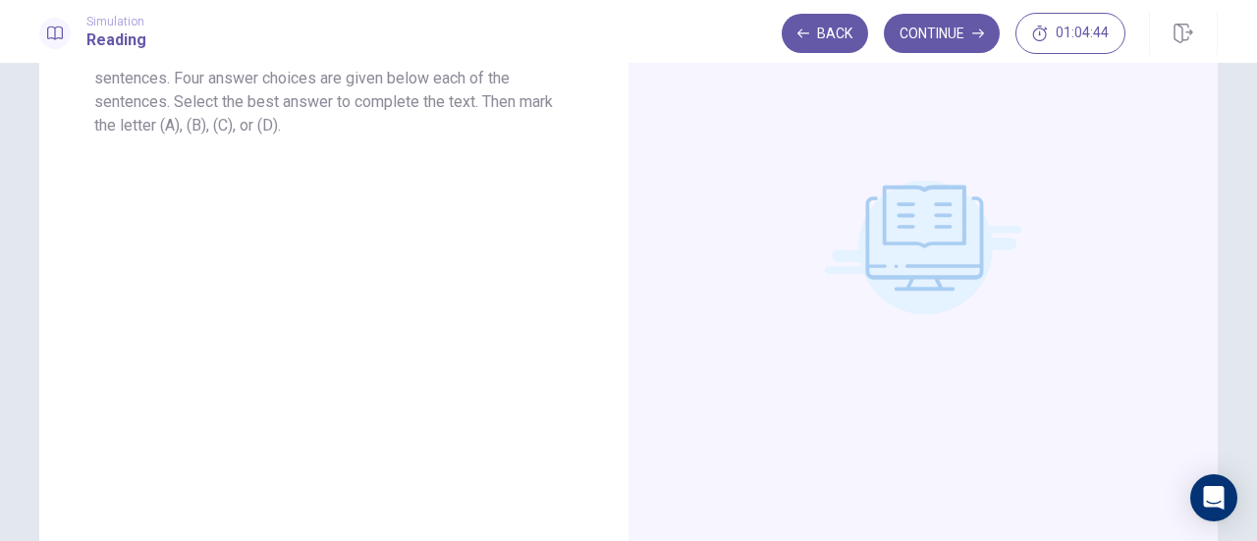
scroll to position [346, 0]
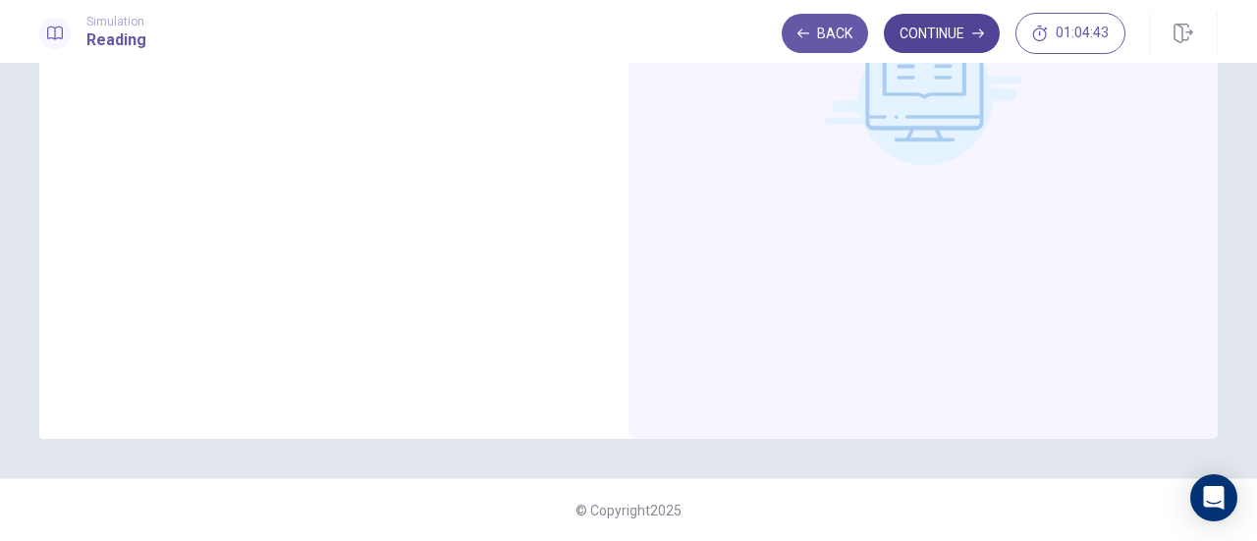
click at [954, 42] on button "Continue" at bounding box center [942, 33] width 116 height 39
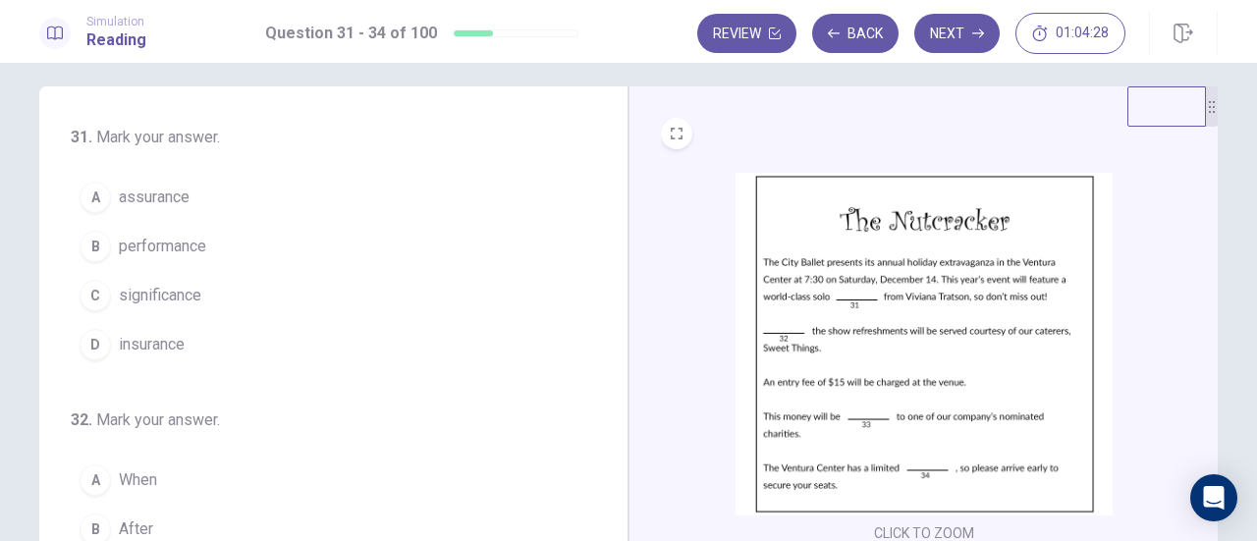
scroll to position [0, 0]
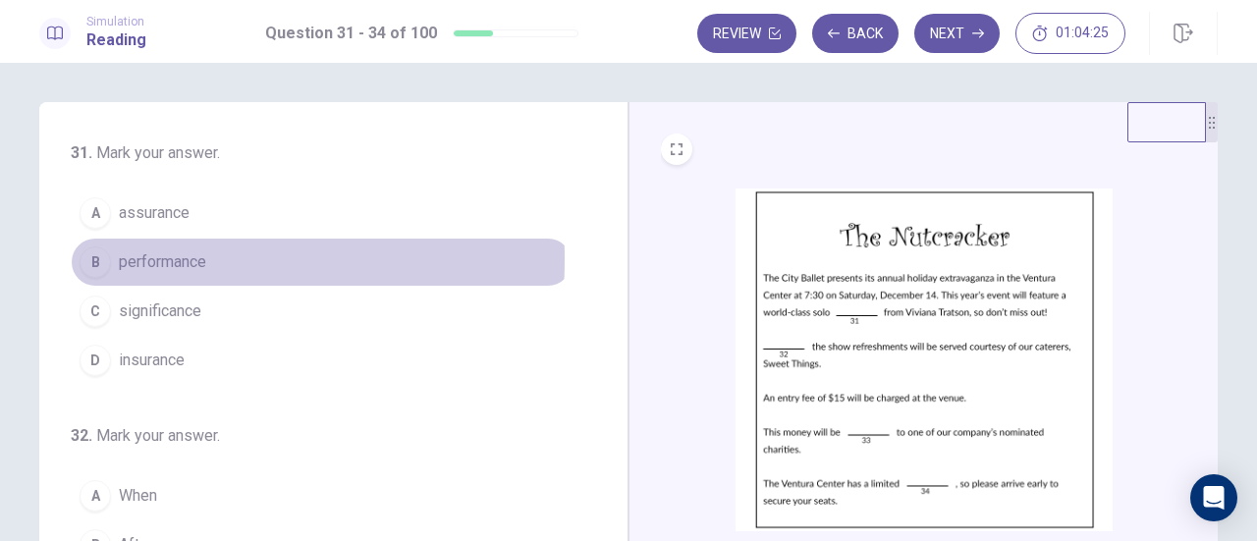
click at [85, 258] on div "B" at bounding box center [95, 261] width 31 height 31
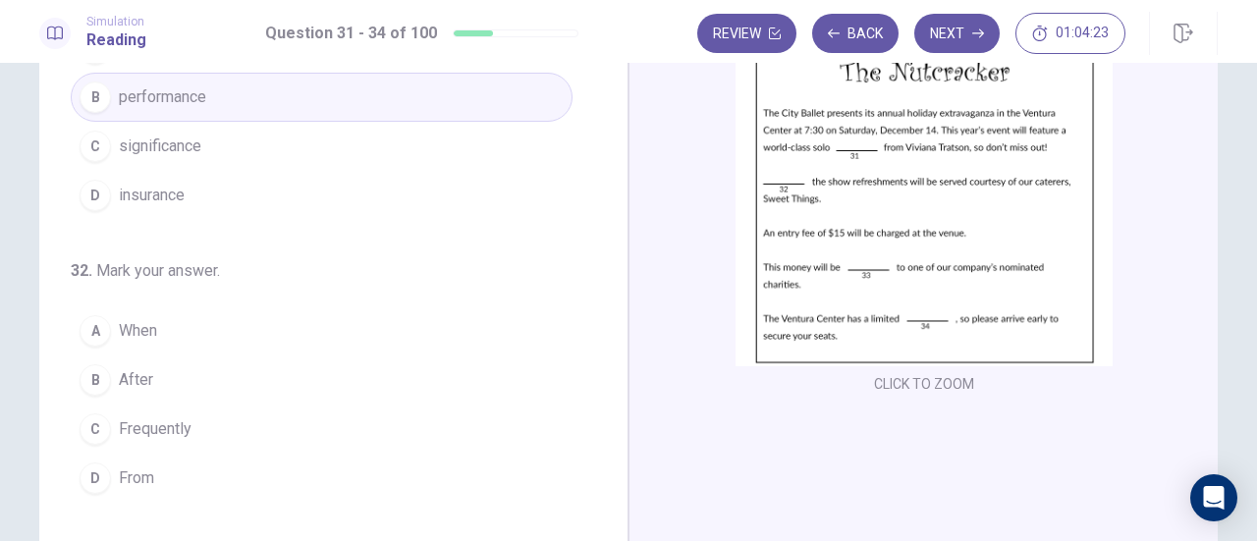
scroll to position [196, 0]
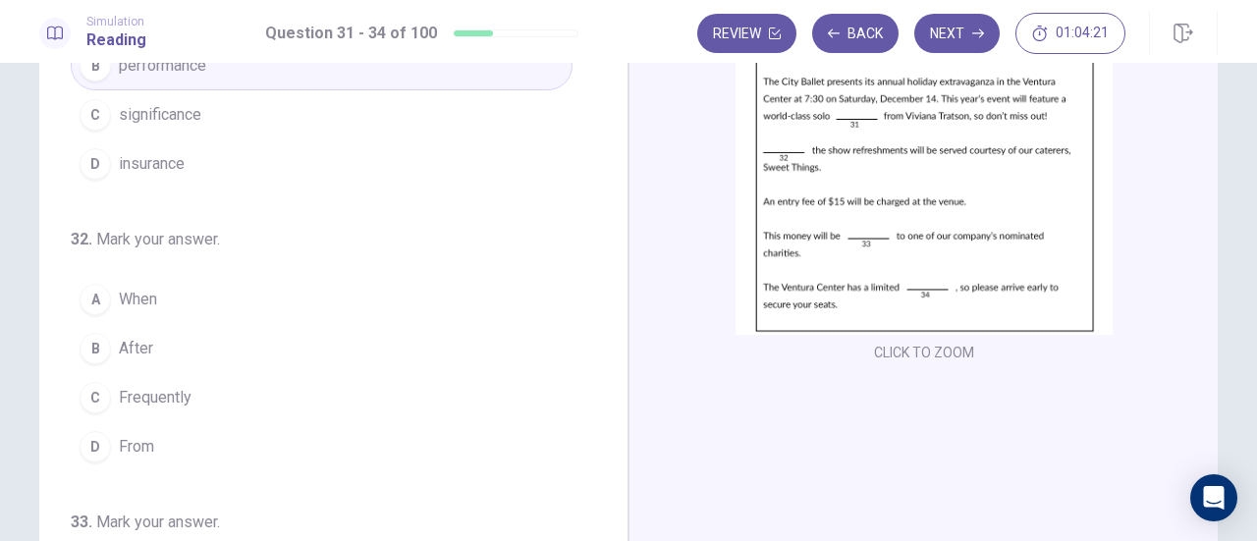
click at [86, 345] on div "B" at bounding box center [95, 348] width 31 height 31
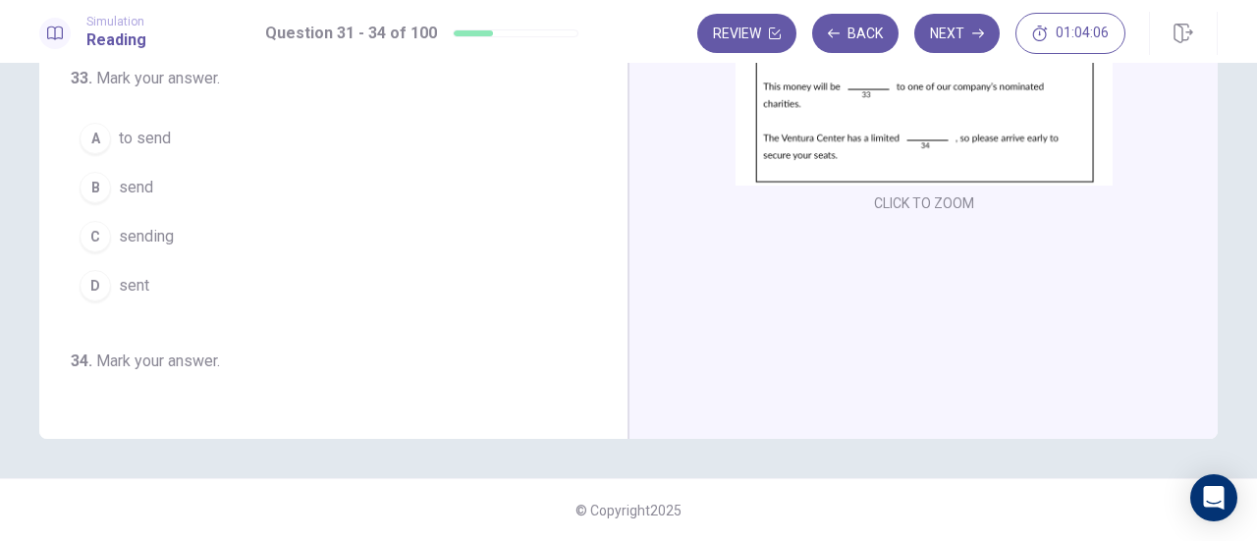
scroll to position [247, 0]
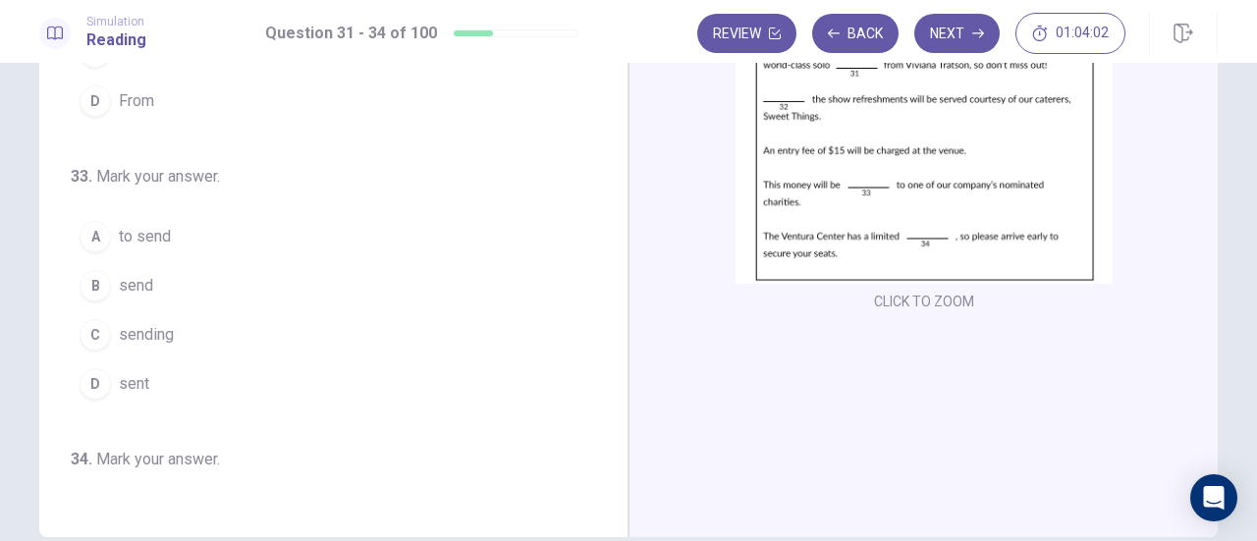
click at [139, 281] on span "send" at bounding box center [136, 286] width 34 height 24
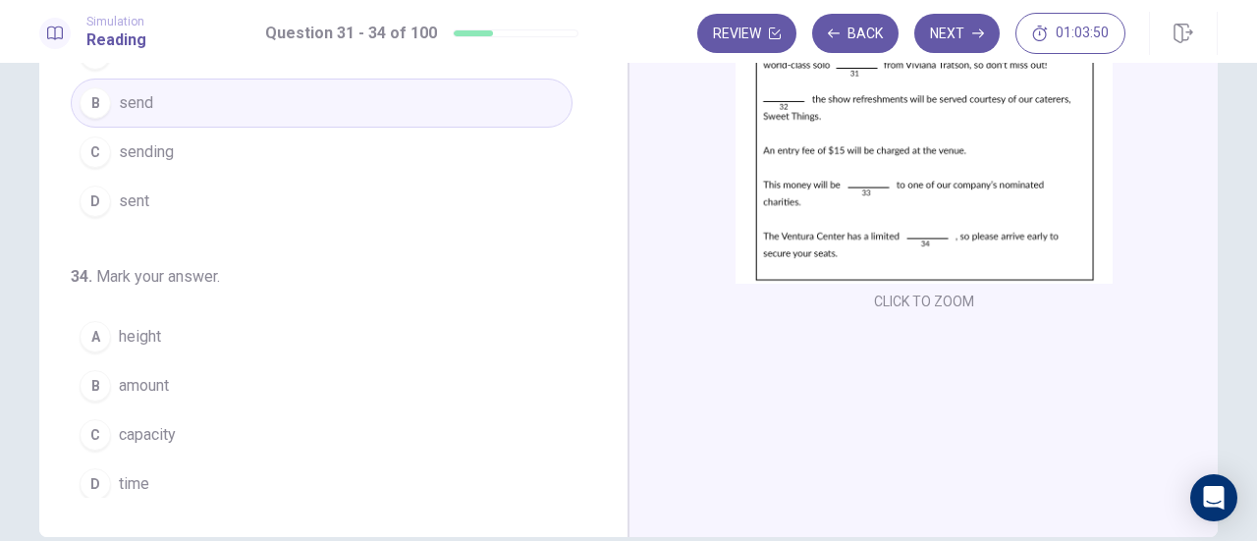
scroll to position [346, 0]
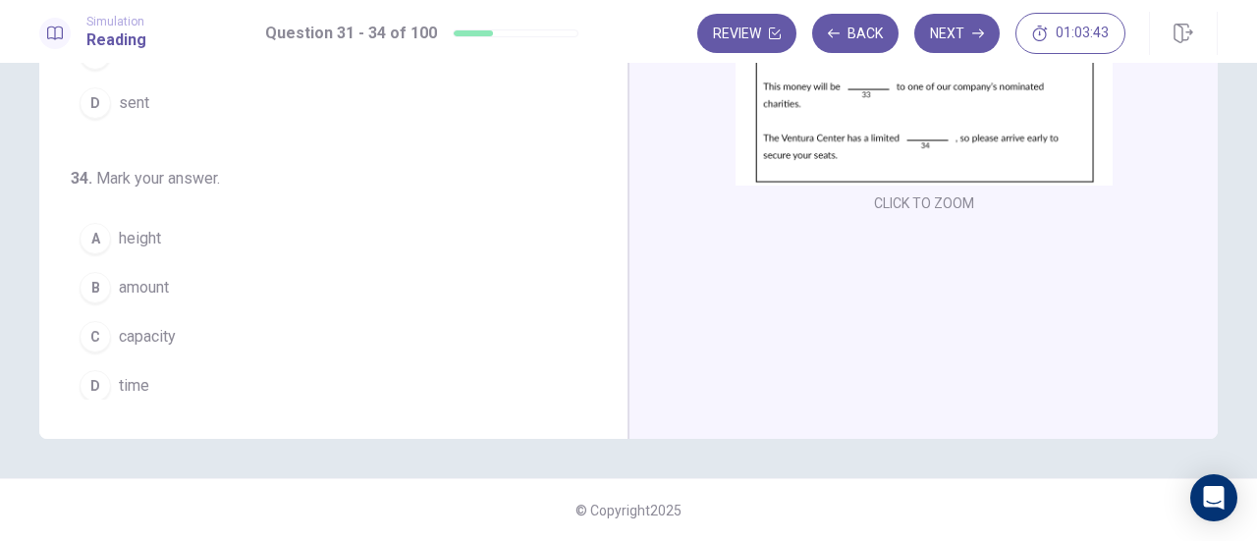
click at [144, 325] on span "capacity" at bounding box center [147, 337] width 57 height 24
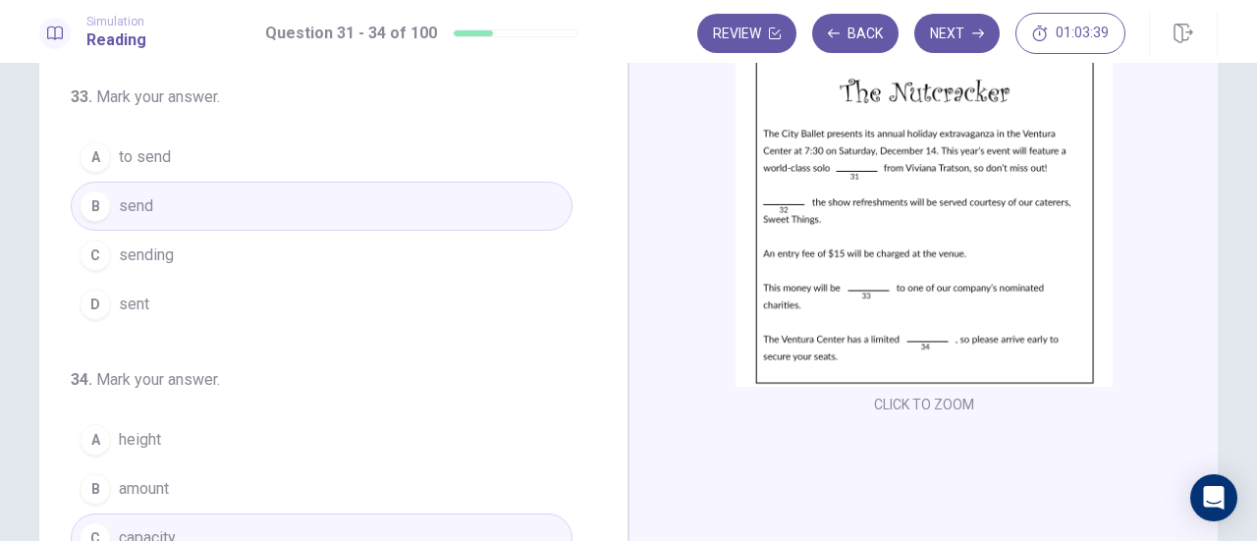
scroll to position [0, 0]
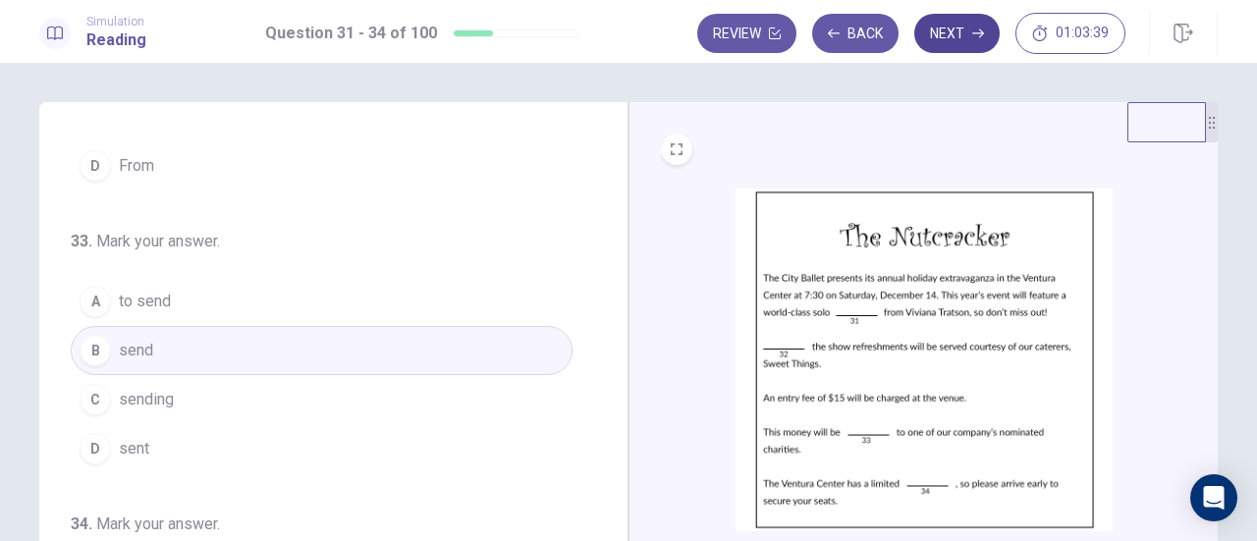
click at [966, 25] on button "Next" at bounding box center [956, 33] width 85 height 39
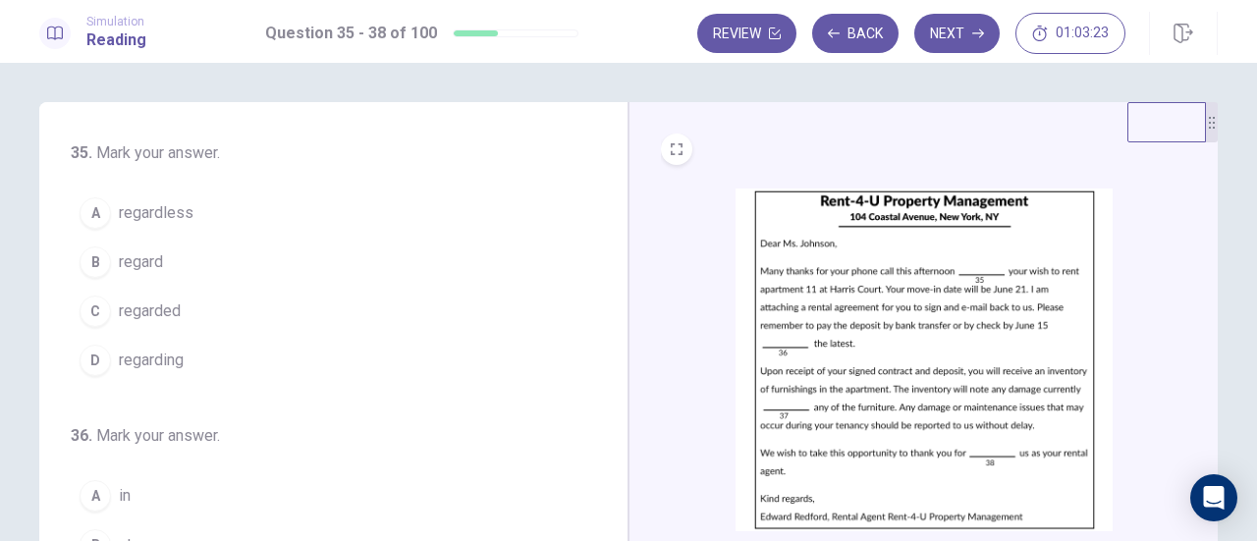
click at [161, 363] on span "regarding" at bounding box center [151, 361] width 65 height 24
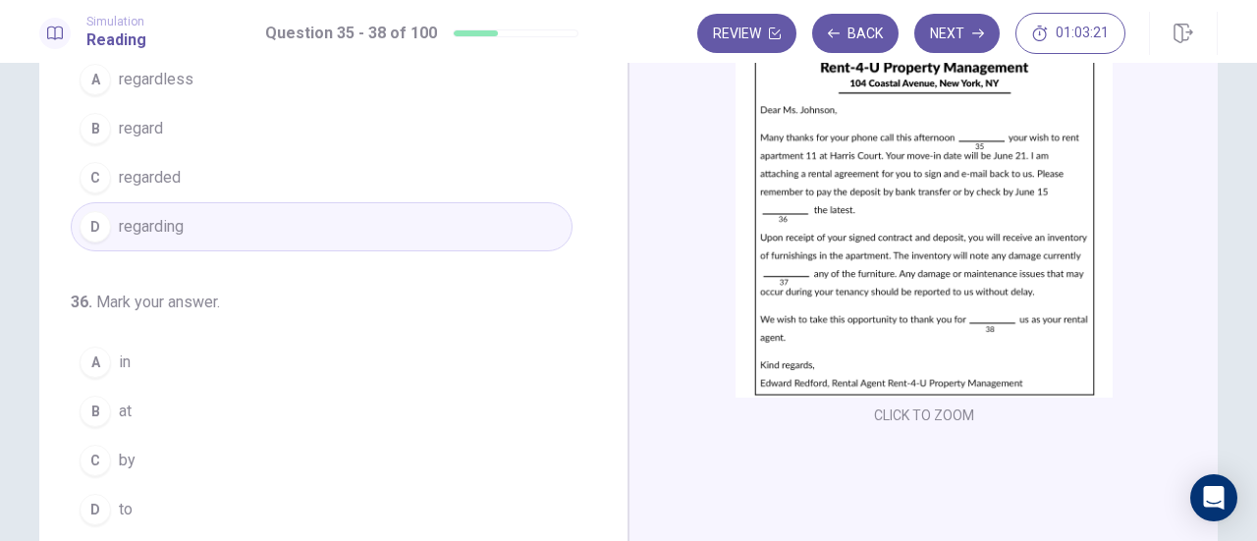
scroll to position [196, 0]
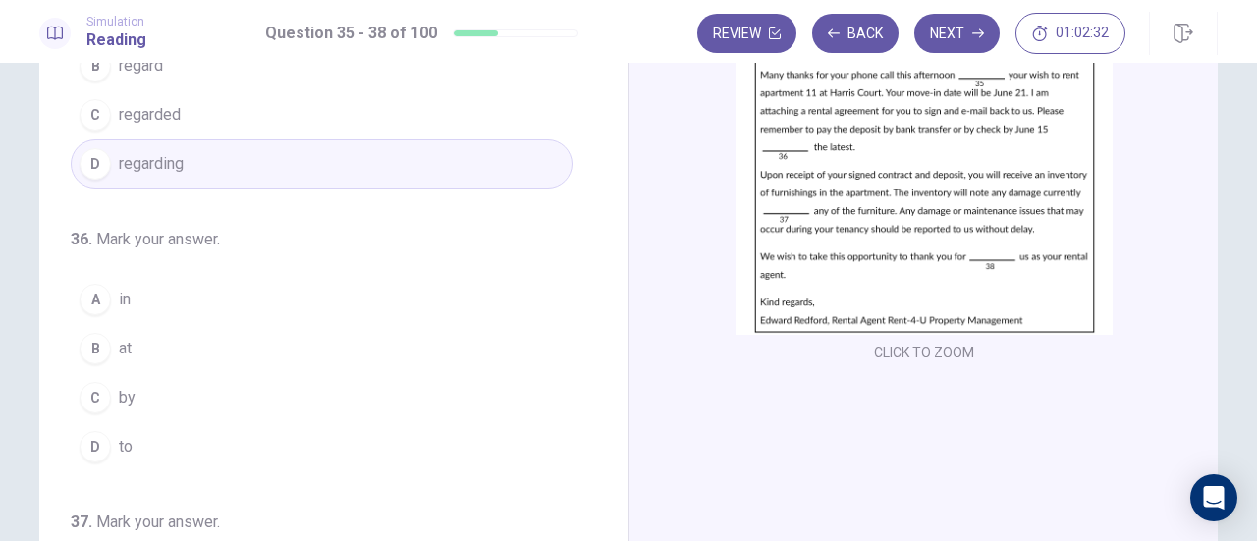
click at [120, 345] on span "at" at bounding box center [125, 349] width 13 height 24
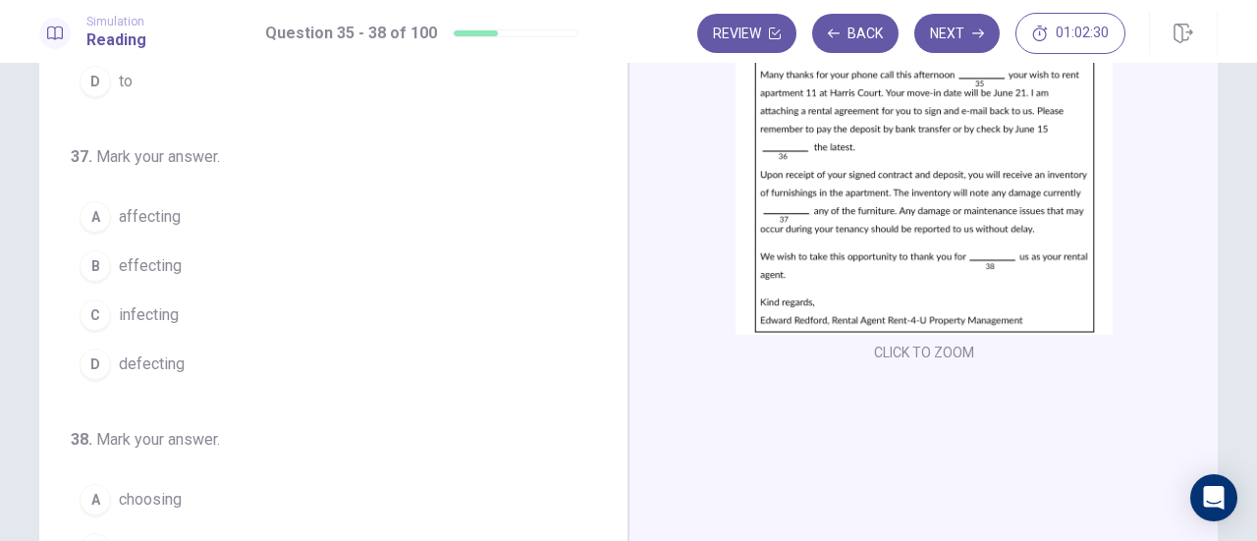
scroll to position [393, 0]
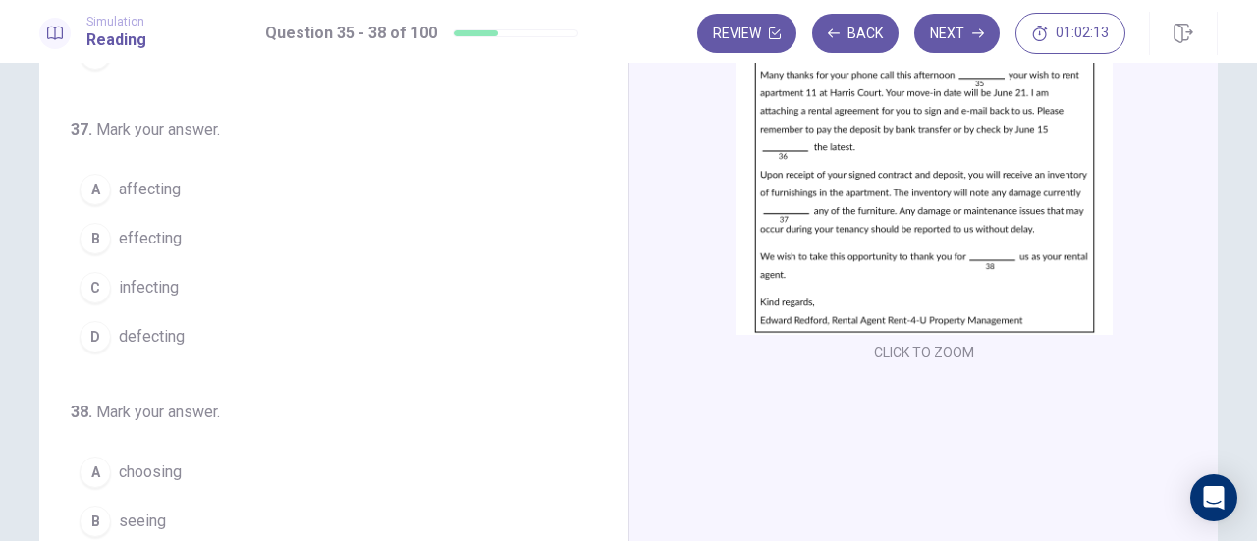
click at [132, 178] on span "affecting" at bounding box center [150, 190] width 62 height 24
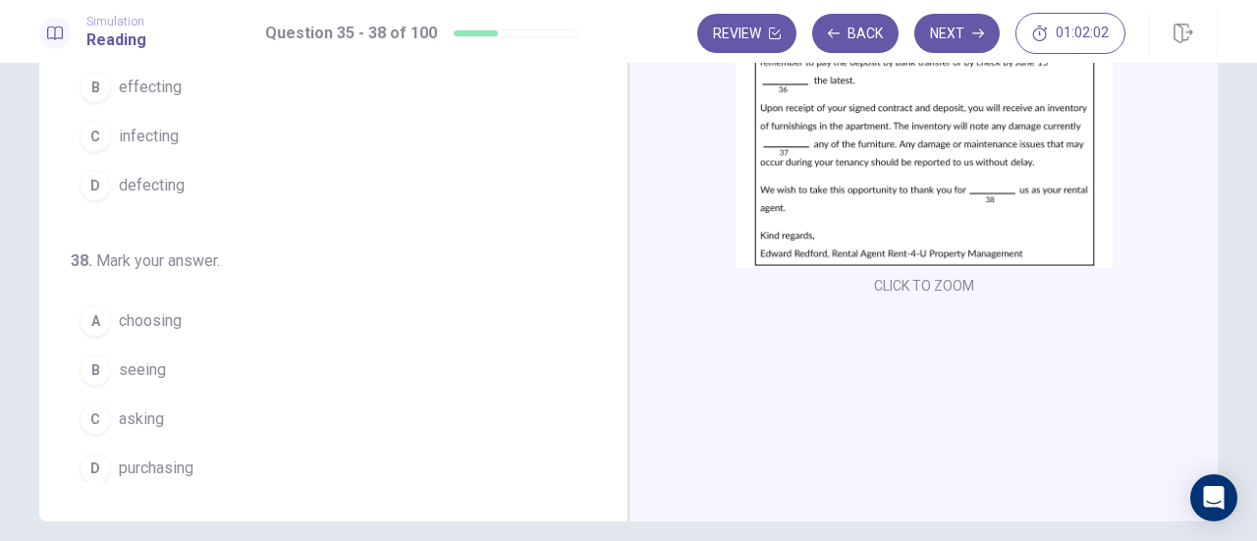
scroll to position [295, 0]
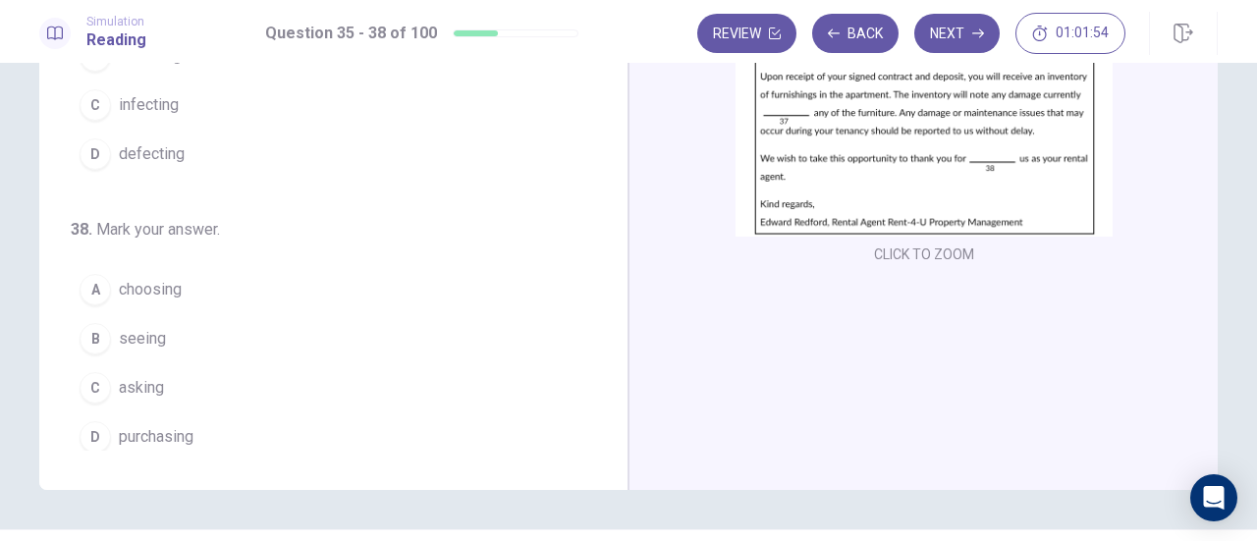
click at [171, 279] on span "choosing" at bounding box center [150, 290] width 63 height 24
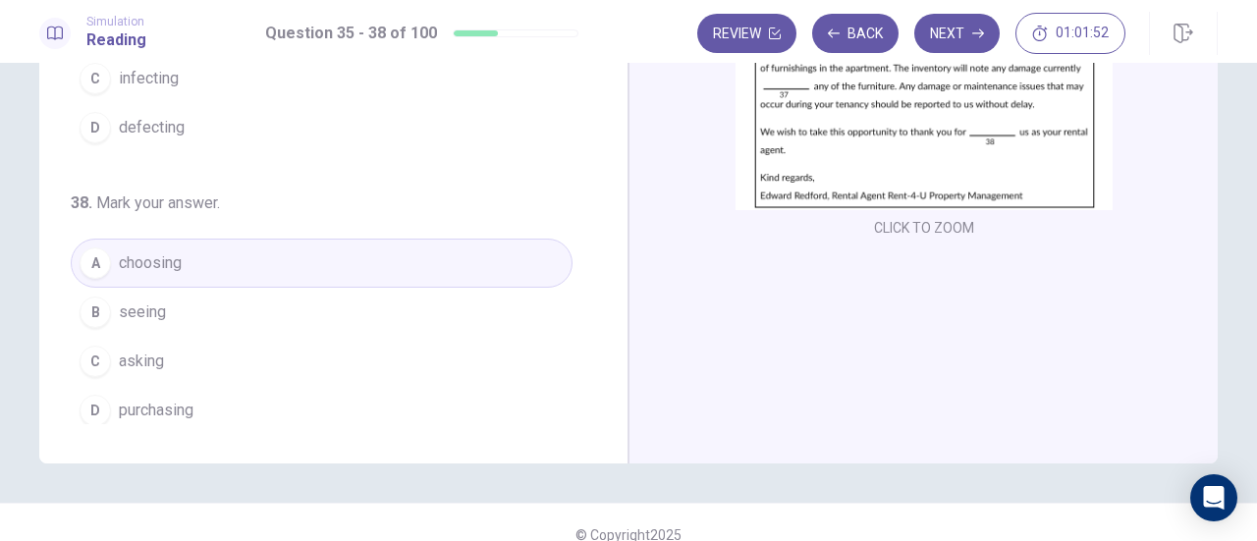
scroll to position [346, 0]
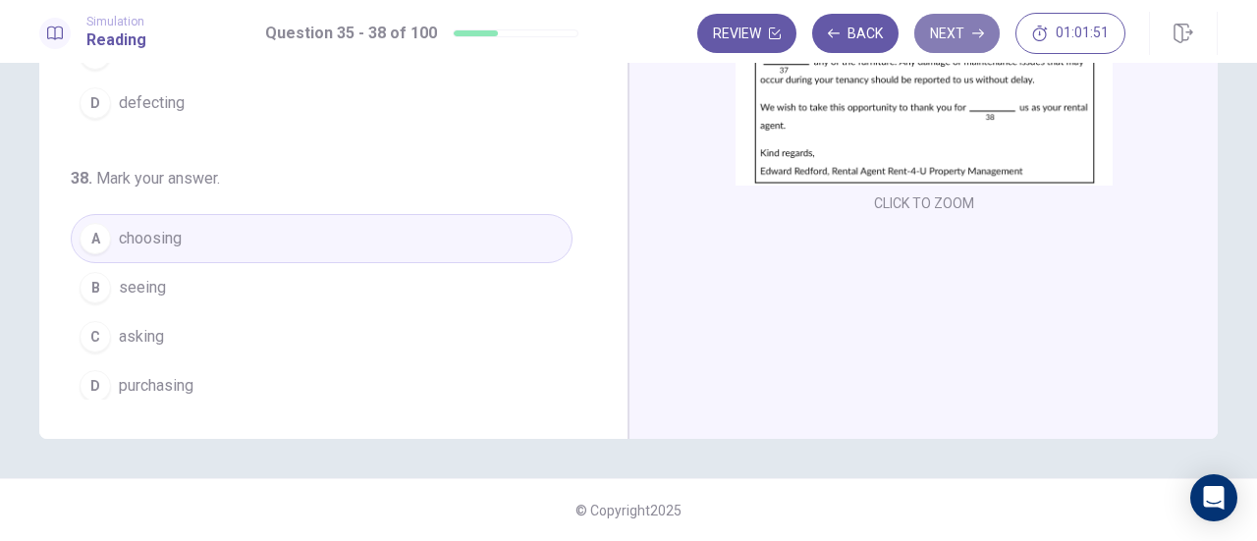
click at [967, 35] on button "Next" at bounding box center [956, 33] width 85 height 39
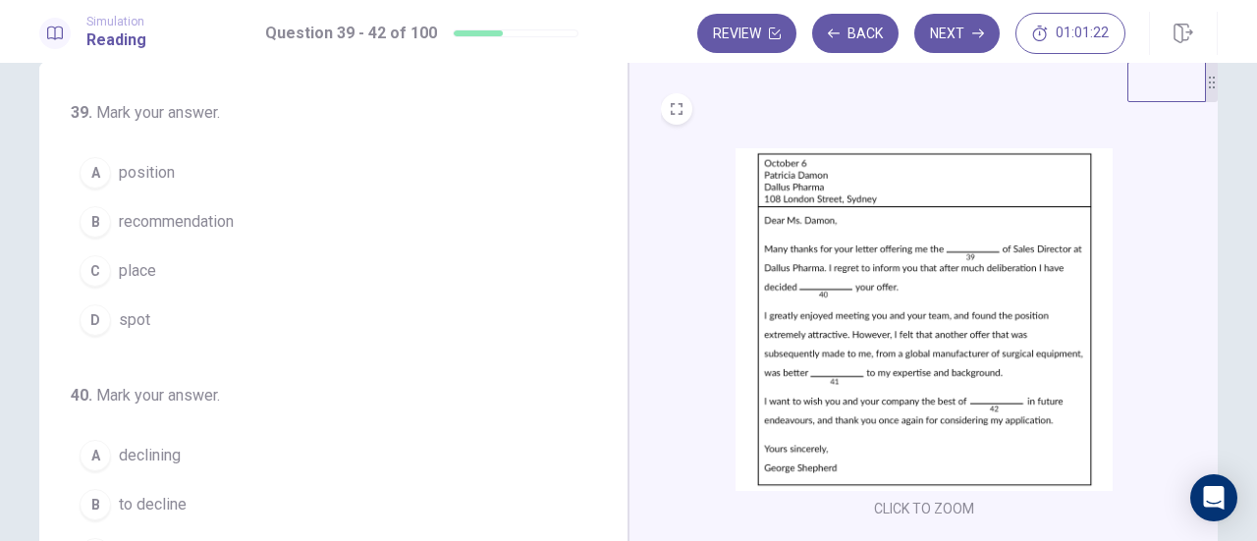
scroll to position [0, 0]
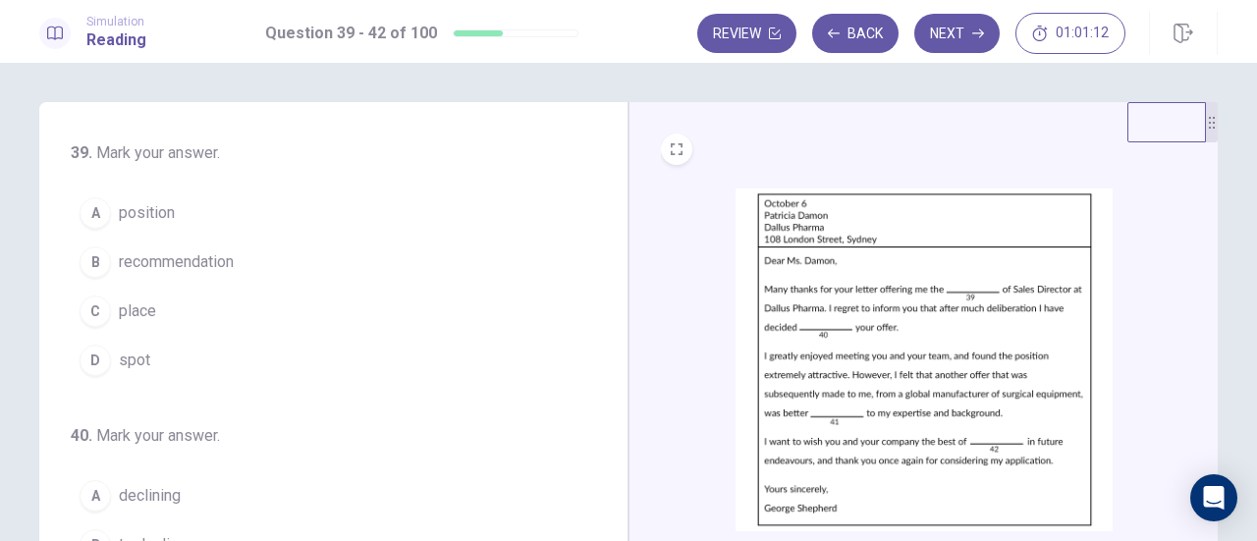
click at [159, 203] on span "position" at bounding box center [147, 213] width 56 height 24
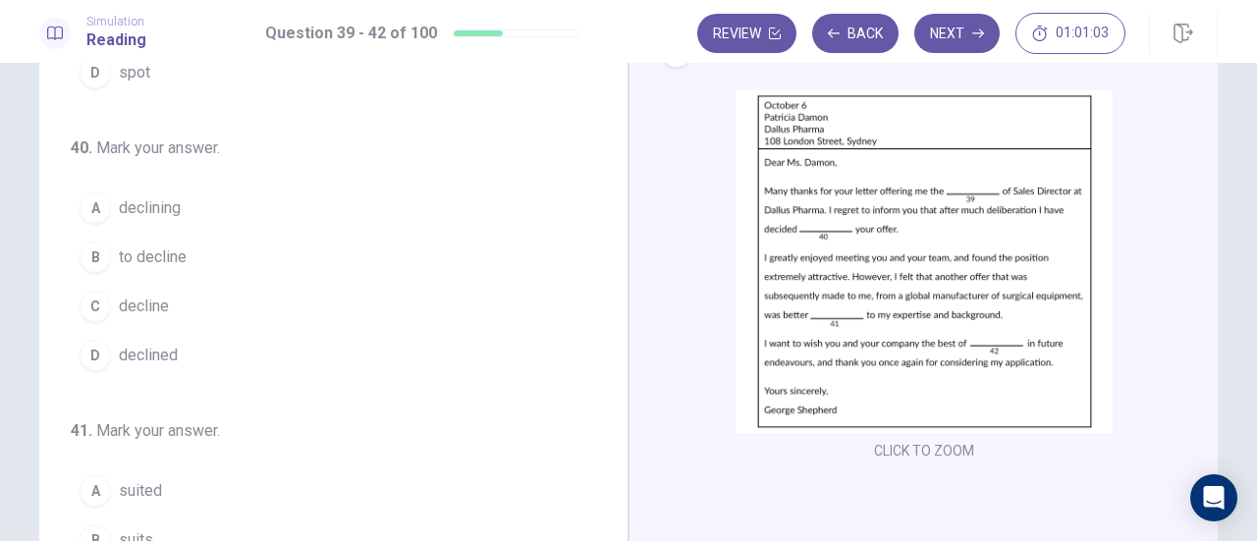
scroll to position [196, 0]
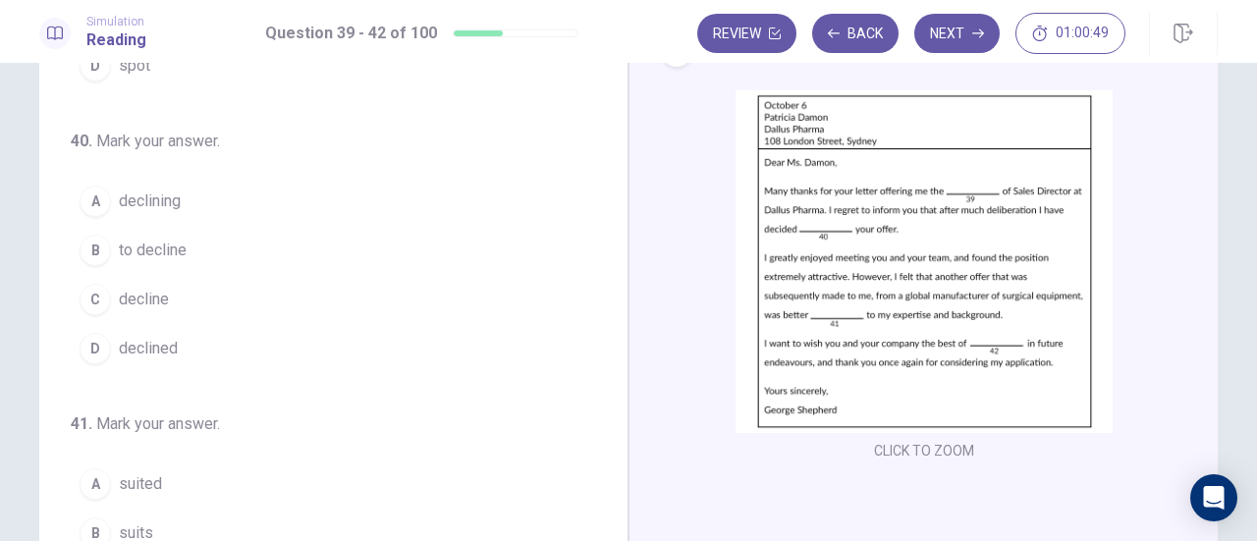
click at [171, 244] on span "to decline" at bounding box center [153, 251] width 68 height 24
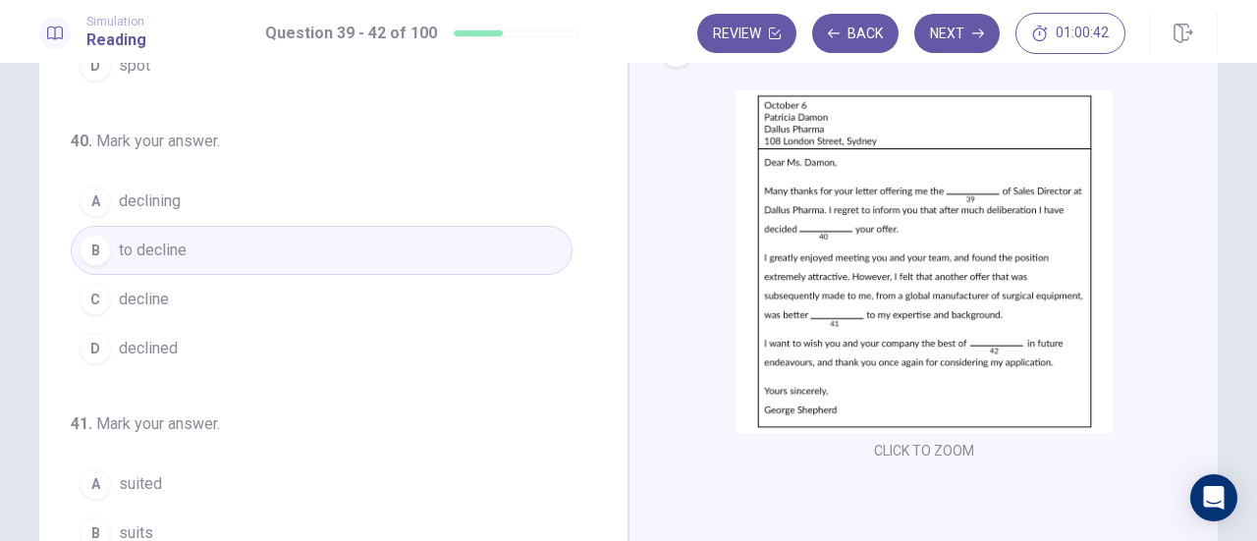
click at [194, 202] on button "A declining" at bounding box center [322, 201] width 502 height 49
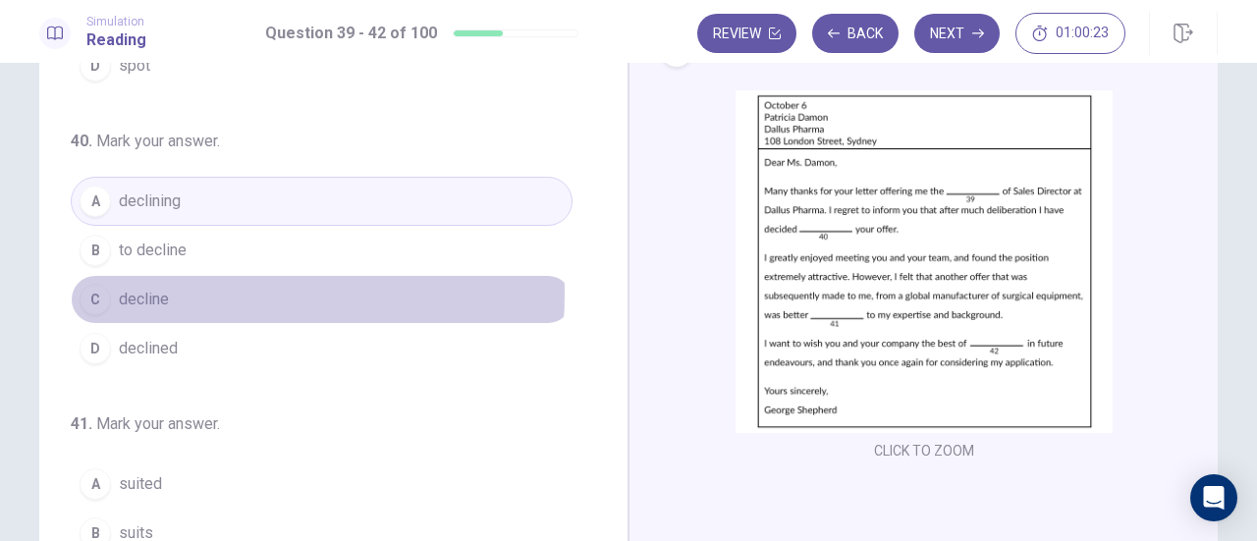
click at [175, 290] on button "C decline" at bounding box center [322, 299] width 502 height 49
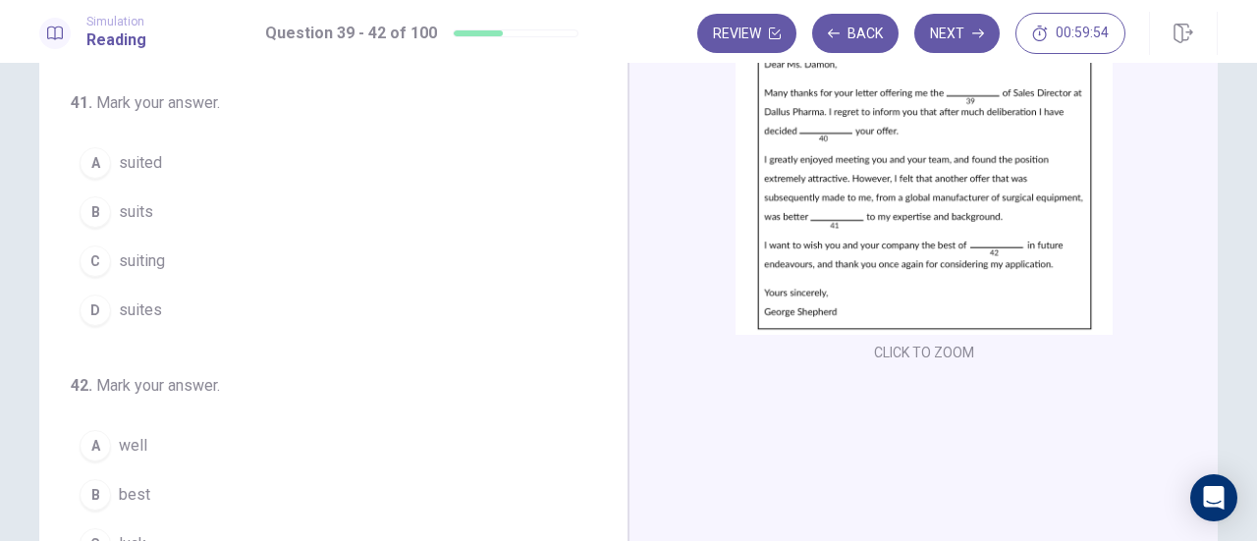
scroll to position [379, 0]
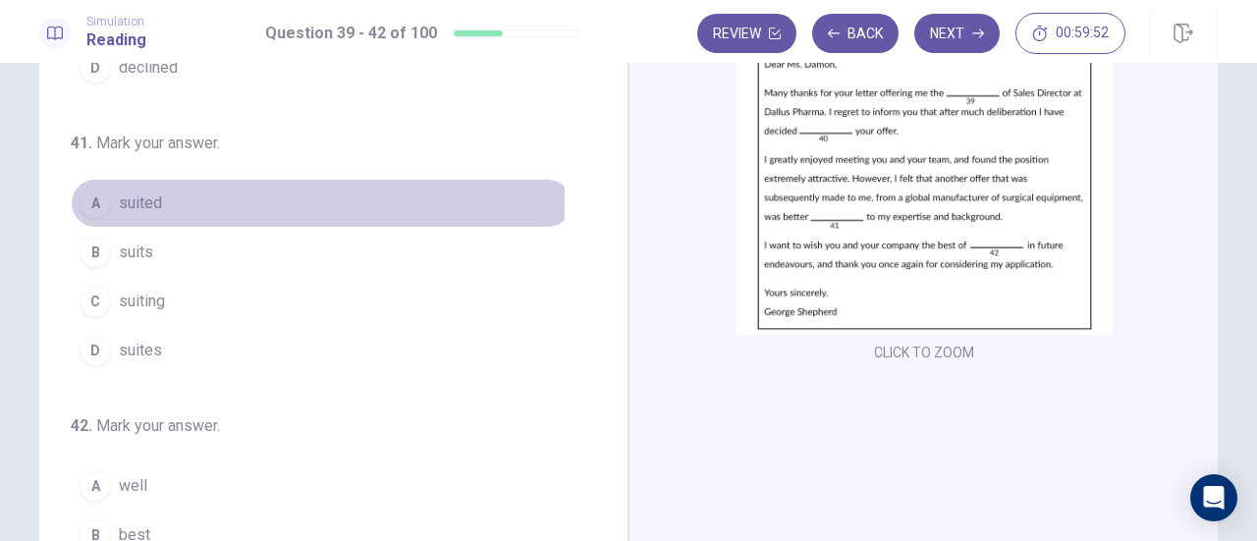
click at [141, 195] on span "suited" at bounding box center [140, 203] width 43 height 24
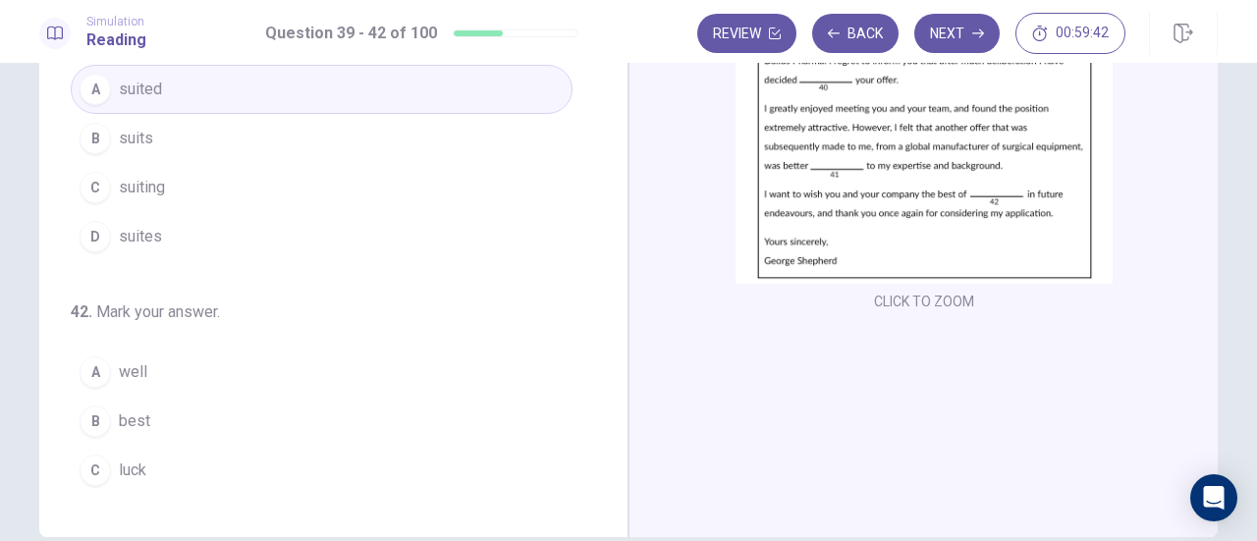
scroll to position [477, 0]
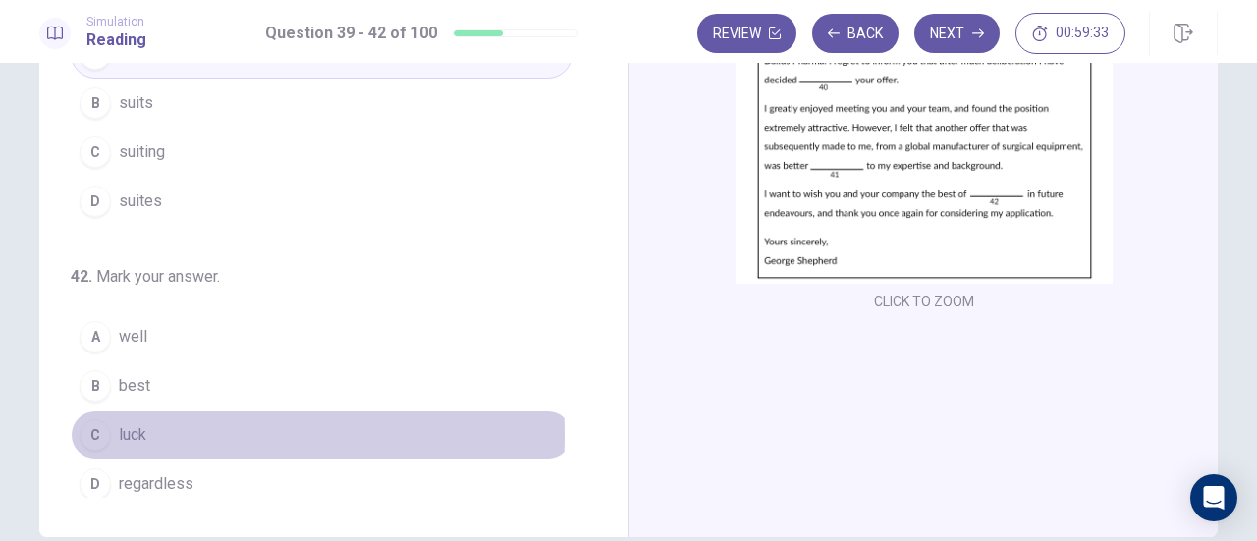
click at [134, 425] on span "luck" at bounding box center [132, 435] width 27 height 24
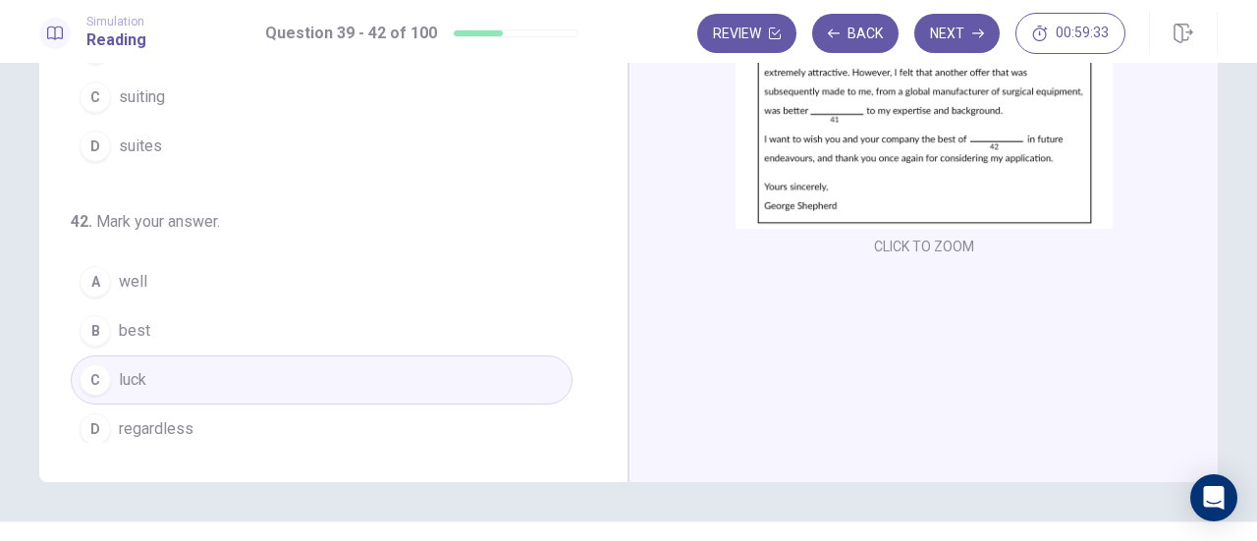
scroll to position [346, 0]
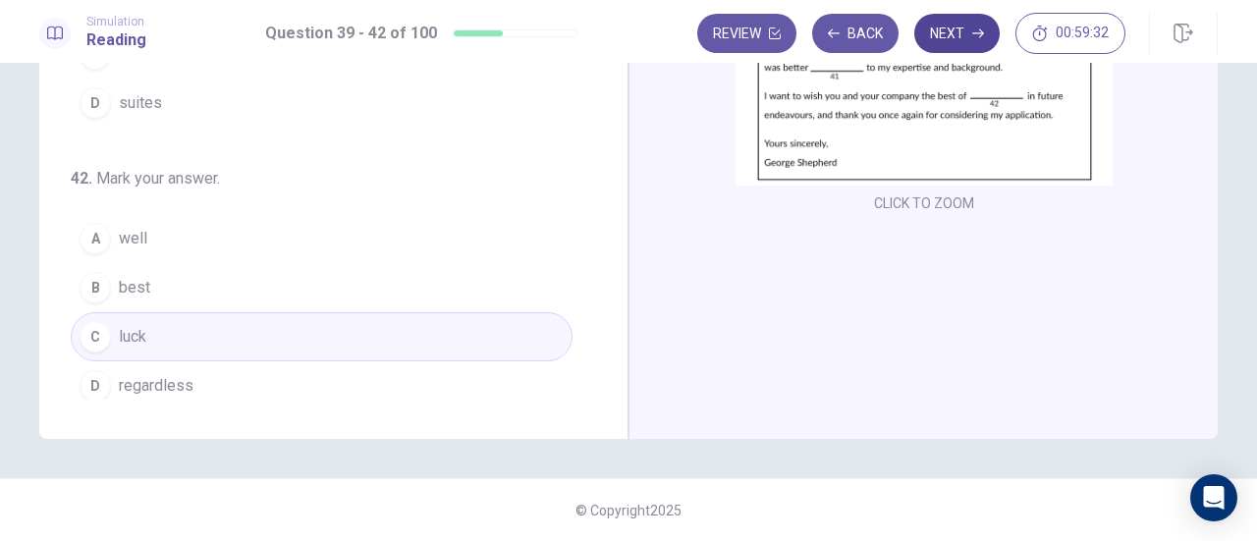
click at [965, 31] on button "Next" at bounding box center [956, 33] width 85 height 39
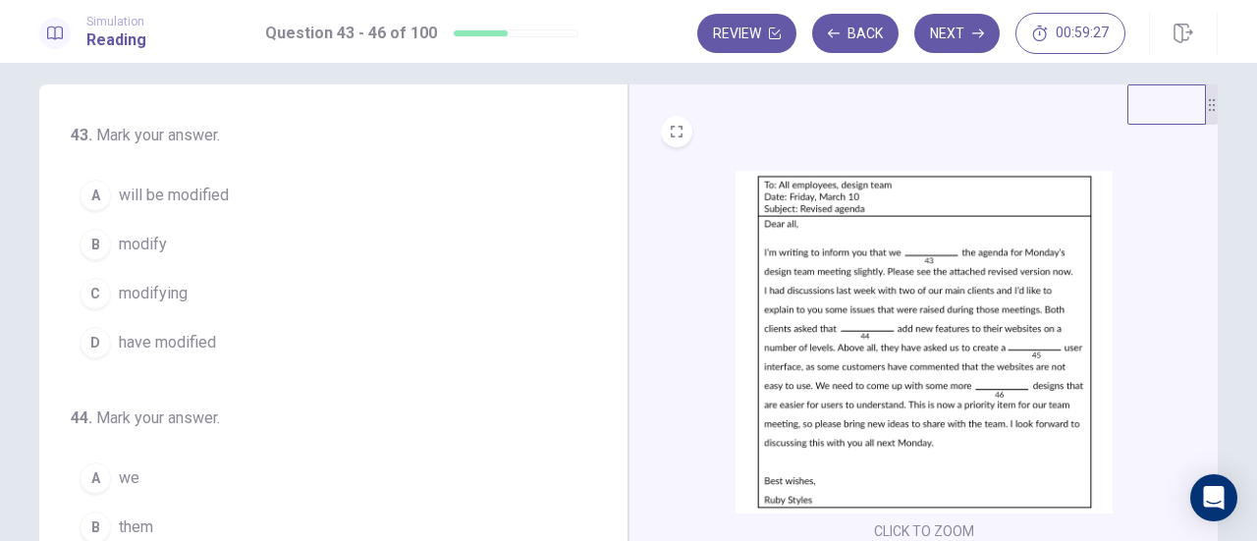
scroll to position [0, 0]
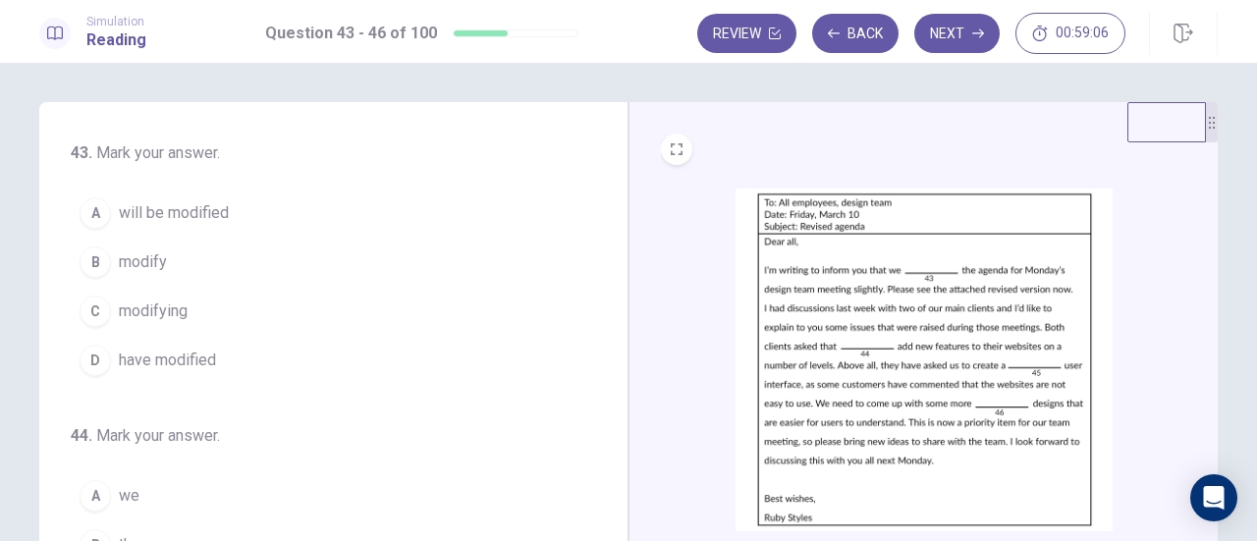
click at [200, 358] on span "have modified" at bounding box center [167, 361] width 97 height 24
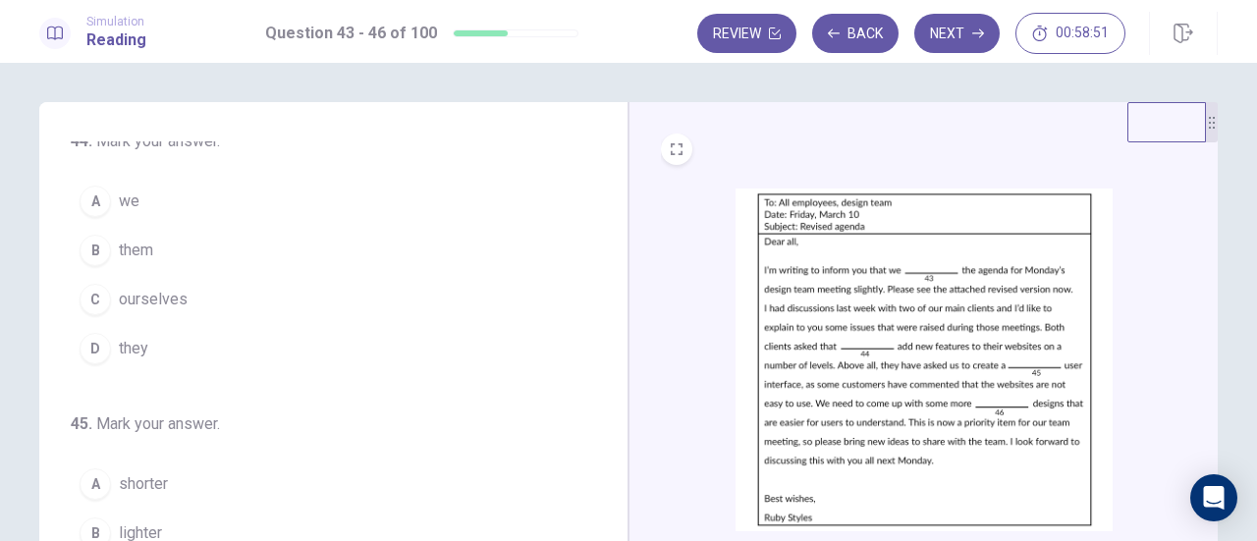
scroll to position [196, 0]
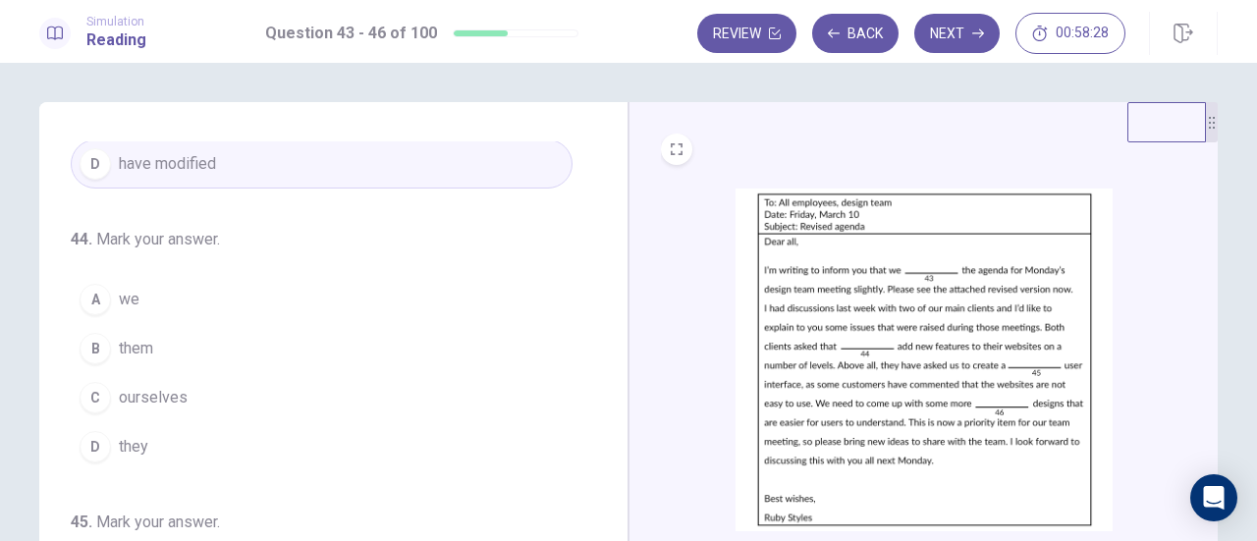
click at [124, 296] on span "we" at bounding box center [129, 300] width 21 height 24
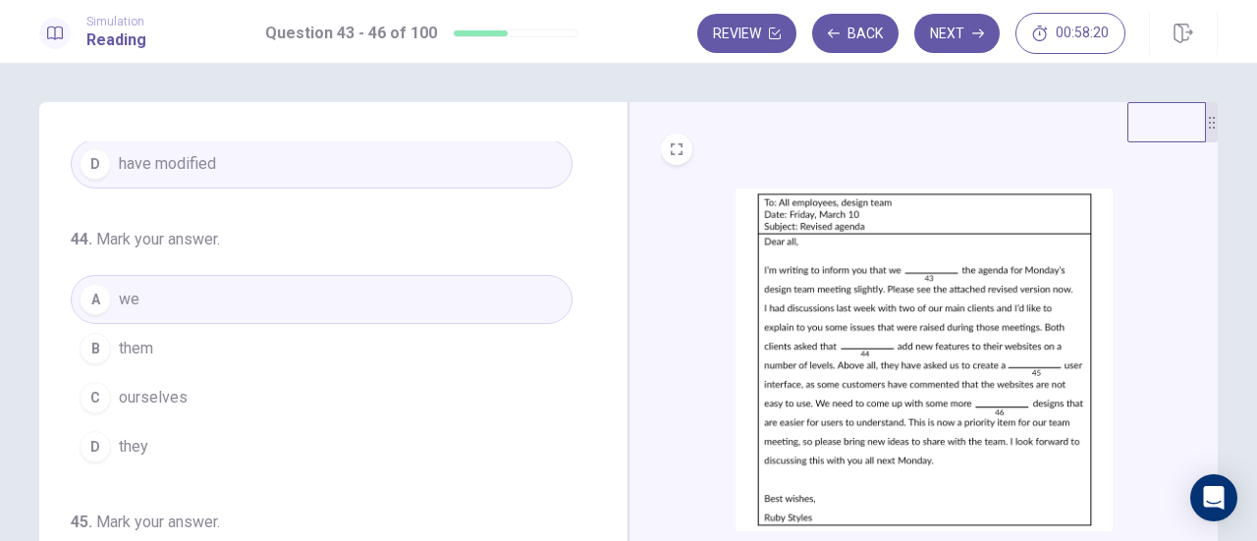
click at [179, 349] on button "B them" at bounding box center [322, 348] width 502 height 49
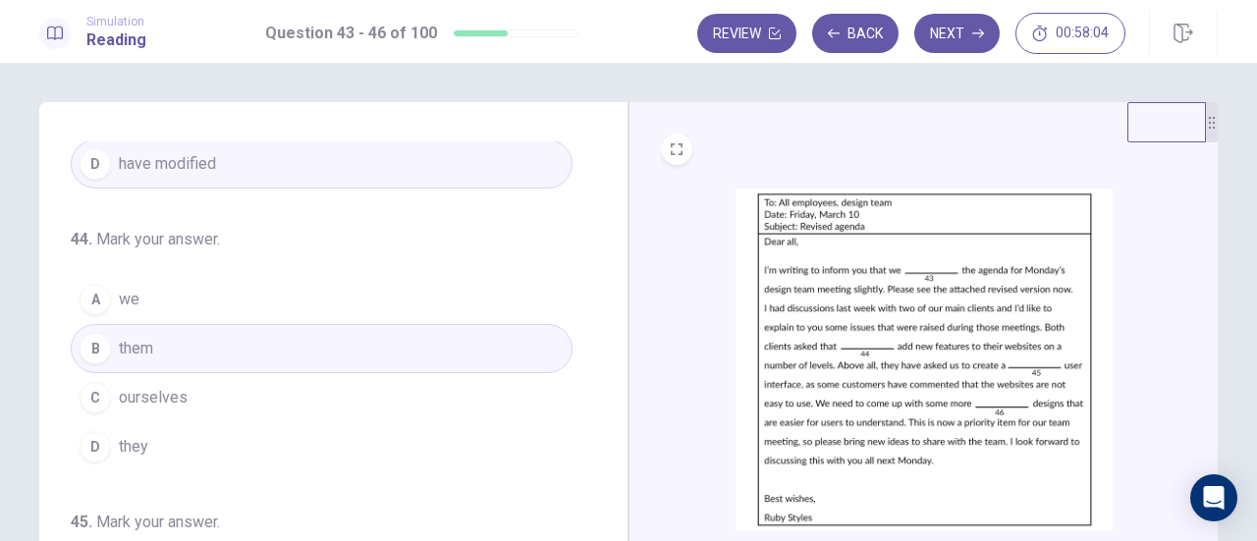
click at [221, 303] on button "A we" at bounding box center [322, 299] width 502 height 49
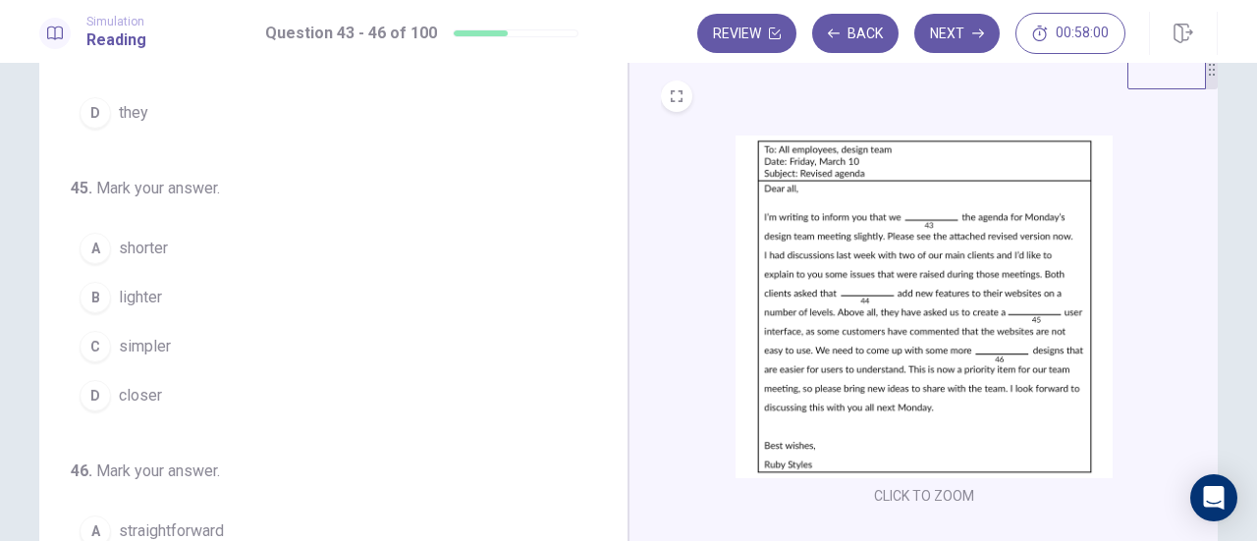
scroll to position [98, 0]
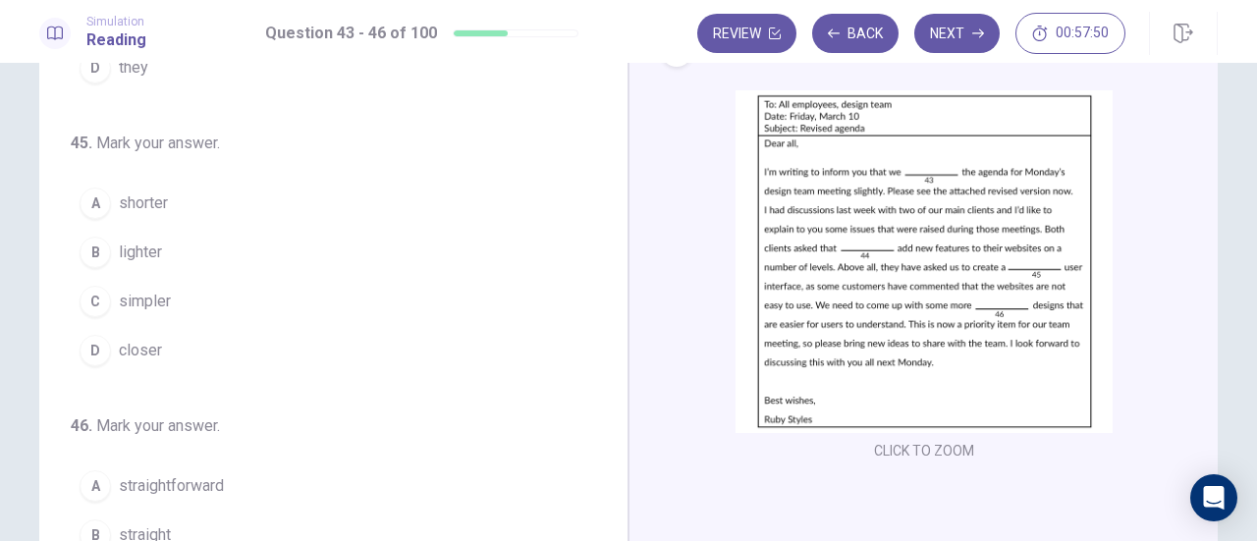
click at [151, 295] on span "simpler" at bounding box center [145, 302] width 52 height 24
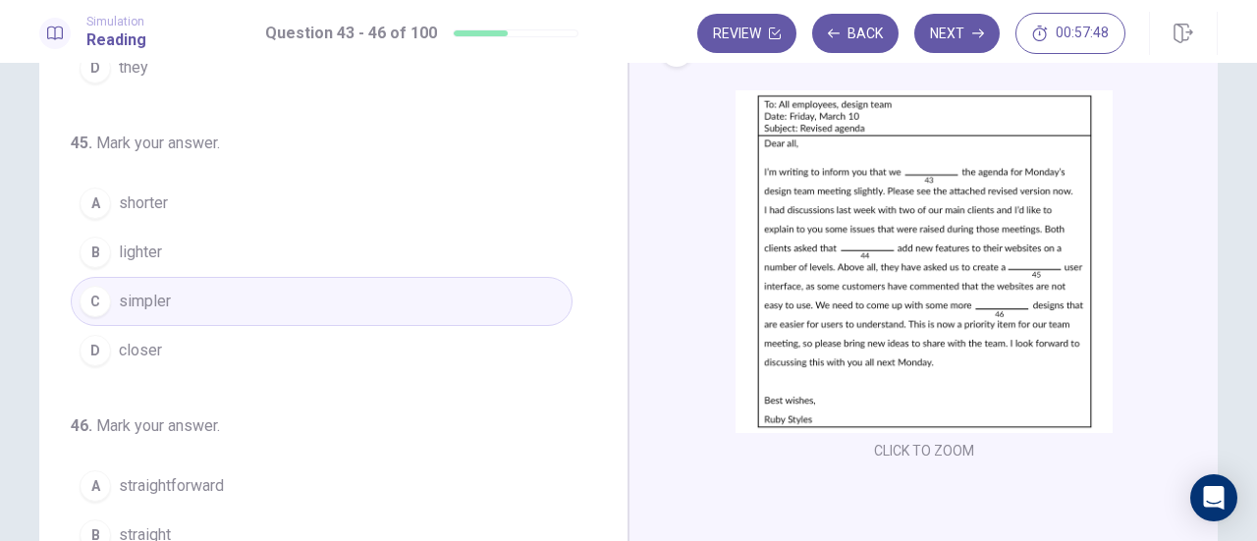
scroll to position [295, 0]
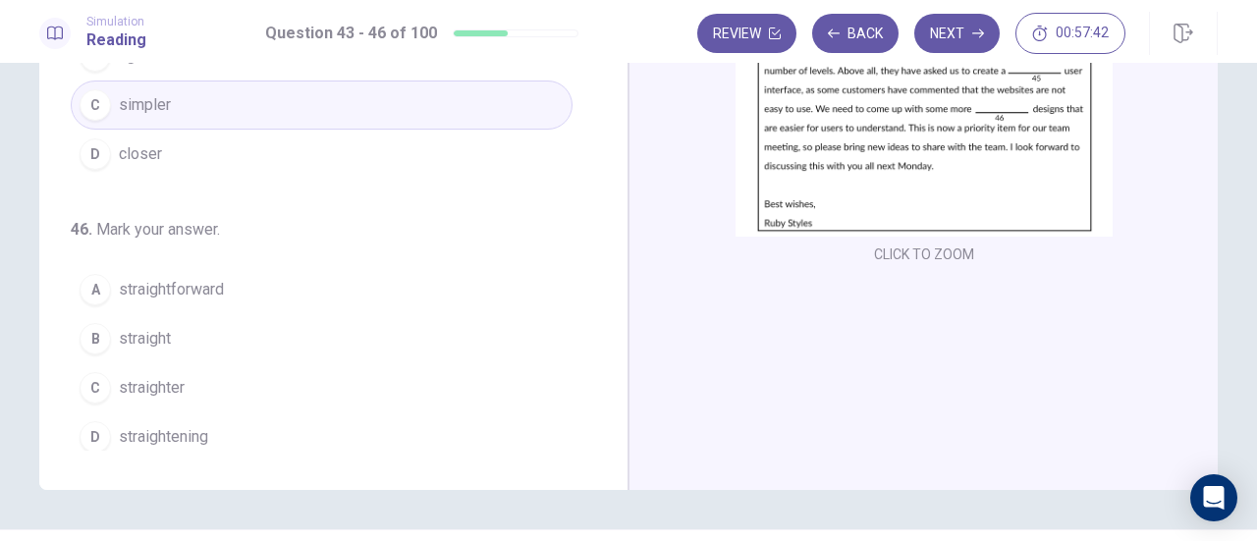
click at [197, 278] on span "straightforward" at bounding box center [171, 290] width 105 height 24
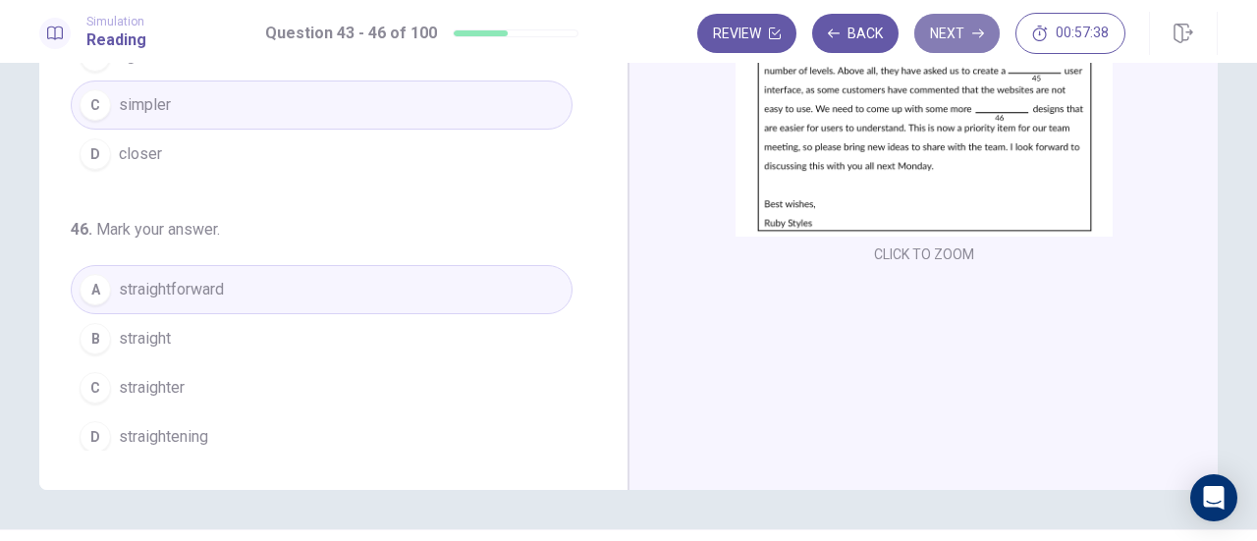
click at [973, 35] on icon "button" at bounding box center [978, 33] width 12 height 12
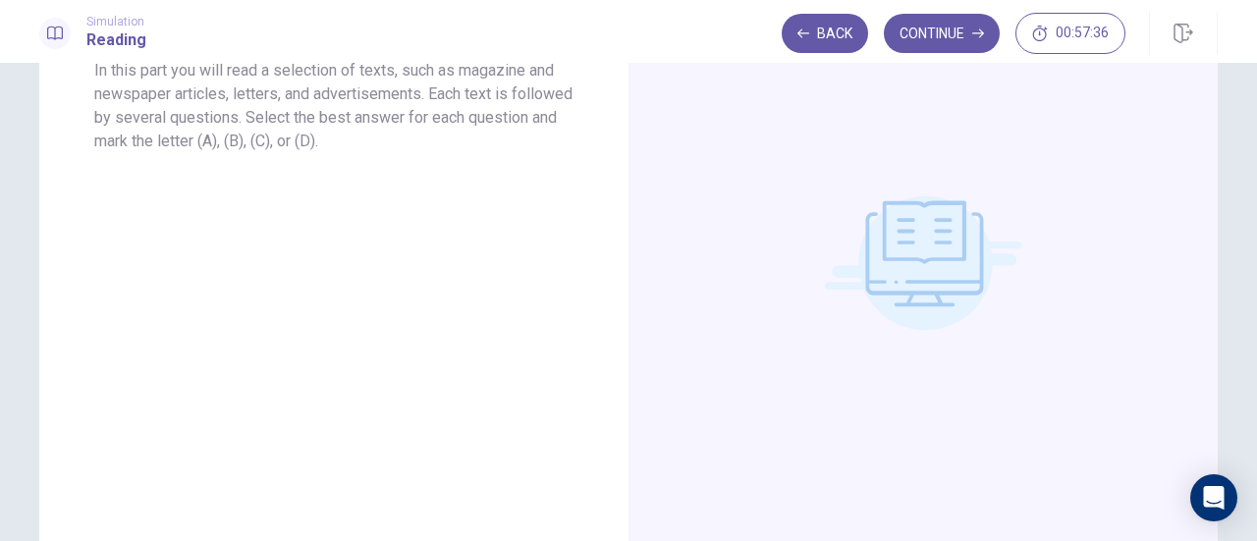
scroll to position [0, 0]
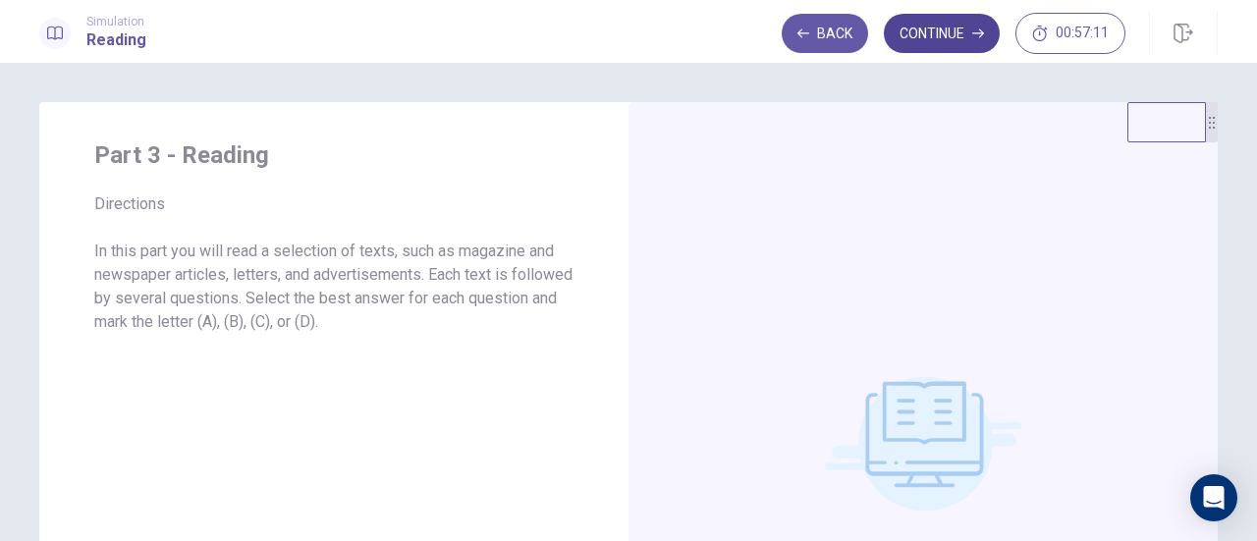
click at [958, 32] on button "Continue" at bounding box center [942, 33] width 116 height 39
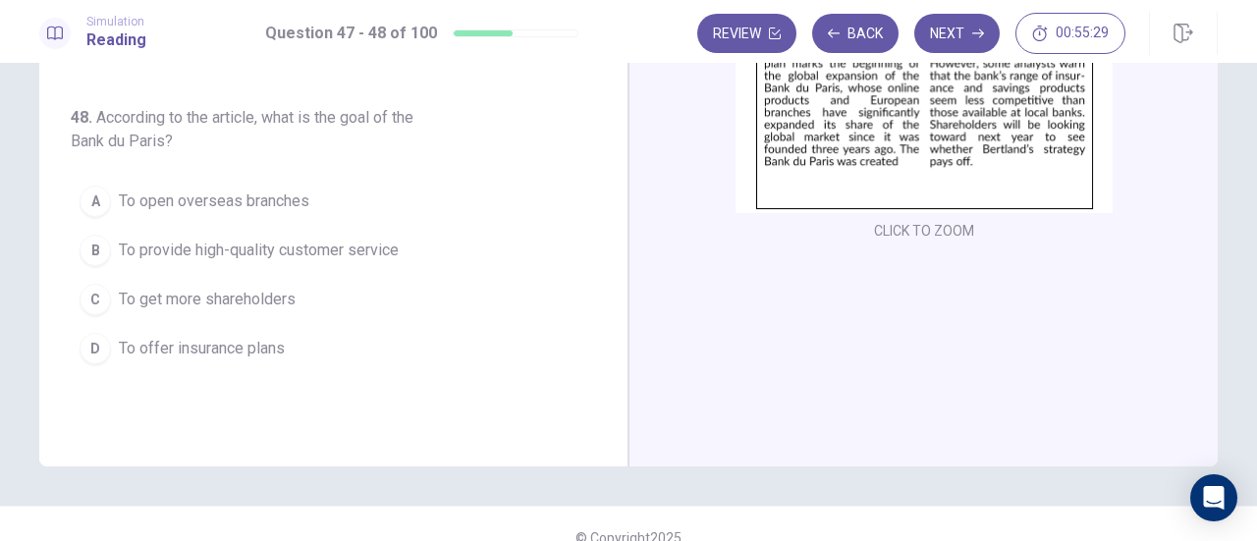
scroll to position [51, 0]
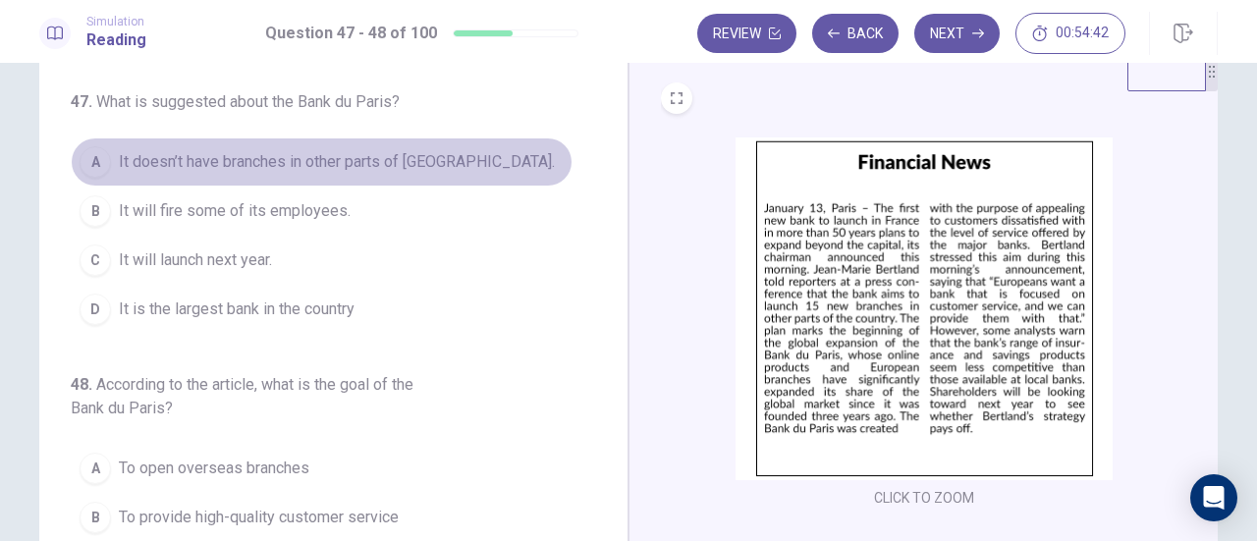
click at [392, 164] on span "It doesn’t have branches in other parts of France." at bounding box center [337, 162] width 436 height 24
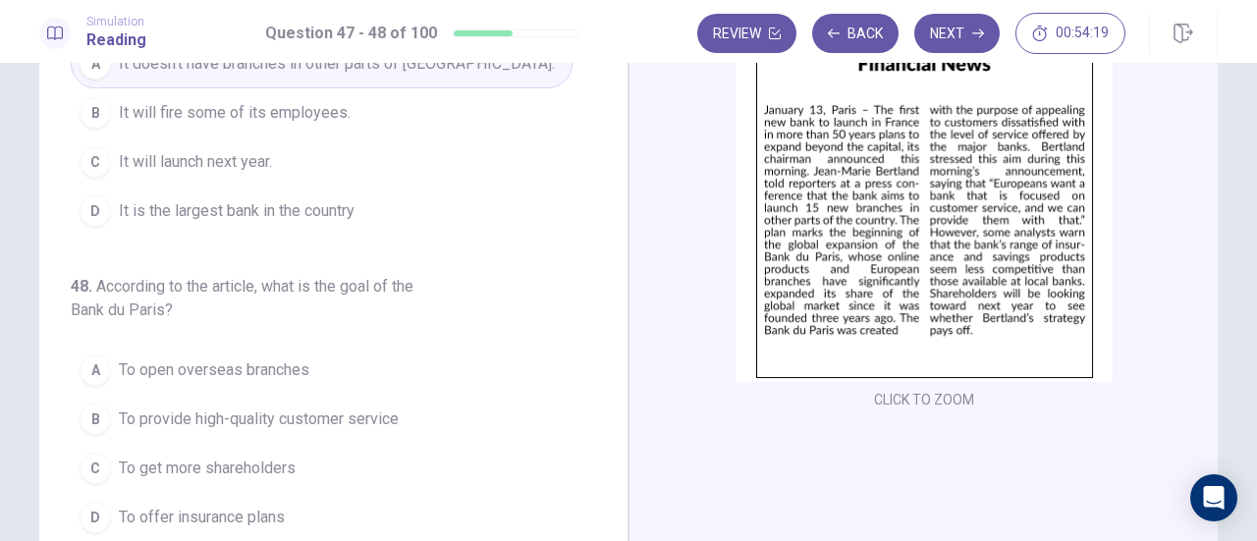
scroll to position [247, 0]
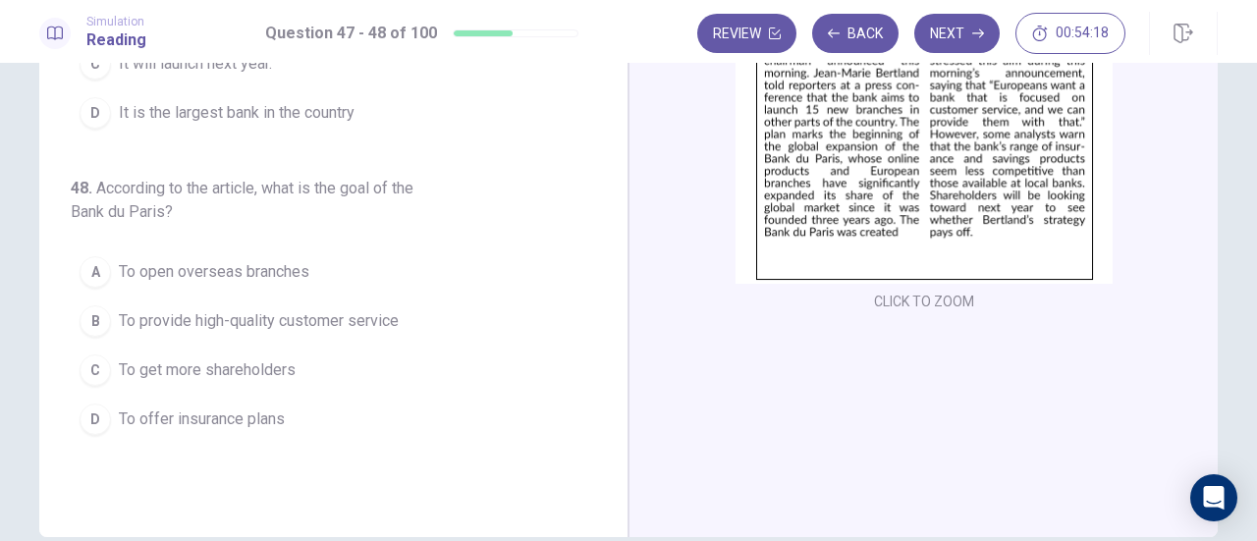
click at [295, 333] on button "B To provide high-quality customer service" at bounding box center [322, 321] width 502 height 49
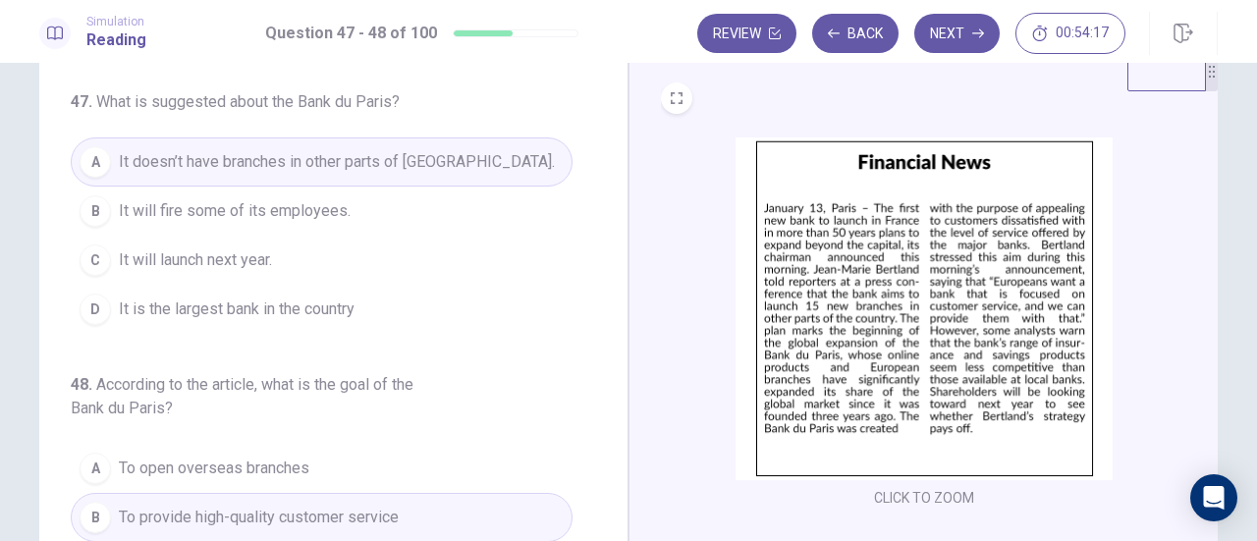
scroll to position [51, 0]
click at [988, 20] on button "Next" at bounding box center [956, 33] width 85 height 39
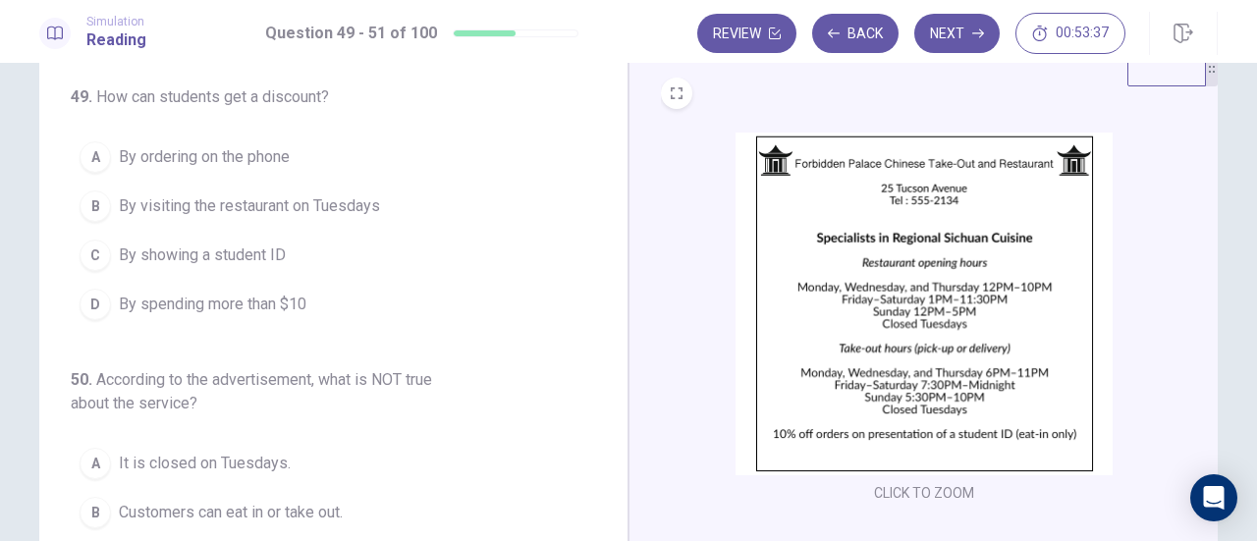
scroll to position [98, 0]
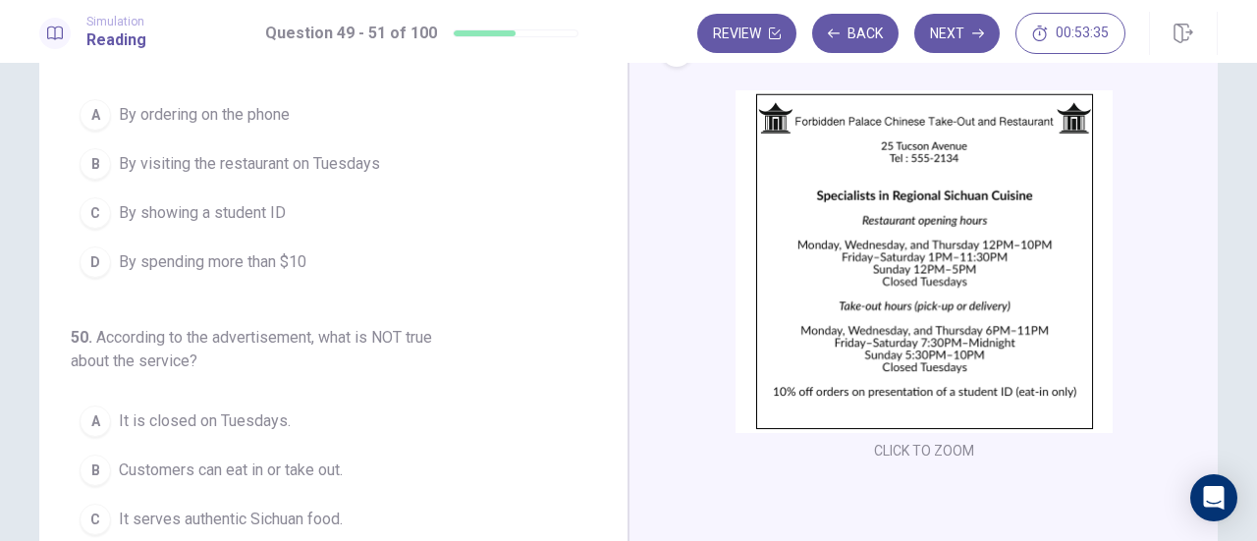
click at [240, 206] on span "By showing a student ID" at bounding box center [202, 213] width 167 height 24
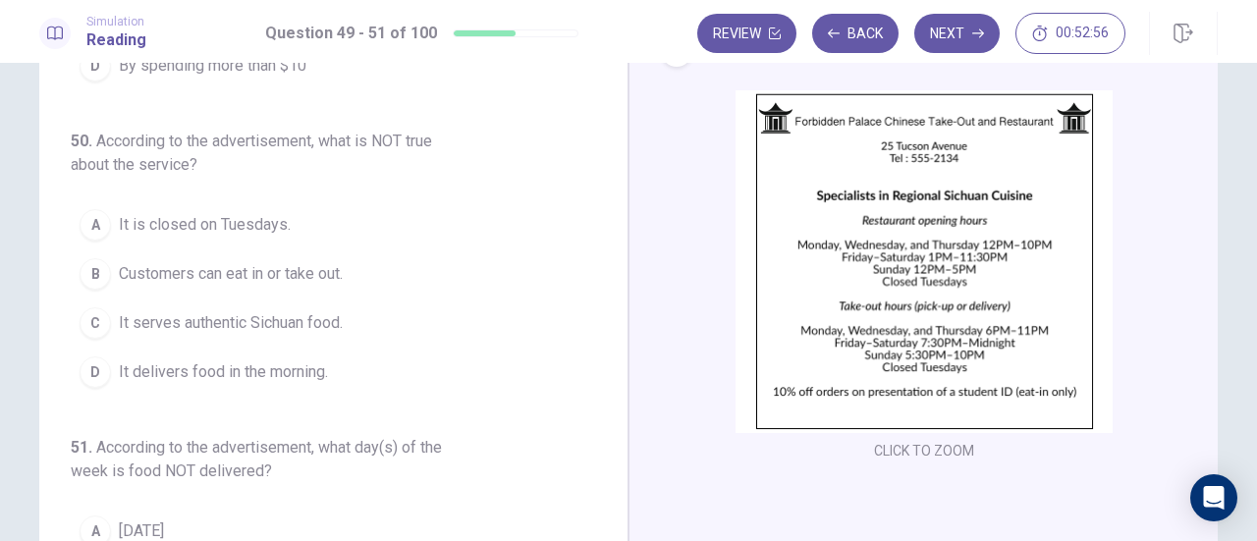
click at [289, 368] on span "It delivers food in the morning." at bounding box center [223, 372] width 209 height 24
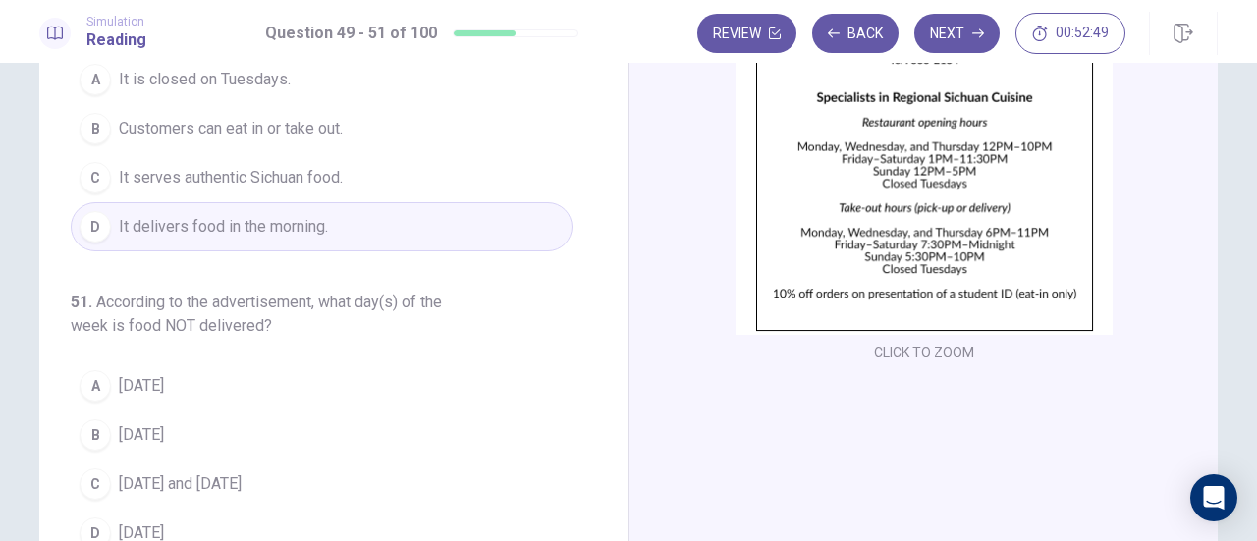
scroll to position [295, 0]
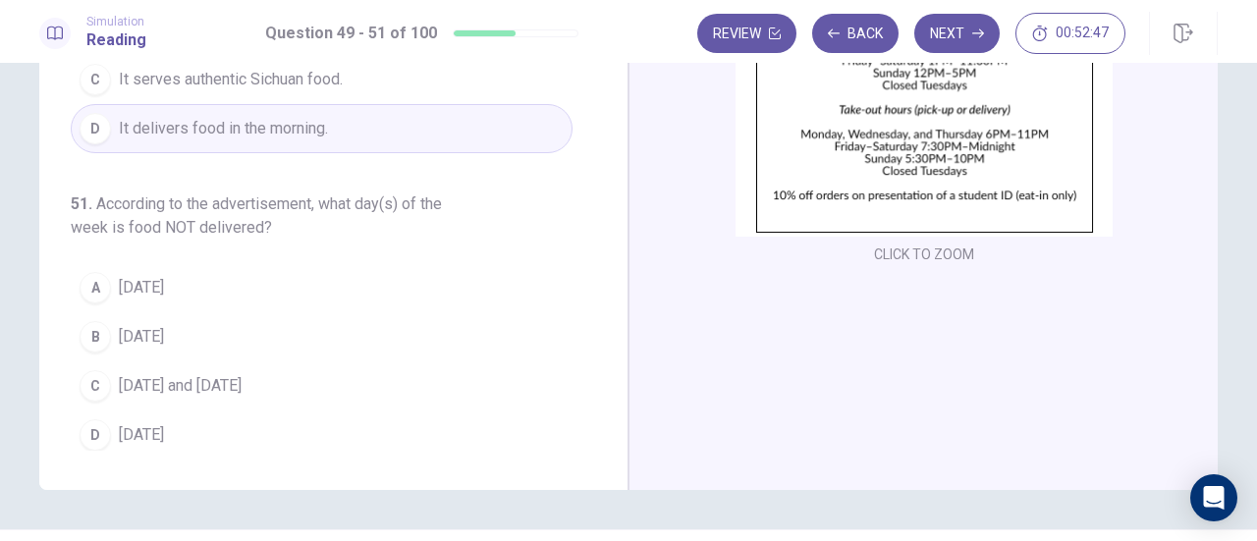
click at [150, 280] on span "Tuesday" at bounding box center [141, 288] width 45 height 24
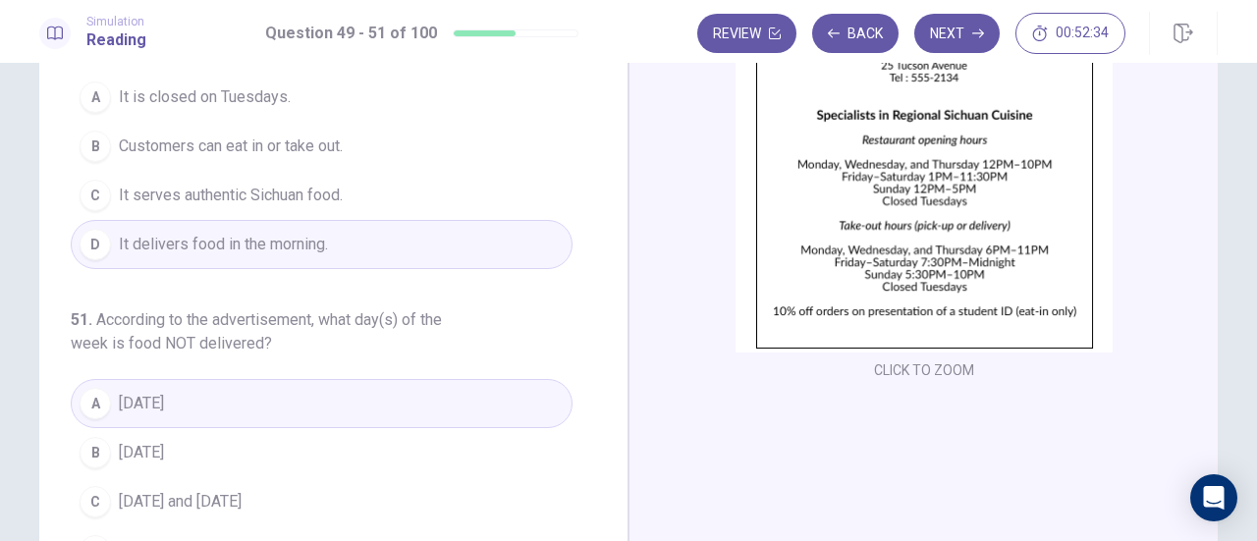
scroll to position [0, 0]
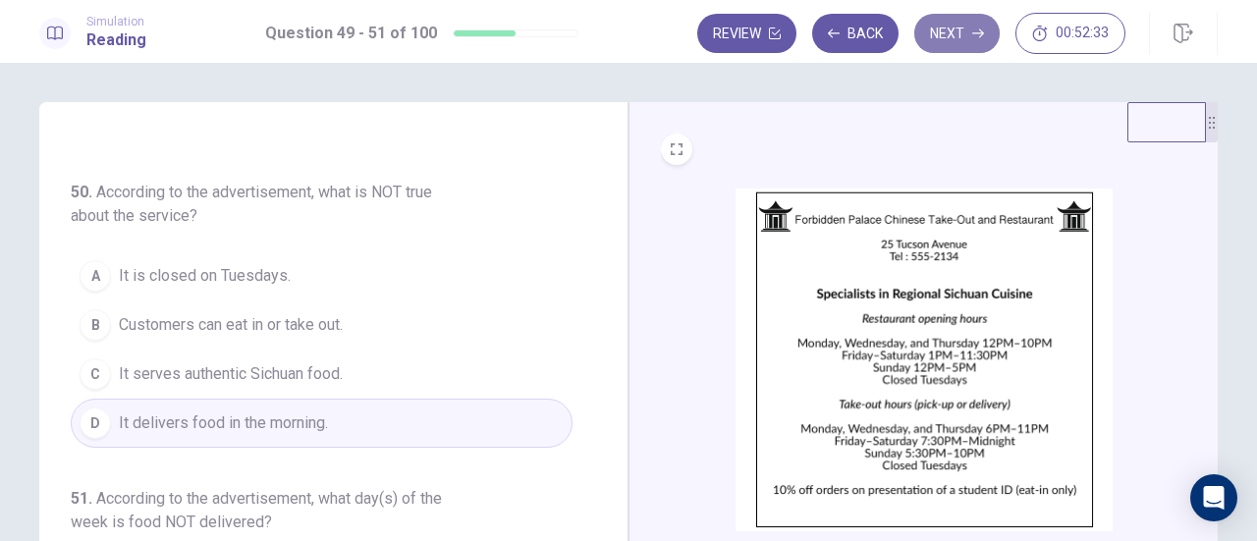
click at [945, 28] on button "Next" at bounding box center [956, 33] width 85 height 39
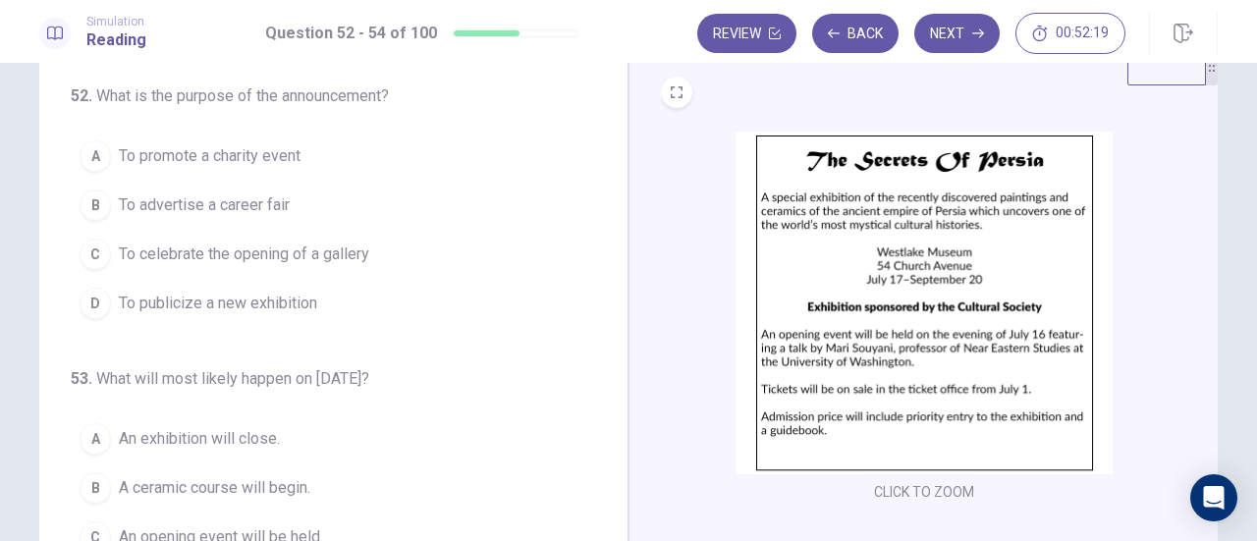
scroll to position [98, 0]
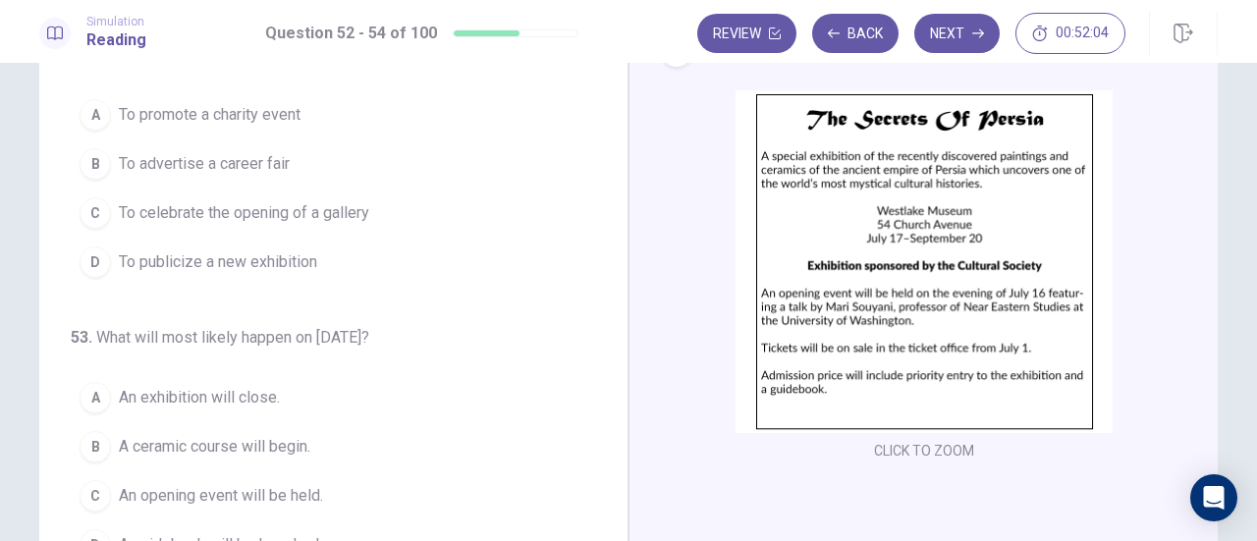
click at [318, 244] on button "D To publicize a new exhibition" at bounding box center [322, 262] width 502 height 49
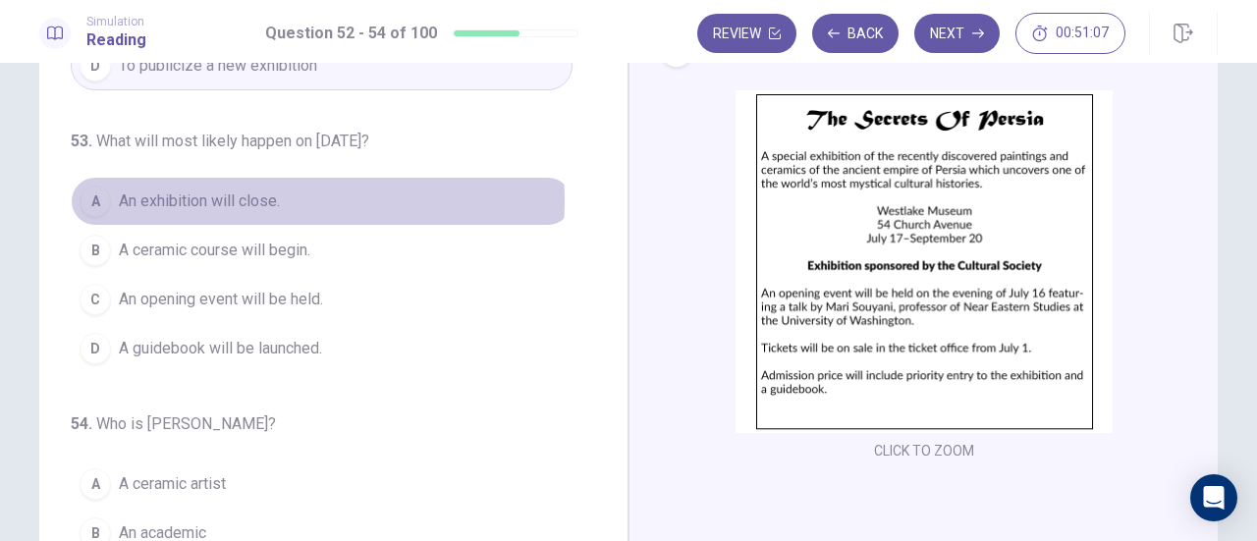
click at [244, 197] on span "An exhibition will close." at bounding box center [199, 202] width 161 height 24
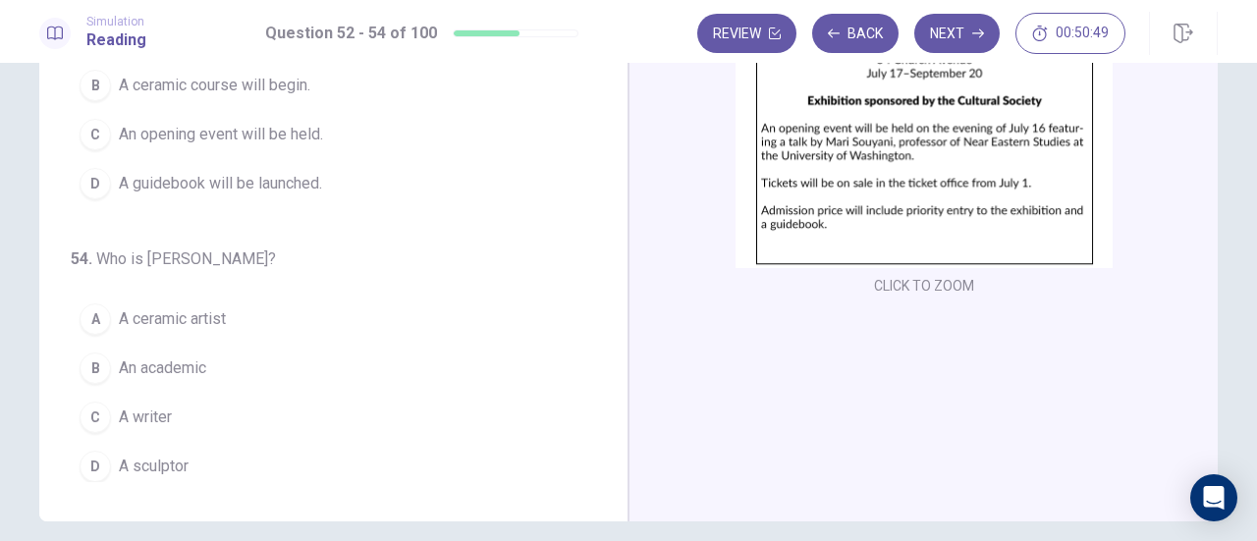
scroll to position [295, 0]
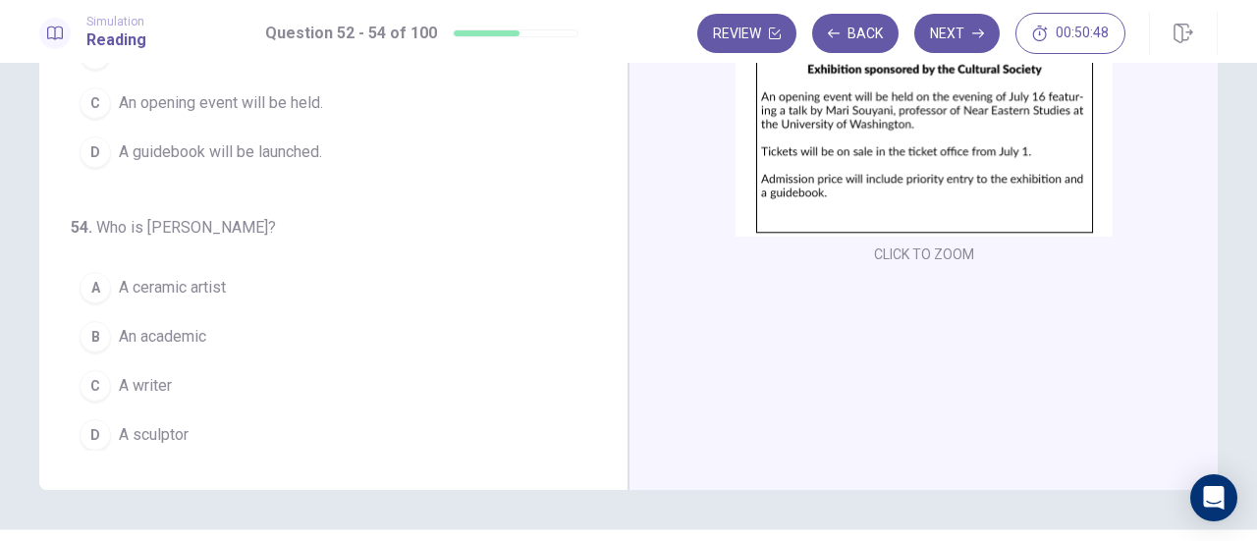
click at [175, 334] on span "An academic" at bounding box center [162, 337] width 87 height 24
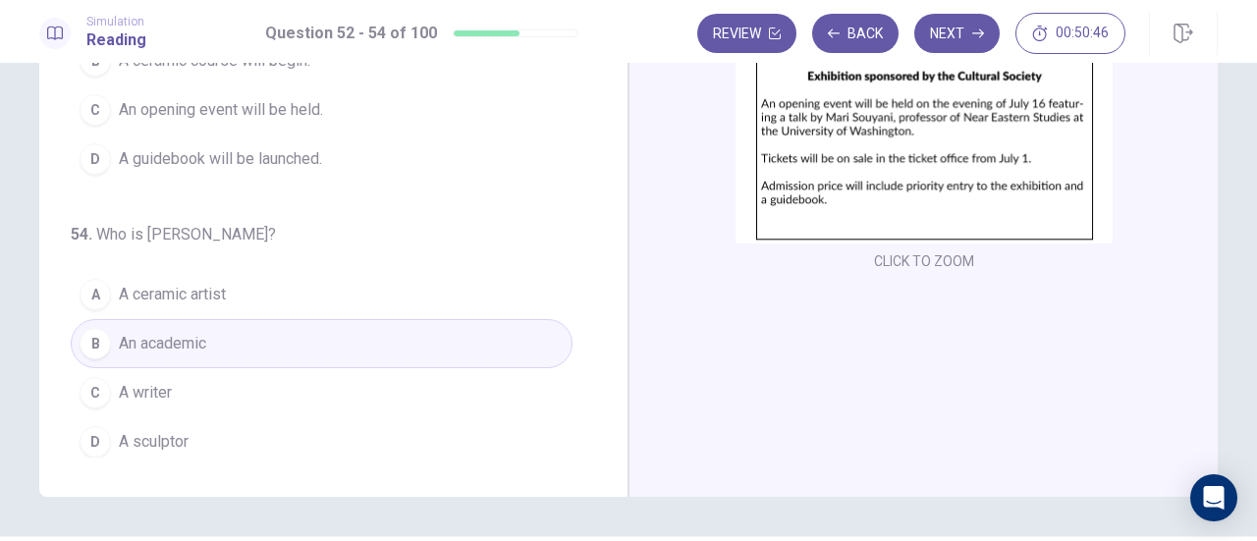
scroll to position [247, 0]
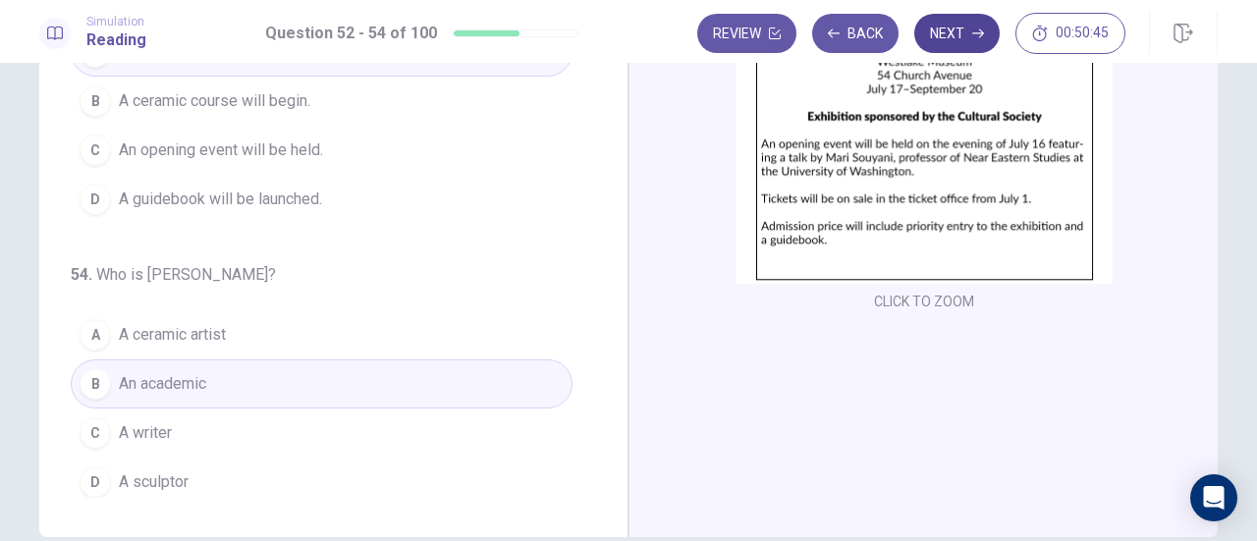
click at [982, 39] on button "Next" at bounding box center [956, 33] width 85 height 39
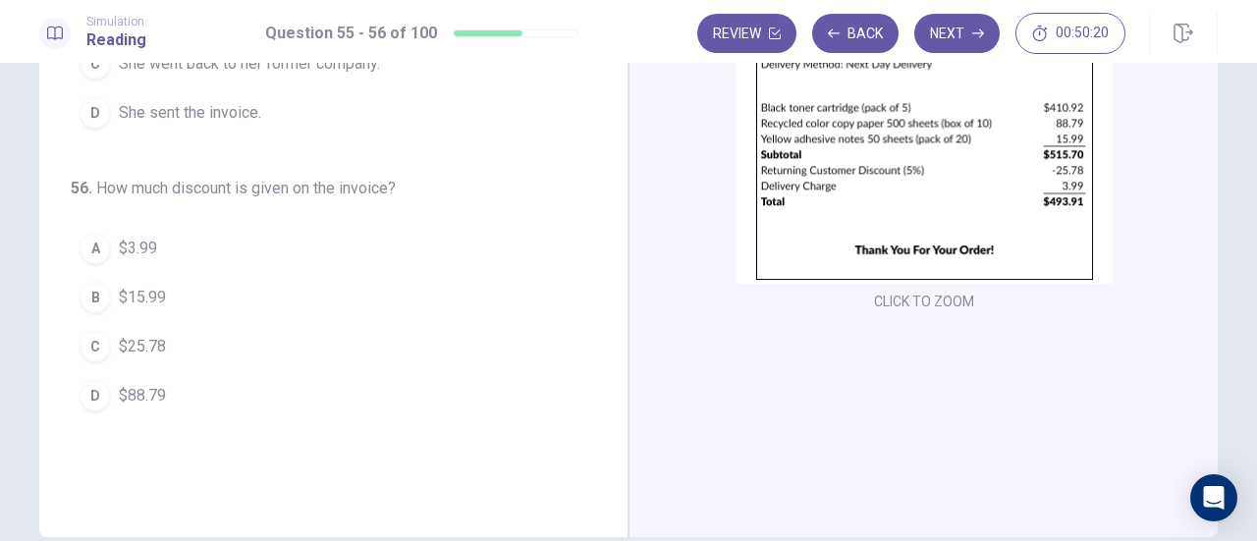
click at [125, 327] on button "C $25.78" at bounding box center [322, 346] width 502 height 49
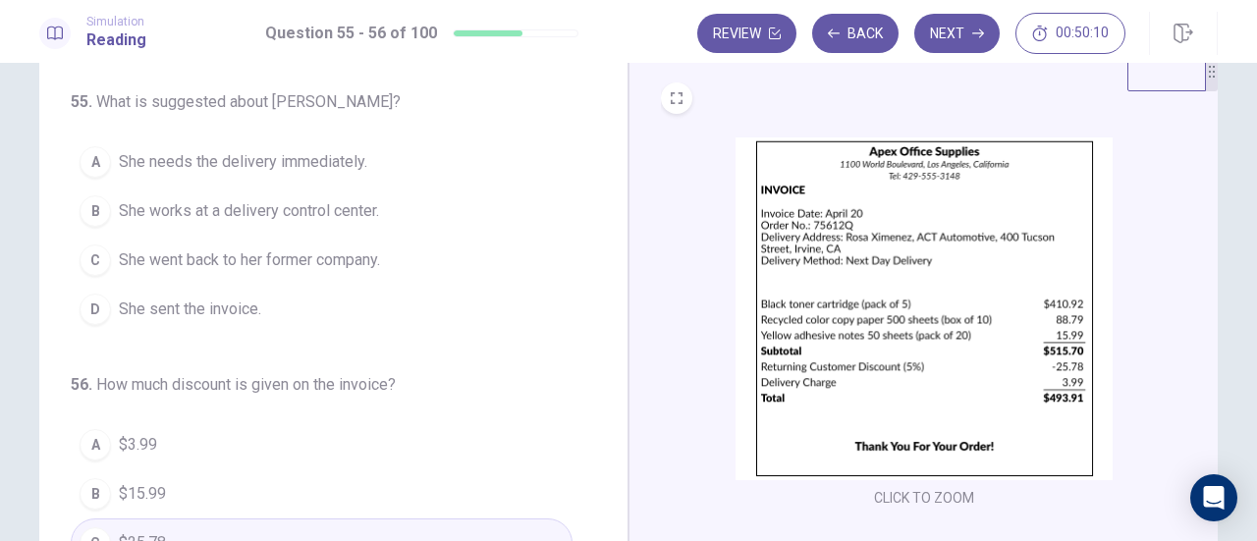
scroll to position [0, 0]
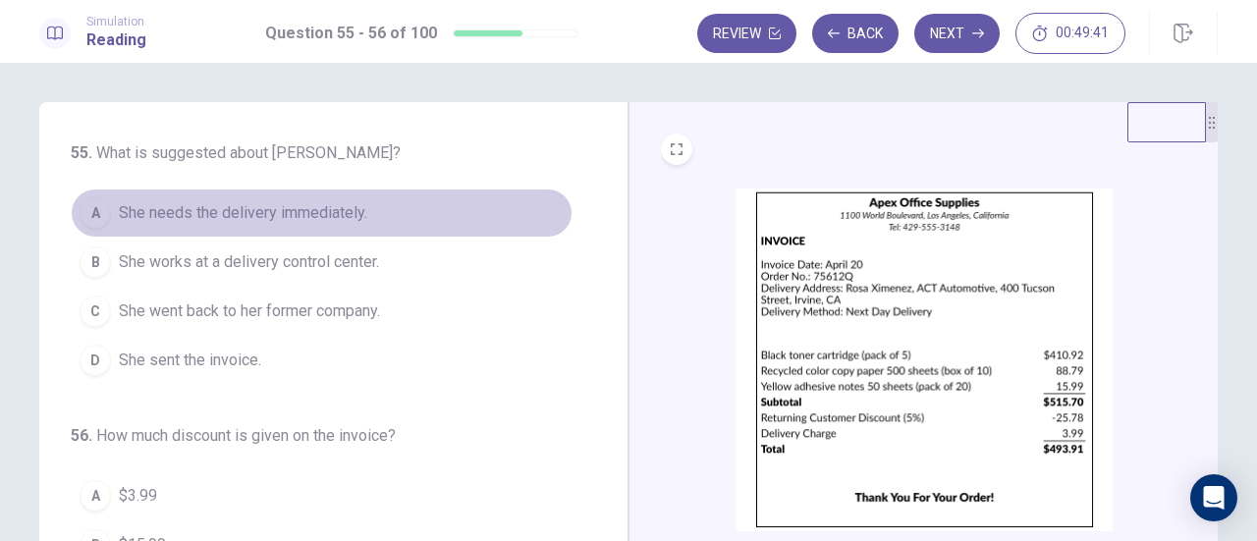
click at [272, 214] on span "She needs the delivery immediately." at bounding box center [243, 213] width 248 height 24
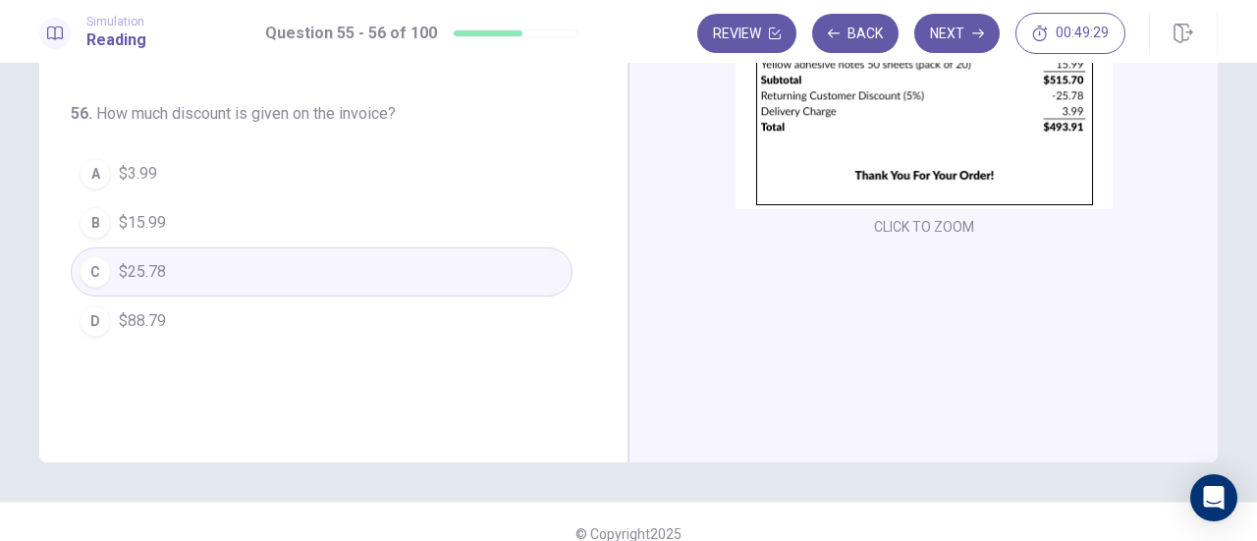
scroll to position [346, 0]
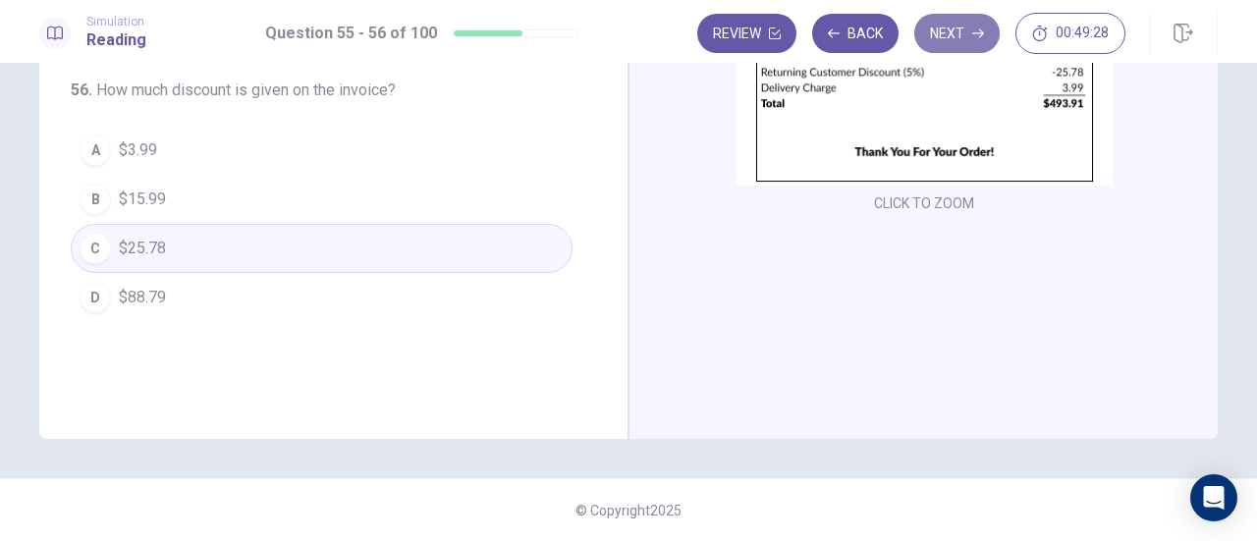
click at [976, 49] on button "Next" at bounding box center [956, 33] width 85 height 39
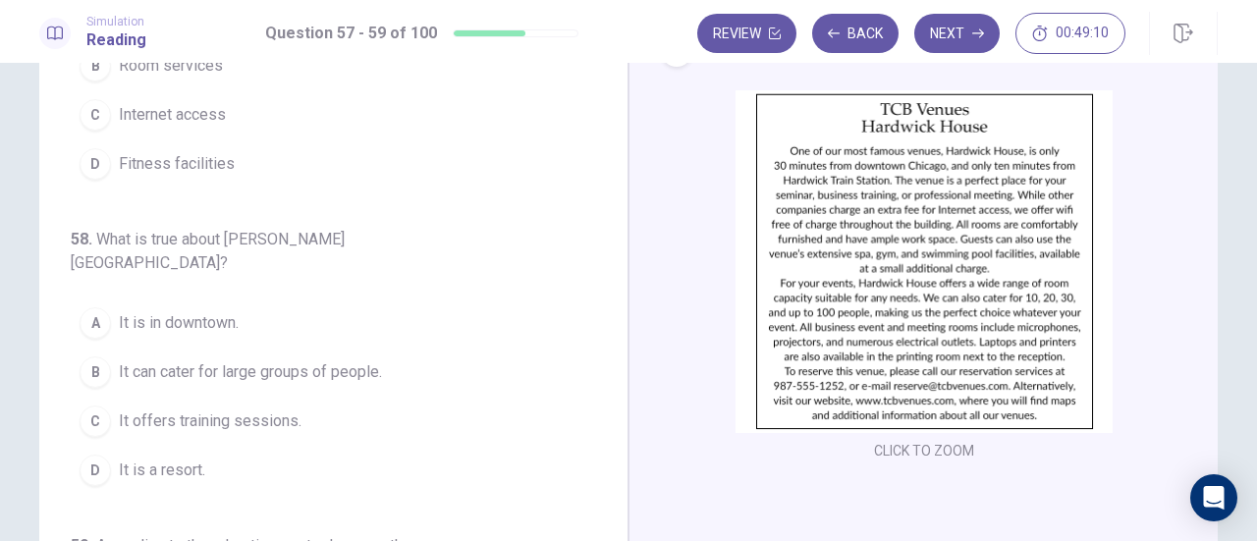
scroll to position [196, 0]
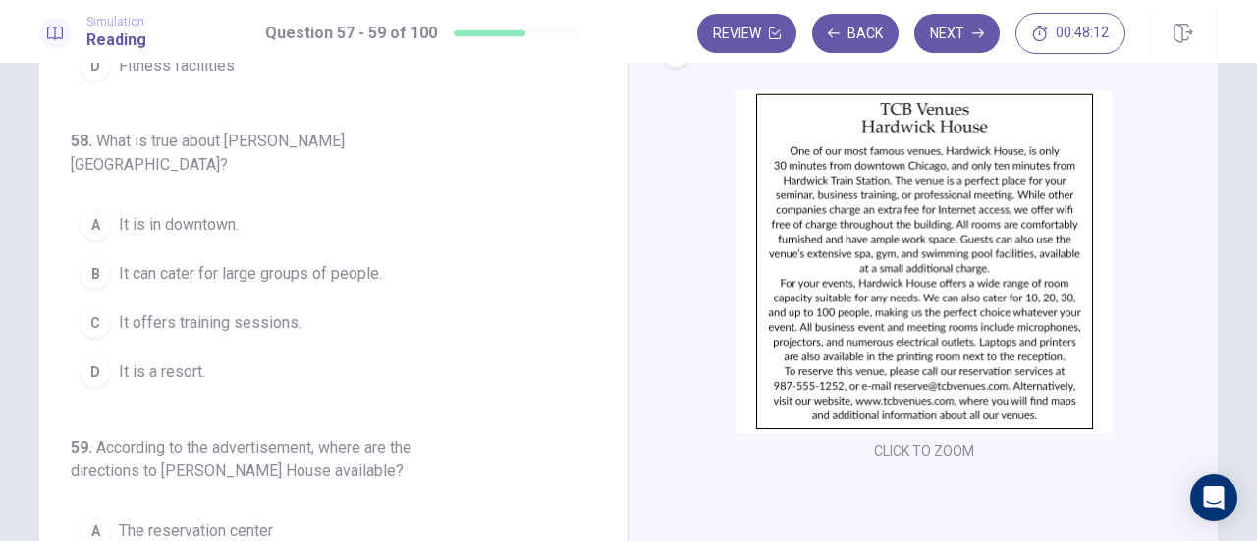
click at [169, 360] on span "It is a resort." at bounding box center [162, 372] width 86 height 24
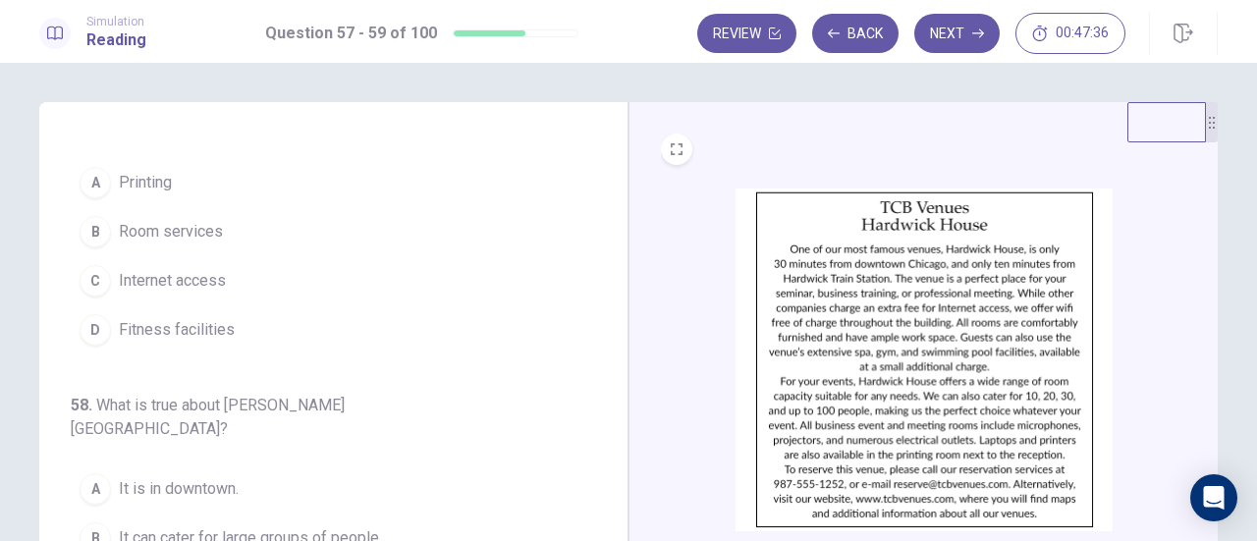
scroll to position [0, 0]
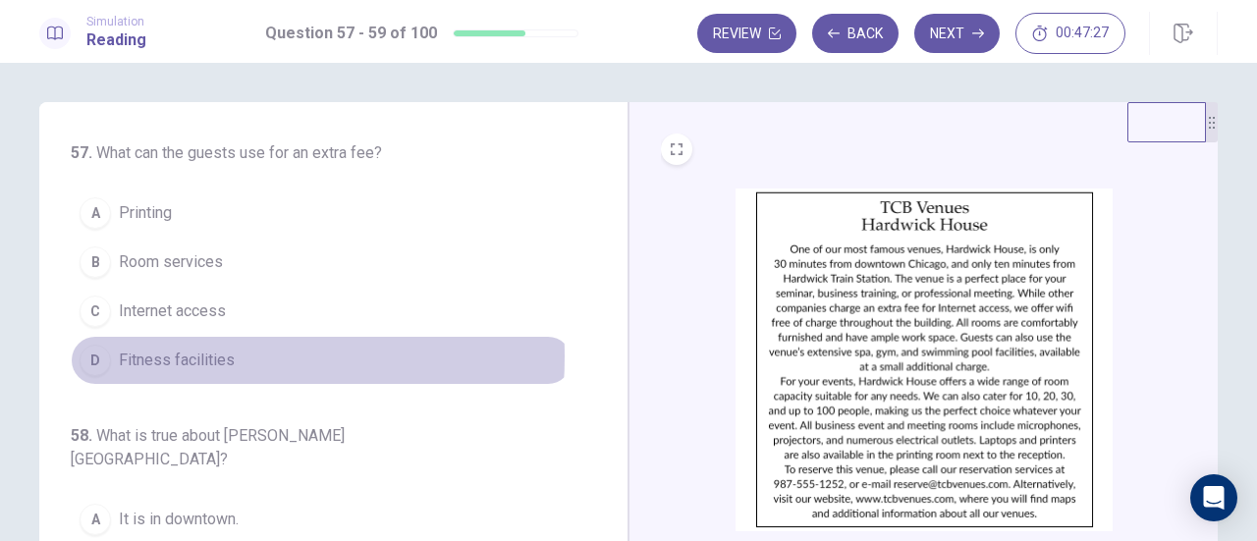
click at [141, 354] on span "Fitness facilities" at bounding box center [177, 361] width 116 height 24
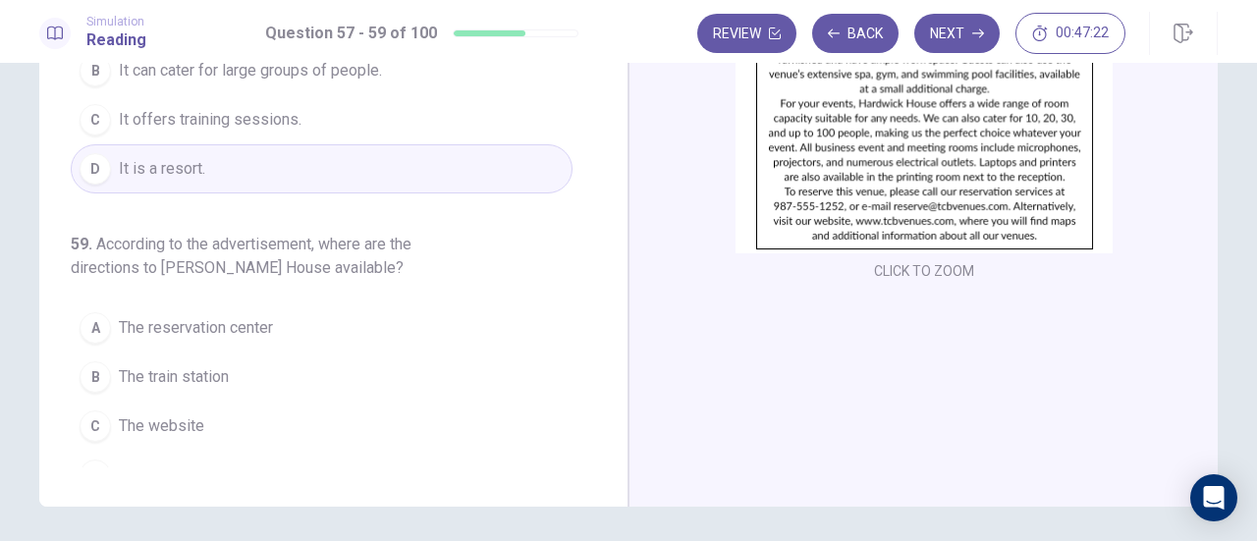
scroll to position [247, 0]
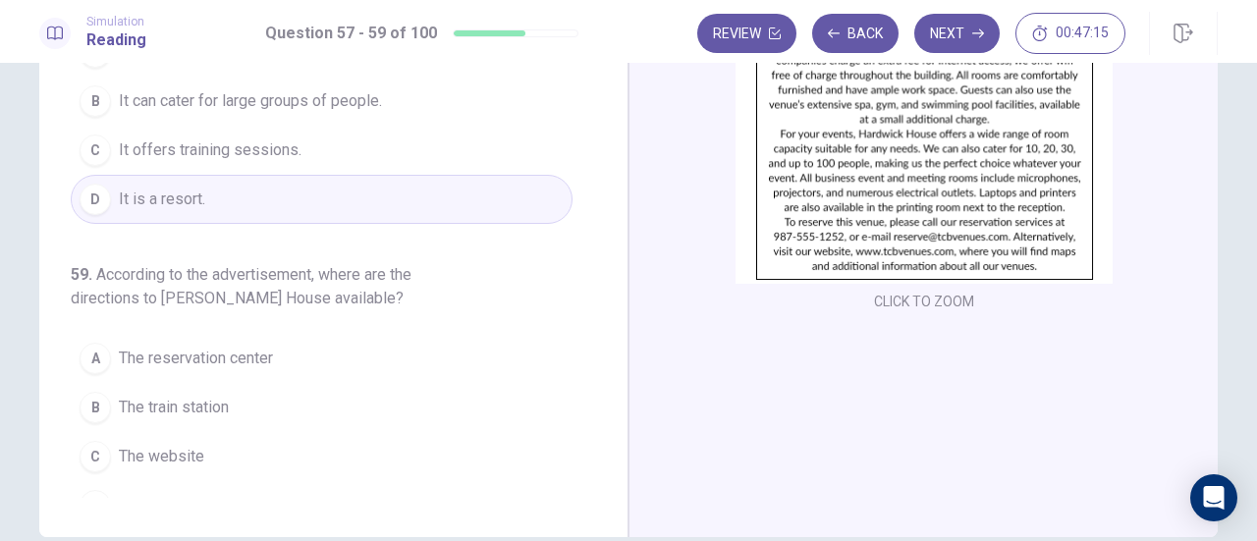
click at [176, 445] on span "The website" at bounding box center [161, 457] width 85 height 24
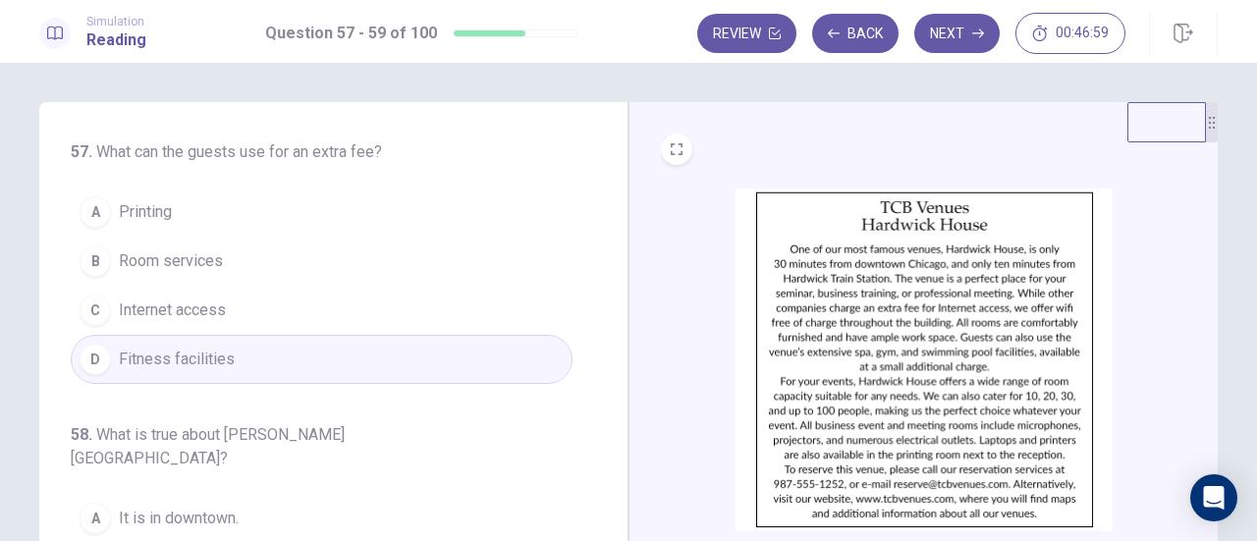
scroll to position [0, 0]
click at [983, 36] on icon "button" at bounding box center [978, 33] width 12 height 12
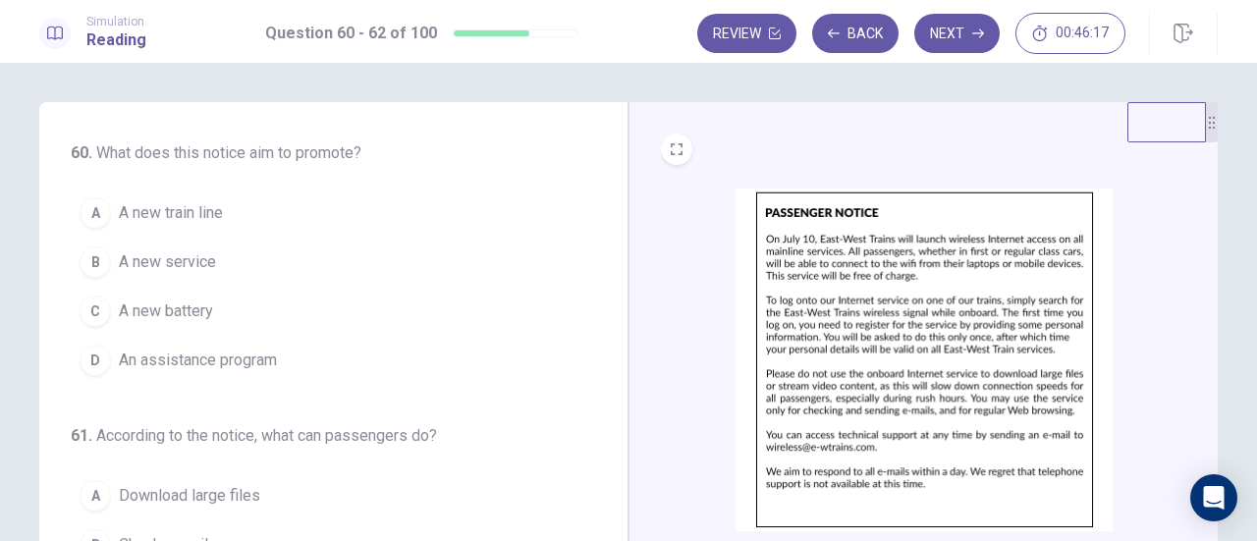
click at [188, 258] on span "A new service" at bounding box center [167, 262] width 97 height 24
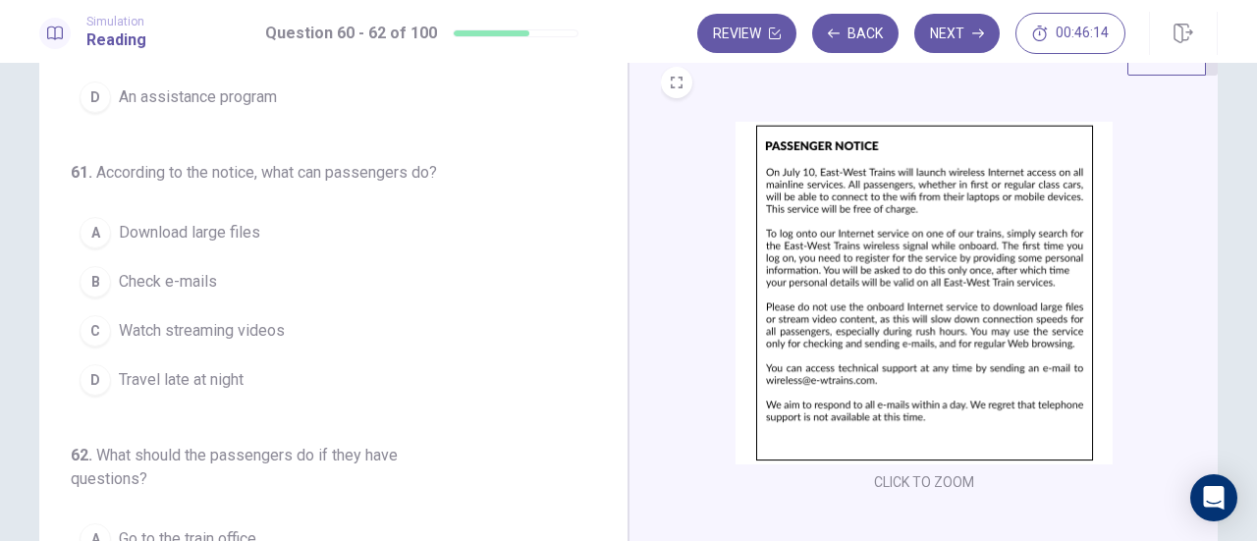
scroll to position [98, 0]
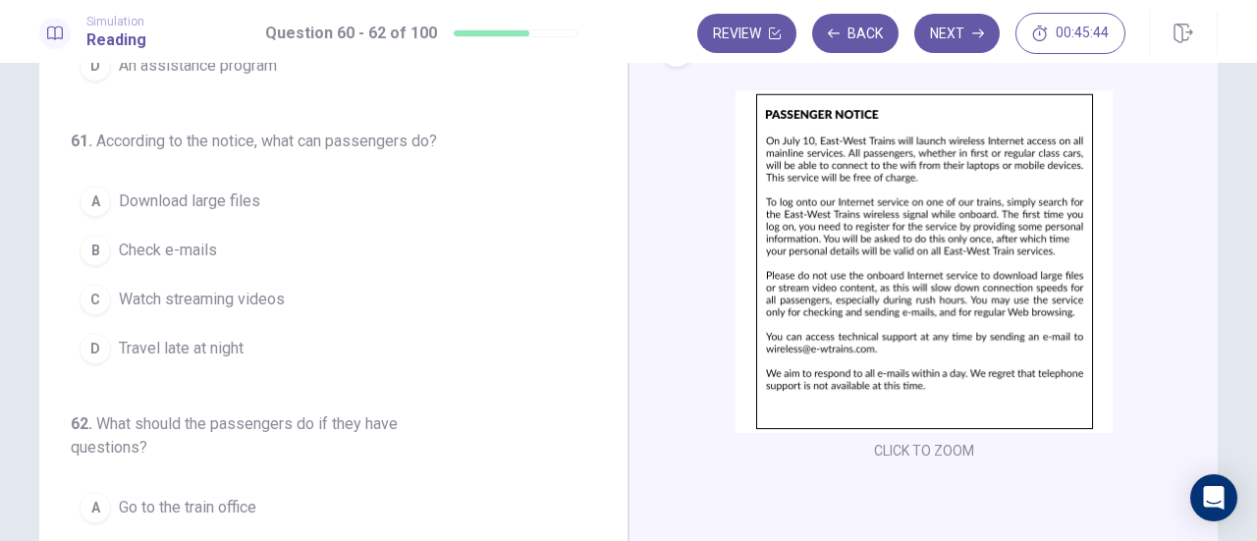
click at [257, 245] on button "B Check e-mails" at bounding box center [322, 250] width 502 height 49
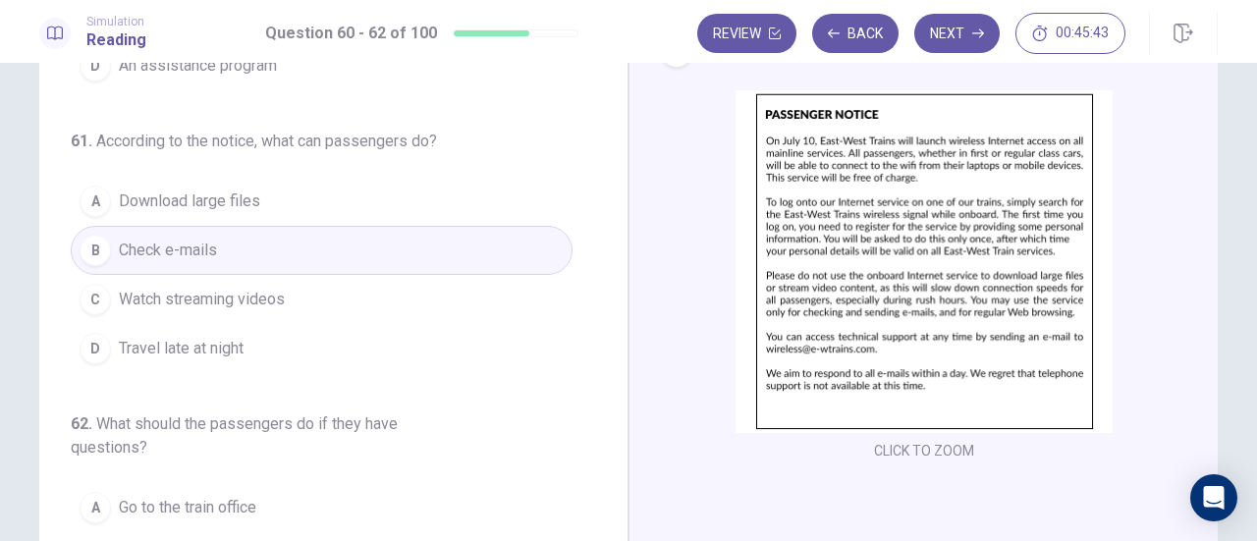
click at [238, 245] on button "B Check e-mails" at bounding box center [322, 250] width 502 height 49
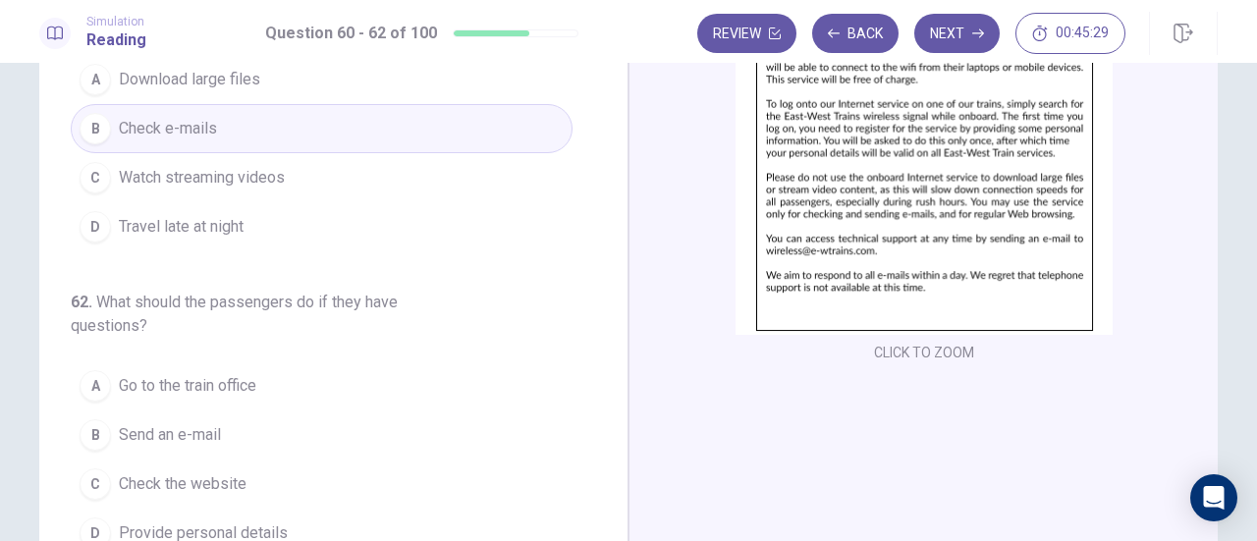
scroll to position [295, 0]
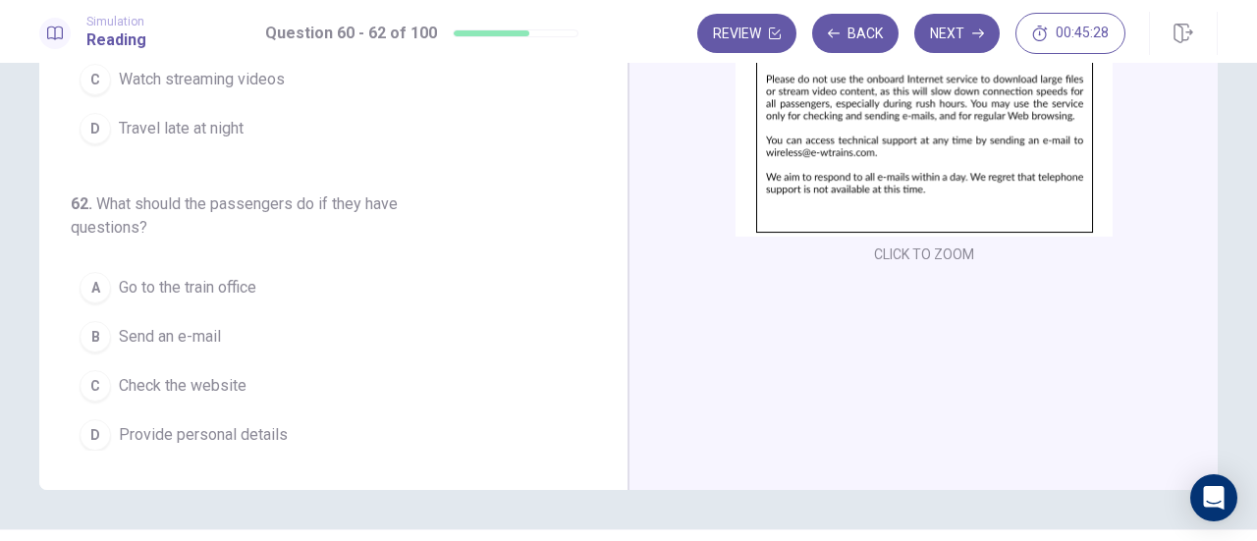
click at [255, 324] on button "B Send an e-mail" at bounding box center [322, 336] width 502 height 49
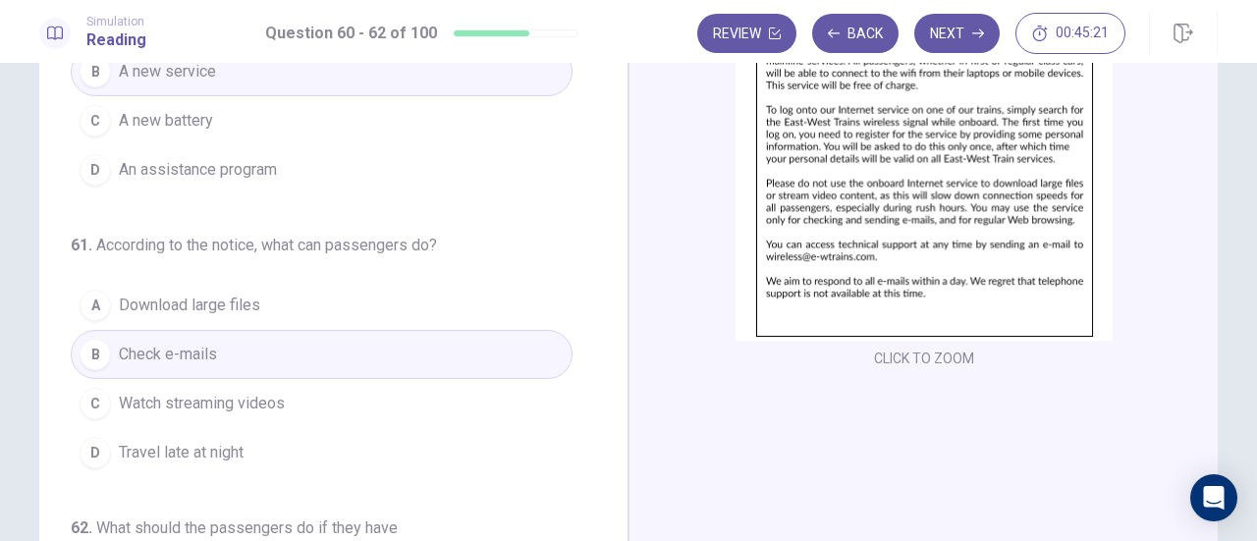
scroll to position [0, 0]
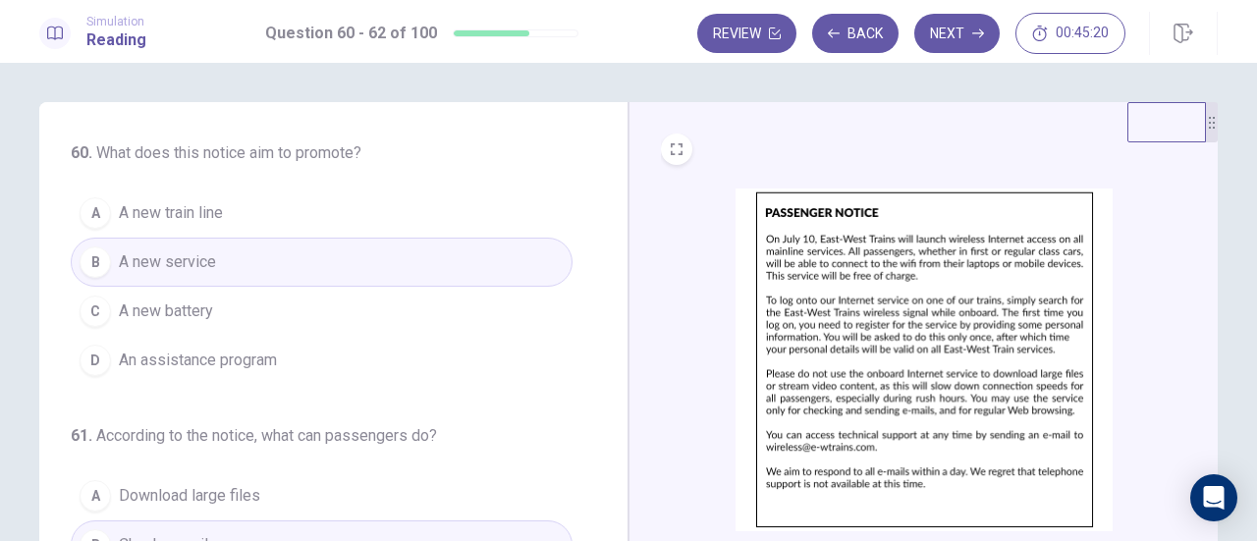
click at [962, 31] on button "Next" at bounding box center [956, 33] width 85 height 39
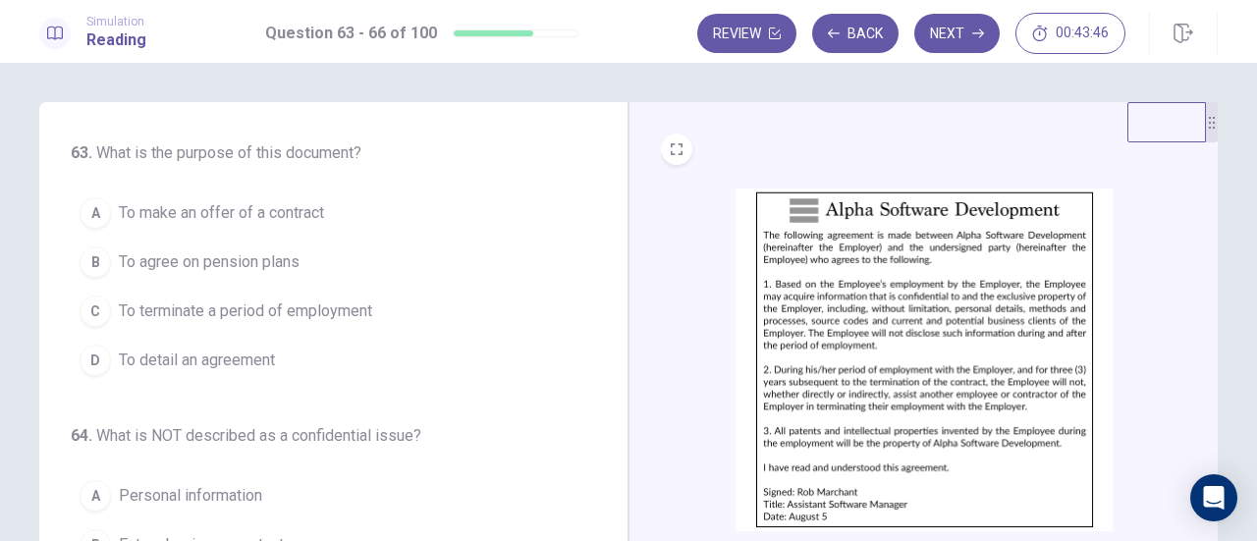
click at [190, 366] on span "To detail an agreement" at bounding box center [197, 361] width 156 height 24
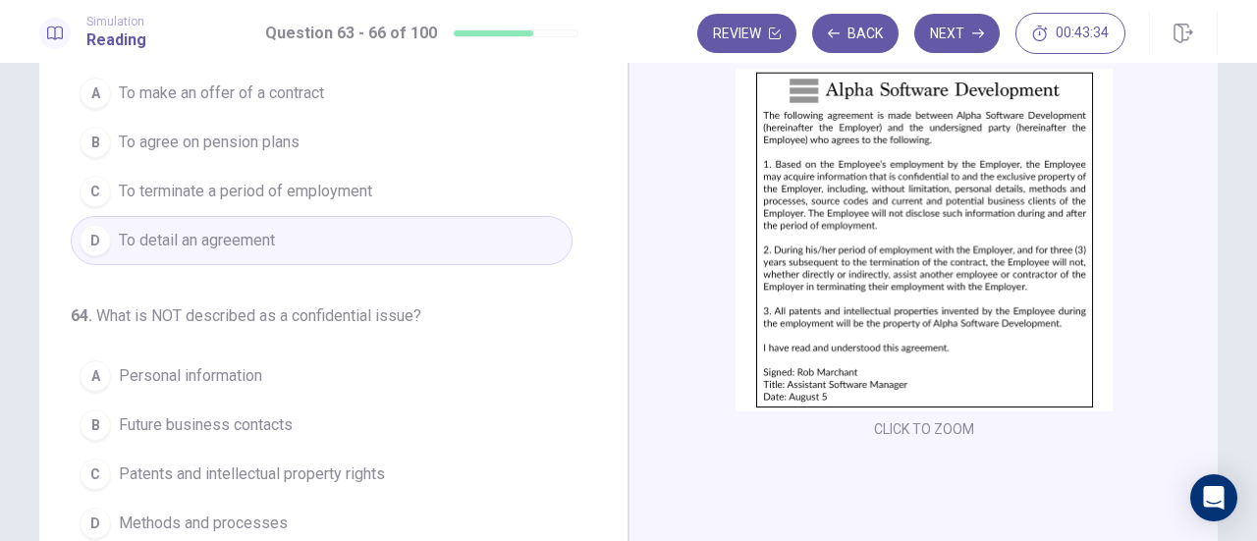
scroll to position [196, 0]
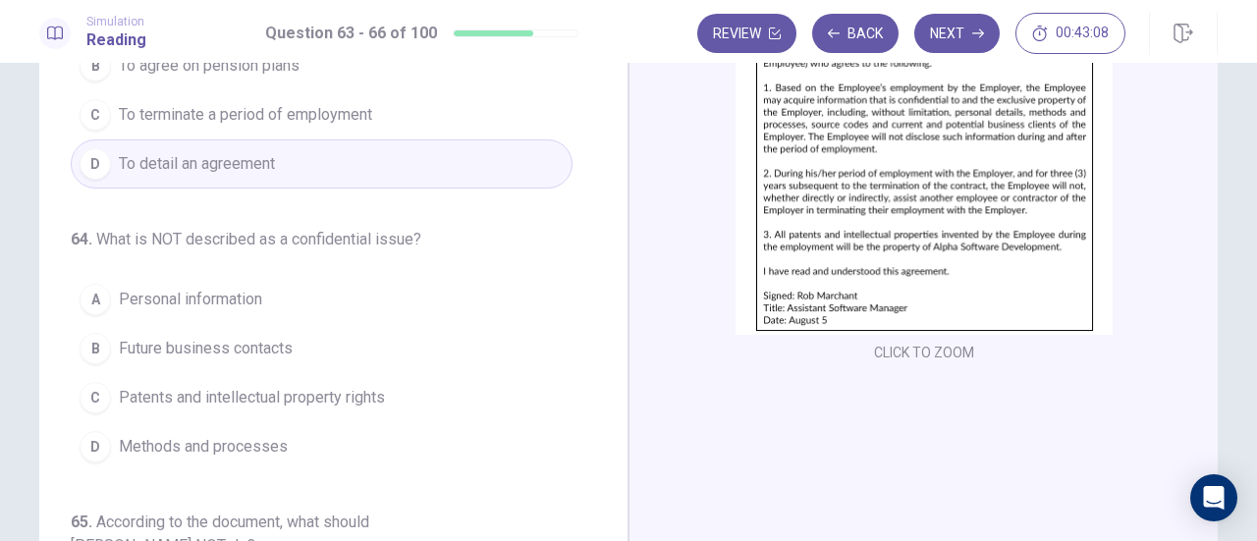
click at [337, 386] on span "Patents and intellectual property rights" at bounding box center [252, 398] width 266 height 24
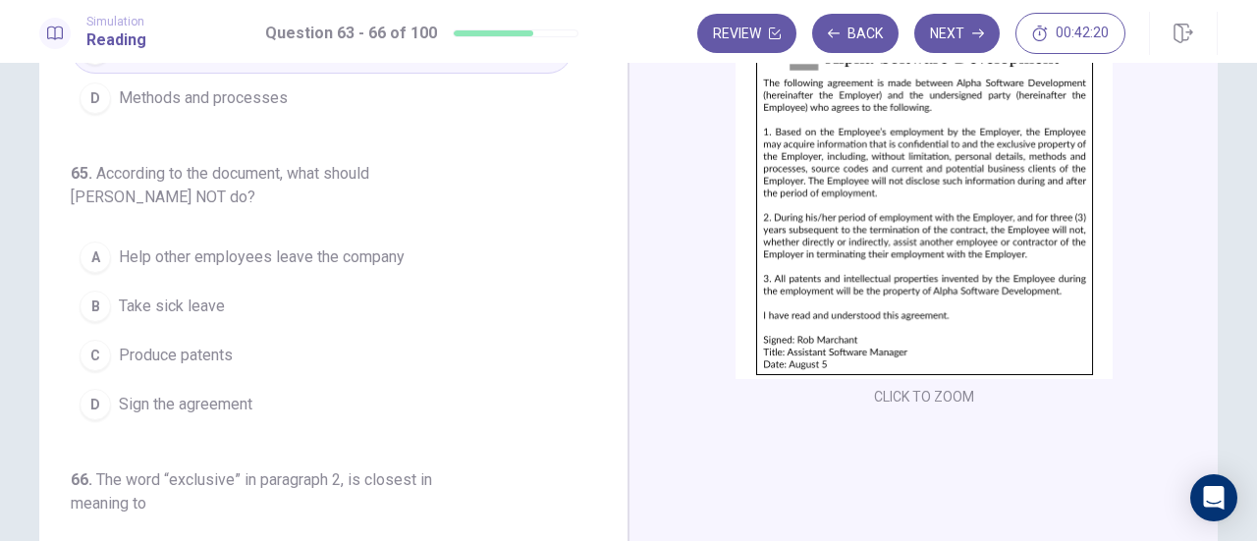
scroll to position [98, 0]
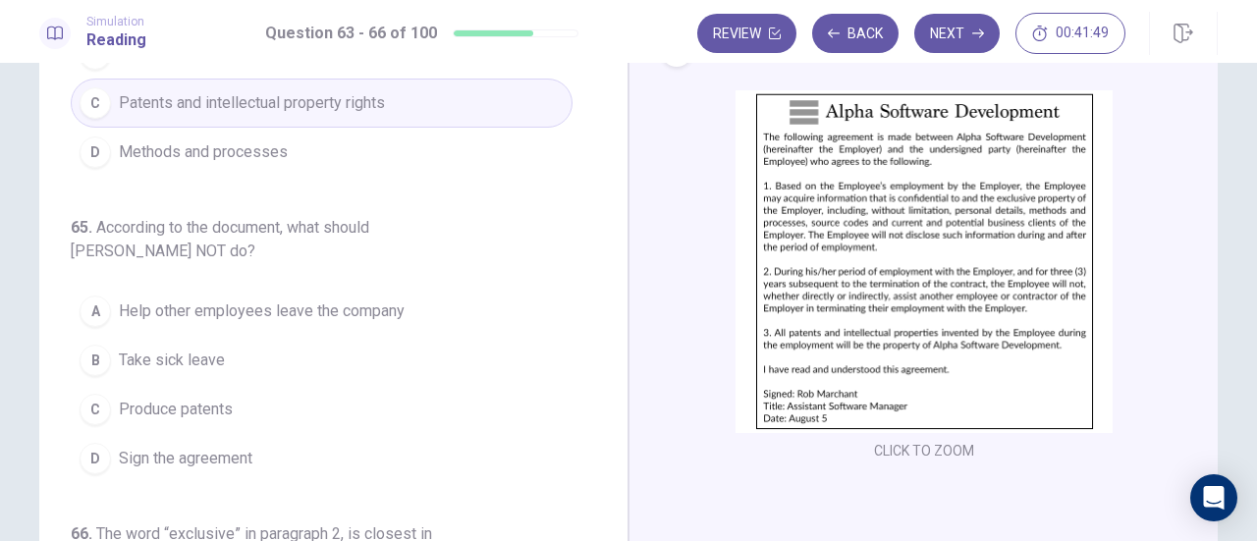
click at [291, 300] on span "Help other employees leave the company" at bounding box center [262, 311] width 286 height 24
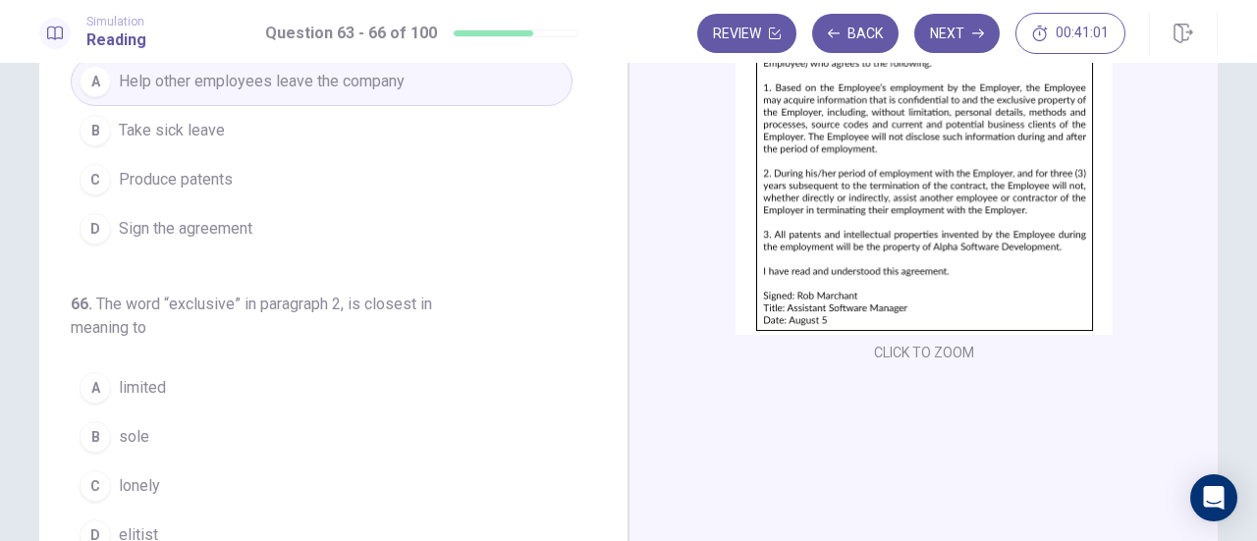
scroll to position [295, 0]
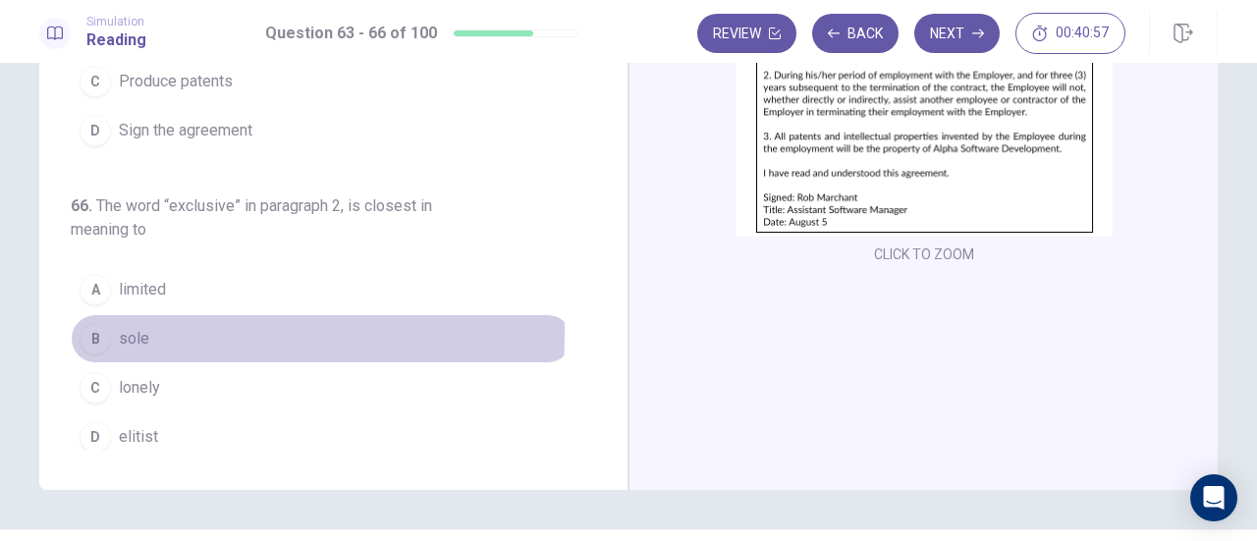
click at [97, 324] on div "B" at bounding box center [95, 338] width 31 height 31
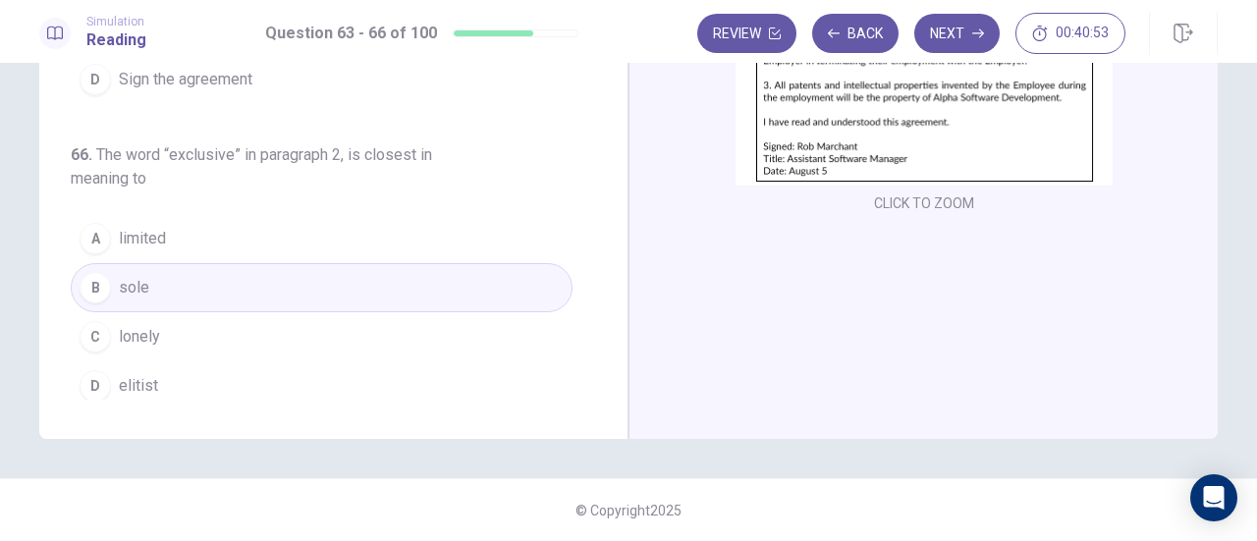
scroll to position [0, 0]
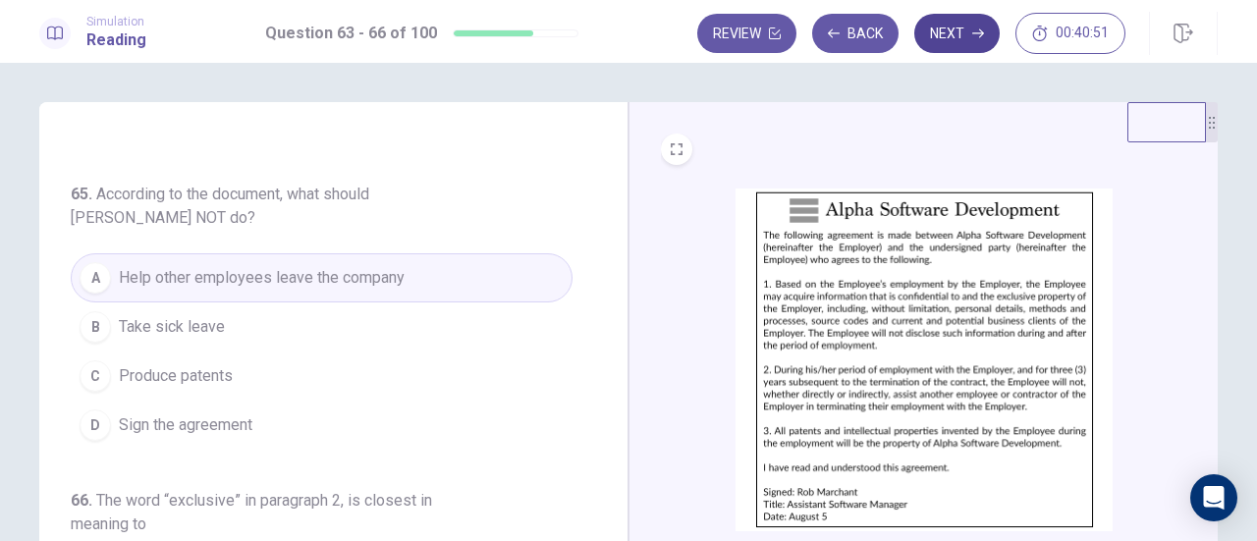
click at [951, 47] on button "Next" at bounding box center [956, 33] width 85 height 39
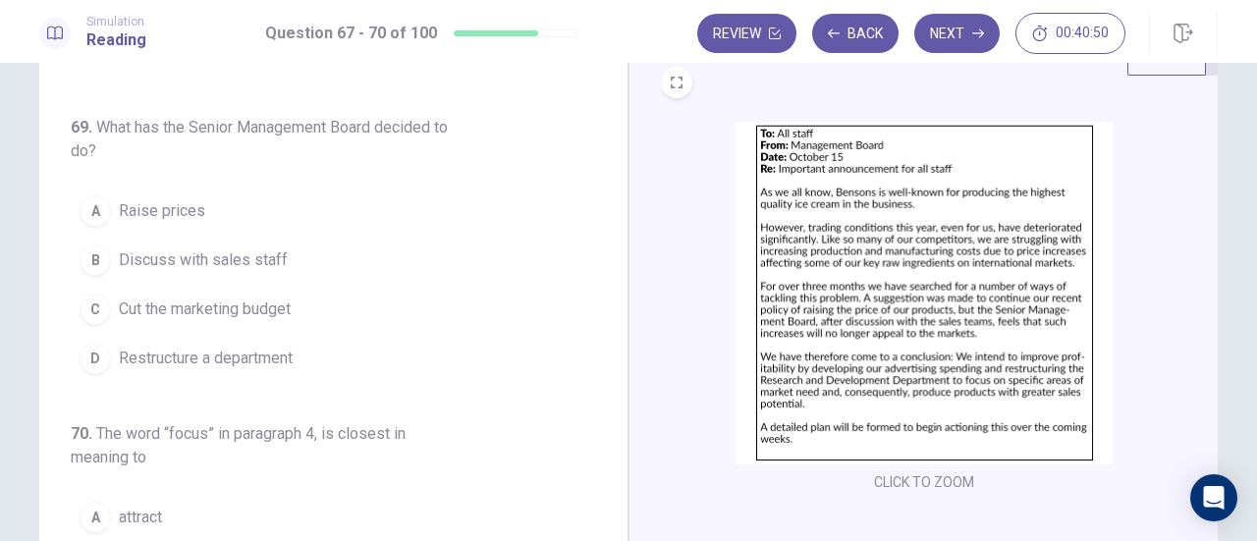
scroll to position [98, 0]
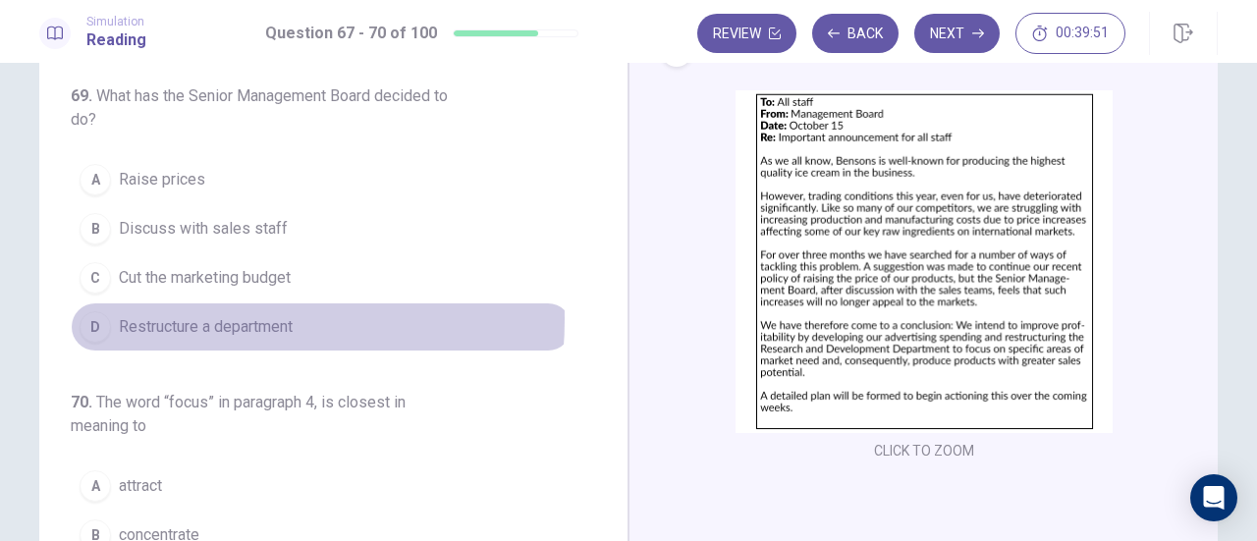
click at [172, 315] on span "Restructure a department" at bounding box center [206, 327] width 174 height 24
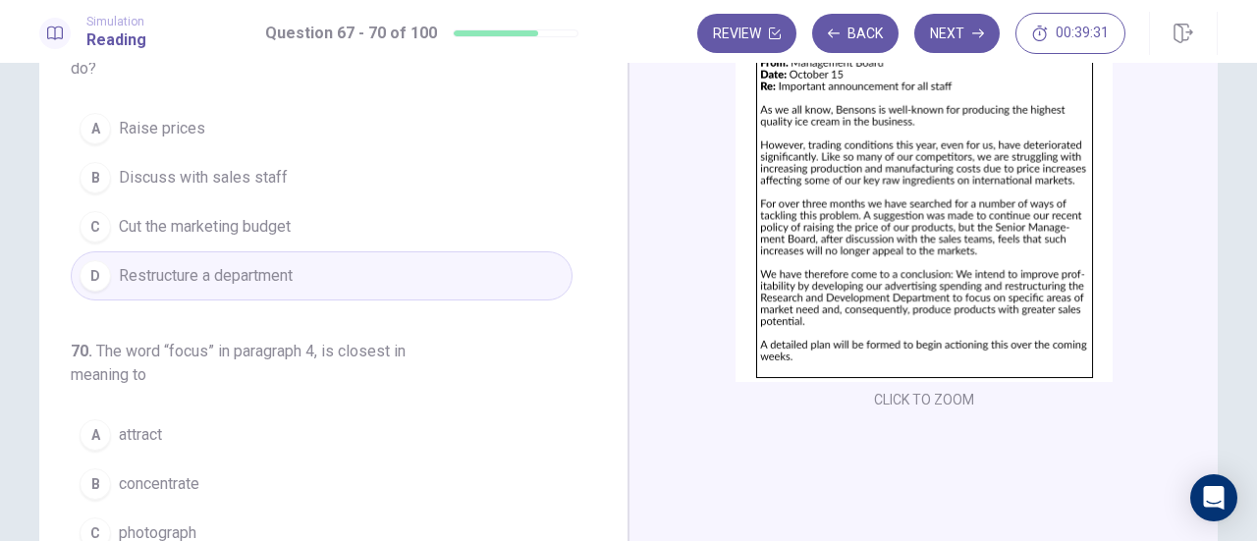
scroll to position [247, 0]
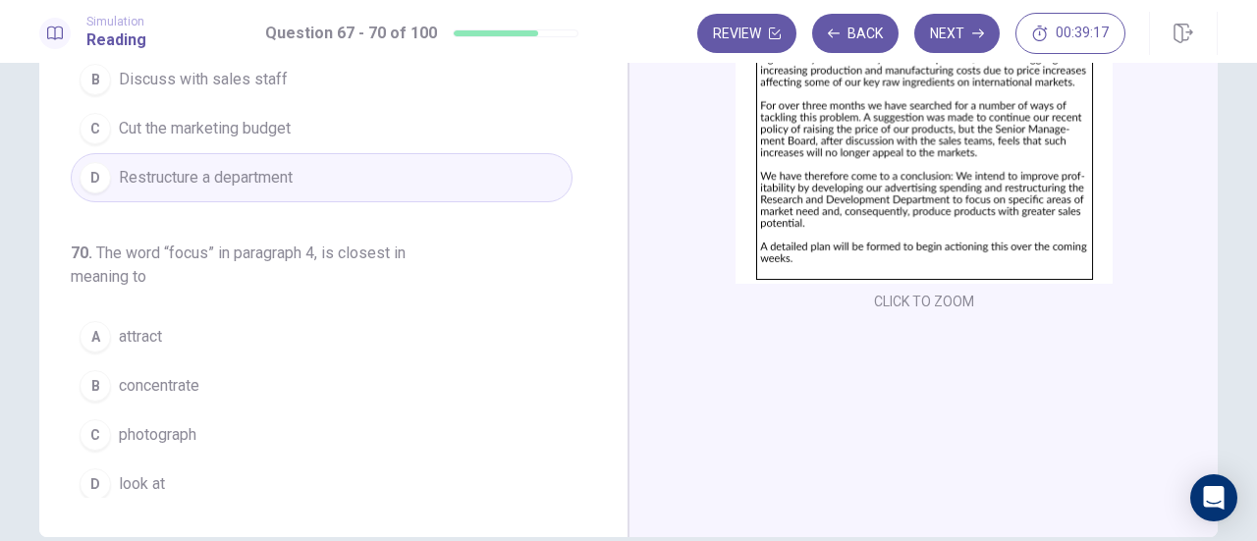
click at [151, 331] on span "attract" at bounding box center [140, 337] width 43 height 24
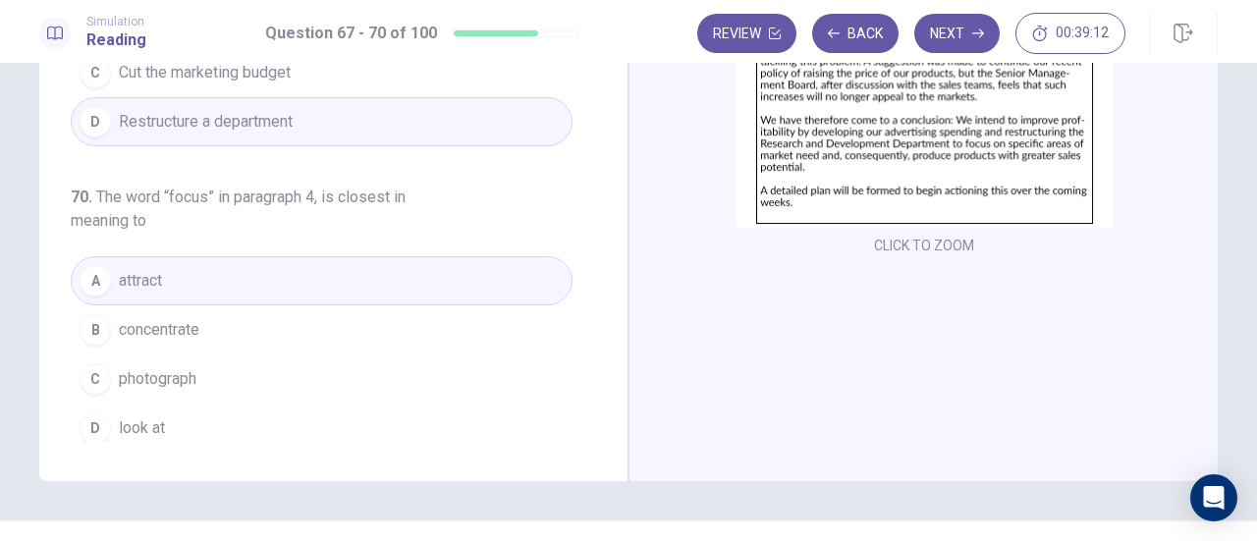
scroll to position [346, 0]
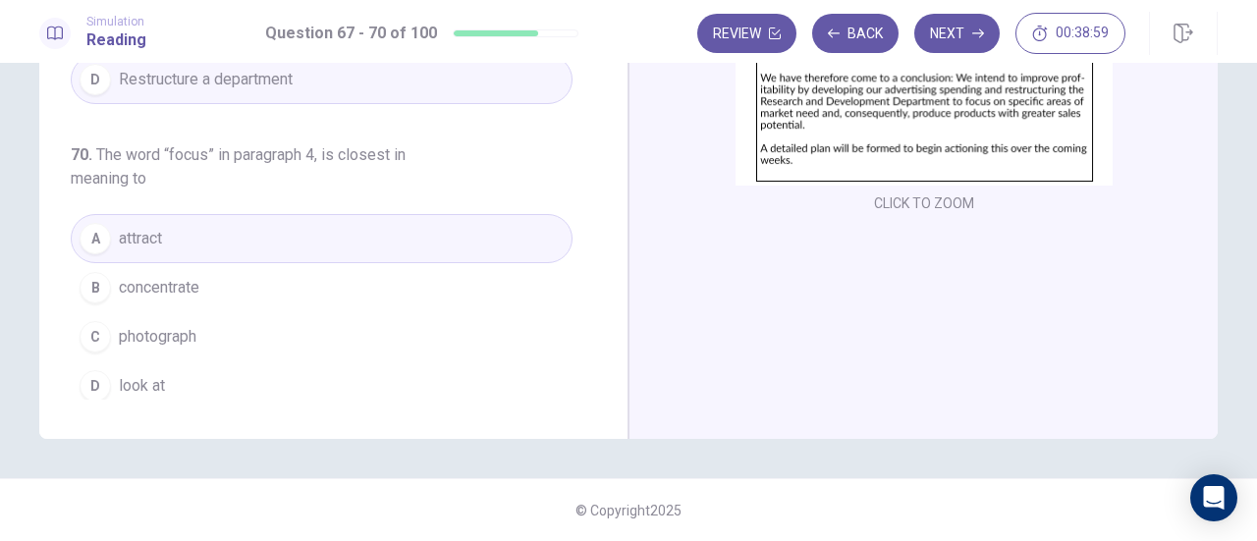
click at [175, 375] on button "D look at" at bounding box center [322, 385] width 502 height 49
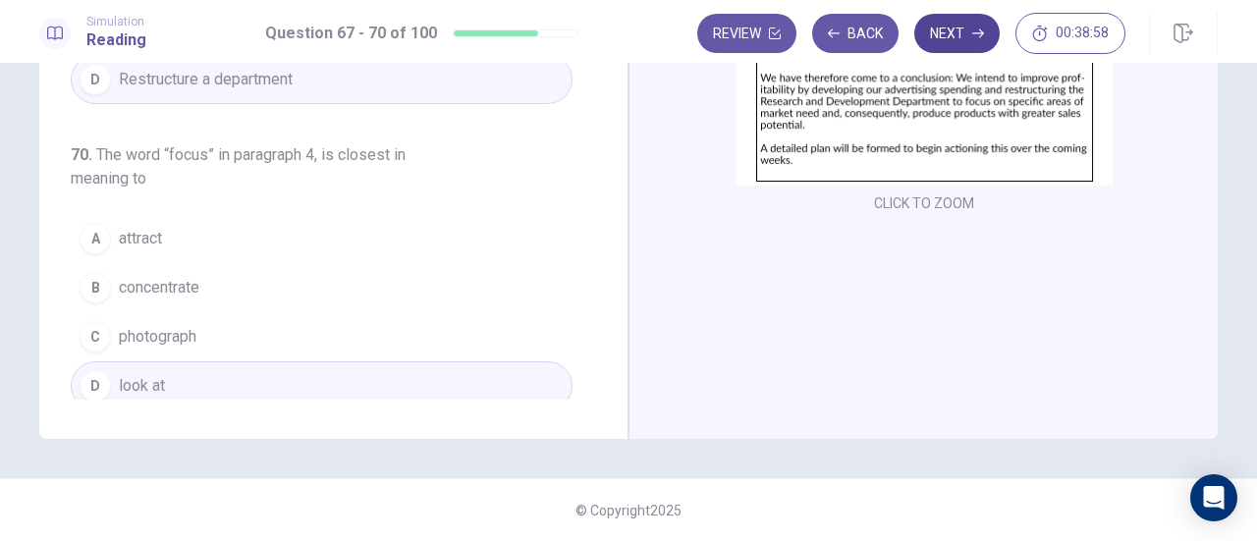
click at [964, 32] on button "Next" at bounding box center [956, 33] width 85 height 39
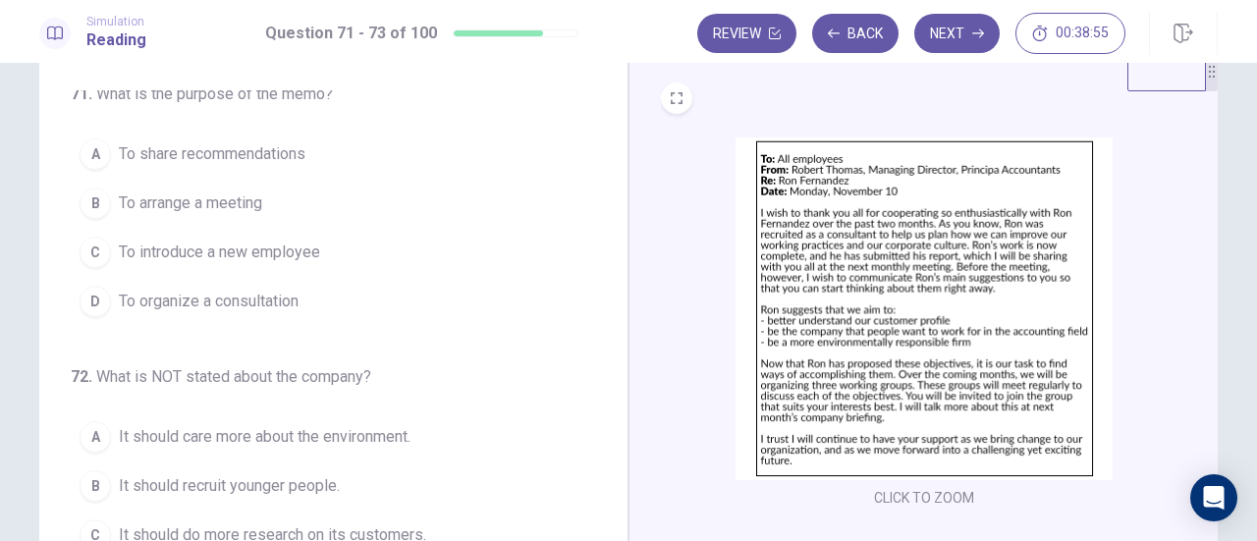
scroll to position [0, 0]
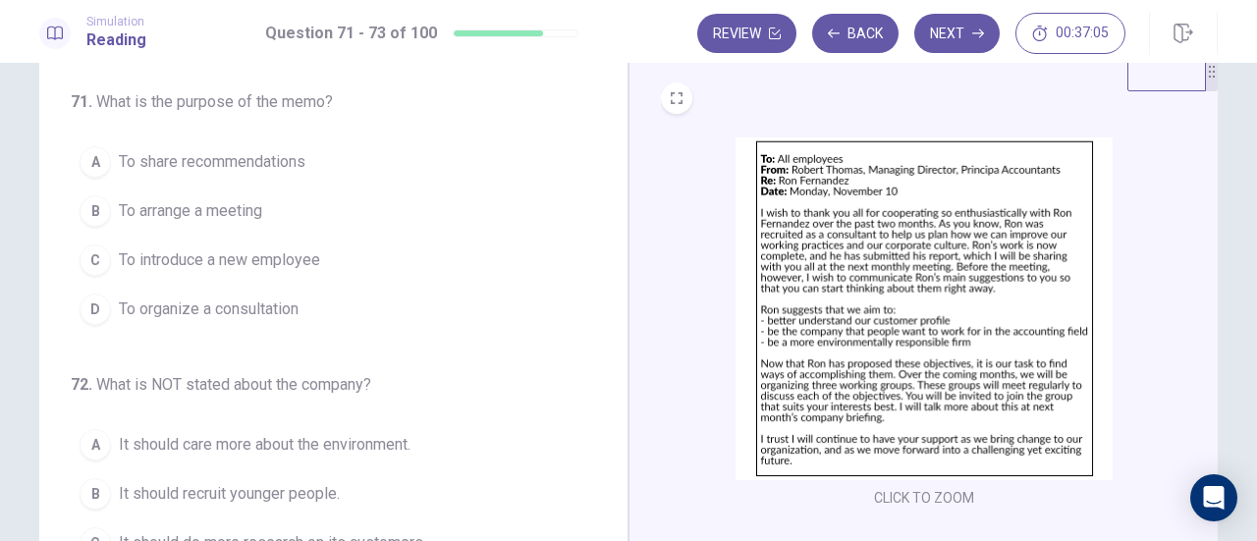
click at [252, 209] on span "To arrange a meeting" at bounding box center [190, 211] width 143 height 24
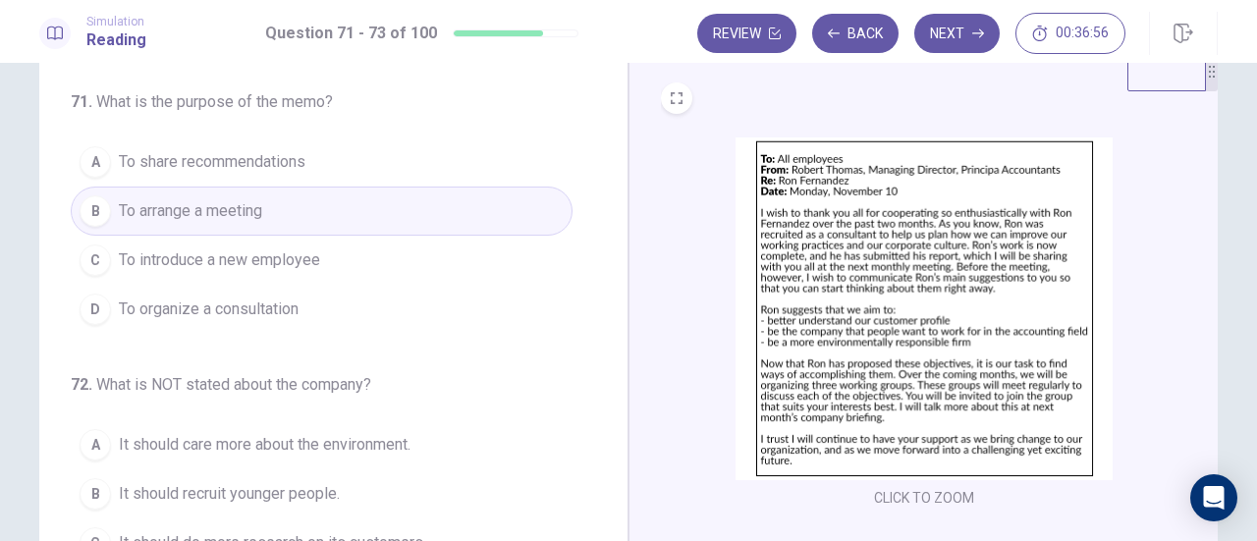
click at [324, 154] on button "A To share recommendations" at bounding box center [322, 161] width 502 height 49
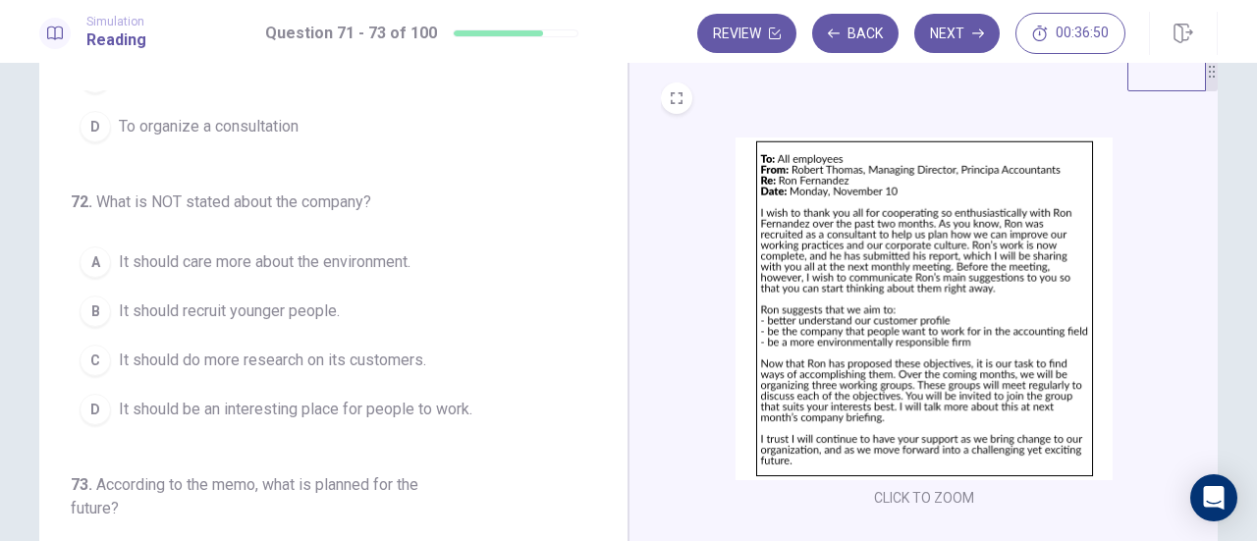
scroll to position [196, 0]
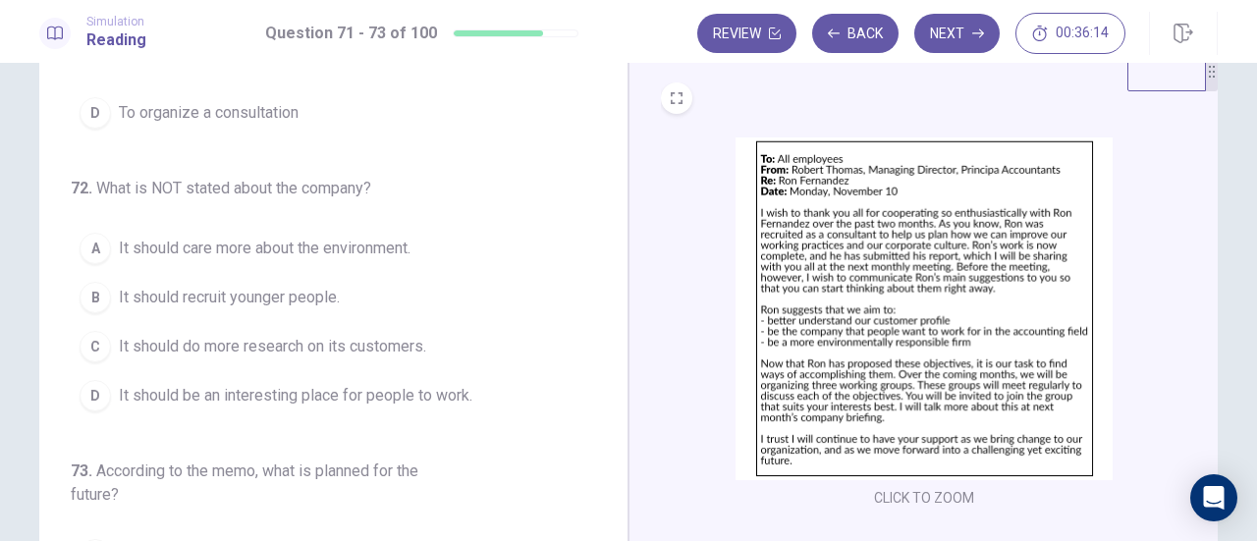
click at [316, 298] on span "It should recruit younger people." at bounding box center [229, 298] width 221 height 24
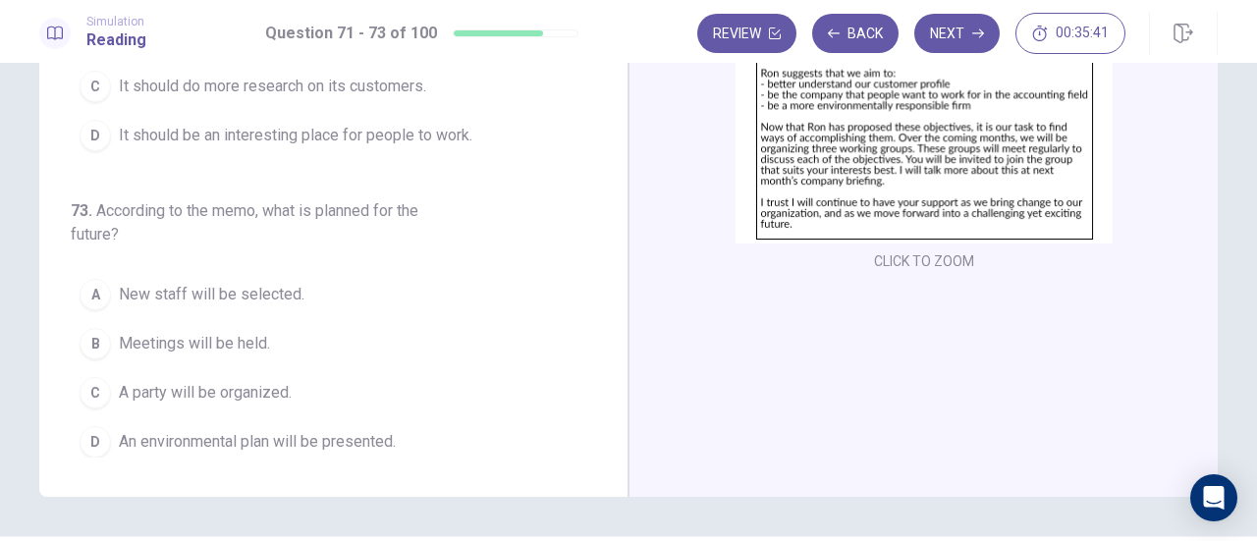
scroll to position [247, 0]
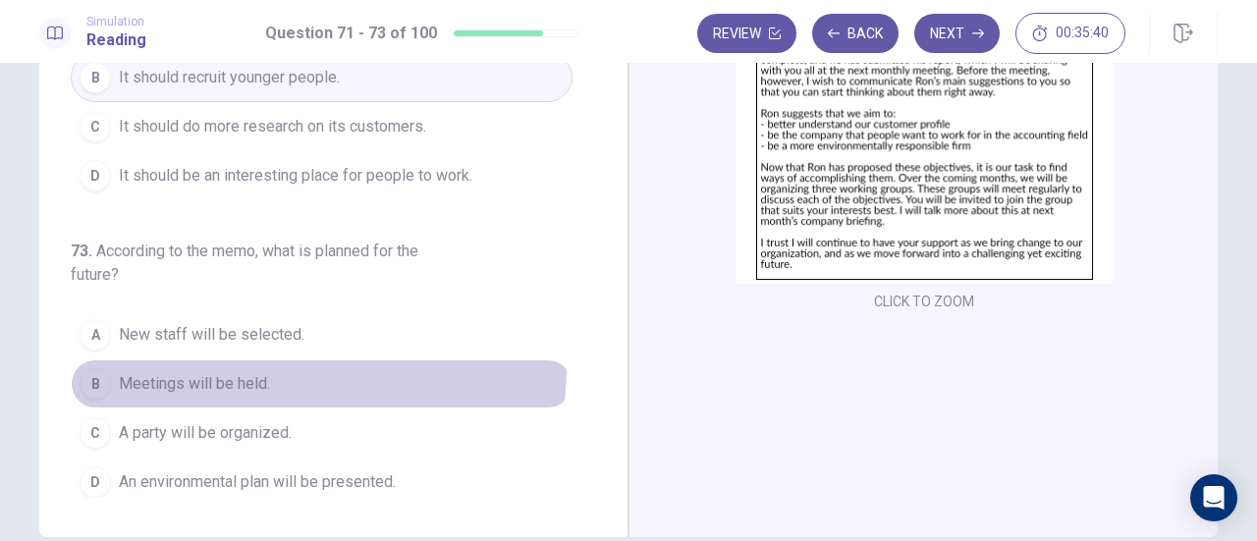
click at [253, 359] on button "B Meetings will be held." at bounding box center [322, 383] width 502 height 49
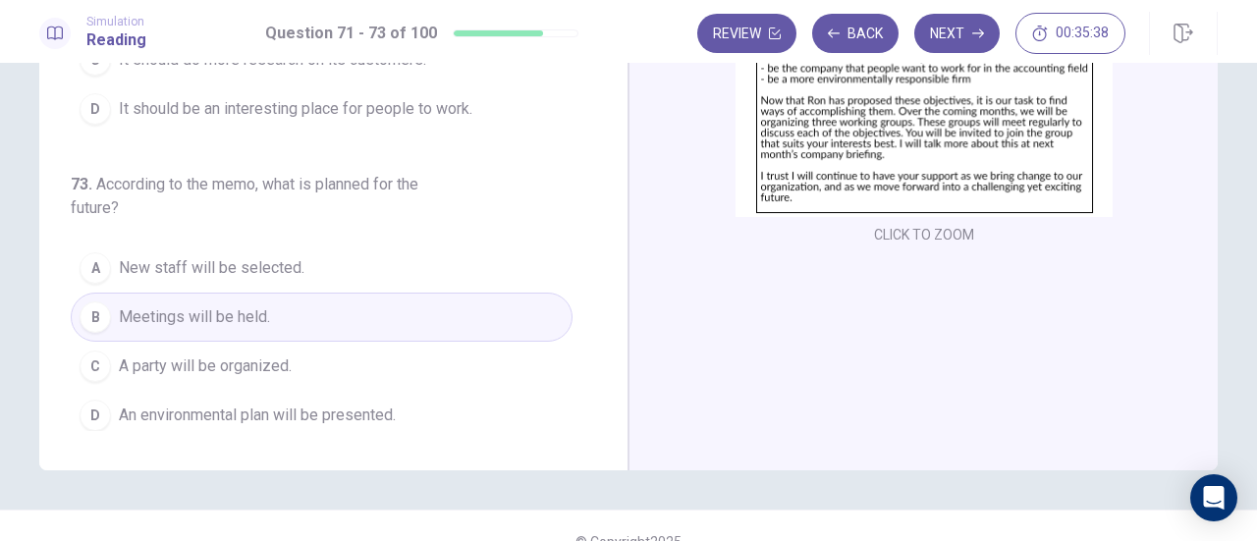
scroll to position [346, 0]
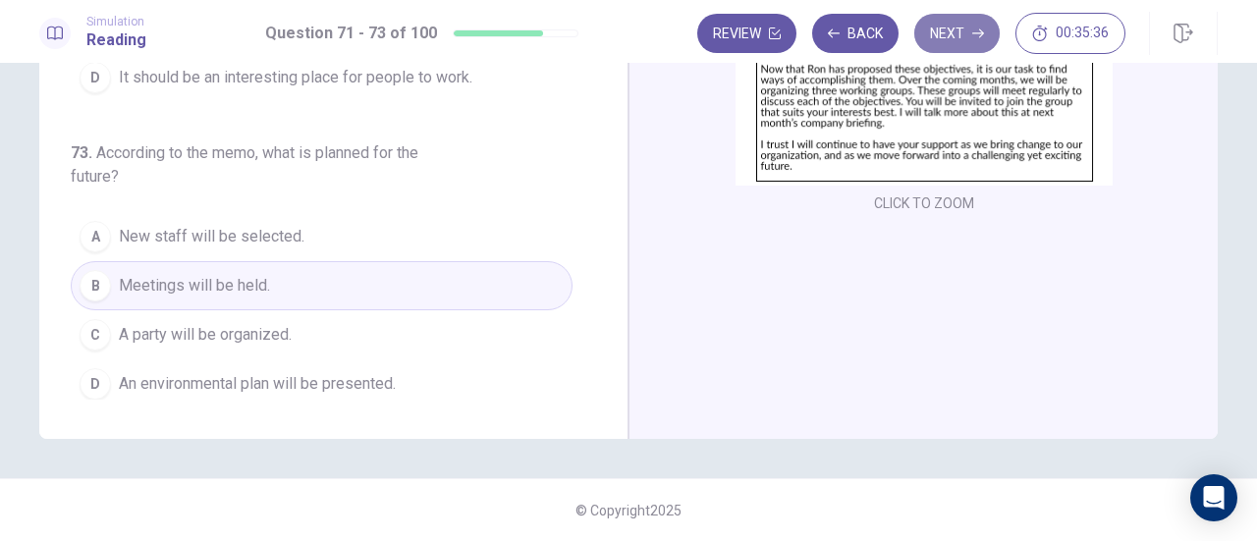
click at [980, 30] on icon "button" at bounding box center [978, 33] width 12 height 12
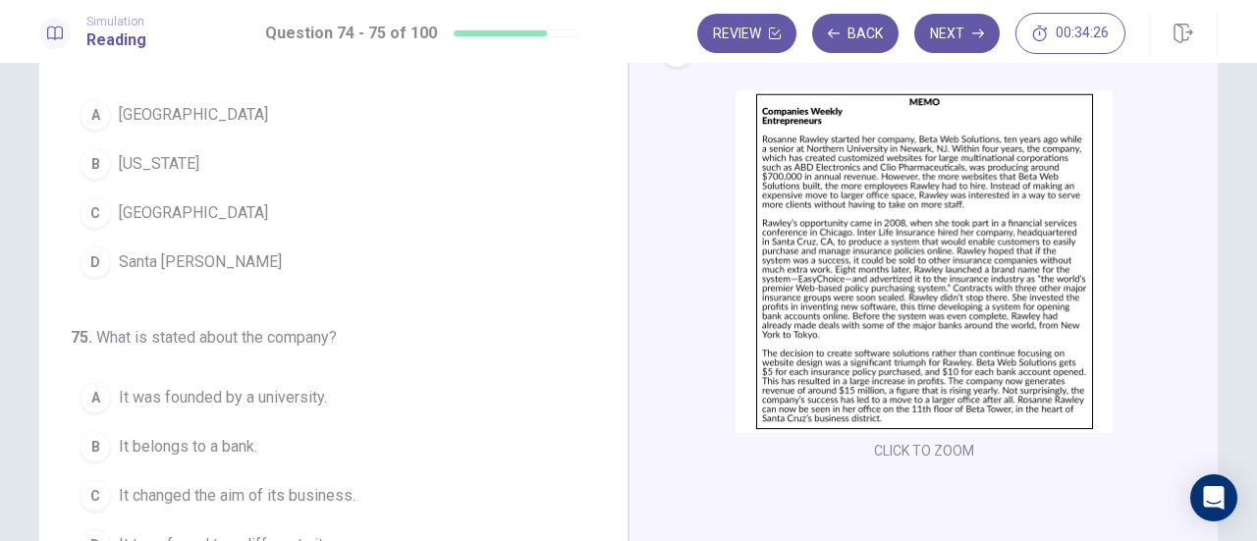
scroll to position [0, 0]
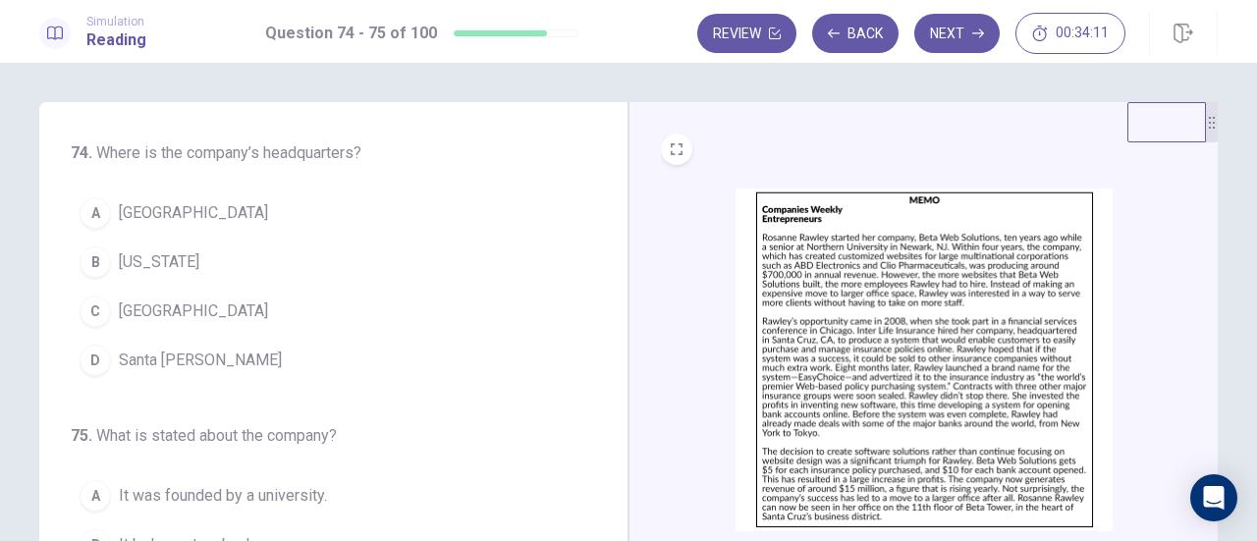
click at [141, 359] on span "Santa Cruz" at bounding box center [200, 361] width 163 height 24
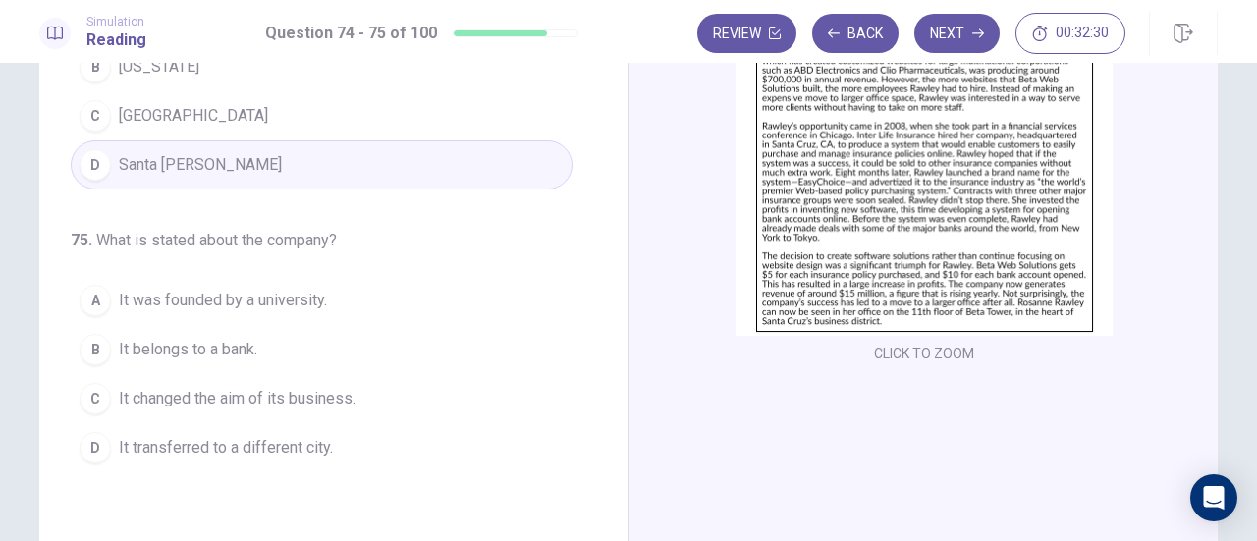
scroll to position [196, 0]
click at [332, 381] on button "C It changed the aim of its business." at bounding box center [322, 397] width 502 height 49
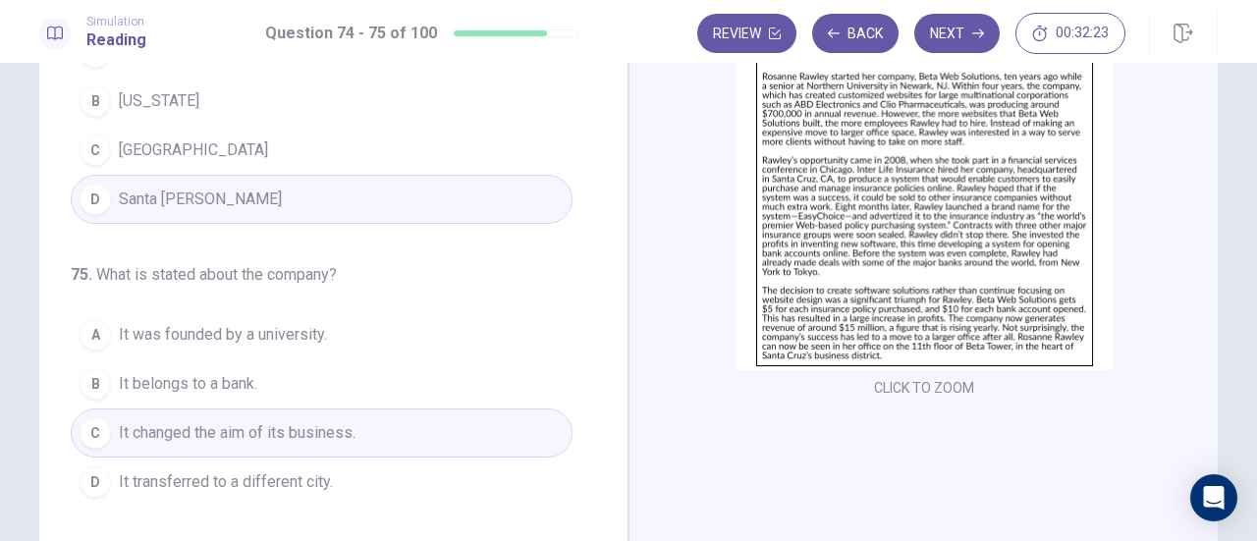
scroll to position [0, 0]
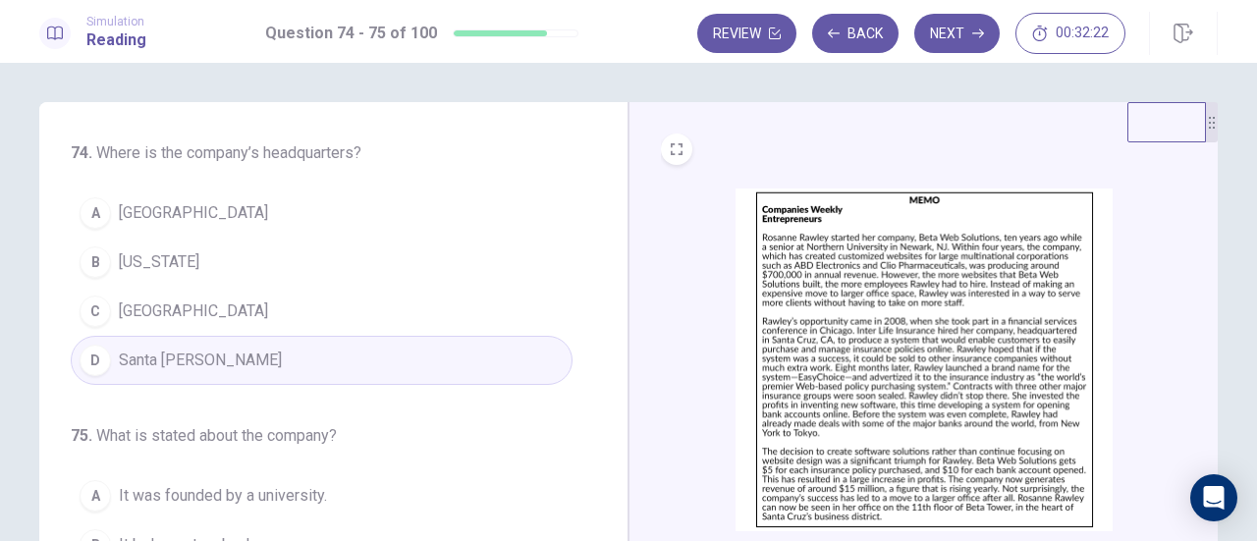
click at [960, 34] on button "Next" at bounding box center [956, 33] width 85 height 39
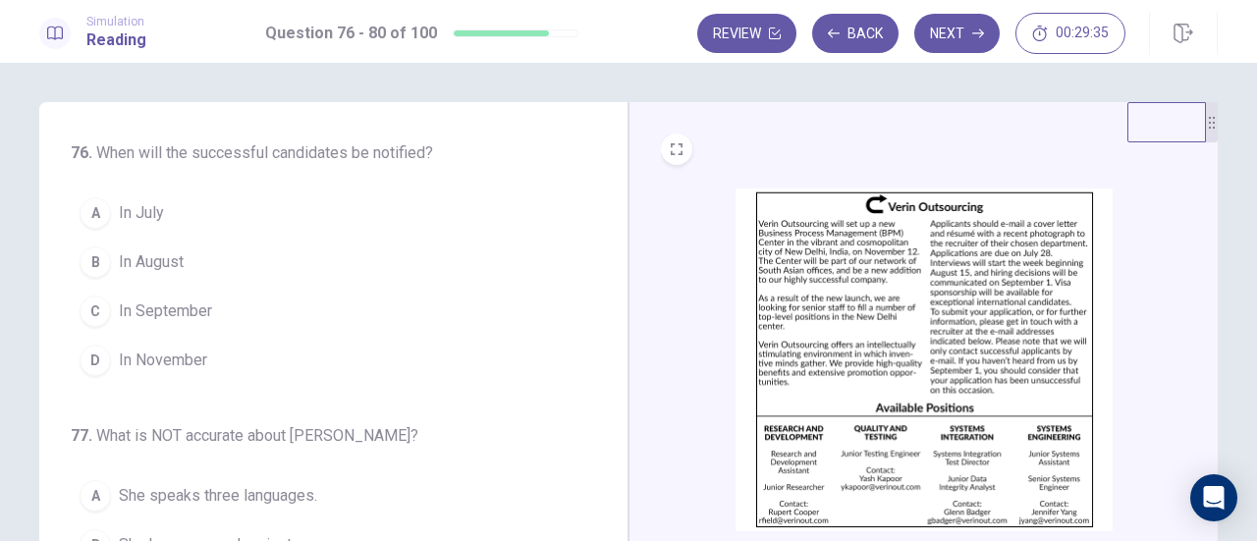
click at [177, 305] on span "In September" at bounding box center [165, 311] width 93 height 24
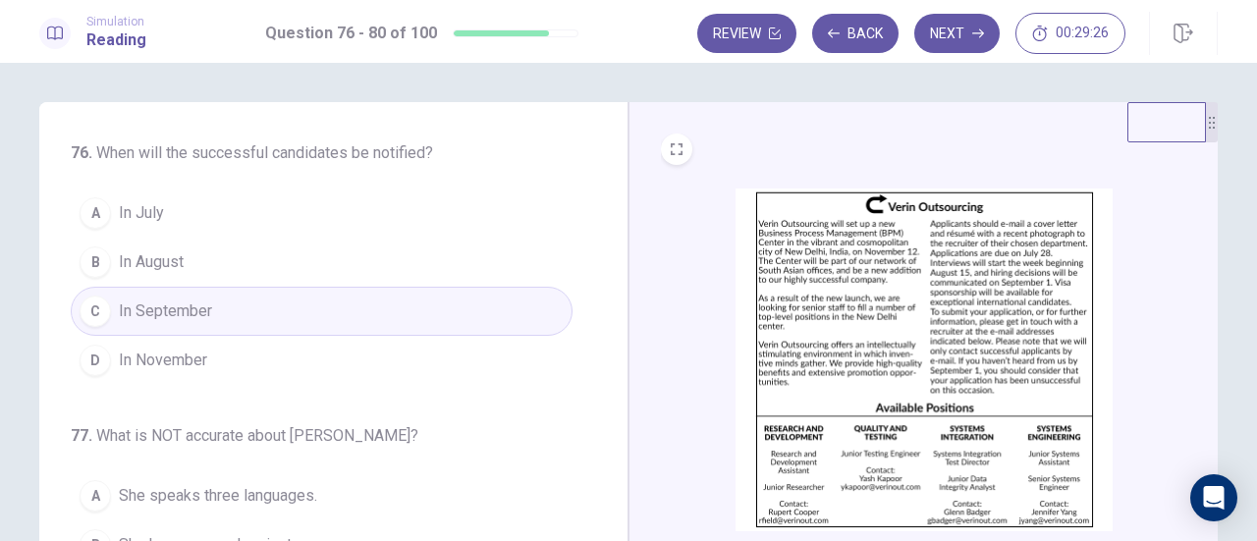
click at [312, 268] on button "B In August" at bounding box center [322, 262] width 502 height 49
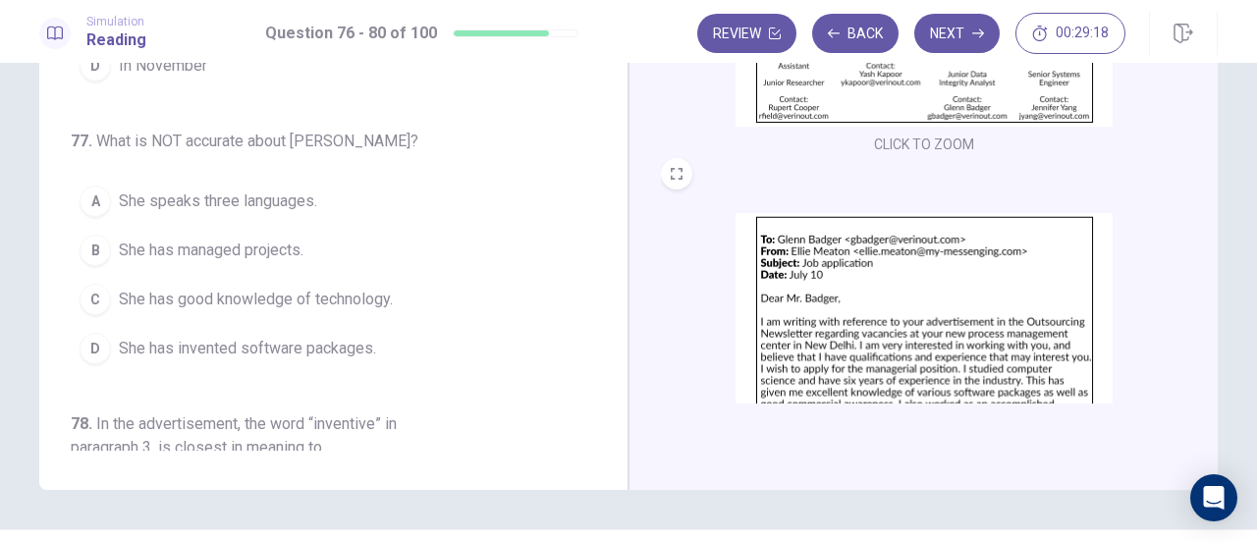
scroll to position [196, 0]
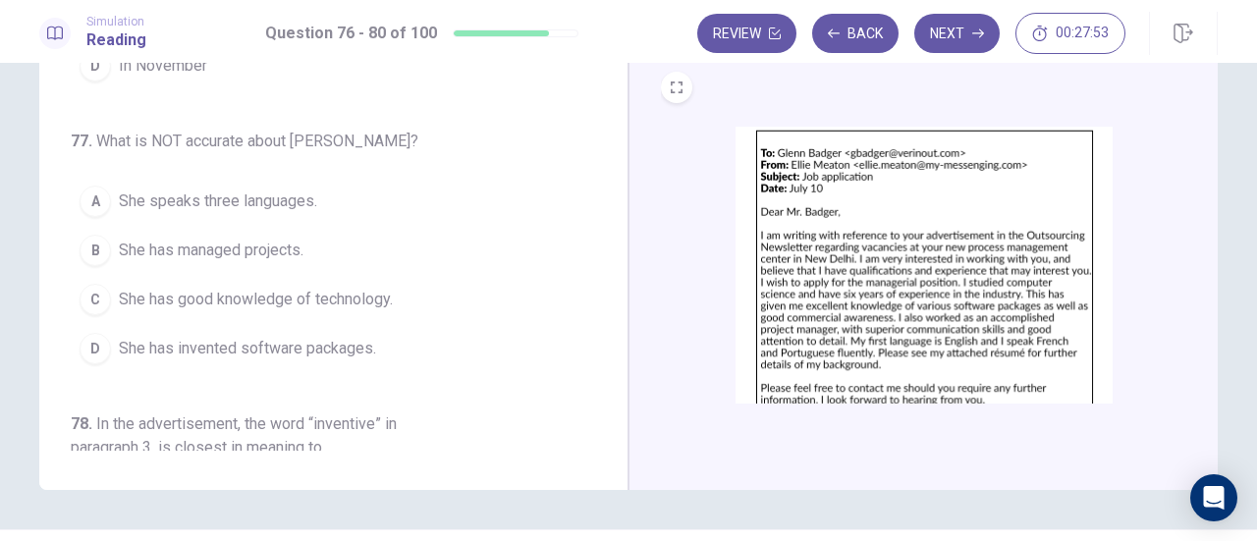
click at [263, 341] on span "She has invented software packages." at bounding box center [247, 349] width 257 height 24
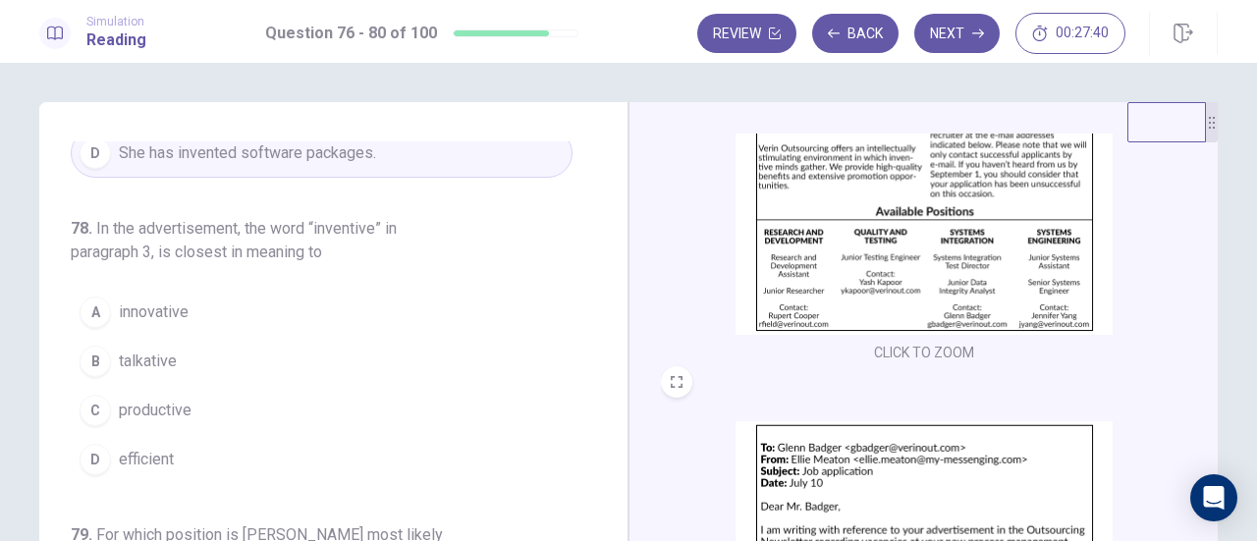
scroll to position [491, 0]
click at [186, 317] on button "A innovative" at bounding box center [322, 311] width 502 height 49
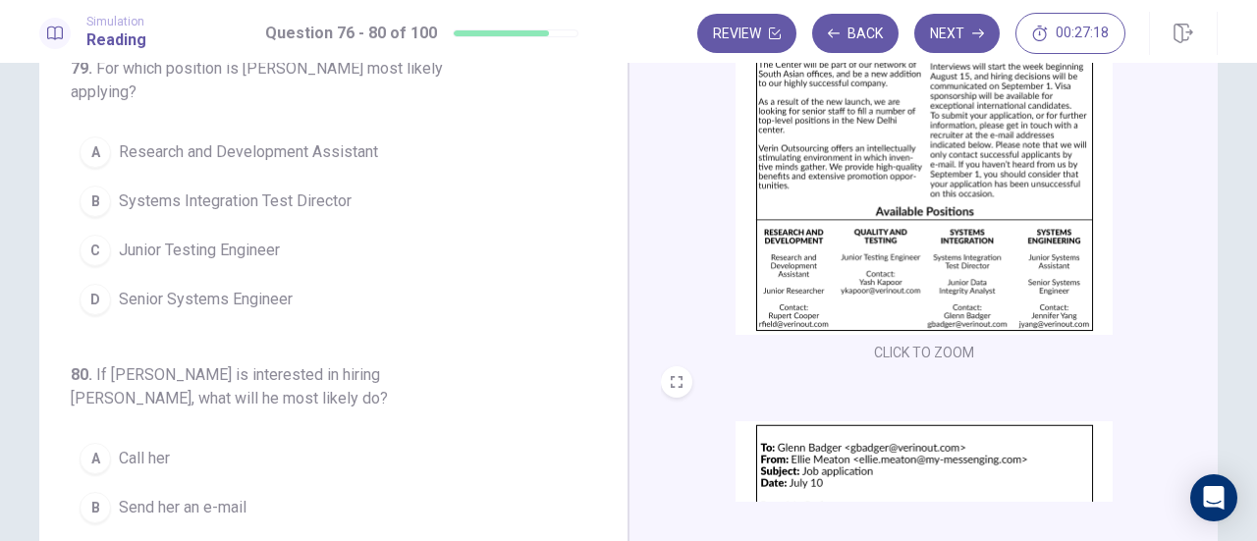
scroll to position [730, 0]
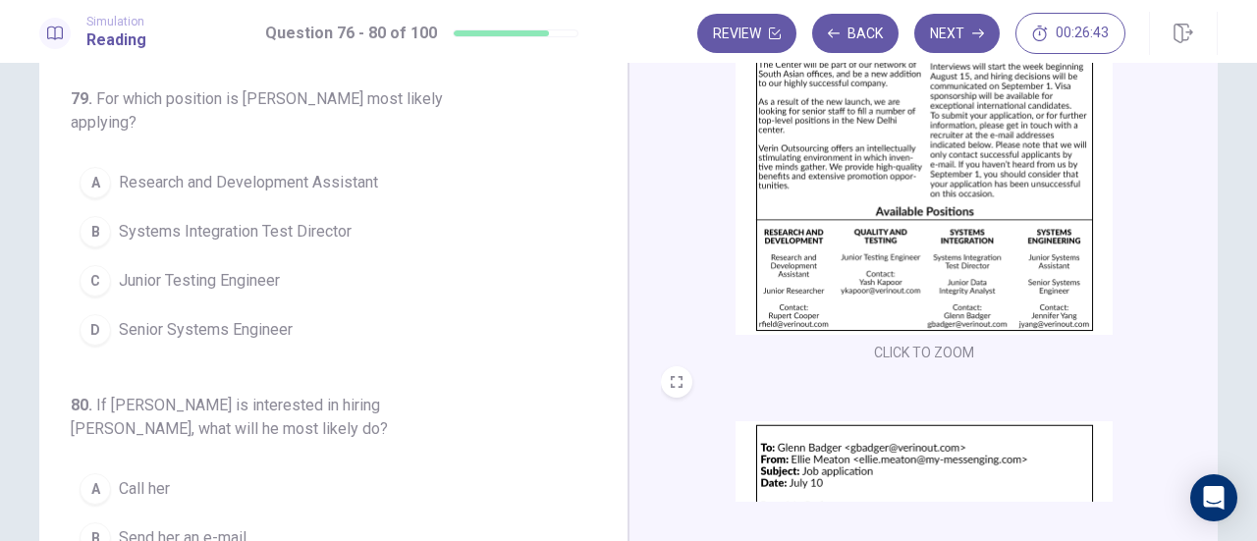
click at [235, 323] on span "Senior Systems Engineer" at bounding box center [206, 330] width 174 height 24
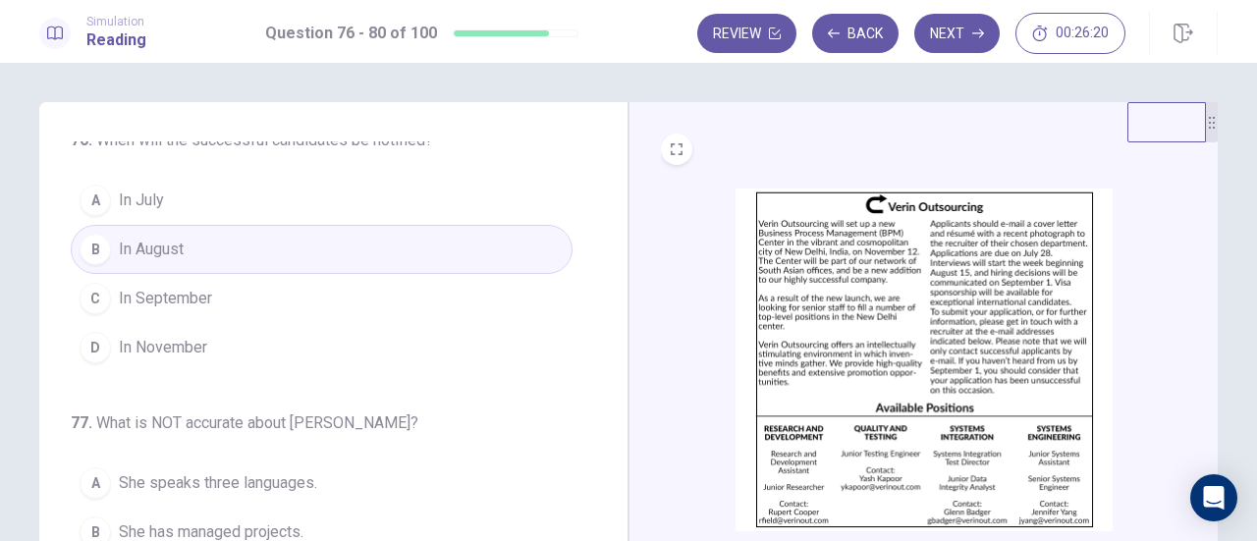
scroll to position [0, 0]
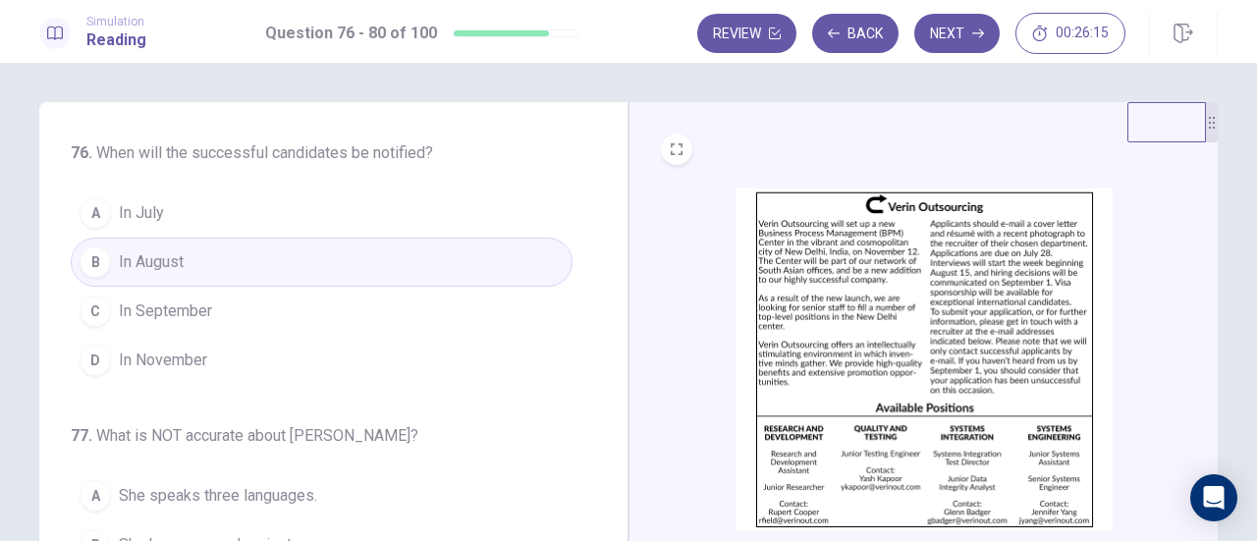
click at [167, 316] on span "In September" at bounding box center [165, 311] width 93 height 24
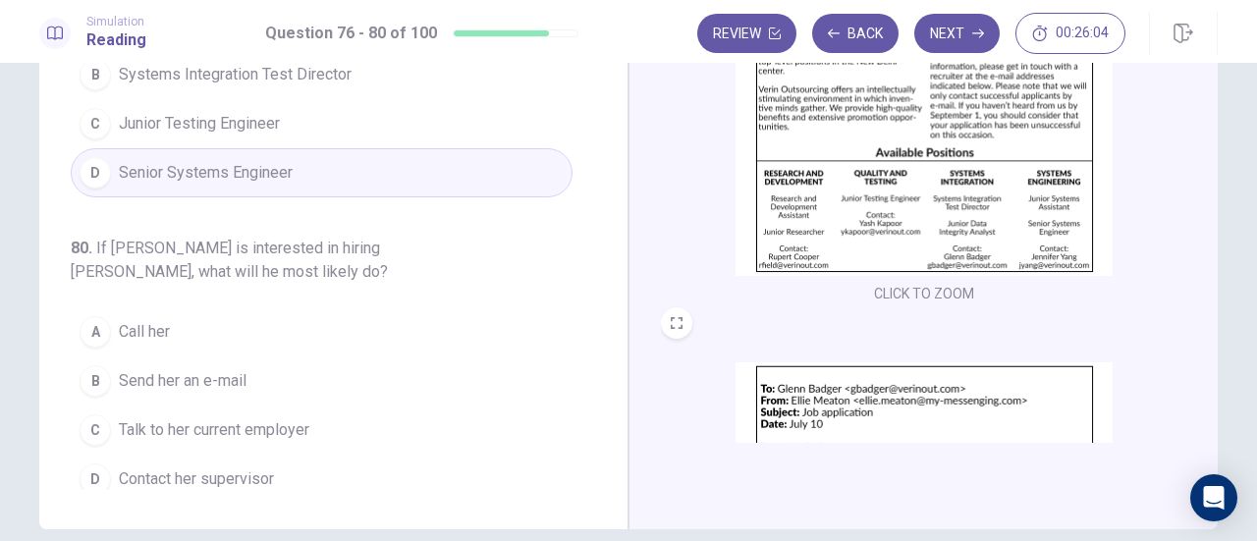
scroll to position [295, 0]
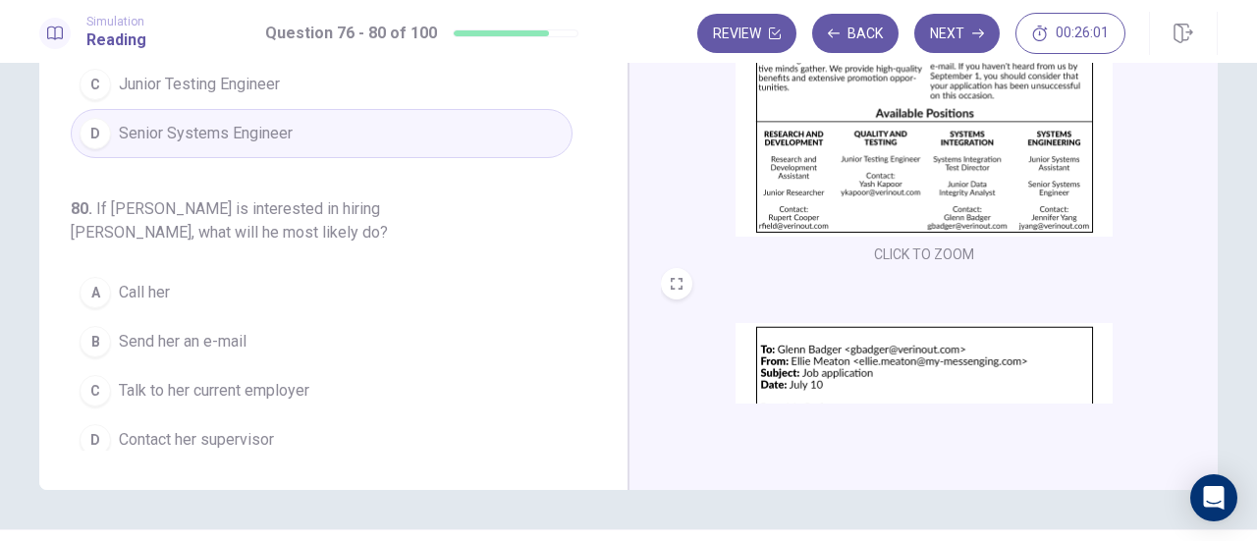
click at [233, 330] on span "Send her an e-mail" at bounding box center [183, 342] width 128 height 24
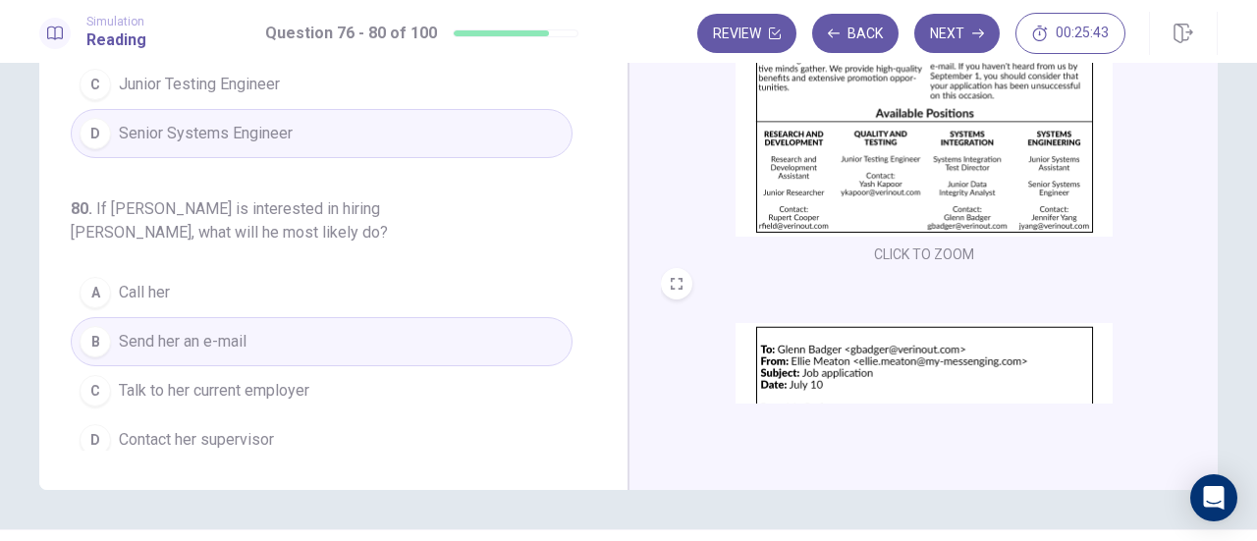
scroll to position [346, 0]
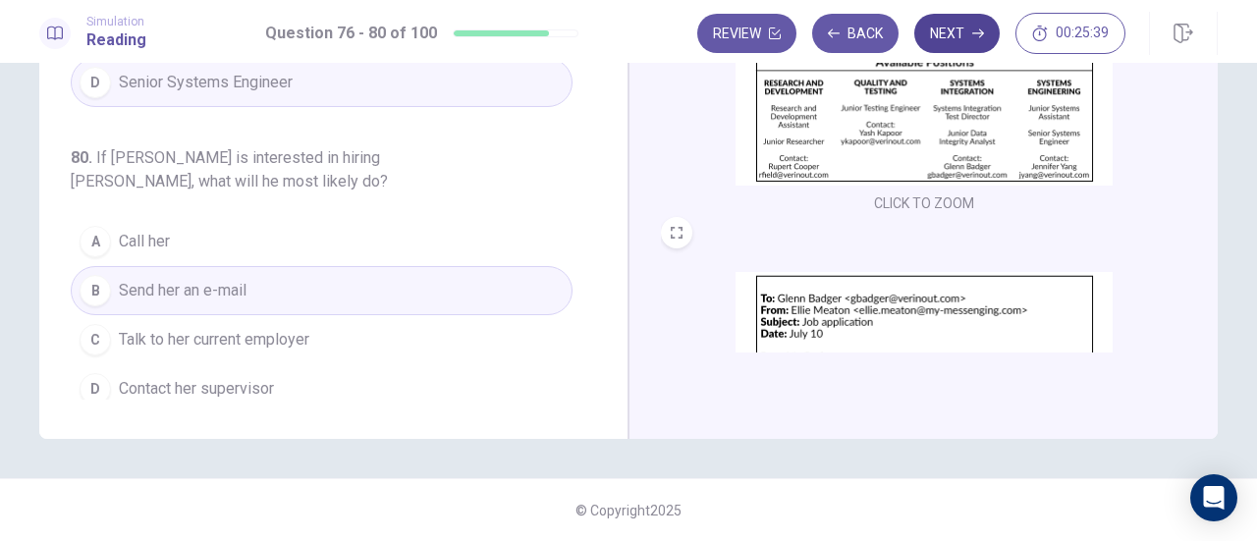
click at [944, 42] on button "Next" at bounding box center [956, 33] width 85 height 39
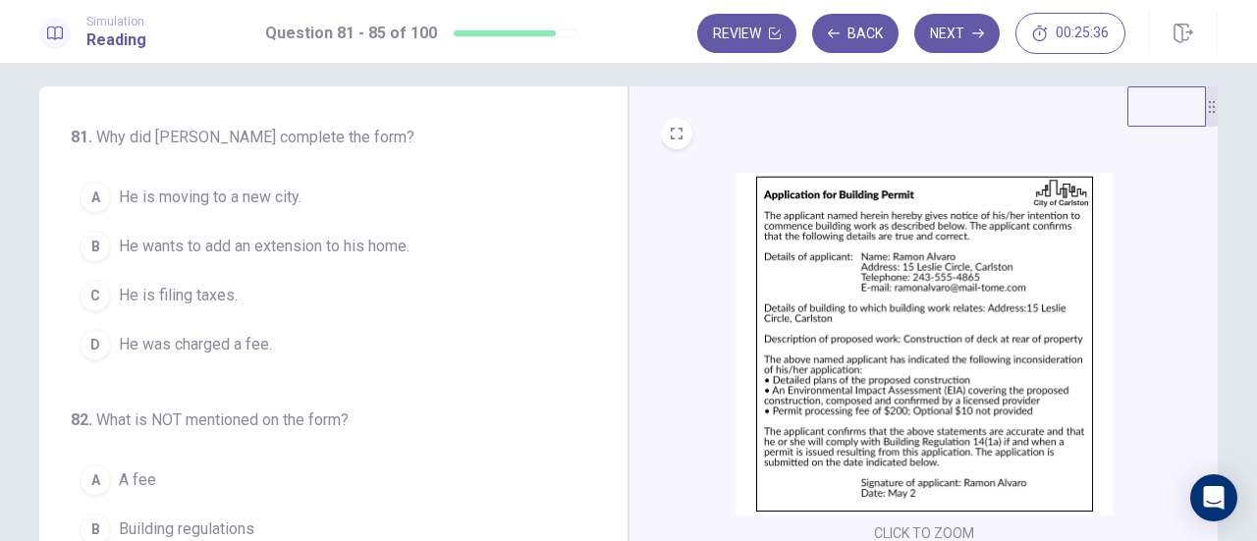
scroll to position [0, 0]
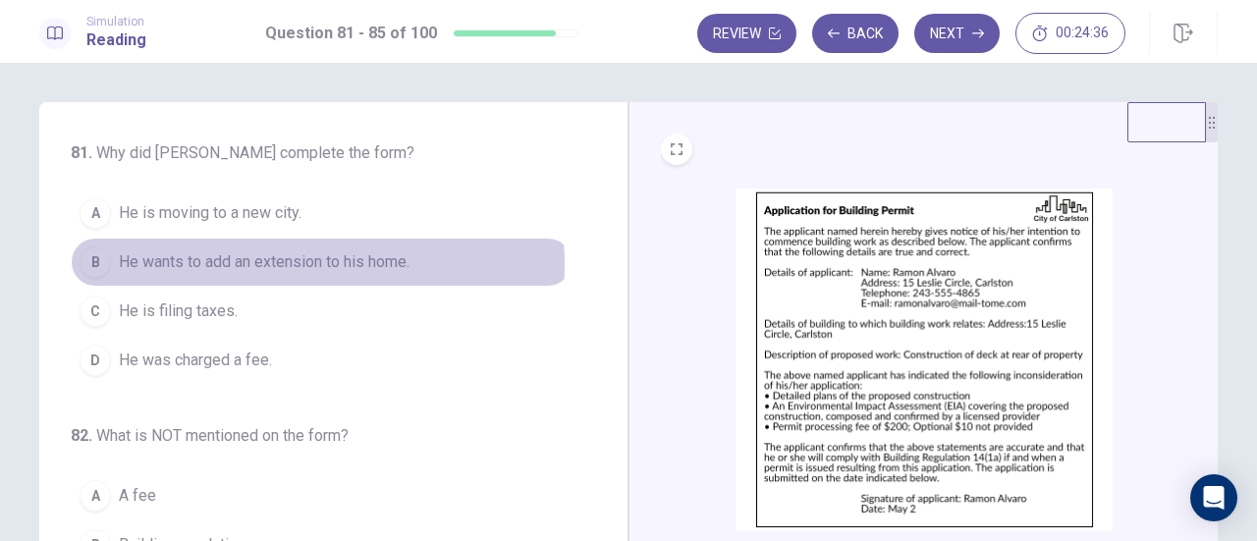
click at [282, 264] on span "He wants to add an extension to his home." at bounding box center [264, 262] width 291 height 24
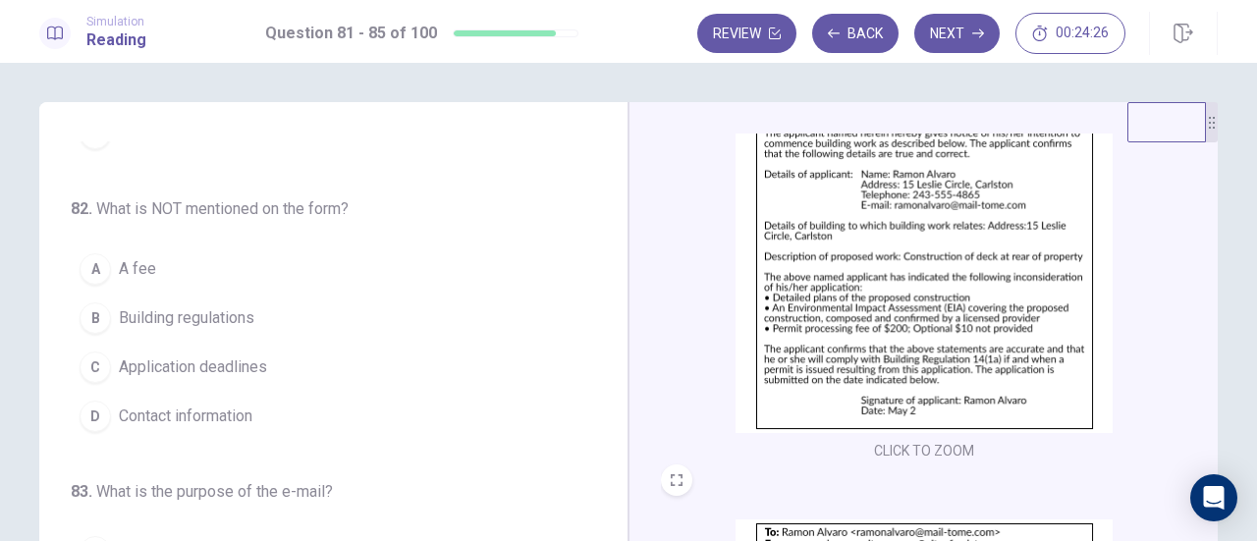
scroll to position [196, 0]
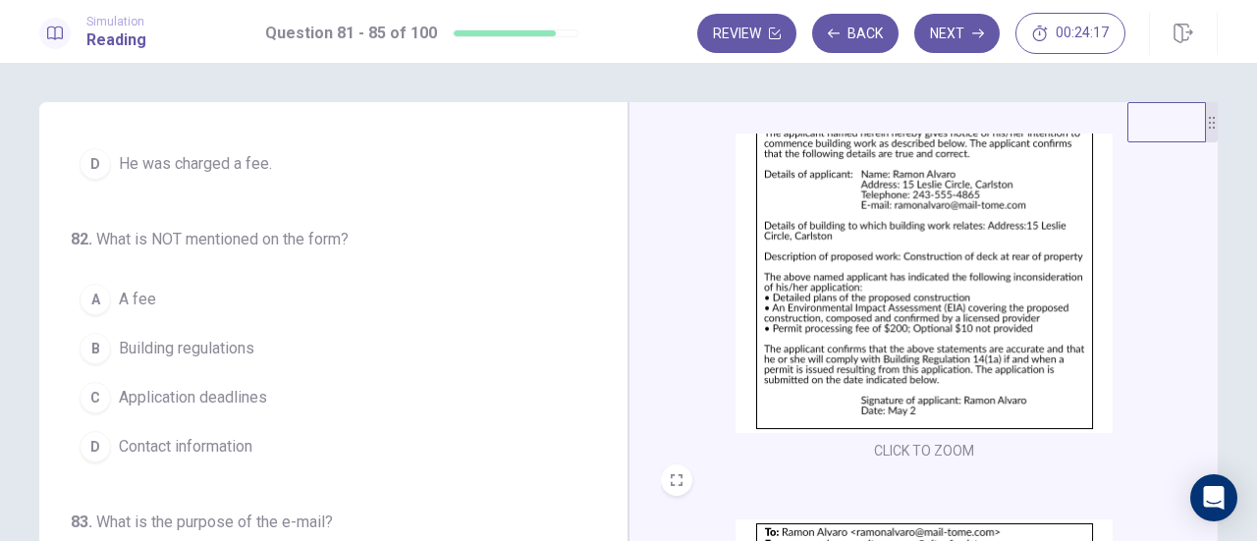
drag, startPoint x: 744, startPoint y: 326, endPoint x: 729, endPoint y: 329, distance: 16.0
click at [180, 437] on span "Contact information" at bounding box center [186, 447] width 134 height 24
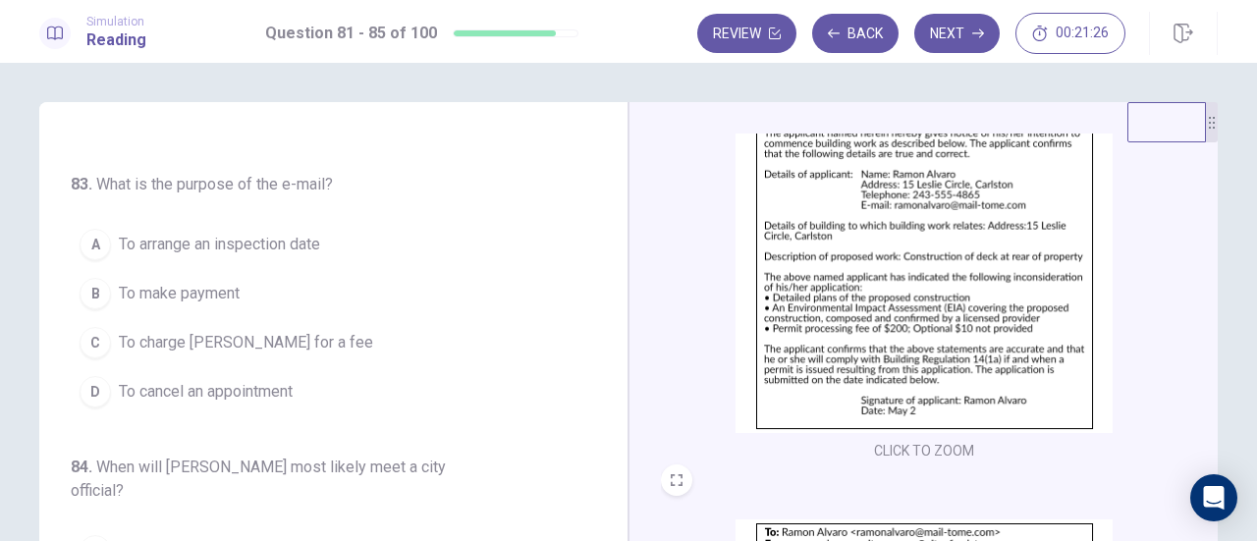
scroll to position [491, 0]
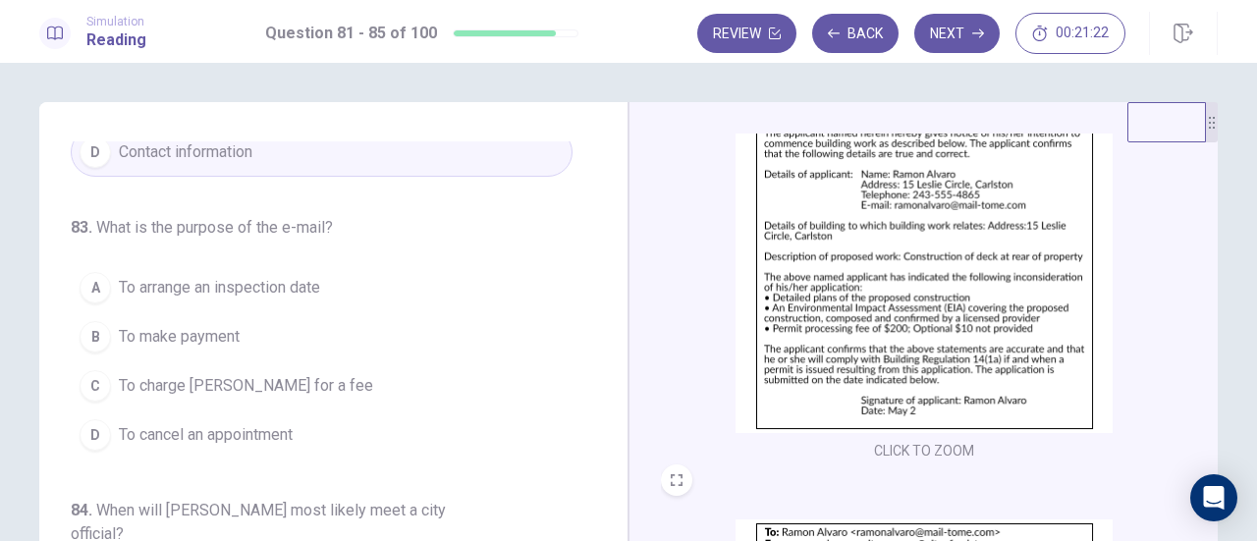
click at [279, 289] on span "To arrange an inspection date" at bounding box center [219, 288] width 201 height 24
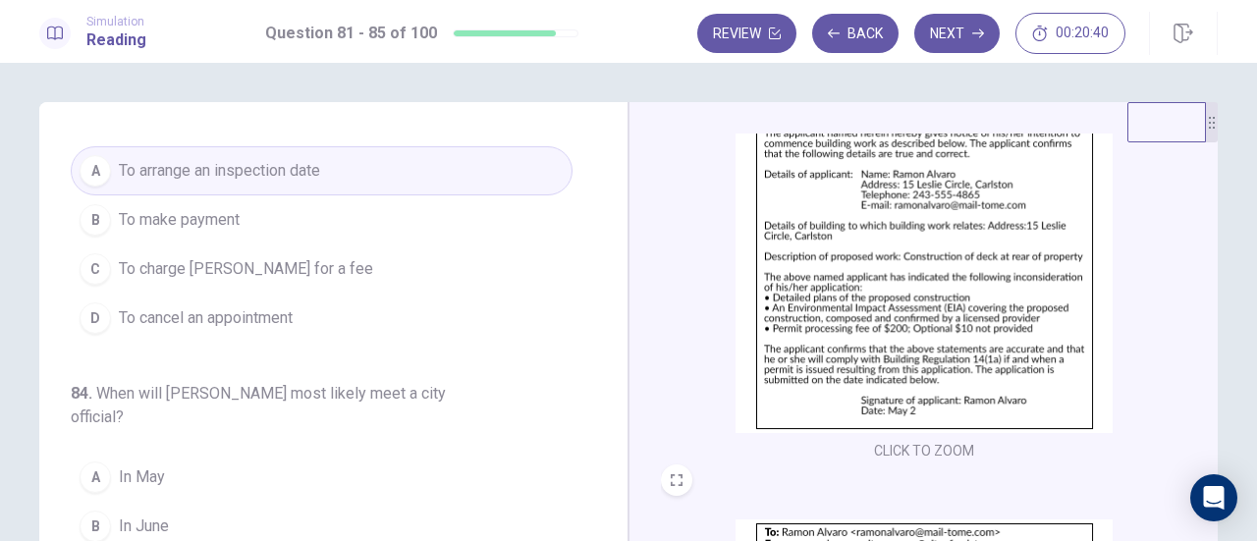
scroll to position [589, 0]
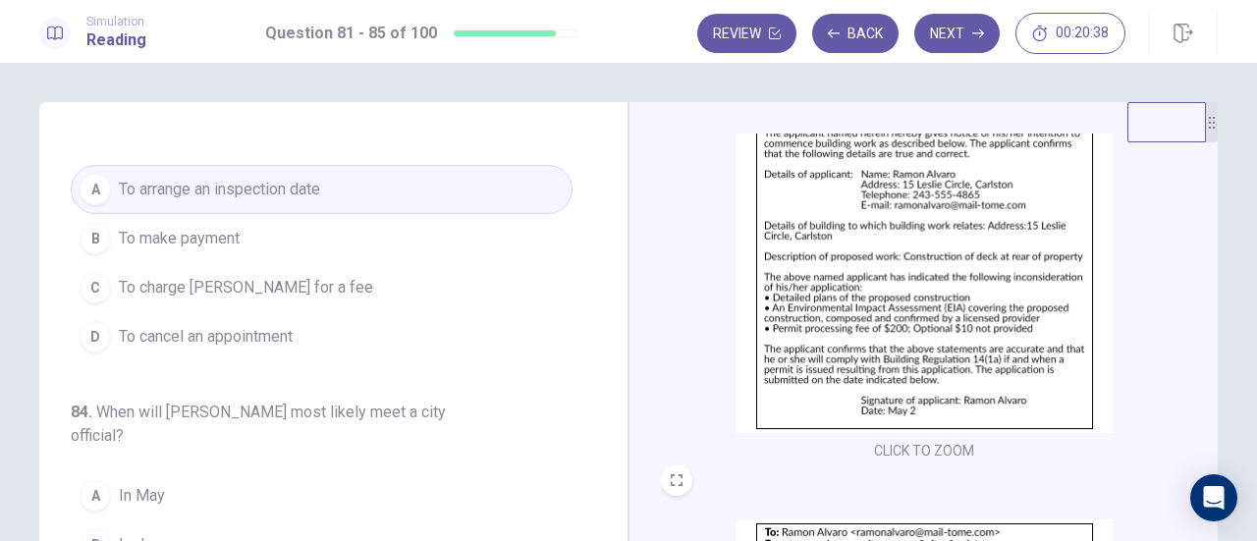
click at [310, 284] on span "To charge Mr. Alvaro for a fee" at bounding box center [246, 288] width 254 height 24
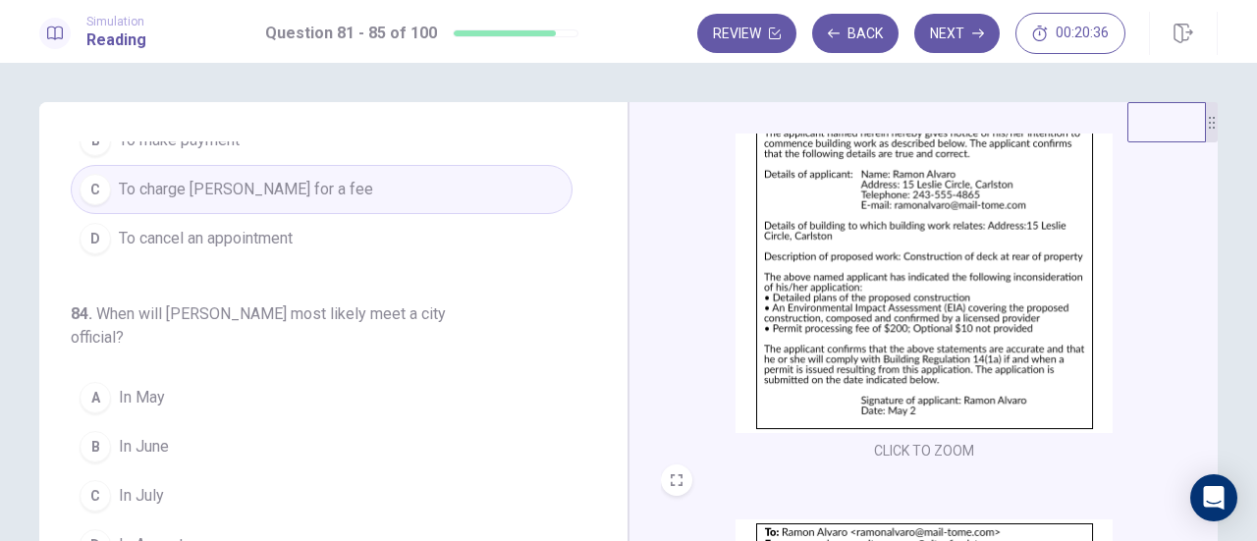
scroll to position [786, 0]
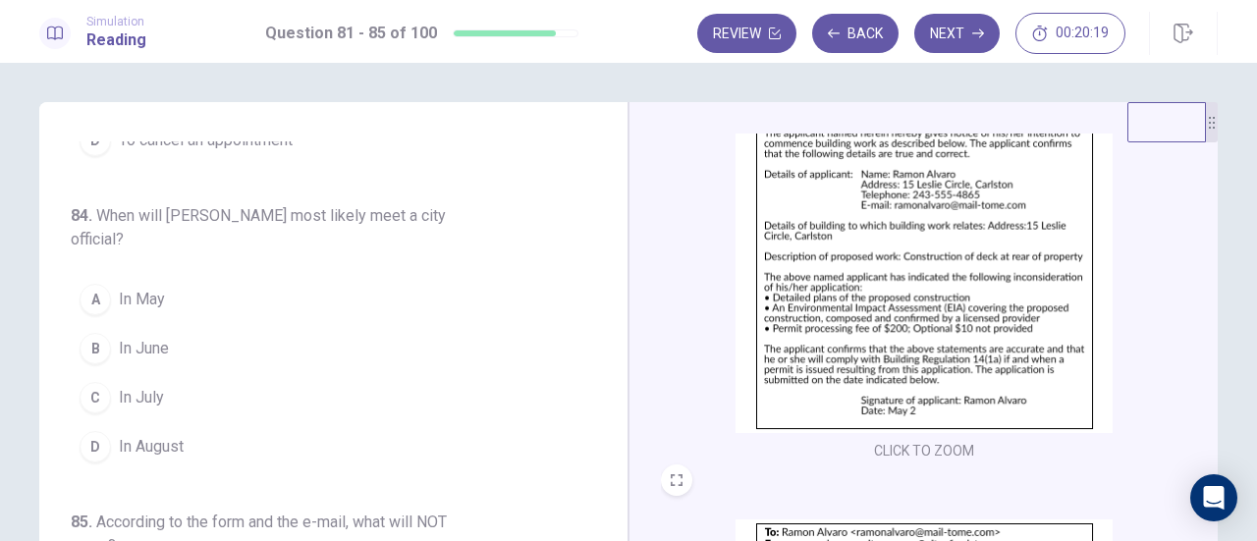
click at [177, 335] on button "B In June" at bounding box center [322, 348] width 502 height 49
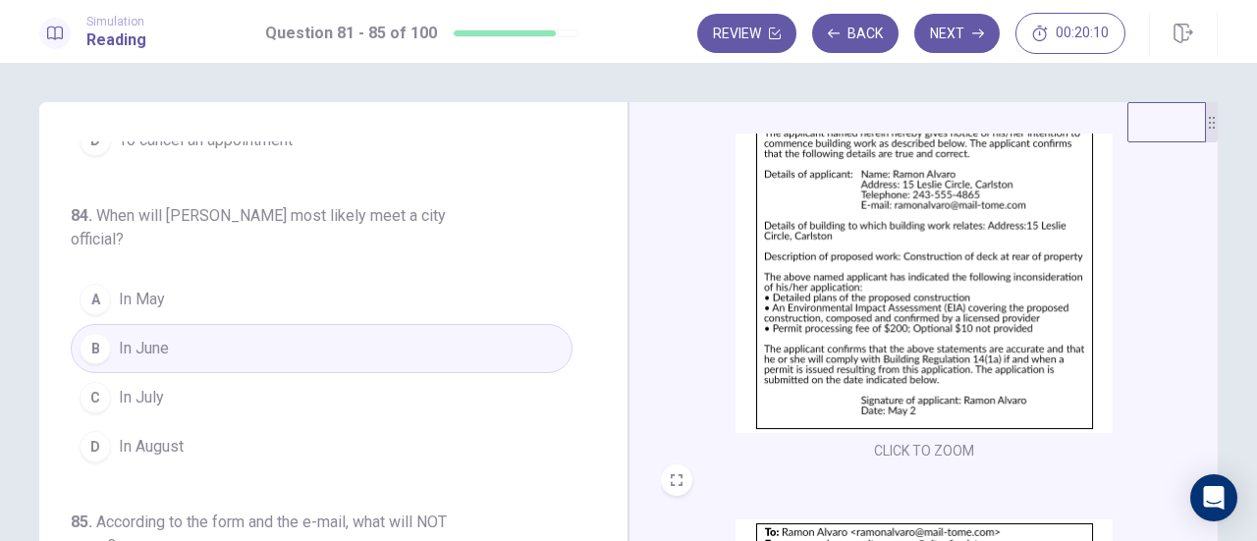
click at [228, 292] on button "A In May" at bounding box center [322, 299] width 502 height 49
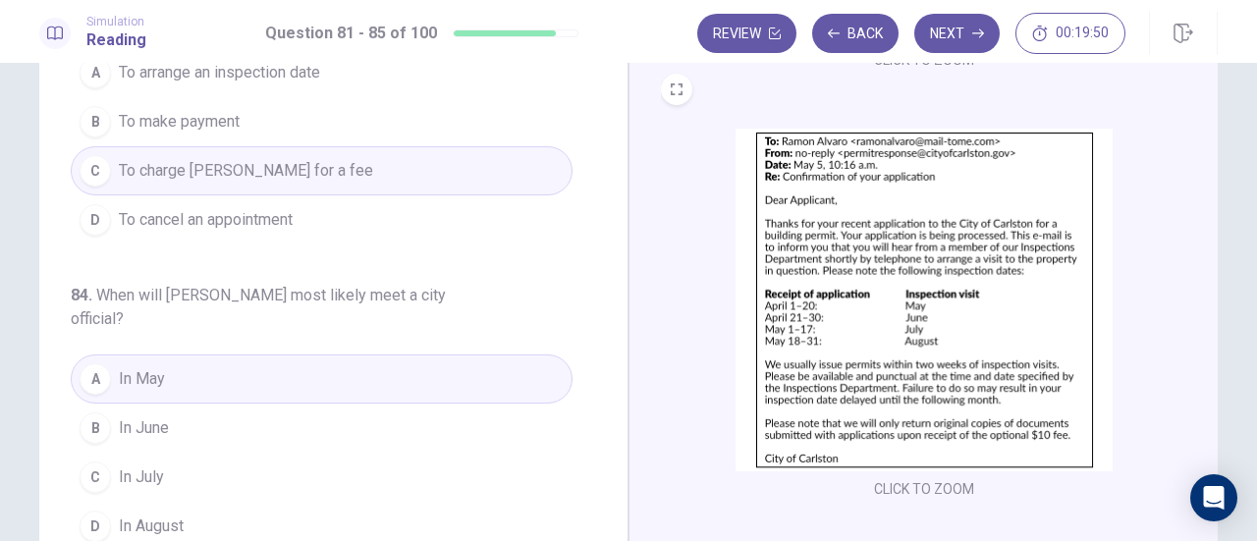
scroll to position [411, 0]
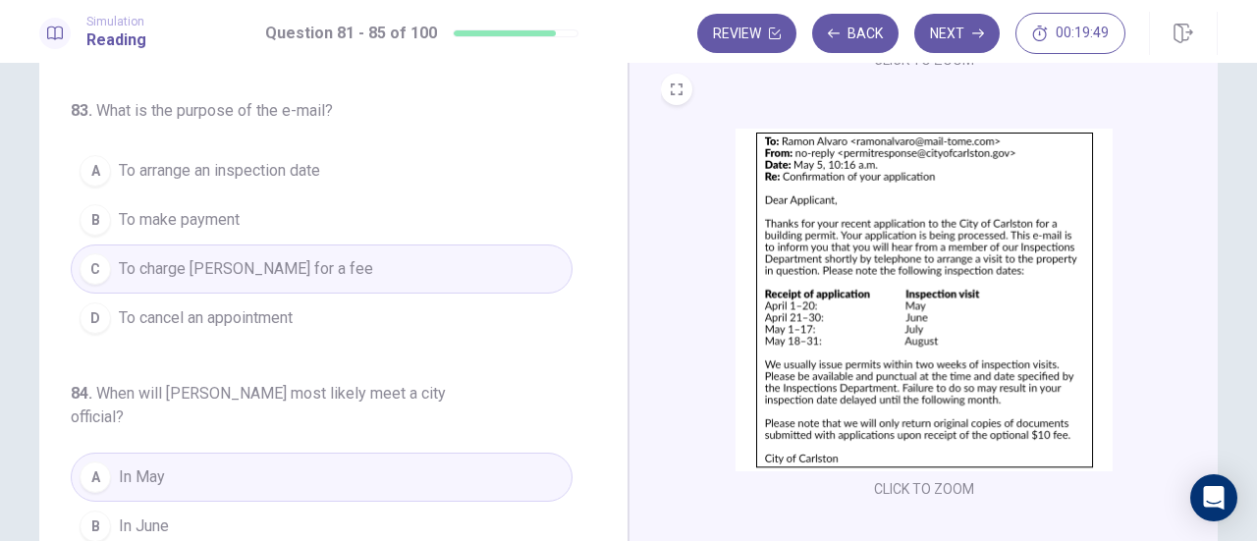
click at [329, 160] on button "A To arrange an inspection date" at bounding box center [322, 170] width 502 height 49
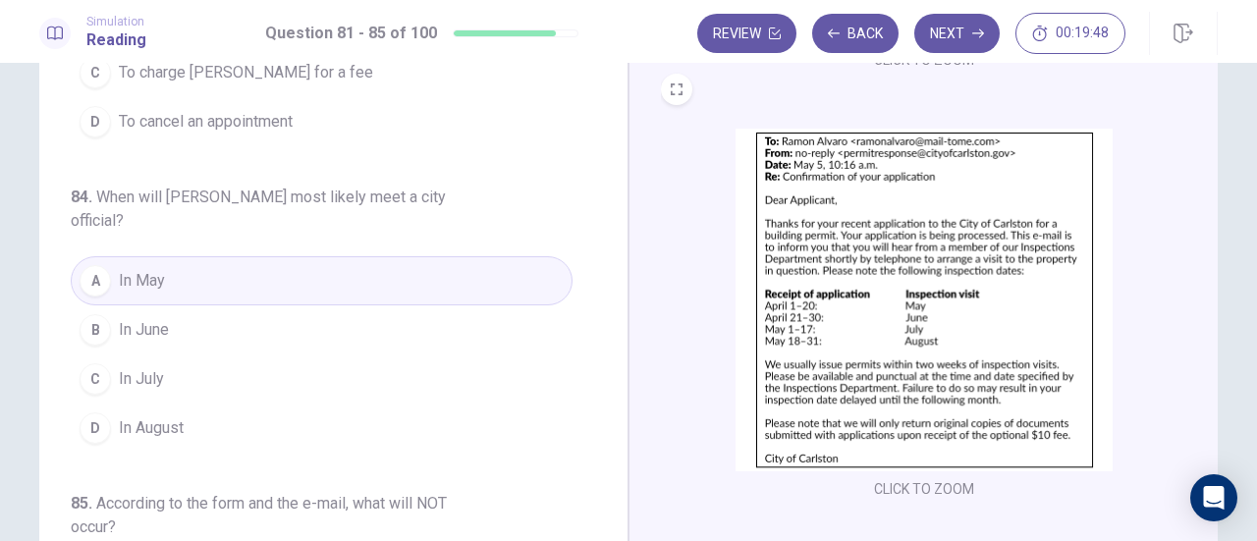
scroll to position [706, 0]
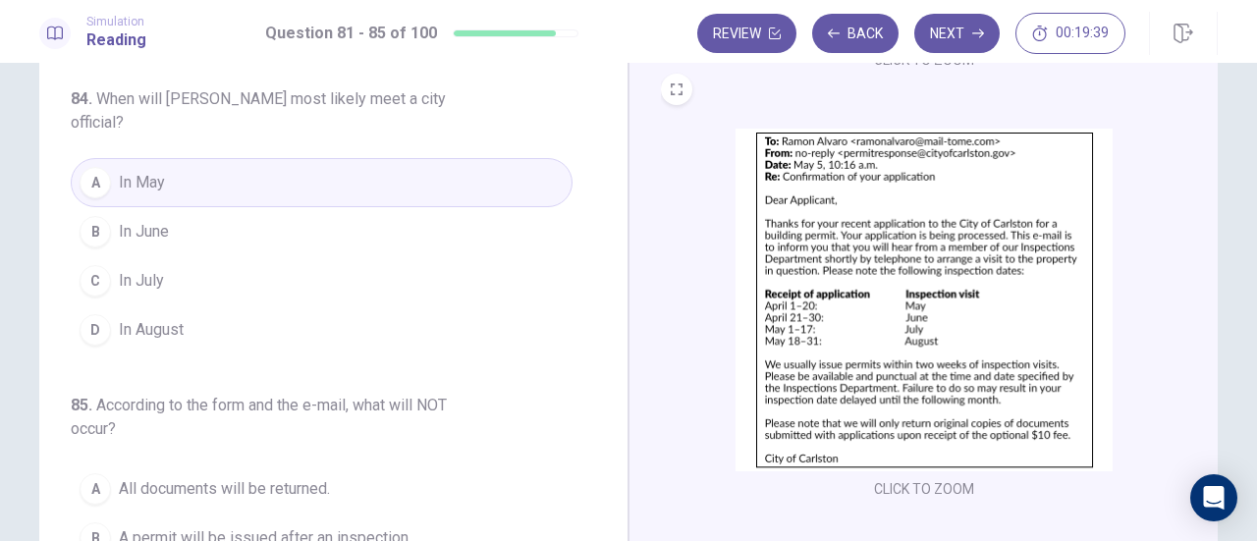
click at [255, 268] on button "C In July" at bounding box center [322, 280] width 502 height 49
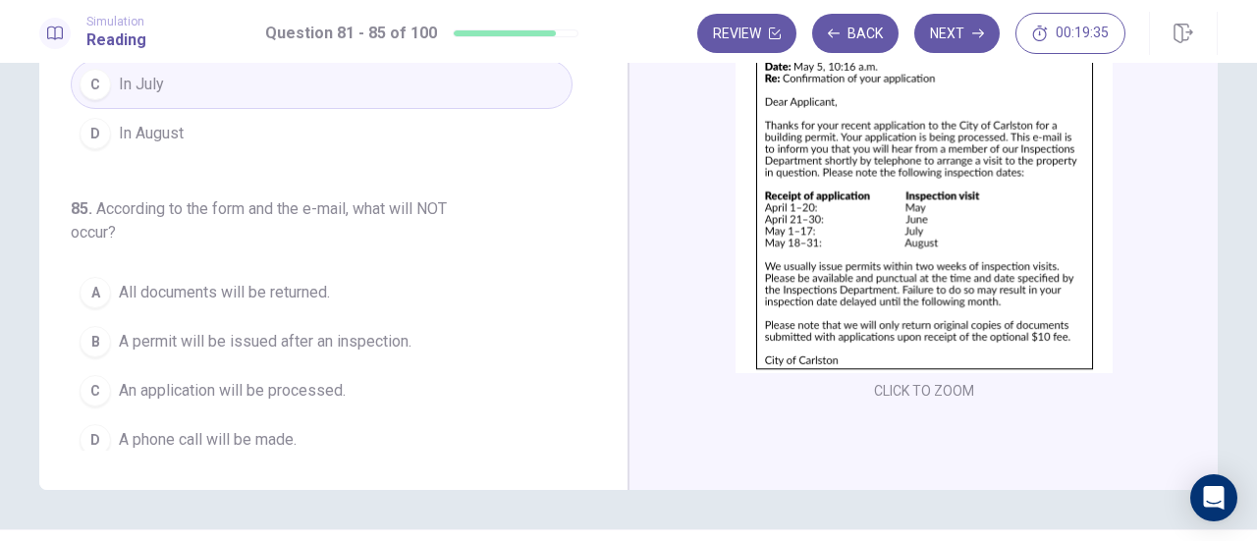
scroll to position [346, 0]
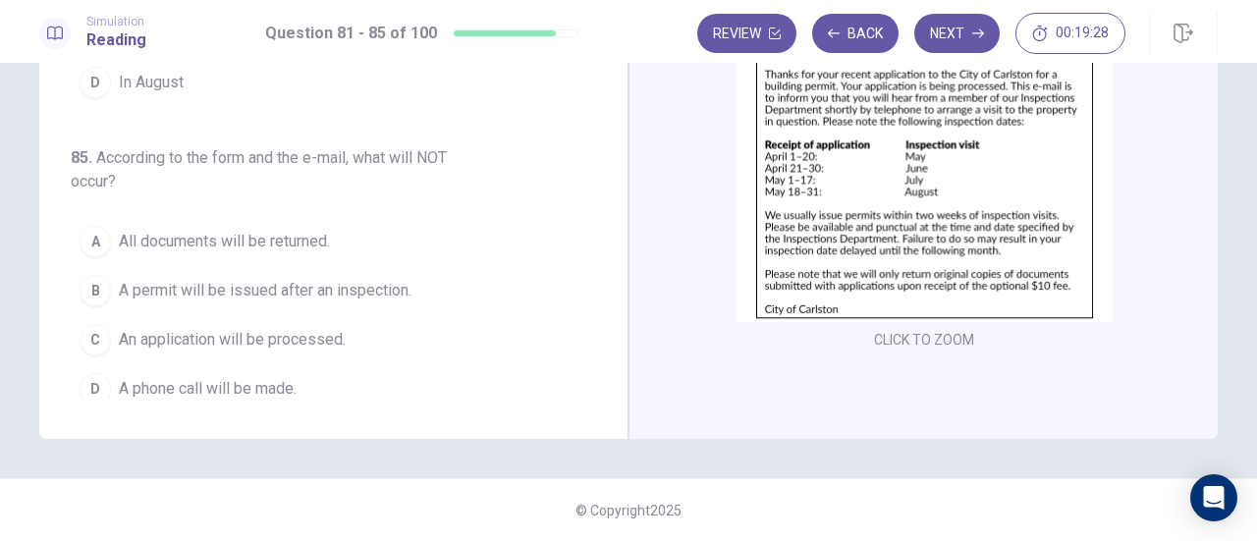
click at [297, 230] on span "All documents will be returned." at bounding box center [224, 242] width 211 height 24
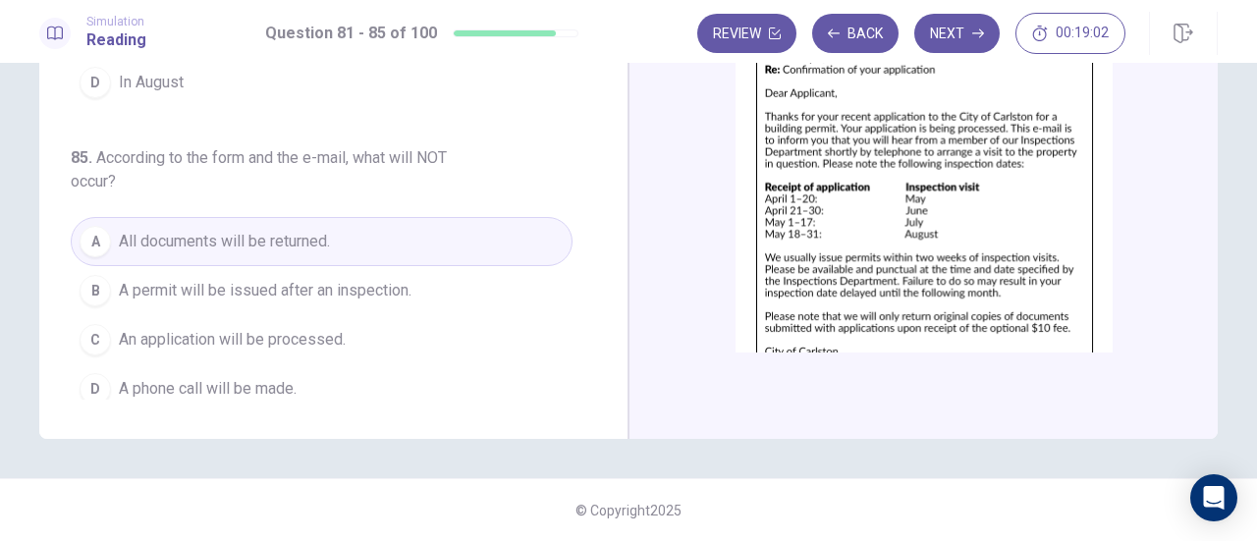
scroll to position [293, 0]
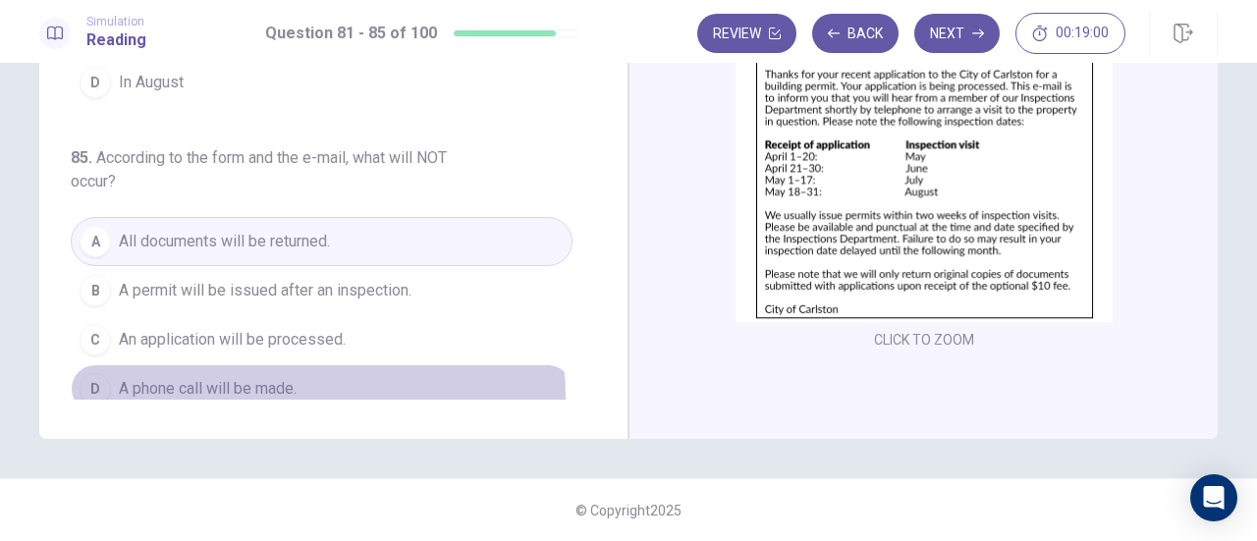
click at [241, 386] on span "A phone call will be made." at bounding box center [208, 389] width 178 height 24
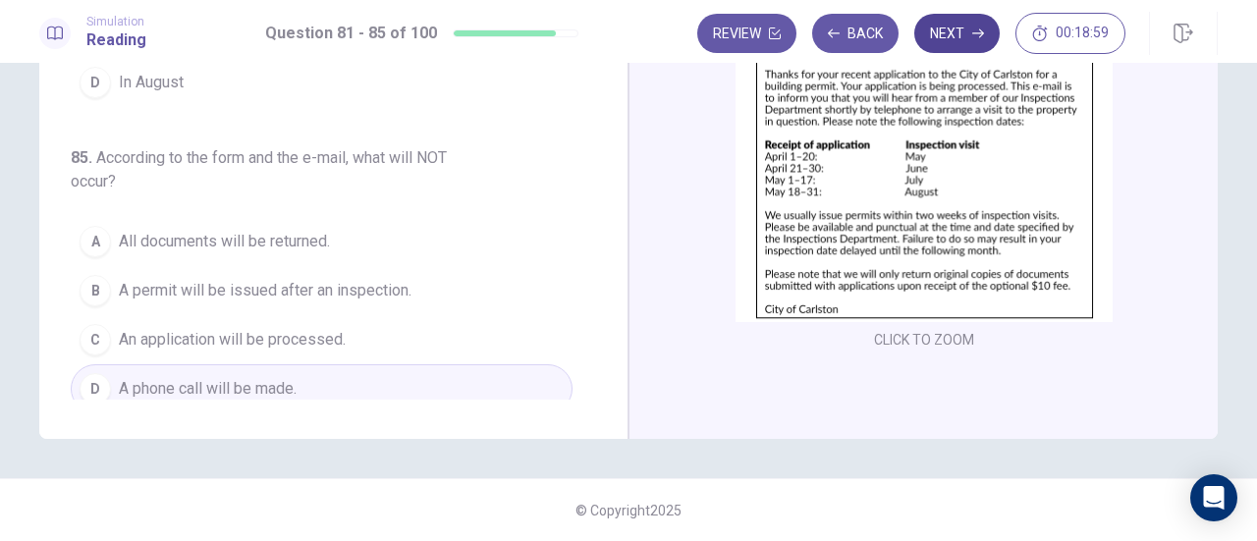
click at [964, 27] on button "Next" at bounding box center [956, 33] width 85 height 39
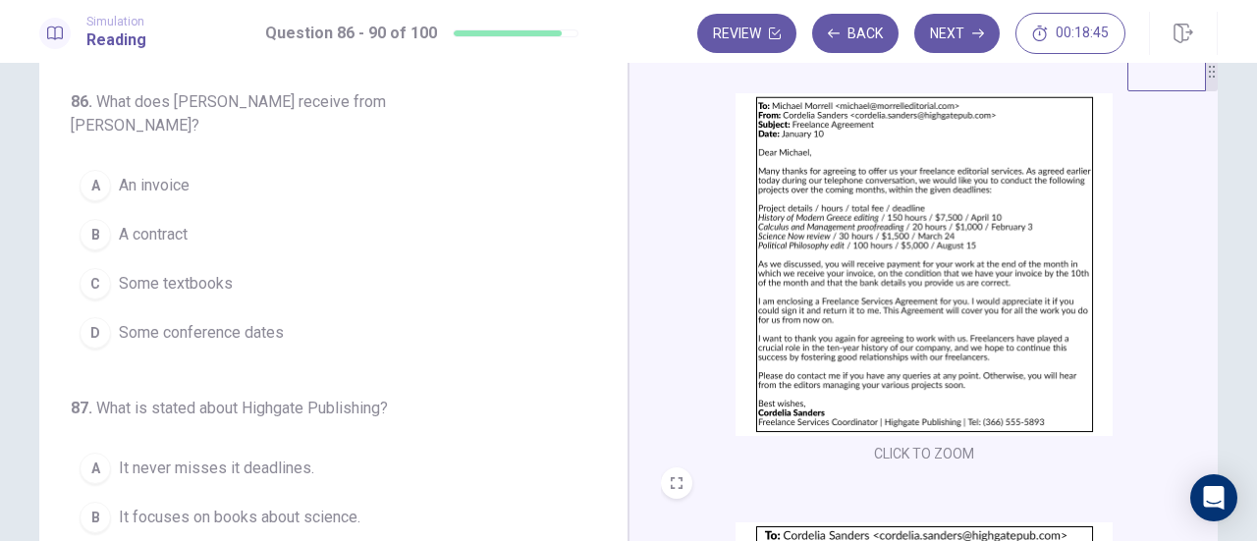
scroll to position [0, 0]
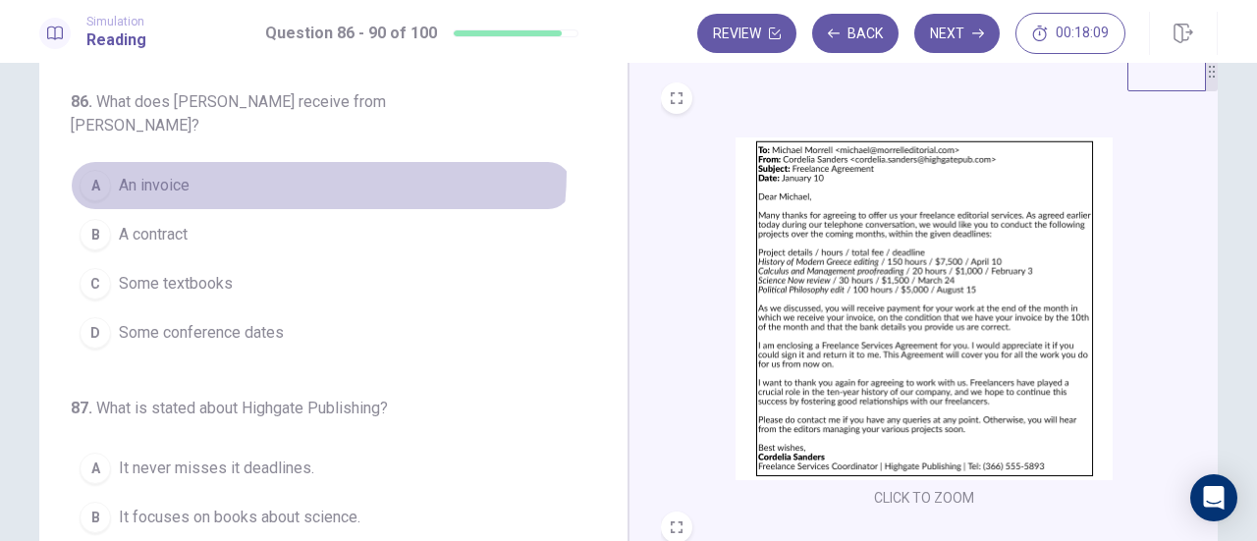
click at [262, 161] on button "A An invoice" at bounding box center [322, 185] width 502 height 49
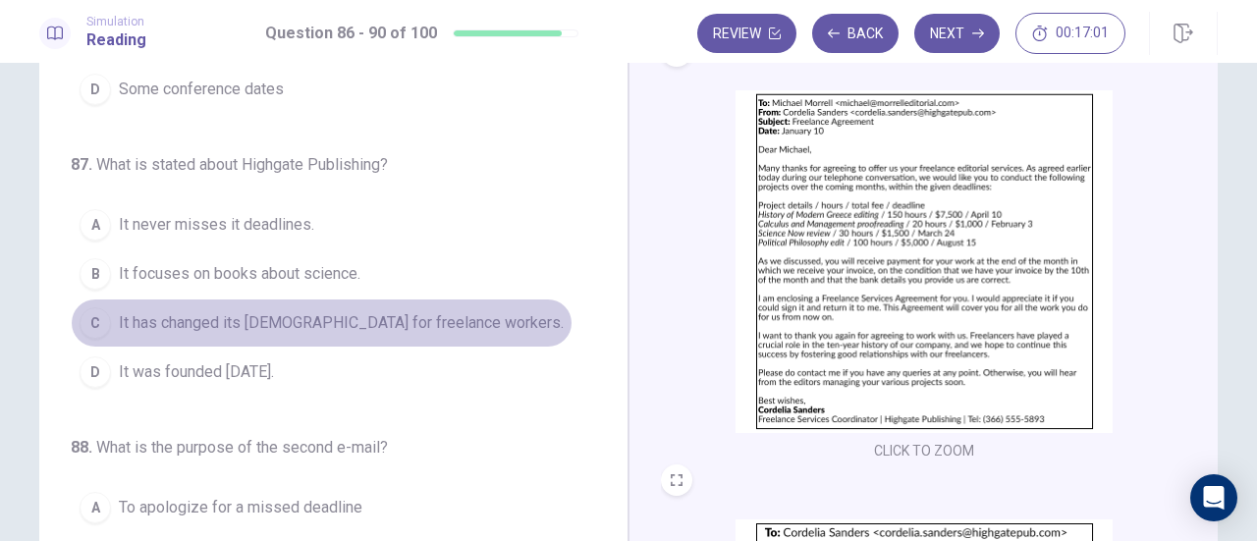
click at [372, 311] on span "It has changed its contract for freelance workers." at bounding box center [341, 323] width 445 height 24
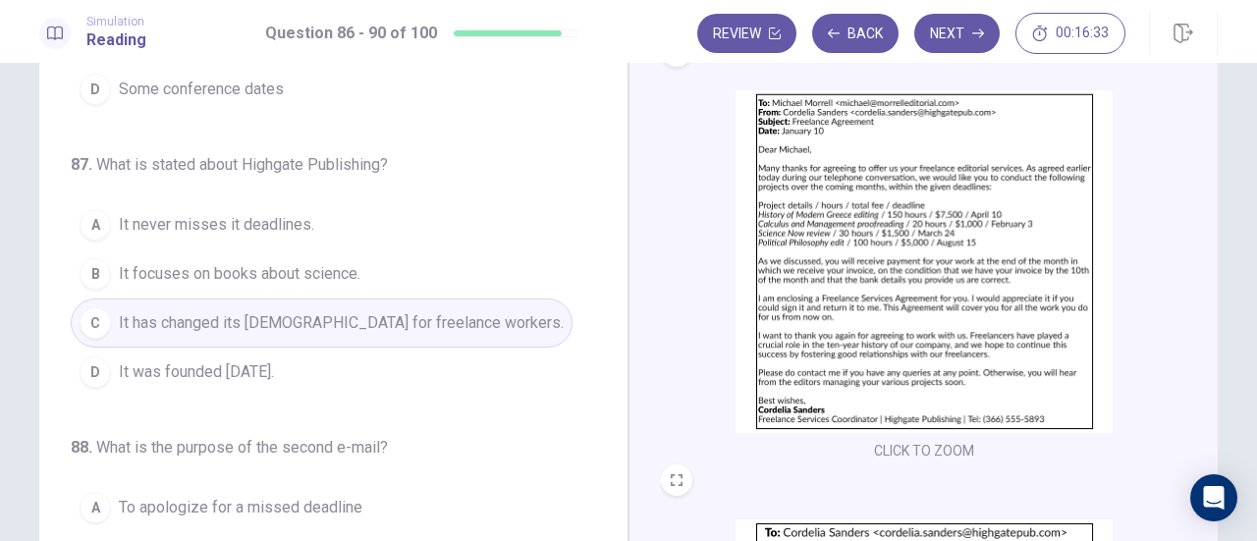
click at [370, 348] on button "D It was founded ten years ago." at bounding box center [322, 372] width 502 height 49
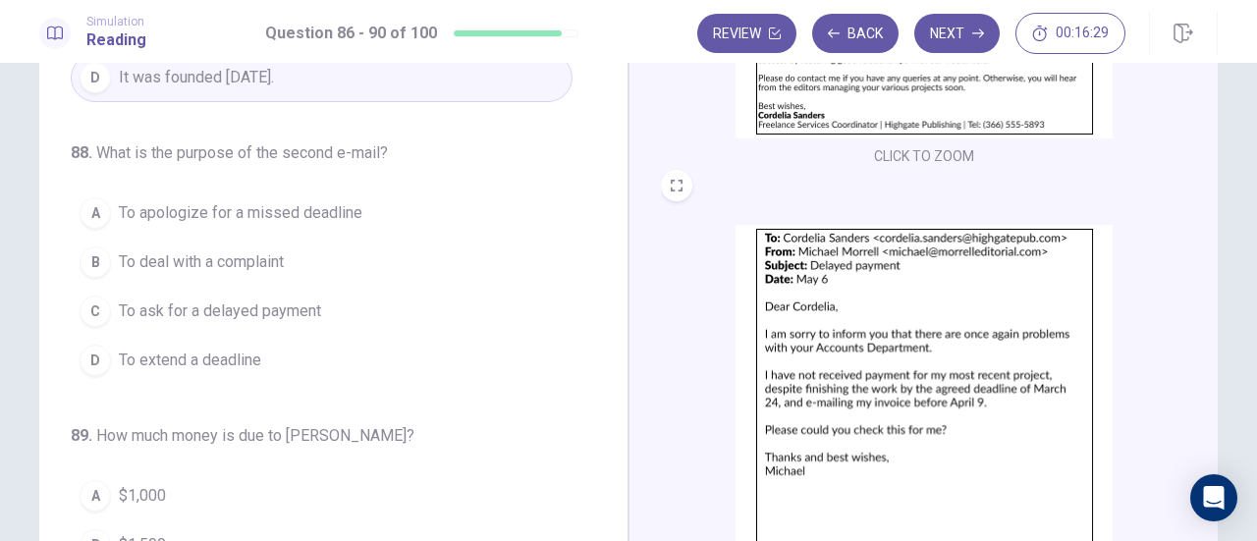
scroll to position [393, 0]
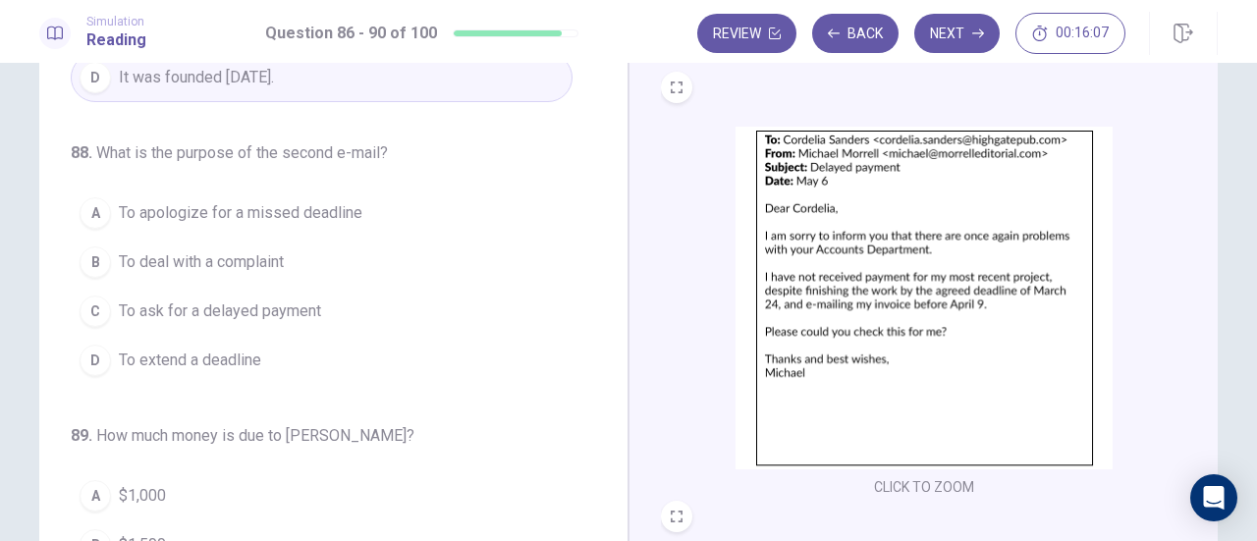
click at [240, 299] on span "To ask for a delayed payment" at bounding box center [220, 311] width 202 height 24
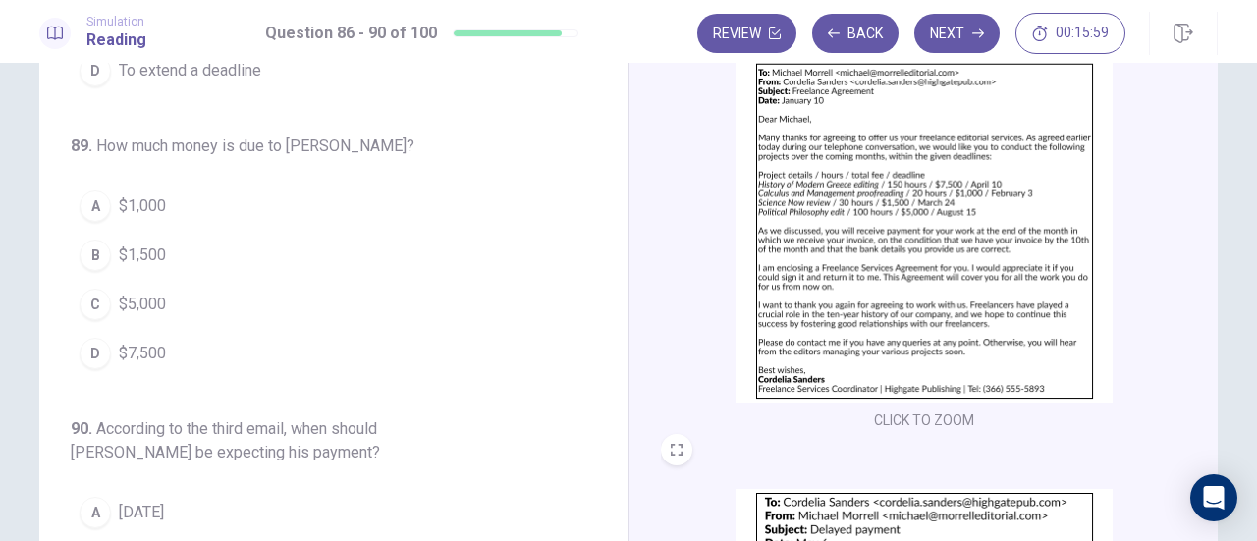
scroll to position [0, 0]
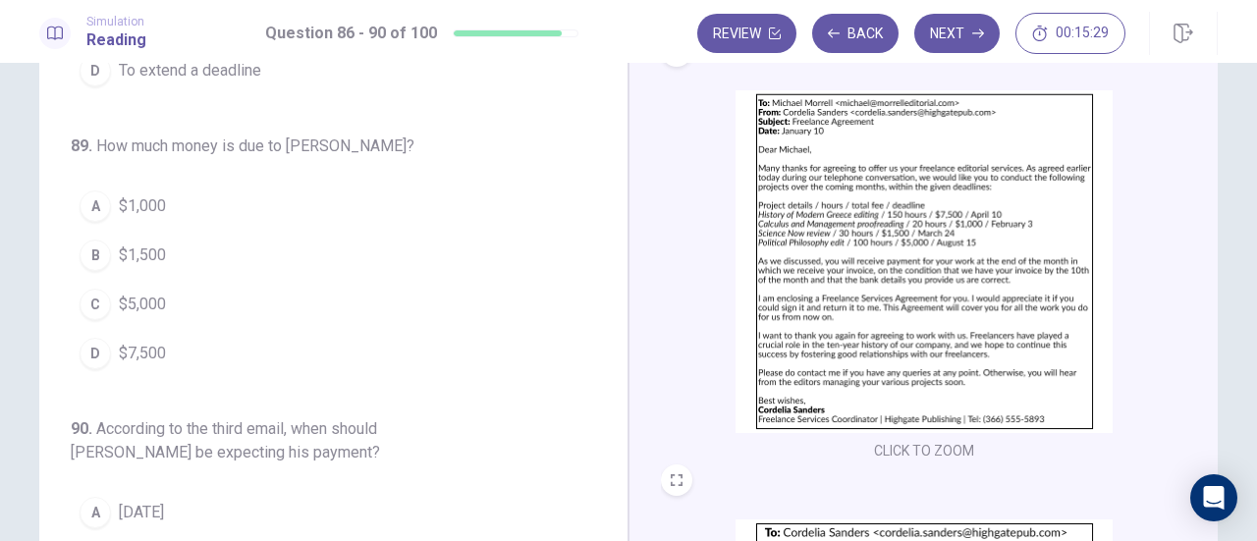
click at [169, 280] on button "C $5,000" at bounding box center [322, 304] width 502 height 49
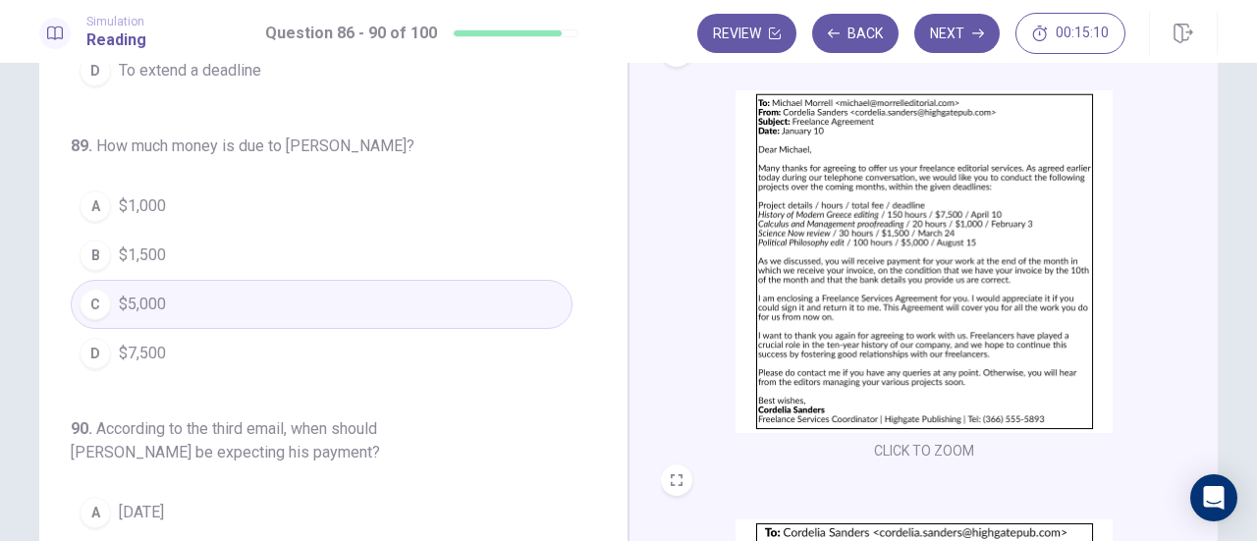
click at [181, 231] on button "B $1,500" at bounding box center [322, 255] width 502 height 49
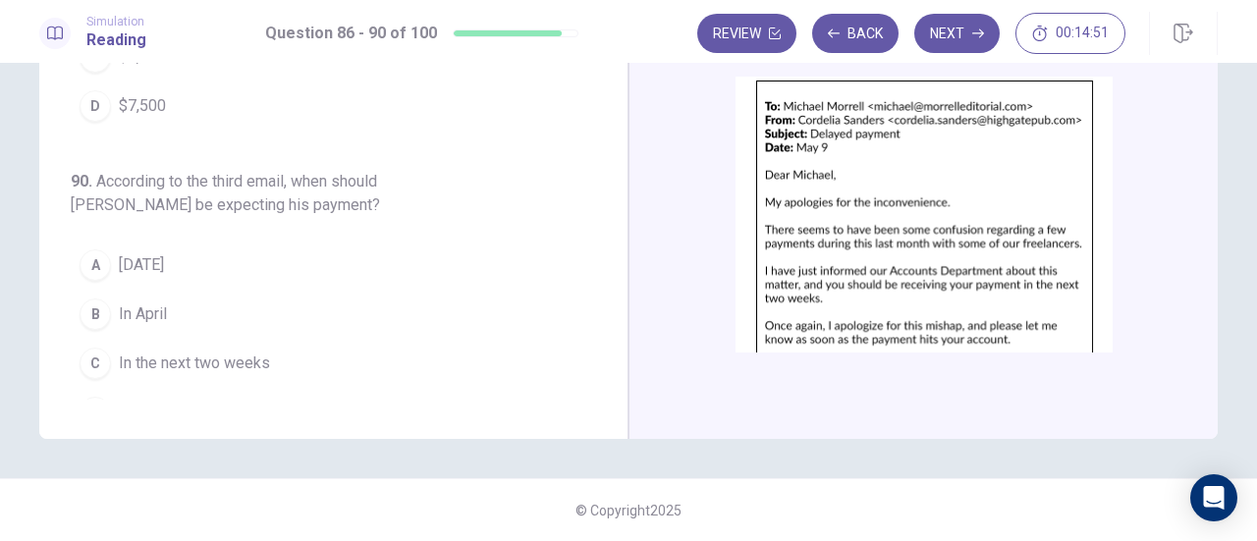
scroll to position [723, 0]
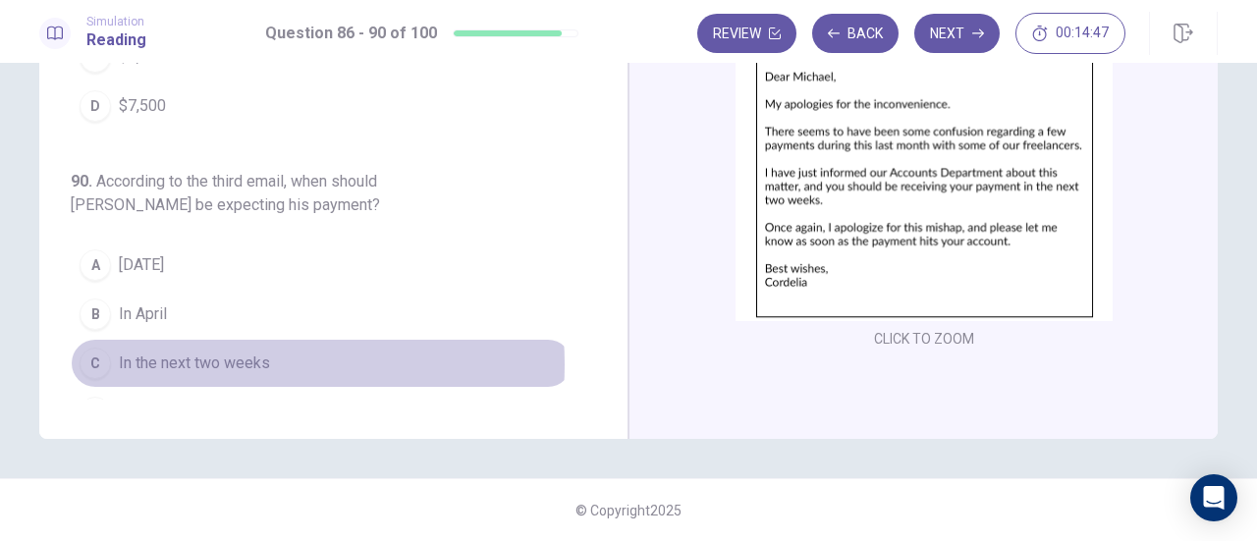
click at [236, 352] on span "In the next two weeks" at bounding box center [194, 364] width 151 height 24
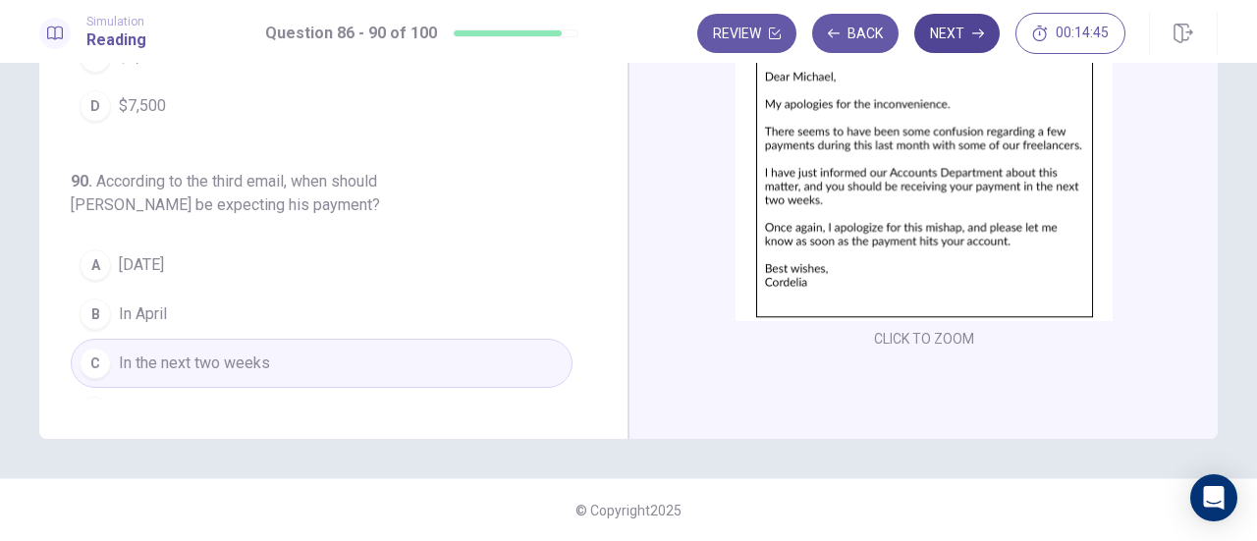
click at [966, 34] on button "Next" at bounding box center [956, 33] width 85 height 39
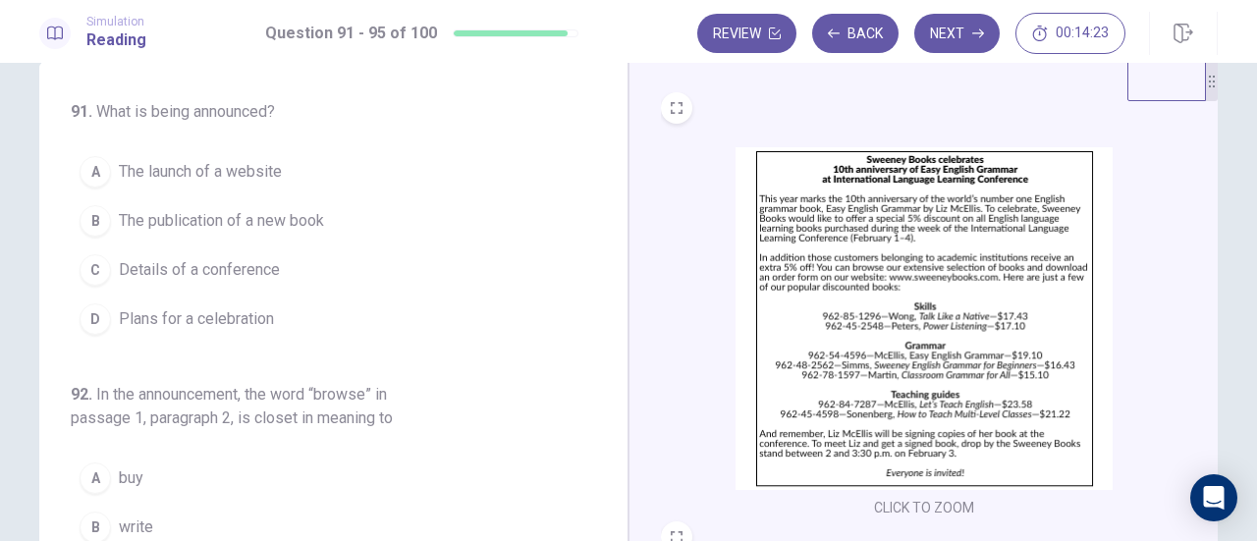
scroll to position [0, 0]
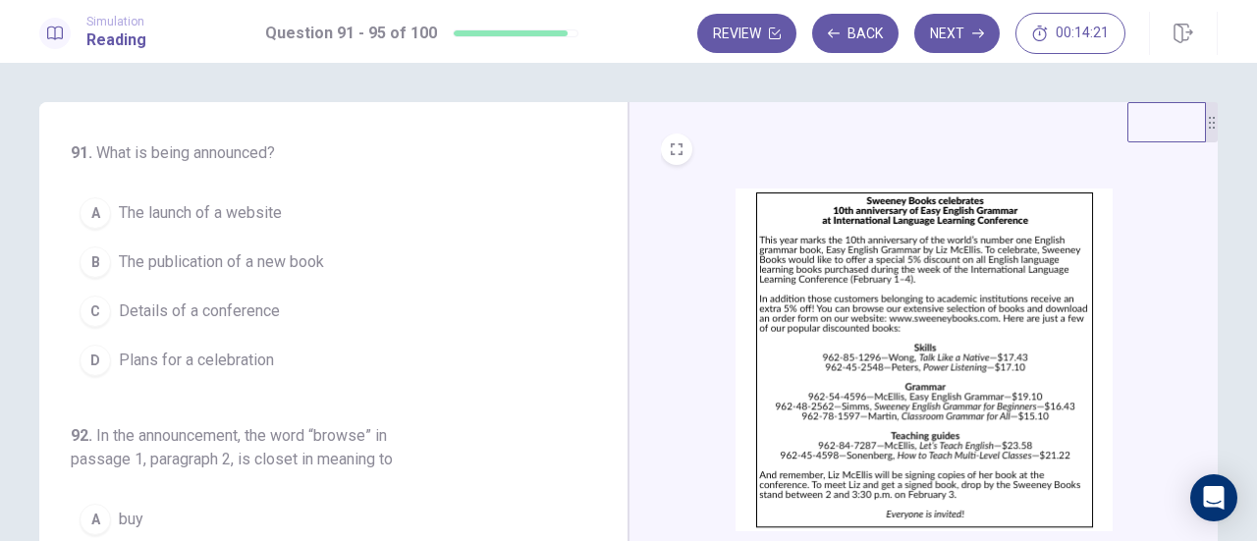
click at [318, 259] on span "The publication of a new book" at bounding box center [221, 262] width 205 height 24
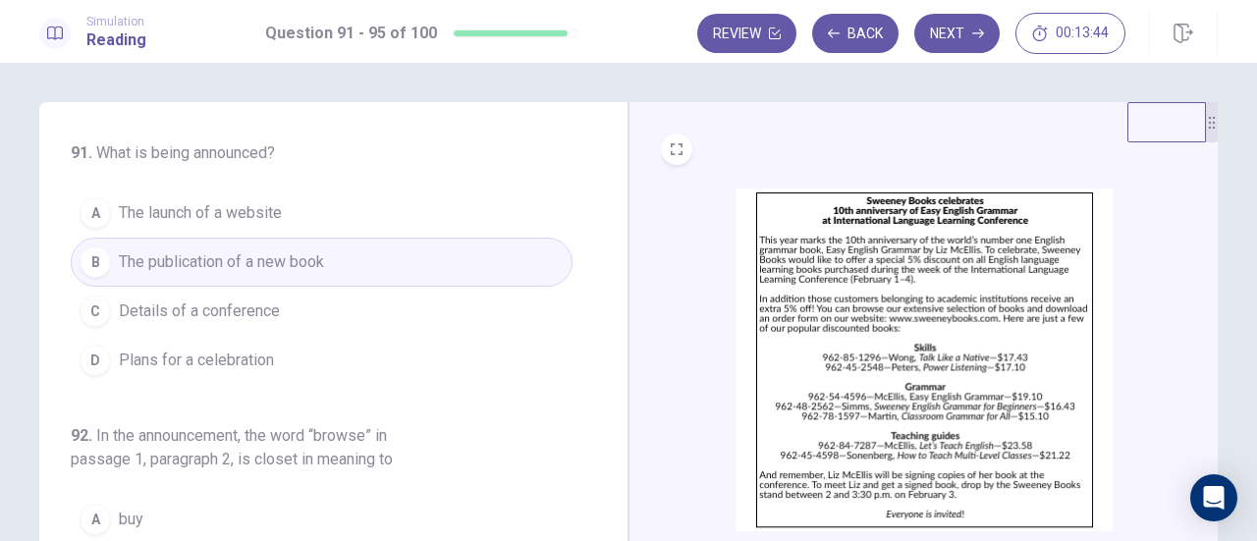
scroll to position [98, 0]
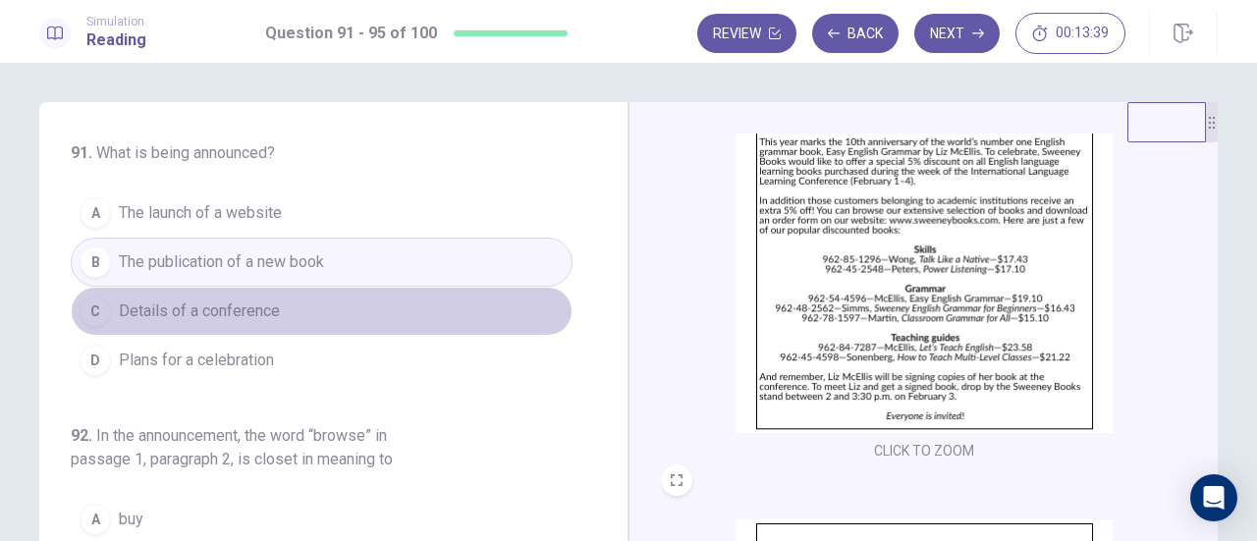
click at [318, 310] on button "C Details of a conference" at bounding box center [322, 311] width 502 height 49
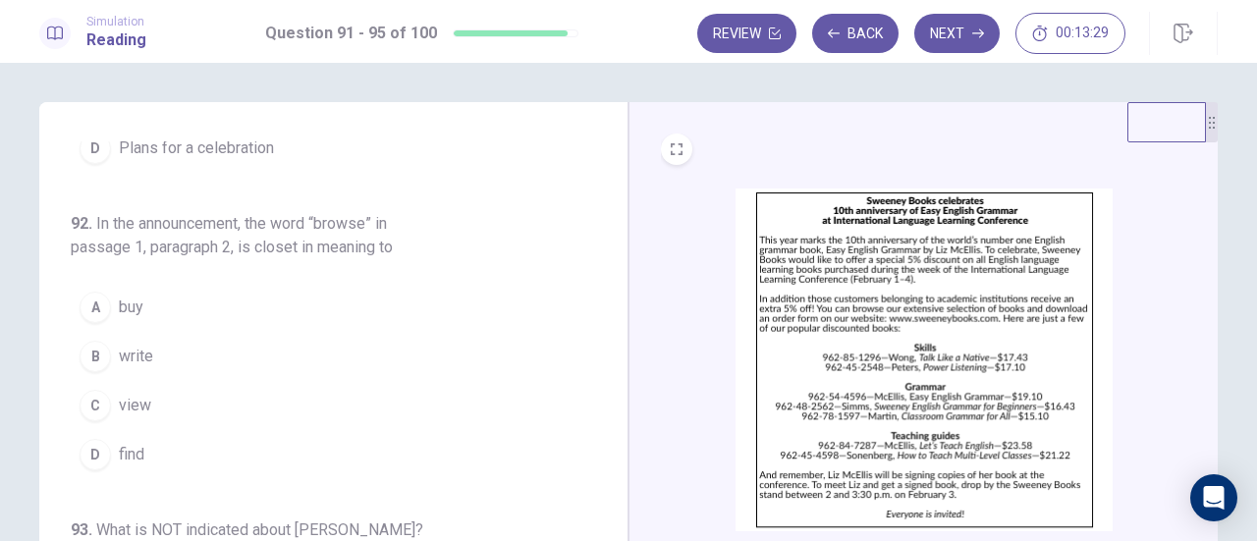
scroll to position [196, 0]
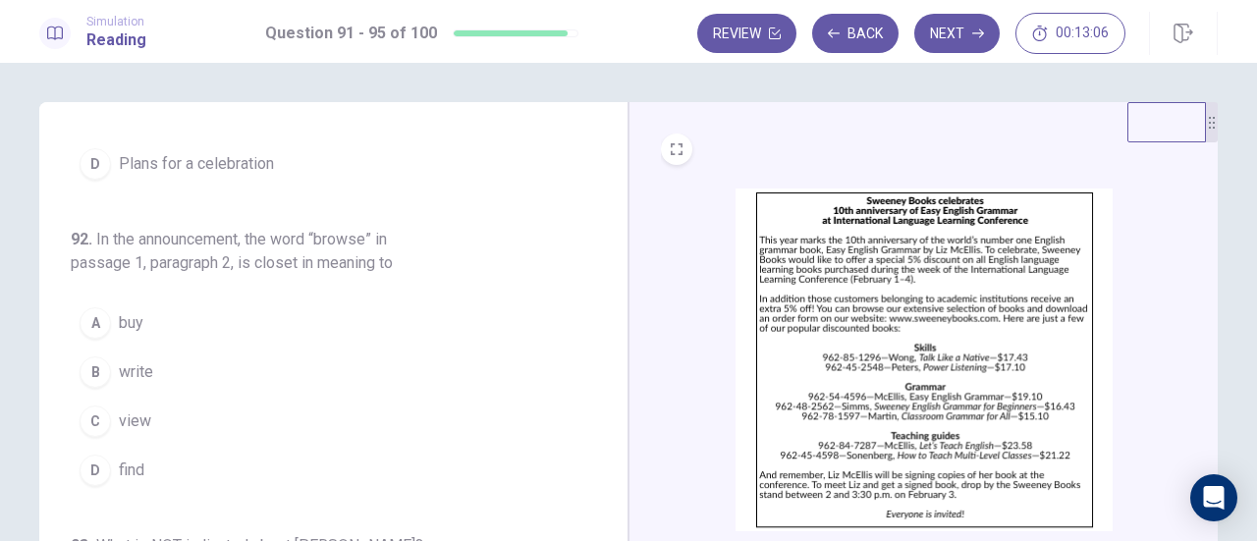
click at [150, 417] on button "C view" at bounding box center [322, 421] width 502 height 49
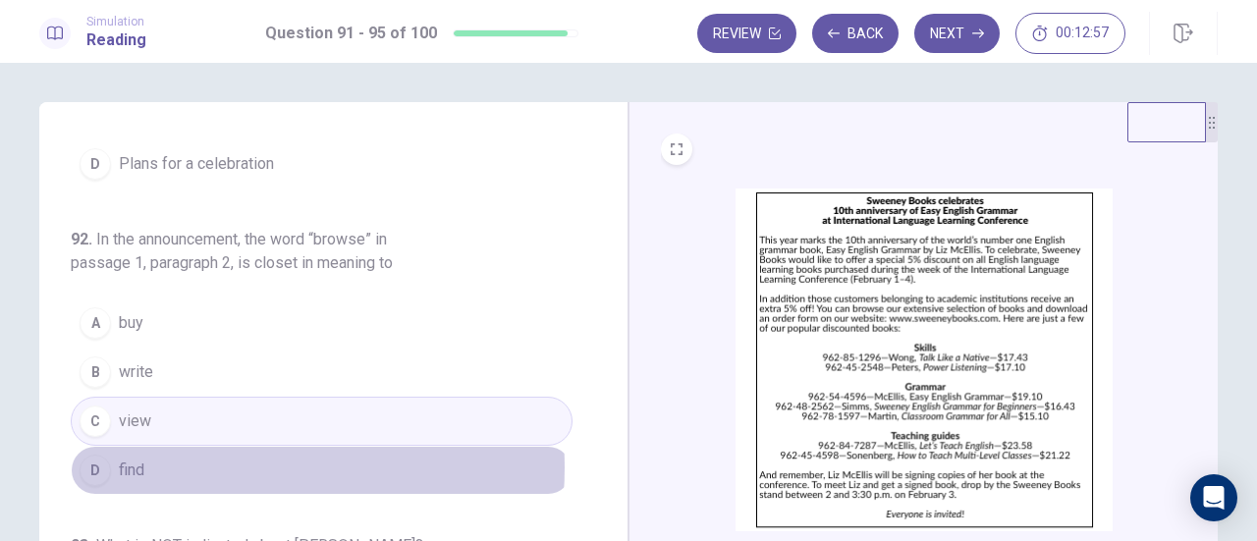
click at [213, 462] on button "D find" at bounding box center [322, 470] width 502 height 49
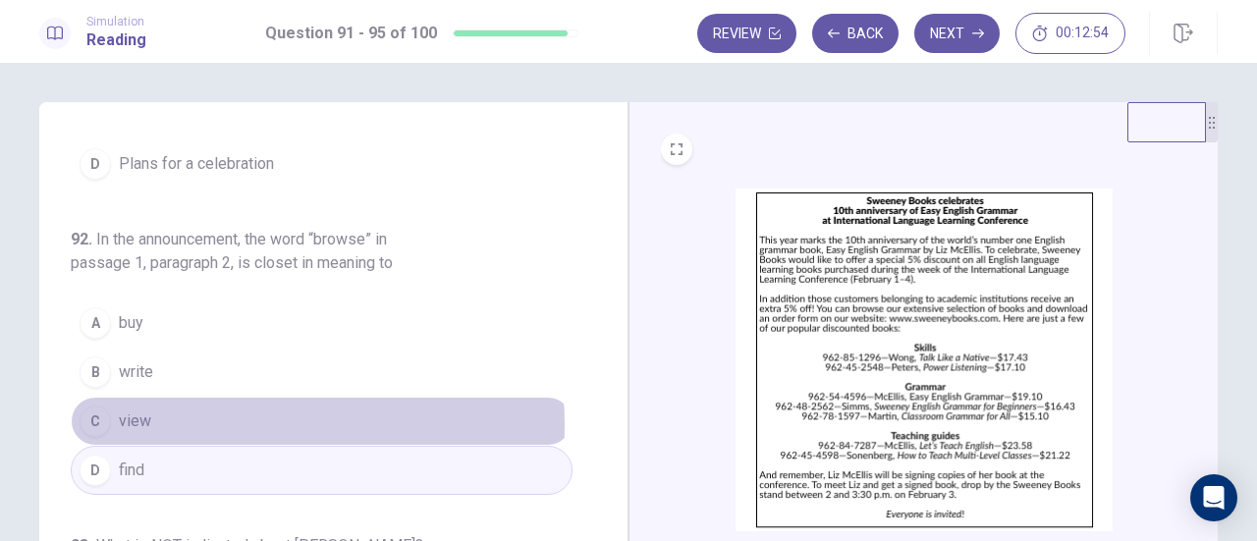
click at [238, 420] on button "C view" at bounding box center [322, 421] width 502 height 49
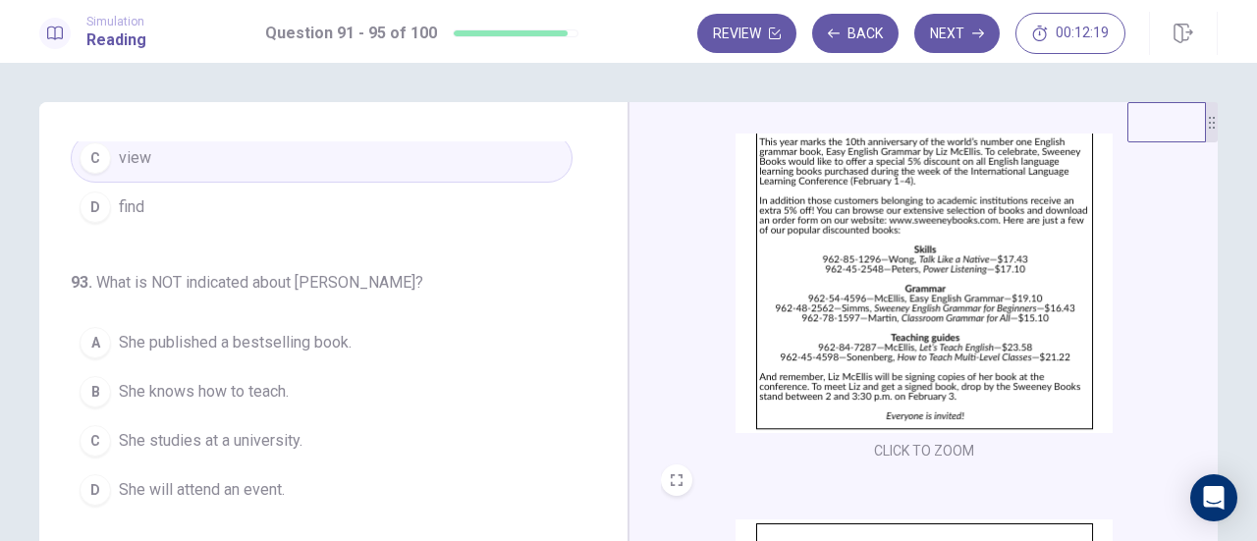
scroll to position [491, 0]
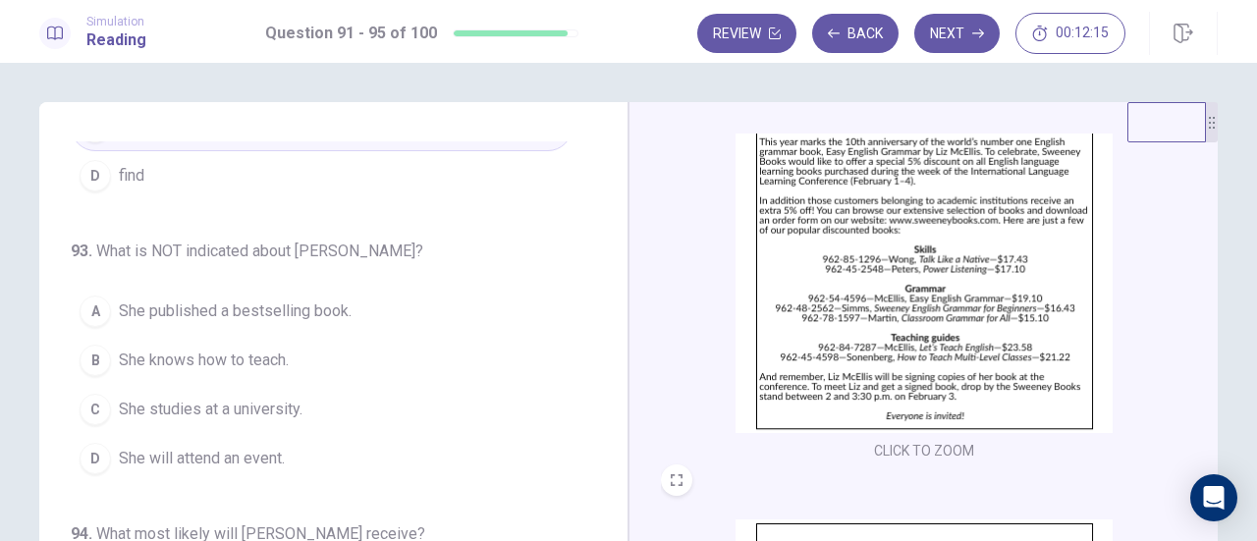
click at [263, 447] on span "She will attend an event." at bounding box center [202, 459] width 166 height 24
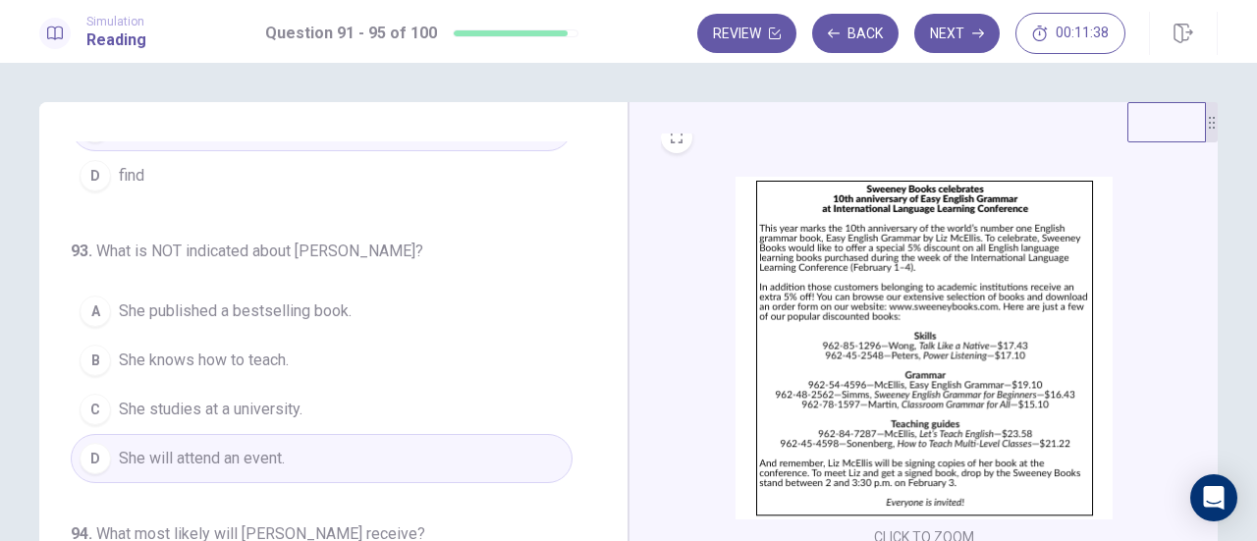
scroll to position [0, 0]
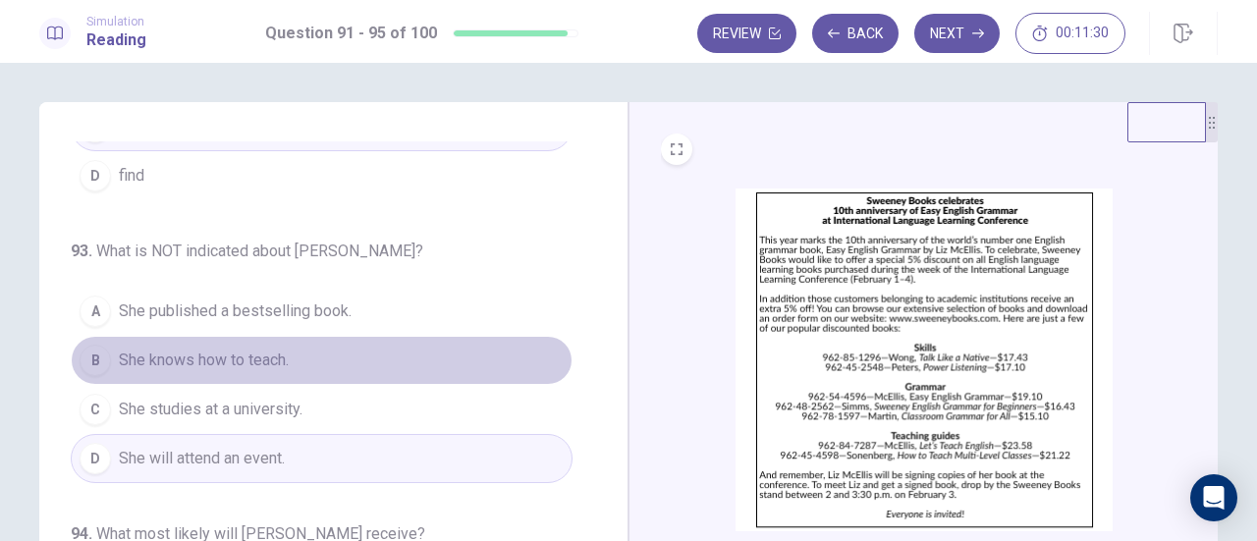
click at [318, 353] on button "B She knows how to teach." at bounding box center [322, 360] width 502 height 49
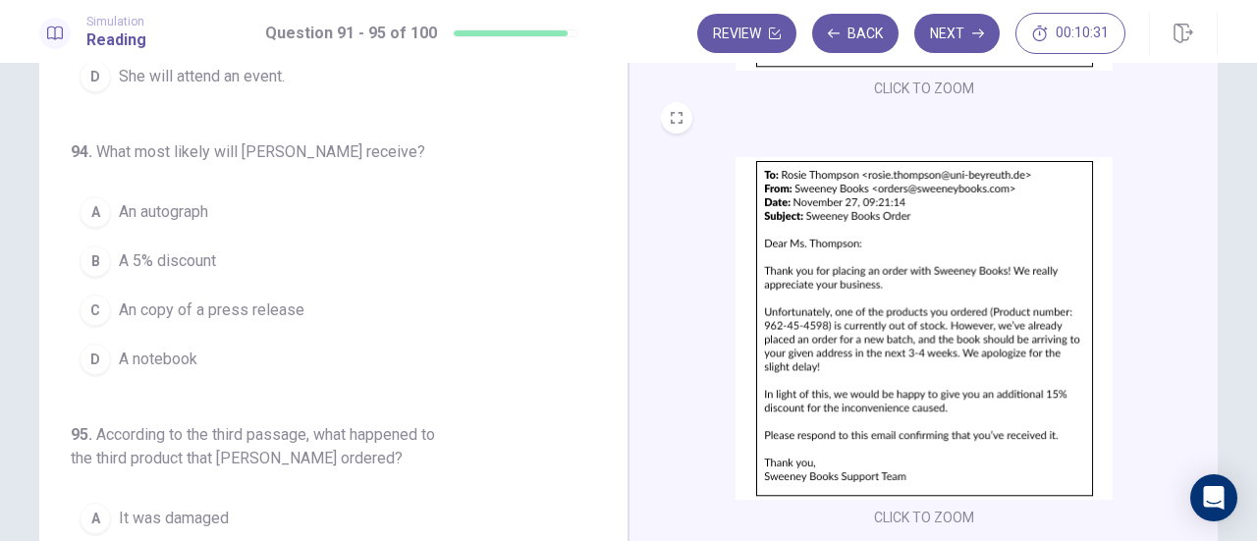
scroll to position [149, 0]
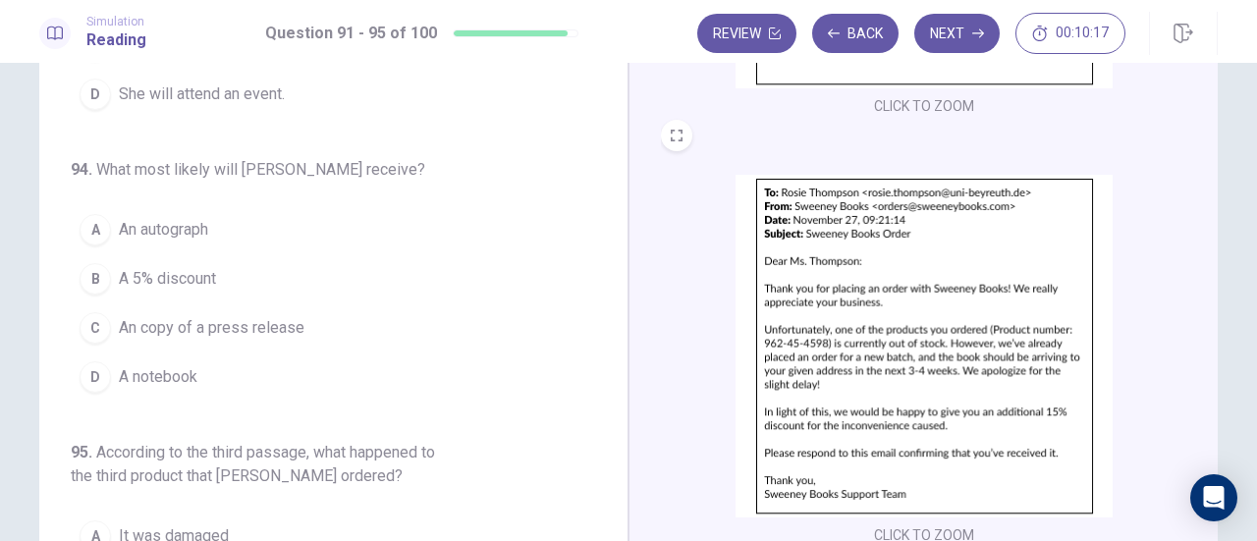
click at [185, 268] on span "A 5% discount" at bounding box center [167, 279] width 97 height 24
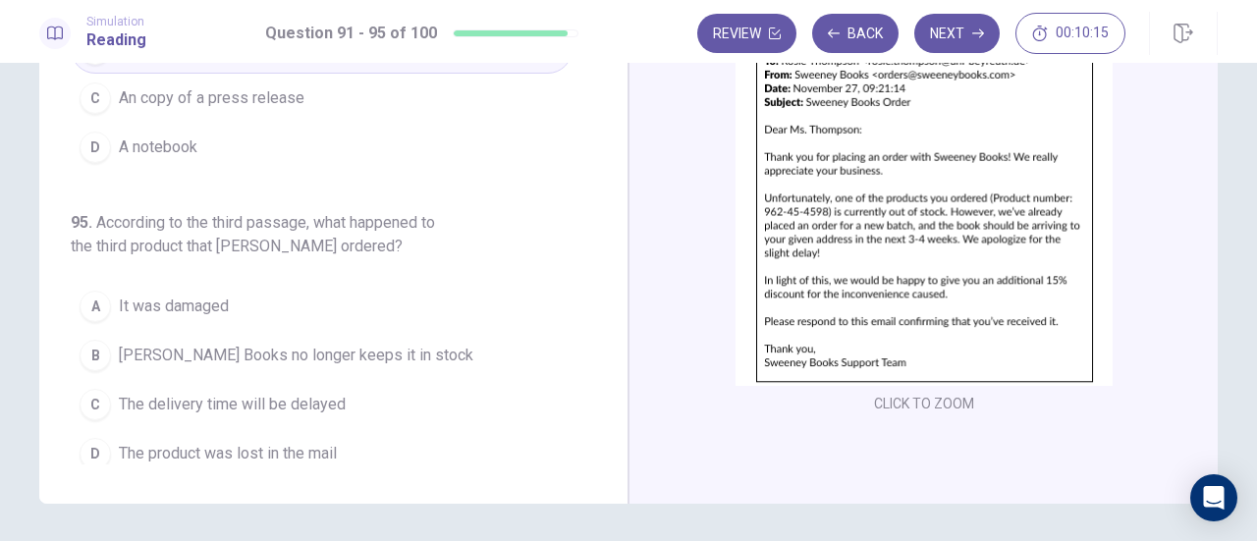
scroll to position [346, 0]
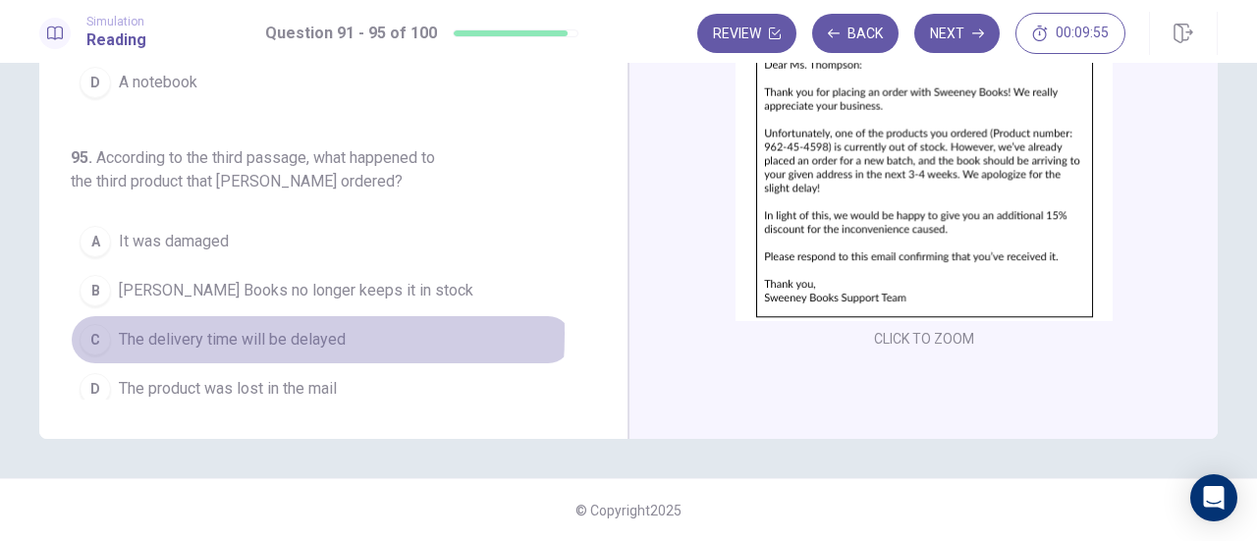
click at [156, 328] on span "The delivery time will be delayed" at bounding box center [232, 340] width 227 height 24
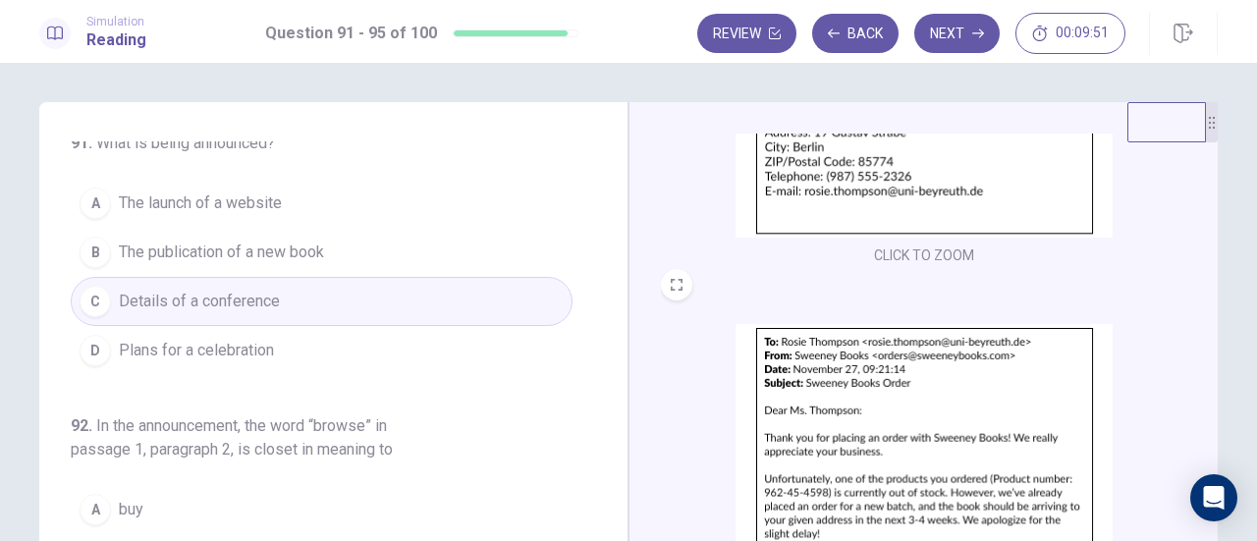
scroll to position [0, 0]
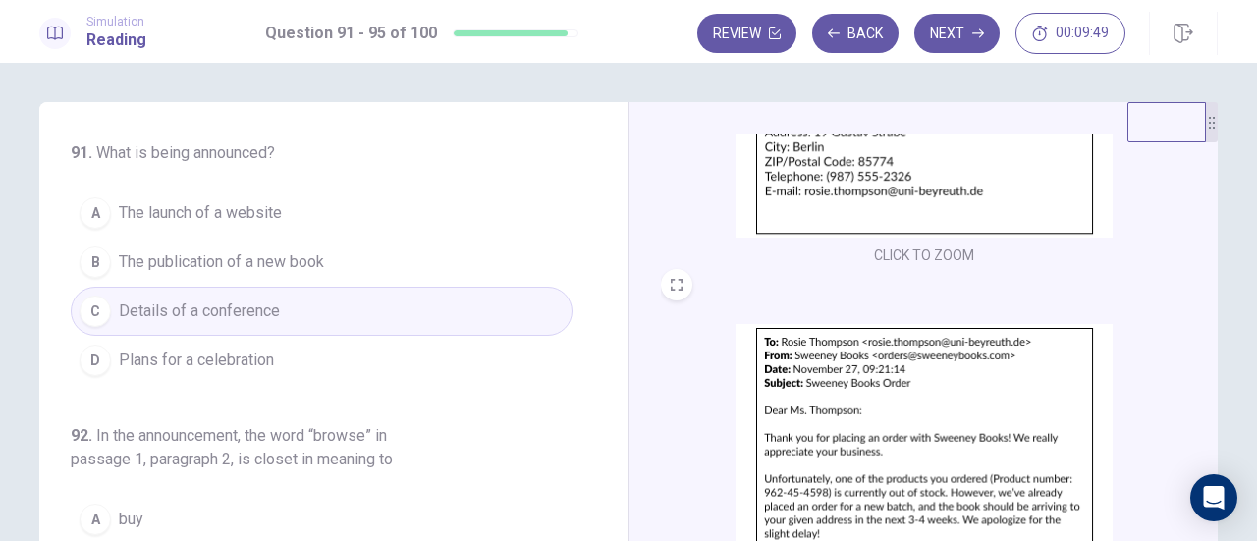
click at [970, 36] on button "Next" at bounding box center [956, 33] width 85 height 39
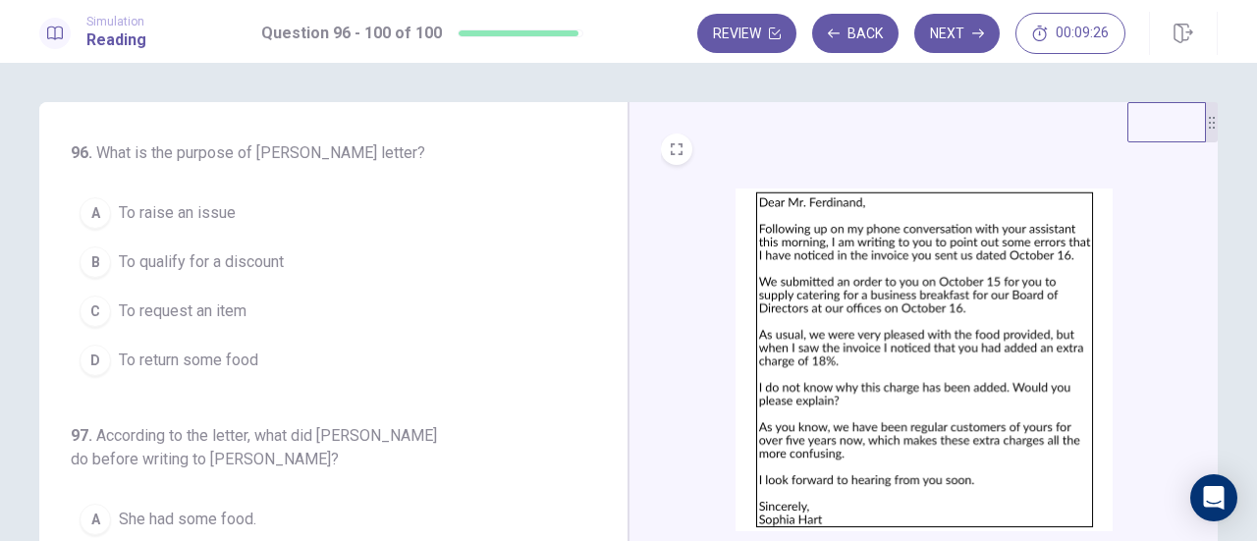
click at [225, 211] on span "To raise an issue" at bounding box center [177, 213] width 117 height 24
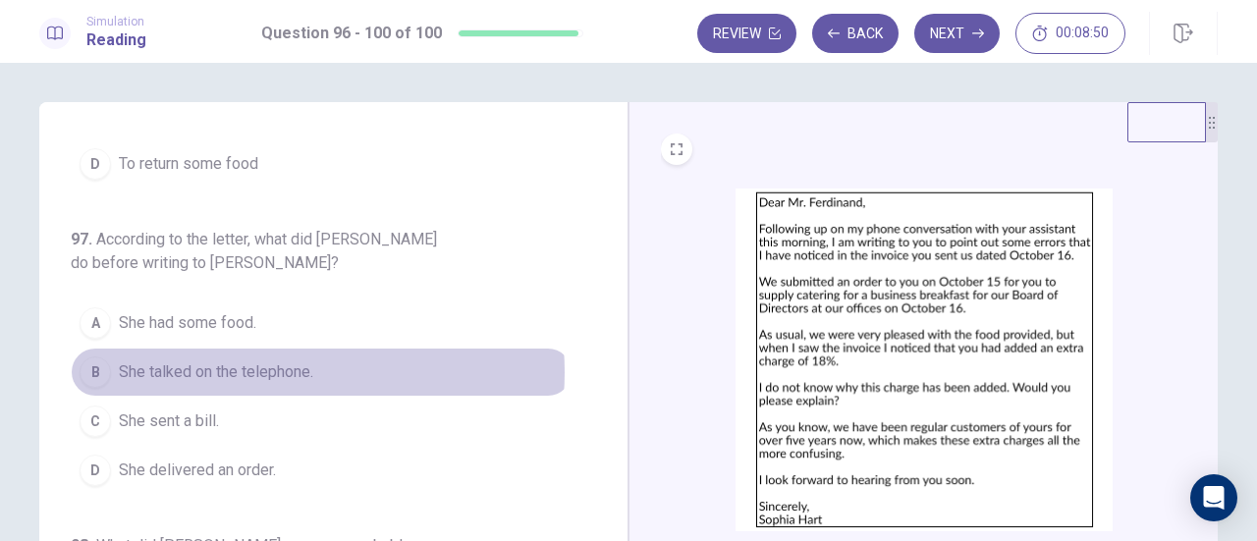
click at [273, 368] on span "She talked on the telephone." at bounding box center [216, 372] width 194 height 24
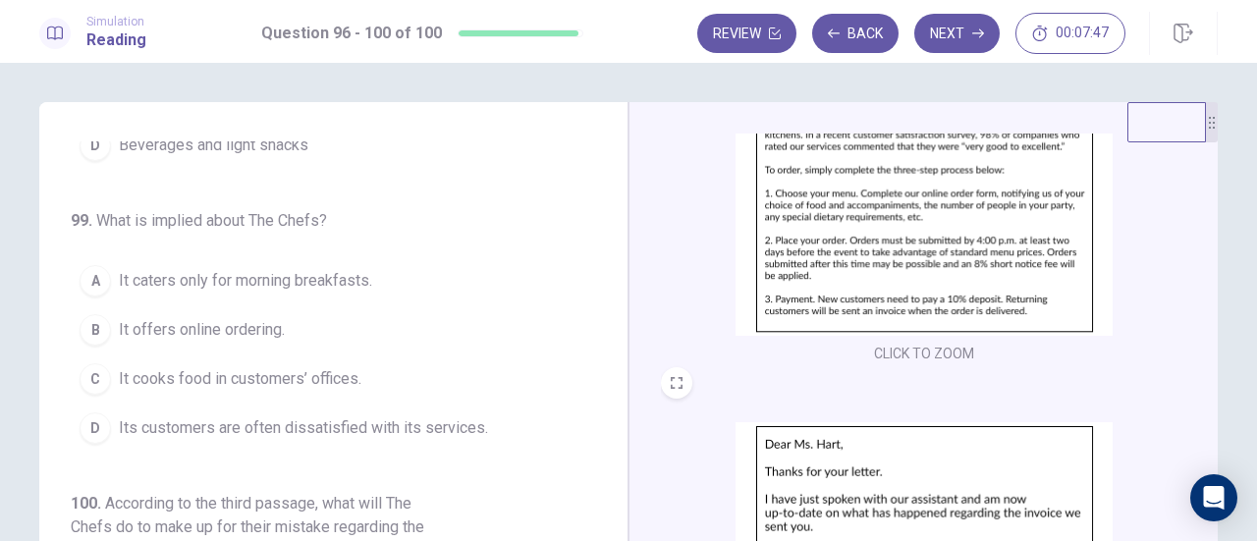
scroll to position [526, 0]
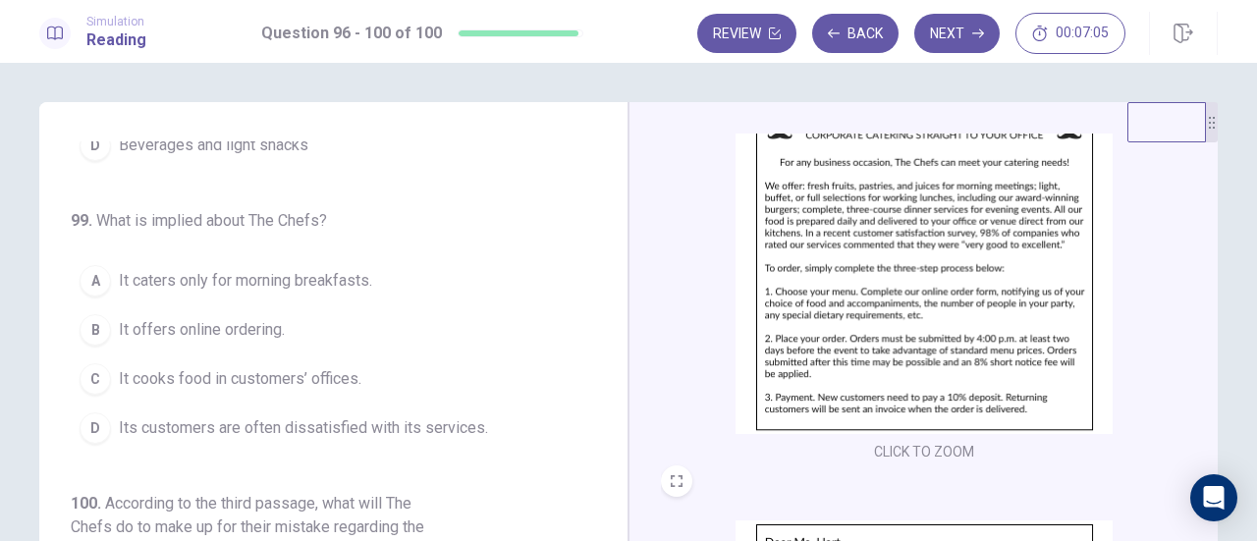
click at [243, 318] on span "It offers online ordering." at bounding box center [202, 330] width 166 height 24
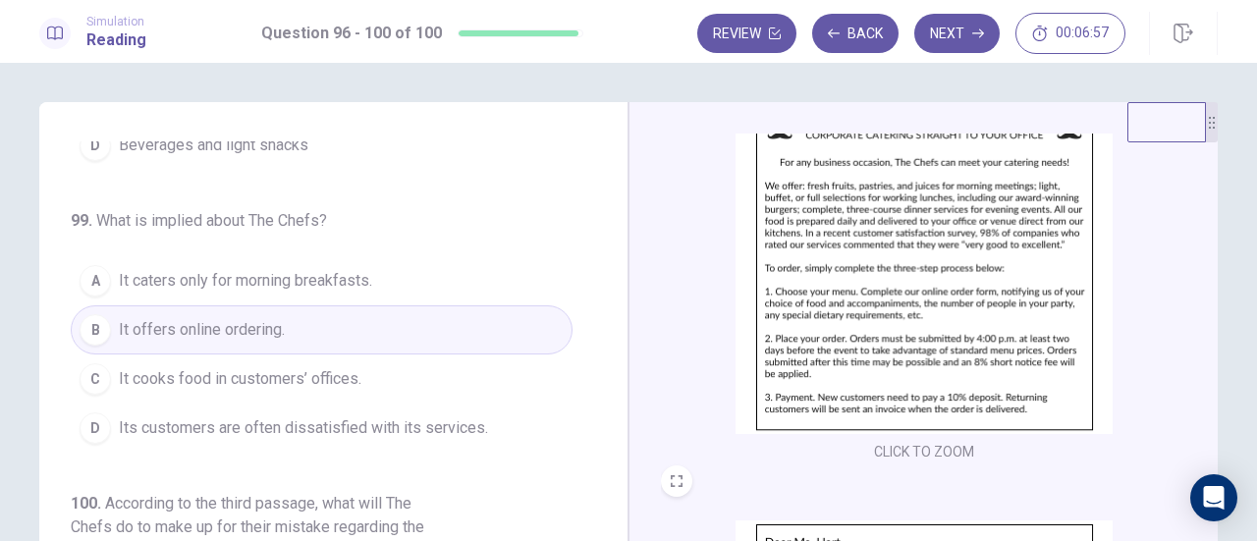
scroll to position [533, 0]
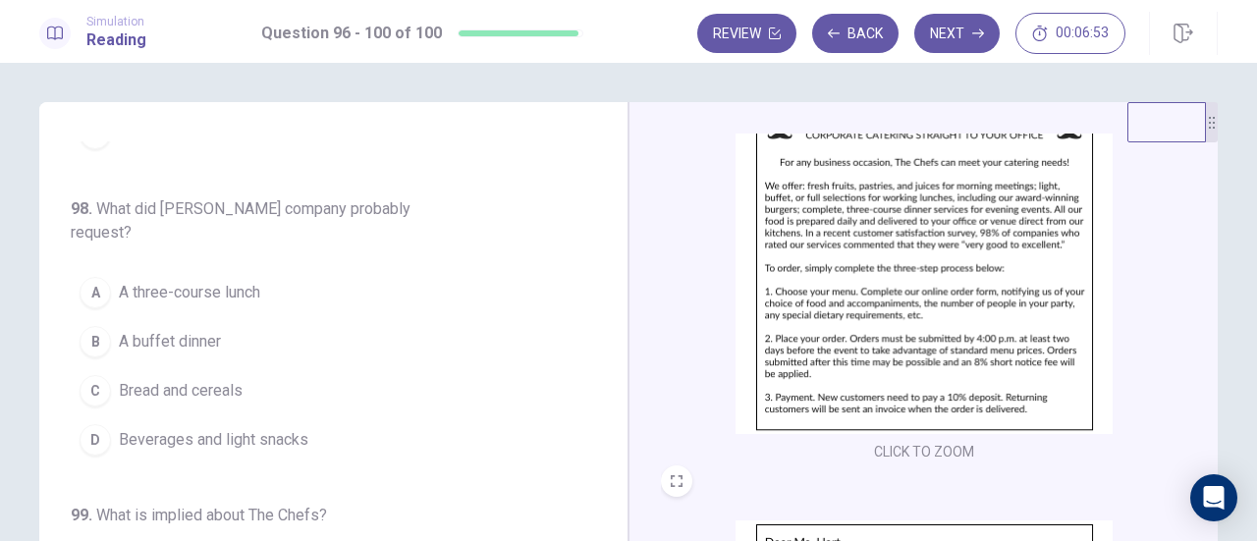
click at [204, 281] on span "A three-course lunch" at bounding box center [189, 293] width 141 height 24
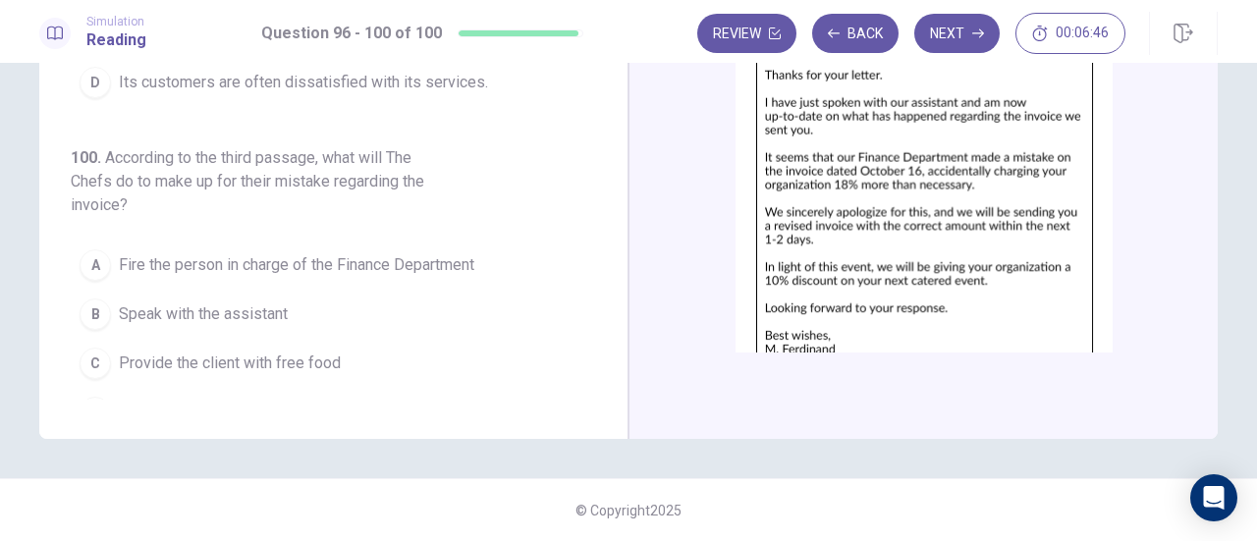
scroll to position [723, 0]
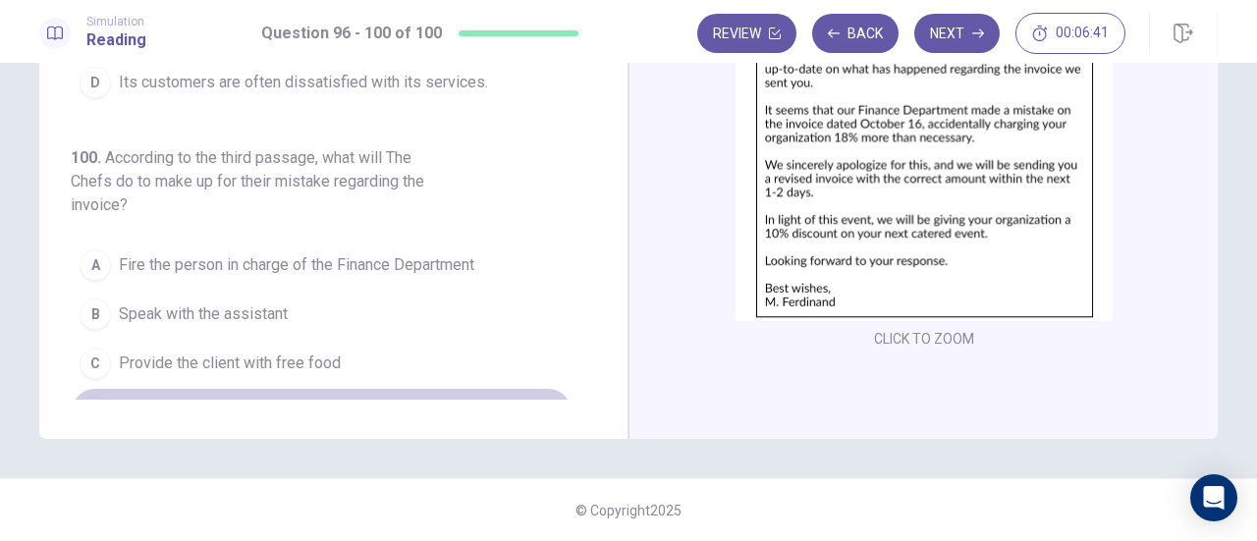
click at [313, 401] on span "Give the client a 10% discount on their next purchase" at bounding box center [299, 413] width 360 height 24
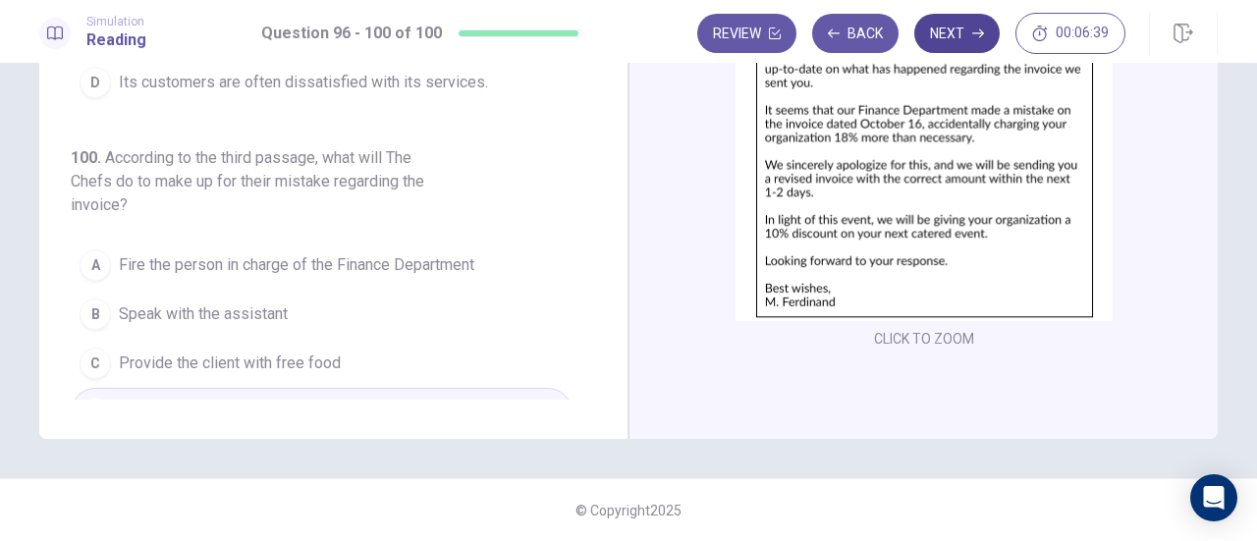
click at [965, 35] on button "Next" at bounding box center [956, 33] width 85 height 39
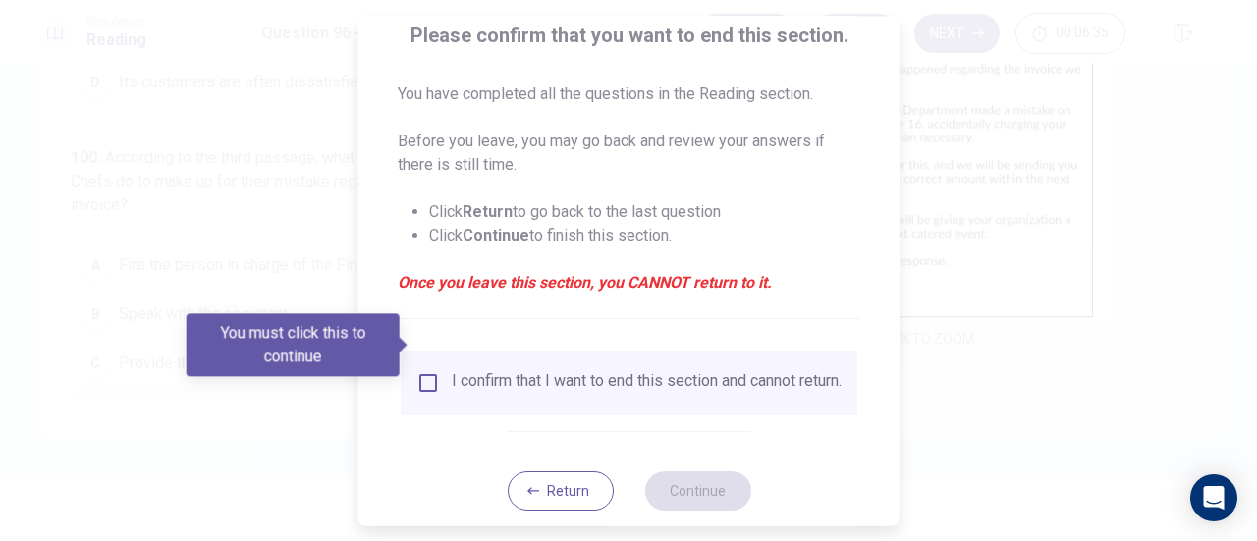
scroll to position [190, 0]
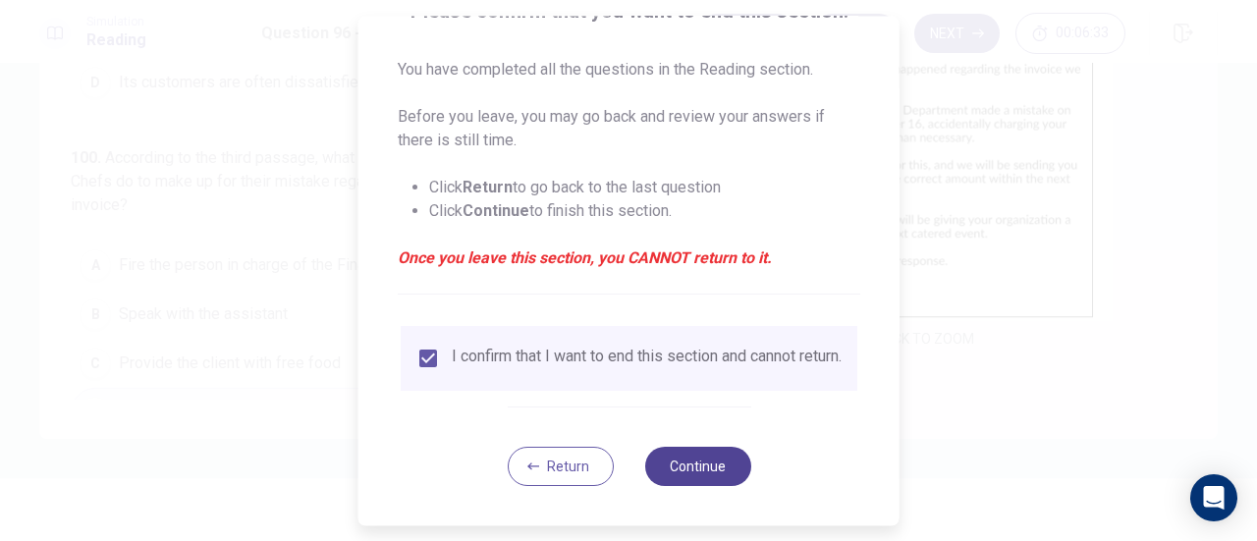
click at [710, 461] on button "Continue" at bounding box center [697, 466] width 106 height 39
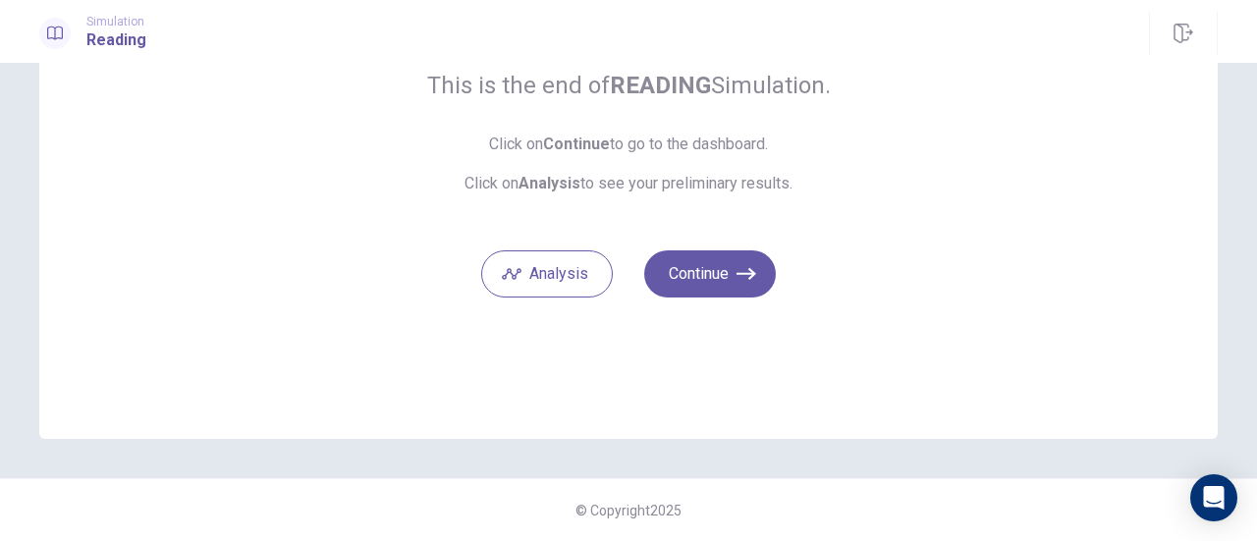
scroll to position [173, 0]
click at [722, 275] on button "Continue" at bounding box center [710, 274] width 132 height 47
